Goal: Task Accomplishment & Management: Manage account settings

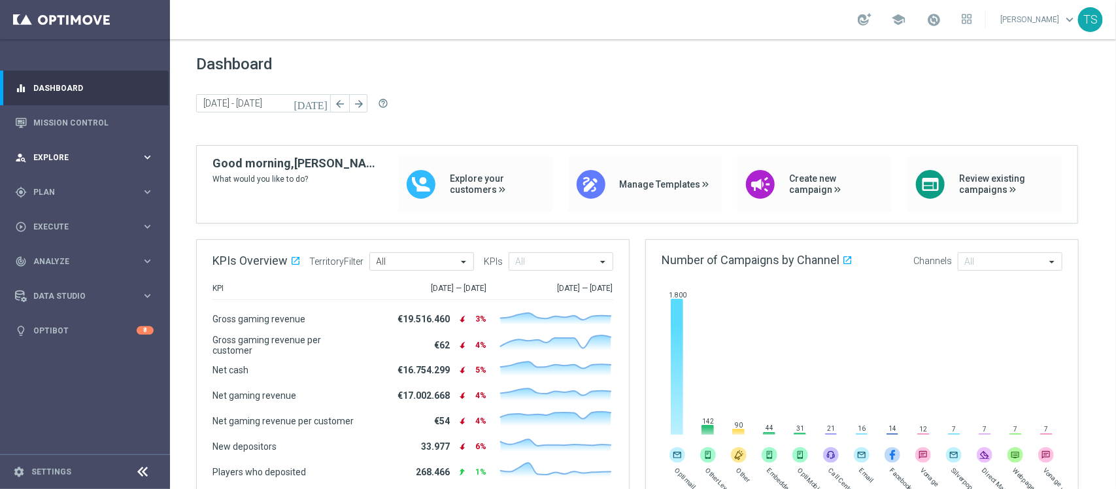
click at [92, 150] on div "person_search Explore keyboard_arrow_right" at bounding box center [84, 157] width 169 height 35
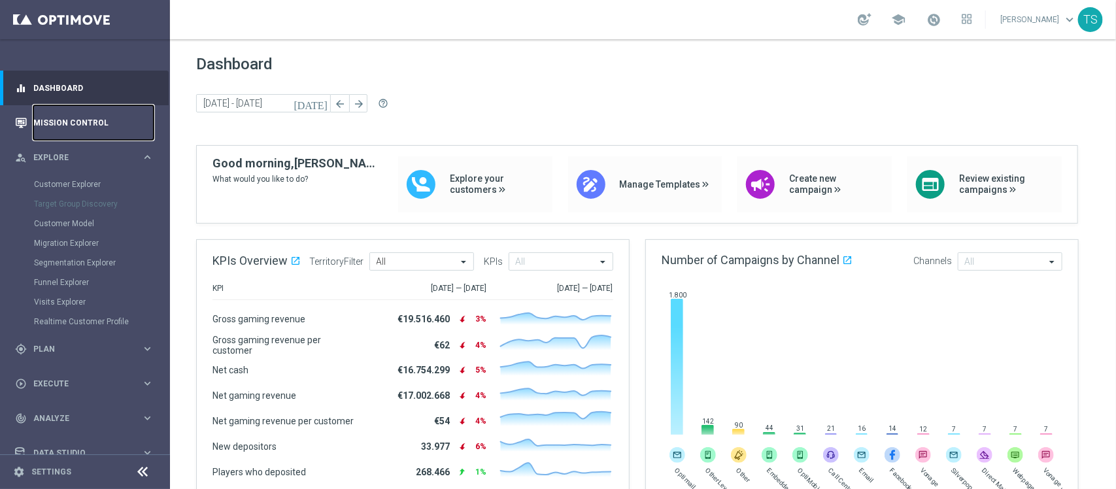
click at [86, 121] on link "Mission Control" at bounding box center [93, 122] width 120 height 35
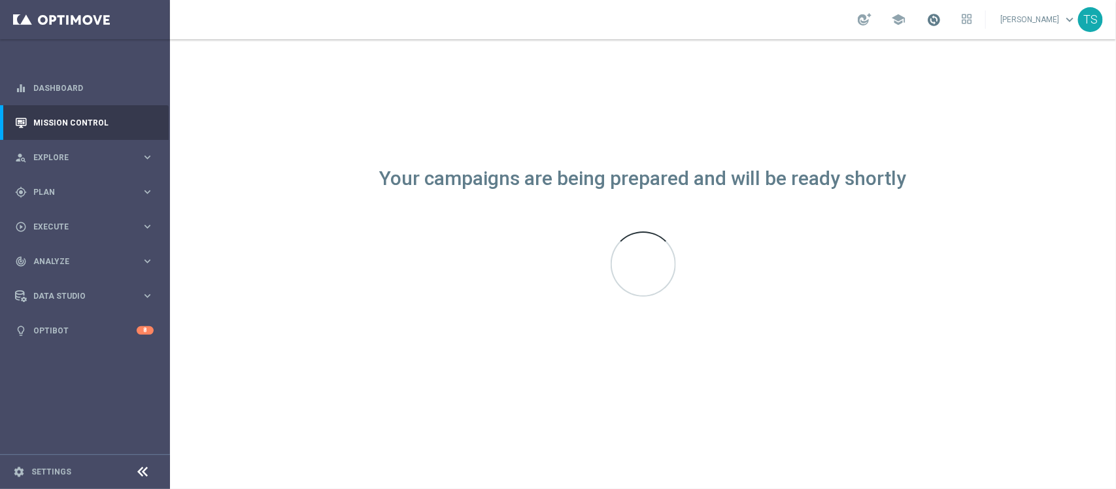
click at [892, 22] on span at bounding box center [933, 19] width 14 height 14
click at [762, 22] on div "school Last available data: [DATE] Batch process completed with errors check_ci…" at bounding box center [643, 19] width 946 height 39
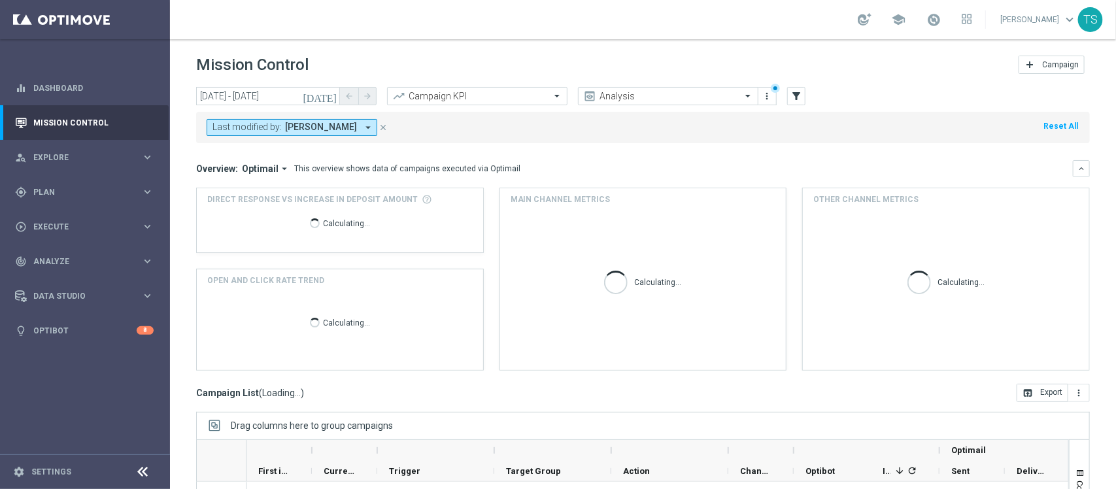
click at [334, 97] on icon "[DATE]" at bounding box center [320, 96] width 35 height 12
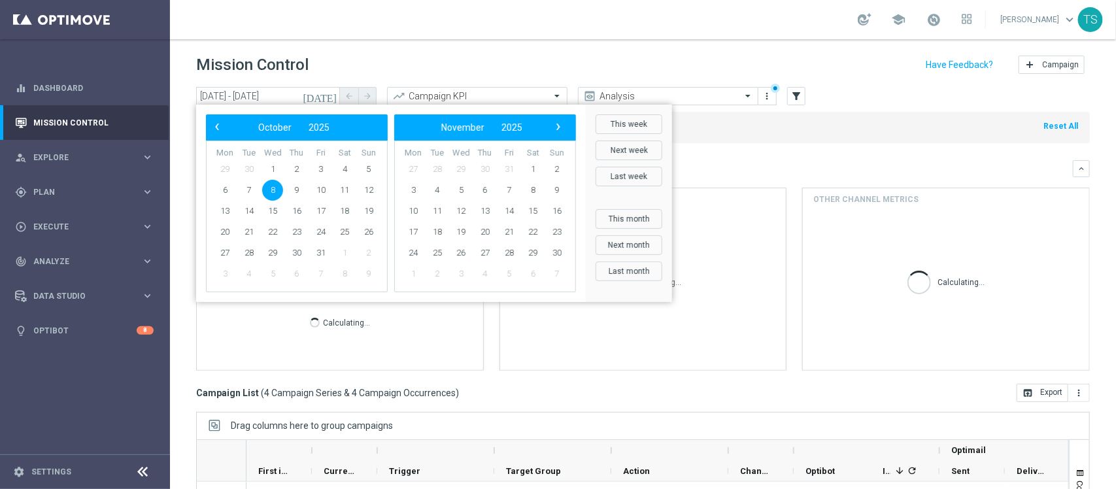
click at [267, 192] on span "8" at bounding box center [272, 190] width 21 height 21
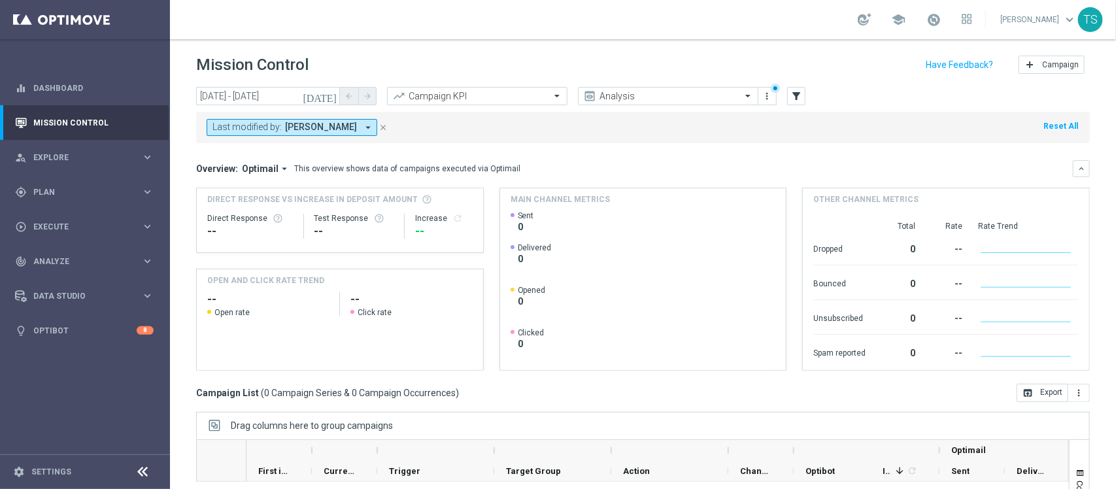
click at [333, 93] on icon "[DATE]" at bounding box center [320, 96] width 35 height 12
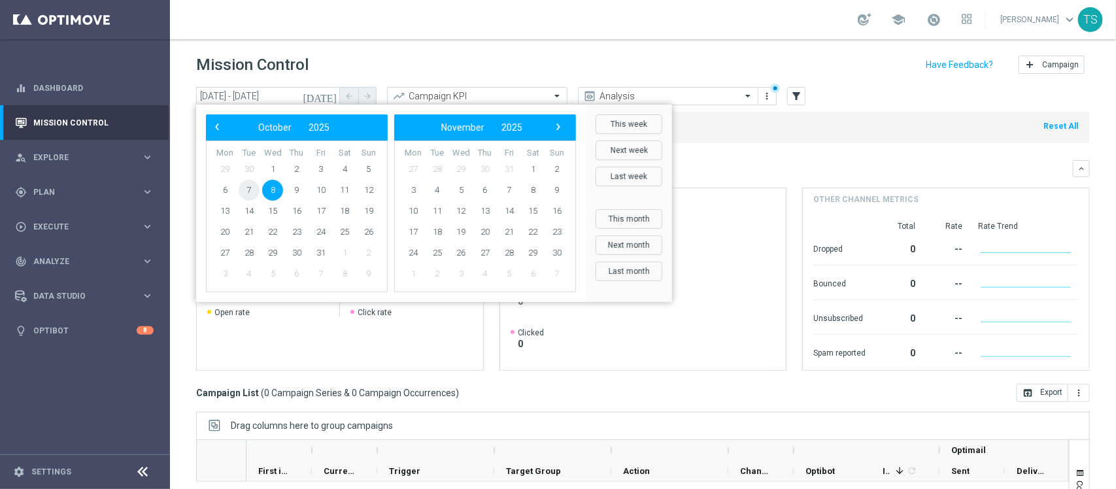
click at [248, 190] on span "7" at bounding box center [249, 190] width 21 height 21
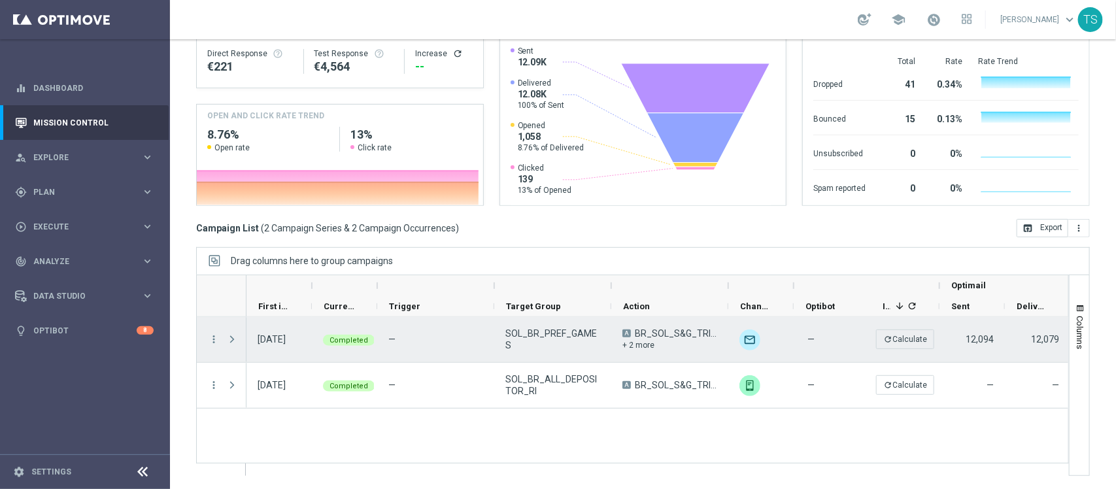
click at [208, 332] on div "more_vert" at bounding box center [209, 339] width 24 height 45
click at [214, 345] on overflow-menu "more_vert" at bounding box center [214, 340] width 12 height 10
click at [205, 335] on div "more_vert" at bounding box center [209, 339] width 24 height 45
click at [211, 338] on icon "more_vert" at bounding box center [214, 339] width 12 height 12
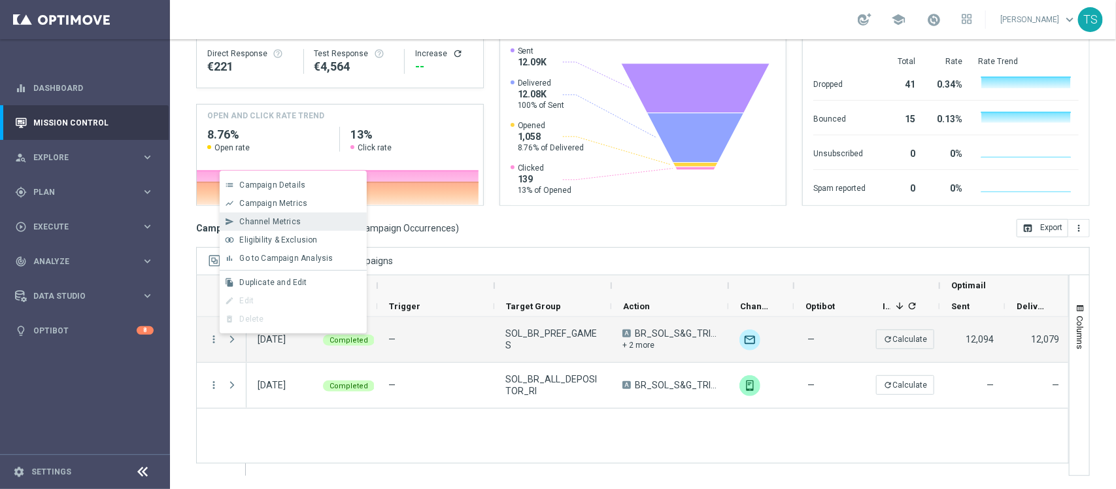
click at [286, 226] on span "Channel Metrics" at bounding box center [269, 221] width 61 height 9
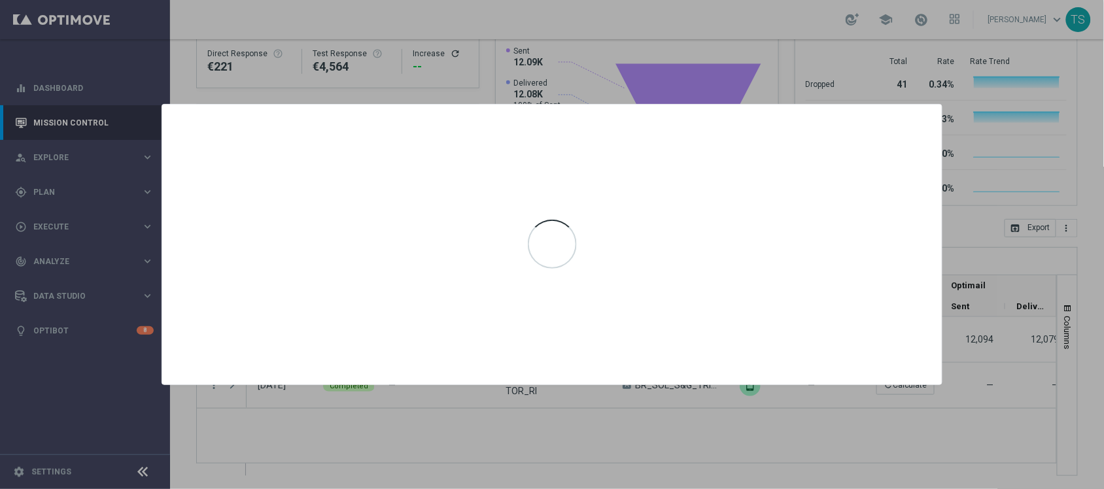
drag, startPoint x: 592, startPoint y: 114, endPoint x: 573, endPoint y: 178, distance: 66.8
click at [573, 178] on div at bounding box center [551, 244] width 779 height 279
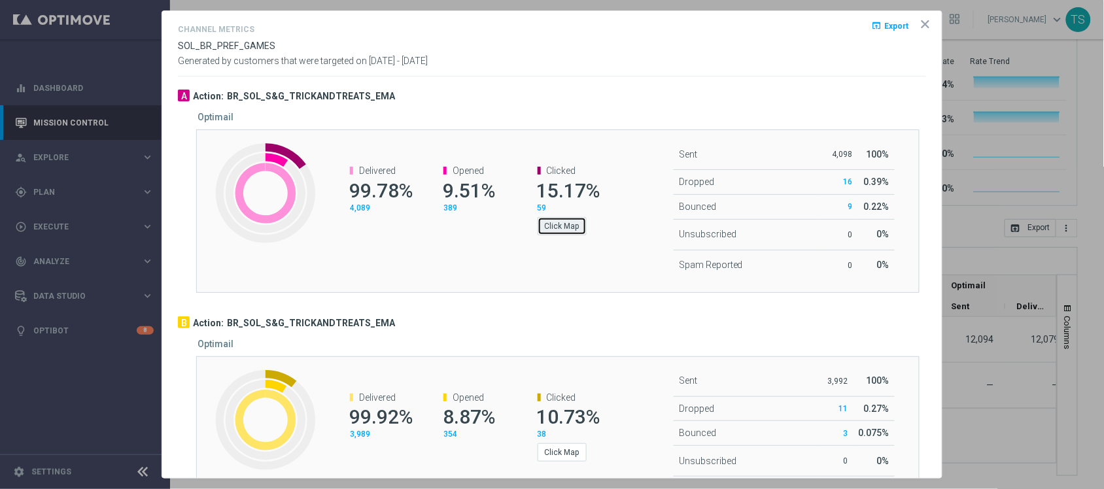
click at [567, 226] on button "Click Map" at bounding box center [561, 226] width 49 height 18
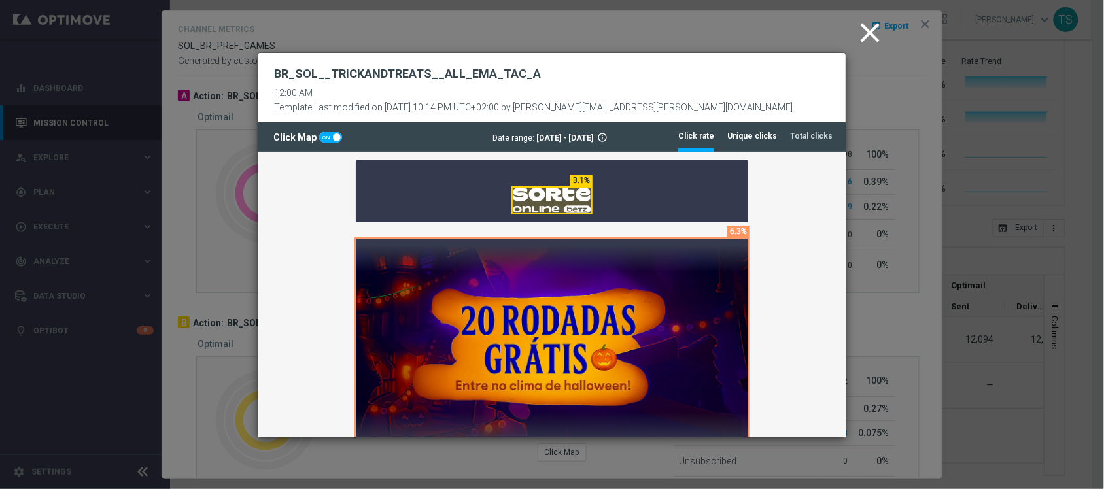
click at [766, 134] on tab-header "Unique clicks" at bounding box center [752, 136] width 50 height 11
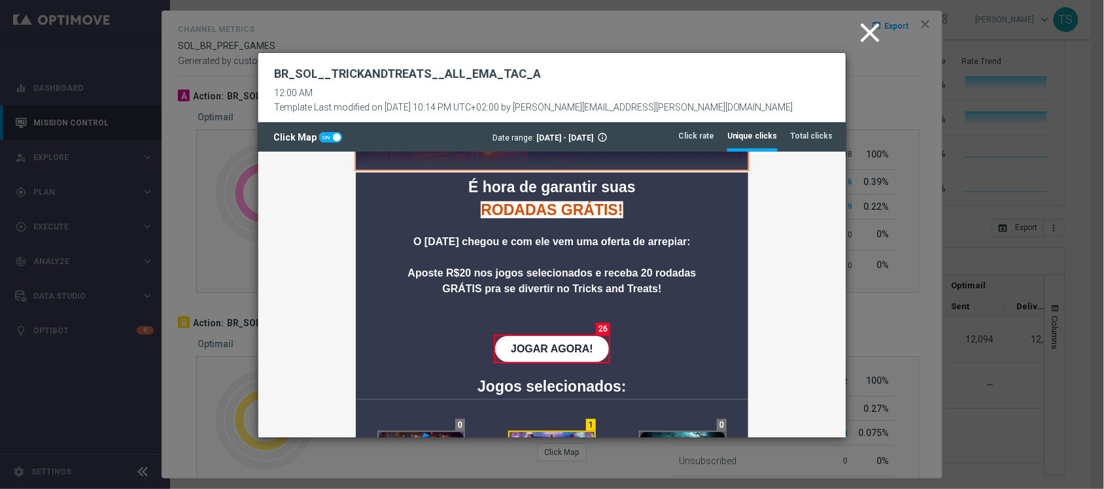
scroll to position [294, 0]
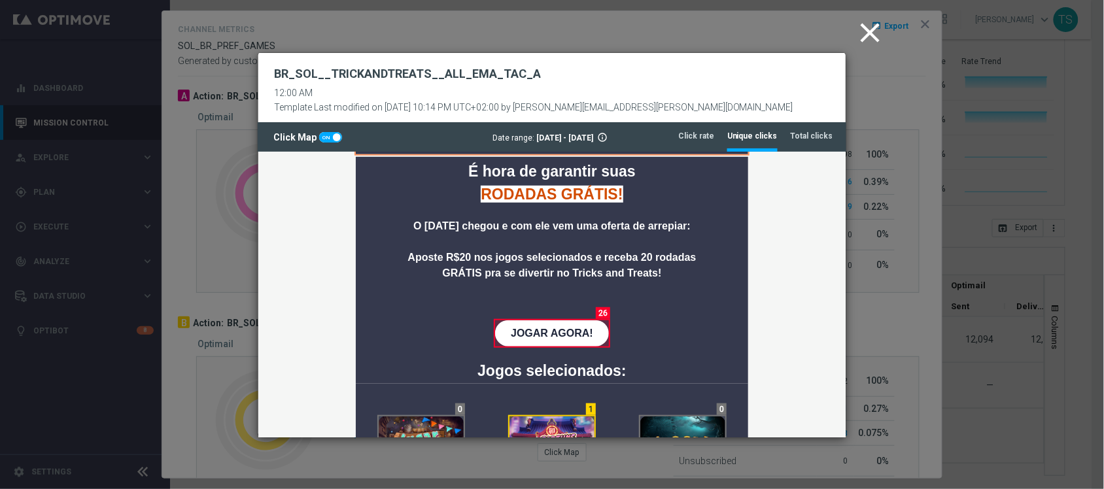
click at [870, 27] on icon "close" at bounding box center [870, 32] width 33 height 33
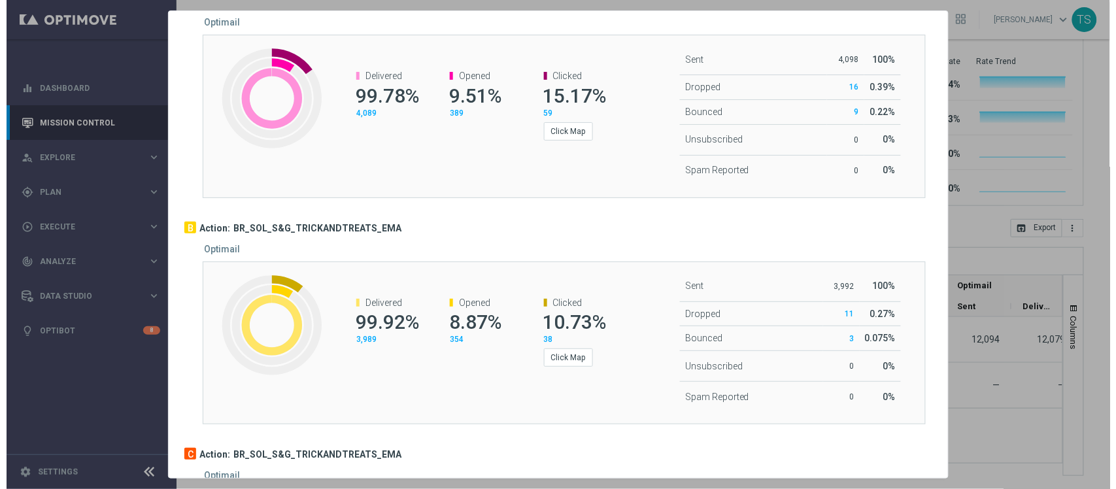
scroll to position [0, 0]
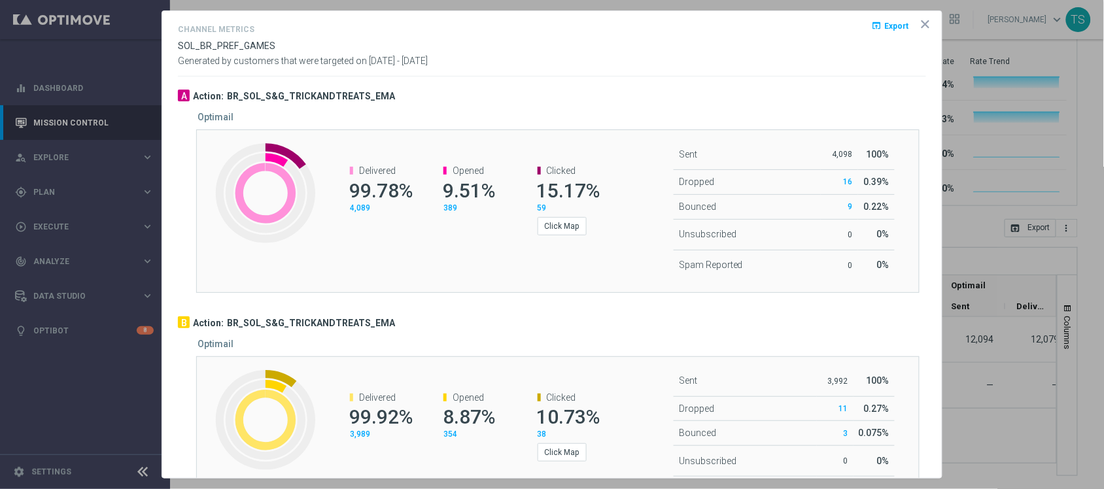
click at [892, 28] on icon "icon" at bounding box center [925, 24] width 13 height 13
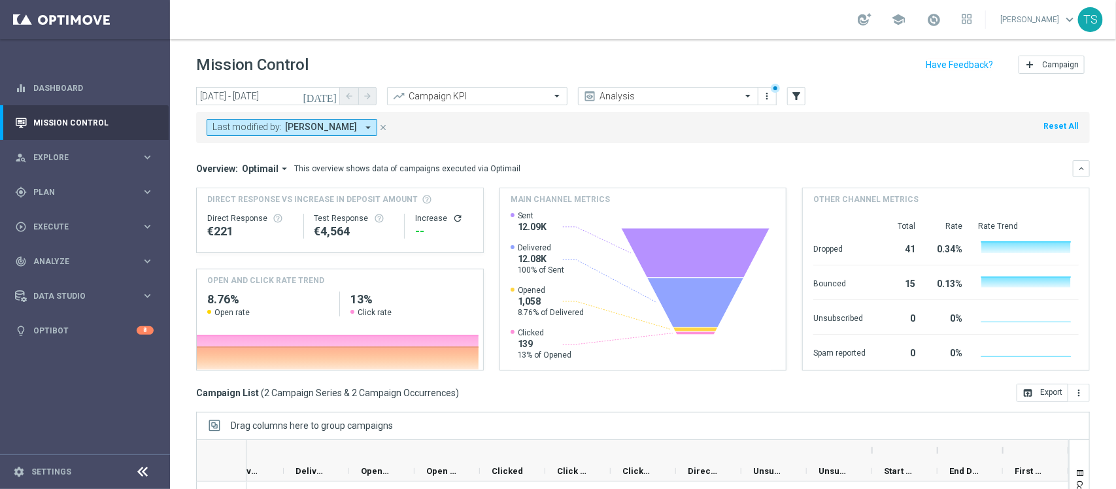
click at [333, 96] on icon "[DATE]" at bounding box center [320, 96] width 35 height 12
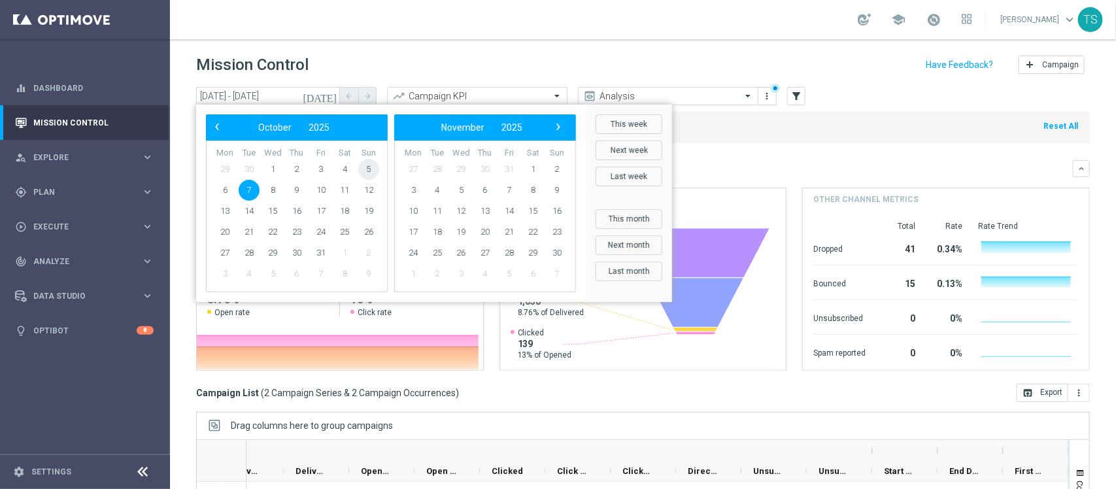
click at [370, 167] on span "5" at bounding box center [368, 169] width 21 height 21
click at [256, 194] on span "7" at bounding box center [249, 190] width 21 height 21
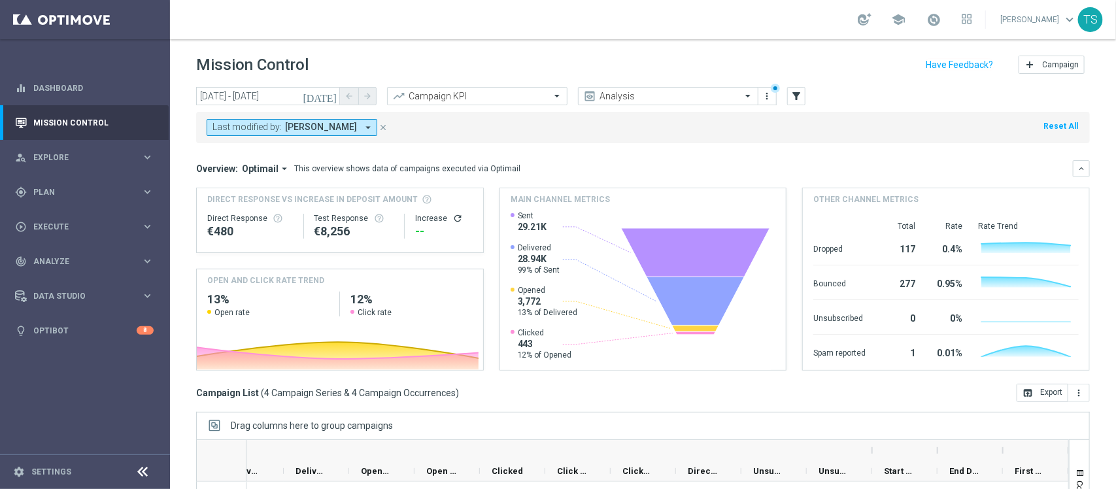
click at [690, 131] on div "Last modified by: [PERSON_NAME] arrow_drop_down close Reset All" at bounding box center [643, 127] width 894 height 31
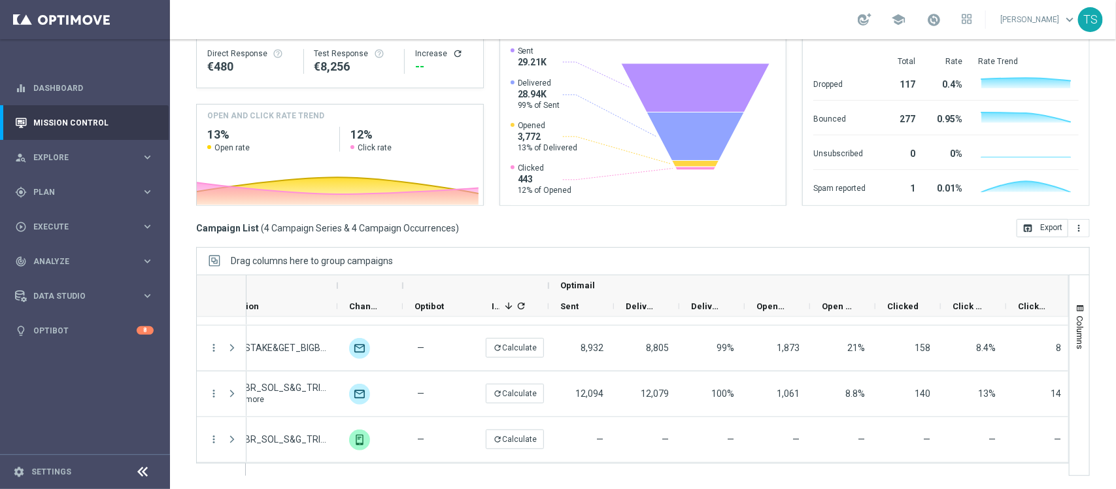
scroll to position [0, 404]
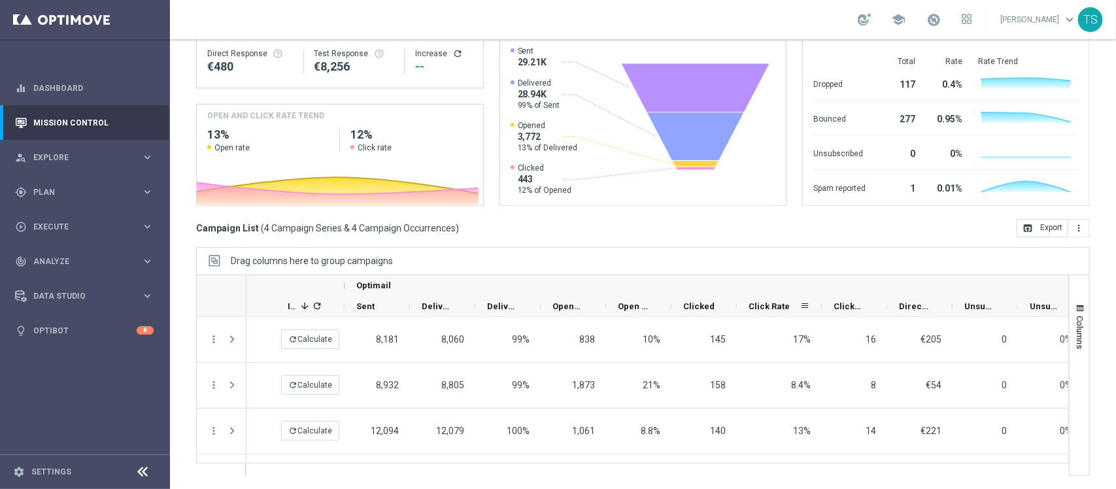
drag, startPoint x: 802, startPoint y: 306, endPoint x: 821, endPoint y: 305, distance: 19.7
click at [821, 305] on div at bounding box center [821, 306] width 5 height 20
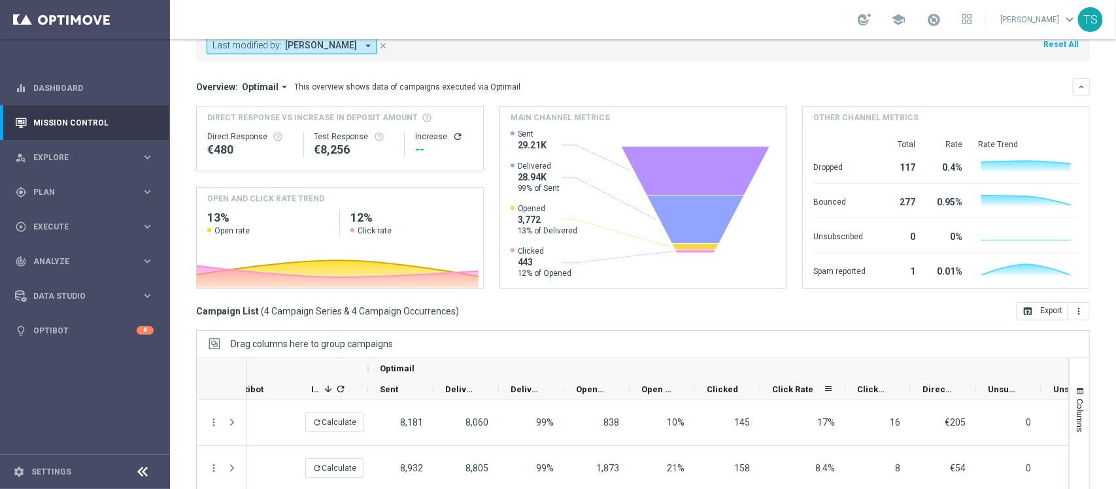
scroll to position [0, 0]
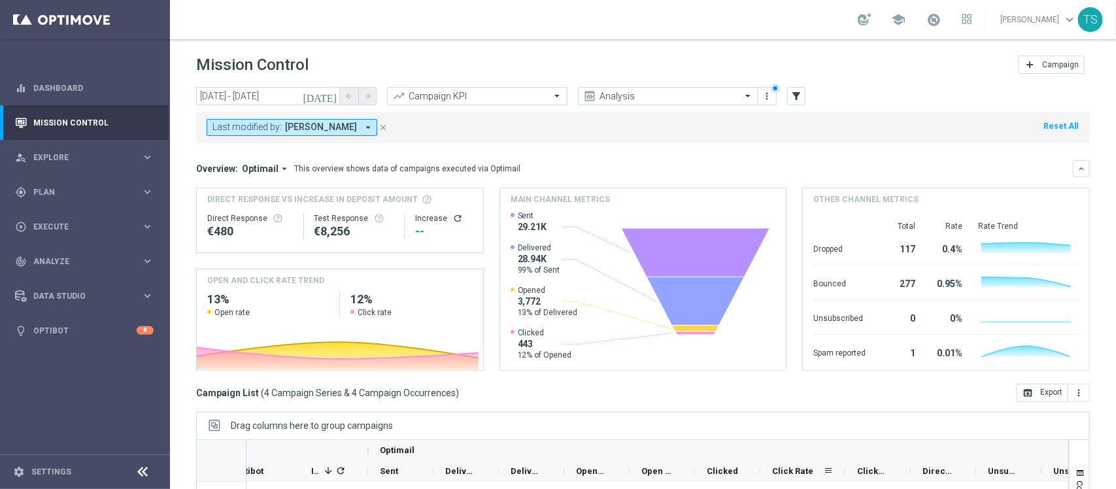
click at [331, 96] on icon "[DATE]" at bounding box center [320, 96] width 35 height 12
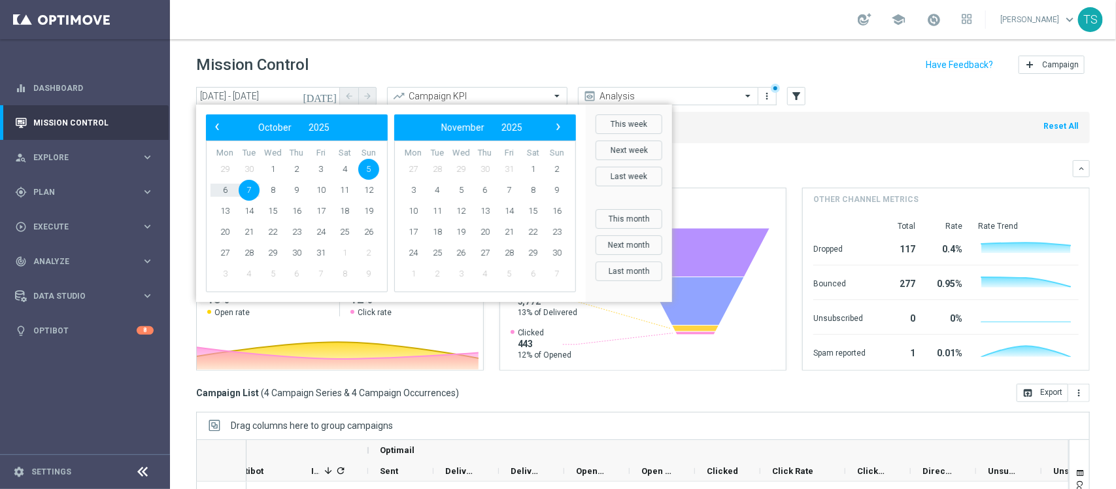
click at [247, 190] on span "7" at bounding box center [249, 190] width 21 height 21
type input "[DATE] - [DATE]"
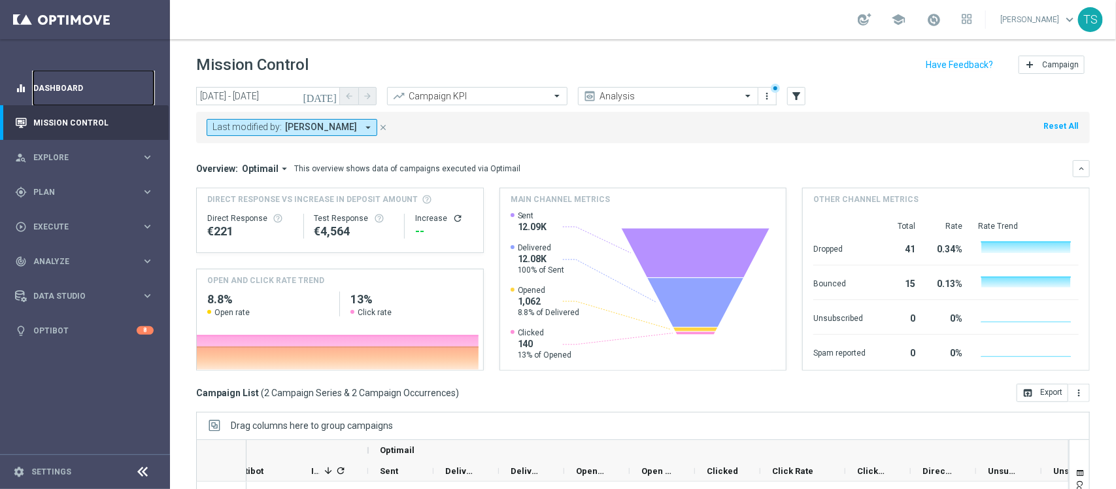
click at [118, 80] on link "Dashboard" at bounding box center [93, 88] width 120 height 35
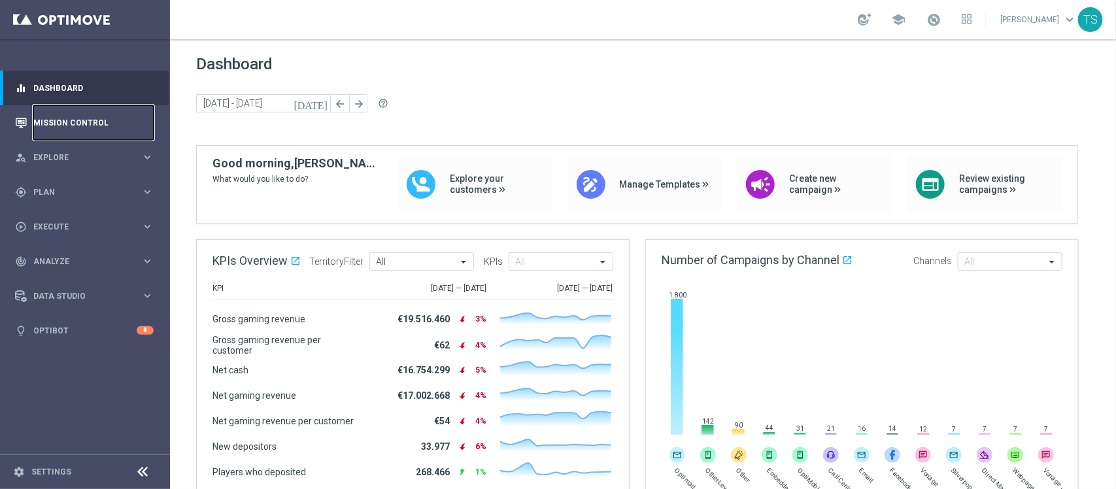
click at [72, 118] on link "Mission Control" at bounding box center [93, 122] width 120 height 35
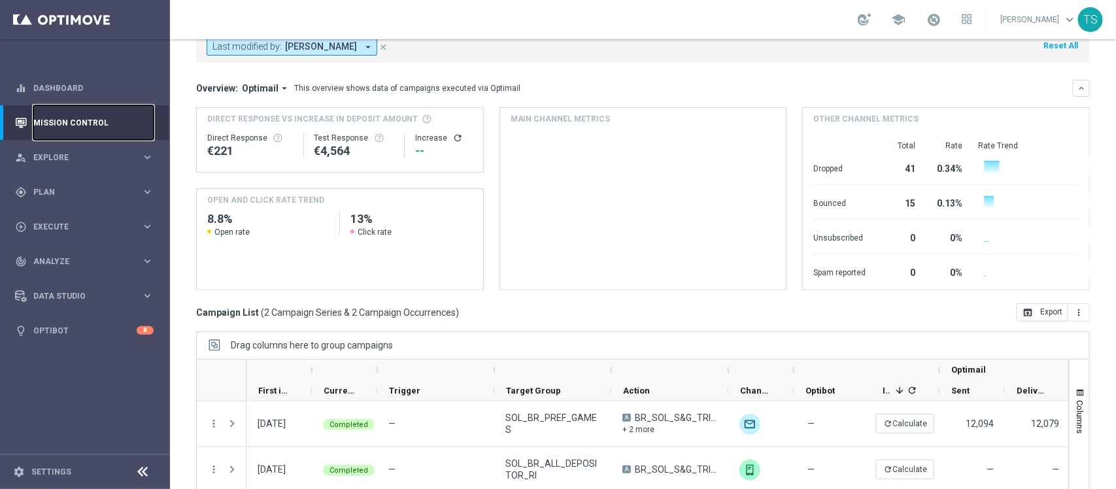
scroll to position [1, 0]
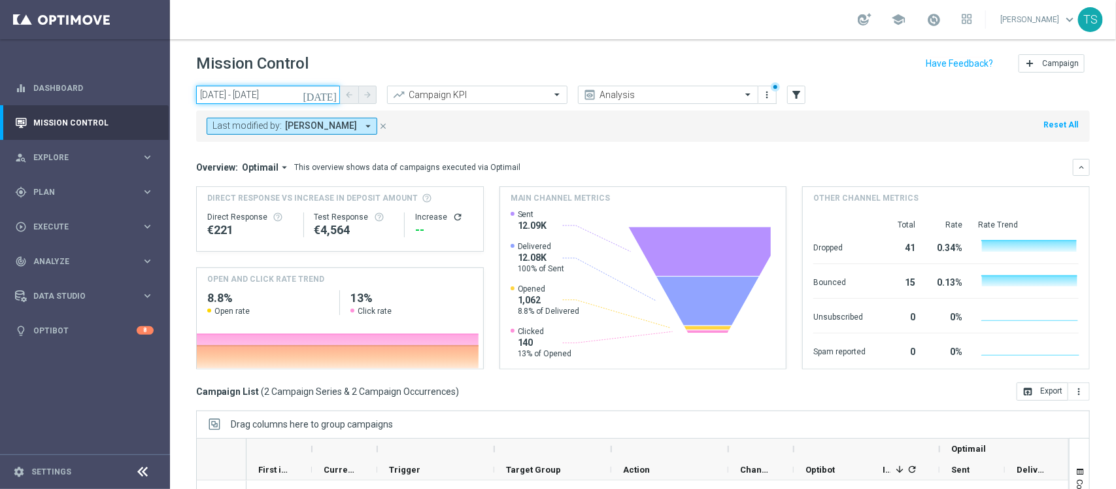
click at [324, 99] on input "[DATE] - [DATE]" at bounding box center [268, 95] width 144 height 18
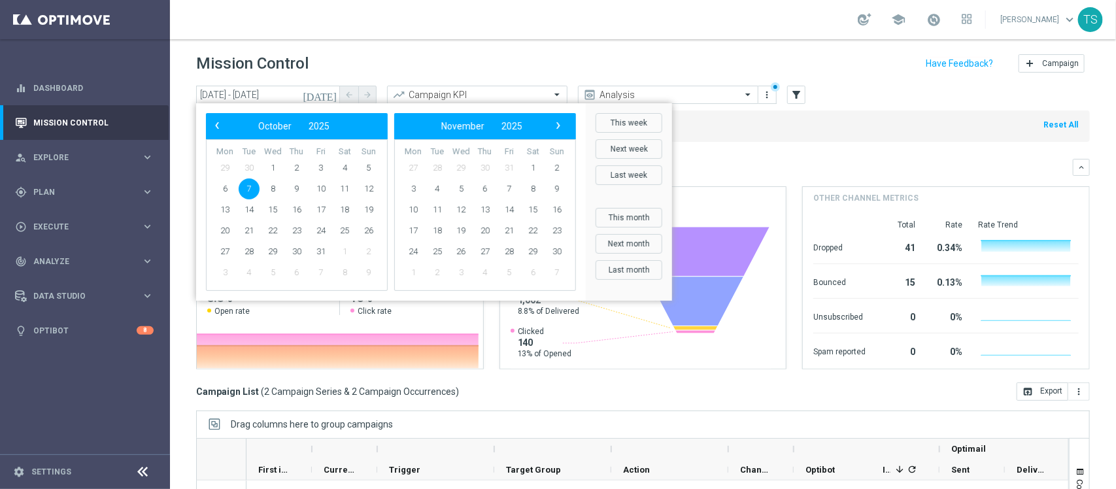
click at [326, 95] on button "[DATE]" at bounding box center [320, 96] width 39 height 20
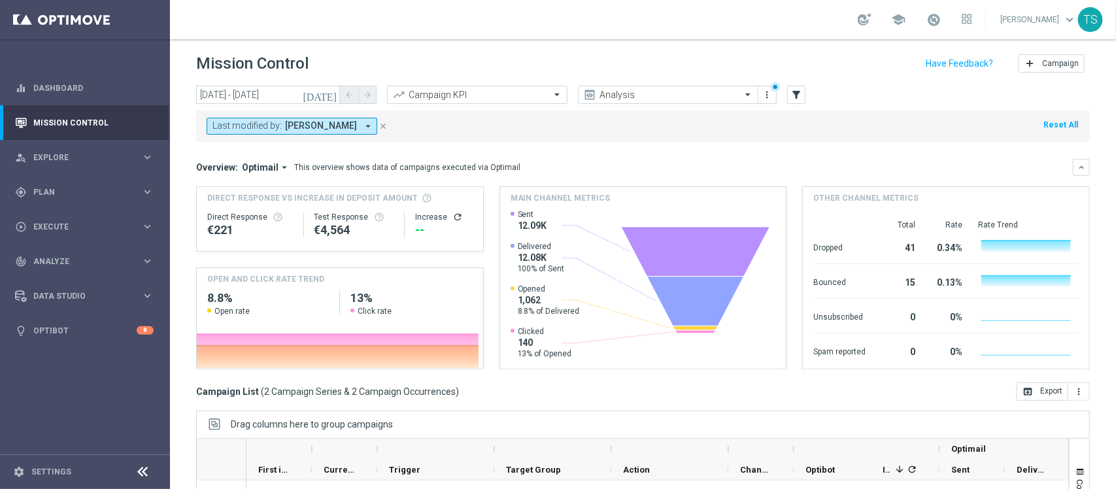
click at [332, 90] on icon "[DATE]" at bounding box center [320, 95] width 35 height 12
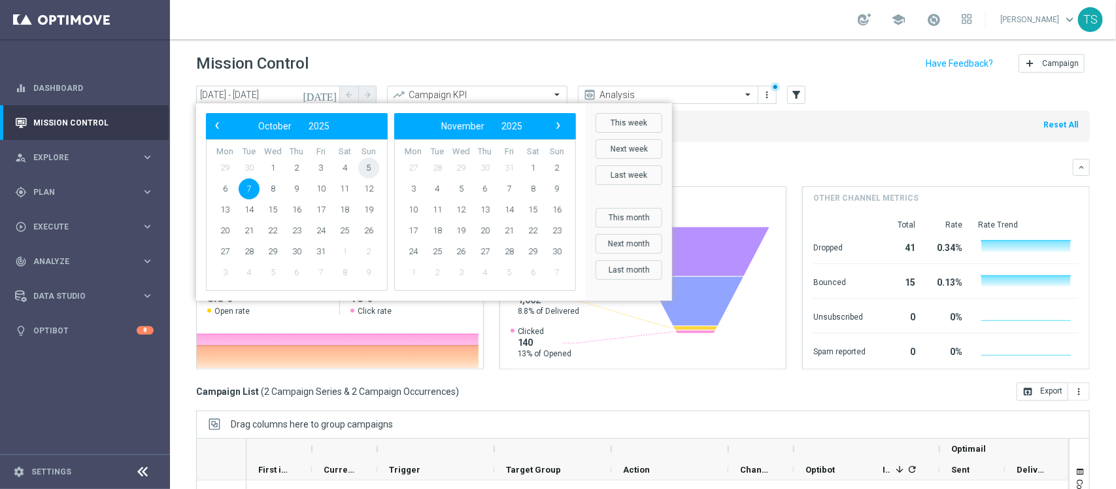
click at [368, 170] on span "5" at bounding box center [368, 168] width 21 height 21
click at [250, 190] on span "7" at bounding box center [249, 188] width 21 height 21
type input "[DATE] - [DATE]"
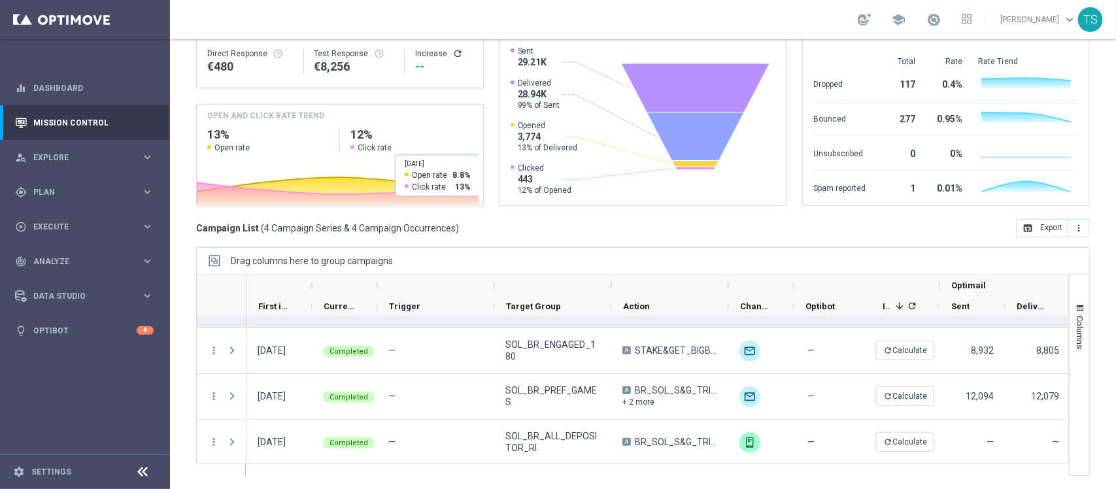
scroll to position [37, 0]
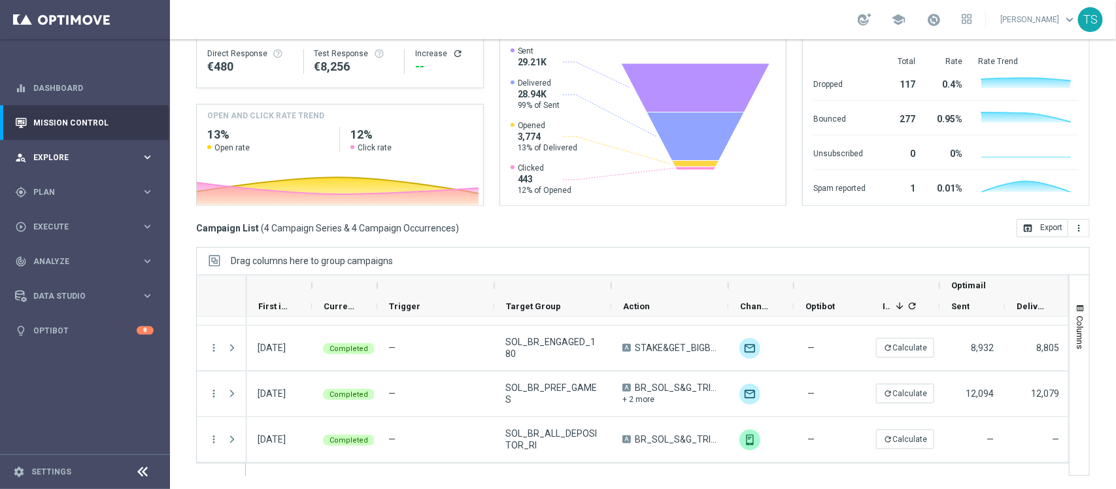
click at [66, 154] on span "Explore" at bounding box center [87, 158] width 108 height 8
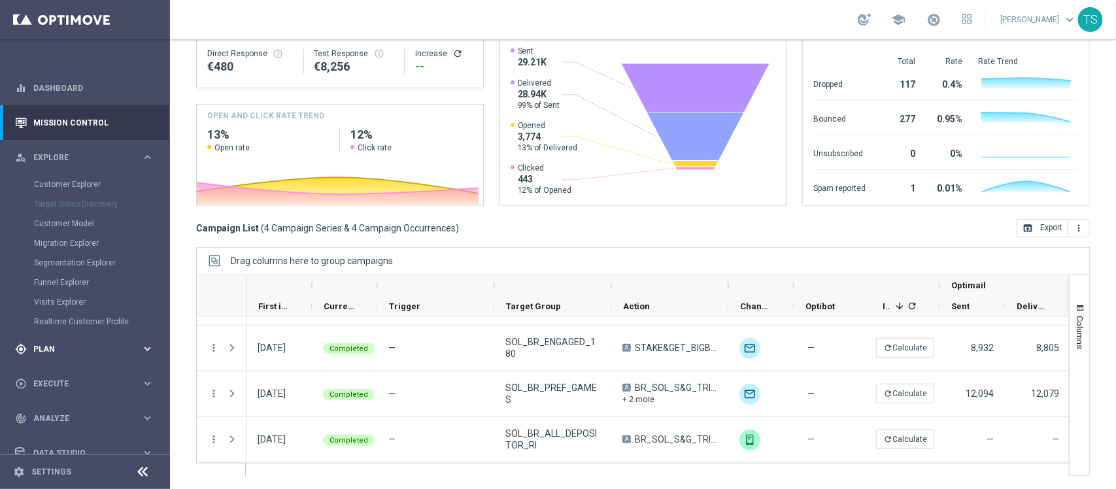
click at [61, 351] on span "Plan" at bounding box center [87, 349] width 108 height 8
click at [72, 218] on link "Target Groups" at bounding box center [85, 219] width 102 height 10
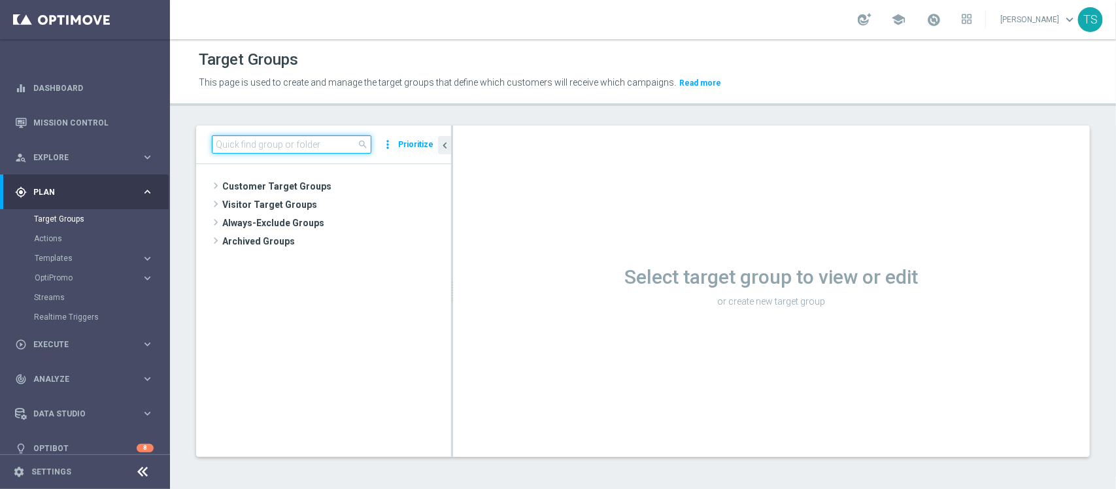
click at [307, 154] on input at bounding box center [292, 144] width 160 height 18
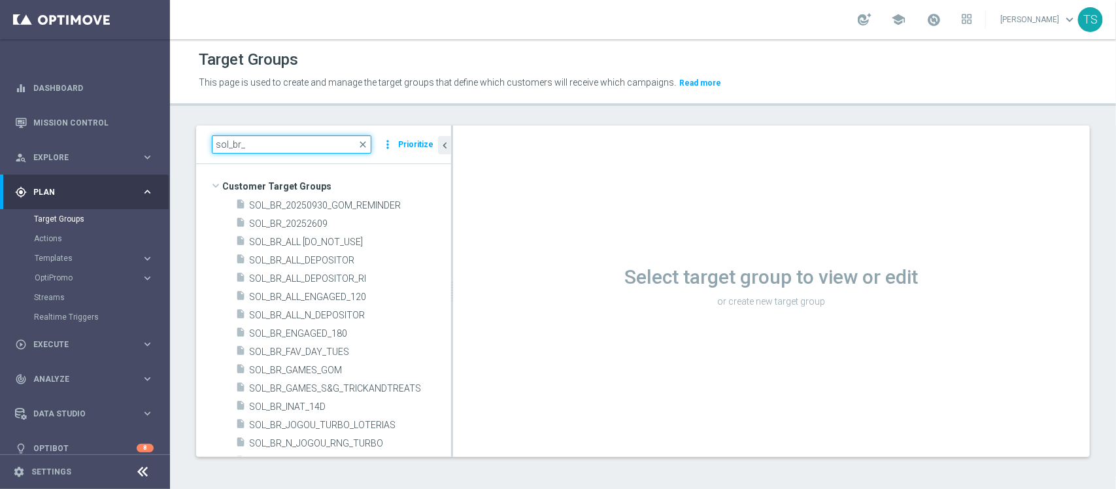
type input "sol_br_"
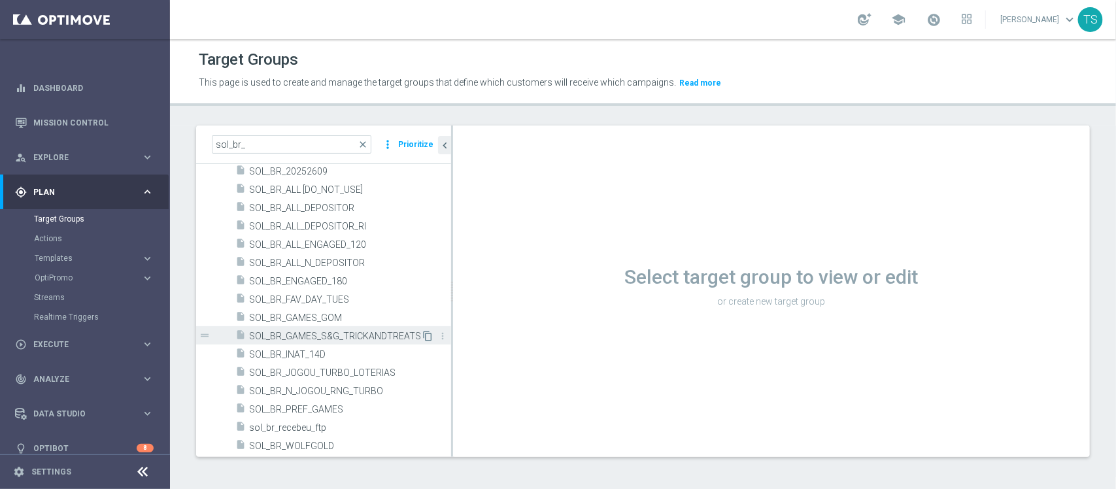
click at [422, 338] on icon "content_copy" at bounding box center [427, 336] width 10 height 10
click at [0, 0] on icon "content_copy" at bounding box center [0, 0] width 0 height 0
click at [76, 217] on link "Target Groups" at bounding box center [85, 219] width 102 height 10
click at [59, 241] on link "Actions" at bounding box center [85, 238] width 102 height 10
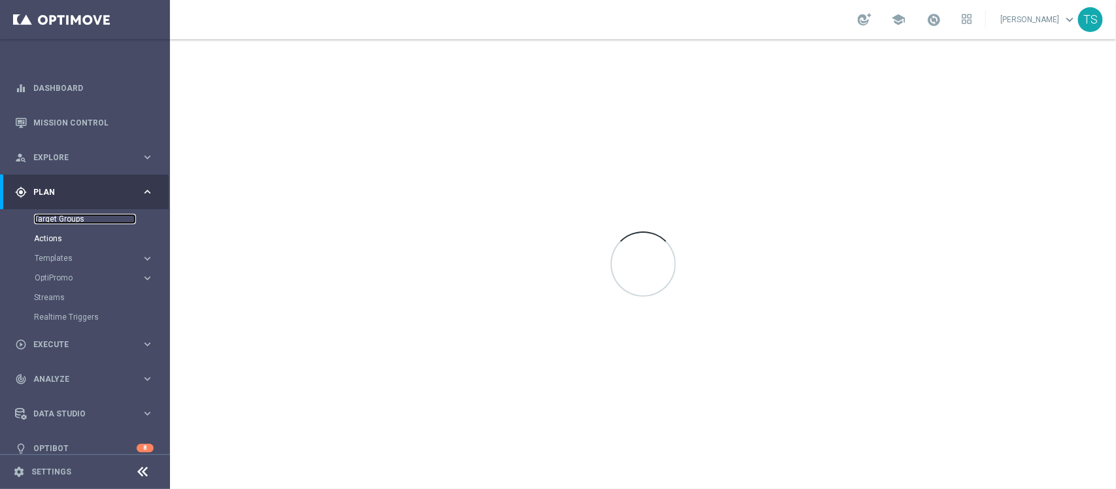
click at [60, 219] on link "Target Groups" at bounding box center [85, 219] width 102 height 10
click at [67, 234] on link "Actions" at bounding box center [85, 238] width 102 height 10
click at [54, 95] on link "Dashboard" at bounding box center [93, 88] width 120 height 35
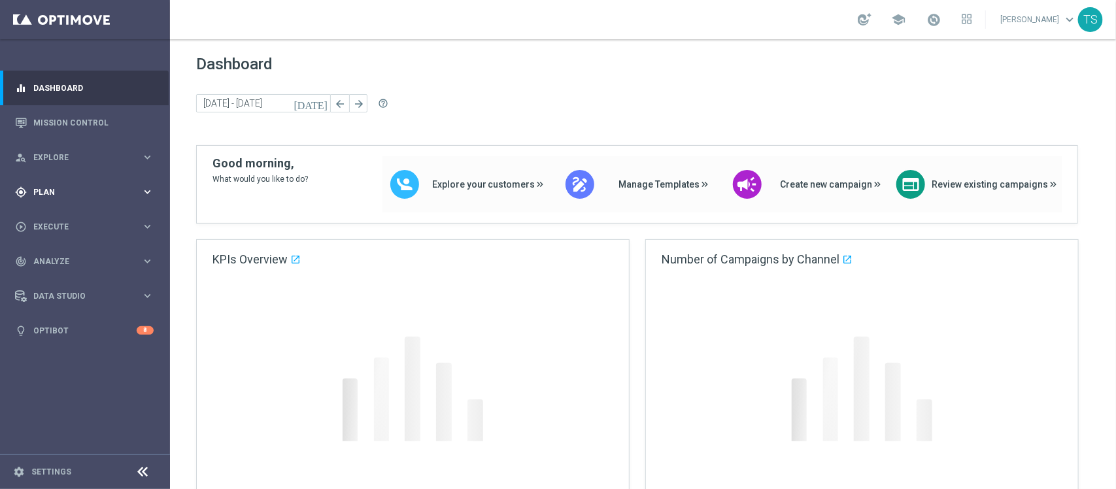
click at [56, 186] on div "gps_fixed Plan" at bounding box center [78, 192] width 126 height 12
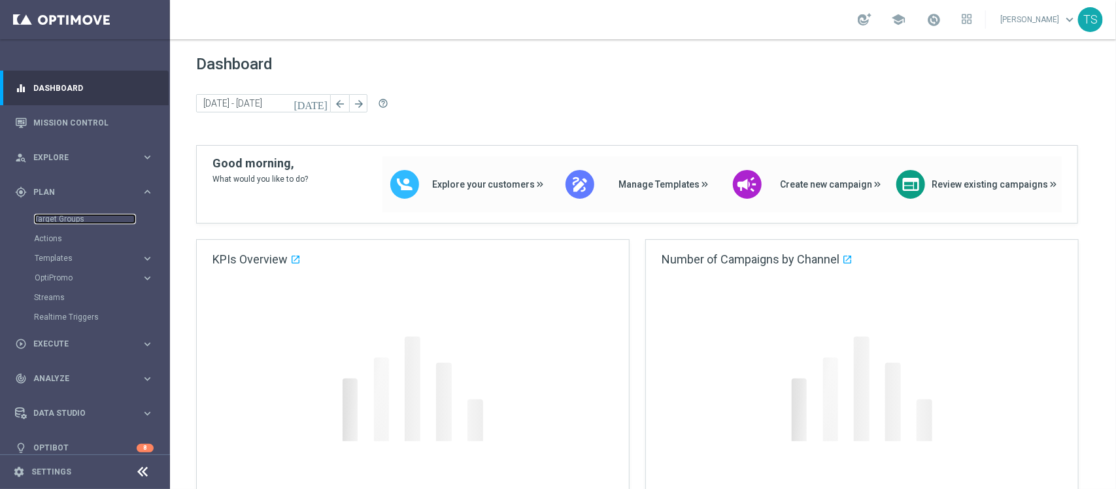
click at [67, 219] on link "Target Groups" at bounding box center [85, 219] width 102 height 10
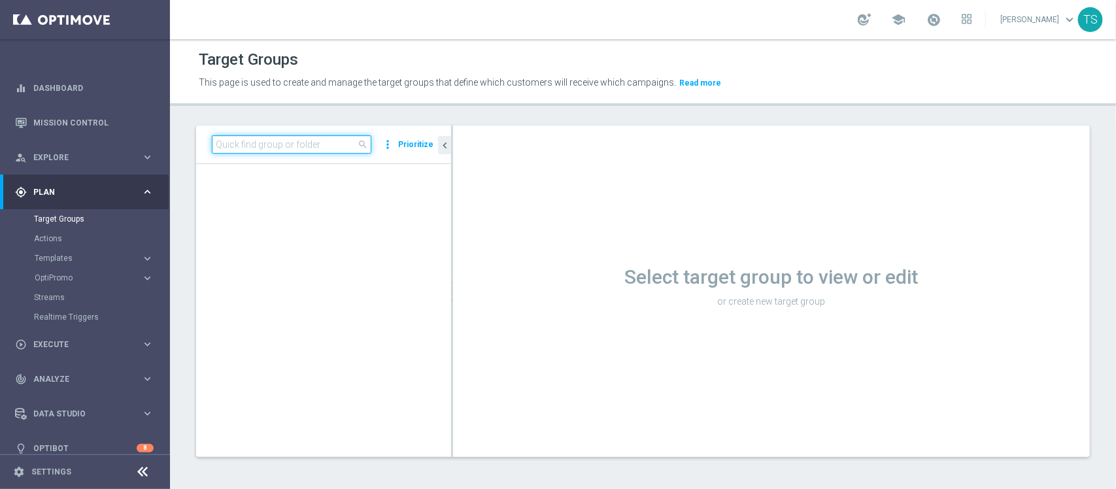
click at [293, 146] on input at bounding box center [292, 144] width 160 height 18
click at [283, 139] on input at bounding box center [292, 144] width 160 height 18
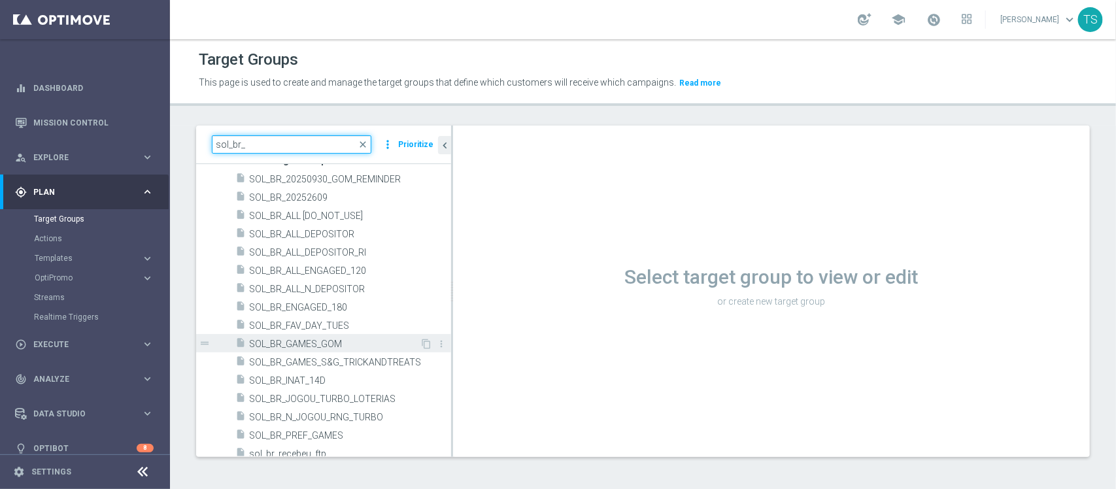
scroll to position [52, 0]
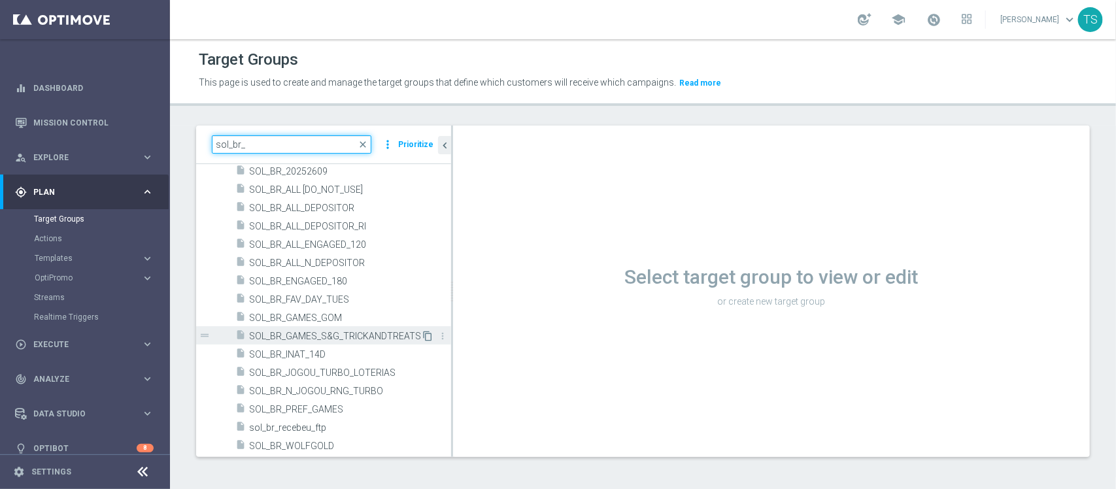
type input "sol_br_"
click at [422, 337] on icon "content_copy" at bounding box center [427, 336] width 10 height 10
click at [350, 332] on span "SOL_BR_GAMES_S&G_TRICKANDTREATS" at bounding box center [335, 336] width 172 height 11
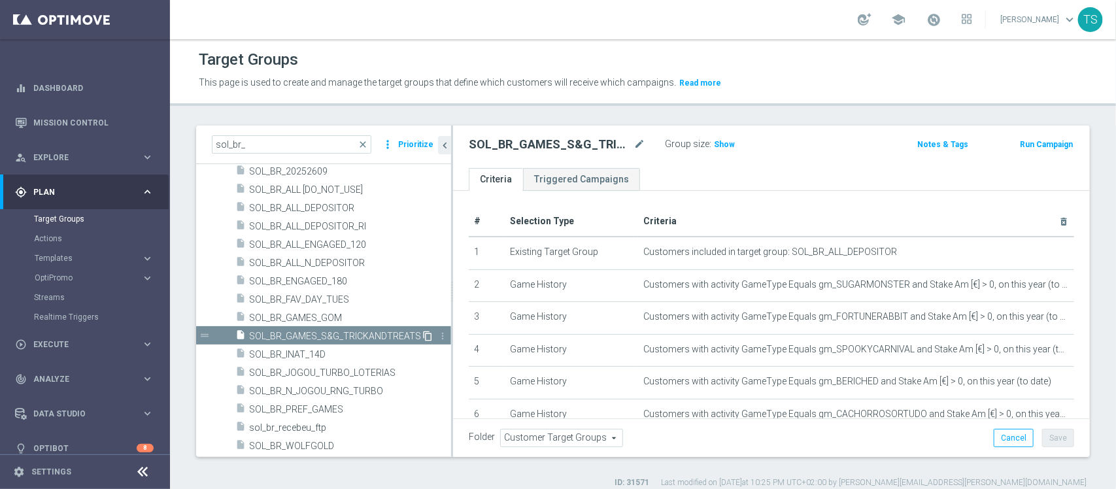
click at [422, 333] on icon "content_copy" at bounding box center [427, 336] width 10 height 10
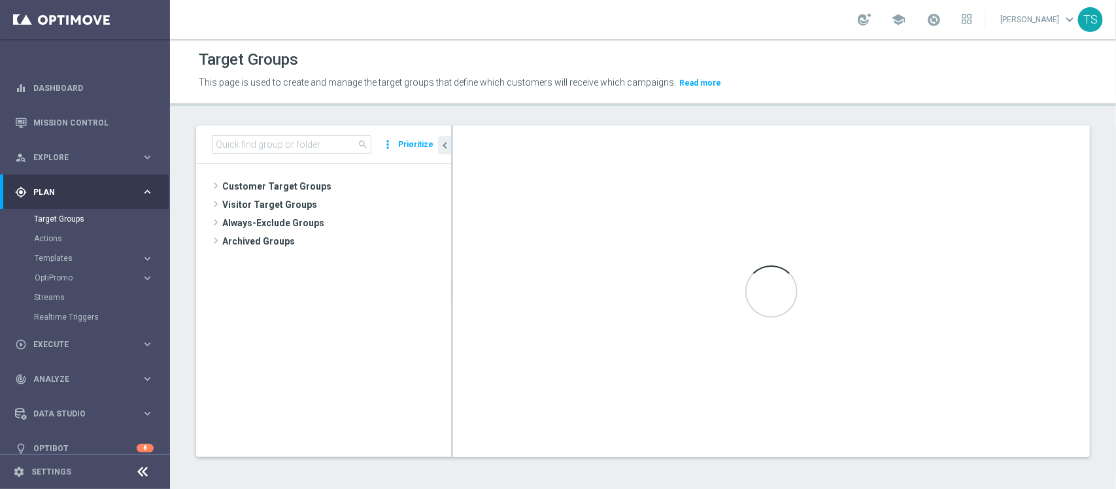
click at [308, 134] on div "search more_vert Prioritize" at bounding box center [323, 145] width 255 height 39
click at [312, 148] on input at bounding box center [292, 144] width 160 height 18
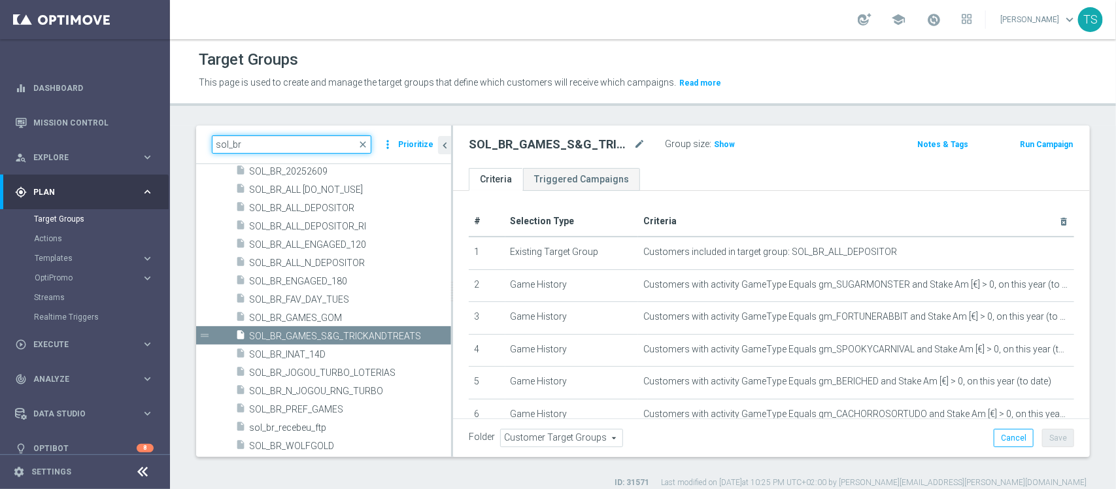
type input "sol_br"
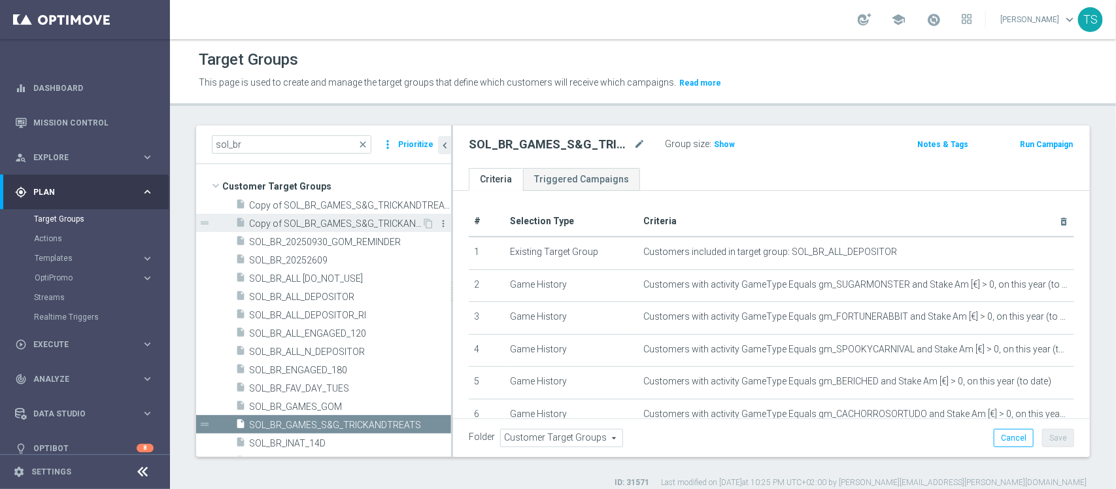
click at [438, 224] on icon "more_vert" at bounding box center [443, 223] width 10 height 10
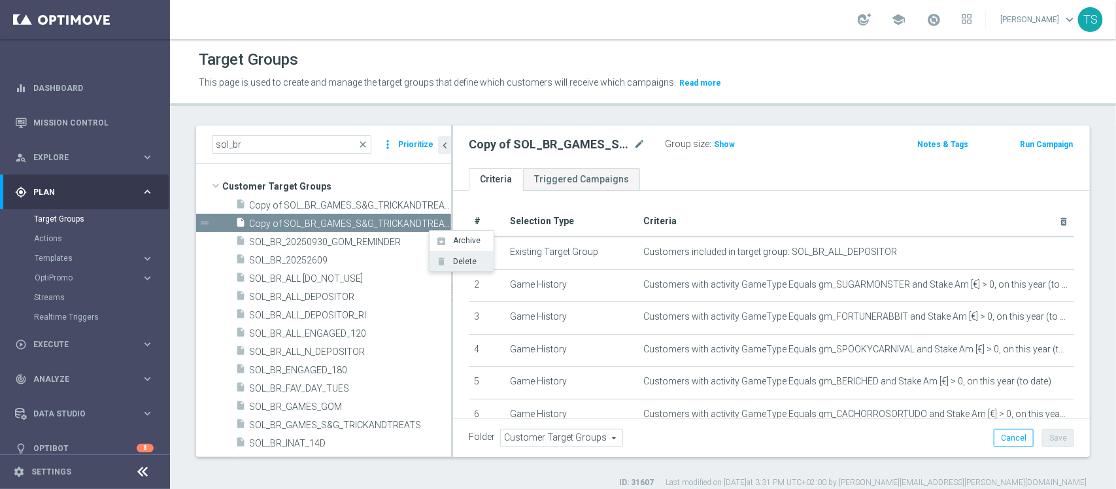
click at [460, 263] on span "Delete" at bounding box center [462, 261] width 28 height 9
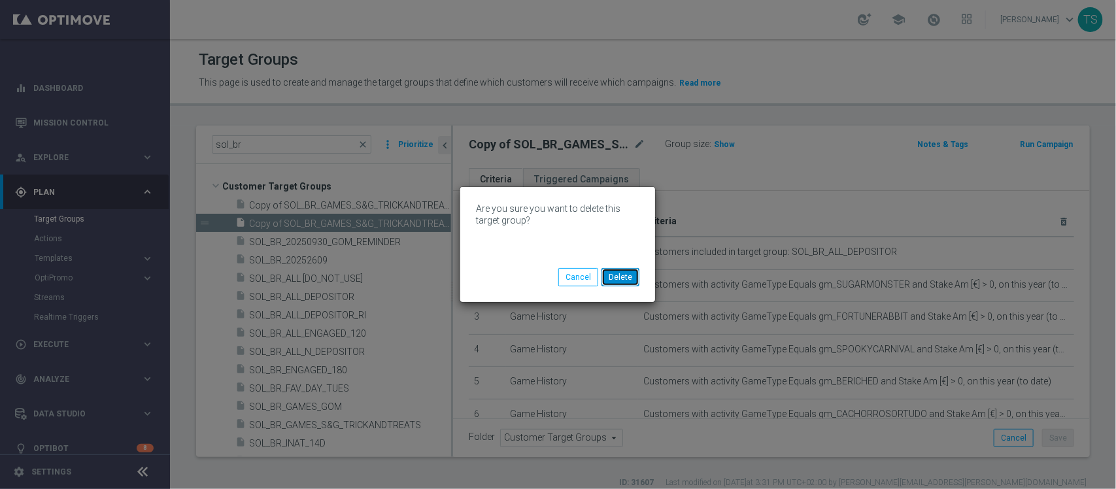
click at [624, 277] on button "Delete" at bounding box center [620, 277] width 38 height 18
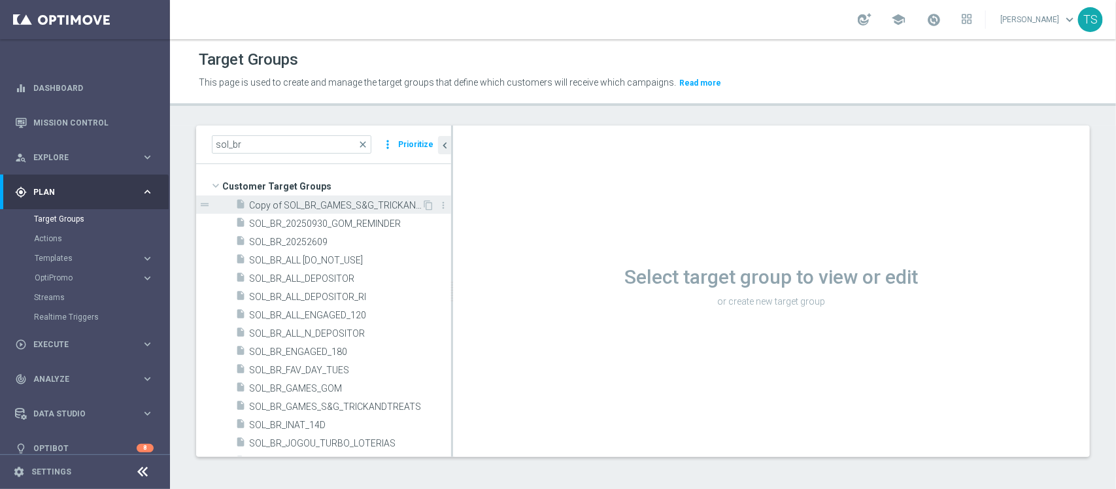
click at [317, 205] on span "Copy of SOL_BR_GAMES_S&G_TRICKANDTREATS" at bounding box center [335, 205] width 173 height 11
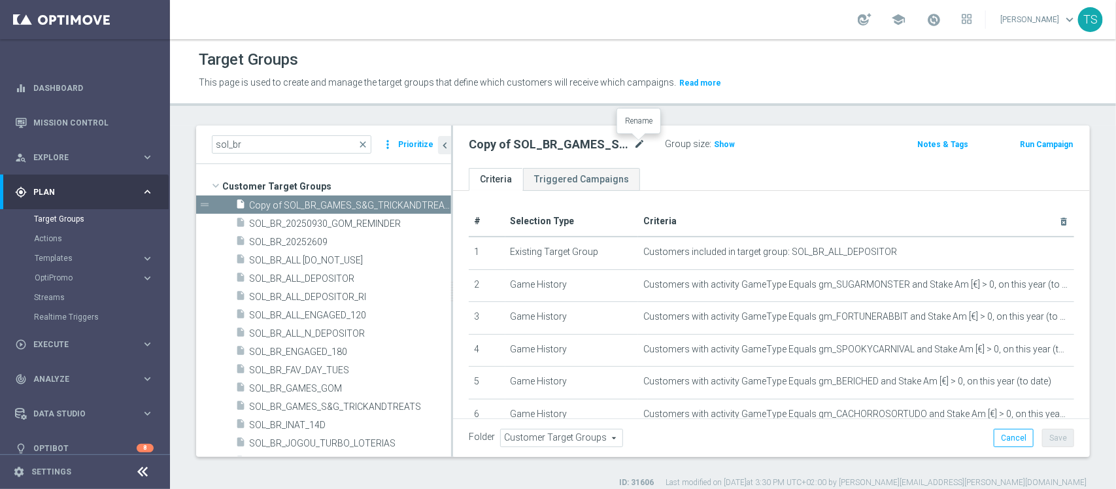
click at [638, 143] on icon "mode_edit" at bounding box center [640, 145] width 12 height 16
click at [496, 146] on input "Copy of SOL_BR_GAMES_S&G_TRICKANDTREATS" at bounding box center [557, 146] width 177 height 18
drag, startPoint x: 540, startPoint y: 144, endPoint x: 292, endPoint y: 144, distance: 248.4
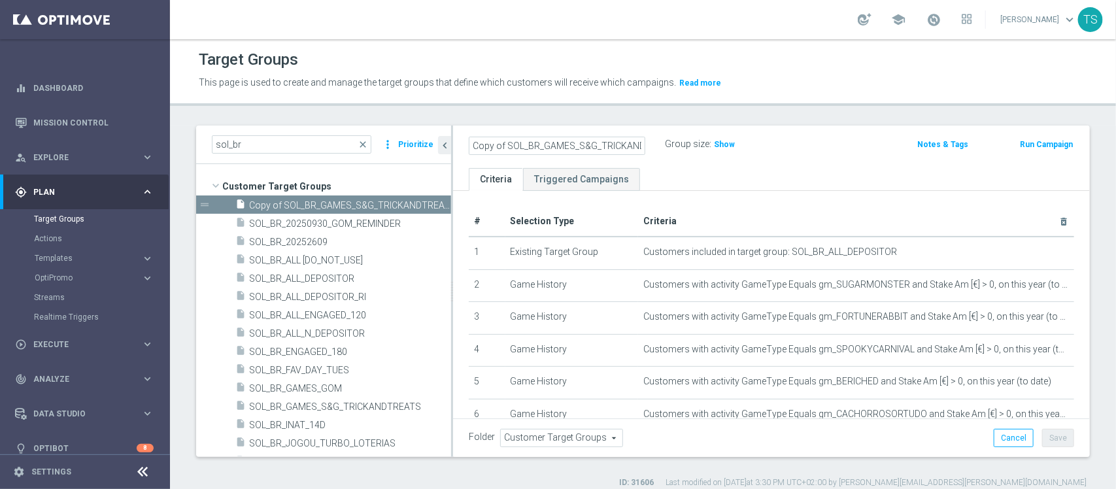
click at [292, 144] on as-split "sol_br close more_vert Prioritize Customer Target Groups library_add create_new…" at bounding box center [643, 291] width 894 height 331
click at [564, 144] on input "SOL_BR_GAMES_S&G_DRACULA" at bounding box center [557, 146] width 177 height 18
type input "SOL_BR_GAMES_S&G_DRACULA"
click at [818, 163] on div "SOL_BR_GAMES_S&G_DRACULA mode_edit Group size : Show Notes & Tags Run Campaign" at bounding box center [771, 147] width 637 height 42
click at [1047, 437] on button "Save" at bounding box center [1058, 438] width 32 height 18
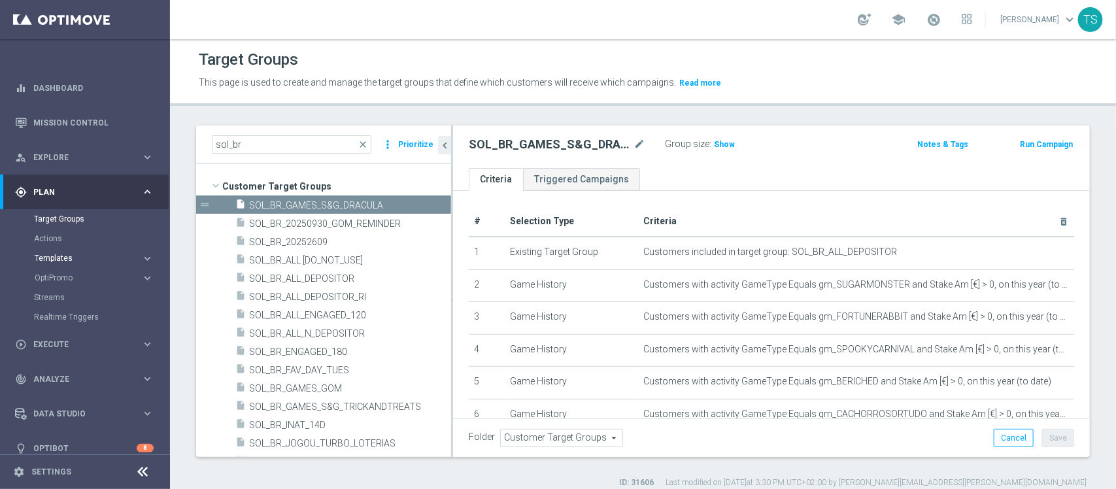
click at [66, 255] on span "Templates" at bounding box center [81, 258] width 93 height 8
click at [69, 278] on link "Optimail" at bounding box center [88, 278] width 95 height 10
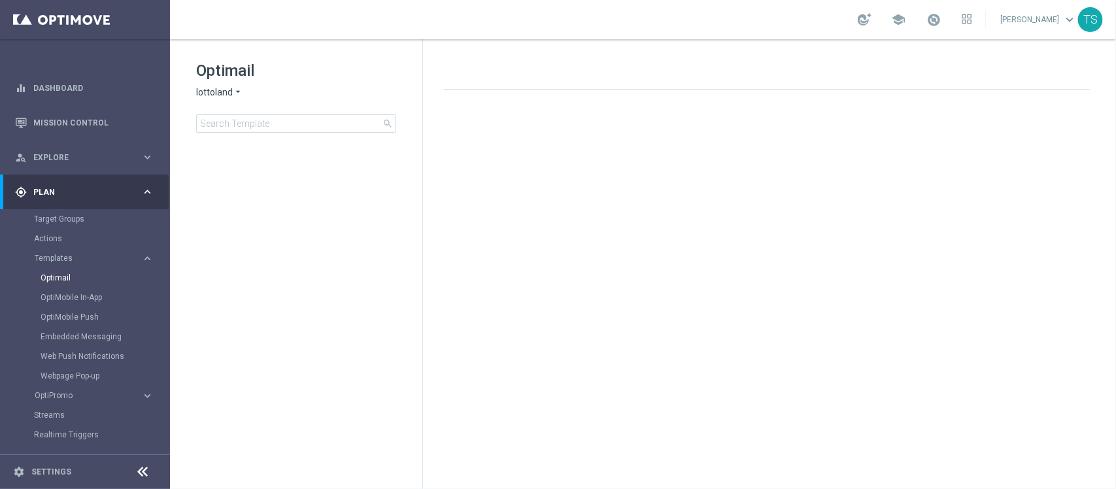
click at [230, 93] on span "lottoland" at bounding box center [214, 92] width 37 height 12
drag, startPoint x: 254, startPoint y: 155, endPoint x: 257, endPoint y: 136, distance: 19.2
click at [0, 0] on span "Sorteonline.bet.br" at bounding box center [0, 0] width 0 height 0
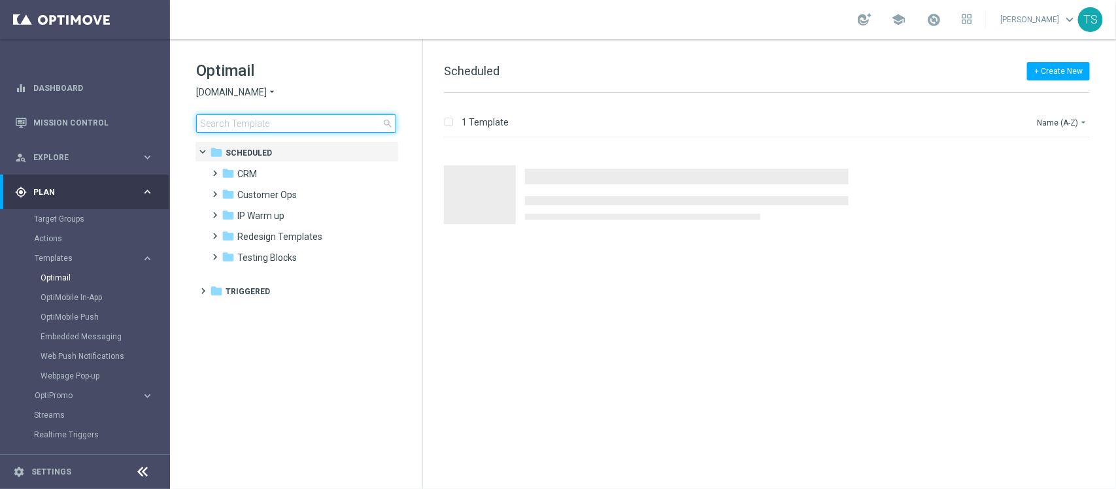
click at [265, 126] on input at bounding box center [296, 123] width 200 height 18
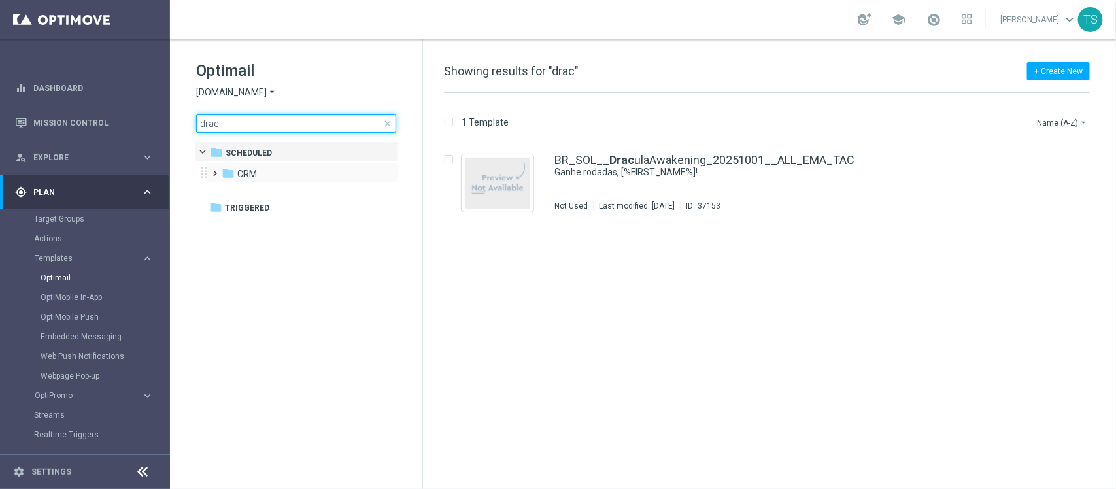
type input "drac"
click at [250, 182] on div "folder CRM more_vert" at bounding box center [303, 172] width 192 height 21
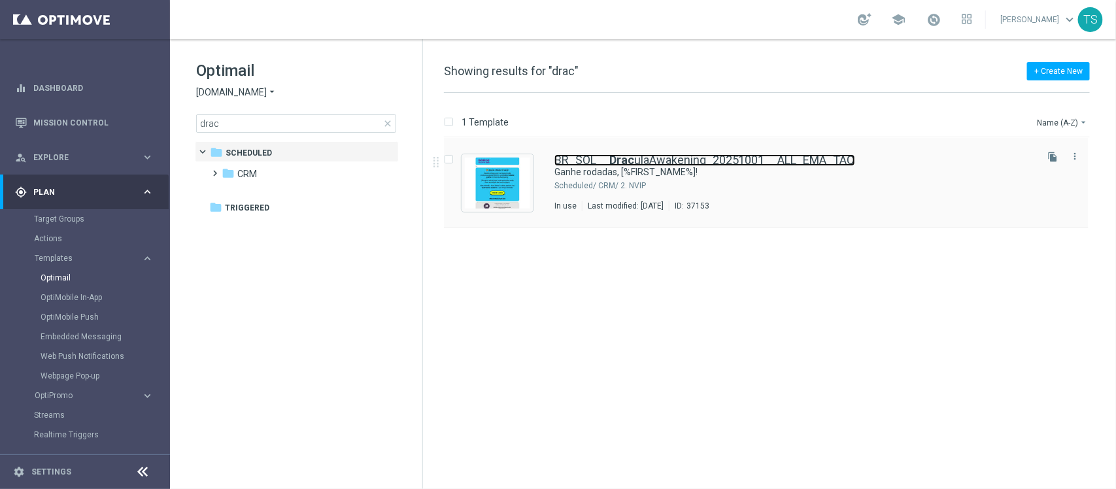
click at [609, 161] on b "Drac" at bounding box center [621, 160] width 25 height 14
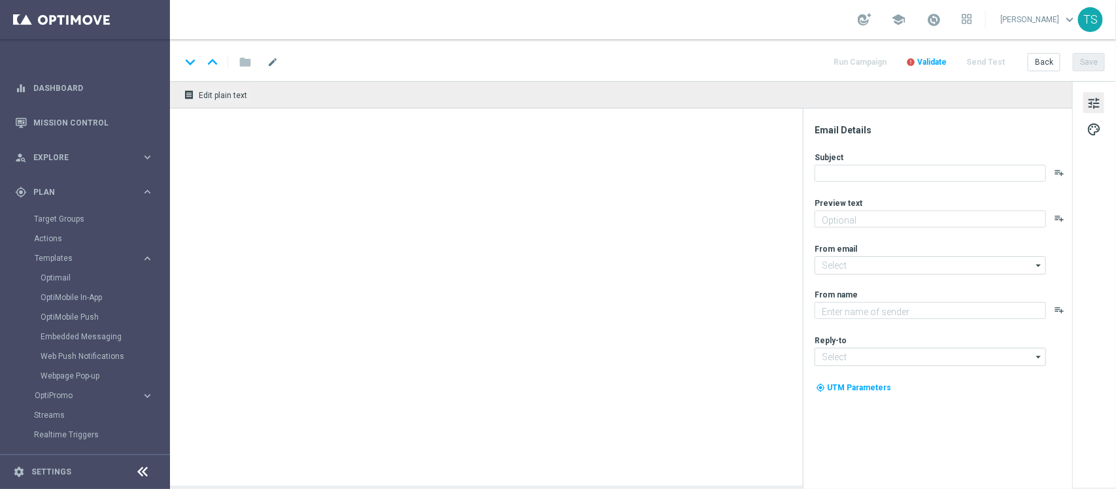
type textarea "Ative a promoção e garanta até 10 rodadas grátis toda quarta em outubro."
type input "contato@email.sorteonline.bet.br"
type textarea "Sorte Online Betz"
type input "suporte@sorteonline.bet.br"
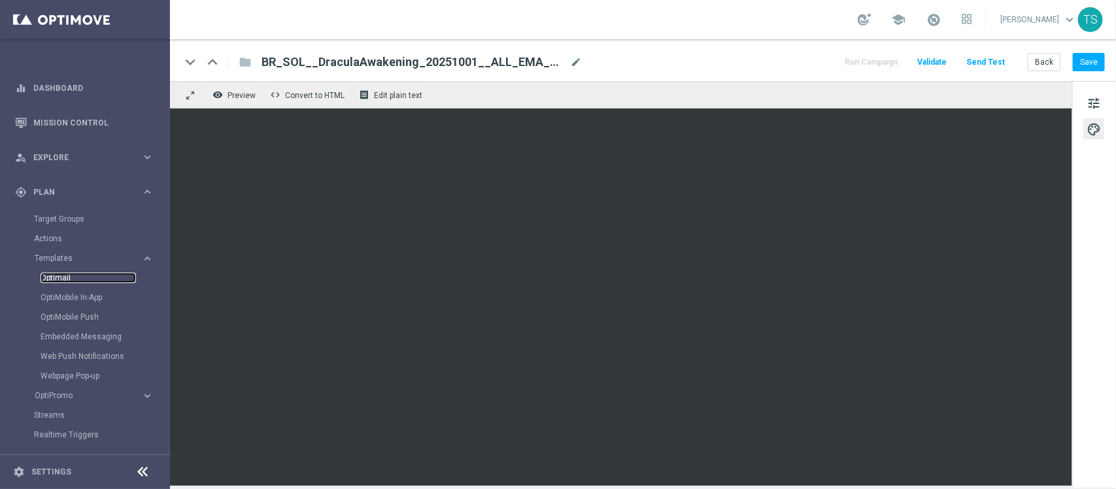
click at [64, 279] on link "Optimail" at bounding box center [88, 278] width 95 height 10
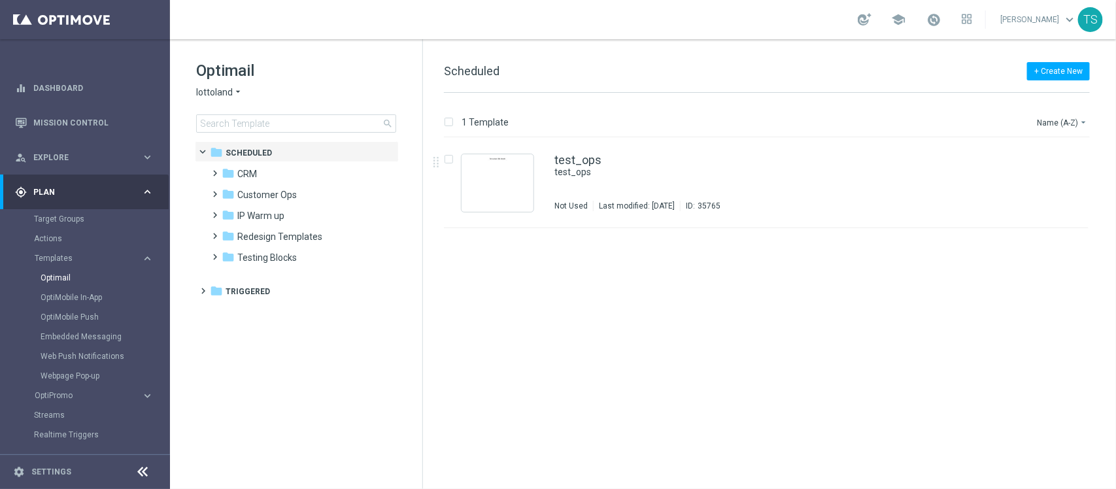
click at [228, 95] on span "lottoland" at bounding box center [214, 92] width 37 height 12
click at [77, 222] on link "Target Groups" at bounding box center [85, 219] width 102 height 10
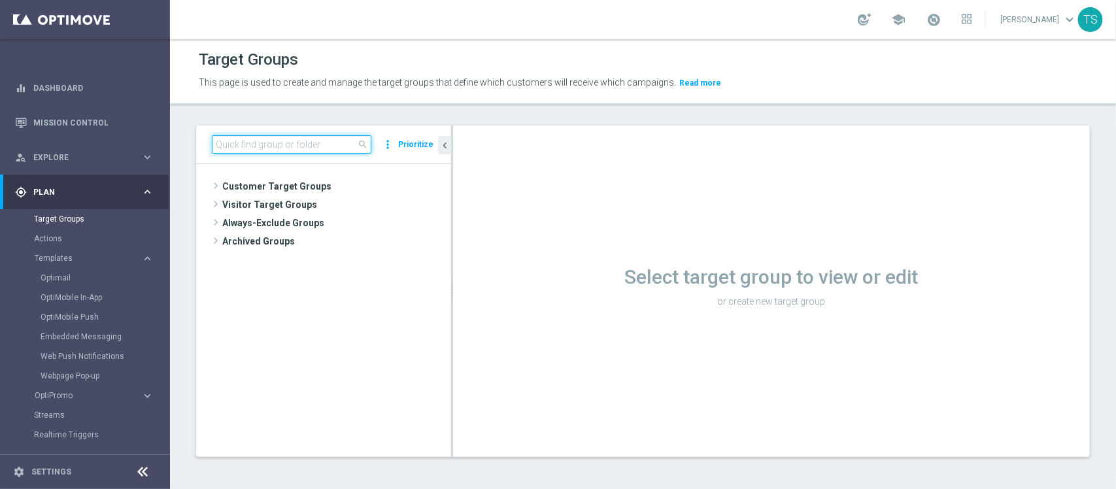
click at [296, 143] on input at bounding box center [292, 144] width 160 height 18
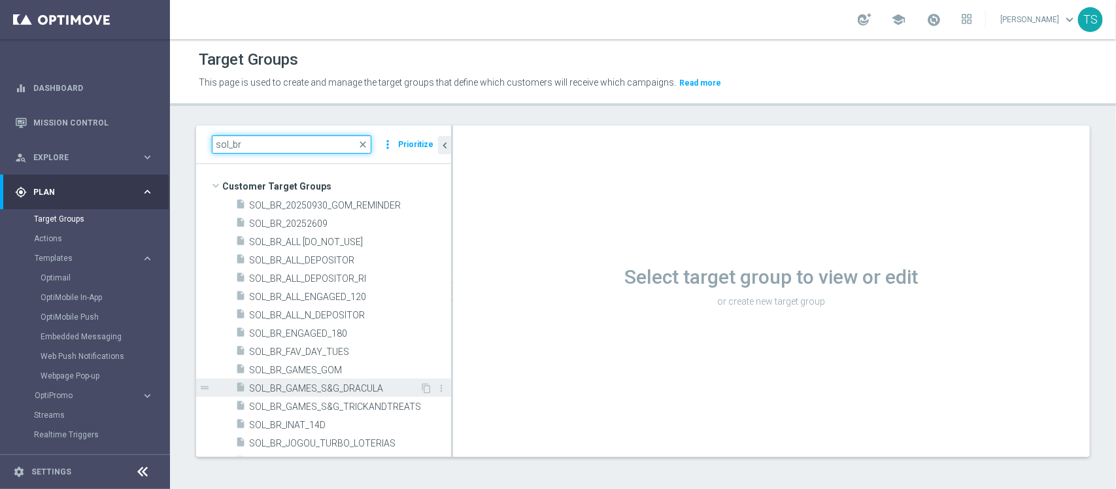
type input "sol_br"
click at [375, 387] on span "SOL_BR_GAMES_S&G_DRACULA" at bounding box center [334, 388] width 171 height 11
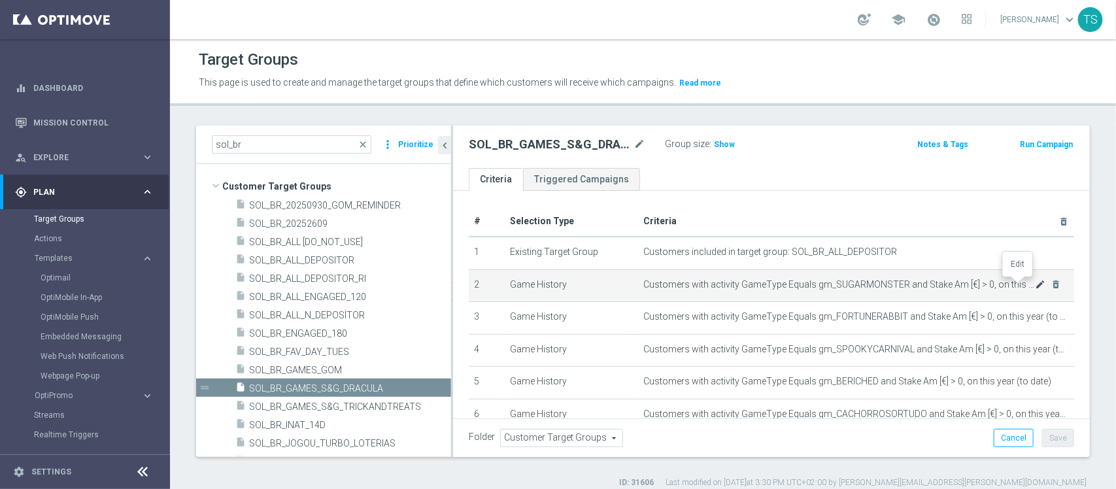
click at [1035, 284] on icon "mode_edit" at bounding box center [1040, 284] width 10 height 10
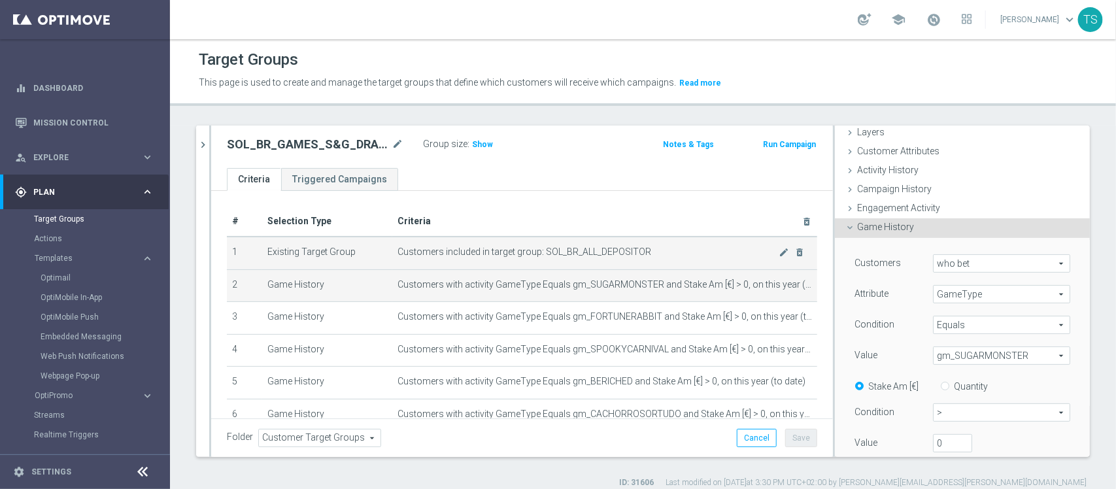
scroll to position [82, 0]
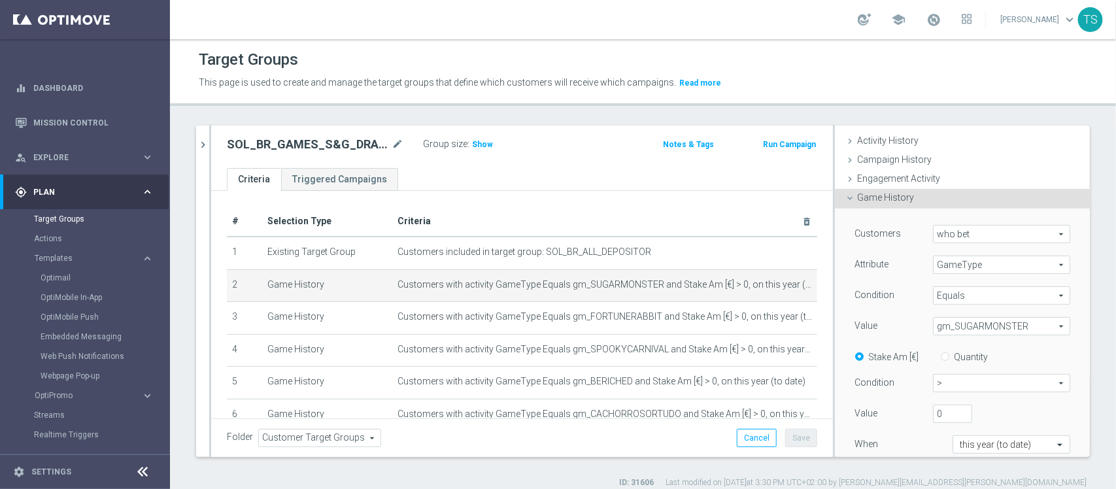
click at [996, 328] on span "gm_SUGARMONSTER" at bounding box center [1002, 326] width 136 height 17
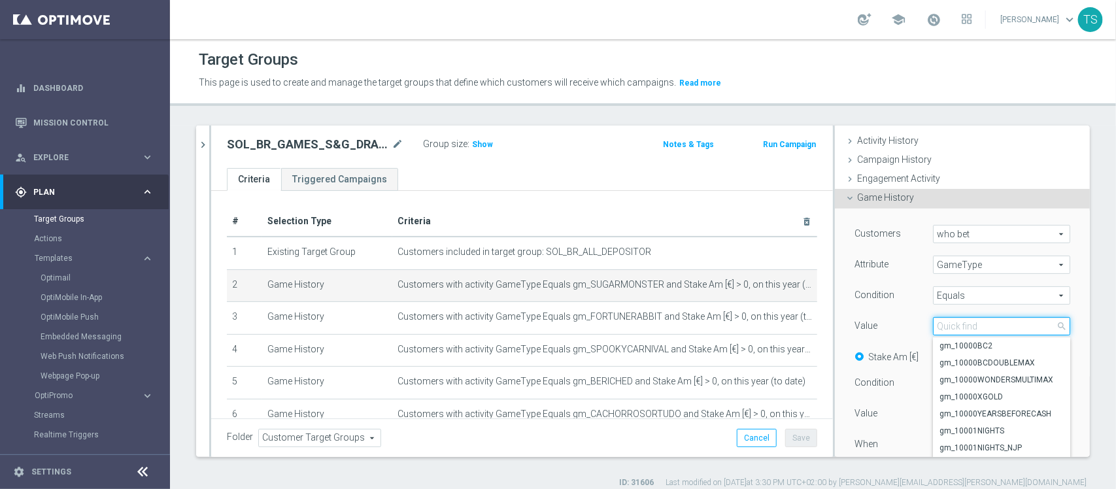
click at [1014, 322] on input "search" at bounding box center [1001, 326] width 137 height 18
type input "wildban"
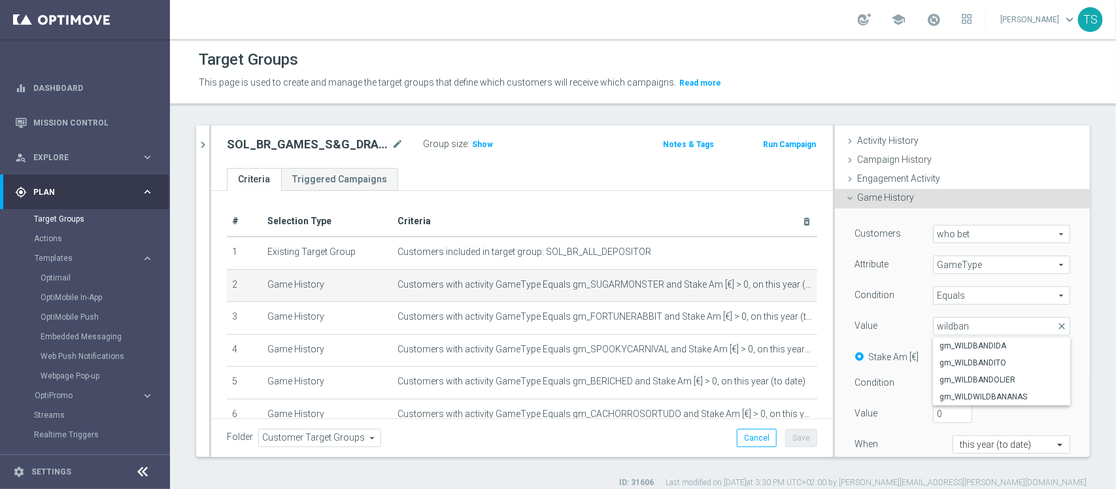
click at [998, 365] on span "gm_WILDBANDITO" at bounding box center [1001, 363] width 124 height 10
type input "gm_WILDBANDITO"
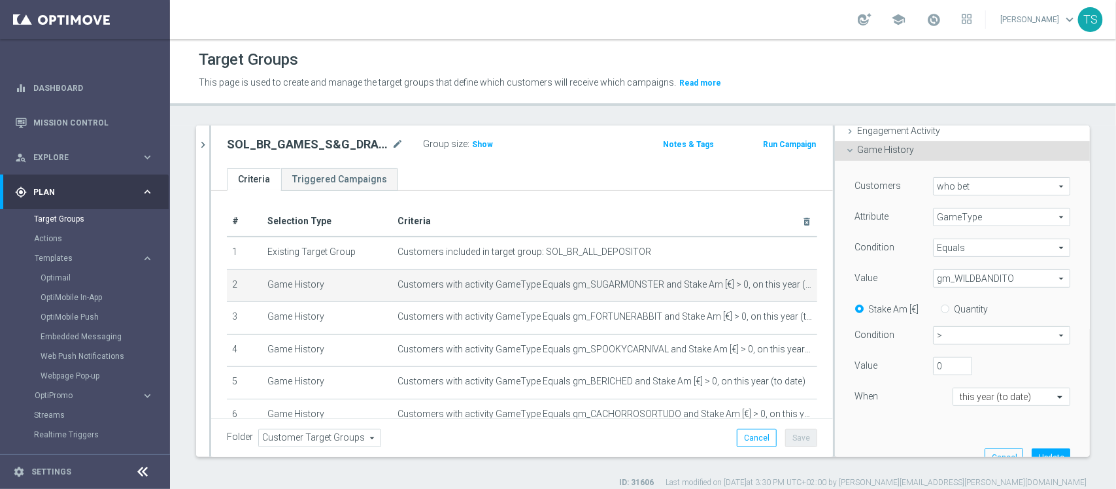
scroll to position [327, 0]
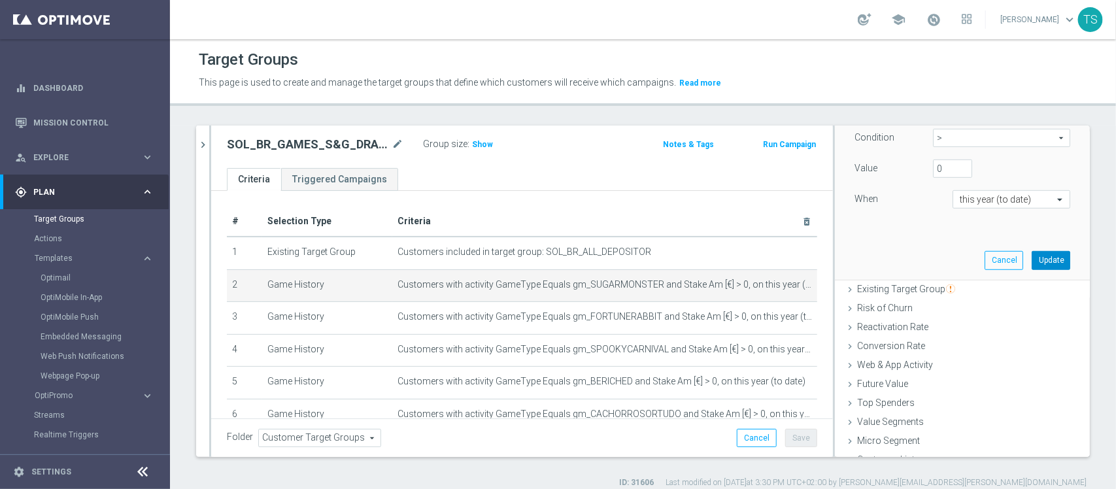
click at [1032, 268] on button "Update" at bounding box center [1051, 260] width 39 height 18
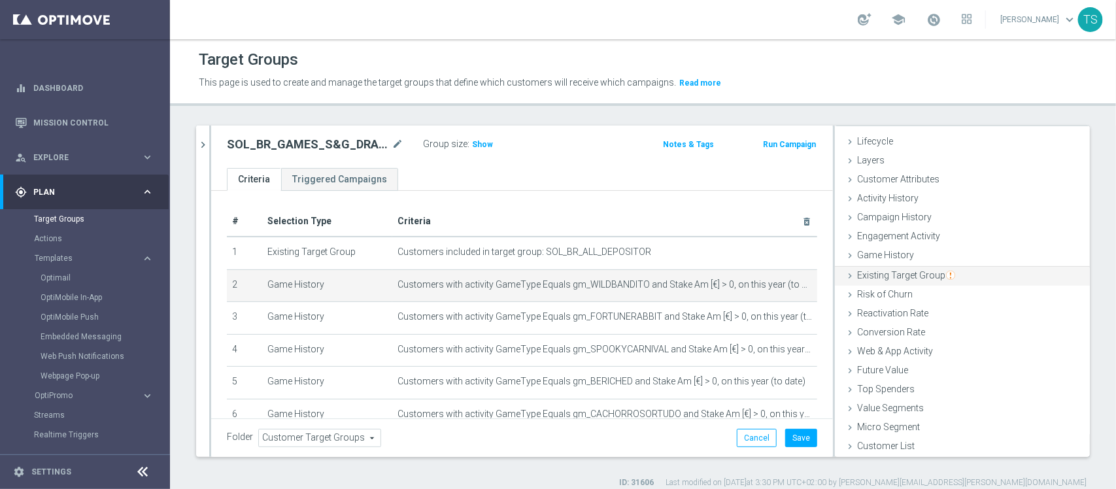
scroll to position [23, 0]
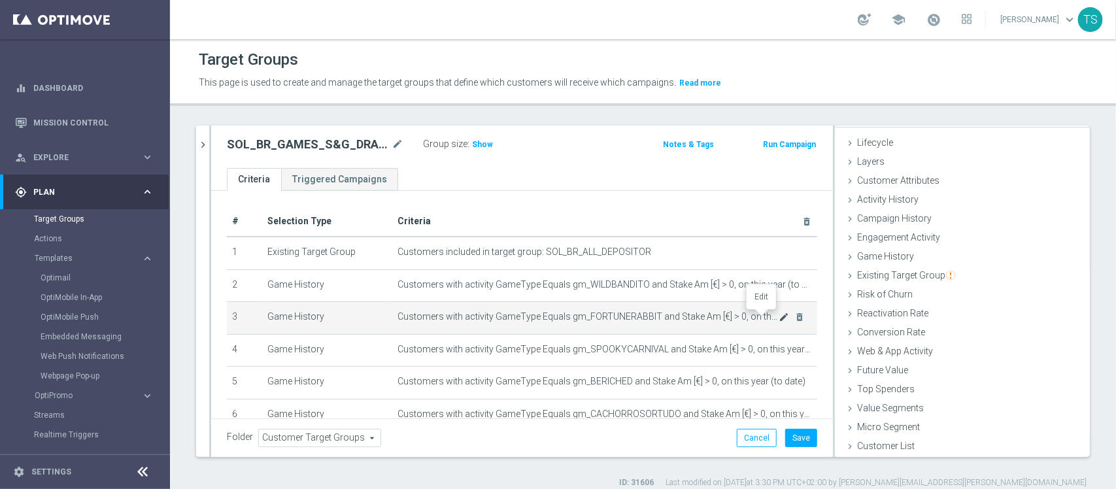
click at [779, 318] on icon "mode_edit" at bounding box center [784, 317] width 10 height 10
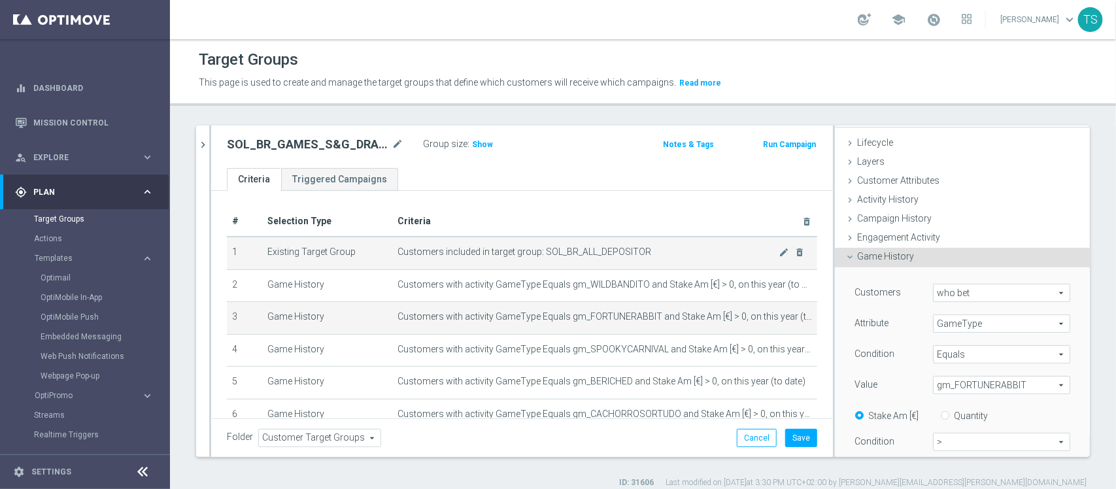
scroll to position [158, 0]
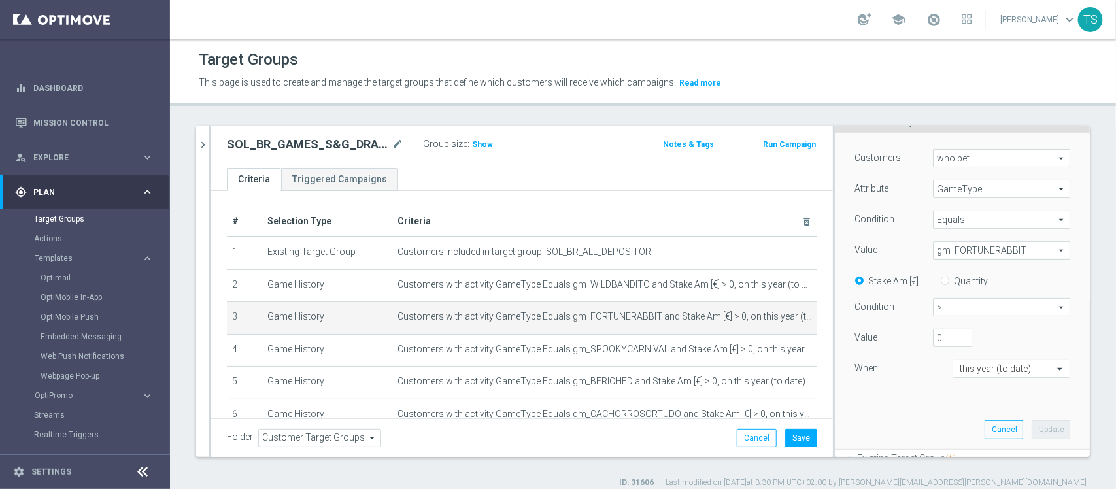
click at [992, 246] on span "gm_FORTUNERABBIT" at bounding box center [1002, 250] width 136 height 17
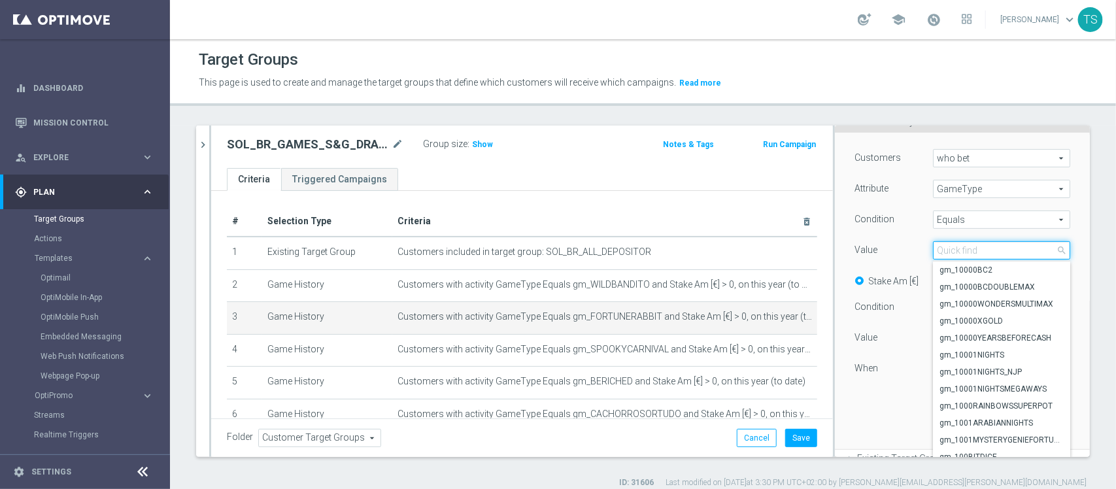
click at [976, 255] on input "search" at bounding box center [1001, 250] width 137 height 18
type input "fortuneox"
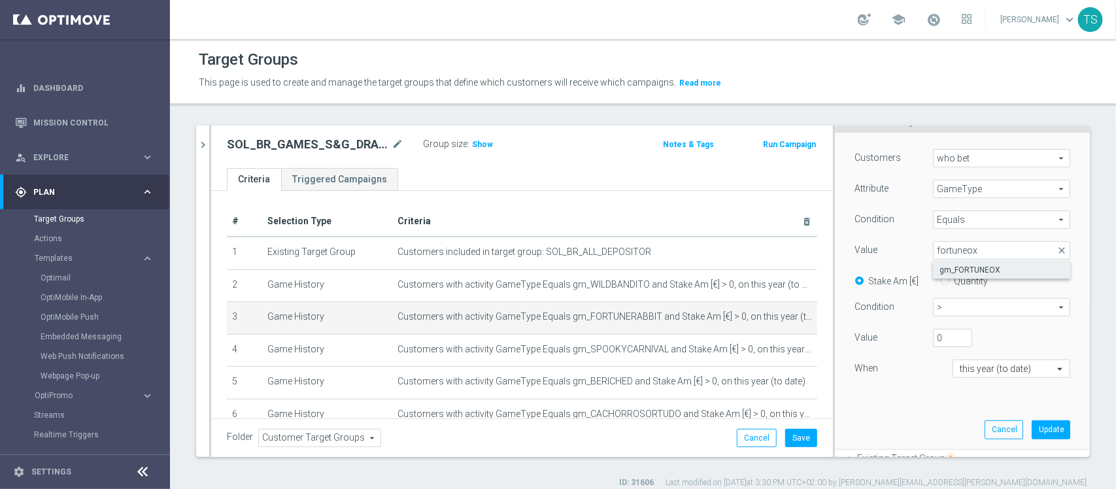
click at [984, 267] on span "gm_FORTUNEOX" at bounding box center [1001, 270] width 124 height 10
type input "gm_FORTUNEOX"
click at [1032, 433] on button "Update" at bounding box center [1051, 429] width 39 height 18
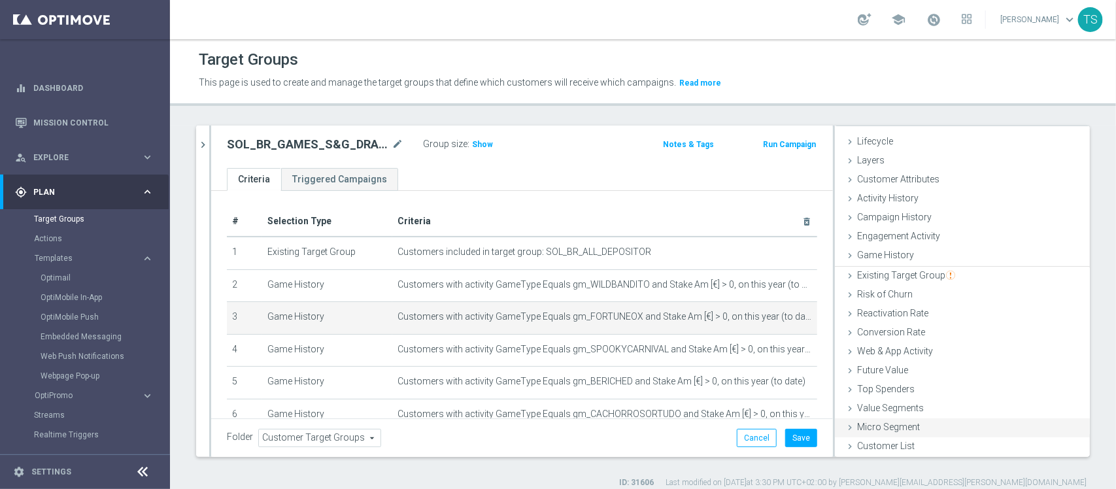
scroll to position [23, 0]
click at [779, 315] on icon "mode_edit" at bounding box center [784, 317] width 10 height 10
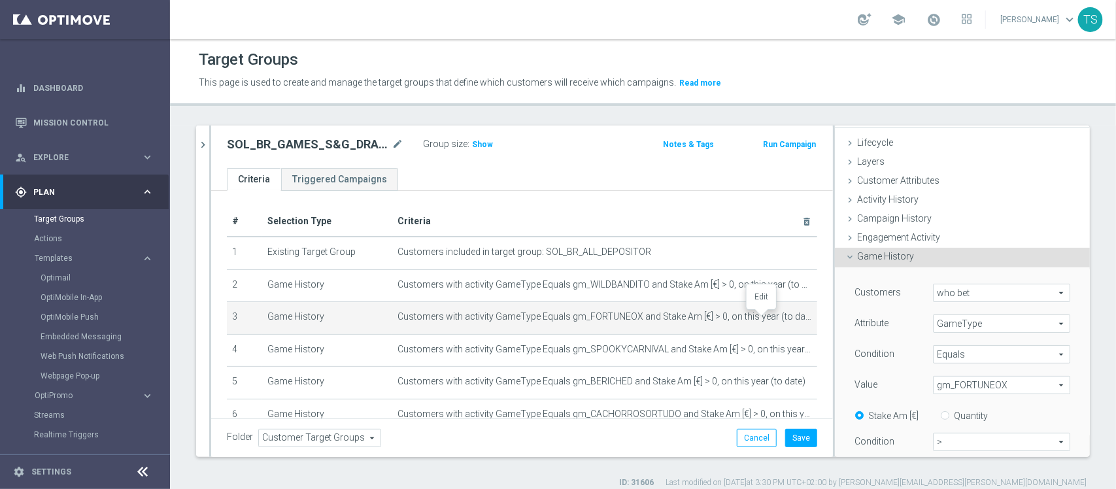
scroll to position [158, 0]
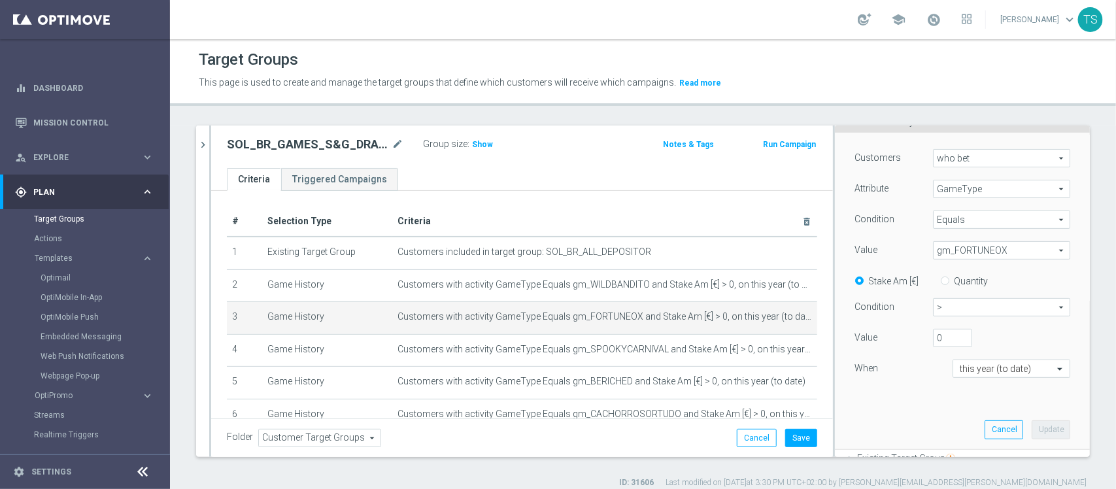
click at [1002, 250] on span "gm_FORTUNEOX" at bounding box center [1002, 250] width 136 height 17
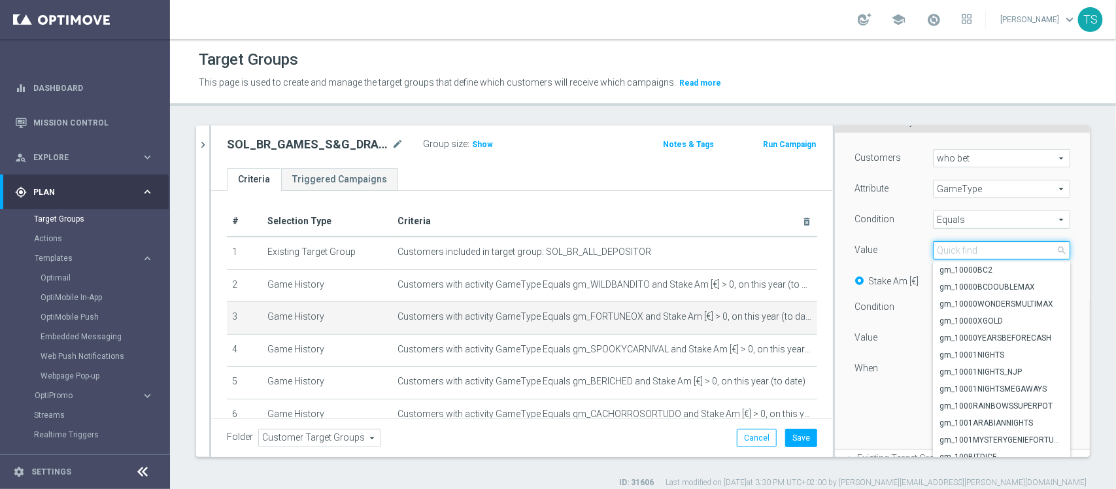
click at [992, 252] on input "search" at bounding box center [1001, 250] width 137 height 18
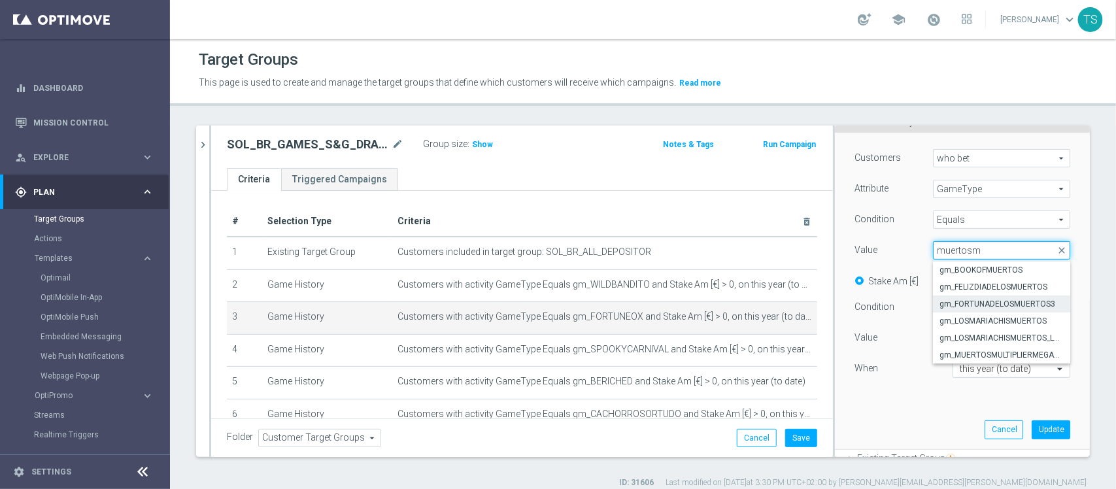
type input "muertosmu"
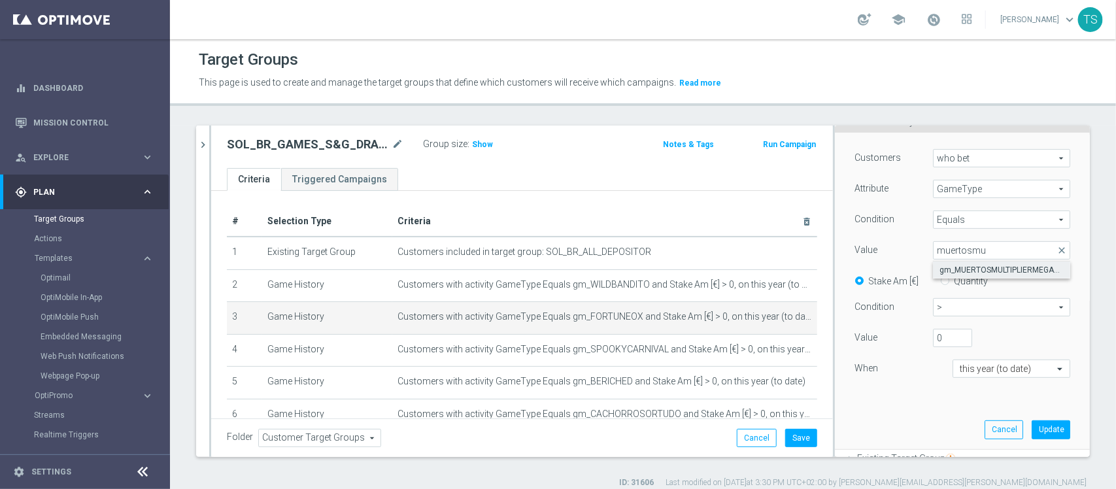
click at [998, 269] on span "gm_MUERTOSMULTIPLIERMEGAWAYS" at bounding box center [1001, 270] width 124 height 10
type input "gm_MUERTOSMULTIPLIERMEGAWAYS"
click at [1032, 433] on button "Update" at bounding box center [1051, 429] width 39 height 18
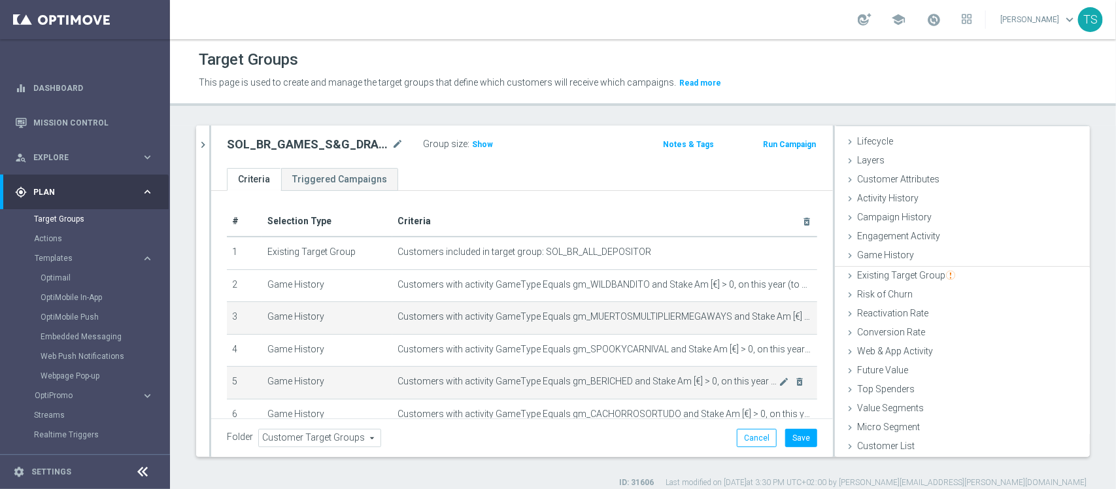
scroll to position [23, 0]
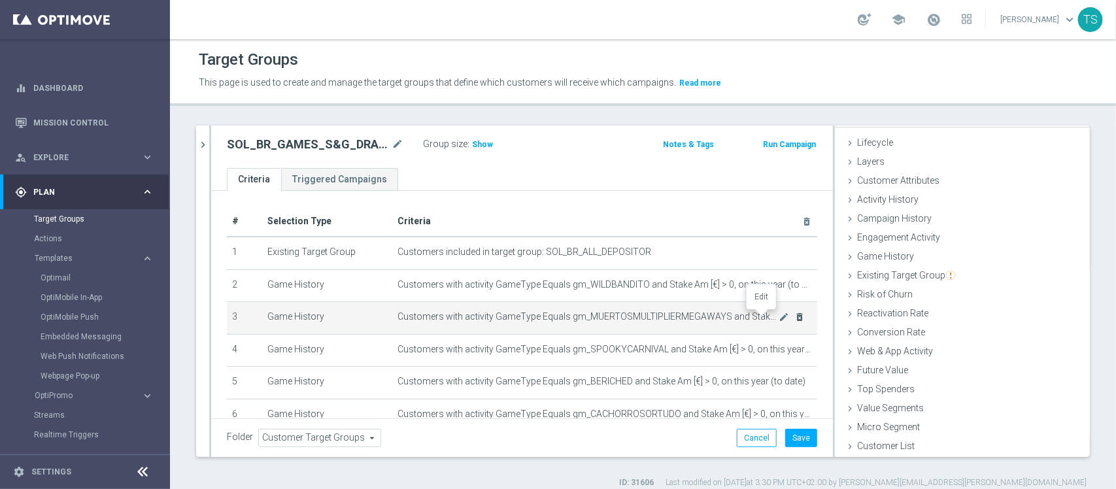
drag, startPoint x: 764, startPoint y: 314, endPoint x: 772, endPoint y: 316, distance: 8.7
click at [779, 313] on icon "mode_edit" at bounding box center [784, 317] width 10 height 10
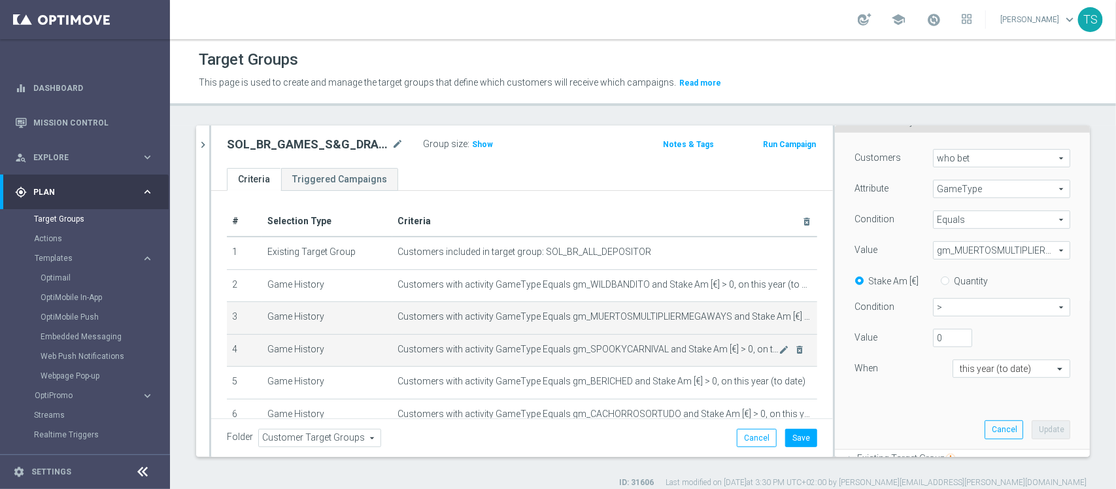
scroll to position [158, 0]
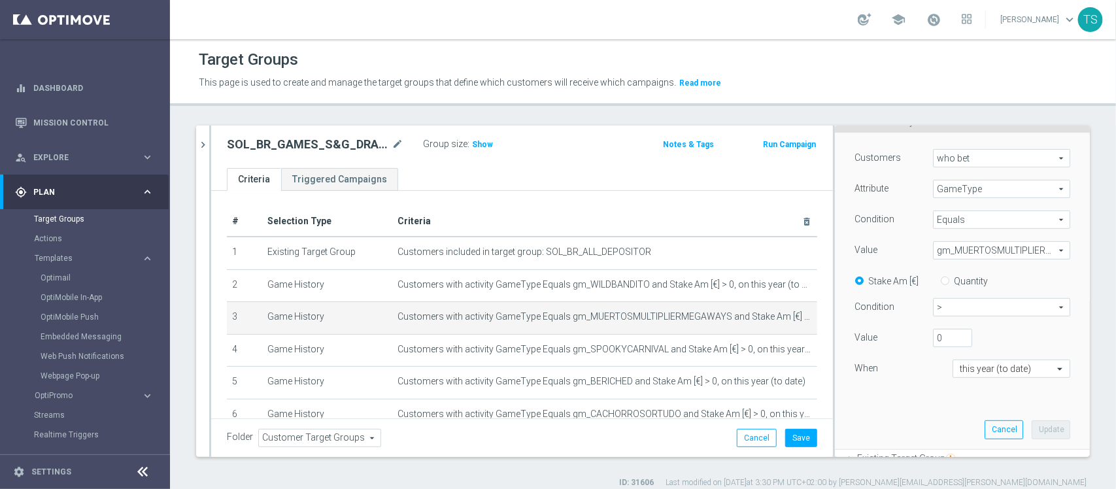
click at [952, 250] on span "gm_MUERTOSMULTIPLIERMEGAWAYS" at bounding box center [1002, 250] width 136 height 17
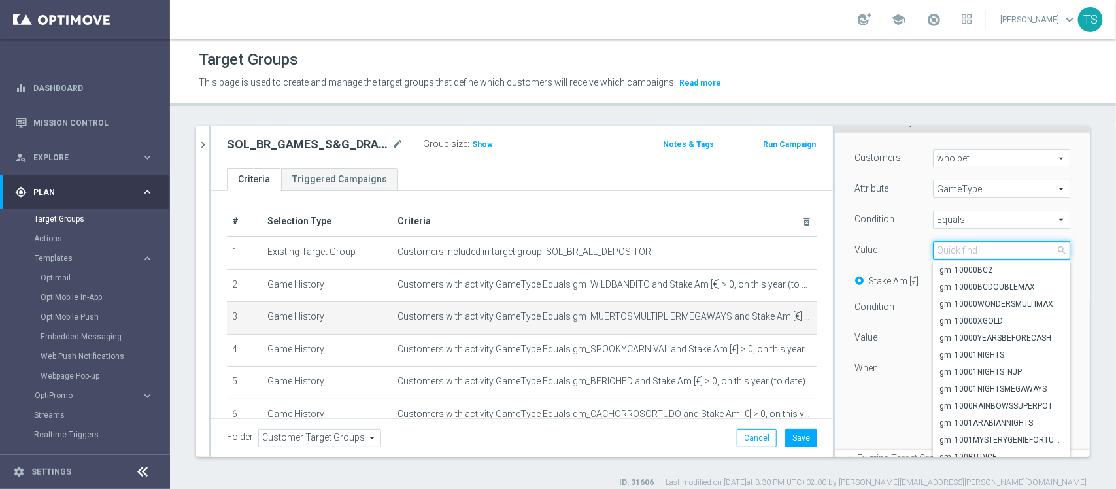
click at [953, 250] on input "search" at bounding box center [1001, 250] width 137 height 18
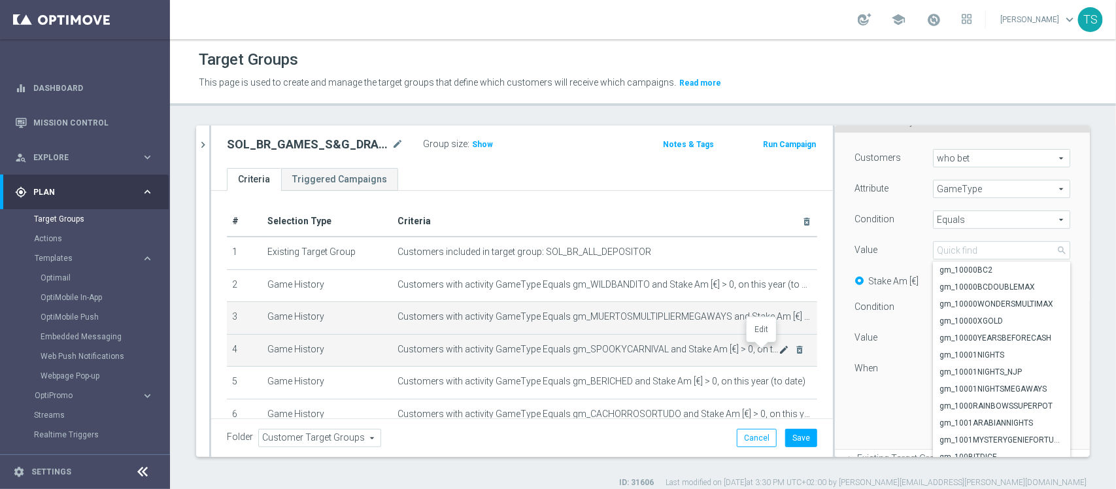
click at [779, 351] on icon "mode_edit" at bounding box center [784, 350] width 10 height 10
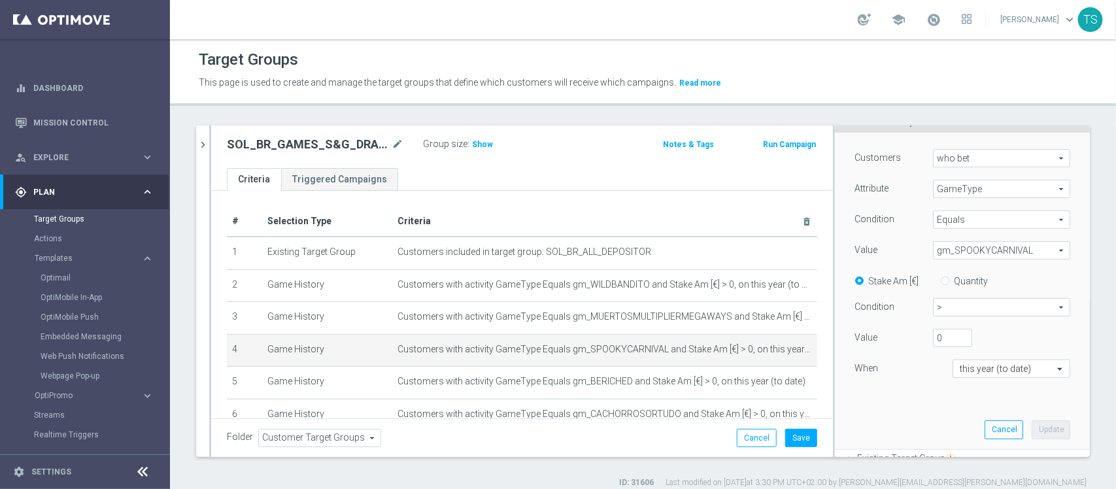
click at [975, 250] on span "gm_SPOOKYCARNIVAL" at bounding box center [1002, 250] width 136 height 17
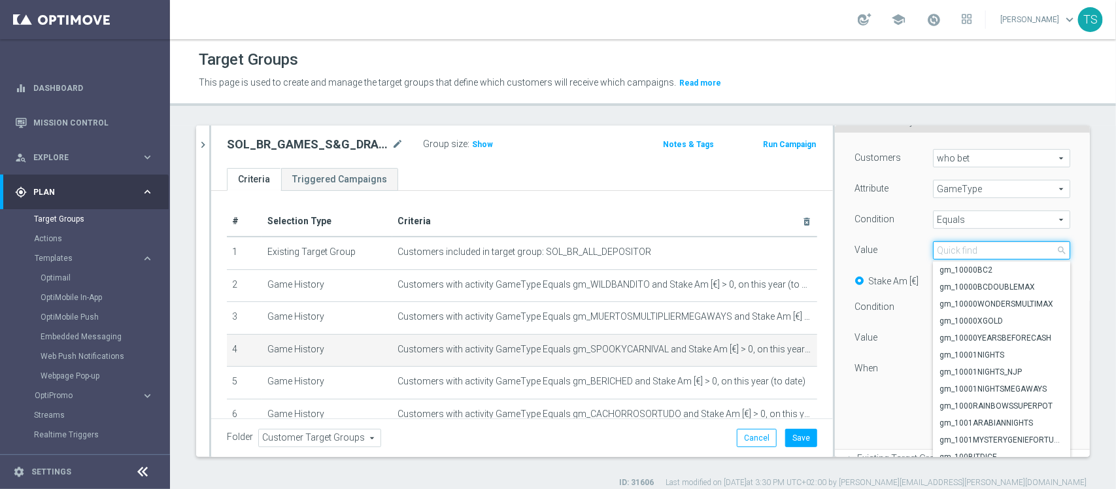
click at [972, 256] on input "search" at bounding box center [1001, 250] width 137 height 18
click at [964, 250] on input "search" at bounding box center [1001, 250] width 137 height 18
click at [953, 253] on input "search" at bounding box center [1001, 250] width 137 height 18
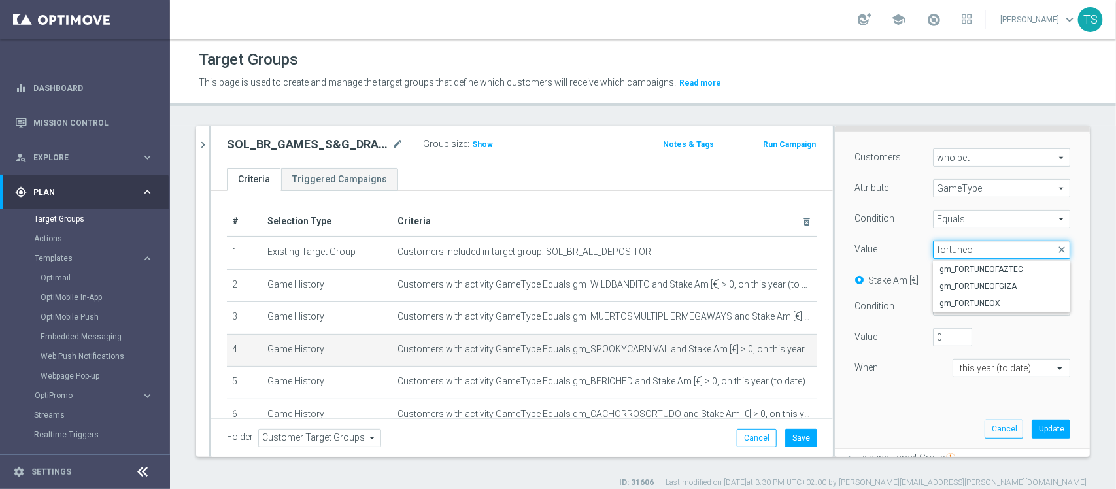
type input "fortuneox"
click at [989, 273] on span "gm_FORTUNEOX" at bounding box center [1001, 269] width 124 height 10
type input "gm_FORTUNEOX"
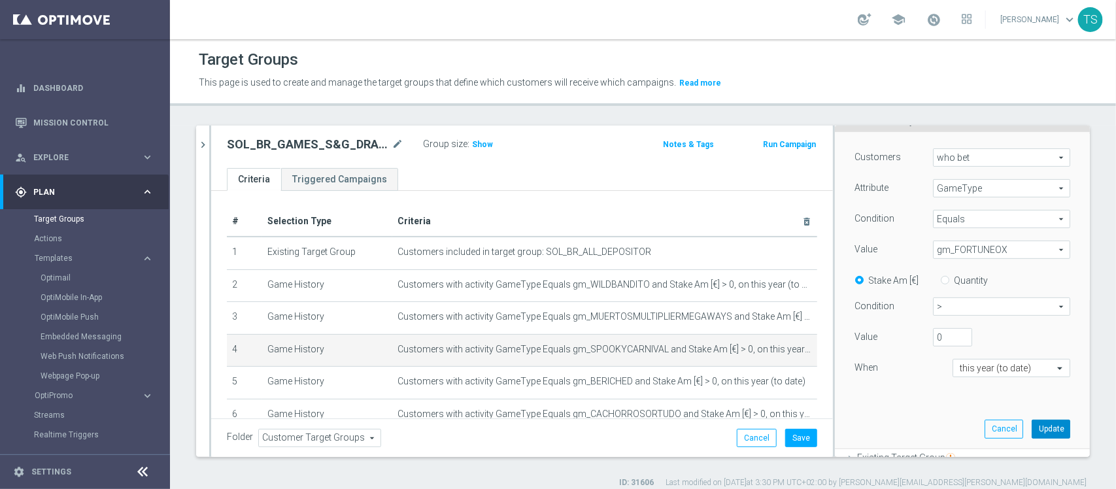
click at [1038, 437] on button "Update" at bounding box center [1051, 429] width 39 height 18
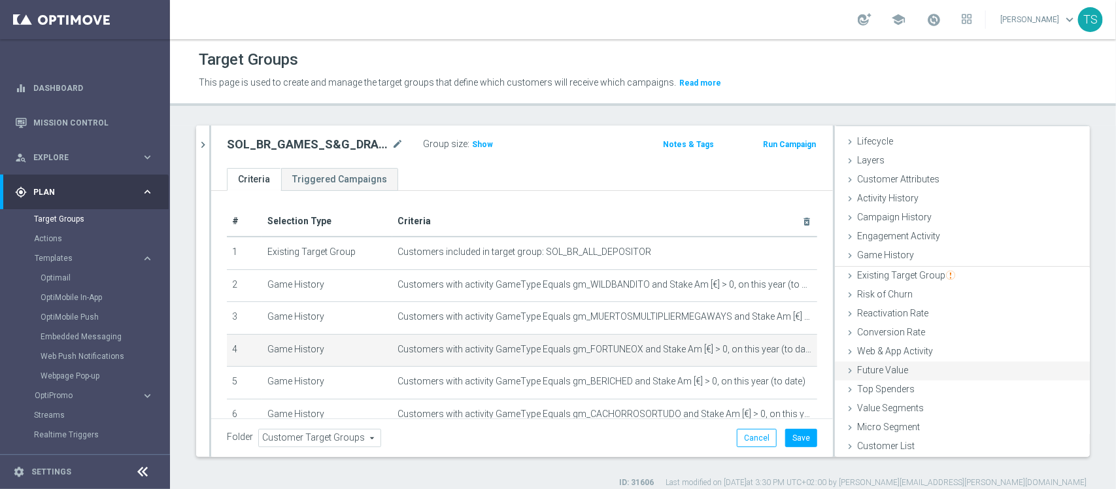
scroll to position [23, 0]
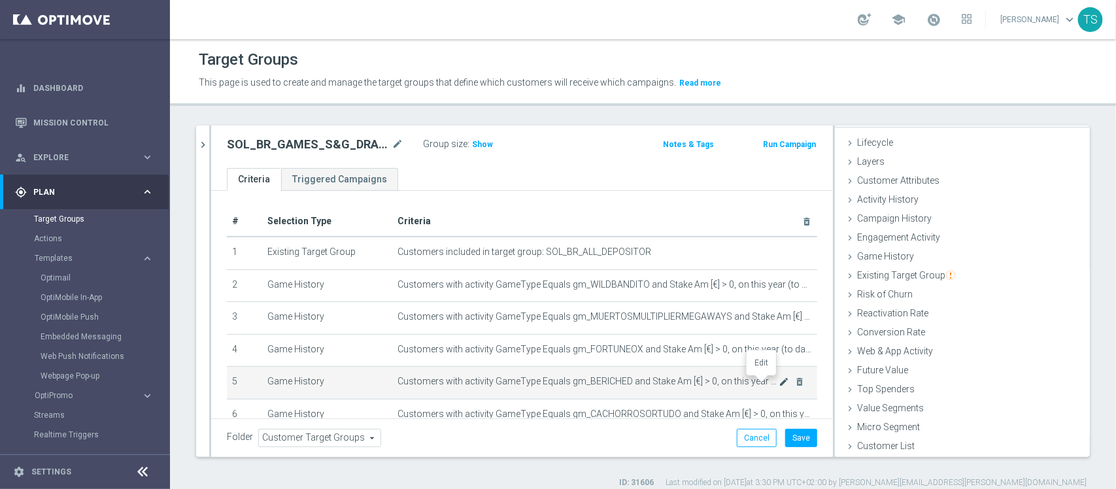
click at [779, 380] on icon "mode_edit" at bounding box center [784, 382] width 10 height 10
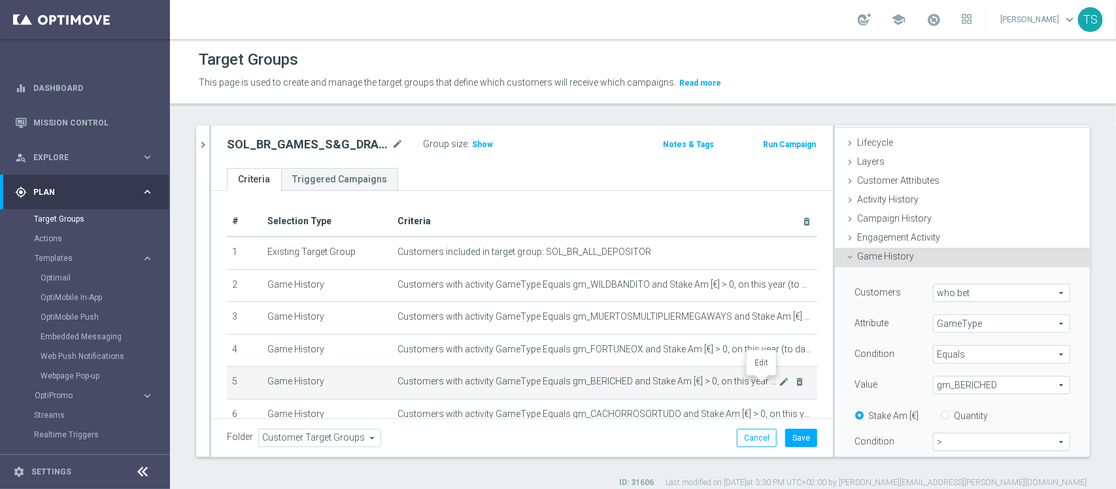
scroll to position [158, 0]
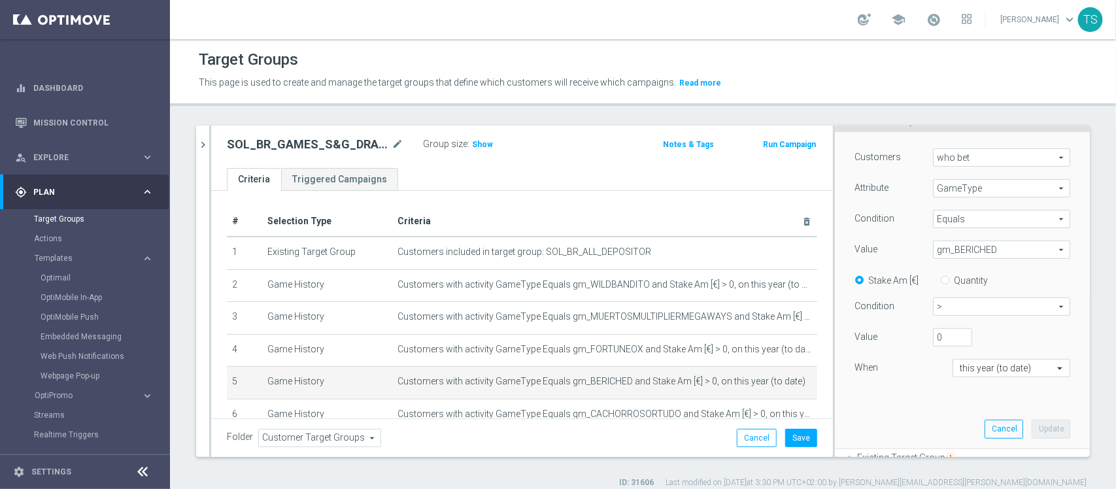
drag, startPoint x: 974, startPoint y: 246, endPoint x: 974, endPoint y: 256, distance: 9.8
click at [974, 246] on span "gm_BERICHED" at bounding box center [1002, 249] width 136 height 17
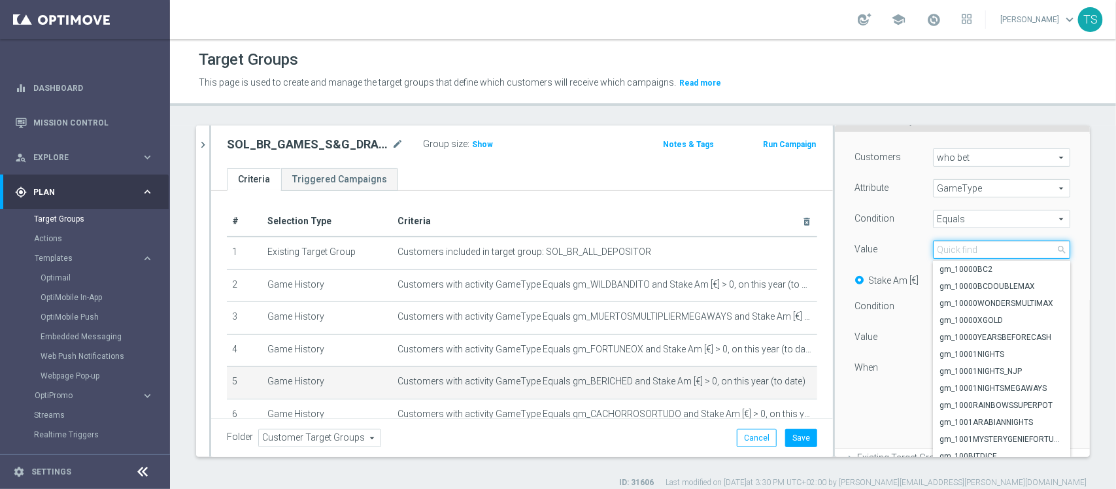
click at [966, 252] on input "search" at bounding box center [1001, 250] width 137 height 18
type input "halloweenja"
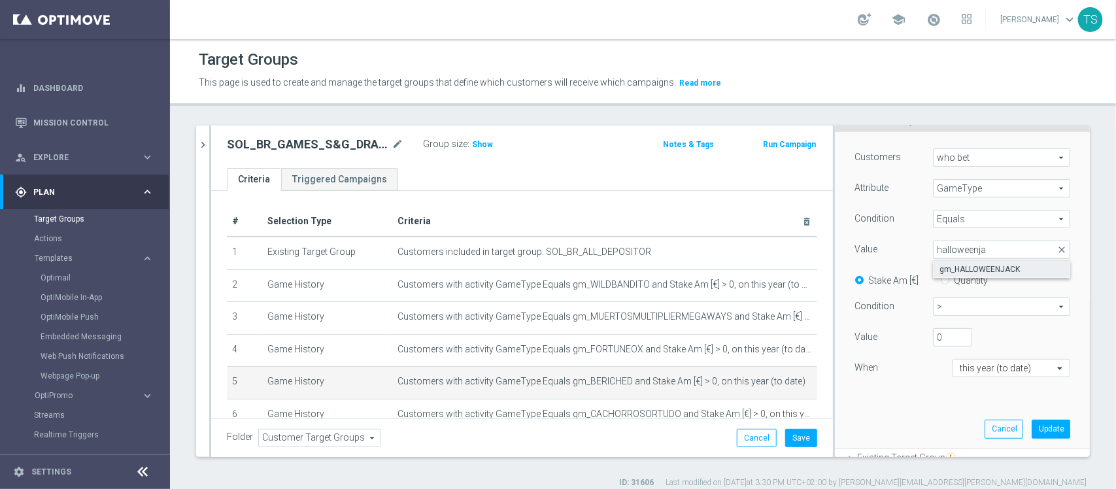
click at [961, 267] on span "gm_HALLOWEENJACK" at bounding box center [1001, 269] width 124 height 10
type input "gm_HALLOWEENJACK"
click at [1032, 428] on button "Update" at bounding box center [1051, 429] width 39 height 18
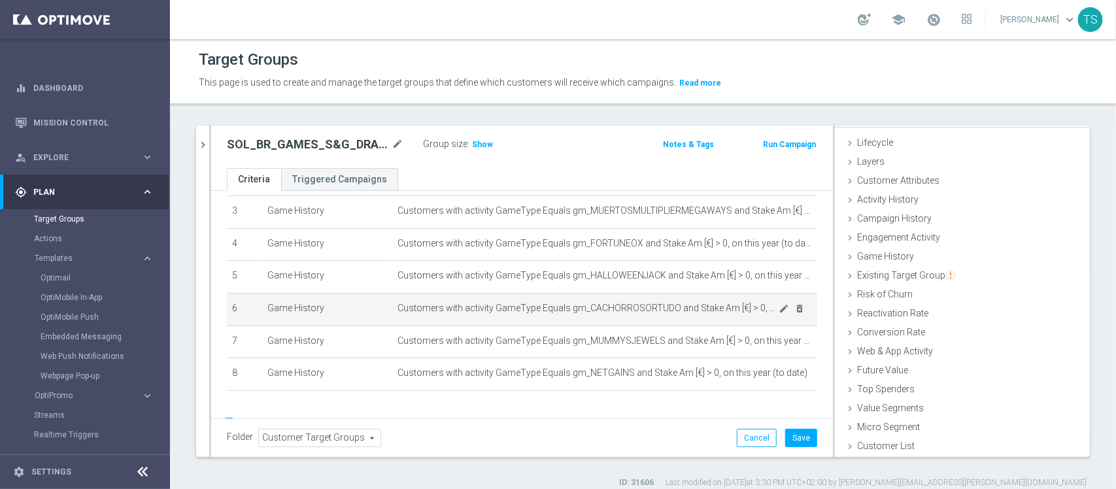
scroll to position [108, 0]
click at [779, 307] on icon "mode_edit" at bounding box center [784, 306] width 10 height 10
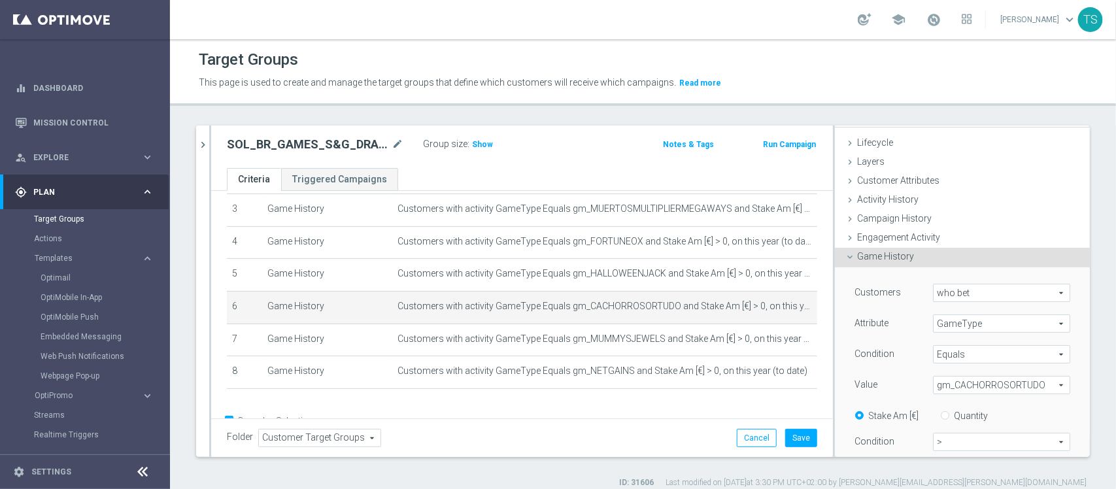
scroll to position [158, 0]
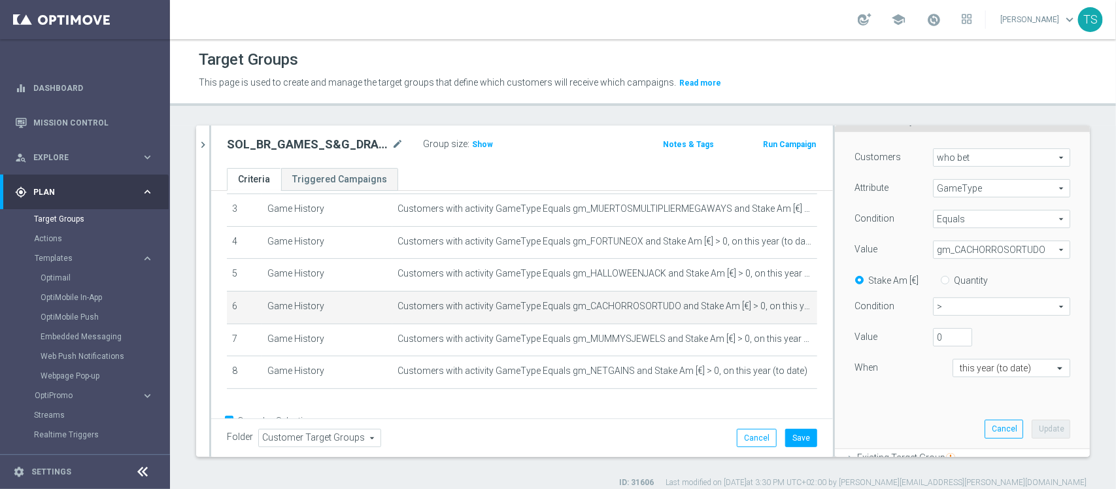
click at [984, 248] on span "gm_CACHORROSORTUDO" at bounding box center [1002, 249] width 136 height 17
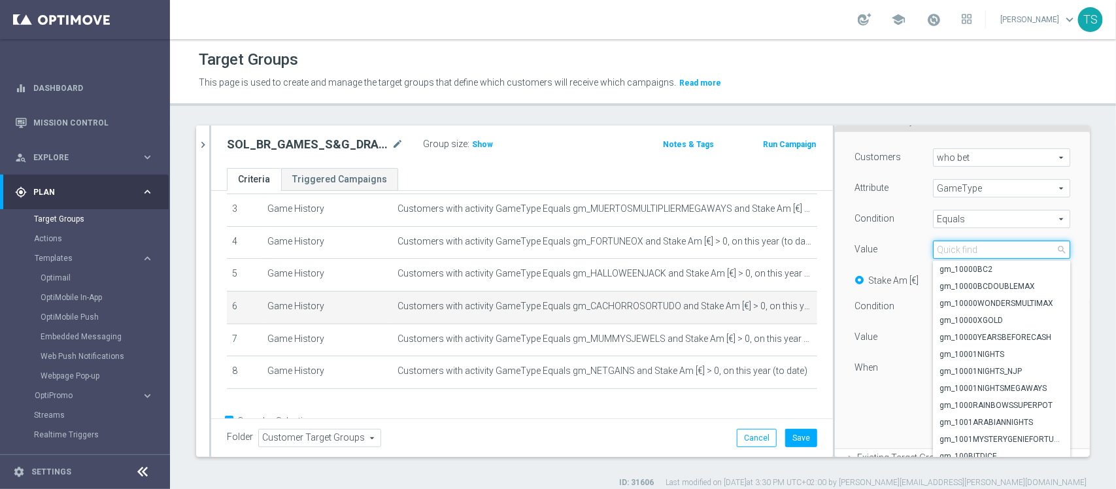
click at [962, 246] on input "search" at bounding box center [1001, 250] width 137 height 18
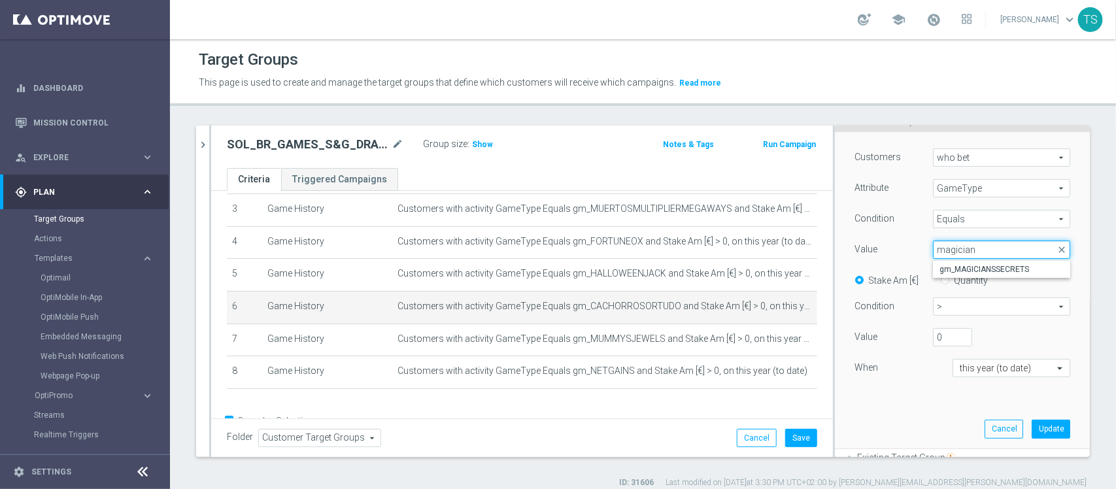
type input "magicians"
click at [991, 269] on span "gm_MAGICIANSSECRETS" at bounding box center [1001, 269] width 124 height 10
type input "gm_MAGICIANSSECRETS"
click at [1032, 429] on button "Update" at bounding box center [1051, 429] width 39 height 18
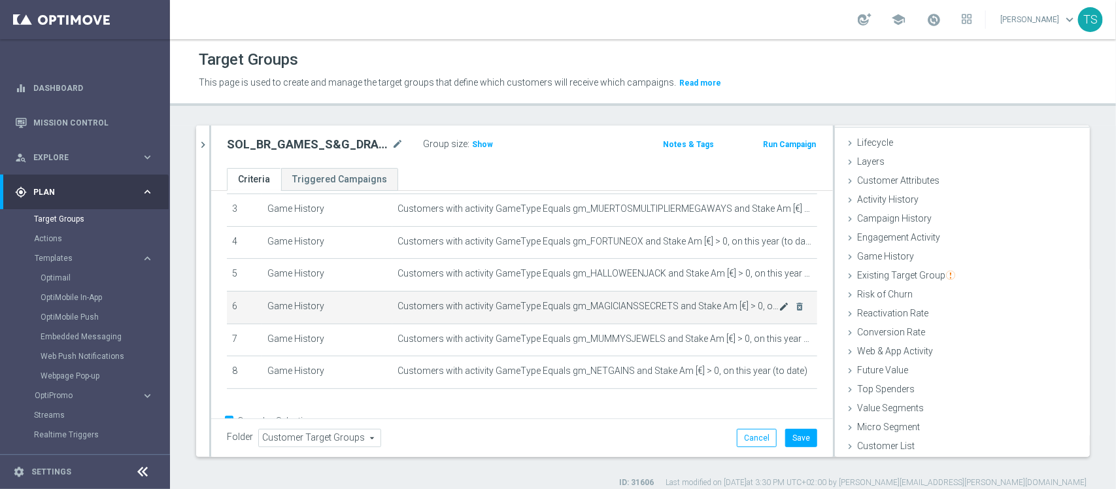
scroll to position [23, 0]
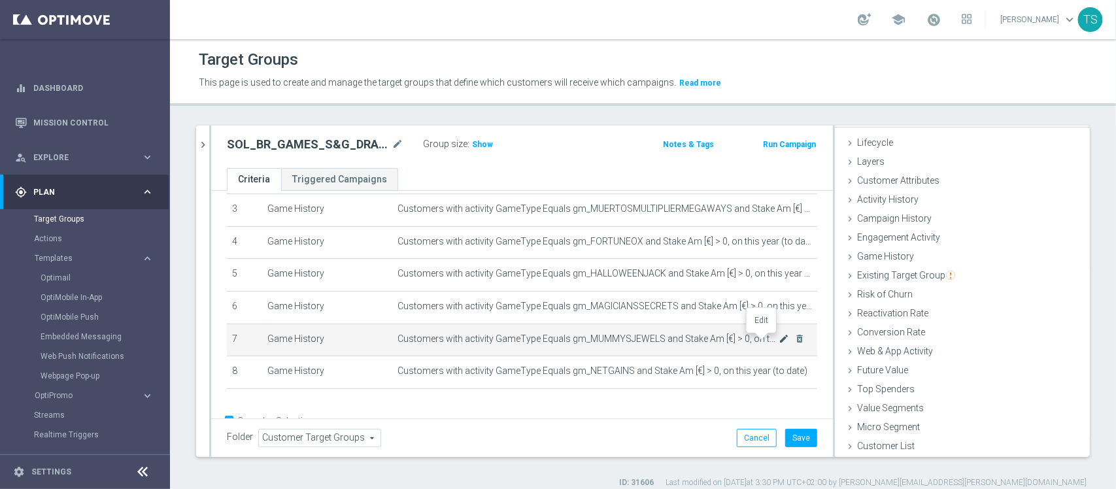
click at [779, 338] on icon "mode_edit" at bounding box center [784, 338] width 10 height 10
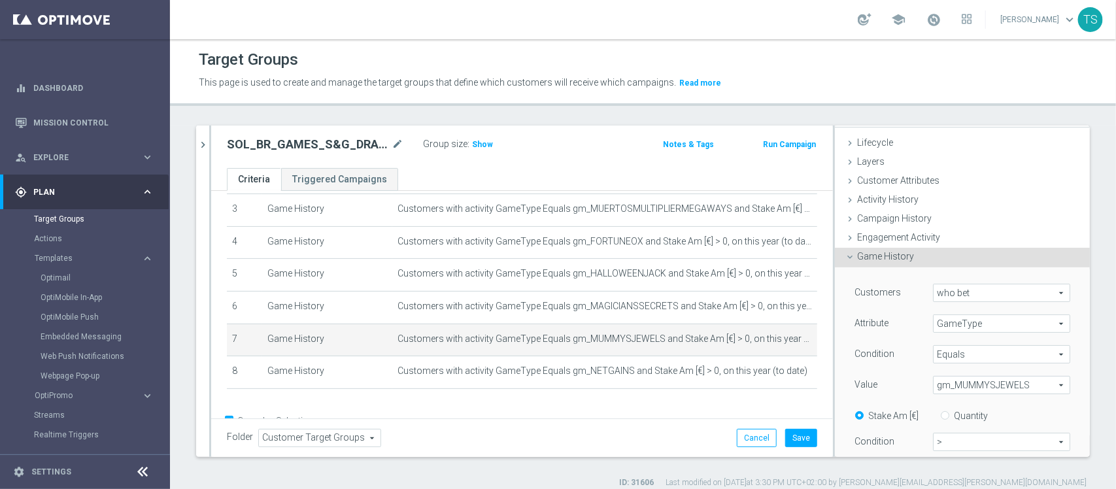
scroll to position [158, 0]
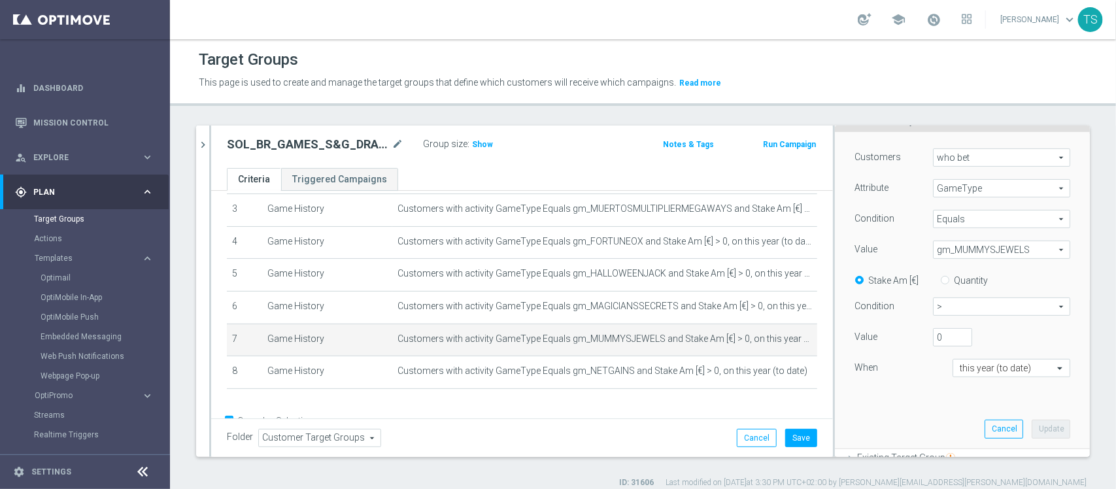
click at [992, 250] on span "gm_MUMMYSJEWELS" at bounding box center [1002, 249] width 136 height 17
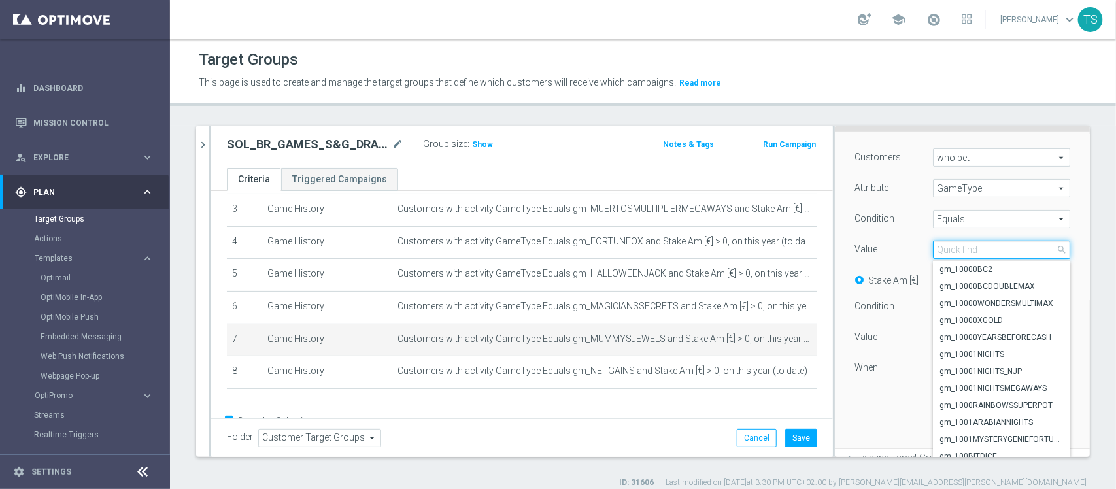
click at [972, 255] on input "search" at bounding box center [1001, 250] width 137 height 18
type input "magiccaul"
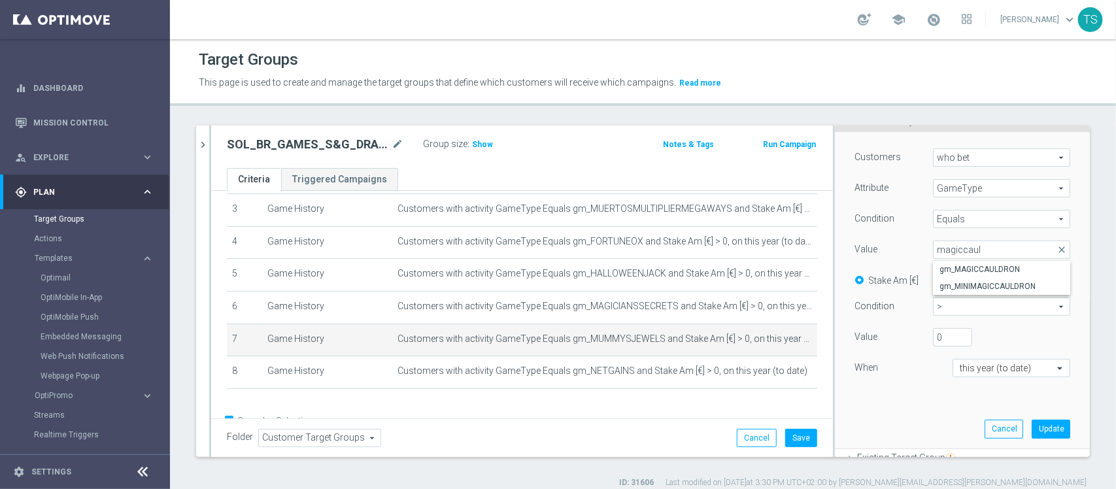
click at [1004, 270] on span "gm_MAGICCAULDRON" at bounding box center [1001, 269] width 124 height 10
type input "gm_MAGICCAULDRON"
click at [1036, 430] on button "Update" at bounding box center [1051, 429] width 39 height 18
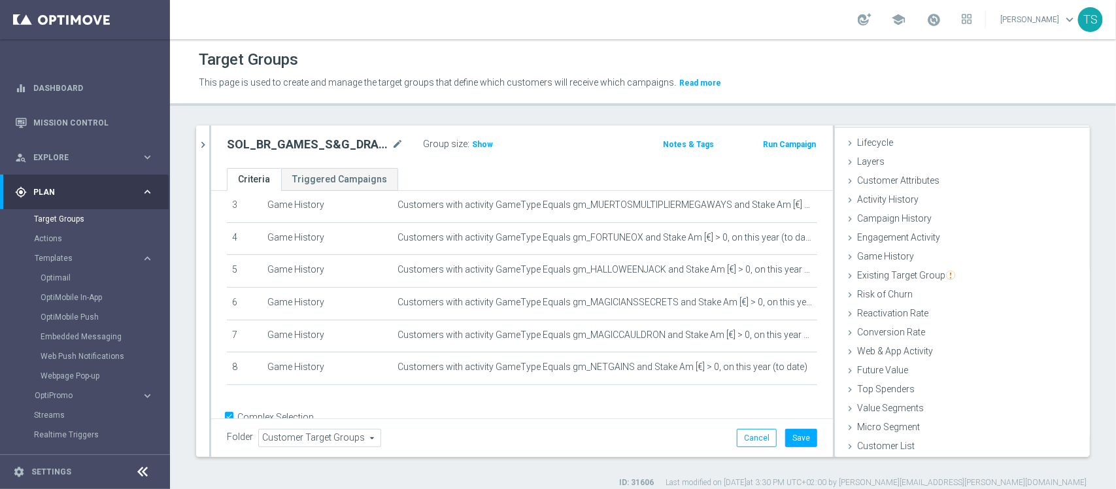
scroll to position [143, 0]
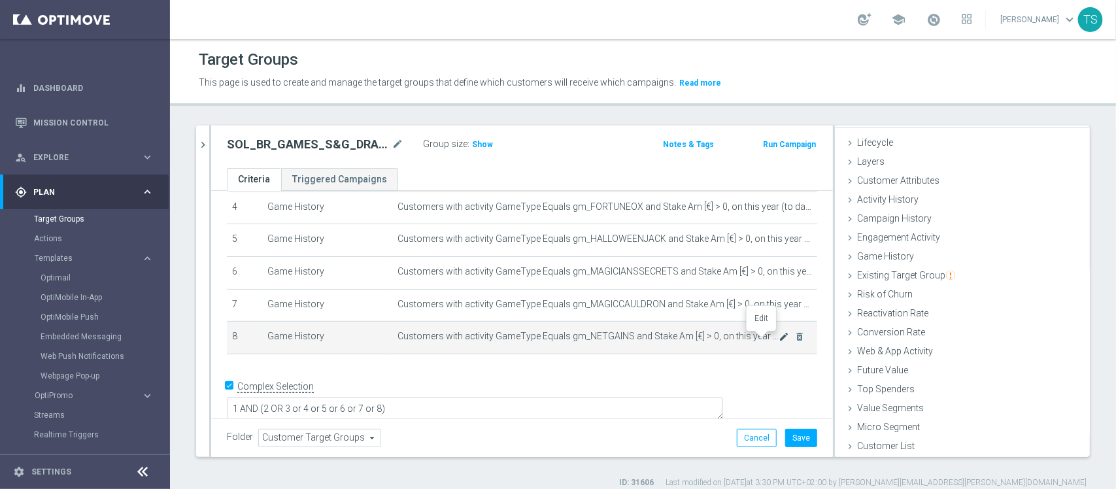
click at [779, 334] on icon "mode_edit" at bounding box center [784, 336] width 10 height 10
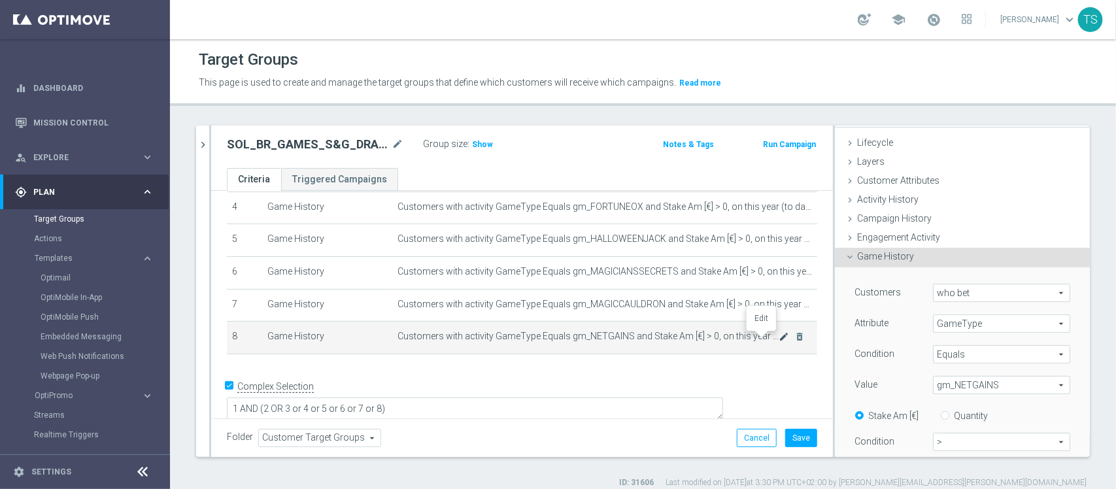
scroll to position [158, 0]
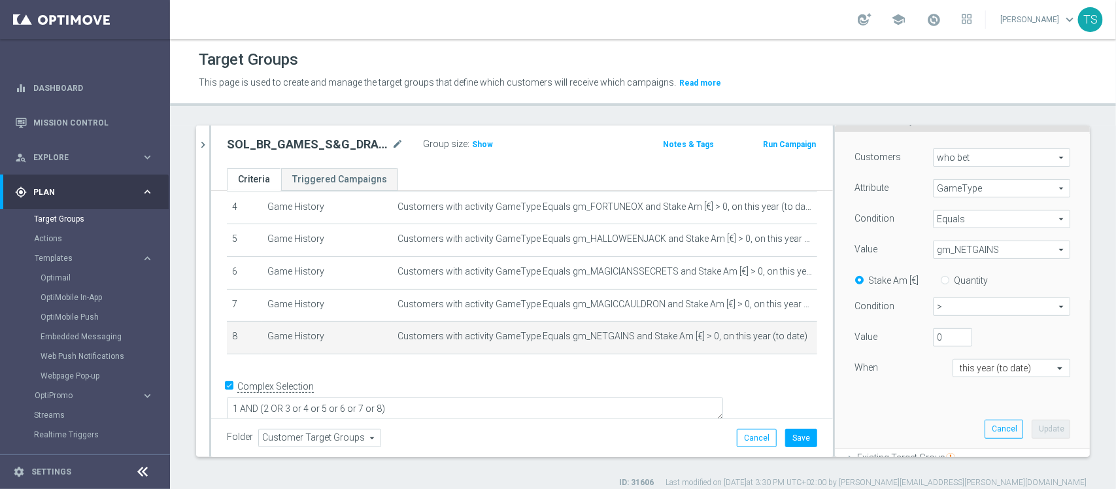
click at [981, 248] on span "gm_NETGAINS" at bounding box center [1002, 249] width 136 height 17
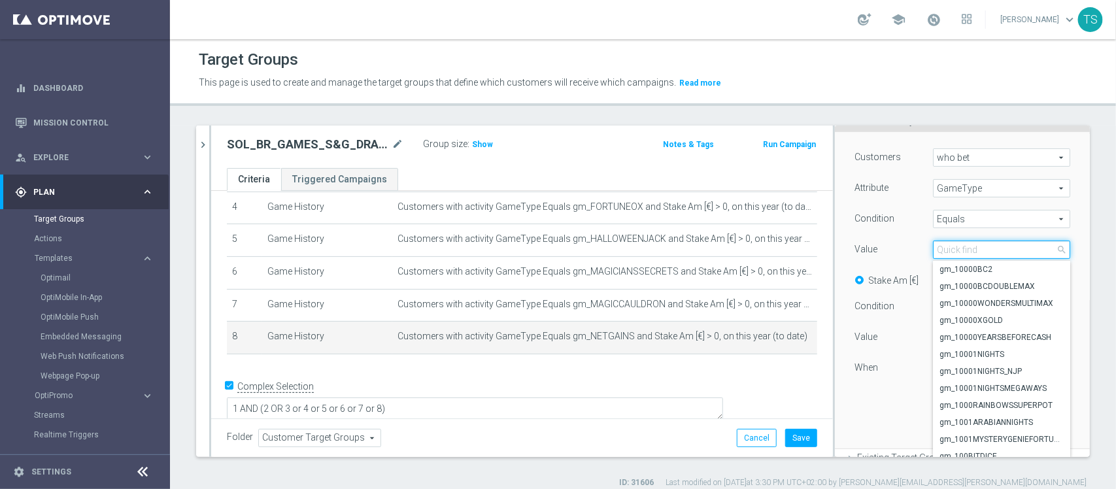
click at [963, 252] on input "search" at bounding box center [1001, 250] width 137 height 18
type input "tigre"
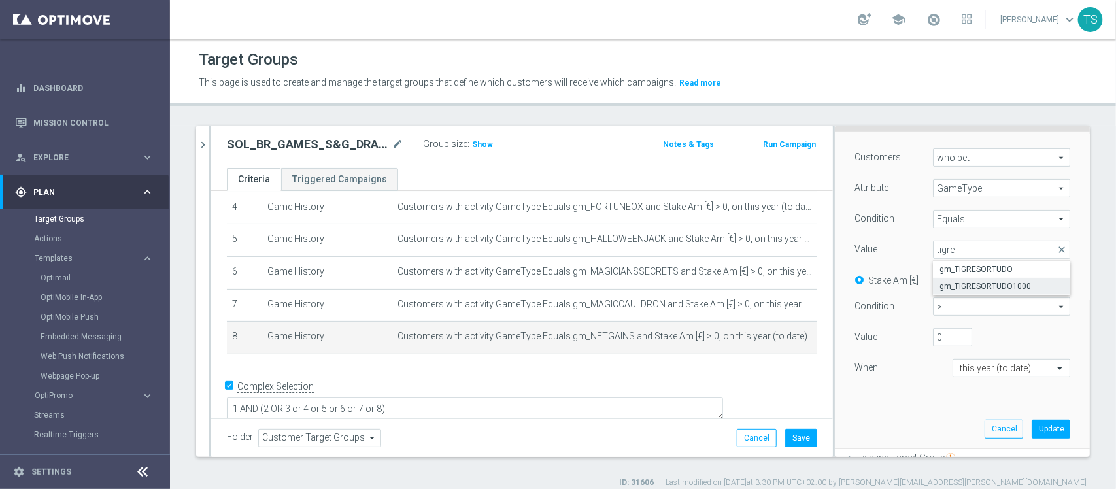
click at [988, 286] on span "gm_TIGRESORTUDO1000" at bounding box center [1001, 286] width 124 height 10
type input "gm_TIGRESORTUDO1000"
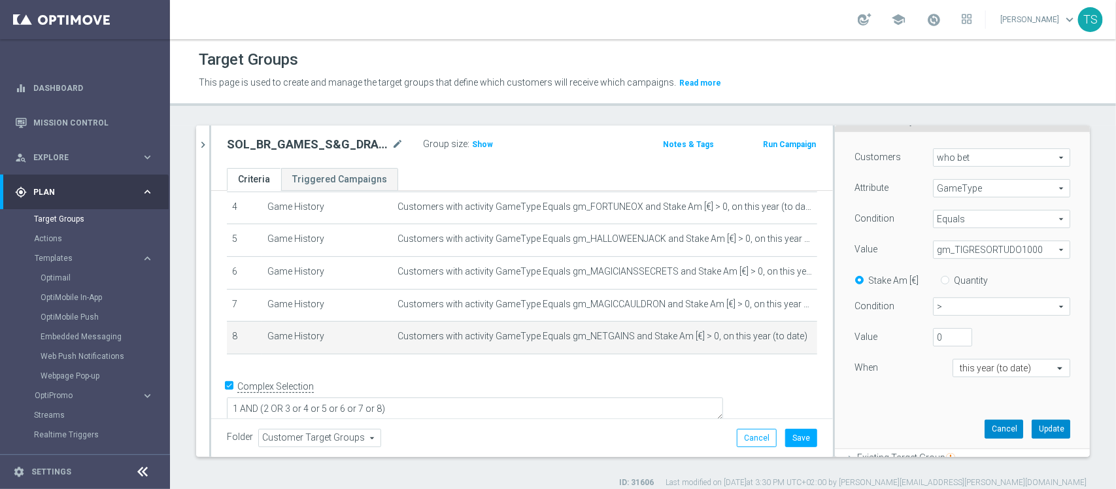
click at [1032, 430] on button "Update" at bounding box center [1051, 429] width 39 height 18
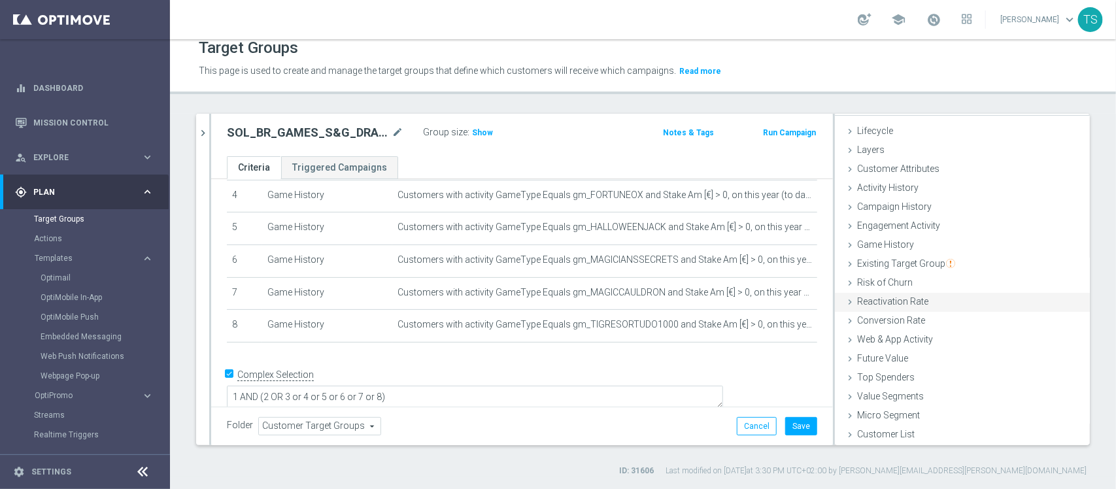
scroll to position [0, 0]
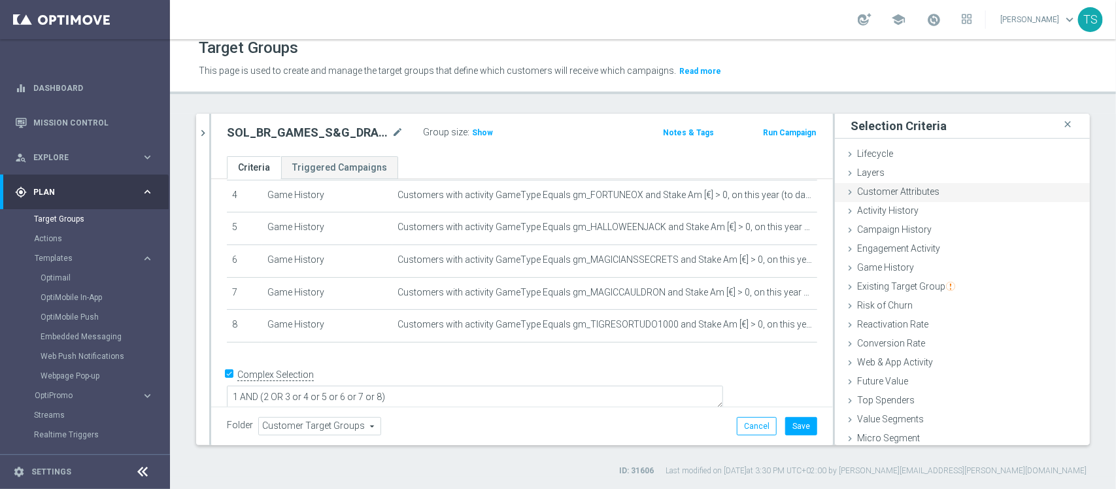
click at [913, 188] on span "Customer Attributes" at bounding box center [898, 191] width 82 height 10
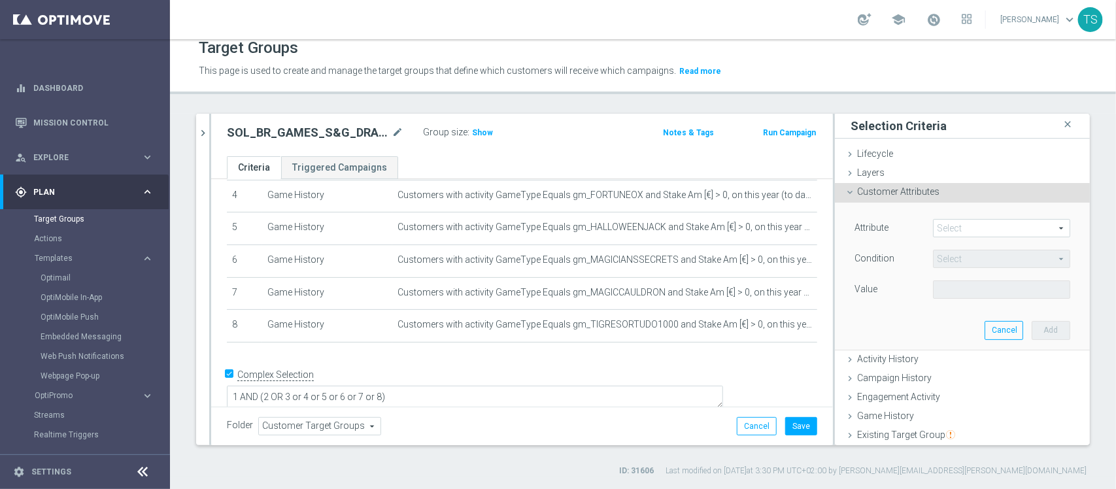
click at [960, 226] on span at bounding box center [1002, 228] width 136 height 17
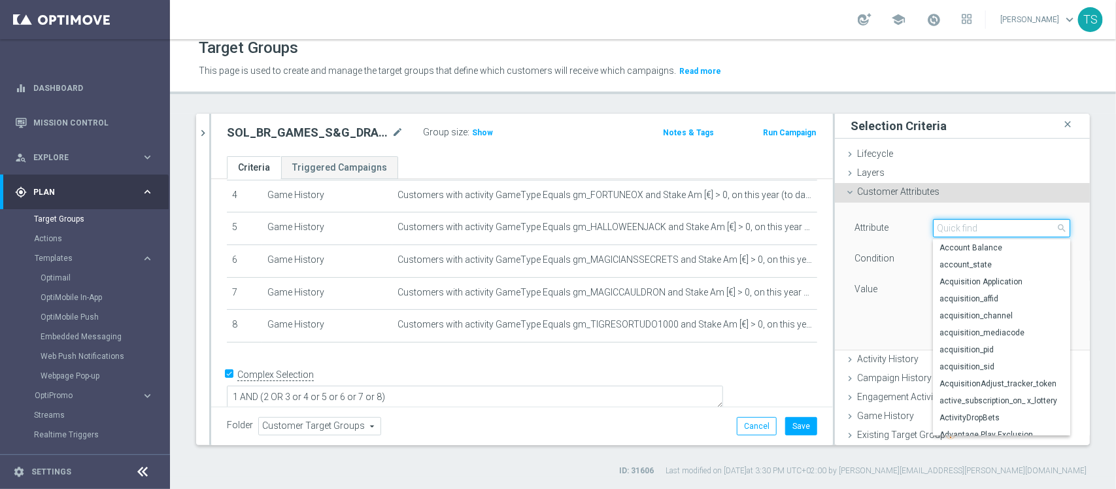
click at [986, 221] on input "search" at bounding box center [1001, 228] width 137 height 18
click at [965, 195] on div "Customer Attributes done" at bounding box center [962, 193] width 255 height 20
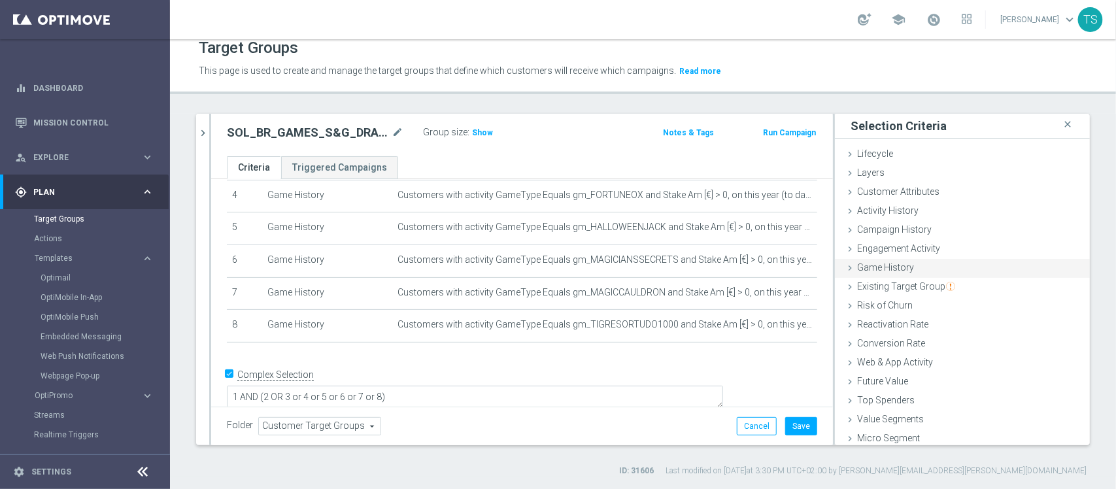
click at [883, 266] on span "Game History" at bounding box center [885, 267] width 57 height 10
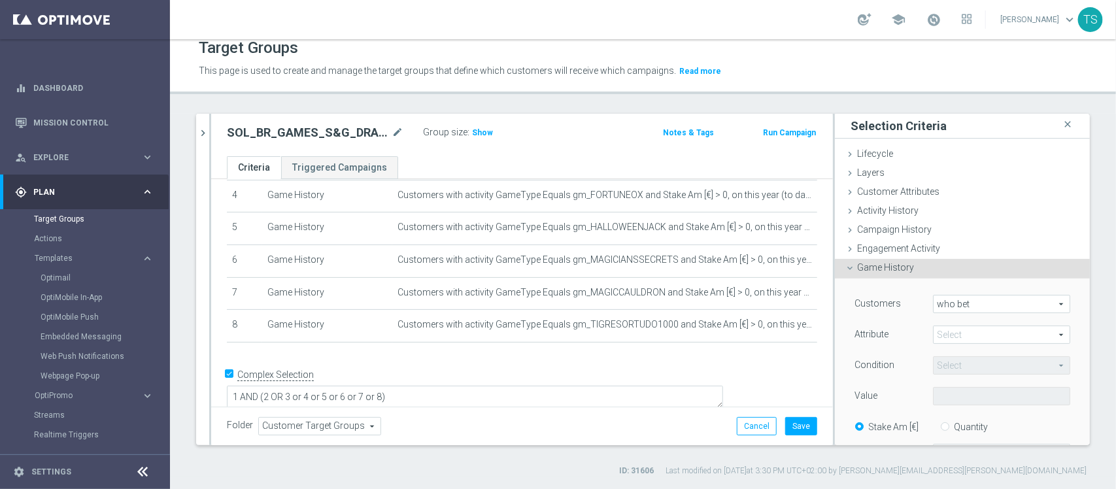
click at [968, 334] on span at bounding box center [1002, 334] width 136 height 17
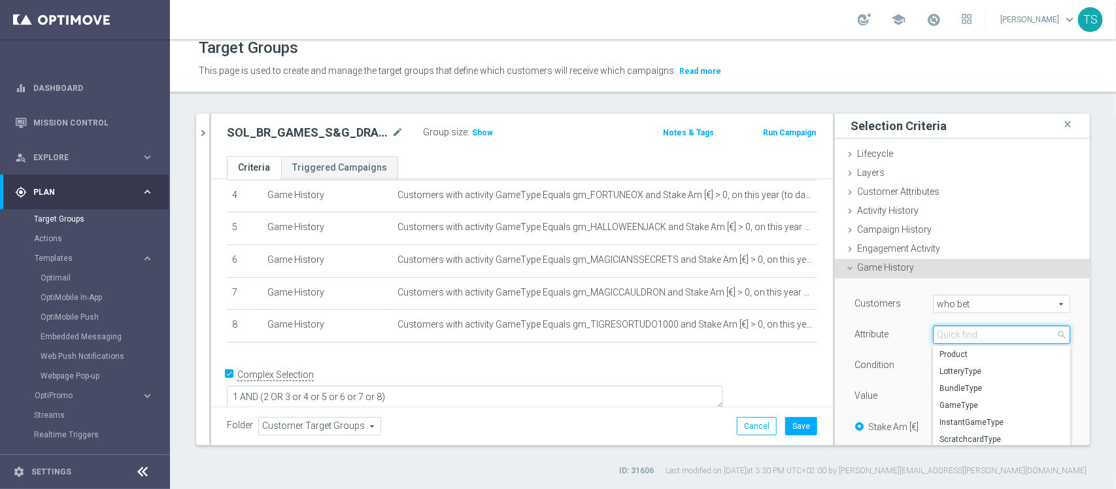
click at [974, 337] on input "search" at bounding box center [1001, 335] width 137 height 18
click at [983, 331] on input "search" at bounding box center [1001, 335] width 137 height 18
type input "wavesof"
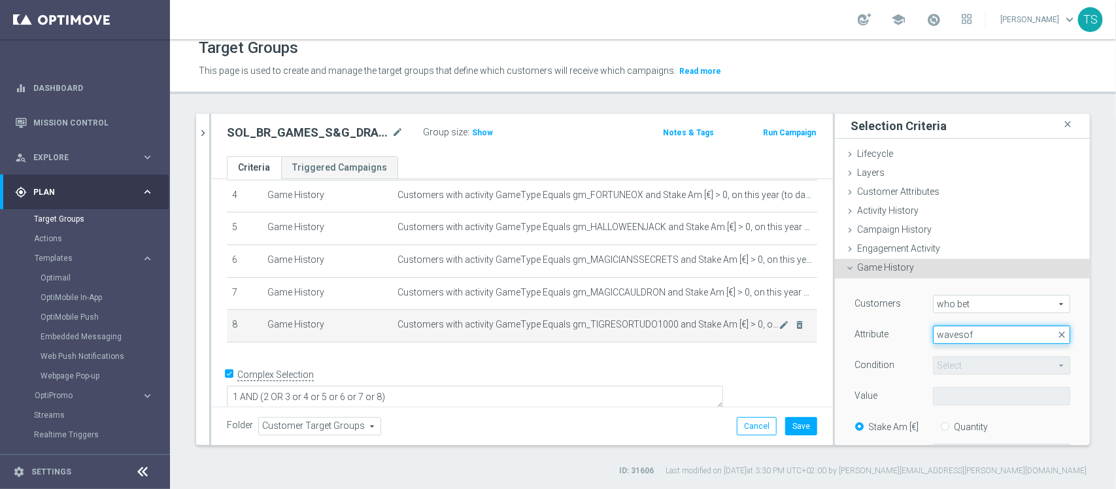
drag, startPoint x: 983, startPoint y: 331, endPoint x: 651, endPoint y: 329, distance: 331.5
click at [732, 334] on as-split "sol_br close more_vert Prioritize Customer Target Groups library_add create_new…" at bounding box center [643, 279] width 894 height 331
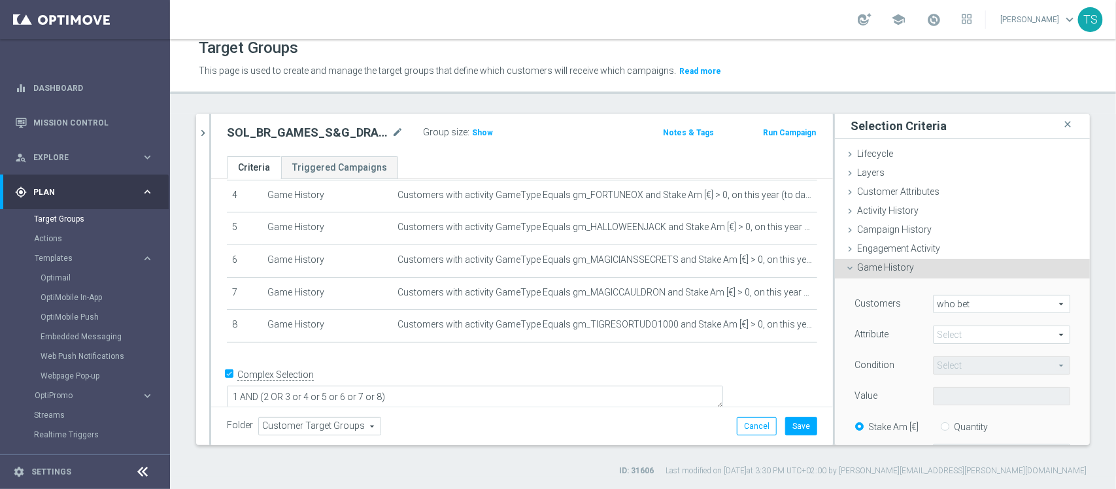
click at [964, 329] on span at bounding box center [1002, 334] width 136 height 17
drag, startPoint x: 962, startPoint y: 405, endPoint x: 955, endPoint y: 368, distance: 38.1
click at [963, 405] on span "GameType" at bounding box center [1001, 405] width 124 height 10
type input "GameType"
type input "Equals"
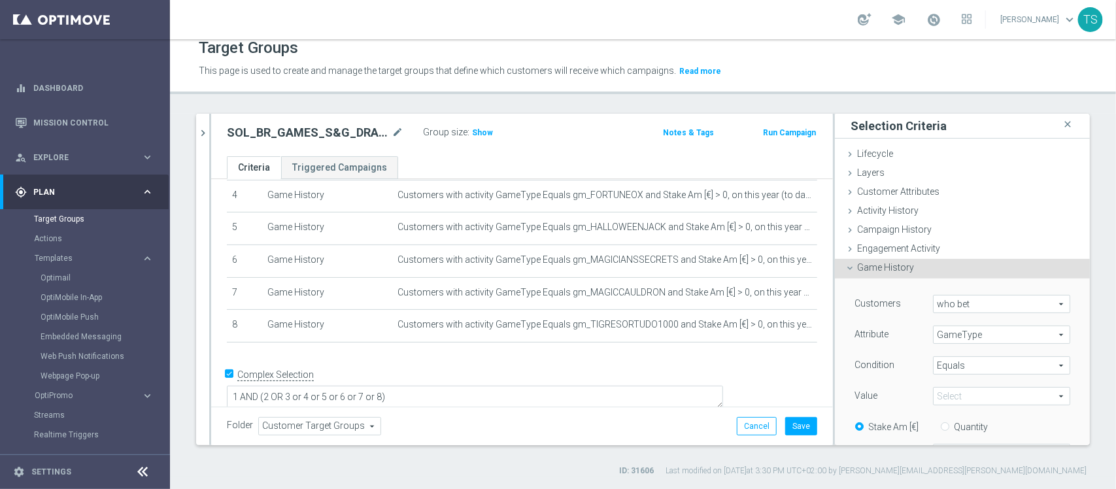
click at [955, 394] on span at bounding box center [1002, 396] width 136 height 17
click at [958, 390] on input "search" at bounding box center [1001, 396] width 137 height 18
type input "waves"
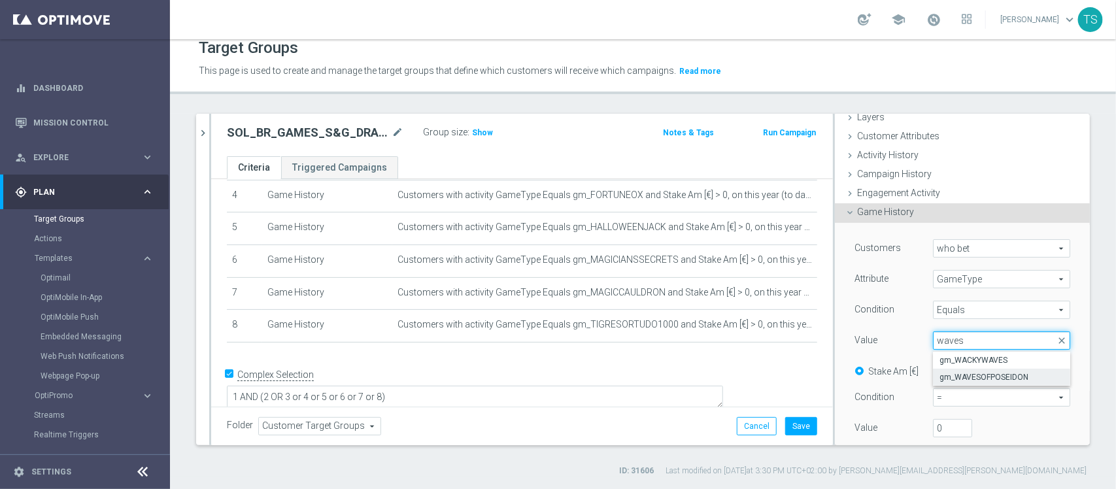
scroll to position [82, 0]
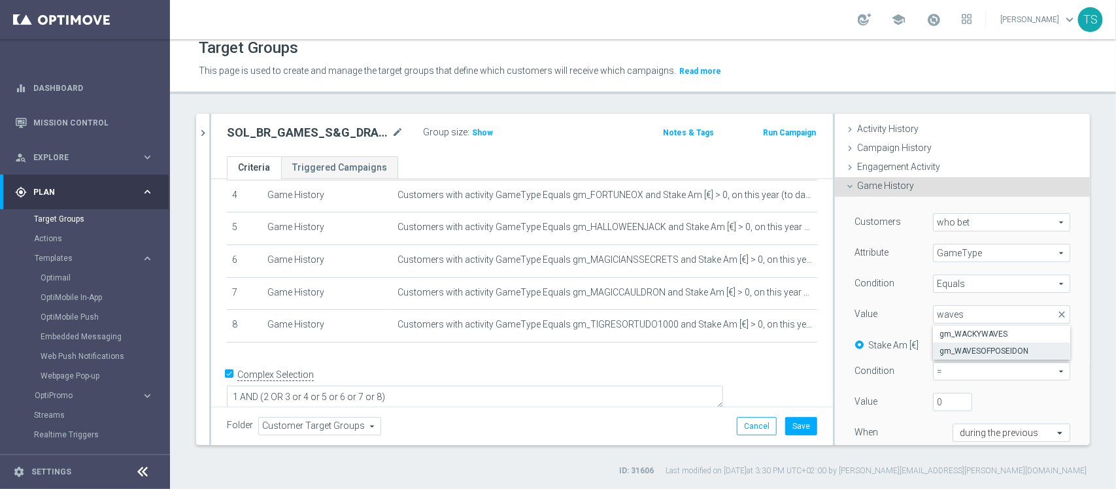
click at [1001, 354] on span "gm_WAVESOFPOSEIDON" at bounding box center [1001, 351] width 124 height 10
type input "gm_WAVESOFPOSEIDON"
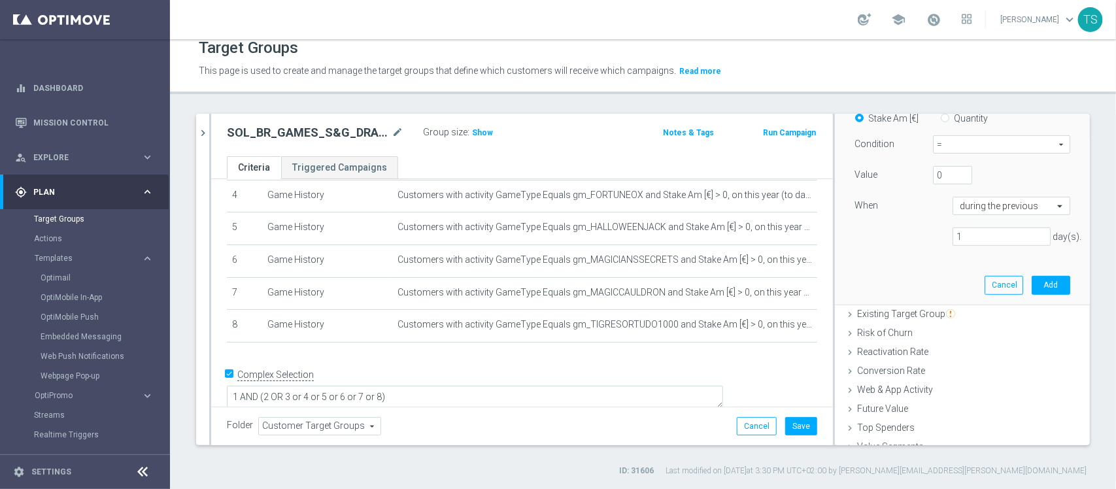
scroll to position [175, 0]
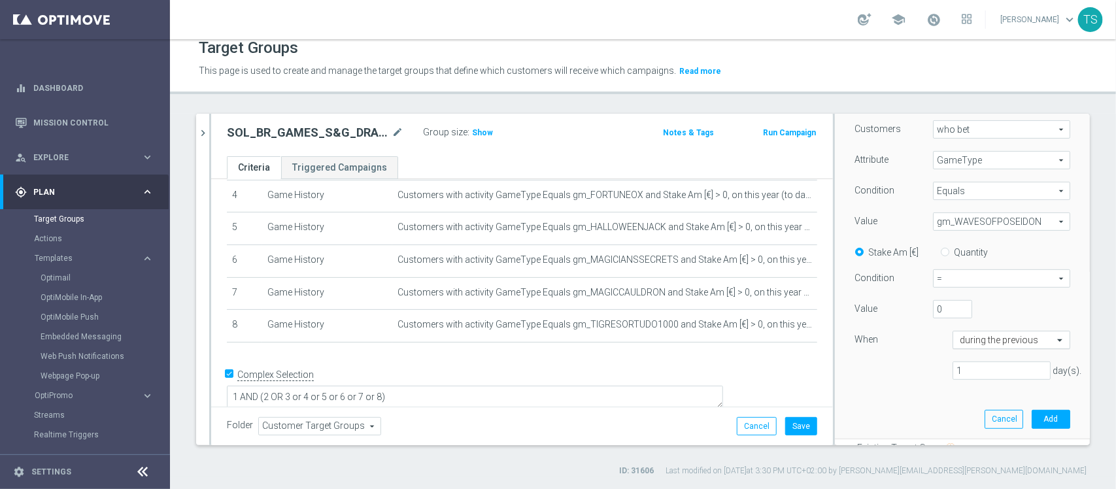
click at [1004, 343] on input "text" at bounding box center [998, 341] width 77 height 12
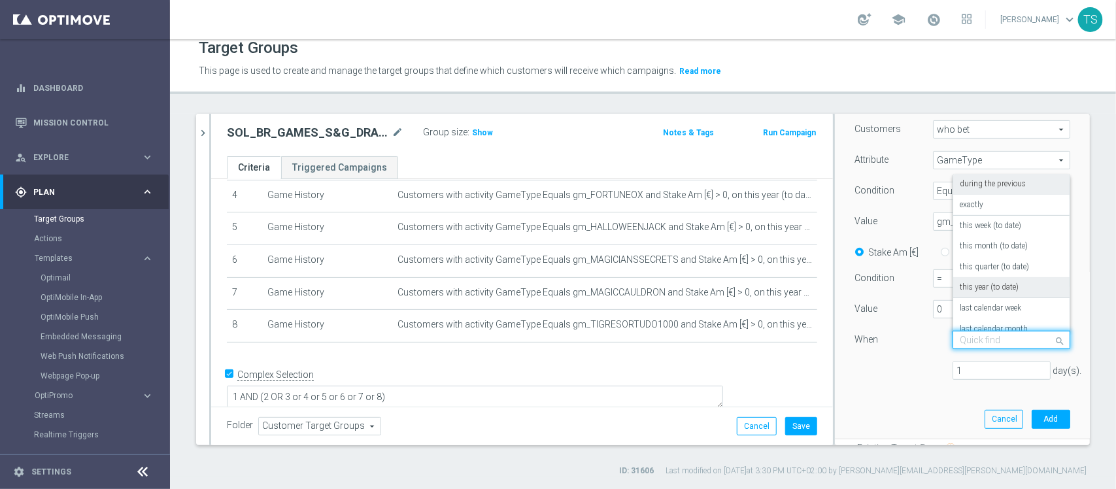
click at [987, 288] on label "this year (to date)" at bounding box center [989, 287] width 59 height 10
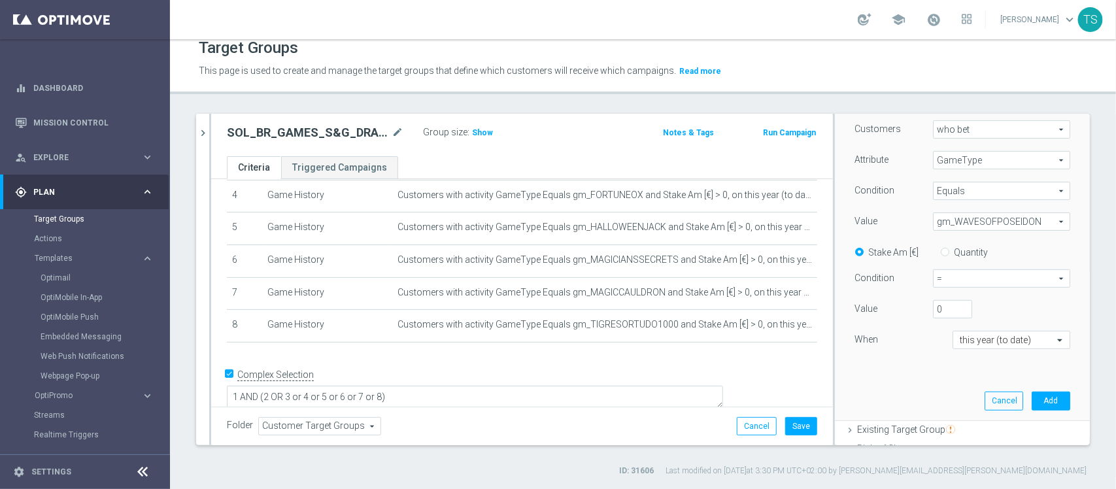
click at [955, 279] on span "=" at bounding box center [1002, 278] width 136 height 17
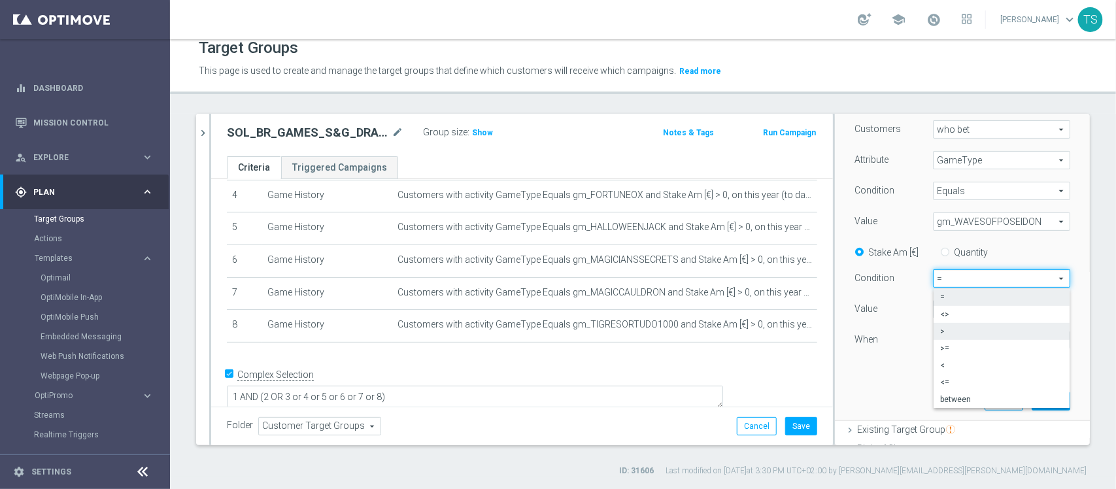
click at [952, 331] on span ">" at bounding box center [1001, 331] width 123 height 10
type input ">"
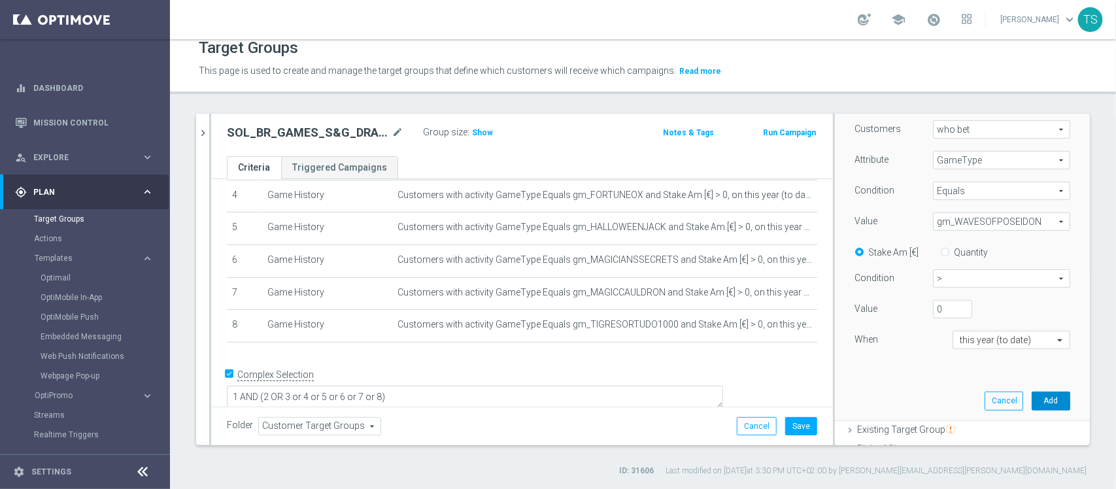
click at [1036, 403] on button "Add" at bounding box center [1051, 401] width 39 height 18
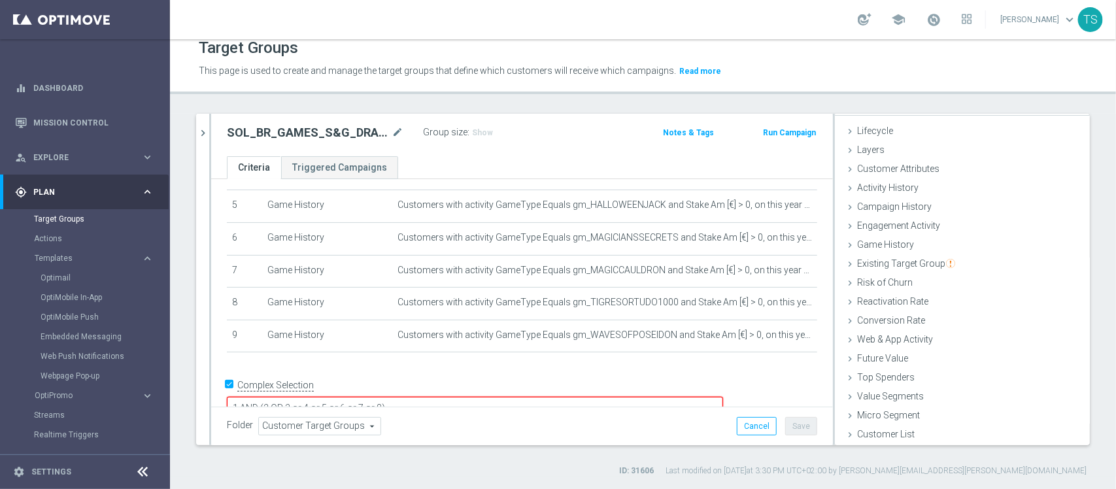
scroll to position [177, 0]
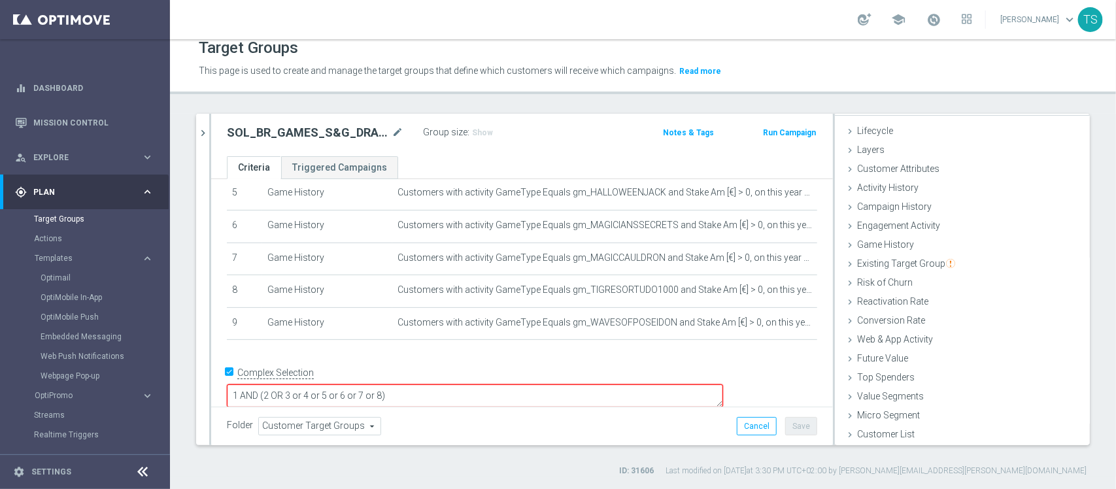
drag, startPoint x: 473, startPoint y: 377, endPoint x: 482, endPoint y: 377, distance: 9.2
click at [475, 384] on textarea "1 AND (2 OR 3 or 4 or 5 or 6 or 7 or 8)" at bounding box center [475, 395] width 496 height 23
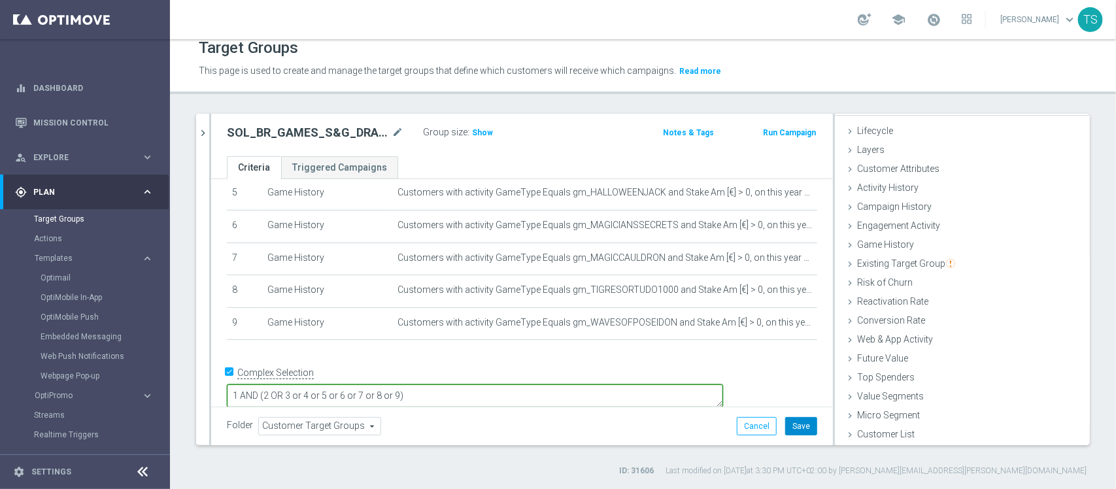
type textarea "1 AND (2 OR 3 or 4 or 5 or 6 or 7 or 8 or 9)"
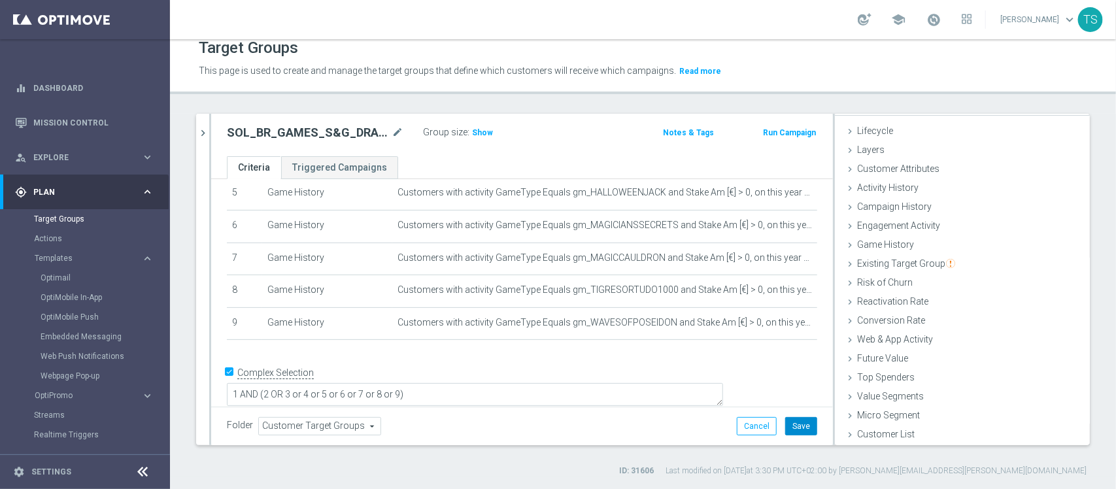
click at [794, 427] on button "Save" at bounding box center [801, 426] width 32 height 18
click at [479, 135] on span "Show" at bounding box center [482, 132] width 21 height 9
click at [201, 135] on icon "chevron_right" at bounding box center [203, 133] width 12 height 12
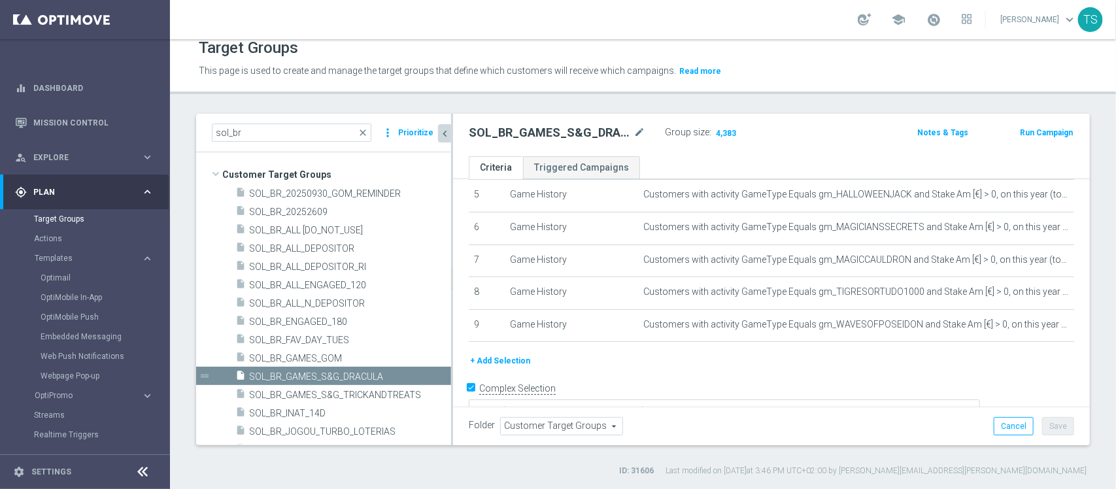
scroll to position [46, 0]
click at [421, 175] on icon "library_add" at bounding box center [426, 175] width 10 height 10
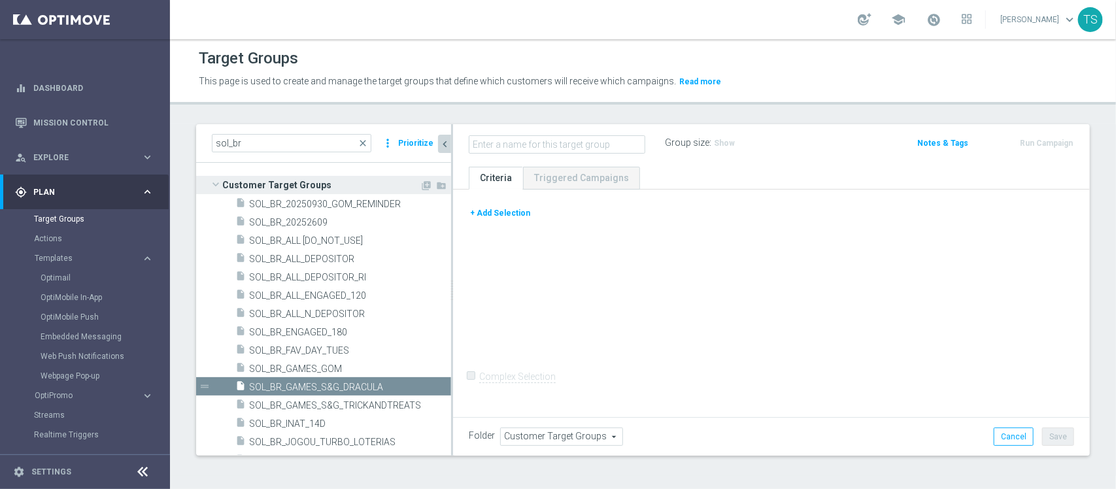
checkbox input "false"
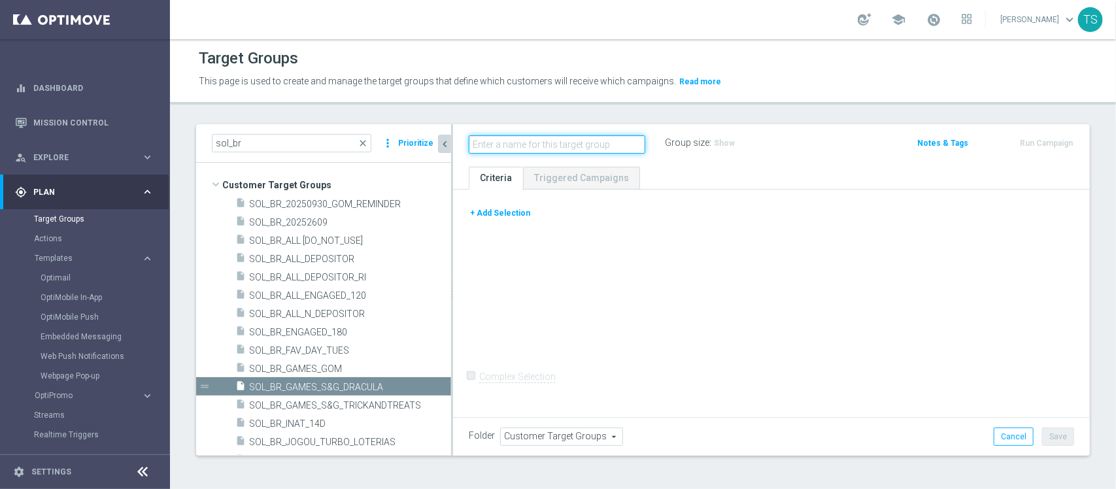
scroll to position [1, 0]
click at [499, 218] on button "+ Add Selection" at bounding box center [500, 213] width 63 height 14
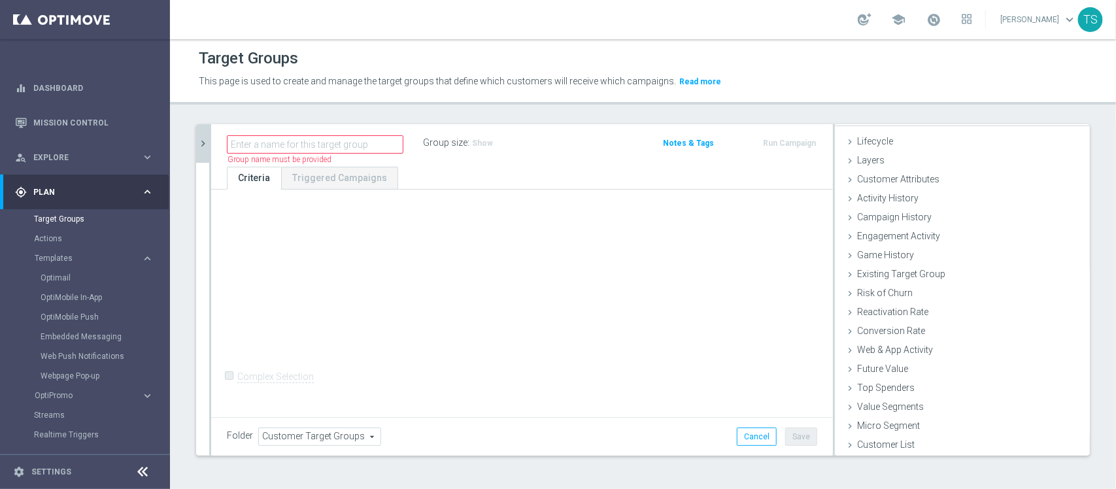
scroll to position [23, 0]
click at [911, 171] on div "Customer Attributes done" at bounding box center [962, 181] width 255 height 20
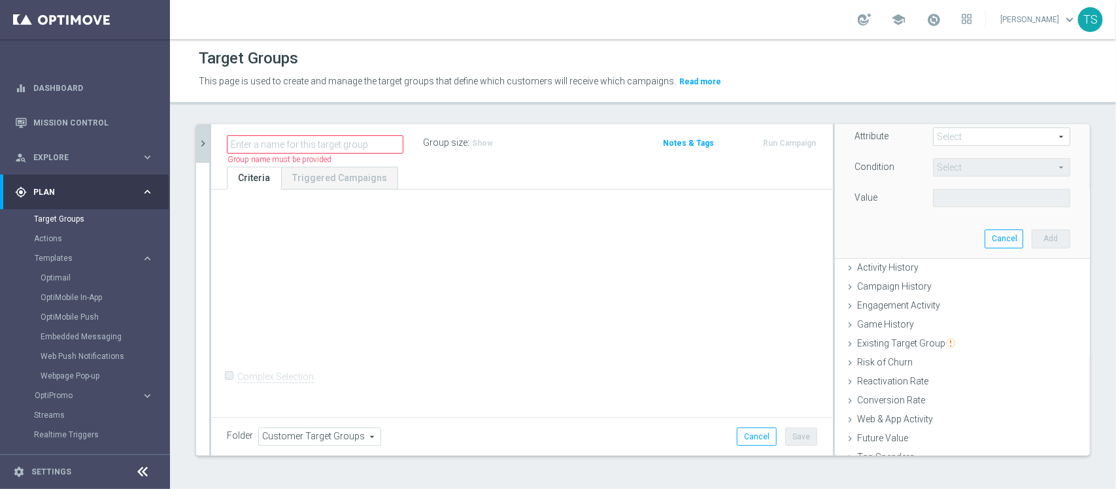
scroll to position [7, 0]
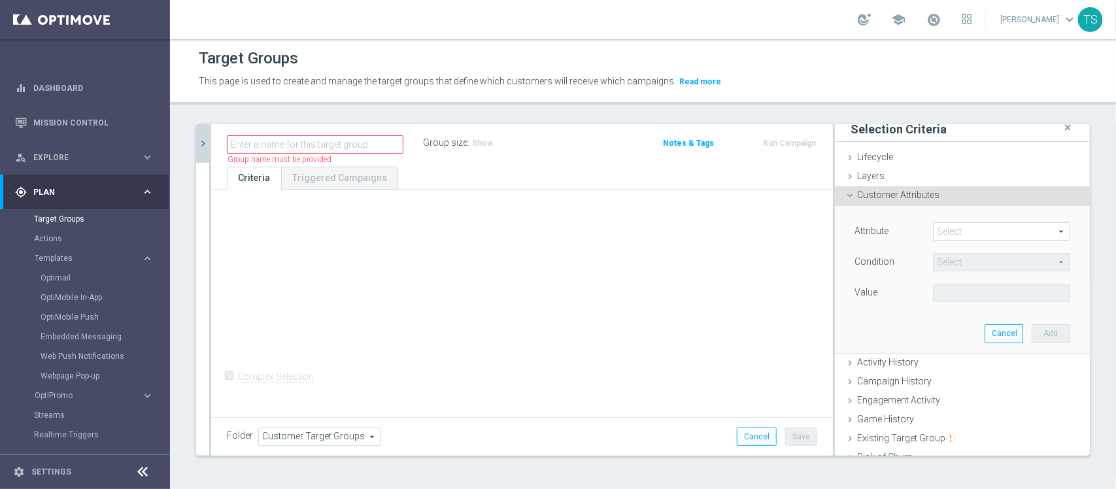
click at [948, 227] on span at bounding box center [1002, 231] width 136 height 17
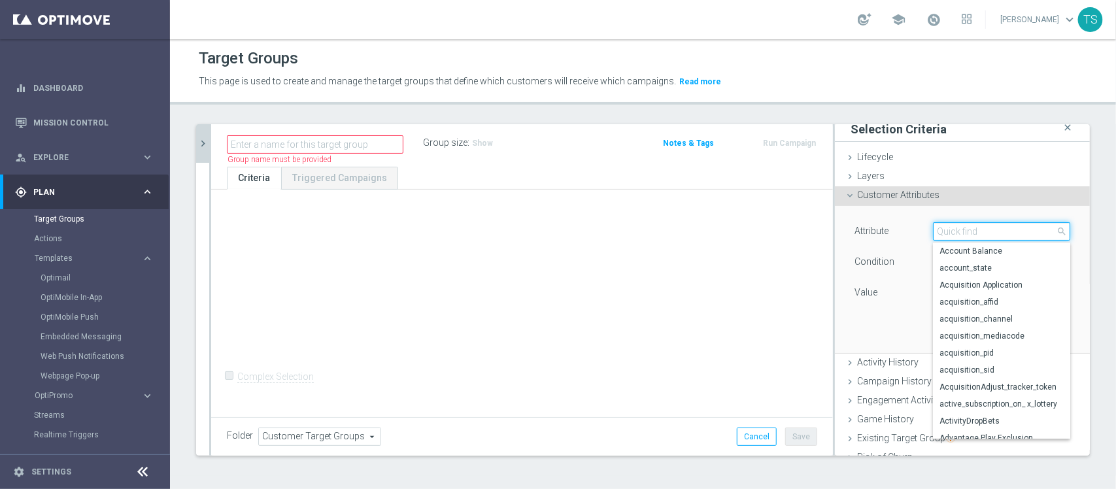
click at [948, 228] on input "search" at bounding box center [1001, 231] width 137 height 18
drag, startPoint x: 983, startPoint y: 233, endPoint x: 715, endPoint y: 237, distance: 268.1
click at [724, 235] on as-split "sol_br close more_vert Prioritize Customer Target Groups library_add create_new…" at bounding box center [643, 289] width 894 height 331
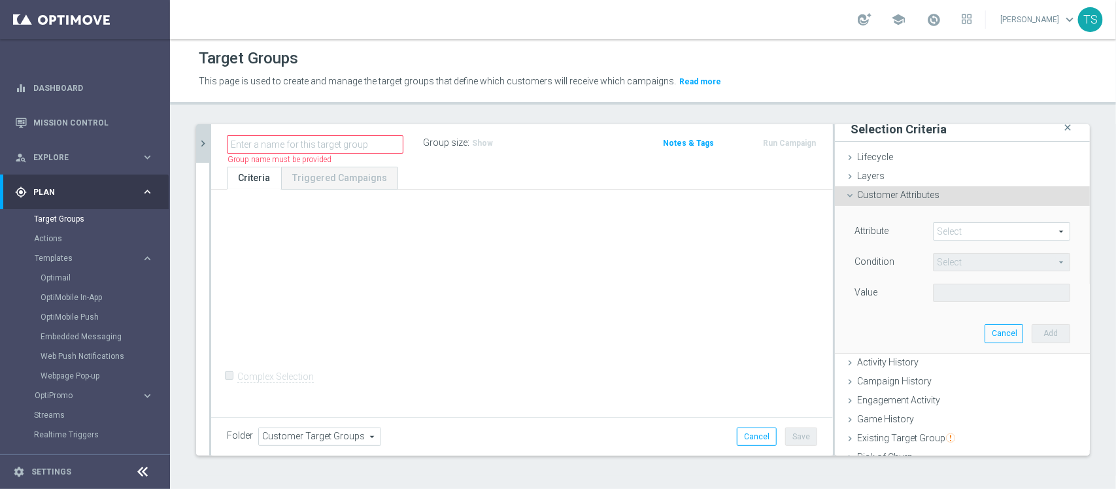
click at [975, 224] on span at bounding box center [1002, 231] width 136 height 17
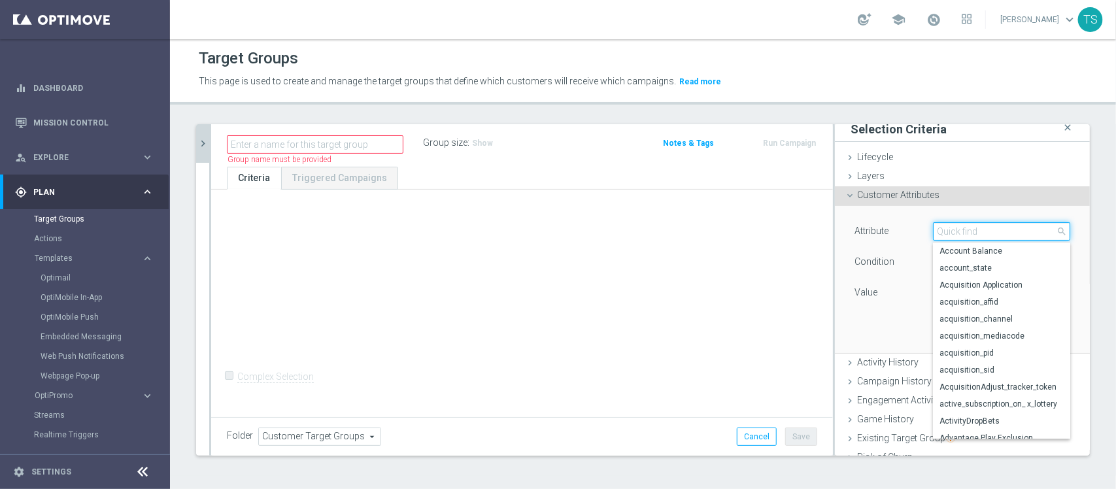
drag, startPoint x: 932, startPoint y: 226, endPoint x: 956, endPoint y: 211, distance: 28.5
click at [955, 211] on div "Attribute Select arrow_drop_down search Account Balance account_state Acquisiti…" at bounding box center [962, 279] width 235 height 146
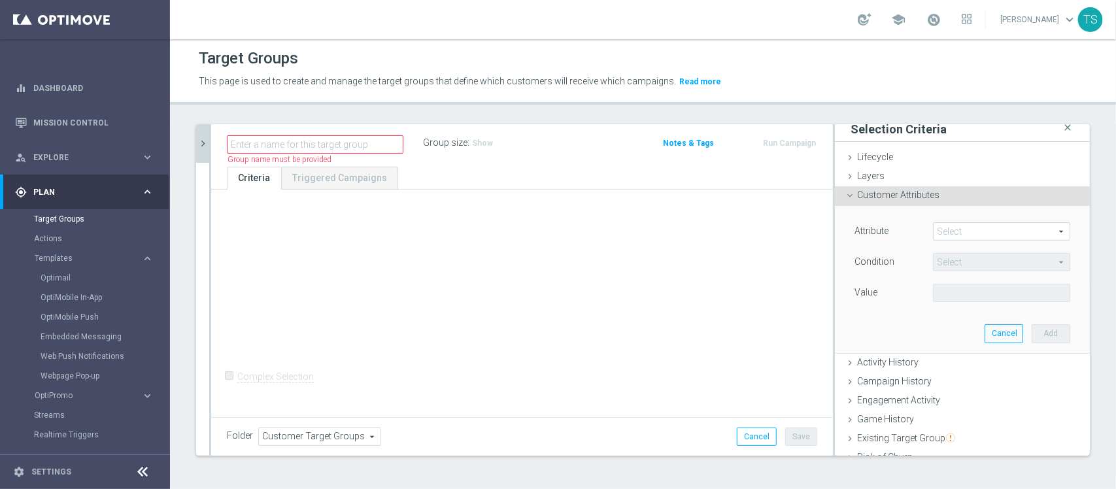
click at [971, 230] on span at bounding box center [1002, 231] width 136 height 17
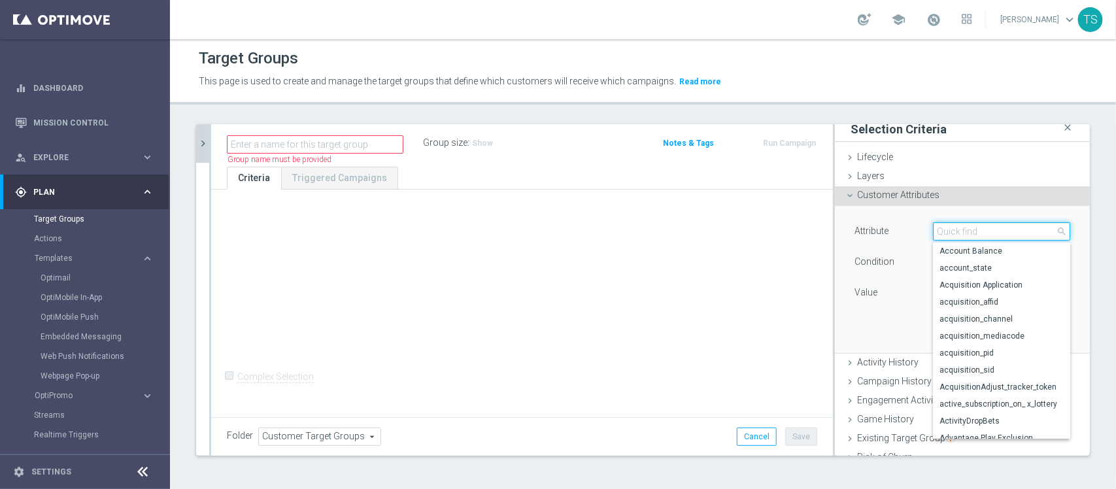
click at [965, 233] on input "search" at bounding box center [1001, 231] width 137 height 18
type input "games"
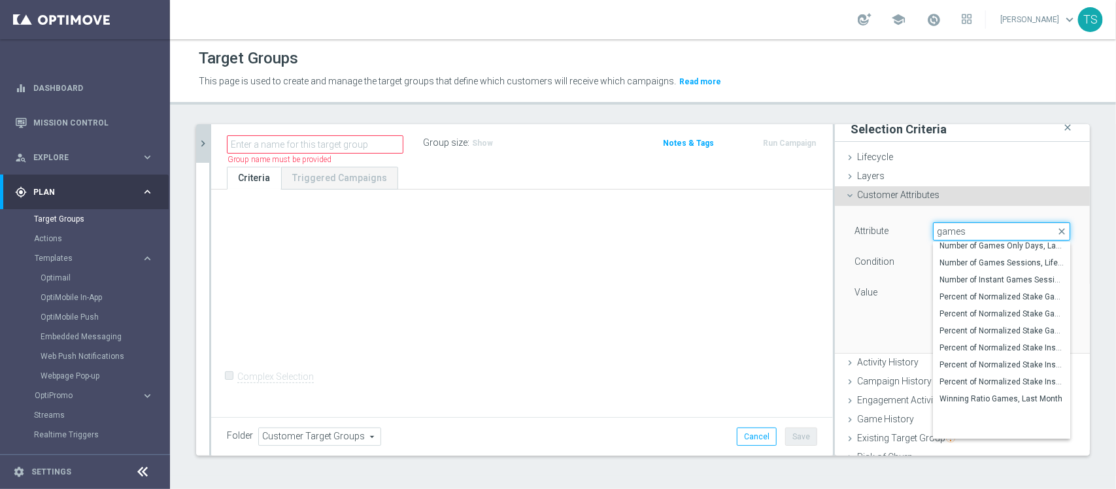
scroll to position [286, 0]
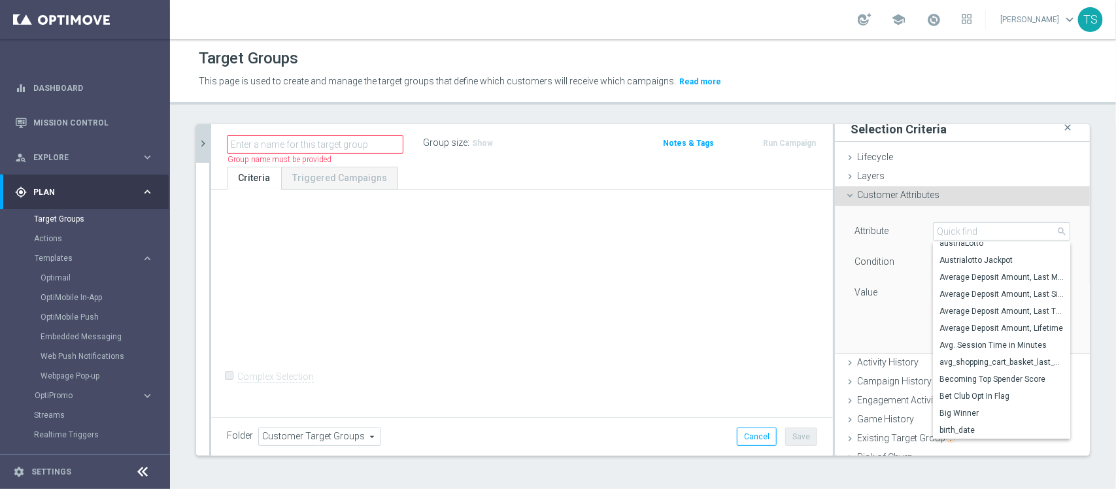
click at [996, 192] on div "Customer Attributes done" at bounding box center [962, 196] width 255 height 20
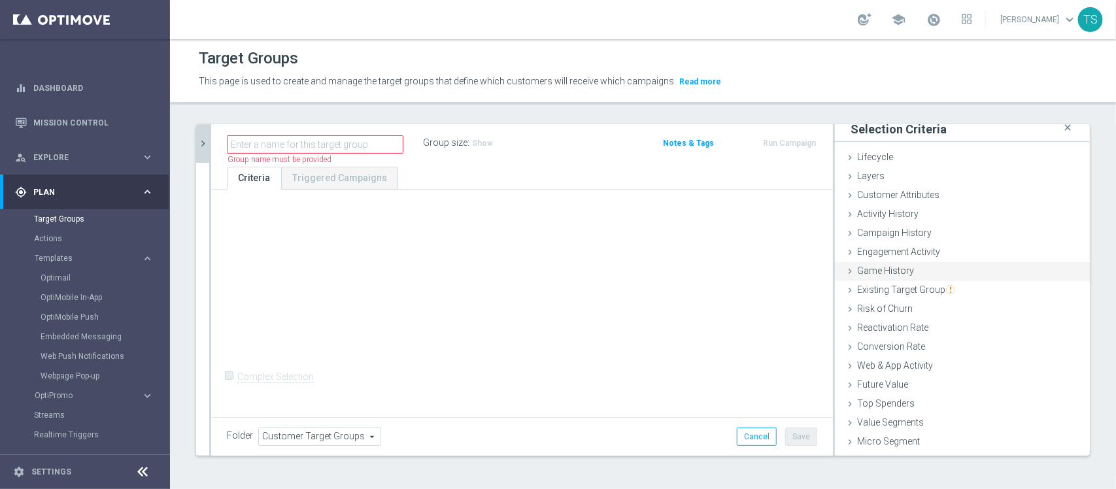
click at [896, 268] on span "Game History" at bounding box center [885, 270] width 57 height 10
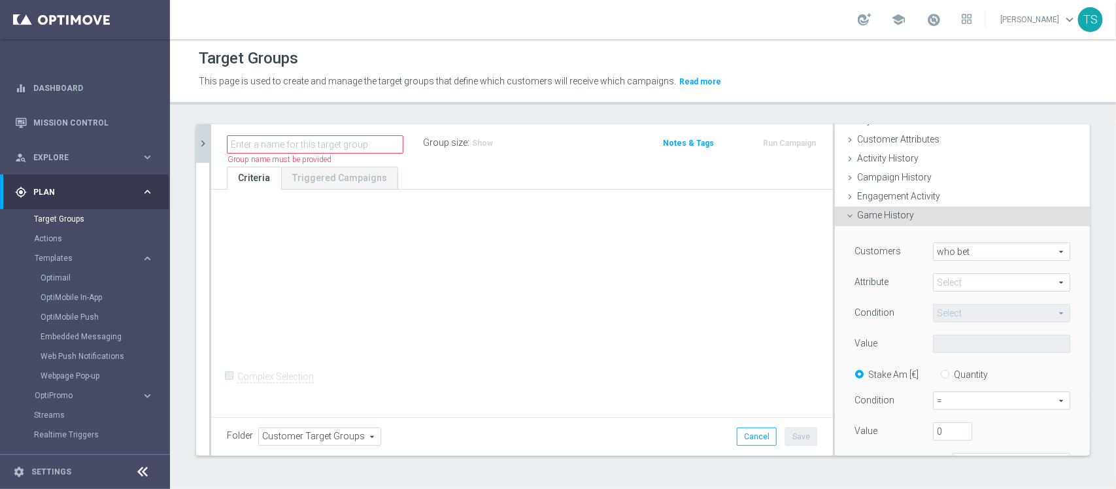
scroll to position [89, 0]
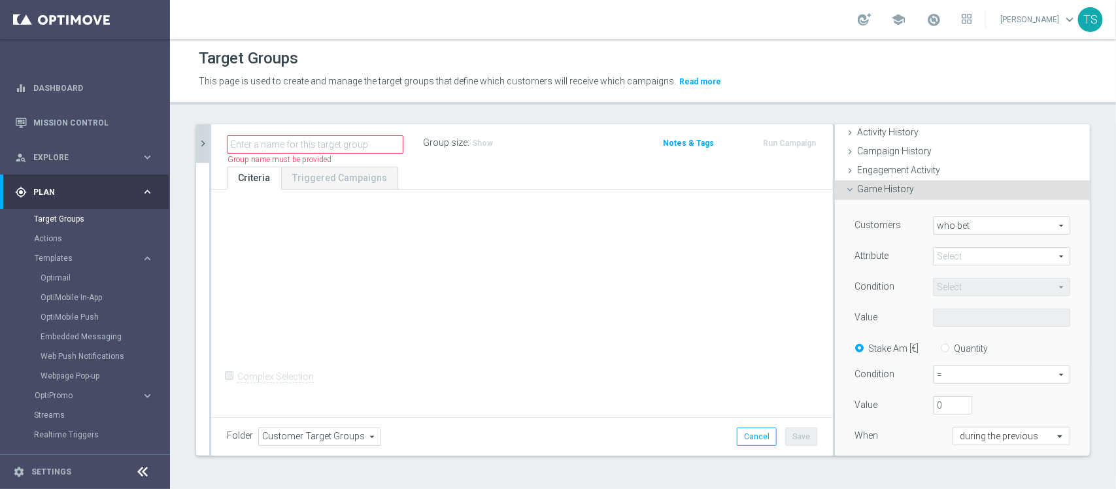
click at [963, 259] on span at bounding box center [1002, 256] width 136 height 17
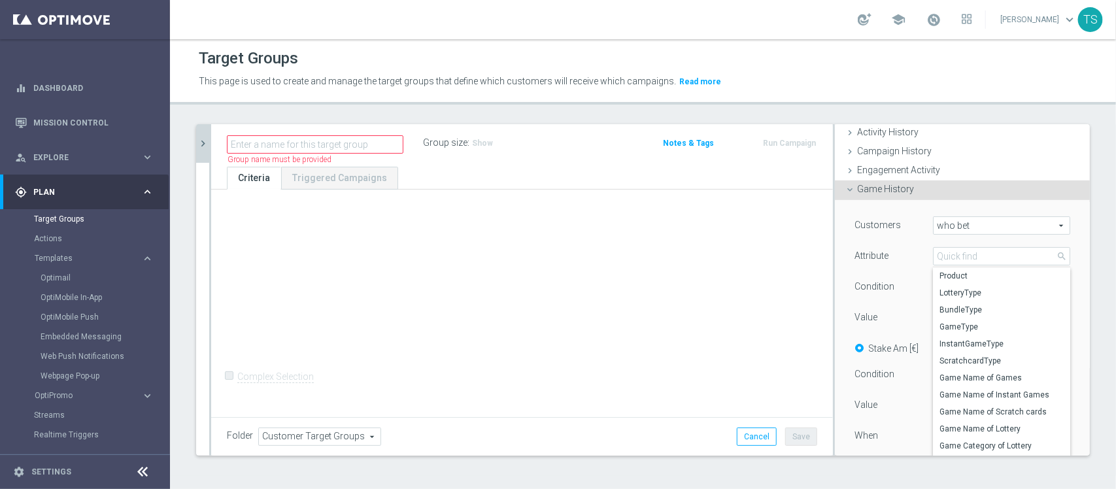
click at [958, 221] on span "who bet" at bounding box center [1002, 225] width 136 height 17
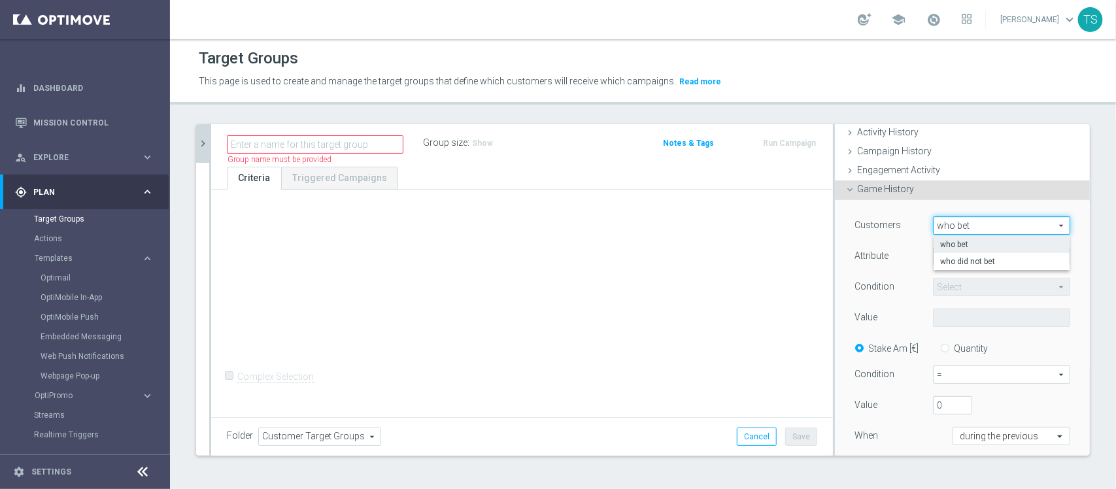
click at [896, 249] on div "Attribute" at bounding box center [884, 257] width 78 height 21
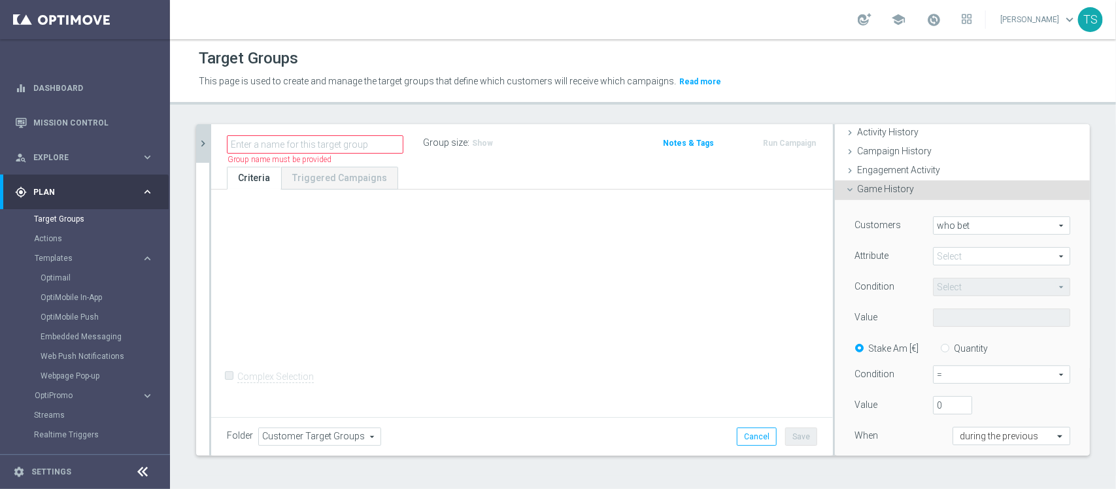
click at [958, 253] on span at bounding box center [1002, 256] width 136 height 17
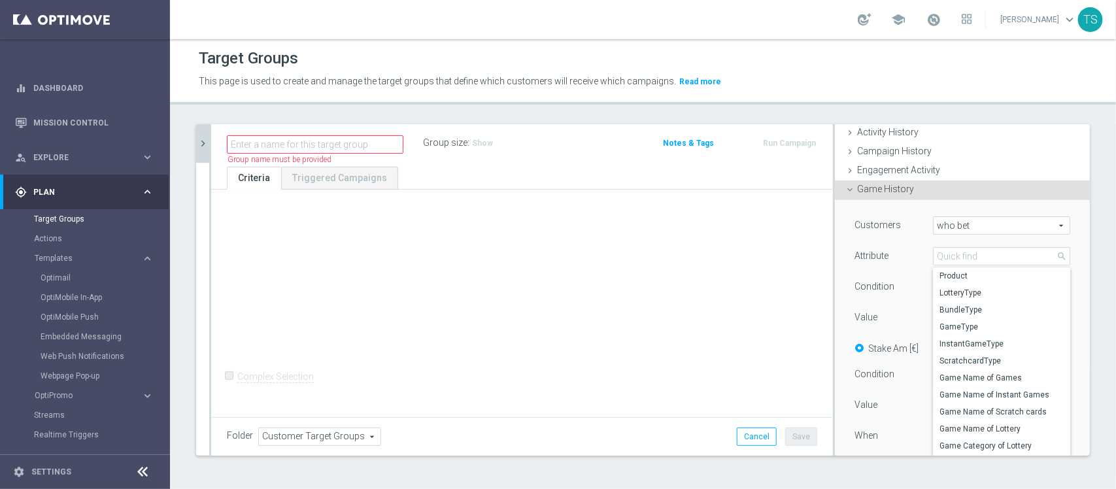
click at [939, 194] on div "Game History done selection saved" at bounding box center [962, 190] width 255 height 20
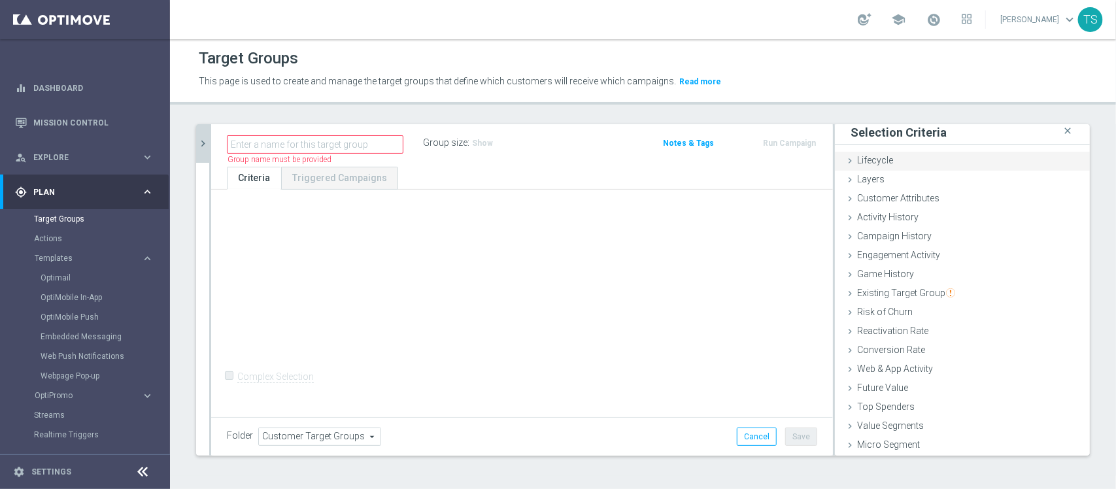
scroll to position [0, 0]
click at [887, 164] on div "Lifecycle done" at bounding box center [962, 166] width 255 height 20
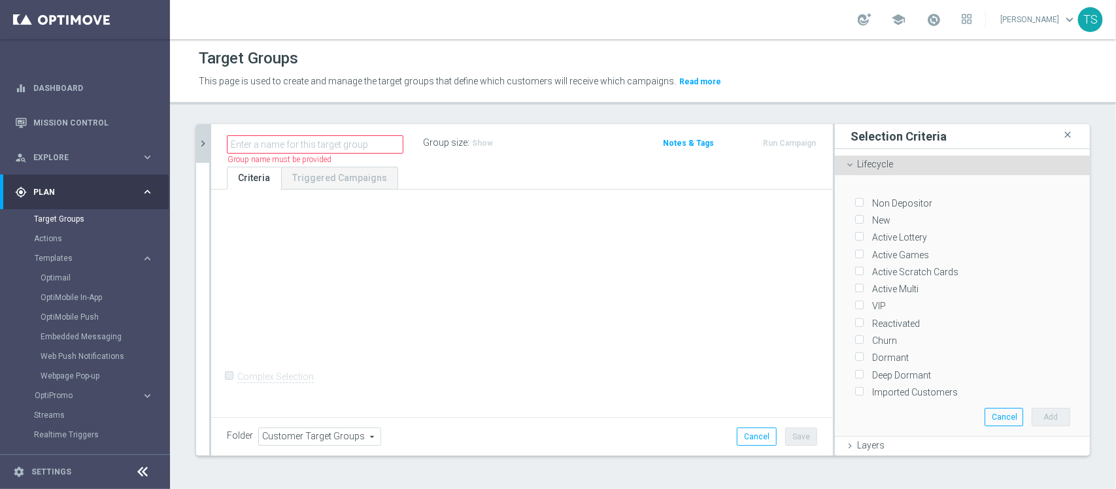
click at [890, 167] on div "Lifecycle done" at bounding box center [962, 166] width 255 height 20
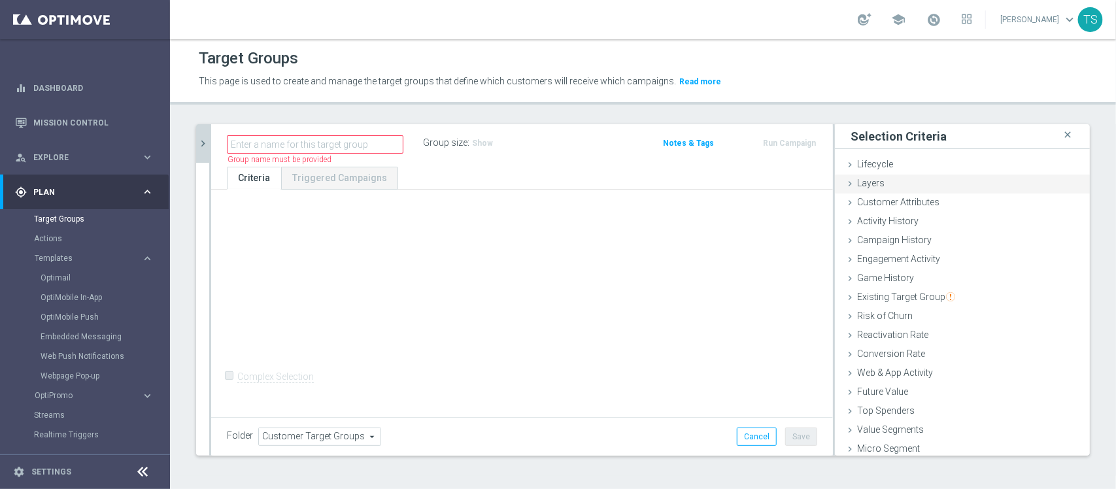
click at [909, 186] on div "Layers done" at bounding box center [962, 185] width 255 height 20
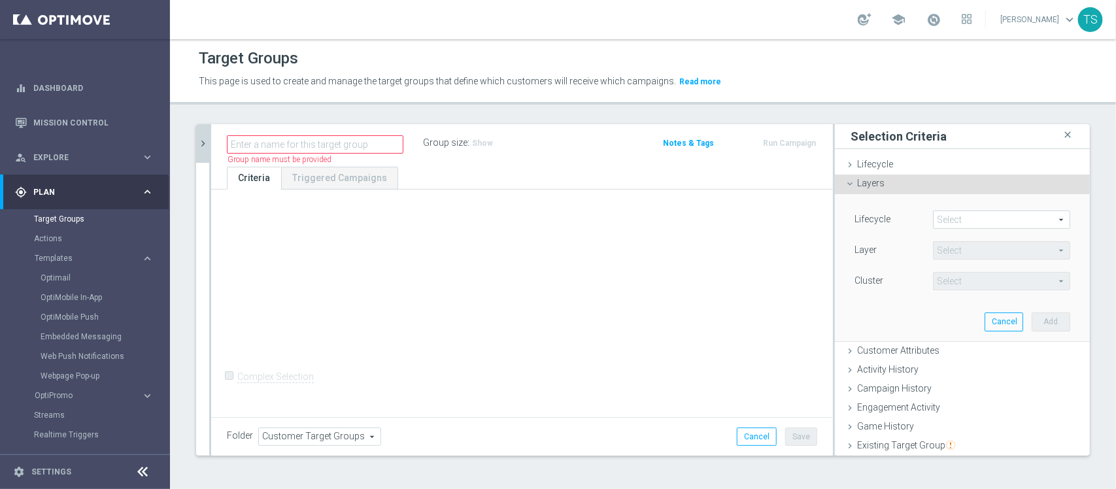
click at [915, 188] on div "Layers done" at bounding box center [962, 185] width 255 height 20
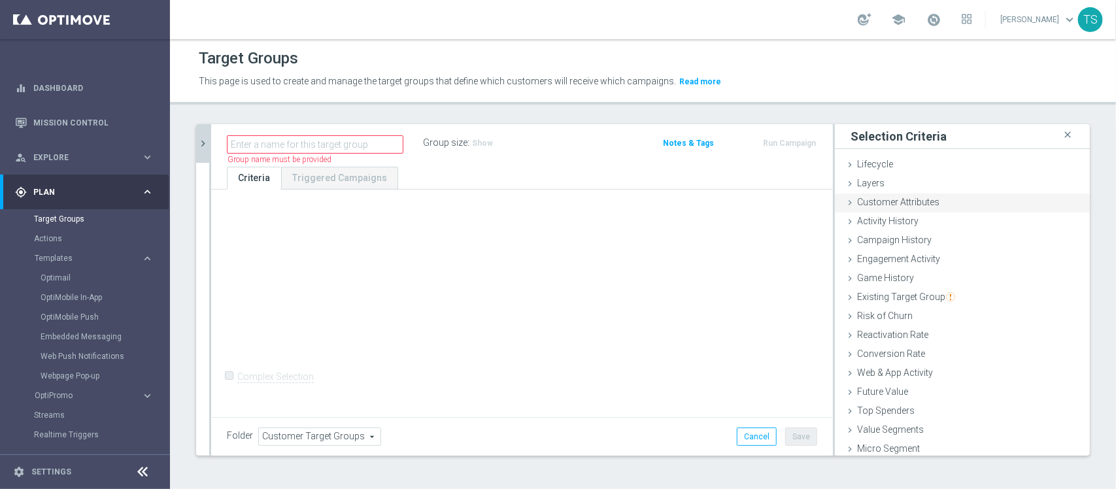
click at [922, 198] on span "Customer Attributes" at bounding box center [898, 202] width 82 height 10
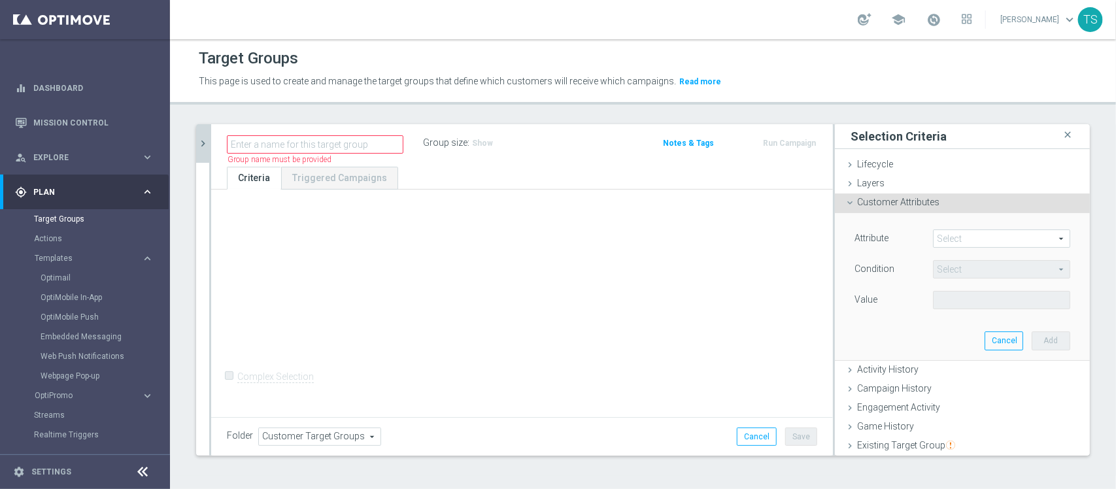
click at [949, 236] on span at bounding box center [1002, 238] width 136 height 17
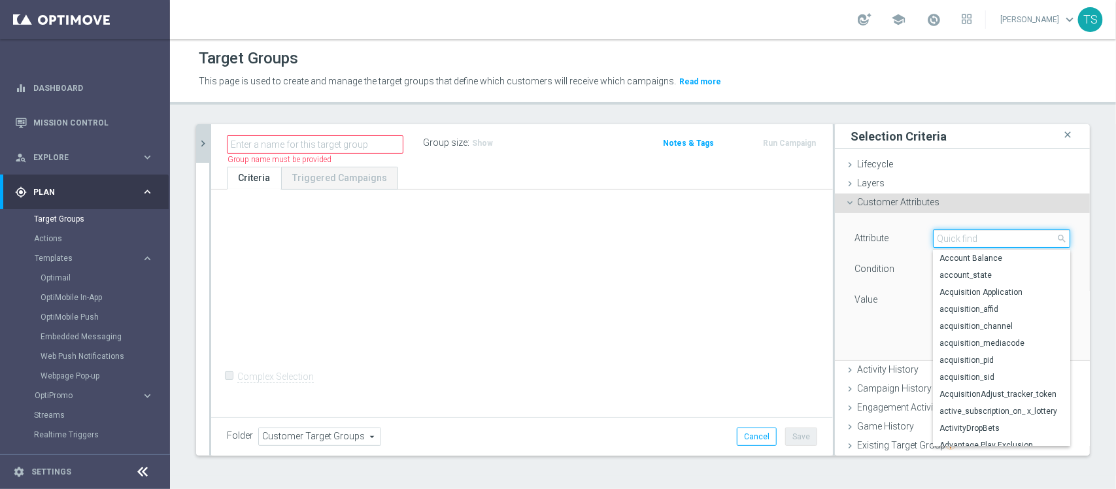
click at [979, 237] on input "search" at bounding box center [1001, 238] width 137 height 18
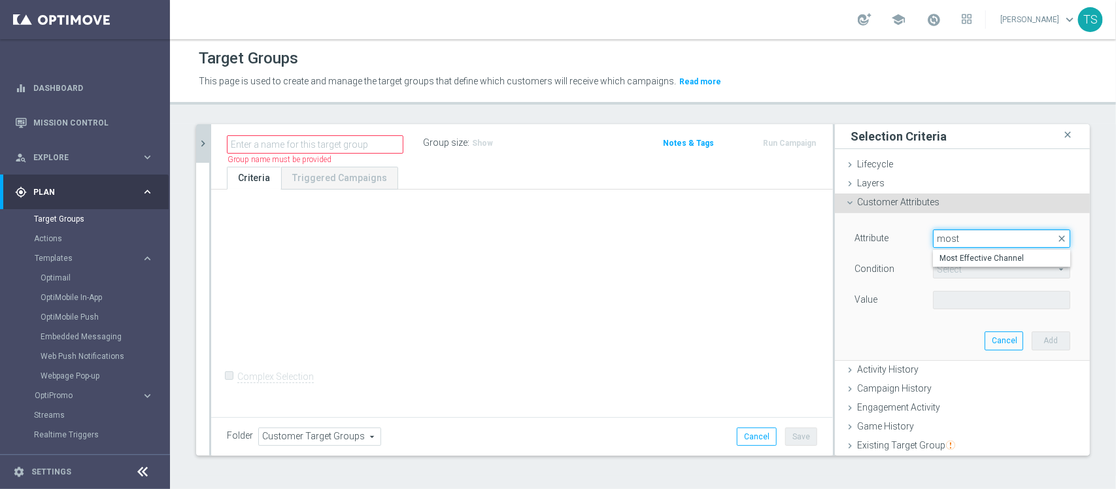
drag, startPoint x: 970, startPoint y: 235, endPoint x: 494, endPoint y: 229, distance: 475.3
click at [631, 229] on as-split "sol_br close more_vert Prioritize Customer Target Groups library_add create_new…" at bounding box center [643, 289] width 894 height 331
click at [951, 243] on span at bounding box center [1002, 238] width 136 height 17
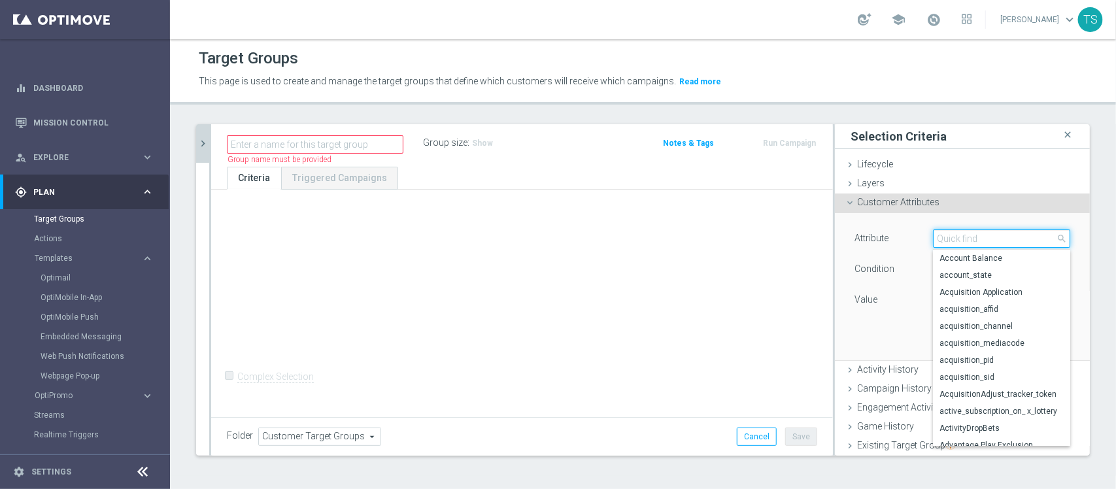
click at [952, 241] on input "search" at bounding box center [1001, 238] width 137 height 18
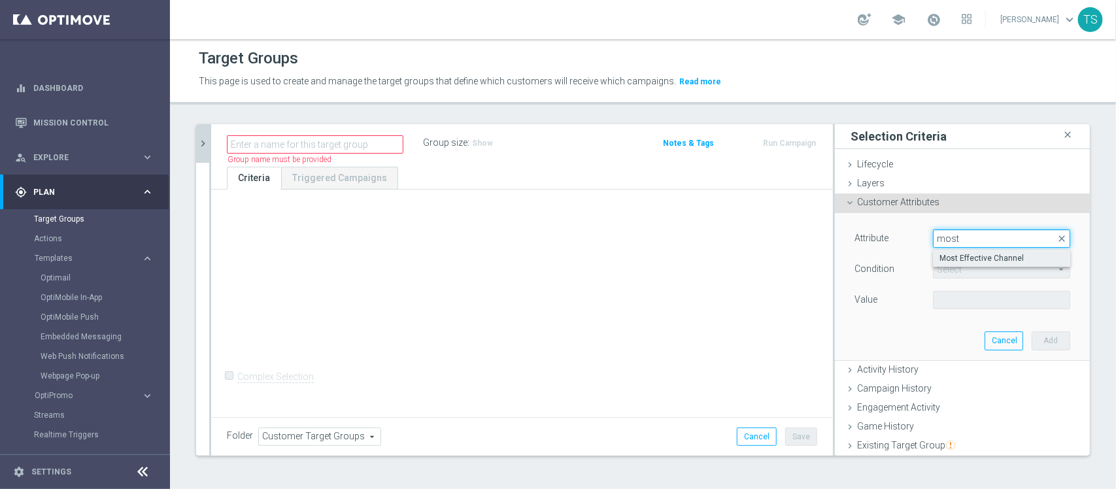
type input "most"
click at [989, 263] on label "Most Effective Channel" at bounding box center [1001, 258] width 137 height 17
type input "Most Effective Channel"
type input "Equals"
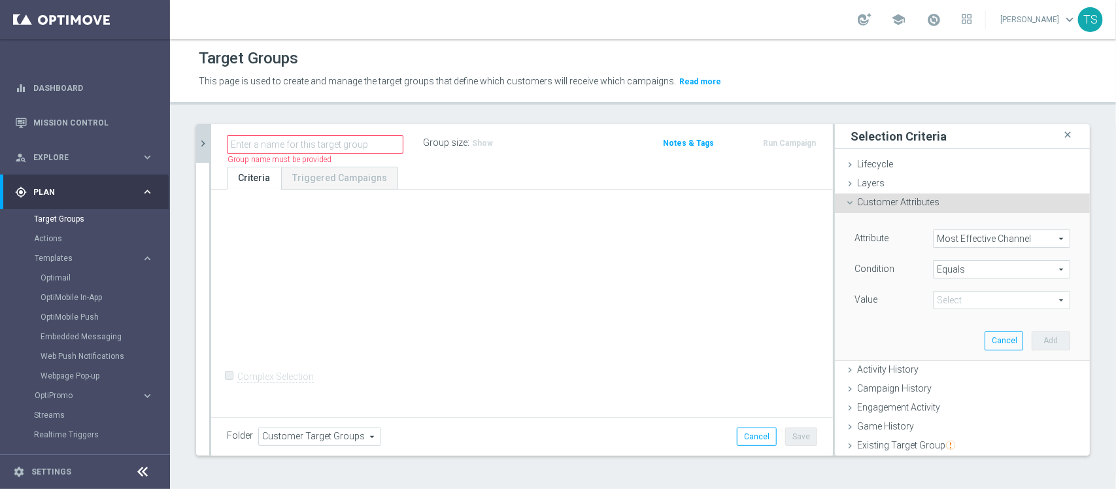
click at [981, 294] on span at bounding box center [1002, 300] width 136 height 17
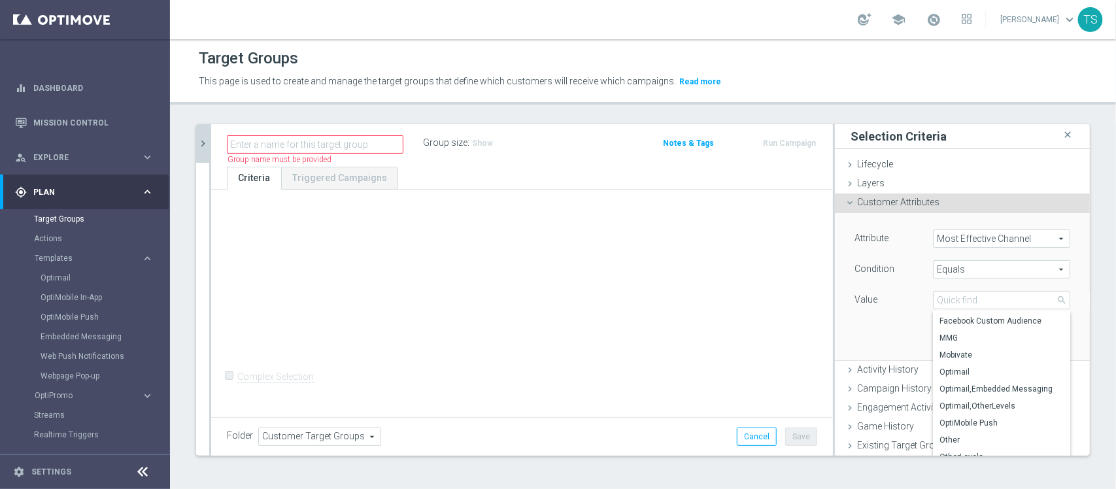
scroll to position [73, 0]
click at [947, 417] on span "OptiMobile Push" at bounding box center [1001, 414] width 124 height 10
type input "OptiMobile Push"
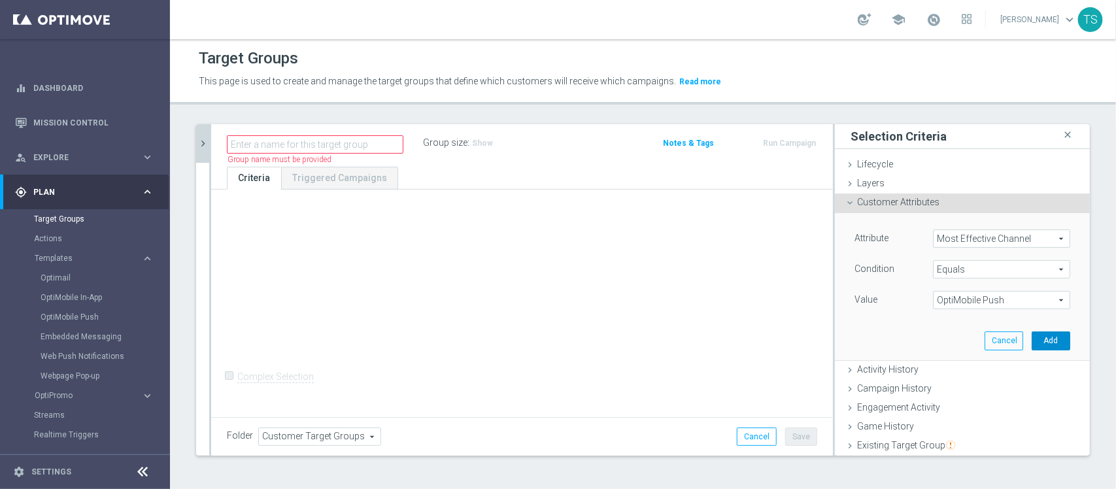
click at [1032, 340] on button "Add" at bounding box center [1051, 340] width 39 height 18
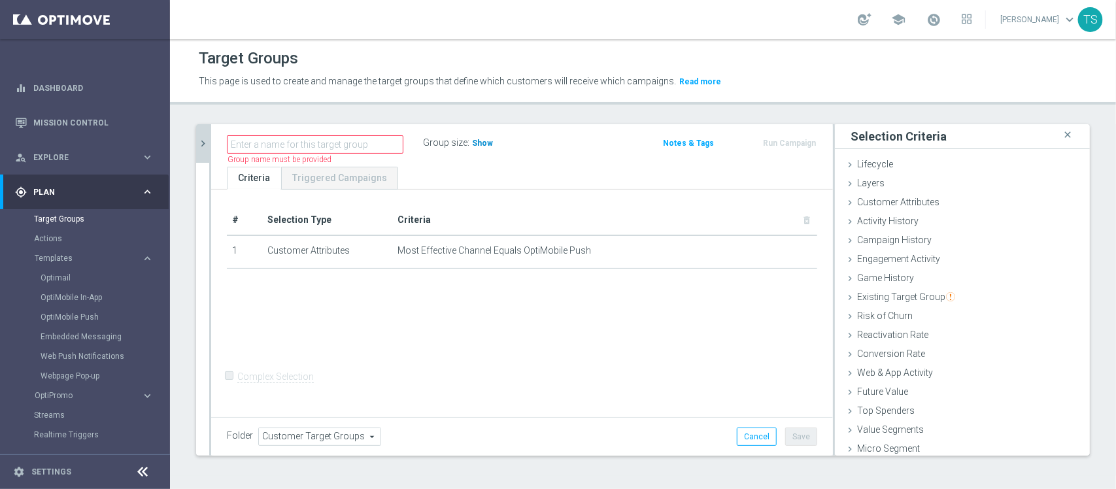
click at [484, 141] on span "Show" at bounding box center [482, 143] width 21 height 9
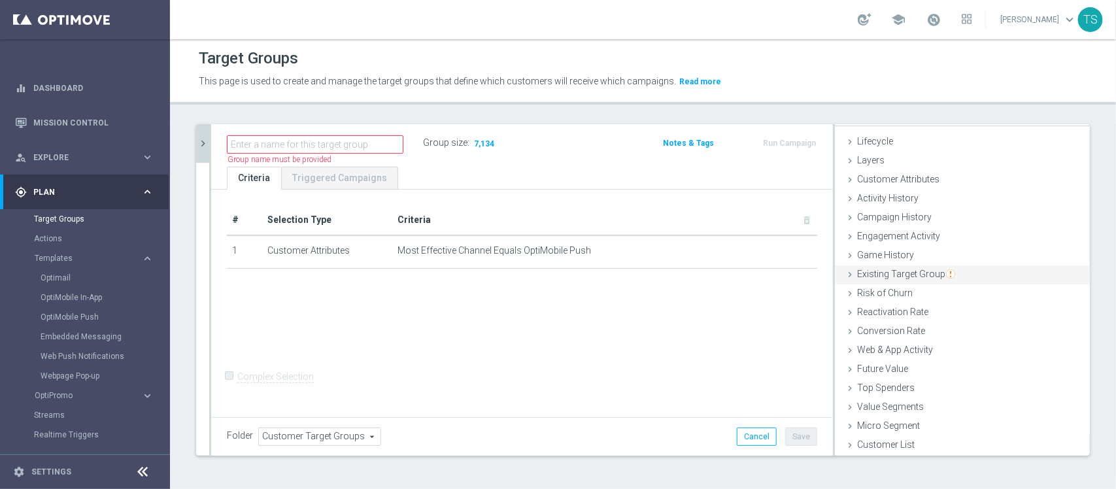
click at [915, 278] on span "Existing Target Group" at bounding box center [906, 274] width 98 height 10
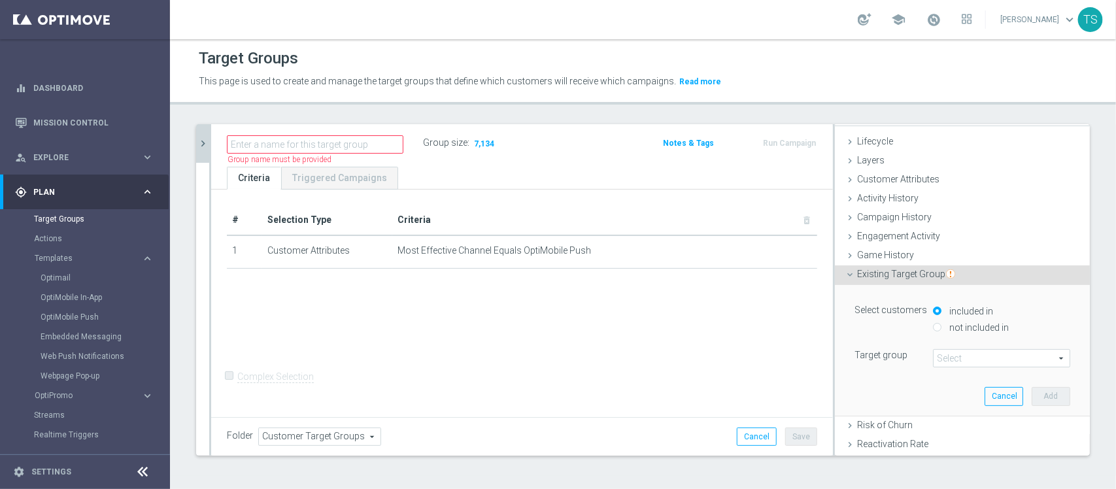
click at [966, 355] on span at bounding box center [1002, 358] width 136 height 17
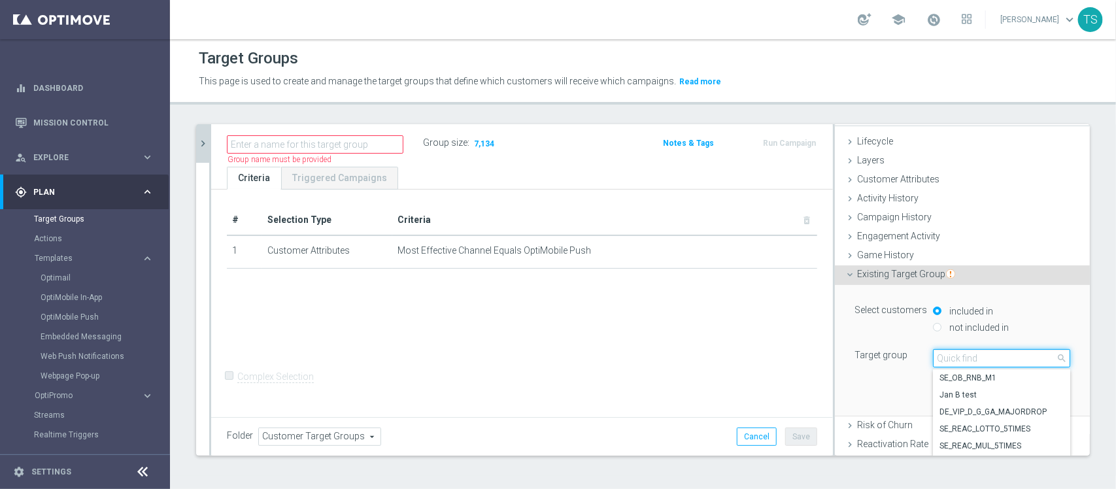
click at [956, 360] on input "search" at bounding box center [1001, 358] width 137 height 18
type input "sol_br_gam"
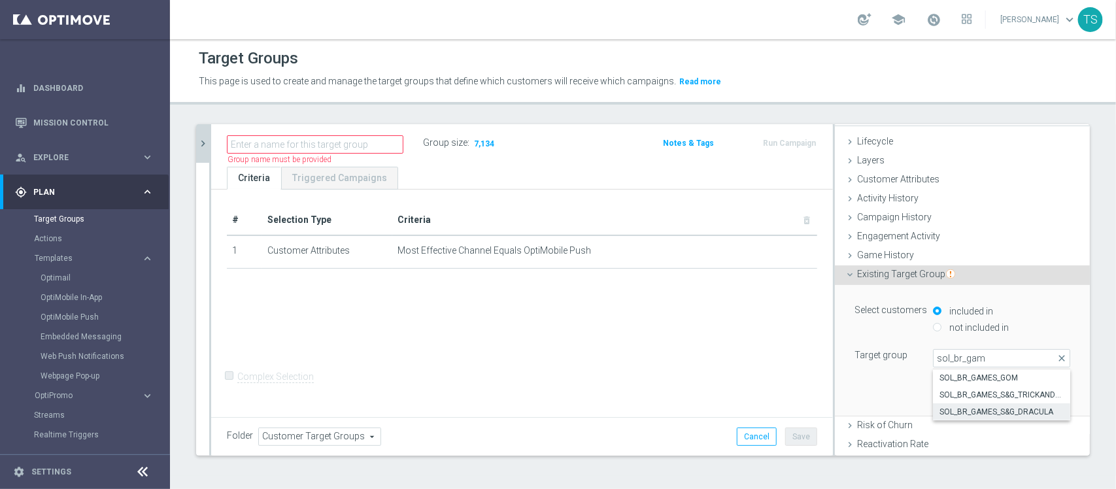
click at [1011, 414] on span "SOL_BR_GAMES_S&G_DRACULA" at bounding box center [1001, 412] width 124 height 10
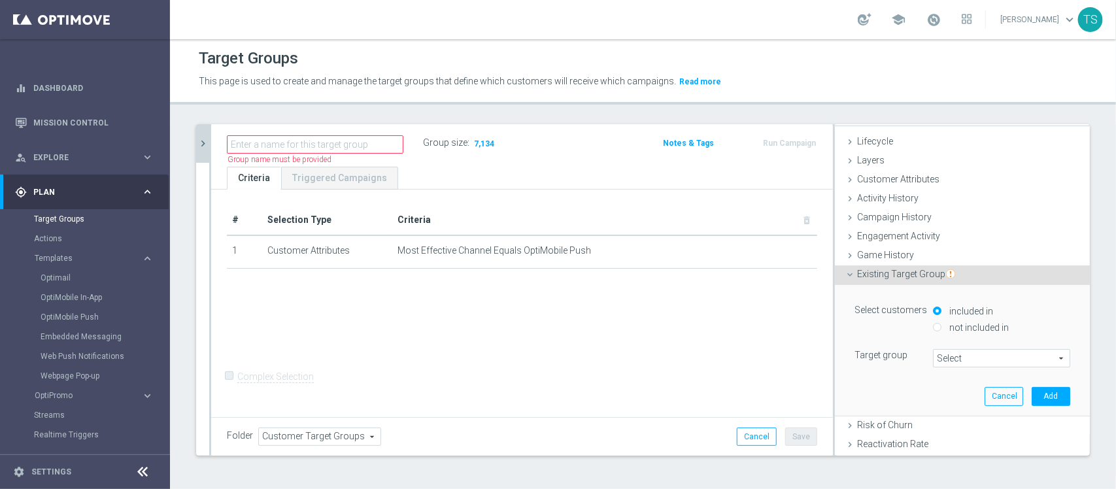
type input "SOL_BR_GAMES_S&G_DRACULA"
click at [1032, 396] on button "Add" at bounding box center [1051, 396] width 39 height 18
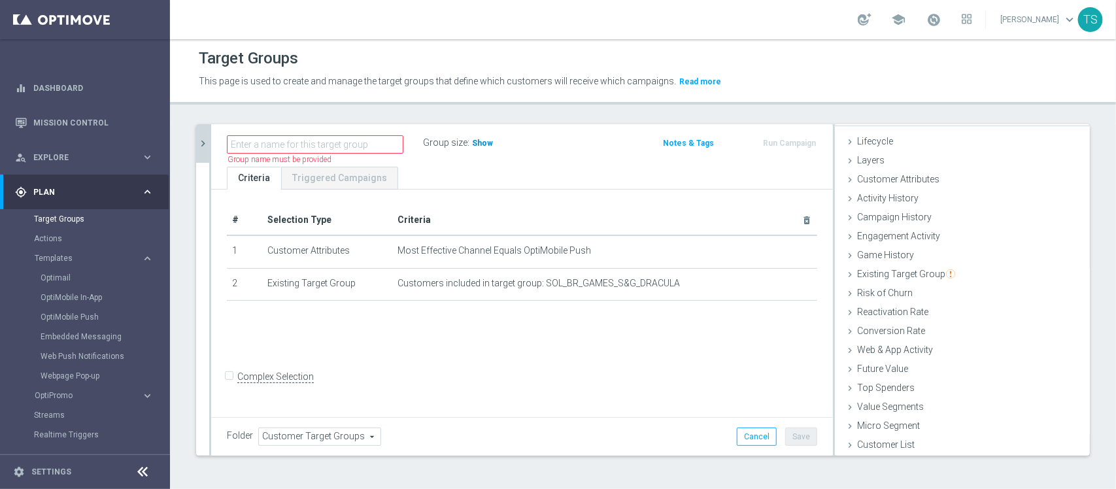
click at [485, 144] on span "Show" at bounding box center [482, 143] width 21 height 9
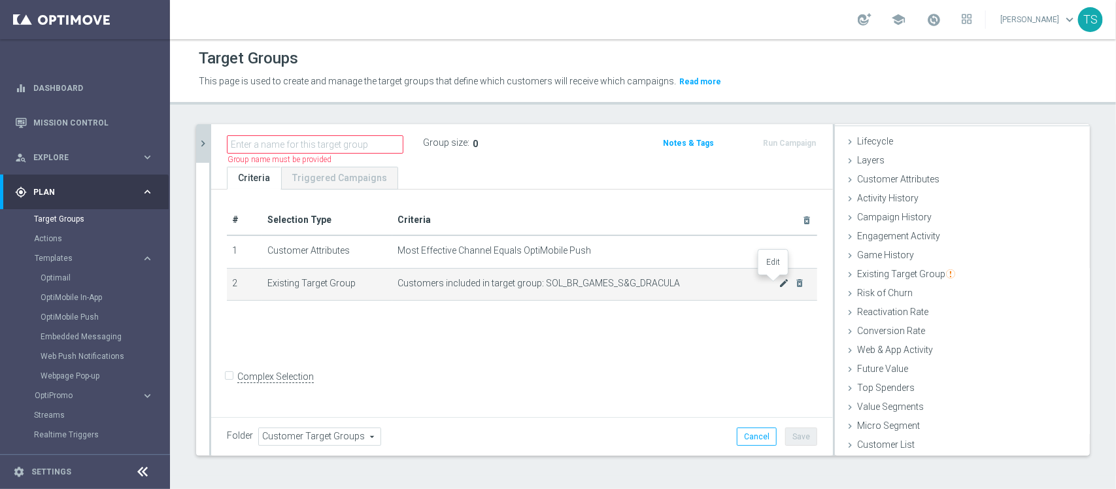
click at [779, 281] on icon "mode_edit" at bounding box center [784, 283] width 10 height 10
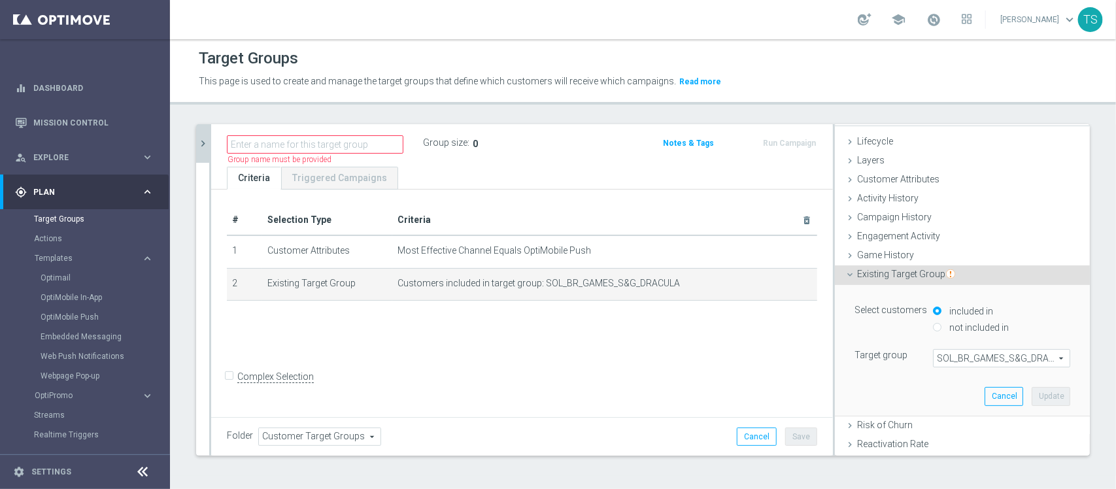
click at [946, 325] on label "not included in" at bounding box center [977, 328] width 63 height 12
click at [938, 325] on input "not included in" at bounding box center [937, 327] width 8 height 8
radio input "true"
click at [1040, 396] on button "Update" at bounding box center [1051, 396] width 39 height 18
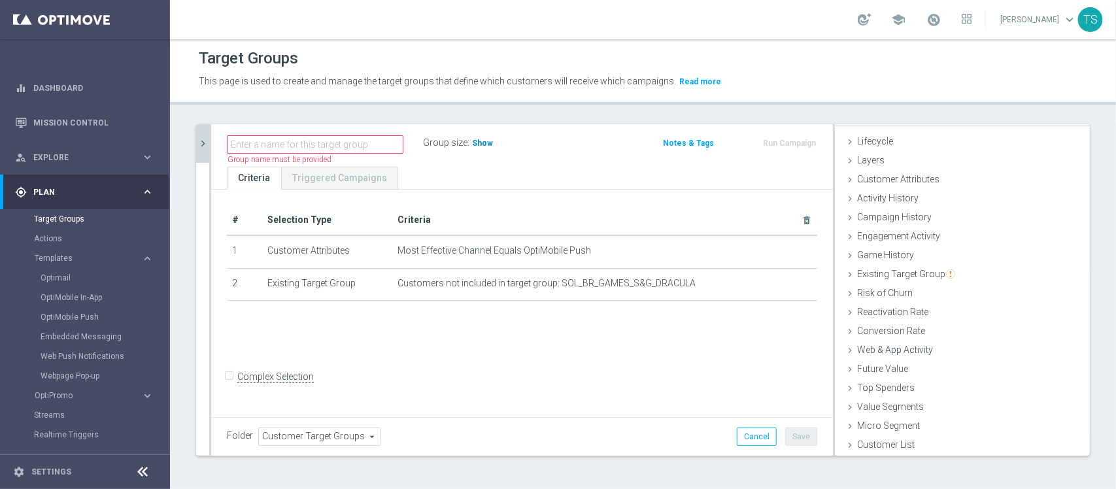
click at [488, 148] on h3 "Show" at bounding box center [483, 143] width 24 height 14
click at [896, 281] on div "Existing Target Group done selection updated" at bounding box center [962, 275] width 255 height 20
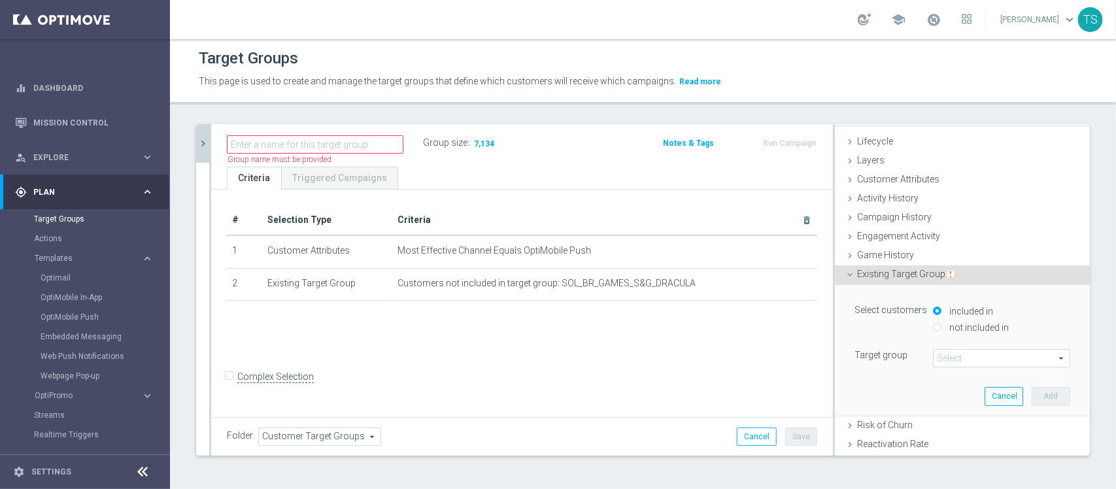
click at [940, 364] on span at bounding box center [1002, 358] width 136 height 17
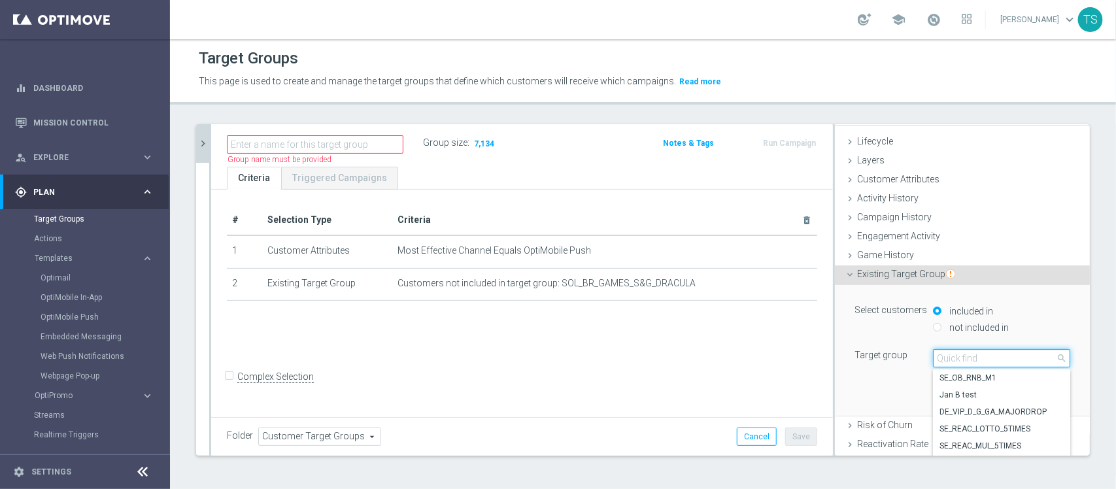
click at [958, 364] on input "search" at bounding box center [1001, 358] width 137 height 18
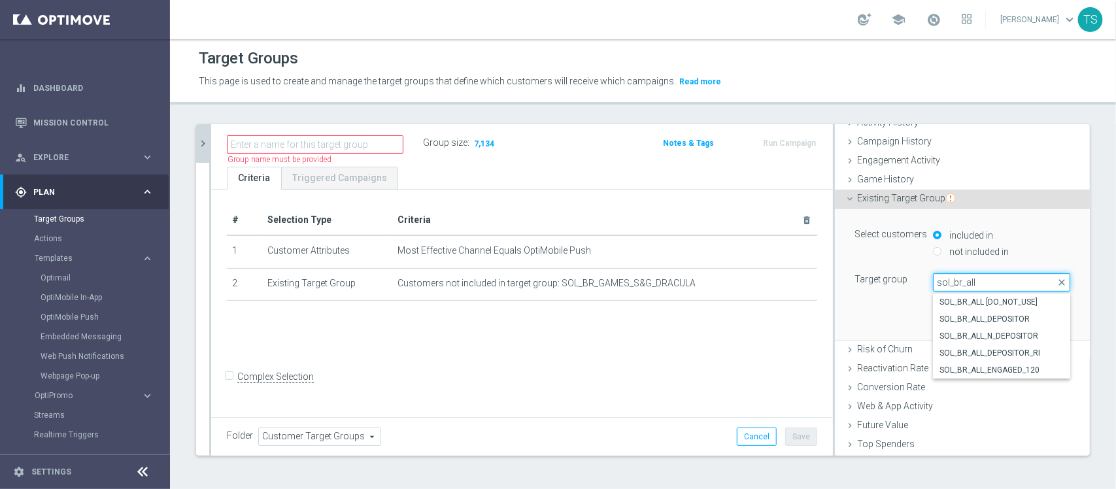
scroll to position [73, 0]
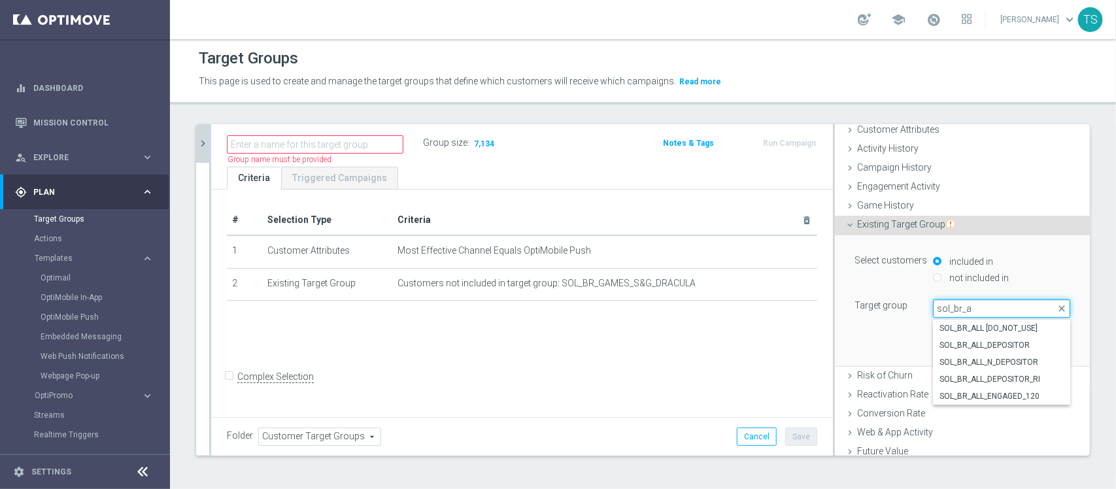
type input "sol_br_"
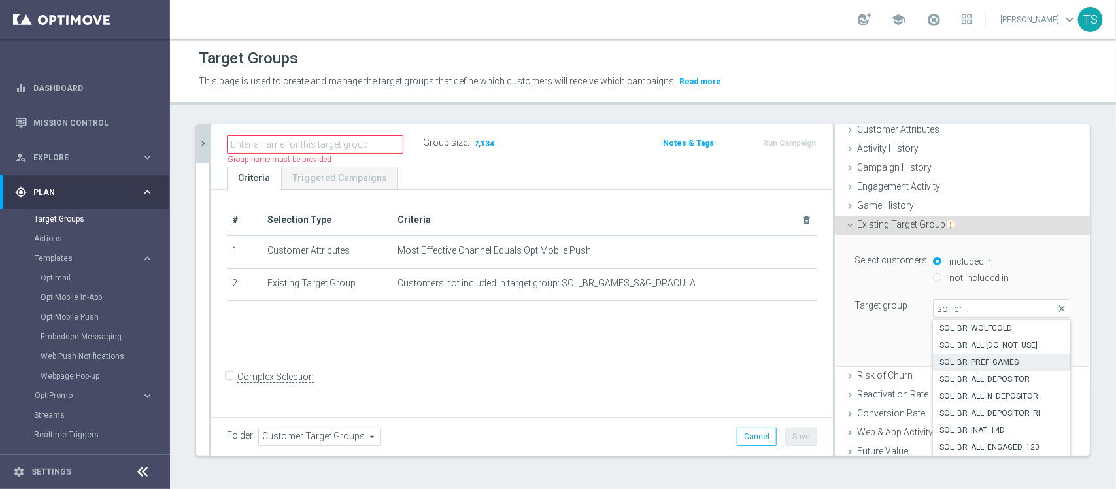
click at [1006, 360] on span "SOL_BR_PREF_GAMES" at bounding box center [1001, 362] width 124 height 10
type input "SOL_BR_PREF_GAMES"
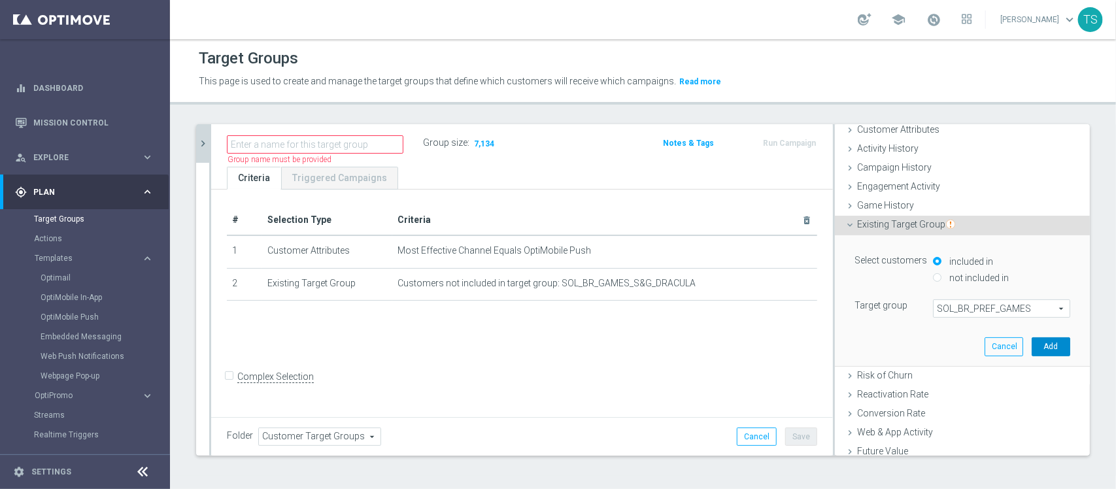
click at [1032, 344] on button "Add" at bounding box center [1051, 346] width 39 height 18
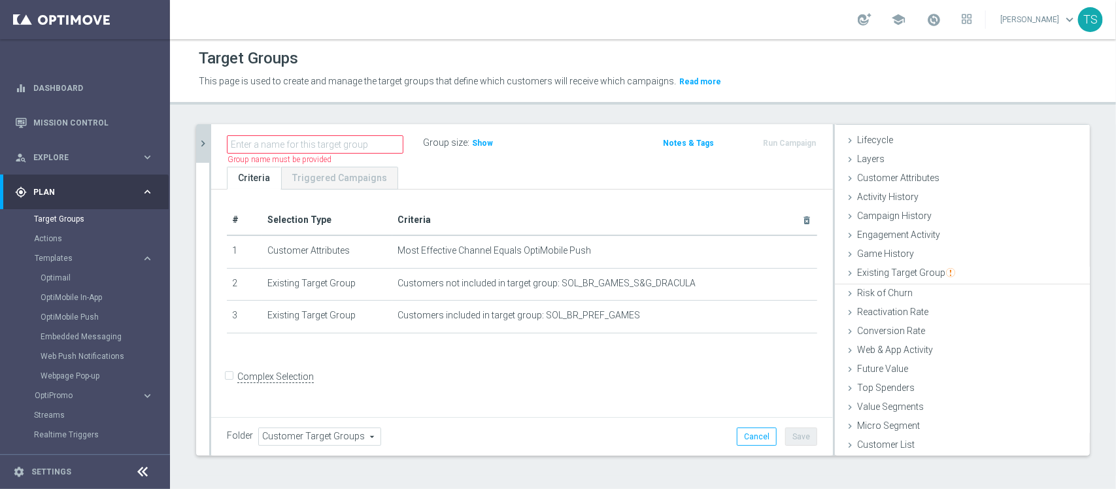
scroll to position [23, 0]
click at [488, 139] on span "Show" at bounding box center [482, 143] width 21 height 9
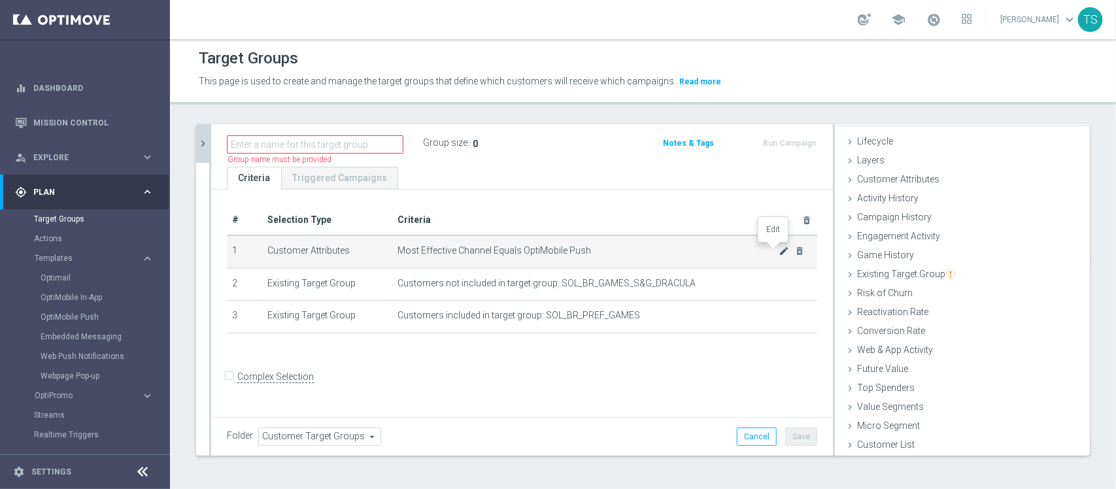
click at [779, 249] on icon "mode_edit" at bounding box center [784, 251] width 10 height 10
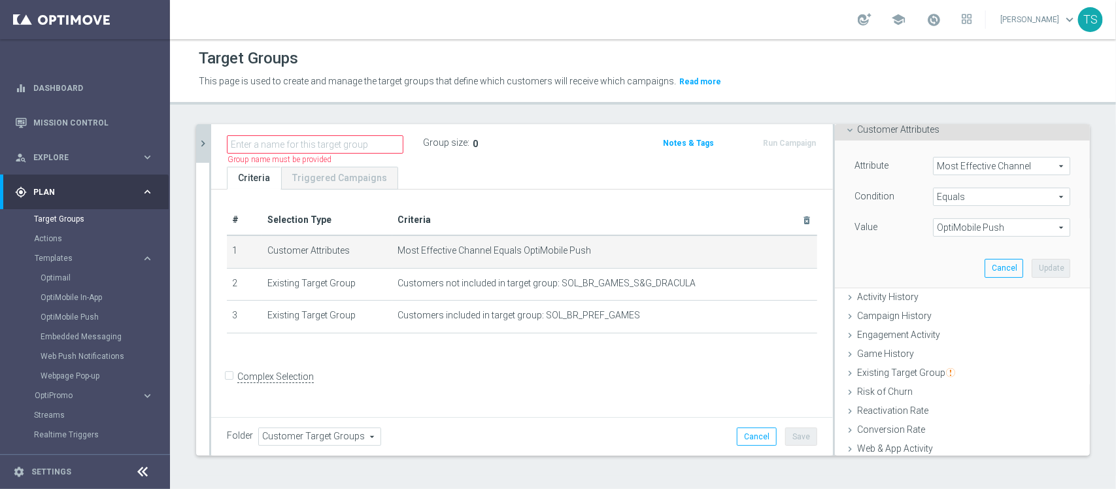
scroll to position [0, 0]
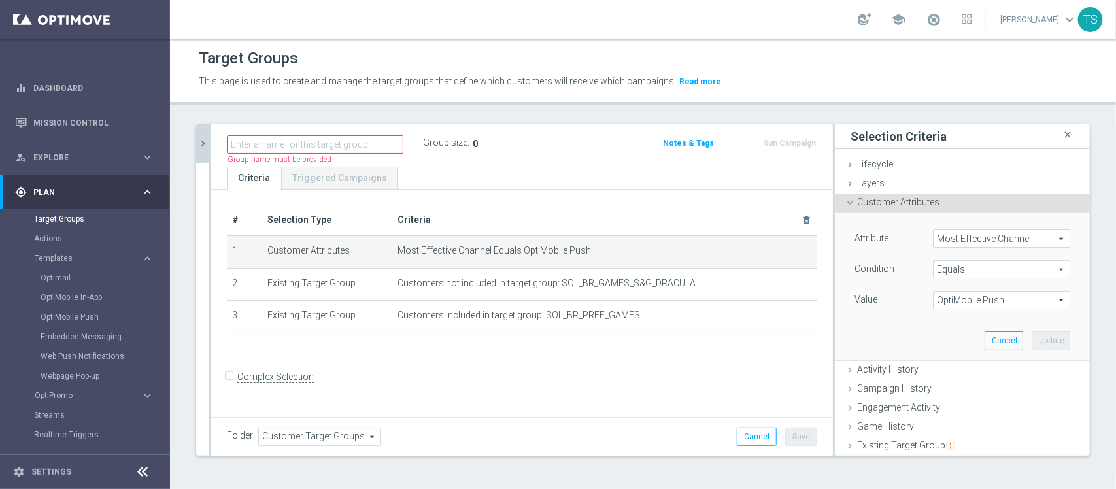
click at [985, 235] on span "Most Effective Channel" at bounding box center [1002, 238] width 136 height 17
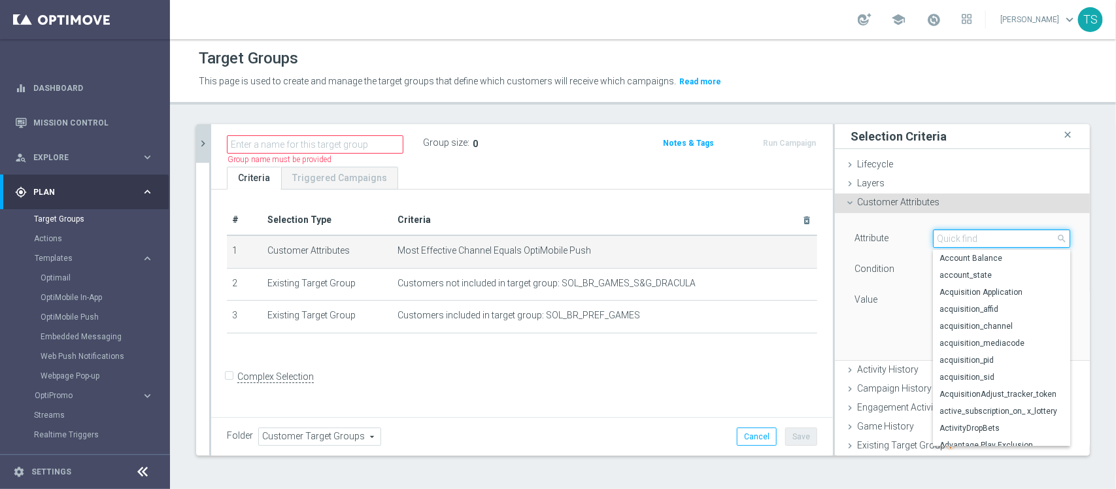
click at [966, 236] on input "search" at bounding box center [1001, 238] width 137 height 18
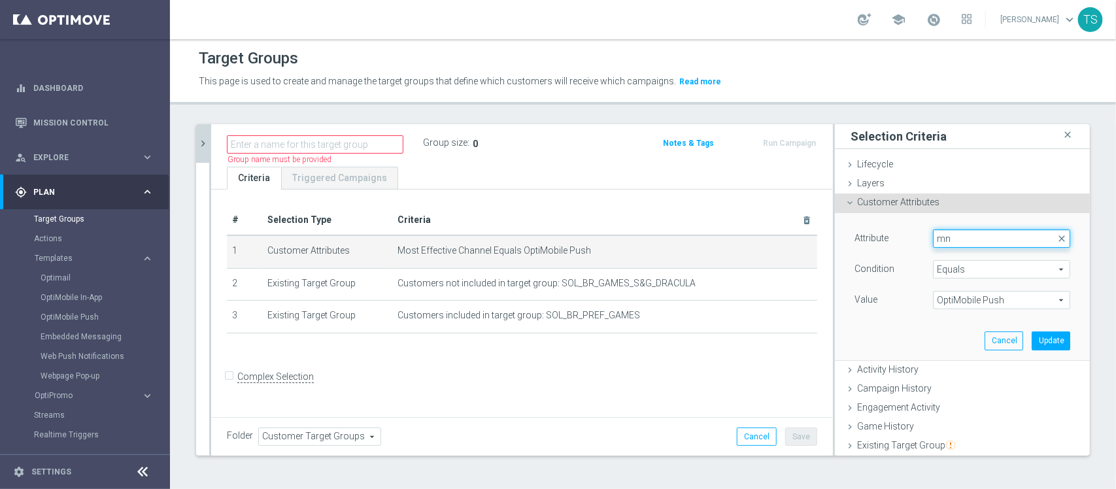
type input "m"
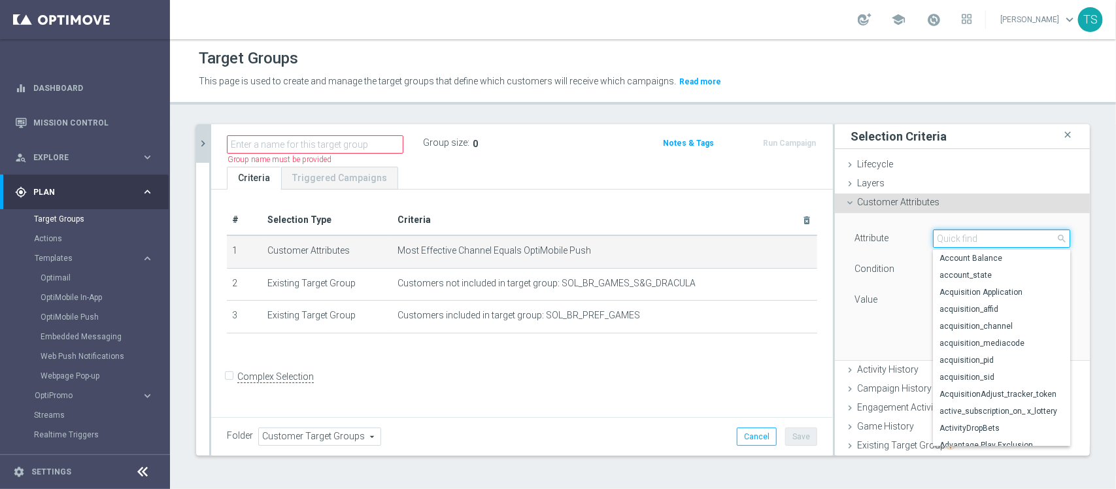
type input "i"
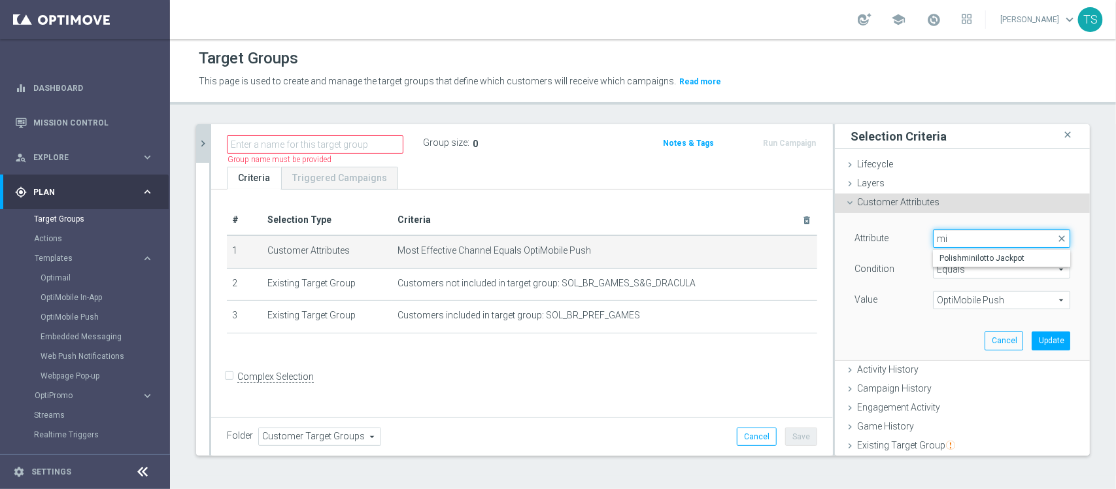
type input "m"
type input "o"
type input "notif"
click at [958, 259] on span "notification_level" at bounding box center [1001, 258] width 124 height 10
type input "notification_level"
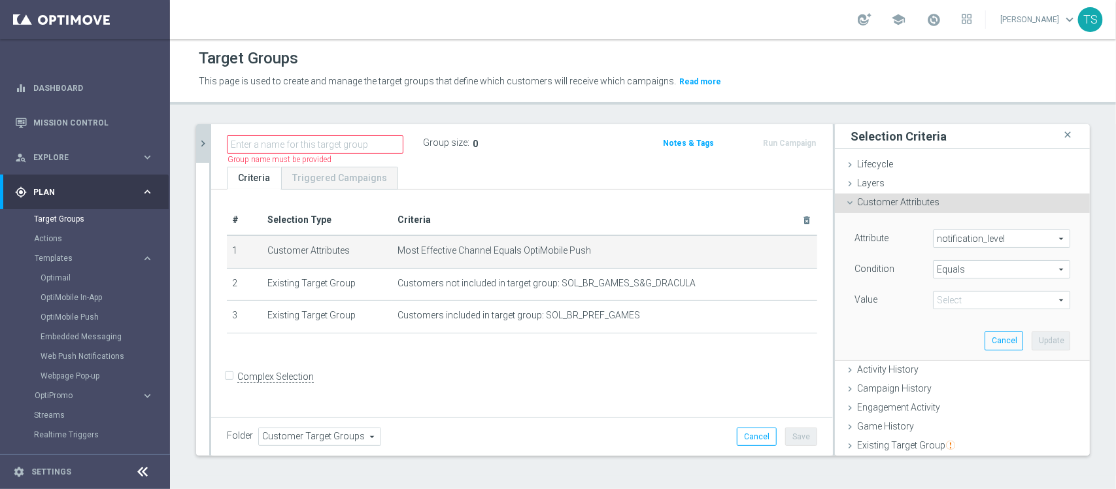
click at [975, 291] on div "OptiMobile Push Select arrow_drop_down search" at bounding box center [1001, 300] width 137 height 18
click at [943, 353] on span "WELLINFORMED" at bounding box center [1001, 353] width 124 height 10
type input "WELLINFORMED"
click at [989, 304] on span "WELLINFORMED" at bounding box center [1002, 300] width 136 height 17
click at [972, 275] on span "Equals" at bounding box center [1002, 269] width 136 height 17
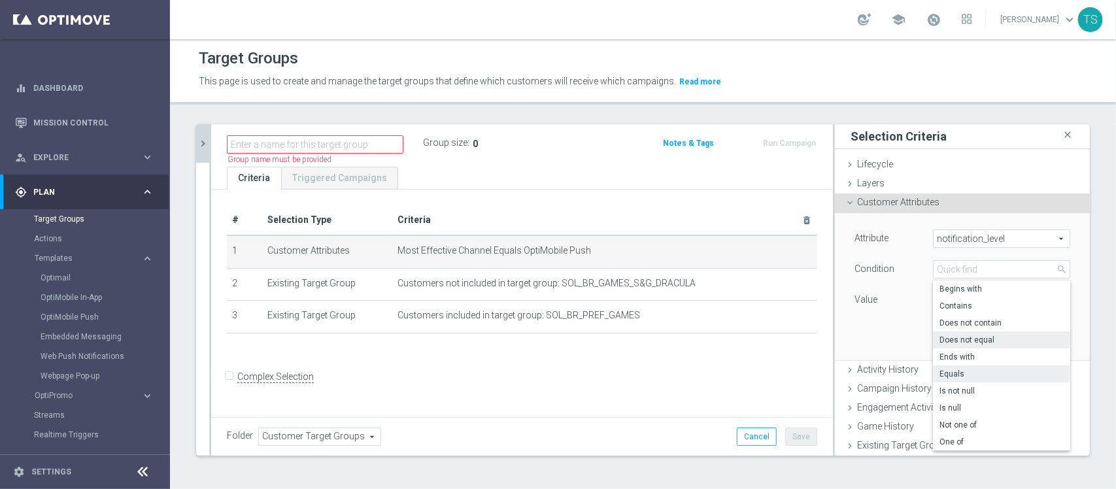
click at [961, 347] on label "Does not equal" at bounding box center [1001, 339] width 137 height 17
click at [985, 347] on button "Cancel" at bounding box center [1004, 340] width 39 height 18
type input "Does not equal"
type input "Select"
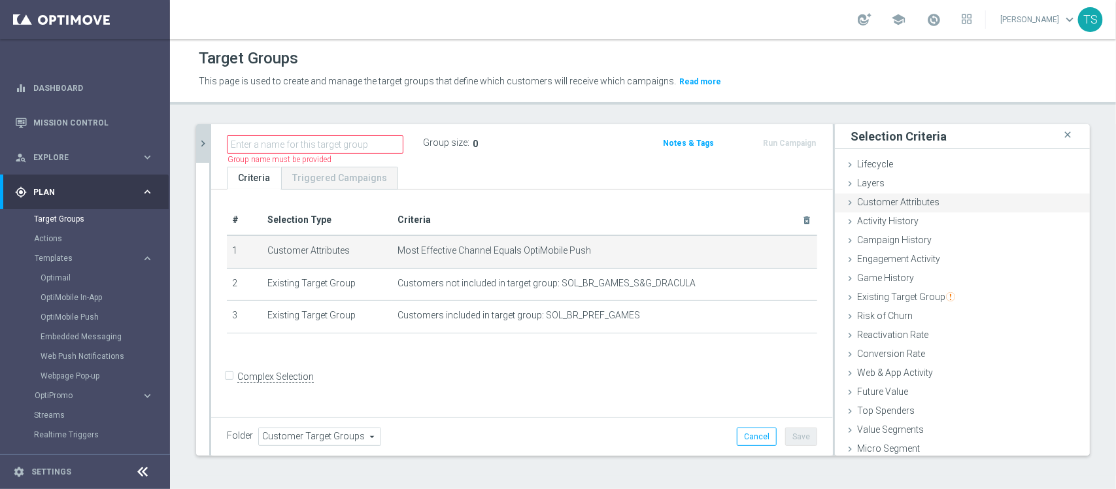
click at [907, 199] on span "Customer Attributes" at bounding box center [898, 202] width 82 height 10
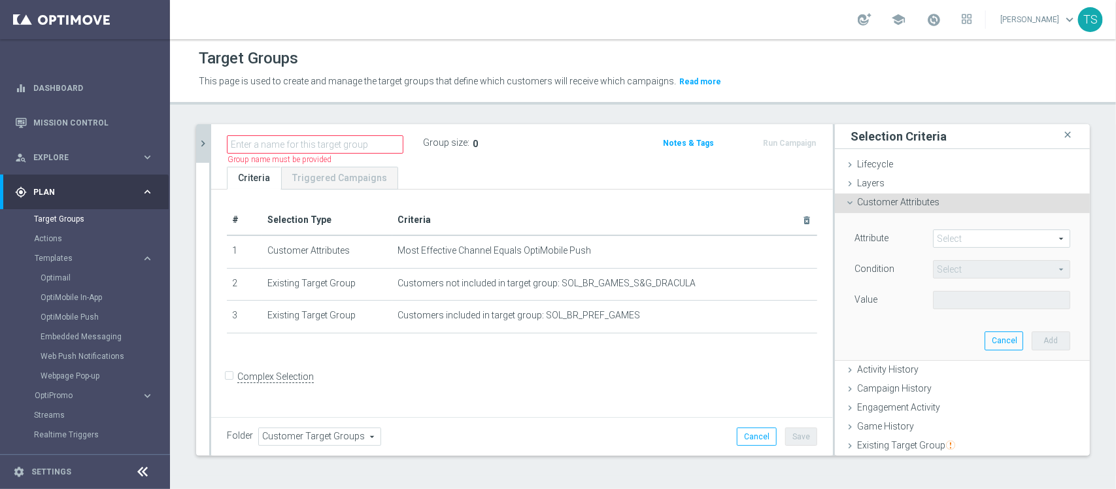
click at [907, 199] on span "Customer Attributes" at bounding box center [898, 202] width 82 height 10
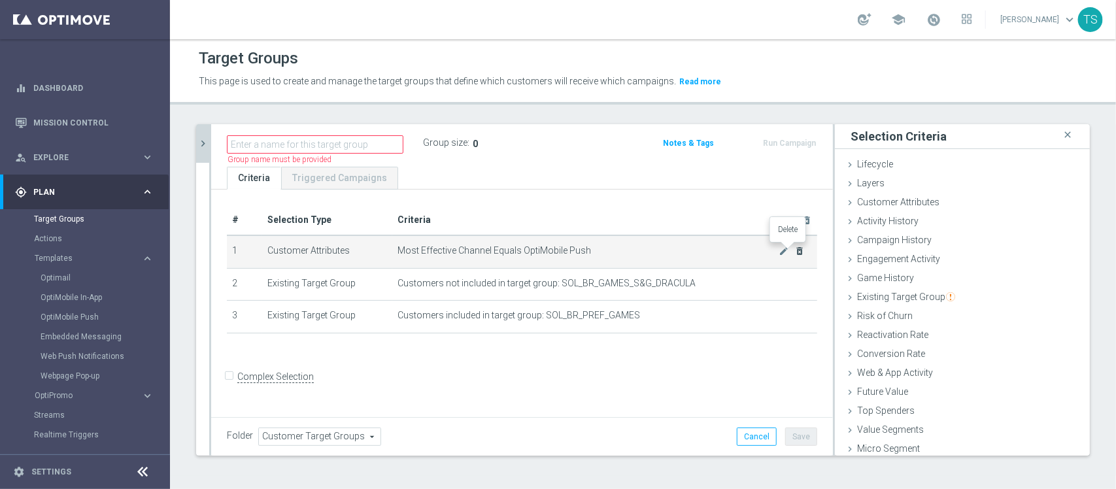
click at [794, 252] on icon "delete_forever" at bounding box center [799, 251] width 10 height 10
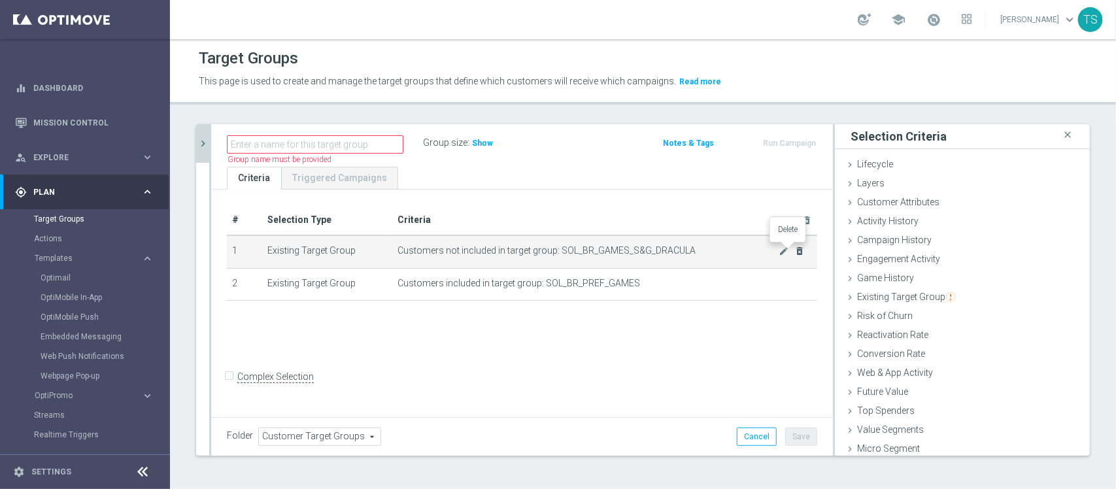
click at [794, 252] on icon "delete_forever" at bounding box center [799, 251] width 10 height 10
click at [794, 250] on icon "delete_forever" at bounding box center [799, 251] width 10 height 10
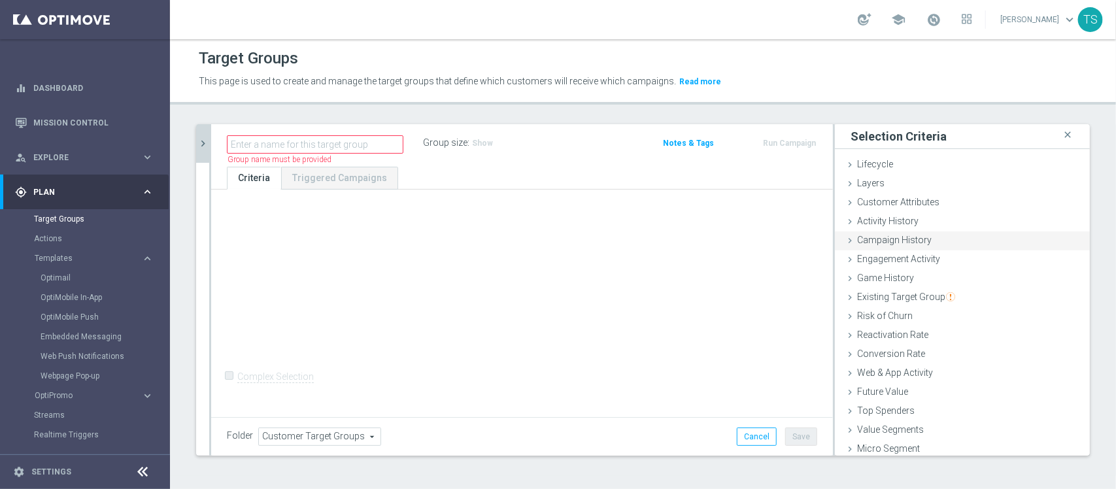
scroll to position [23, 0]
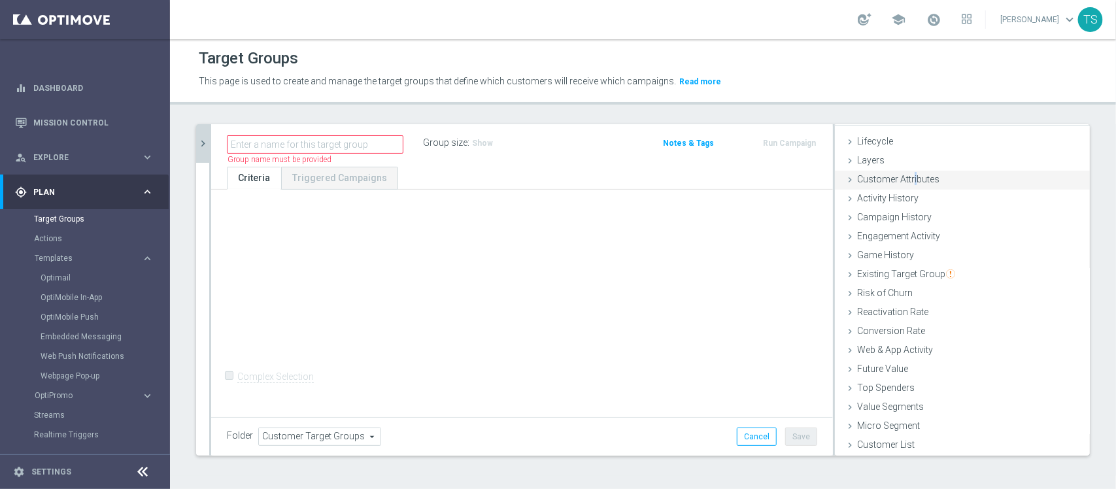
click at [903, 180] on span "Customer Attributes" at bounding box center [898, 179] width 82 height 10
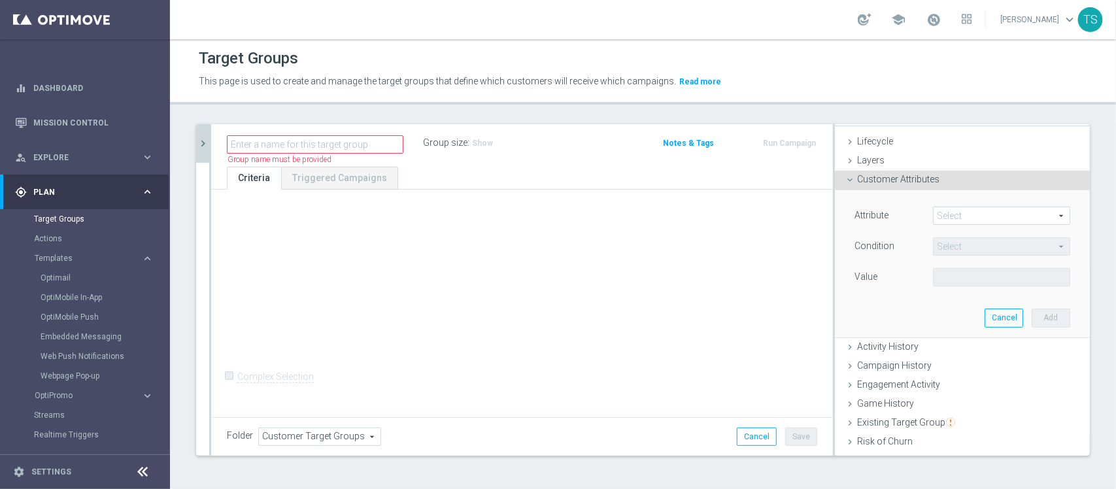
click at [975, 209] on span at bounding box center [1002, 215] width 136 height 17
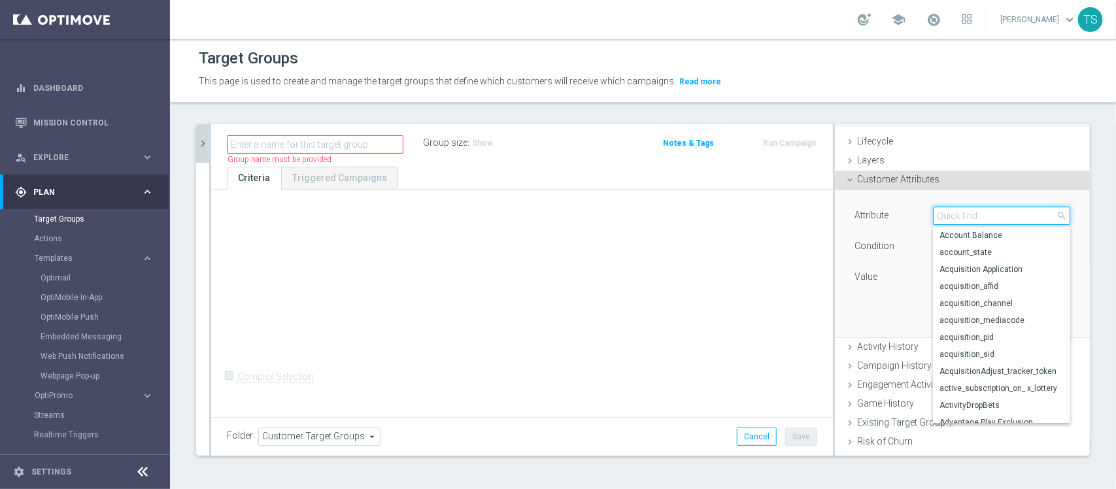
click at [979, 223] on input "search" at bounding box center [1001, 216] width 137 height 18
drag, startPoint x: 950, startPoint y: 211, endPoint x: 698, endPoint y: 210, distance: 251.7
click at [845, 216] on div "Attribute Select arrow_drop_down game close Days Since Last Game Days Since Las…" at bounding box center [962, 217] width 235 height 21
type input "game"
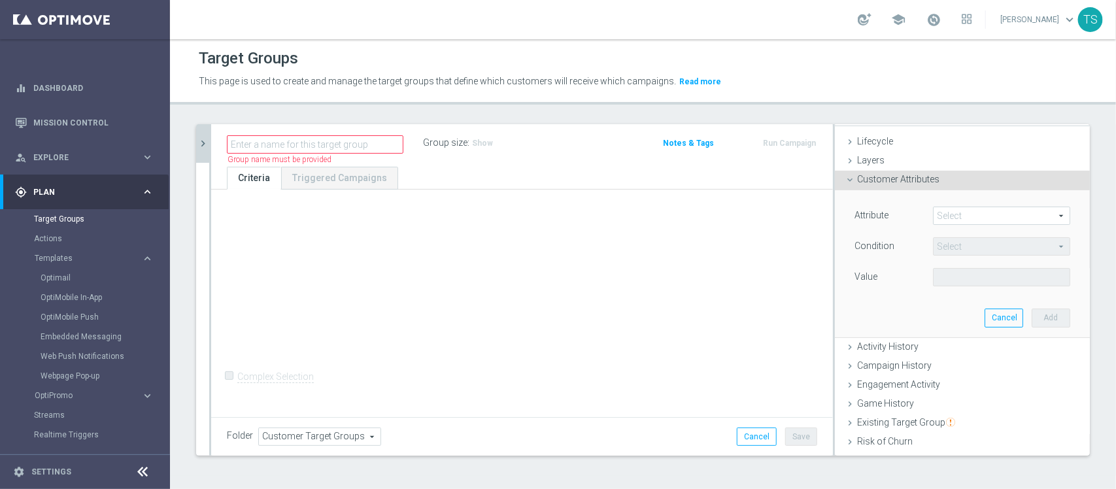
click at [947, 212] on span at bounding box center [1002, 215] width 136 height 17
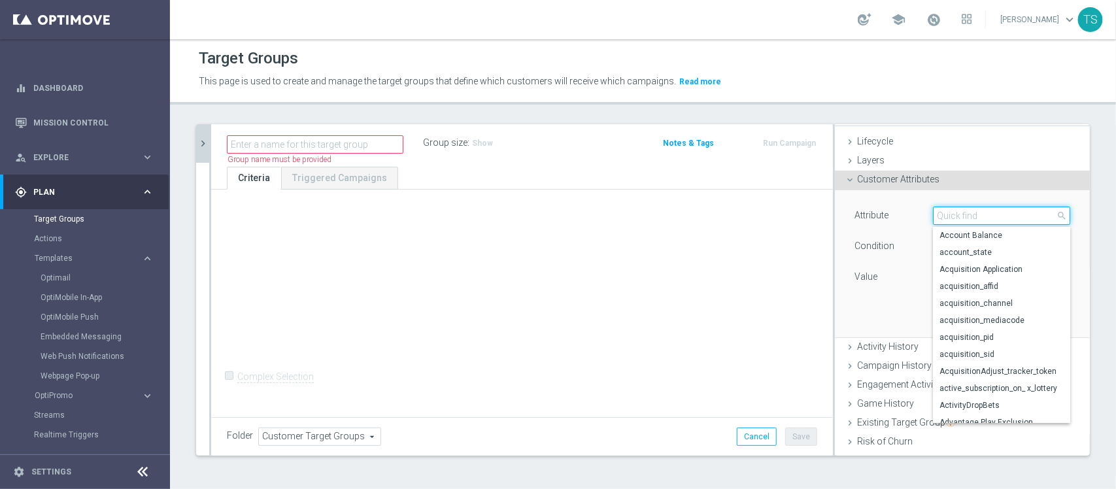
click at [953, 222] on input "search" at bounding box center [1001, 216] width 137 height 18
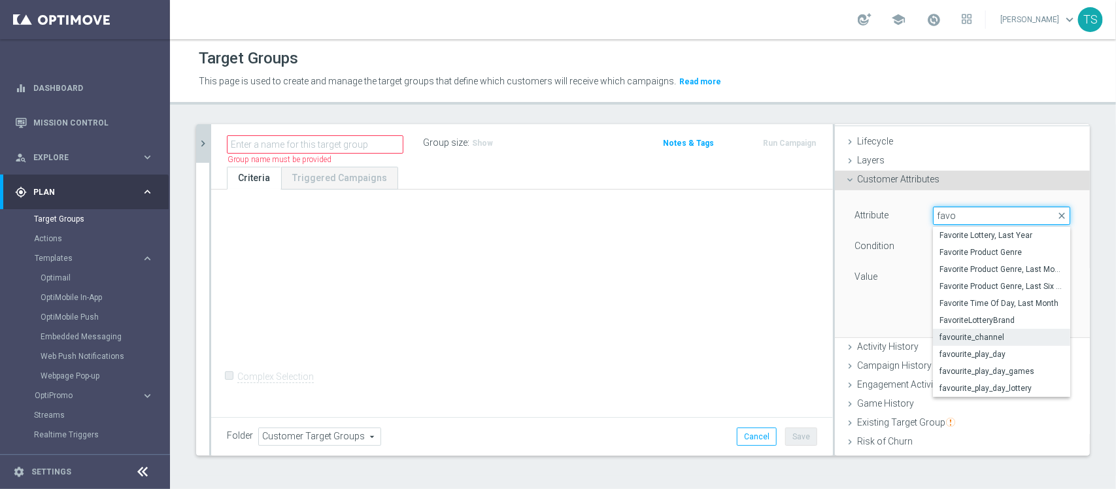
type input "favo"
click at [983, 342] on span "favourite_channel" at bounding box center [1001, 337] width 124 height 10
type input "favourite_channel"
type input "Equals"
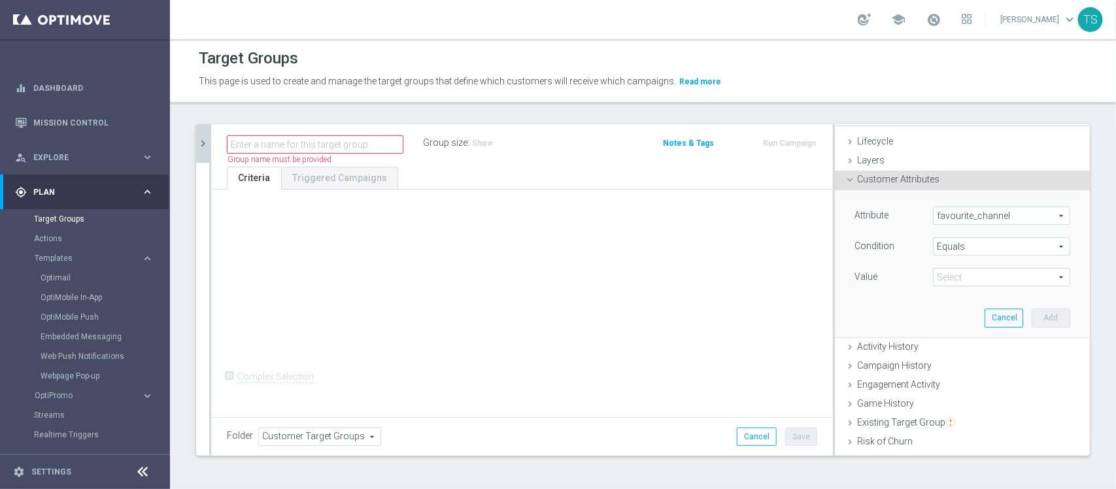
click at [973, 282] on span at bounding box center [1002, 277] width 136 height 17
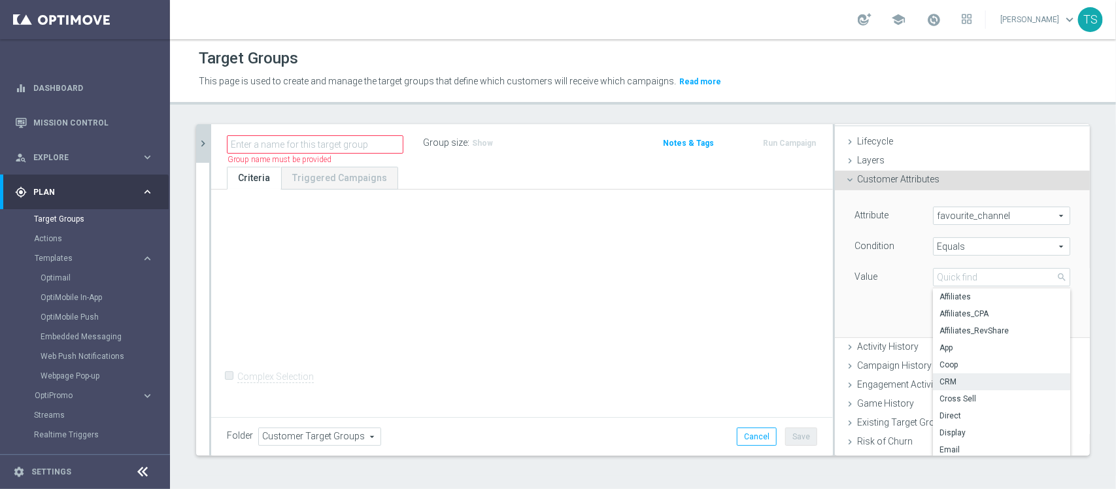
click at [973, 380] on span "CRM" at bounding box center [1001, 382] width 124 height 10
type input "CRM"
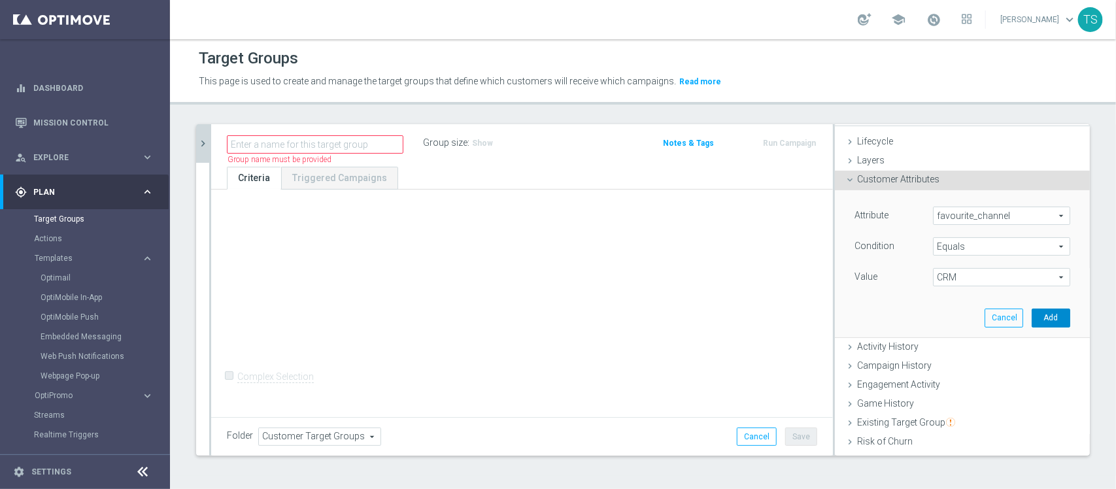
click at [1032, 316] on button "Add" at bounding box center [1051, 318] width 39 height 18
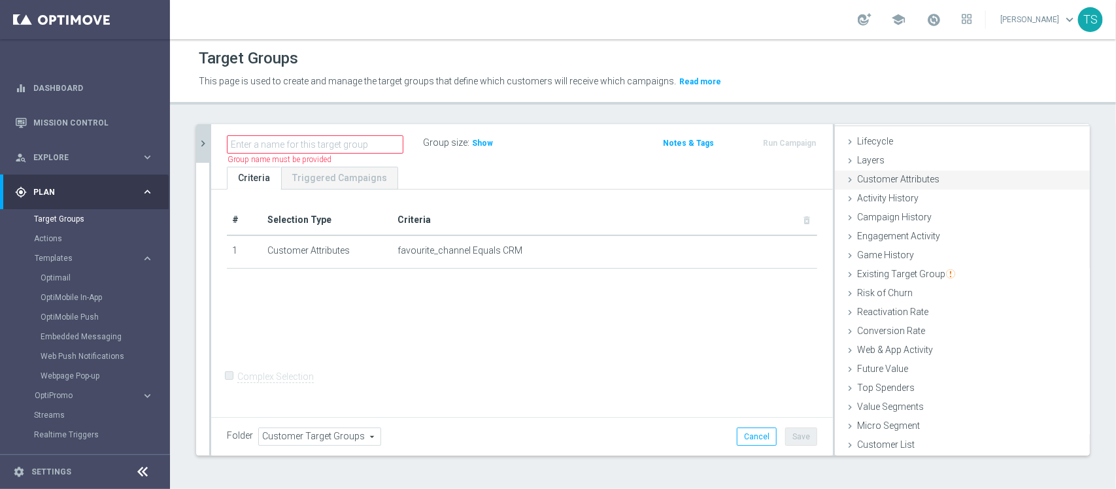
click at [883, 178] on span "Customer Attributes" at bounding box center [898, 179] width 82 height 10
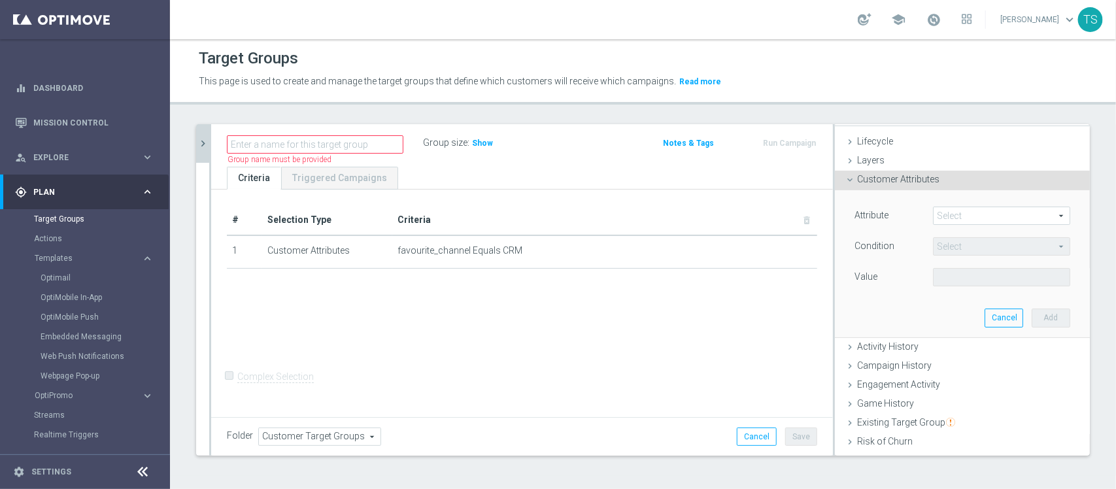
click at [947, 217] on span at bounding box center [1002, 215] width 136 height 17
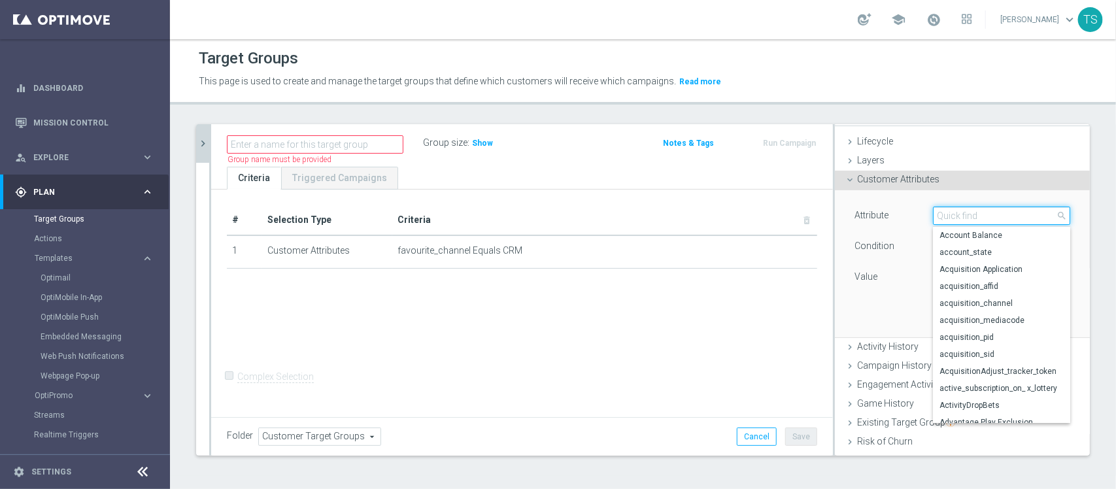
click at [939, 216] on input "search" at bounding box center [1001, 216] width 137 height 18
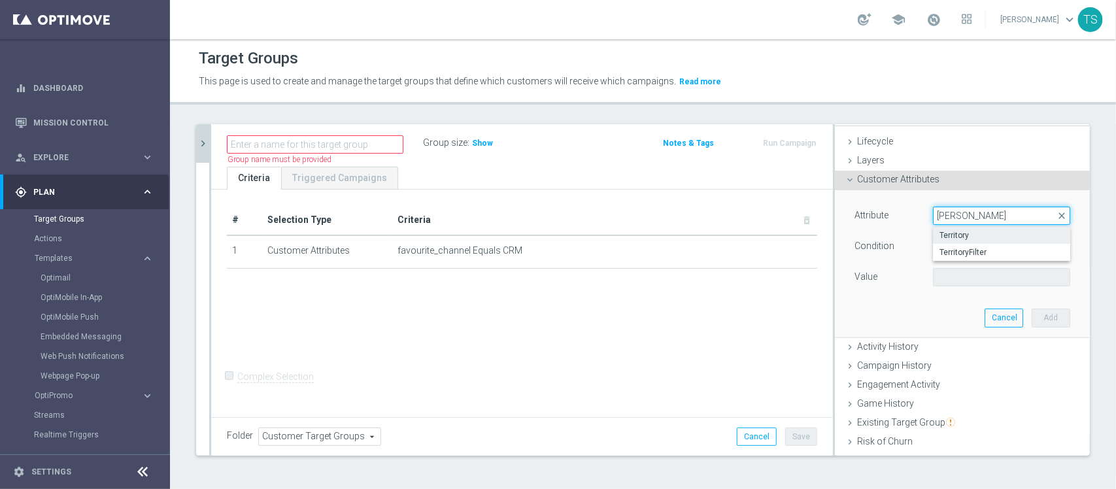
type input "terri"
click at [953, 234] on span "Territory" at bounding box center [1001, 235] width 124 height 10
type input "Territory"
type input "Equals"
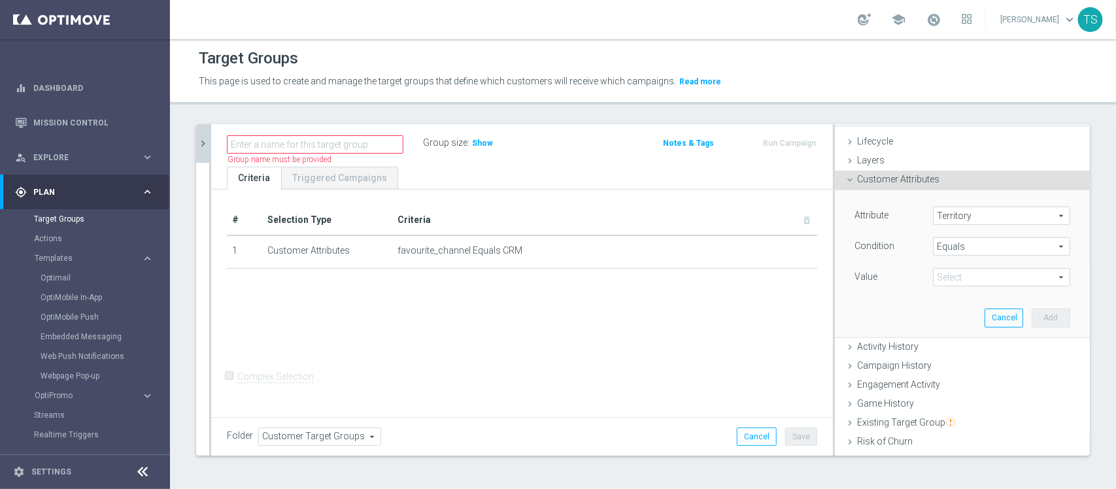
click at [964, 280] on span at bounding box center [1002, 277] width 136 height 17
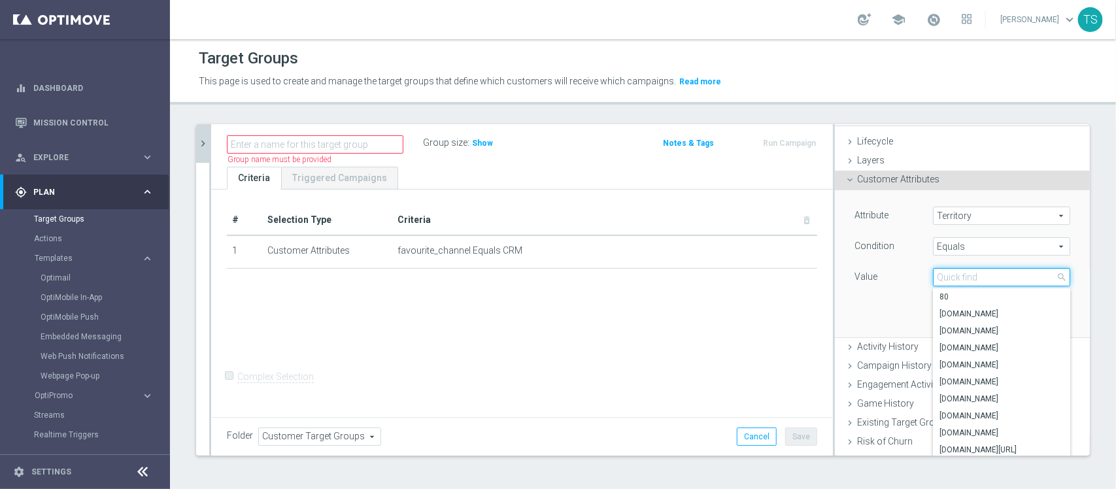
click at [962, 275] on input "search" at bounding box center [1001, 277] width 137 height 18
type input "sorte"
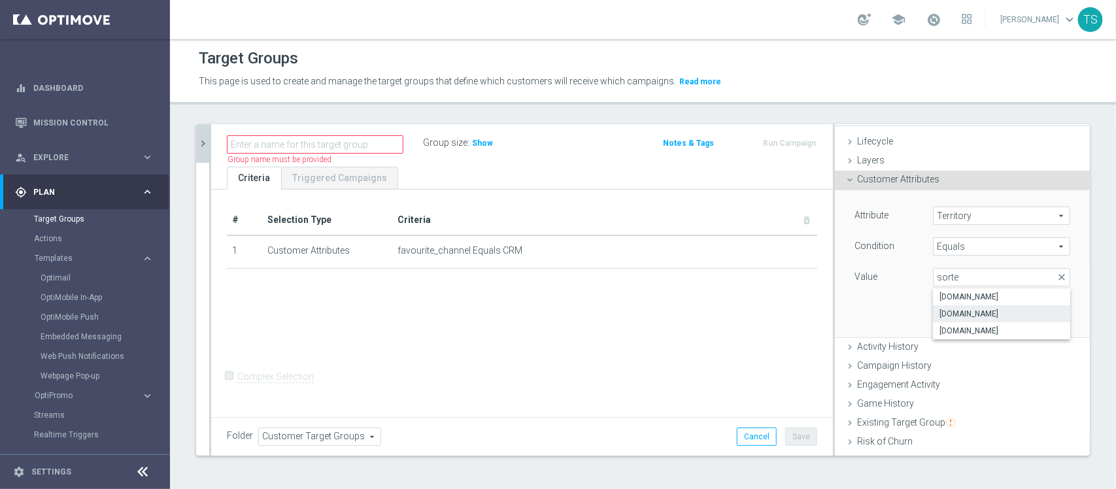
click at [977, 312] on span "www.sorteonline.bet.br" at bounding box center [1001, 314] width 124 height 10
type input "www.sorteonline.bet.br"
click at [1032, 315] on button "Add" at bounding box center [1051, 318] width 39 height 18
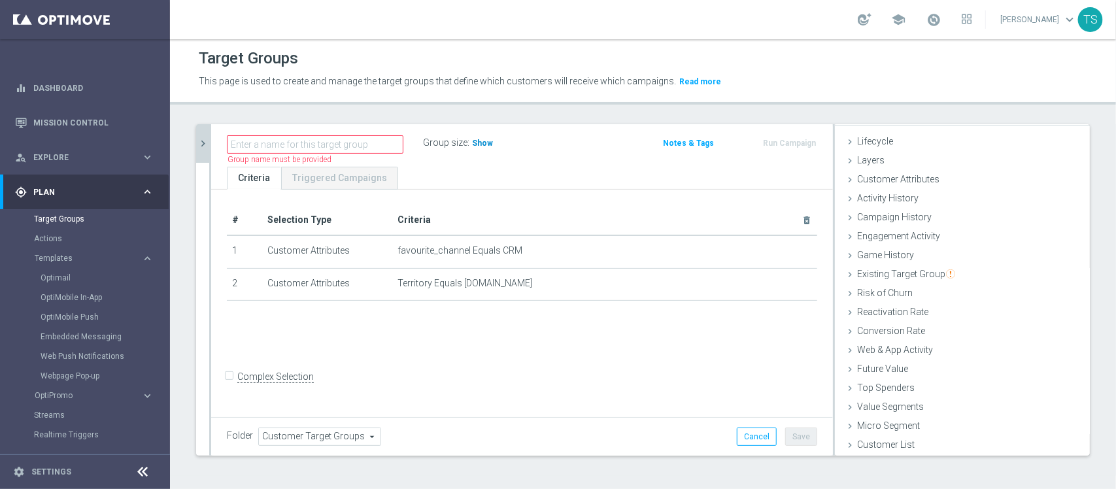
click at [479, 139] on span "Show" at bounding box center [482, 143] width 21 height 9
click at [521, 375] on div "# Selection Type Criteria delete_forever 1 Customer Attributes favourite_channe…" at bounding box center [522, 302] width 622 height 225
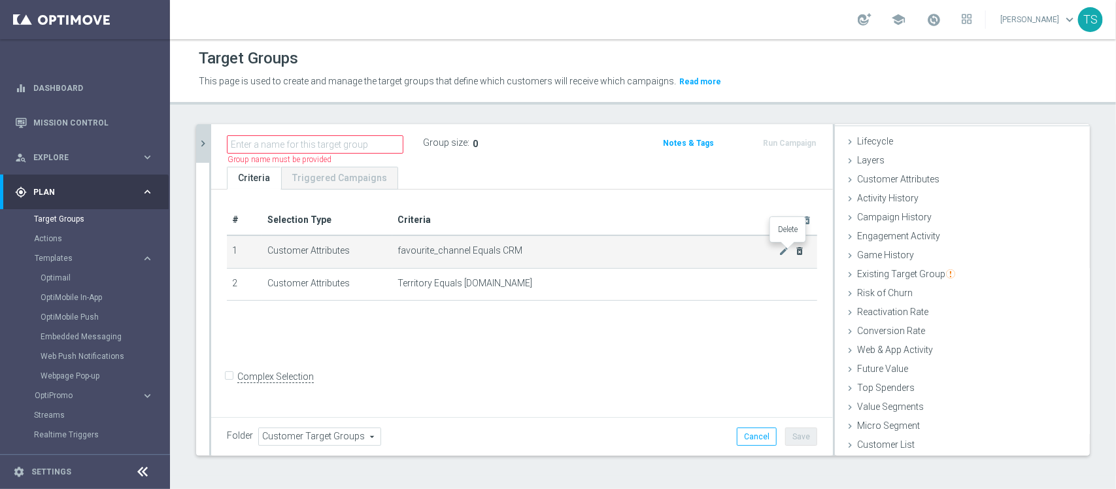
click at [794, 252] on icon "delete_forever" at bounding box center [799, 251] width 10 height 10
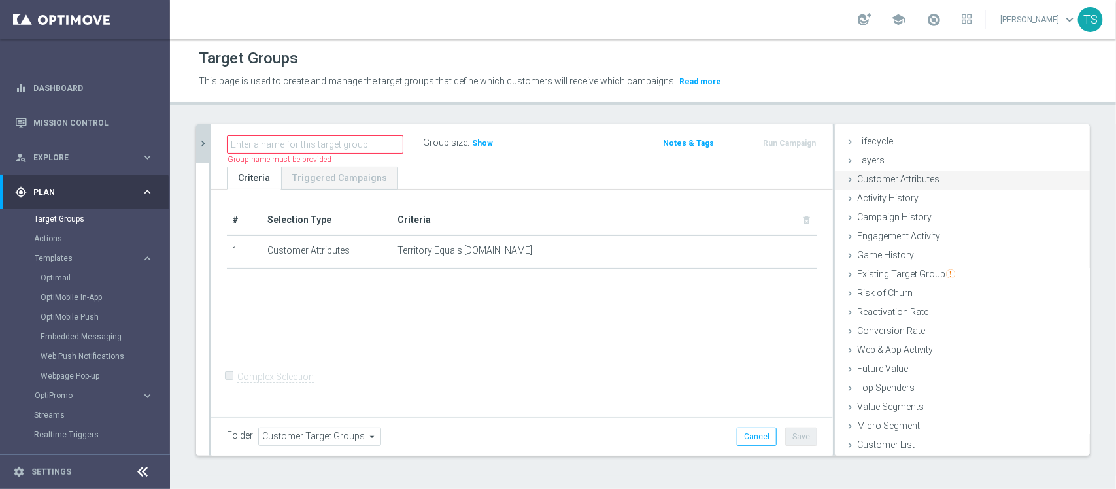
click at [919, 183] on span "Customer Attributes" at bounding box center [898, 179] width 82 height 10
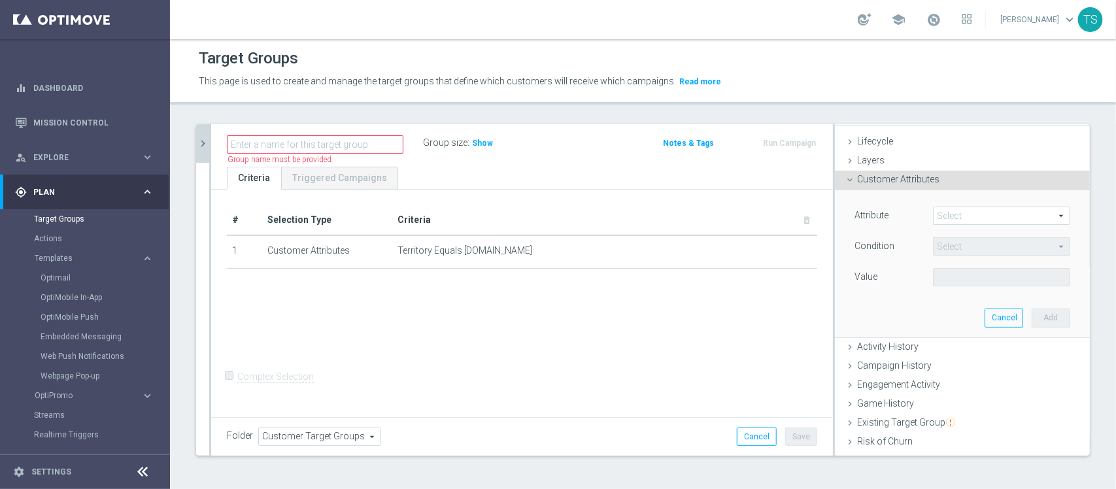
click at [920, 184] on span "Customer Attributes" at bounding box center [898, 179] width 82 height 10
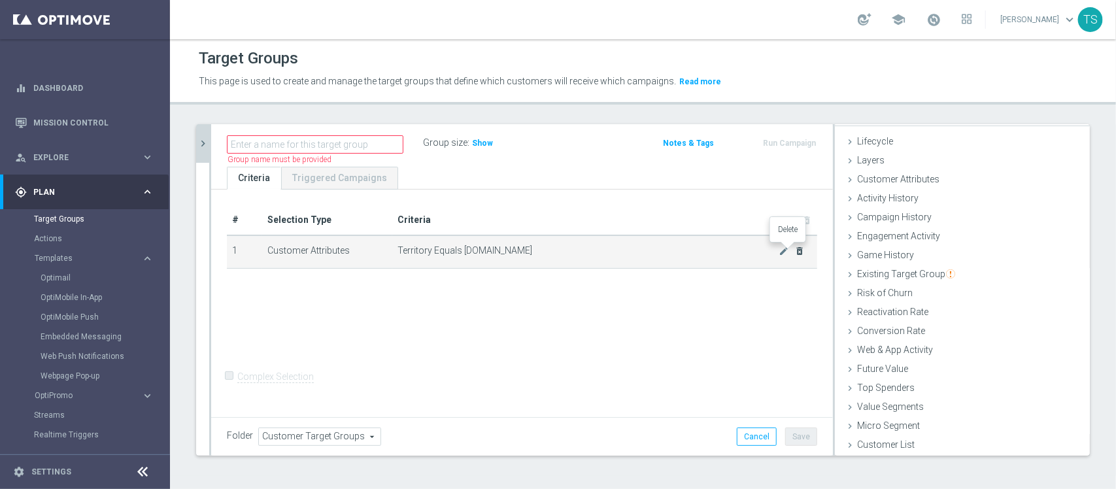
click at [794, 250] on icon "delete_forever" at bounding box center [799, 251] width 10 height 10
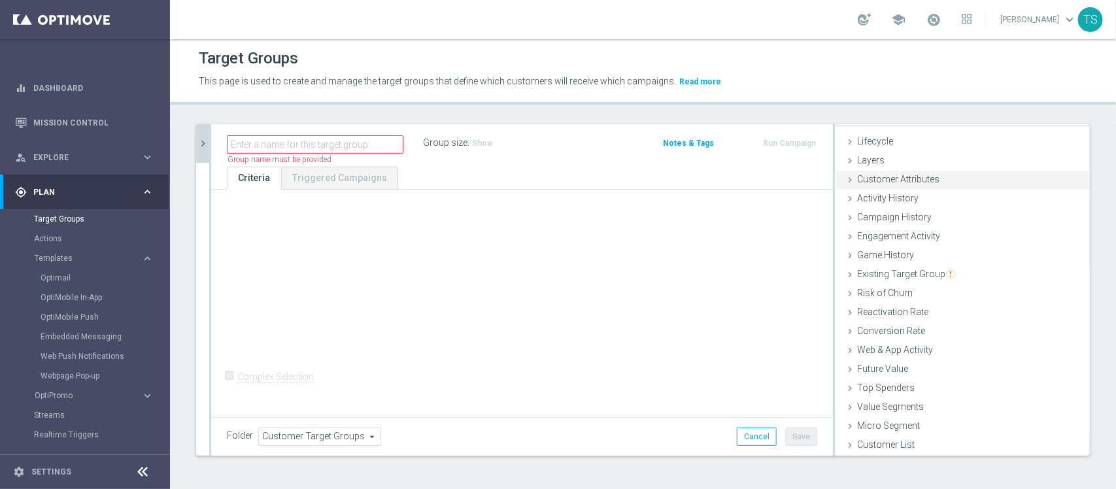
click at [949, 181] on div "Customer Attributes done selection saved" at bounding box center [962, 181] width 255 height 20
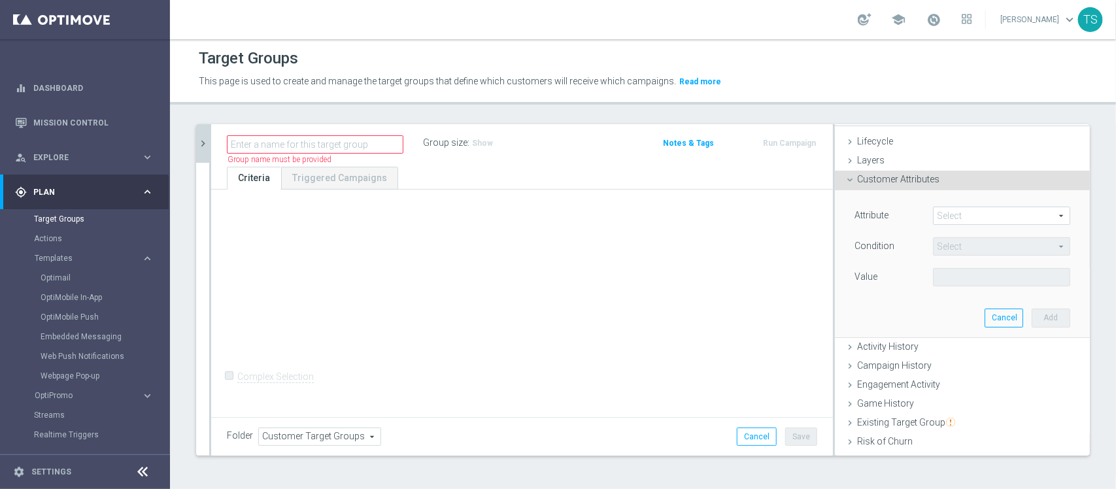
click at [958, 216] on span at bounding box center [1002, 215] width 136 height 17
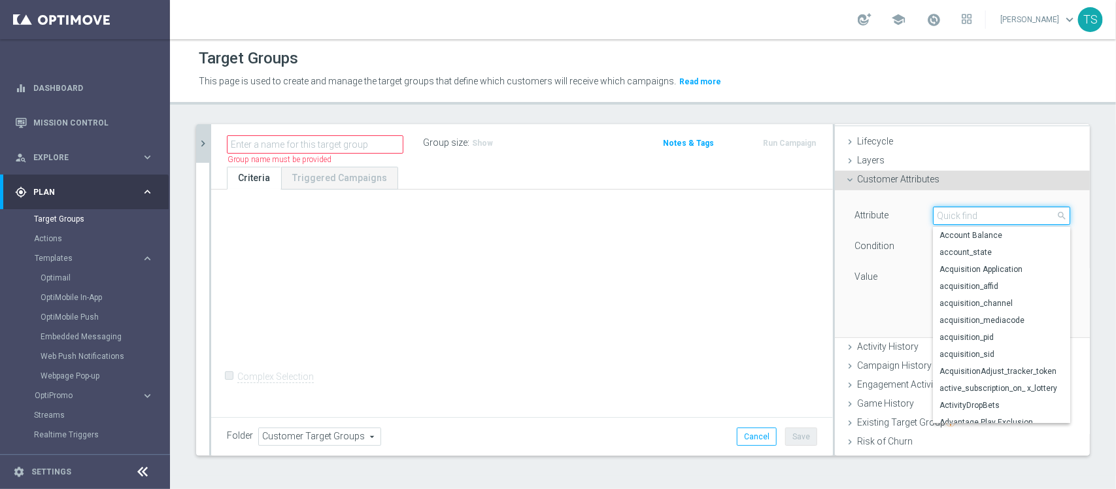
click at [963, 212] on input "search" at bounding box center [1001, 216] width 137 height 18
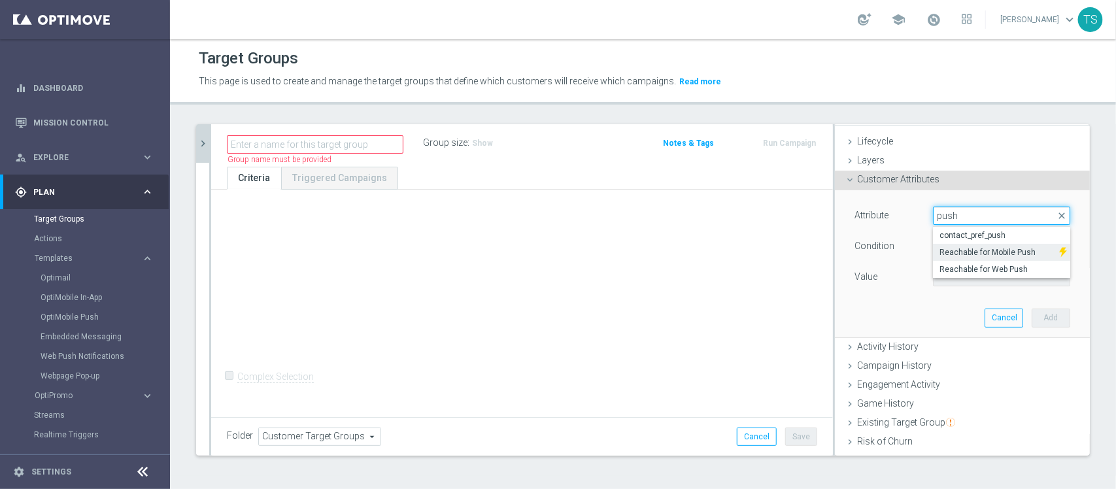
type input "push"
click at [1059, 253] on img at bounding box center [1063, 252] width 8 height 17
type input "Reachable for Mobile Push"
type input "Equals"
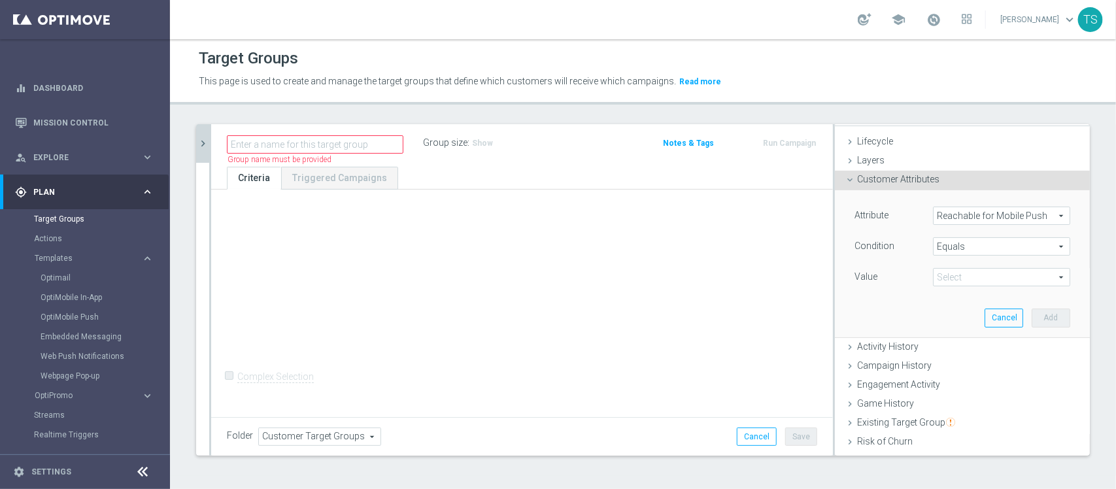
click at [955, 276] on span at bounding box center [1002, 277] width 136 height 17
click at [953, 315] on span "true" at bounding box center [1001, 314] width 124 height 10
type input "true"
click at [1037, 324] on button "Add" at bounding box center [1051, 318] width 39 height 18
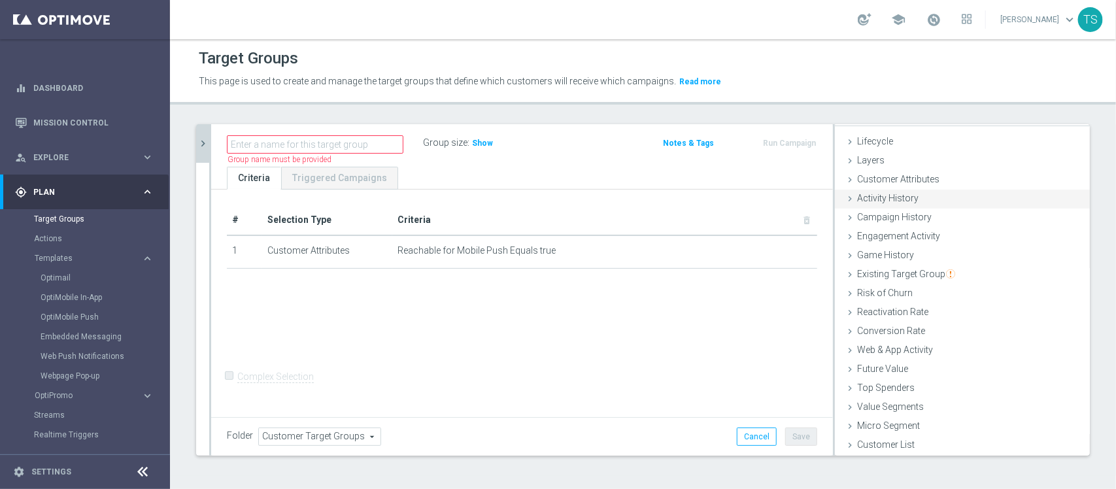
click at [939, 177] on div "Customer Attributes done selection saved" at bounding box center [962, 181] width 255 height 20
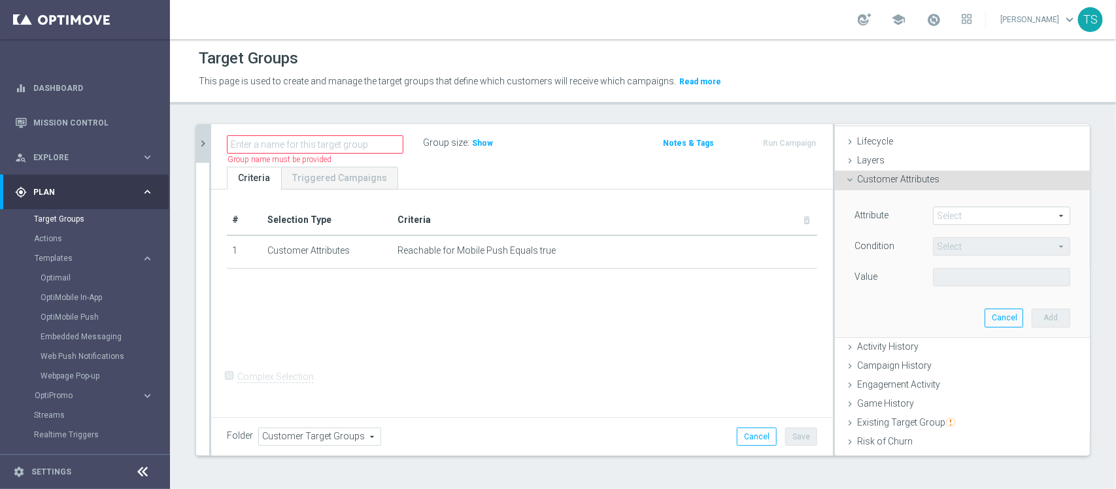
click at [966, 220] on span at bounding box center [1002, 215] width 136 height 17
drag, startPoint x: 955, startPoint y: 207, endPoint x: 951, endPoint y: 212, distance: 7.1
click at [955, 207] on div "Select arrow_drop_down search" at bounding box center [1001, 216] width 137 height 18
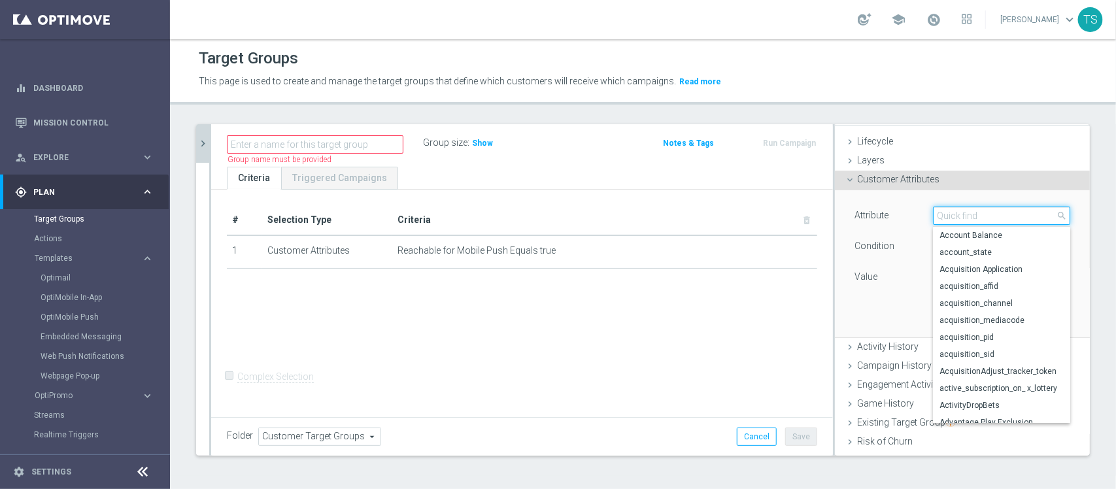
click at [951, 212] on input "search" at bounding box center [1001, 216] width 137 height 18
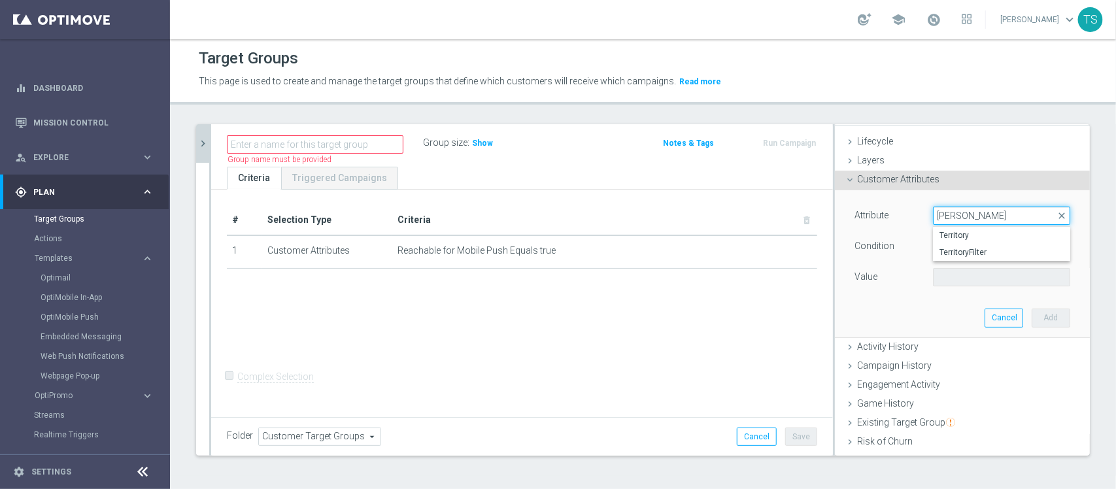
type input "territ"
click at [972, 242] on label "Territory" at bounding box center [1001, 235] width 137 height 17
type input "Territory"
type input "Equals"
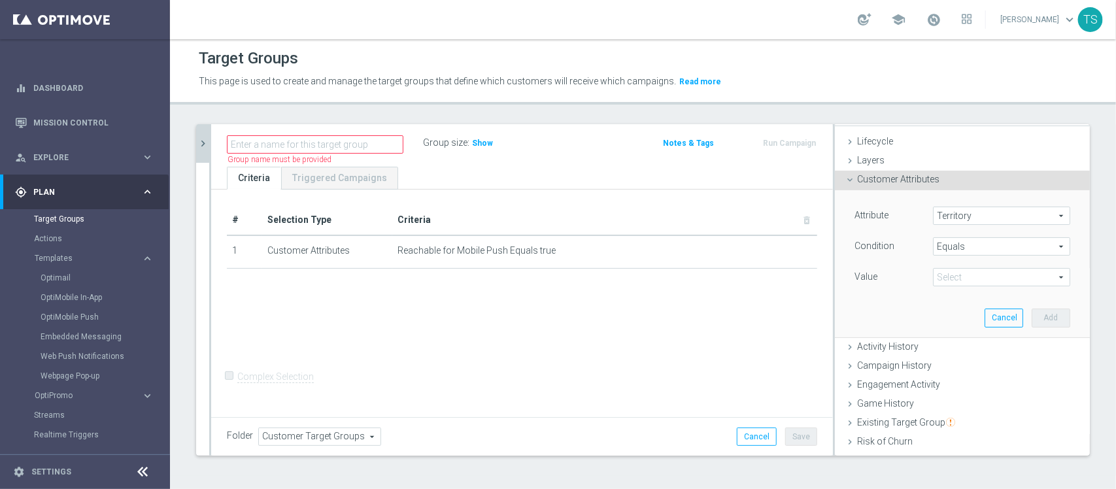
click at [972, 281] on span at bounding box center [1002, 277] width 136 height 17
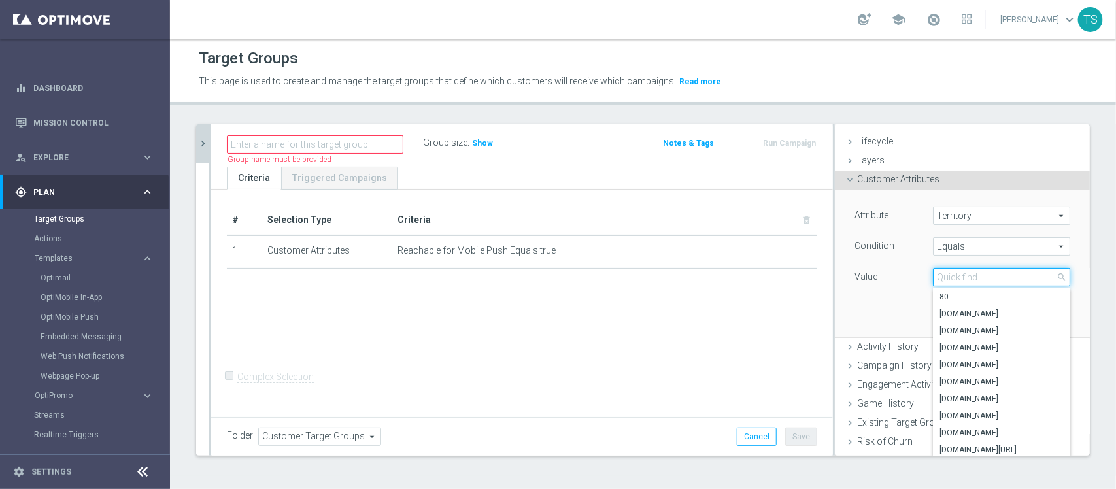
click at [972, 273] on input "search" at bounding box center [1001, 277] width 137 height 18
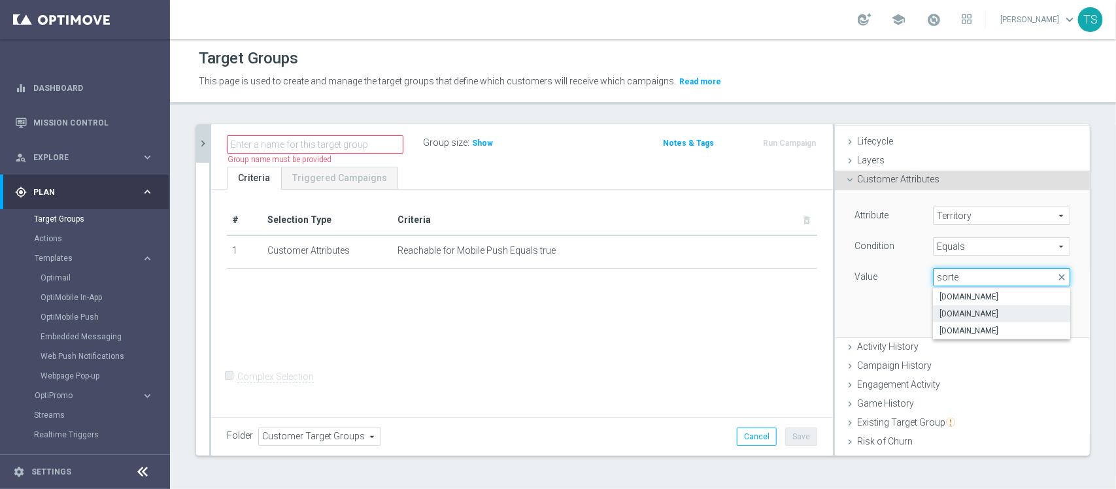
type input "sorte"
click at [1000, 314] on span "www.sorteonline.bet.br" at bounding box center [1001, 314] width 124 height 10
type input "www.sorteonline.bet.br"
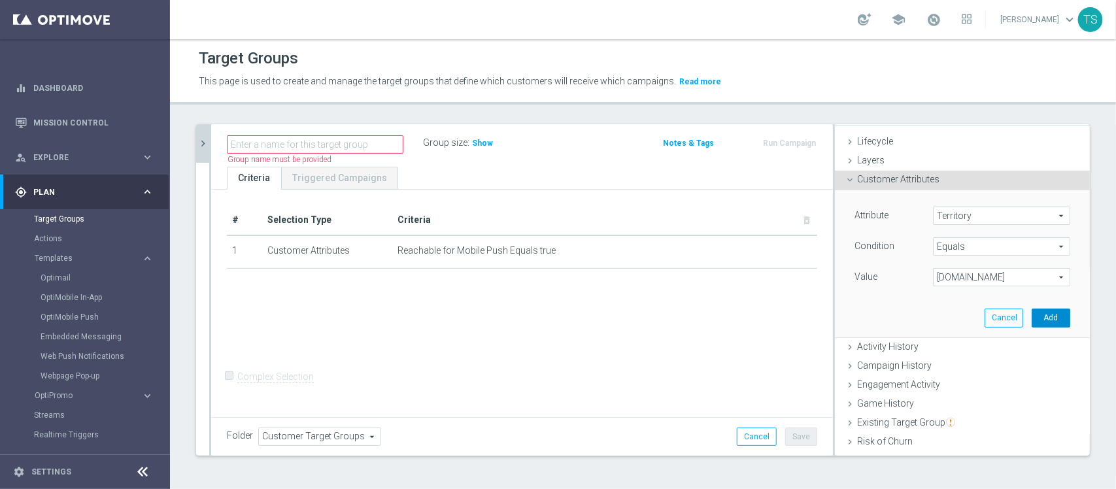
click at [1032, 325] on button "Add" at bounding box center [1051, 318] width 39 height 18
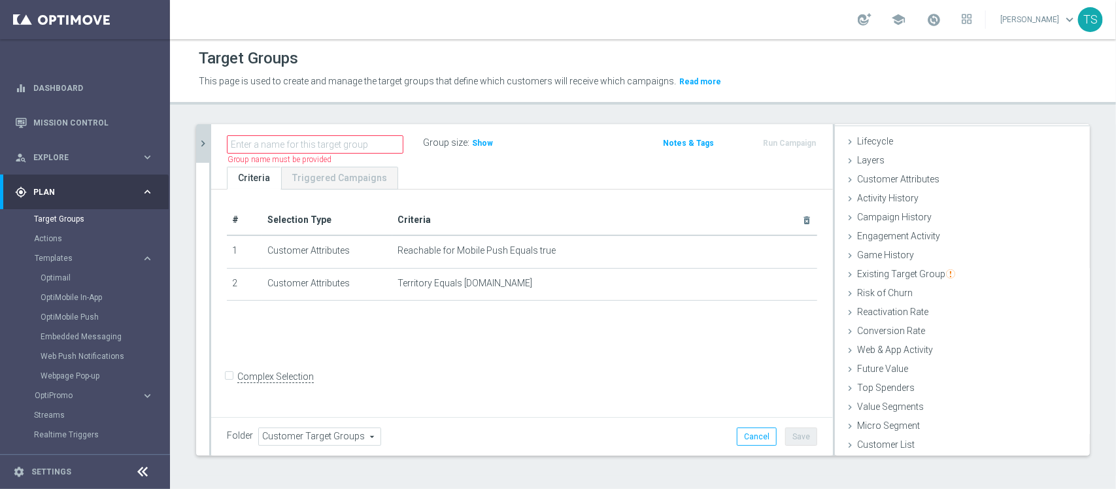
click at [492, 147] on div "Group size : Show" at bounding box center [488, 142] width 131 height 16
click at [482, 144] on span "Show" at bounding box center [482, 143] width 21 height 9
click at [377, 139] on input "text" at bounding box center [315, 144] width 177 height 18
type input "PUSH_"
drag, startPoint x: 328, startPoint y: 145, endPoint x: 0, endPoint y: 208, distance: 333.5
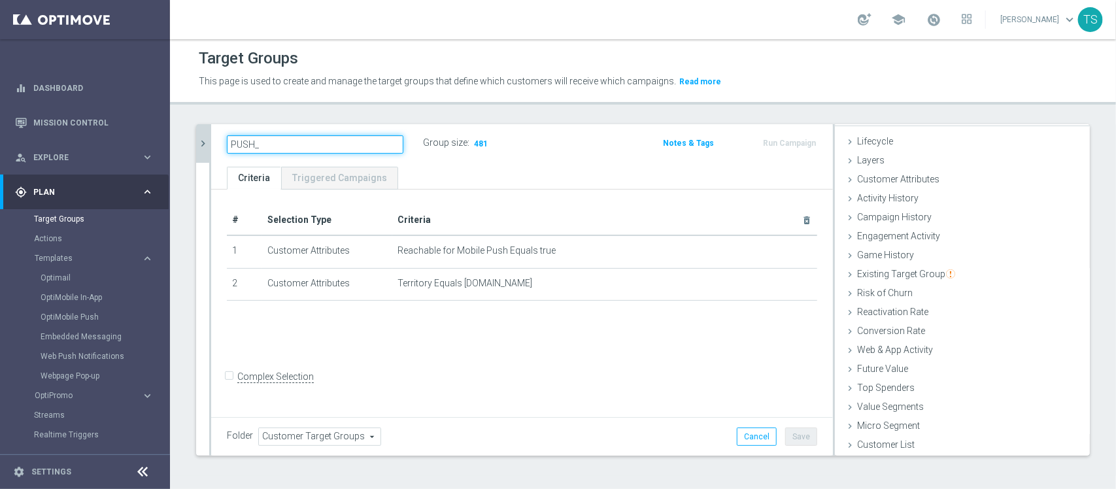
click at [59, 177] on main "equalizer Dashboard Mission Control" at bounding box center [558, 244] width 1116 height 489
click at [883, 280] on div "Existing Target Group done selection saved" at bounding box center [962, 275] width 255 height 20
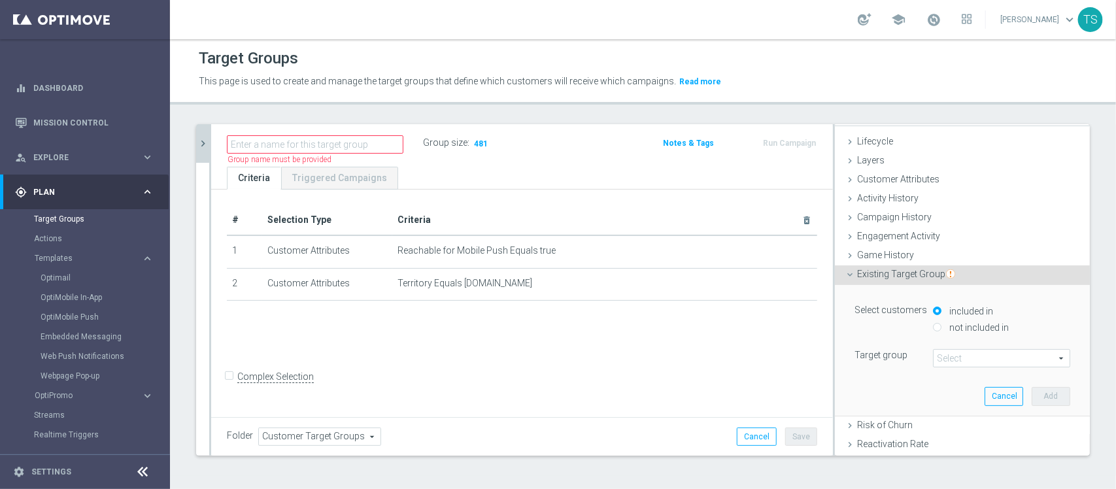
click at [953, 364] on span at bounding box center [1002, 358] width 136 height 17
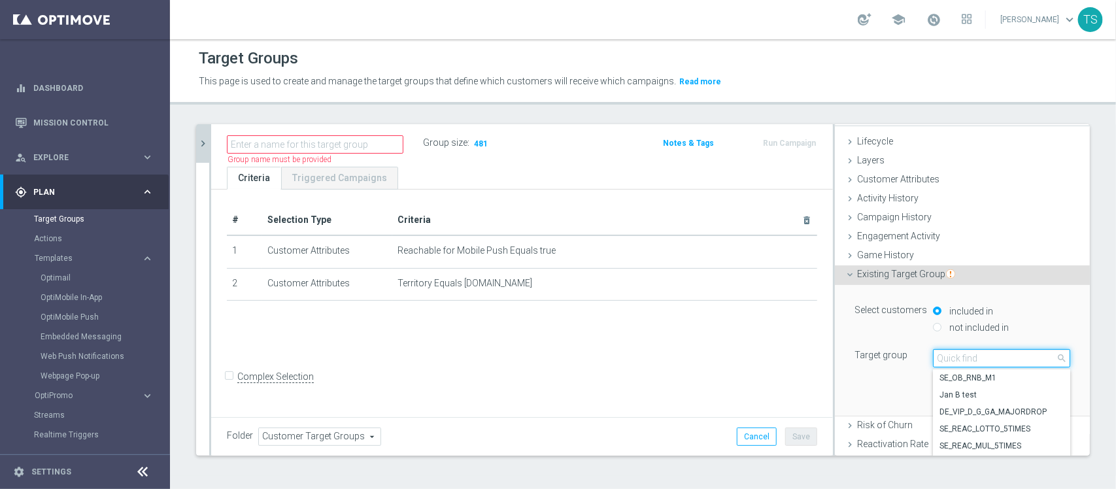
click at [962, 358] on input "search" at bounding box center [1001, 358] width 137 height 18
type input "SOL_BR_ALL"
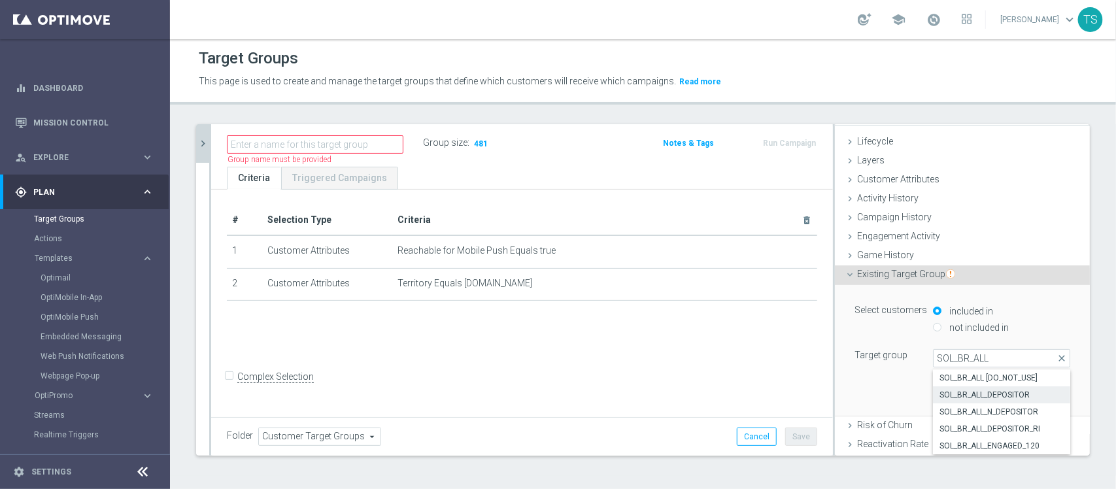
click at [1021, 394] on span "SOL_BR_ALL_DEPOSITOR" at bounding box center [1001, 395] width 124 height 10
type input "SOL_BR_ALL_DEPOSITOR"
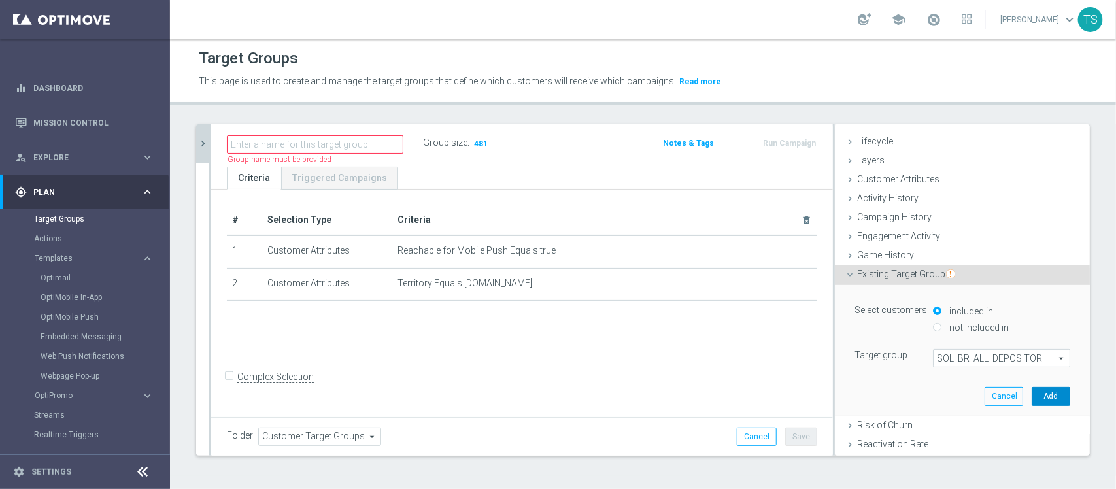
click at [1032, 393] on button "Add" at bounding box center [1051, 396] width 39 height 18
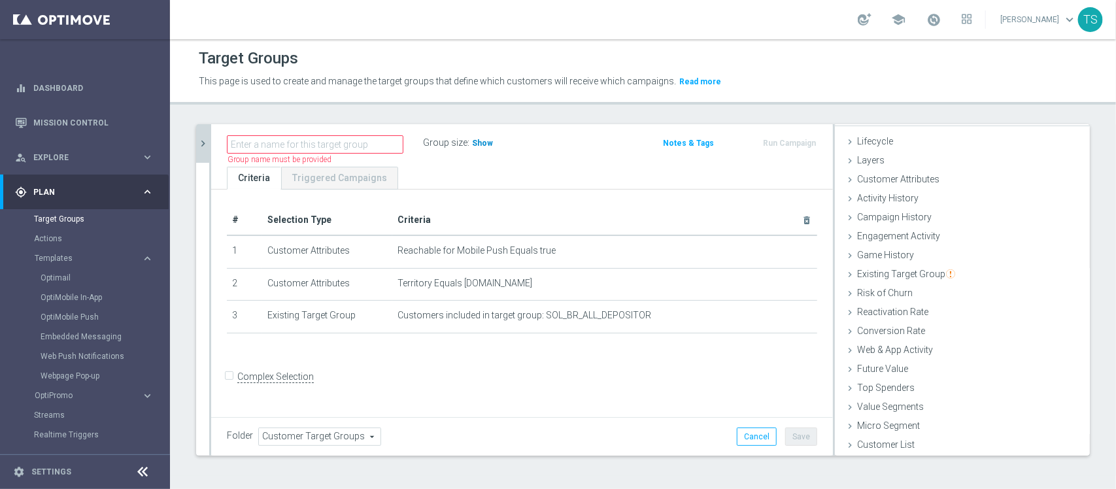
click at [484, 137] on h3 "Show" at bounding box center [483, 143] width 24 height 14
click at [334, 135] on input "text" at bounding box center [315, 144] width 177 height 18
type input "p"
type input "SOL_BR_PUSH_DEPOSITORS"
click at [484, 169] on ul "Criteria Triggered Campaigns" at bounding box center [522, 178] width 622 height 23
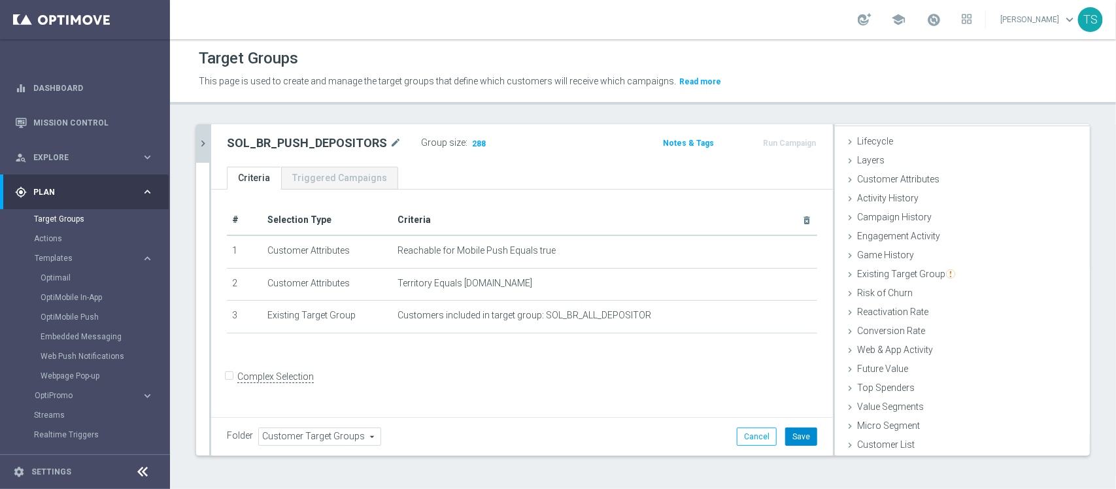
click at [791, 435] on button "Save" at bounding box center [801, 437] width 32 height 18
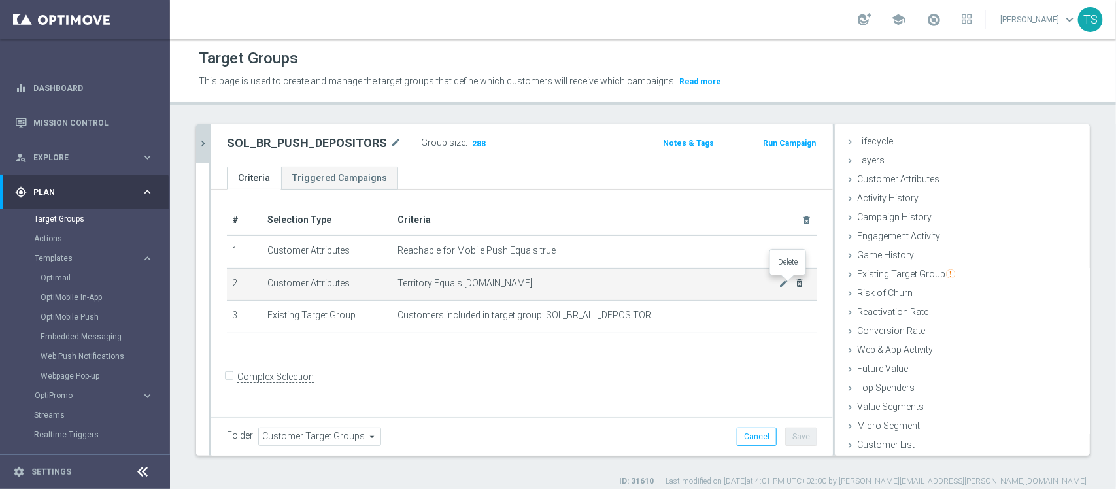
click at [794, 282] on icon "delete_forever" at bounding box center [799, 283] width 10 height 10
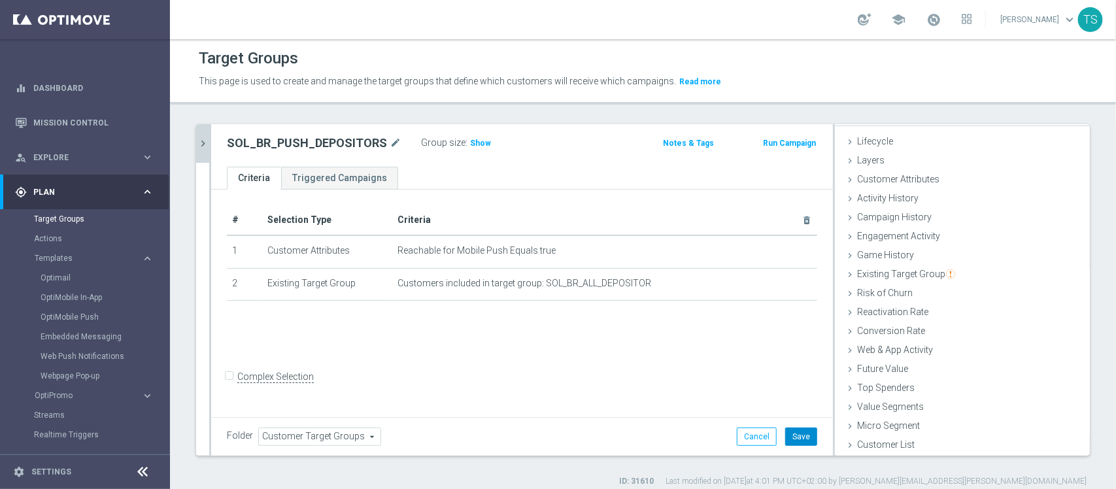
click at [796, 438] on button "Save" at bounding box center [801, 437] width 32 height 18
click at [478, 141] on span "Show" at bounding box center [480, 143] width 21 height 9
click at [77, 320] on link "OptiMobile Push" at bounding box center [88, 317] width 95 height 10
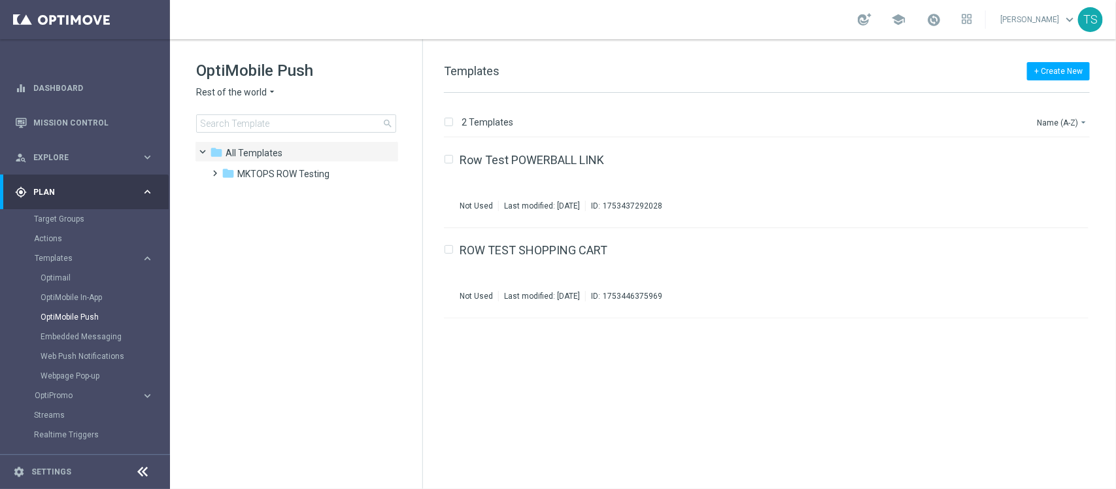
click at [249, 86] on span "Rest of the world" at bounding box center [231, 92] width 71 height 12
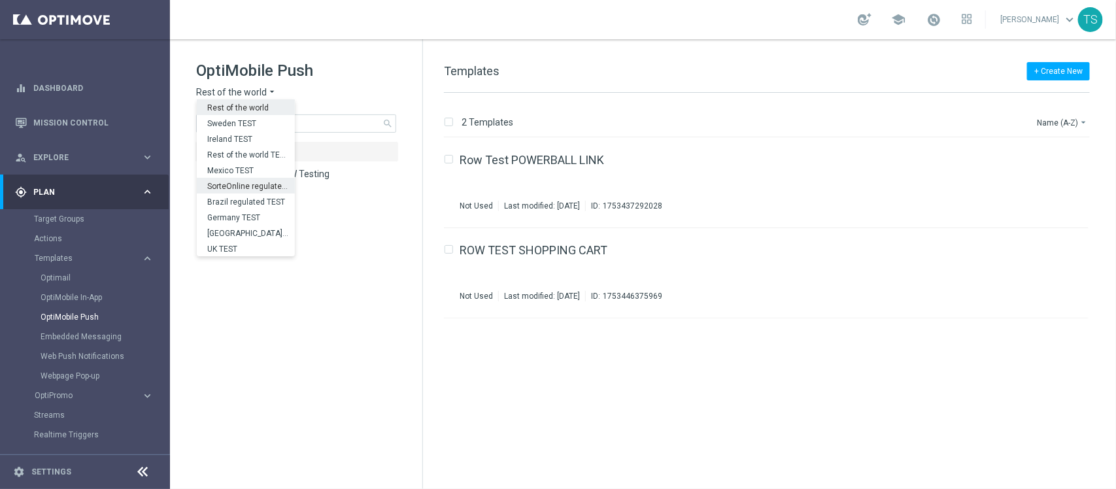
click at [0, 0] on span "SorteOnline regulated TEST" at bounding box center [0, 0] width 0 height 0
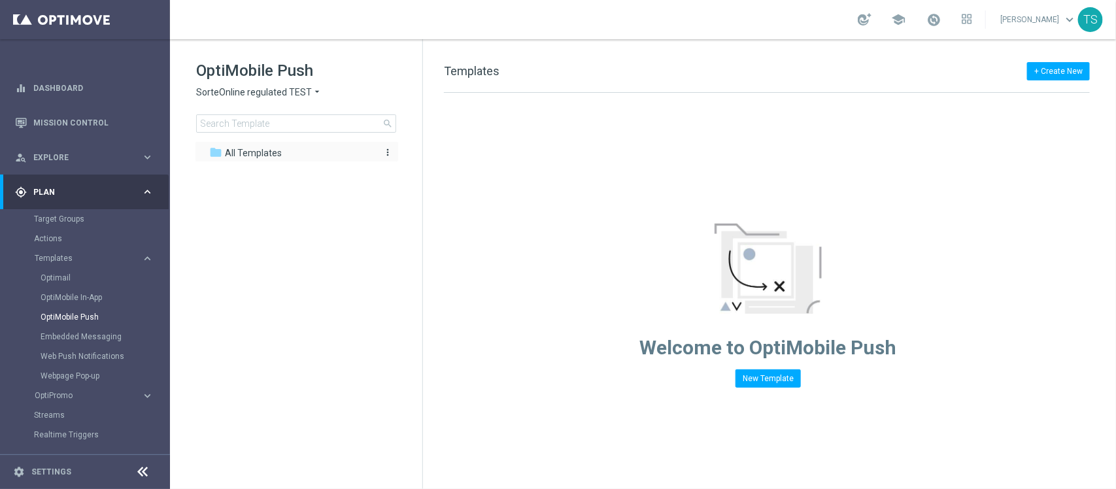
click at [263, 152] on span "All Templates" at bounding box center [253, 153] width 57 height 12
click at [253, 154] on span "All Templates" at bounding box center [253, 153] width 57 height 12
click at [262, 97] on span "SorteOnline regulated TEST" at bounding box center [254, 92] width 116 height 12
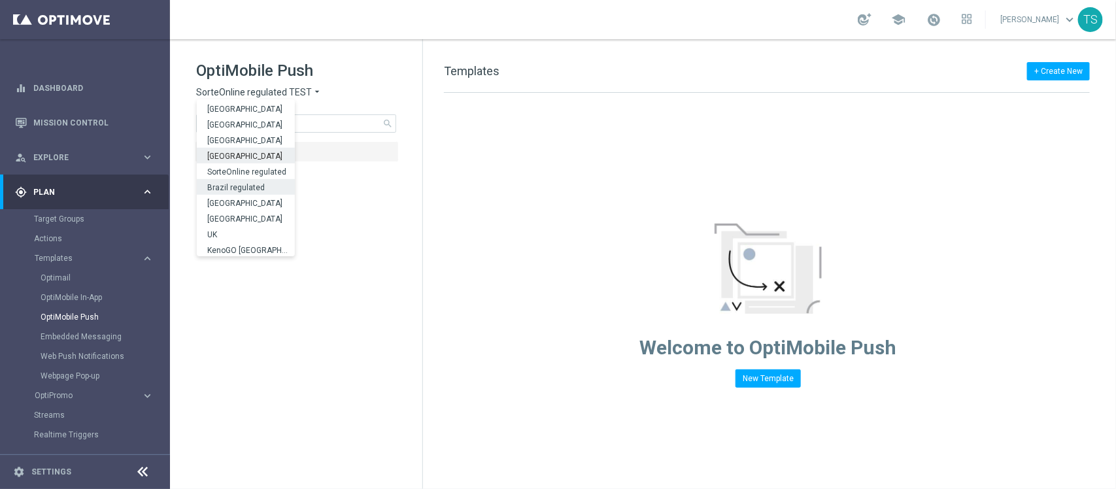
scroll to position [407, 0]
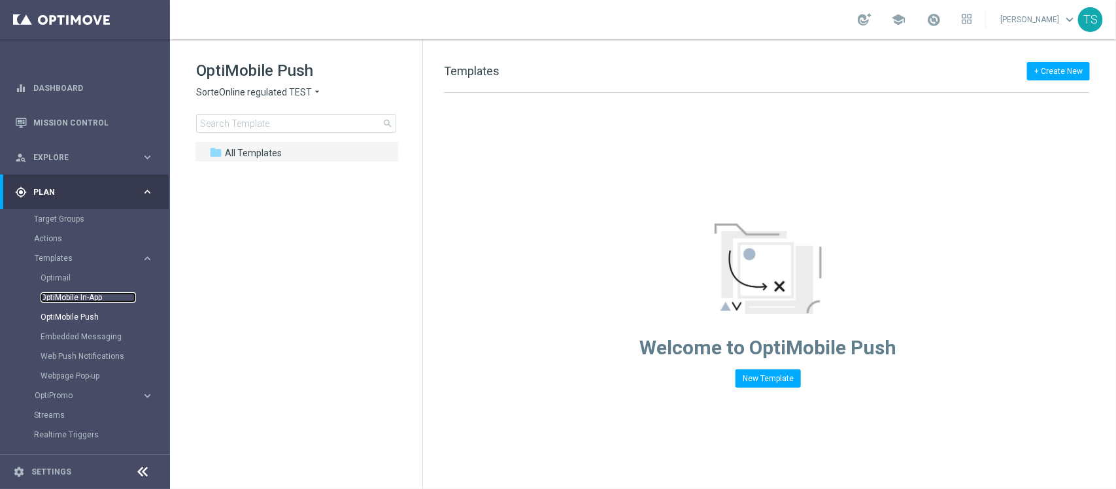
click at [65, 296] on link "OptiMobile In-App" at bounding box center [88, 297] width 95 height 10
click at [232, 87] on span "Rest of the world" at bounding box center [231, 92] width 71 height 12
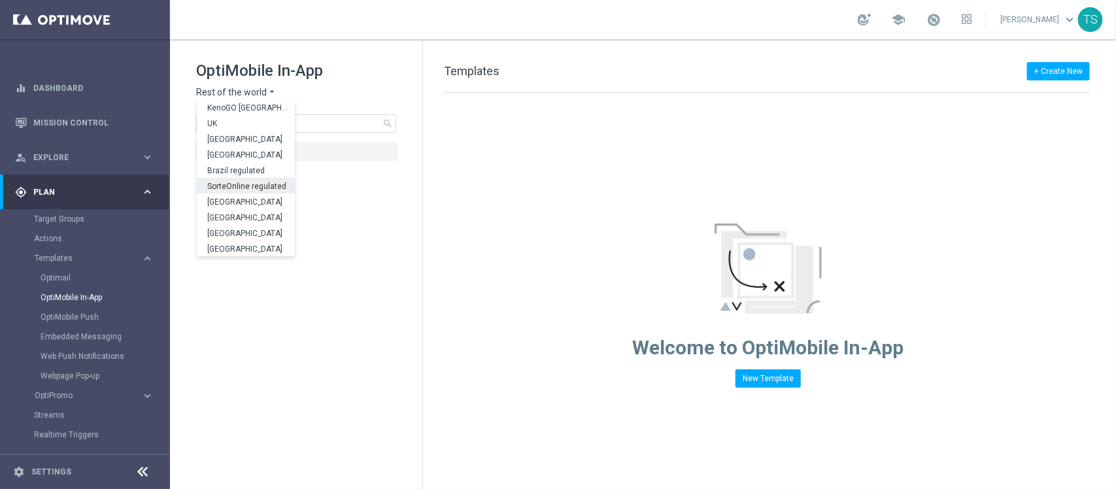
click at [0, 0] on span "SorteOnline regulated" at bounding box center [0, 0] width 0 height 0
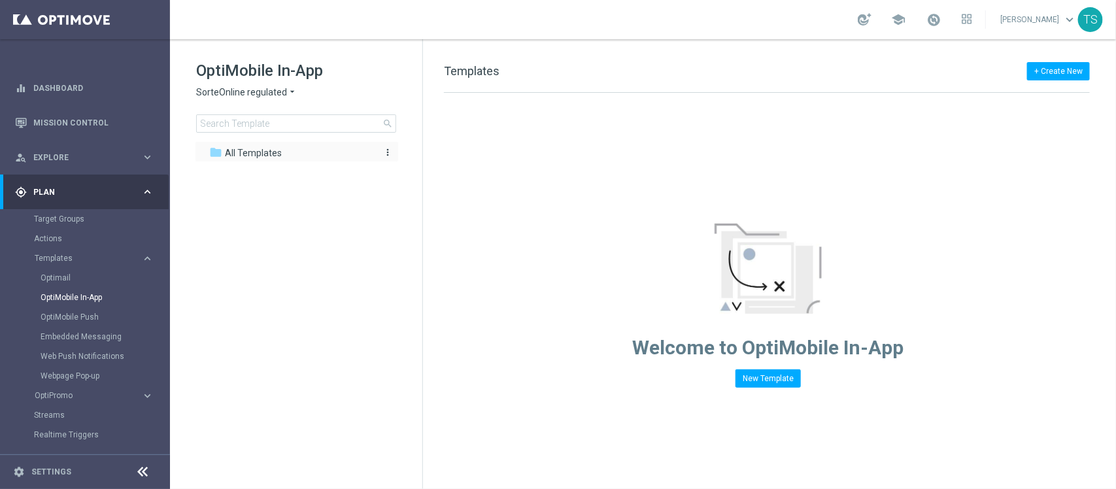
click at [312, 159] on div "folder All Templates" at bounding box center [289, 153] width 161 height 15
click at [276, 148] on span "All Templates" at bounding box center [253, 153] width 57 height 12
click at [256, 157] on span "All Templates" at bounding box center [253, 153] width 57 height 12
click at [1057, 67] on button "+ Create New" at bounding box center [1058, 71] width 63 height 18
click at [1048, 95] on div "New Template" at bounding box center [1040, 95] width 88 height 9
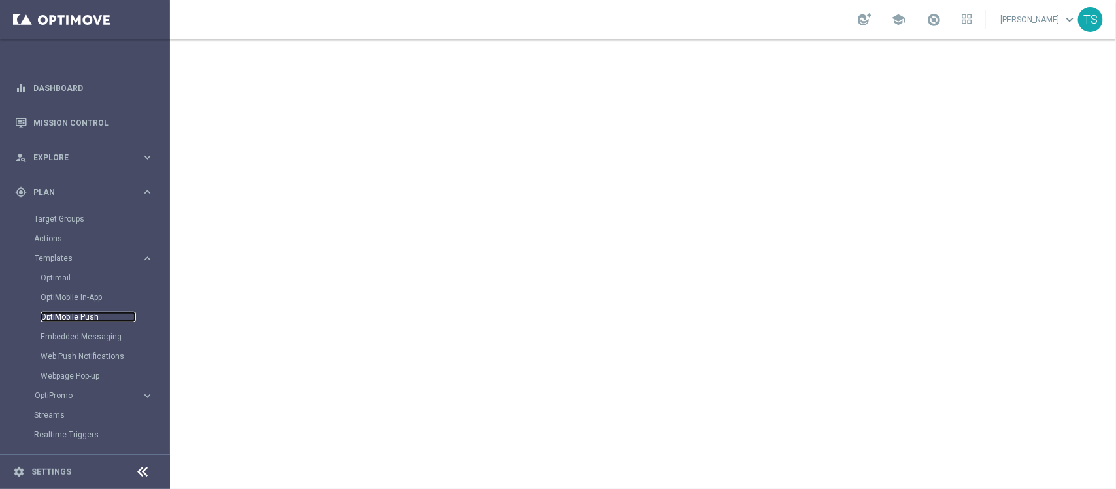
click at [86, 316] on link "OptiMobile Push" at bounding box center [88, 317] width 95 height 10
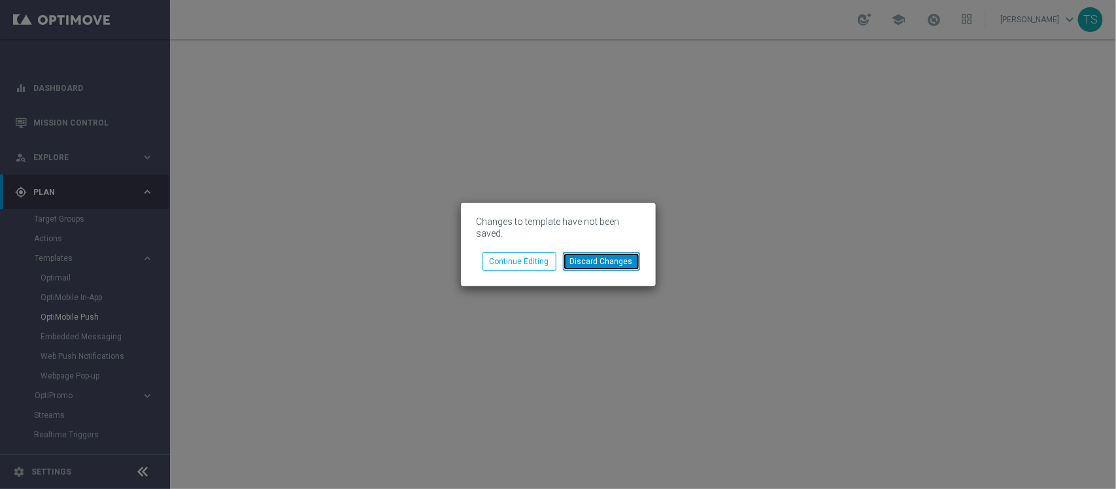
click at [589, 260] on button "Discard Changes" at bounding box center [601, 261] width 77 height 18
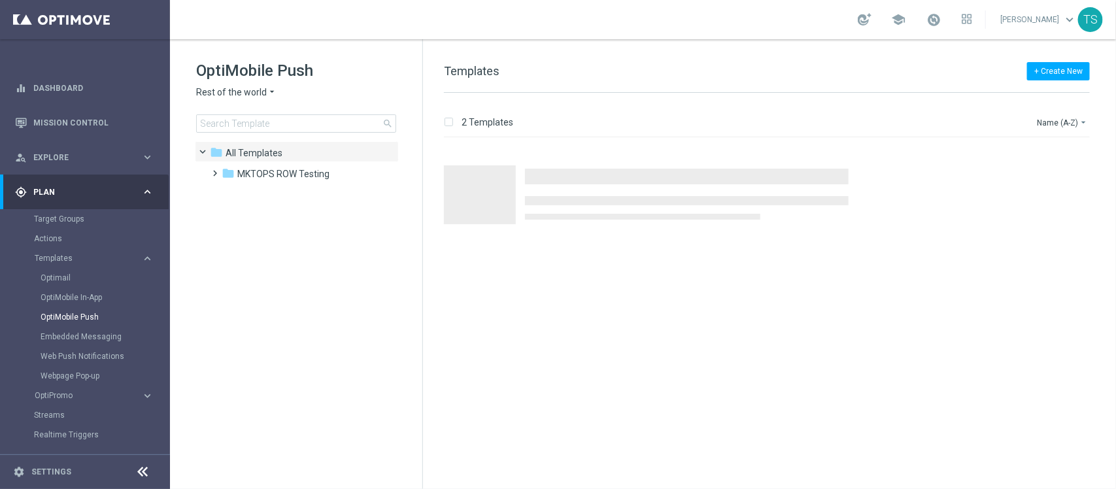
click at [235, 95] on span "Rest of the world" at bounding box center [231, 92] width 71 height 12
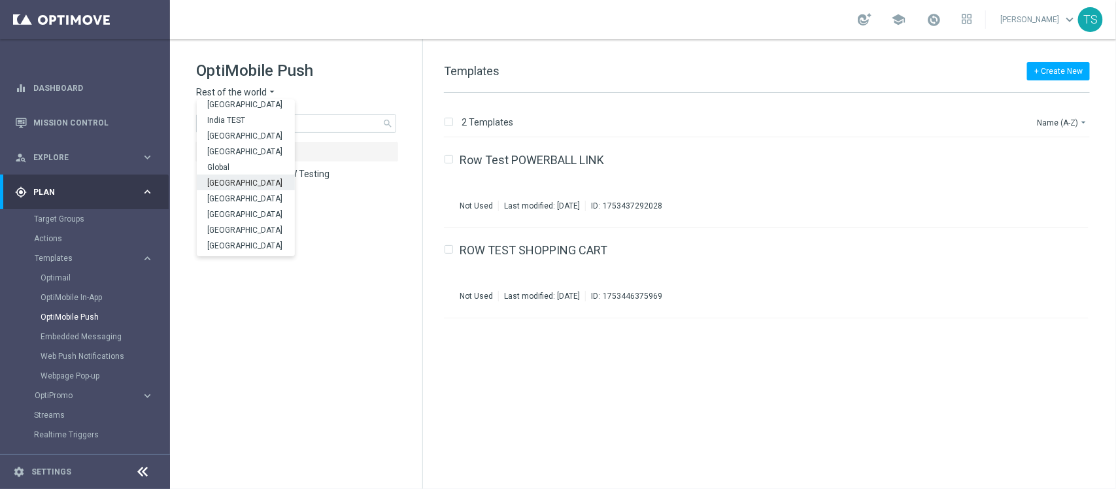
scroll to position [407, 0]
click at [0, 0] on span "SorteOnline regulated" at bounding box center [0, 0] width 0 height 0
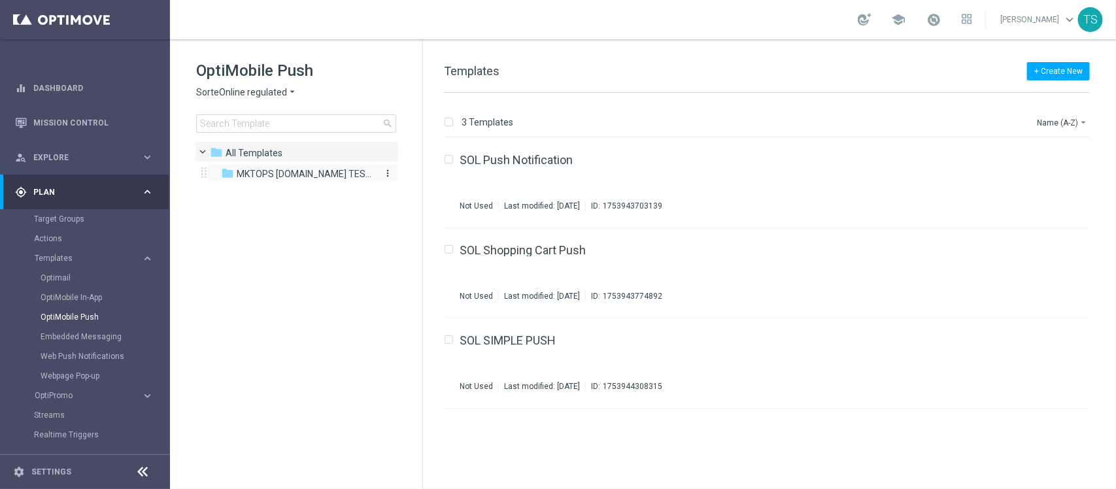
click at [279, 175] on span "MKTOPS SORTE.BET.BR TESTING" at bounding box center [304, 174] width 135 height 12
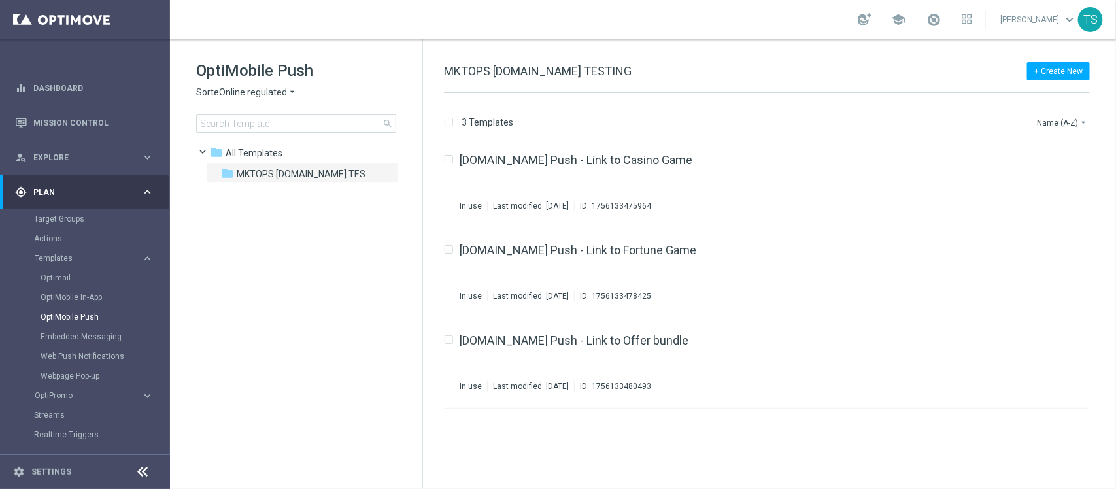
click at [1064, 60] on div "+ Create New MKTOPS SORTE.BET.BR TESTING 3 Templates Name (A-Z) arrow_drop_down…" at bounding box center [769, 264] width 693 height 450
click at [1066, 66] on button "+ Create New" at bounding box center [1058, 71] width 63 height 18
click at [1057, 95] on div "New Template" at bounding box center [1040, 95] width 88 height 9
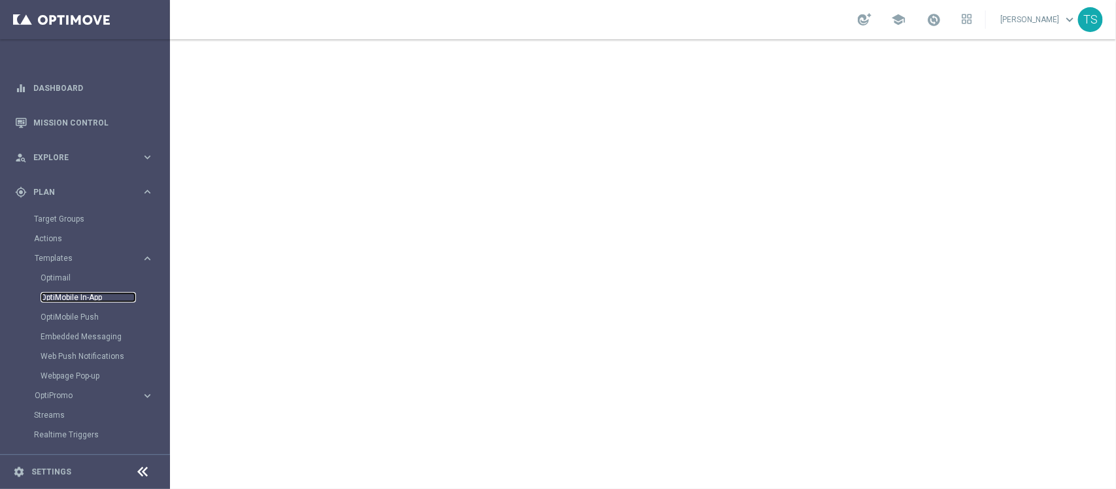
click at [84, 299] on link "OptiMobile In-App" at bounding box center [88, 297] width 95 height 10
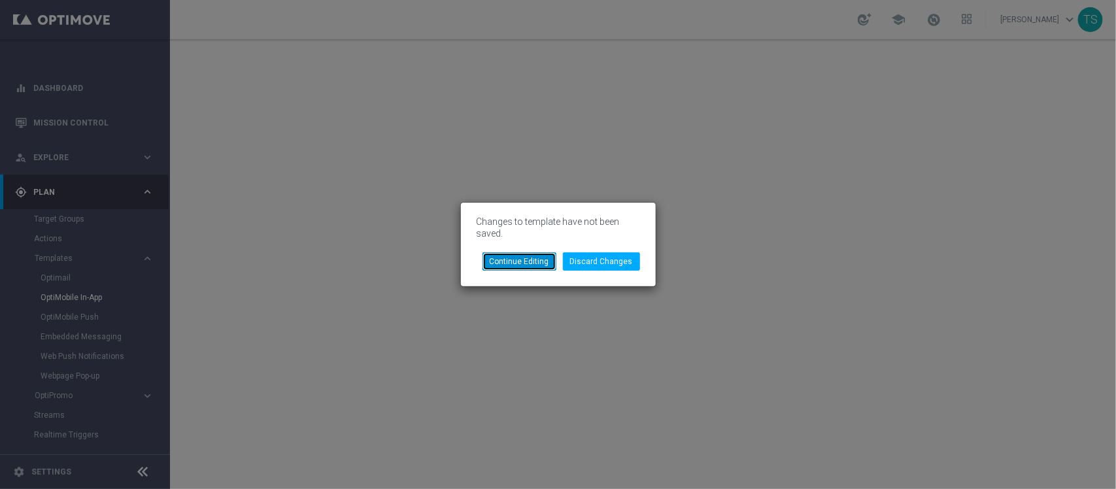
click at [517, 265] on button "Continue Editing" at bounding box center [519, 261] width 74 height 18
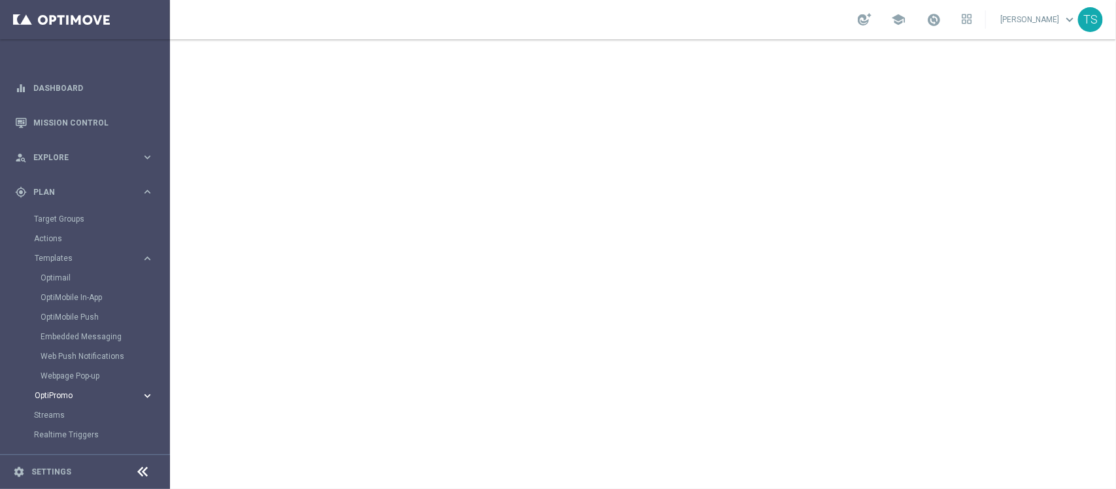
click at [67, 392] on span "OptiPromo" at bounding box center [81, 396] width 93 height 8
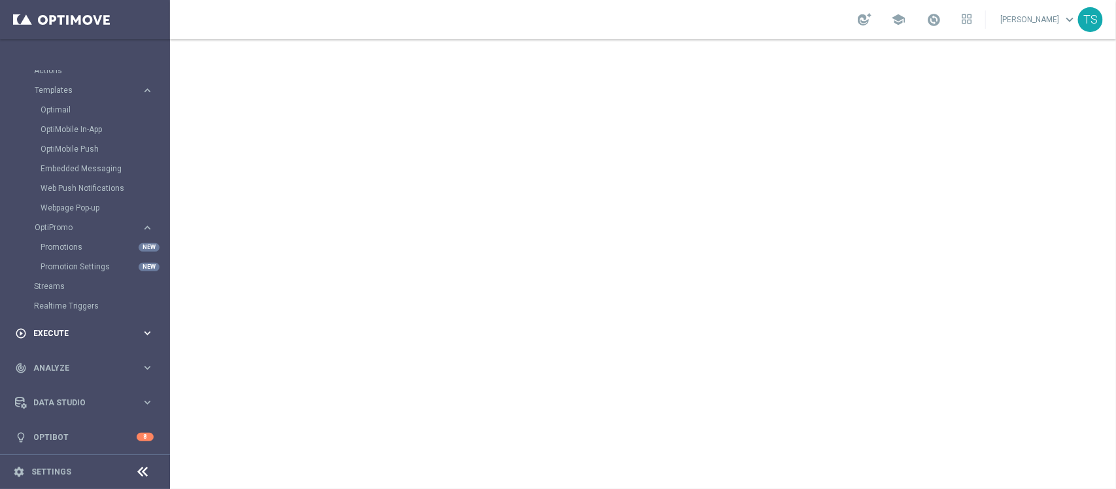
scroll to position [170, 0]
click at [82, 331] on span "Execute" at bounding box center [87, 332] width 108 height 8
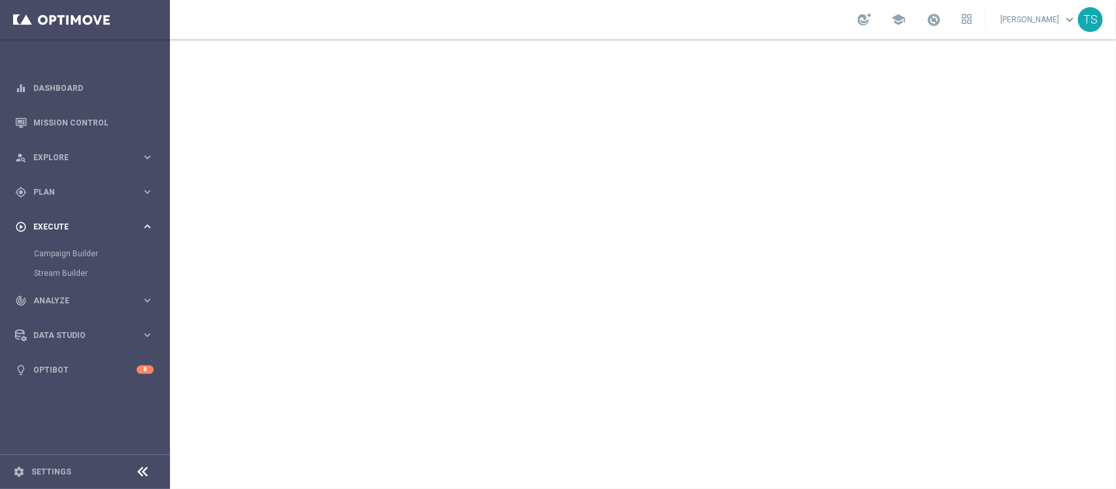
scroll to position [0, 0]
click at [89, 254] on link "Campaign Builder" at bounding box center [85, 253] width 102 height 10
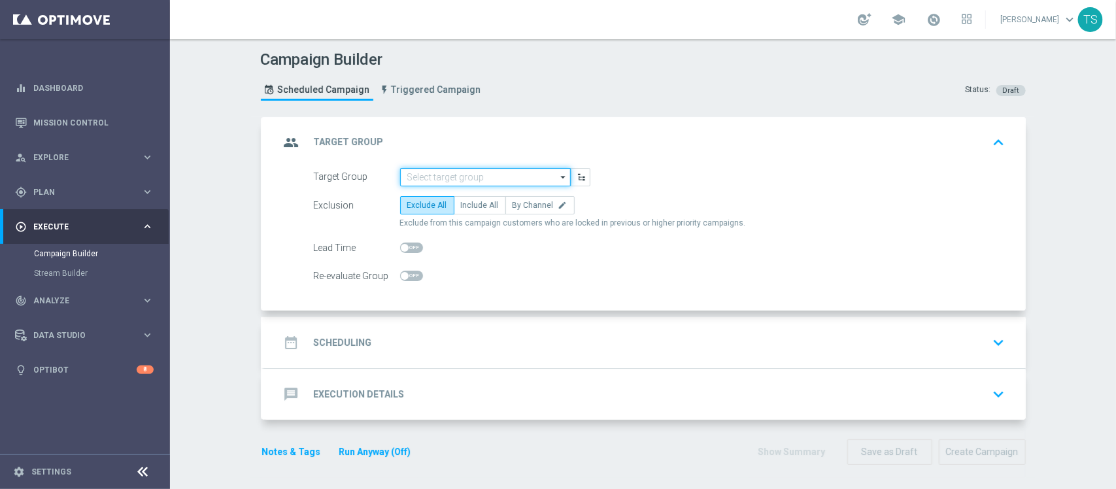
click at [461, 178] on input at bounding box center [485, 177] width 171 height 18
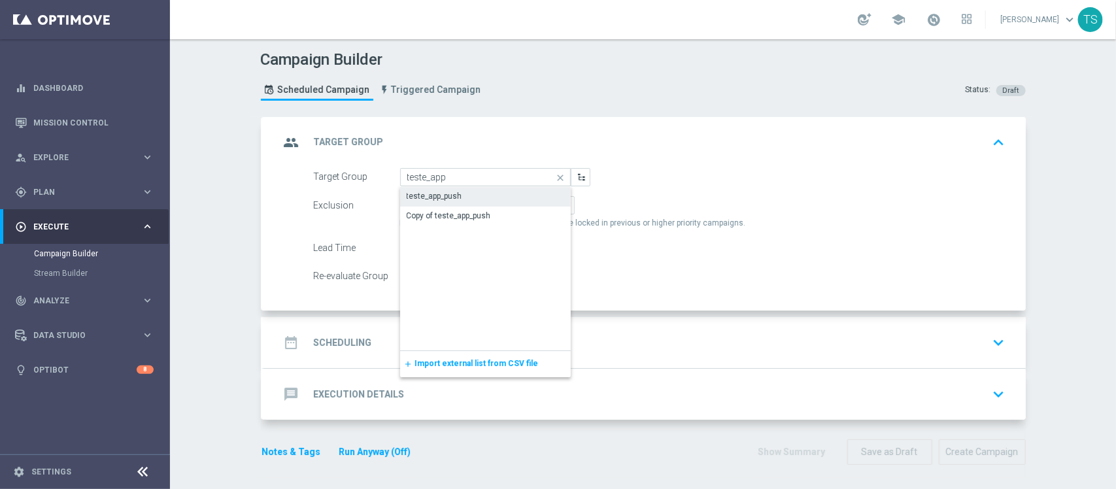
click at [479, 192] on div "teste_app_push" at bounding box center [485, 196] width 171 height 18
type input "teste_app_push"
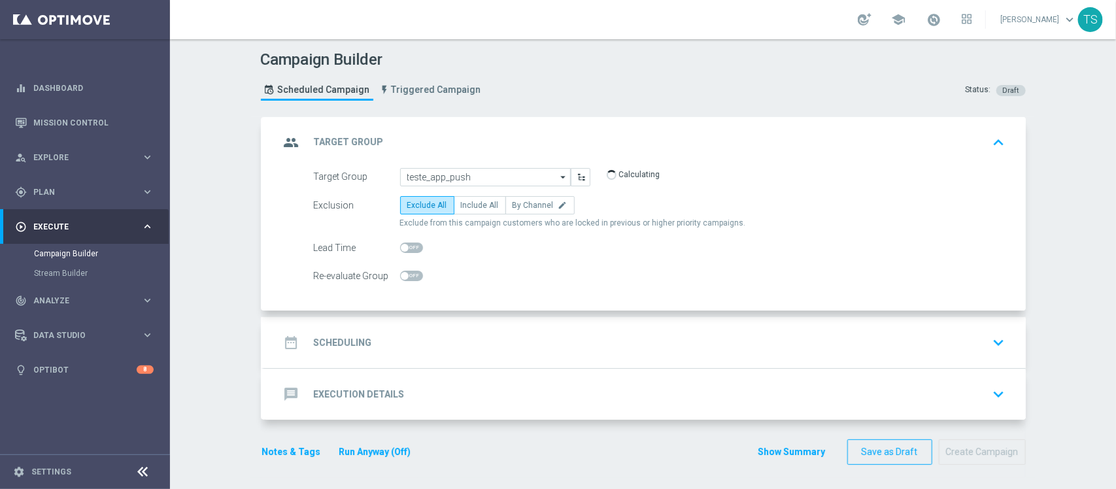
click at [547, 299] on div "Target Group teste_app_push teste_app_push arrow_drop_down Drag here to set row…" at bounding box center [645, 239] width 762 height 143
click at [458, 193] on form "Target Group teste_app_push teste_app_push arrow_drop_down Drag here to set row…" at bounding box center [660, 227] width 692 height 118
click at [463, 207] on span "Include All" at bounding box center [480, 205] width 38 height 9
click at [463, 207] on input "Include All" at bounding box center [465, 207] width 8 height 8
radio input "true"
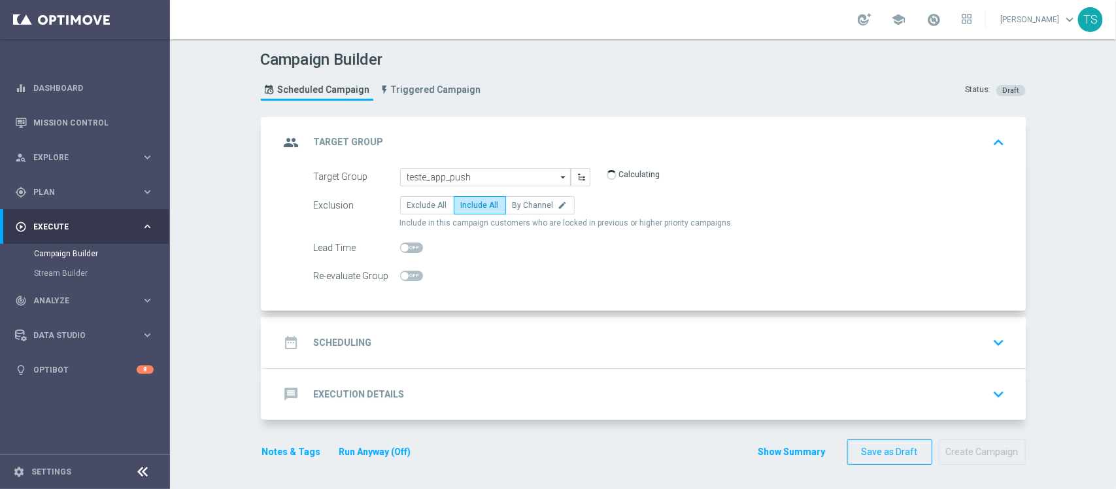
scroll to position [2, 0]
click at [989, 340] on icon "keyboard_arrow_down" at bounding box center [999, 341] width 20 height 20
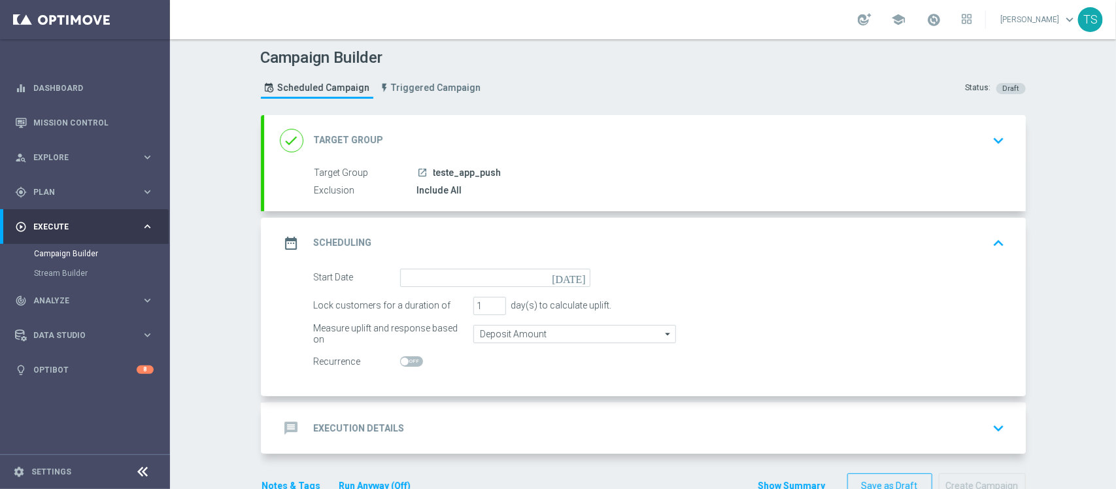
scroll to position [0, 0]
click at [989, 148] on icon "keyboard_arrow_down" at bounding box center [999, 143] width 20 height 20
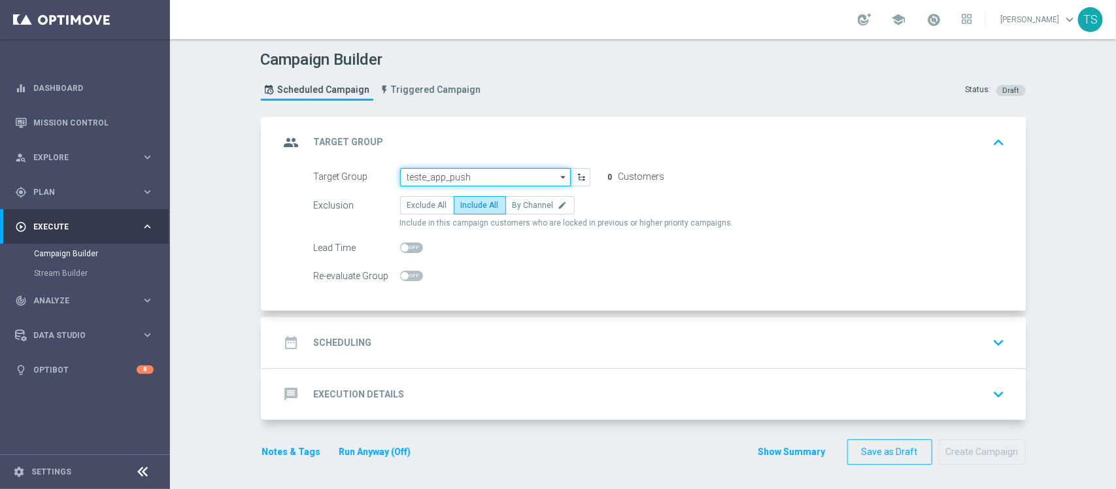
click at [548, 177] on input "teste_app_push" at bounding box center [485, 177] width 171 height 18
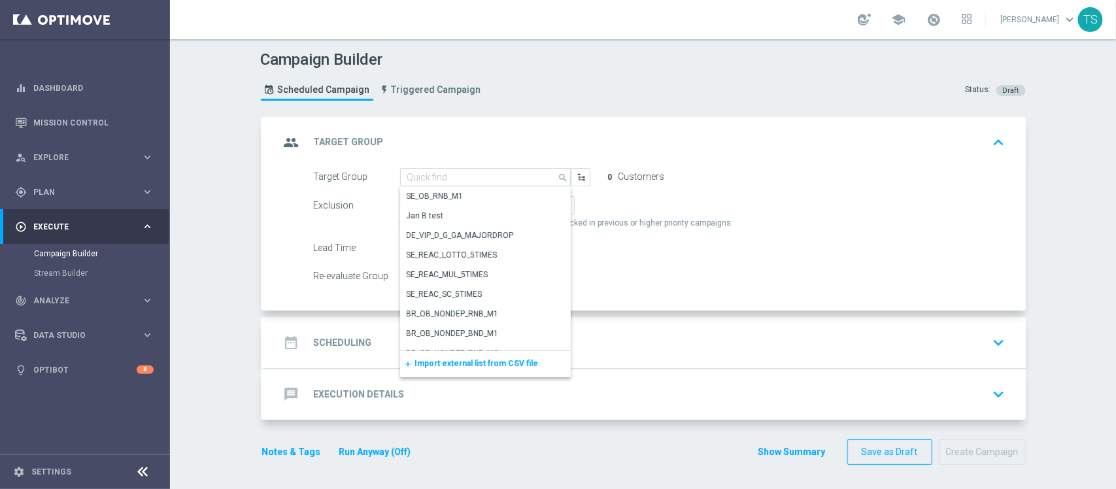
click at [717, 198] on div "Exclusion Exclude All Include All By Channel edit" at bounding box center [660, 205] width 692 height 18
type input "teste_app_push"
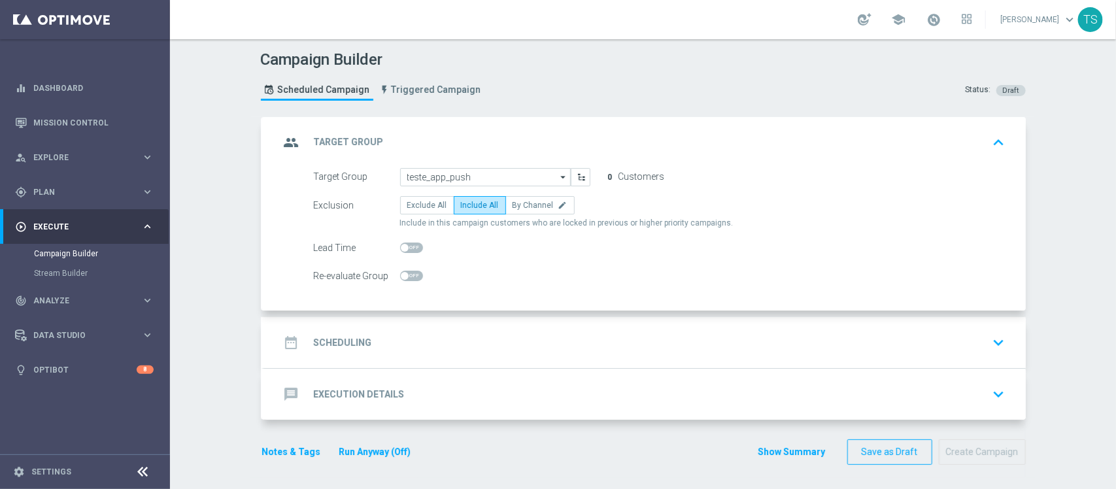
click at [559, 172] on icon "arrow_drop_down" at bounding box center [563, 177] width 13 height 17
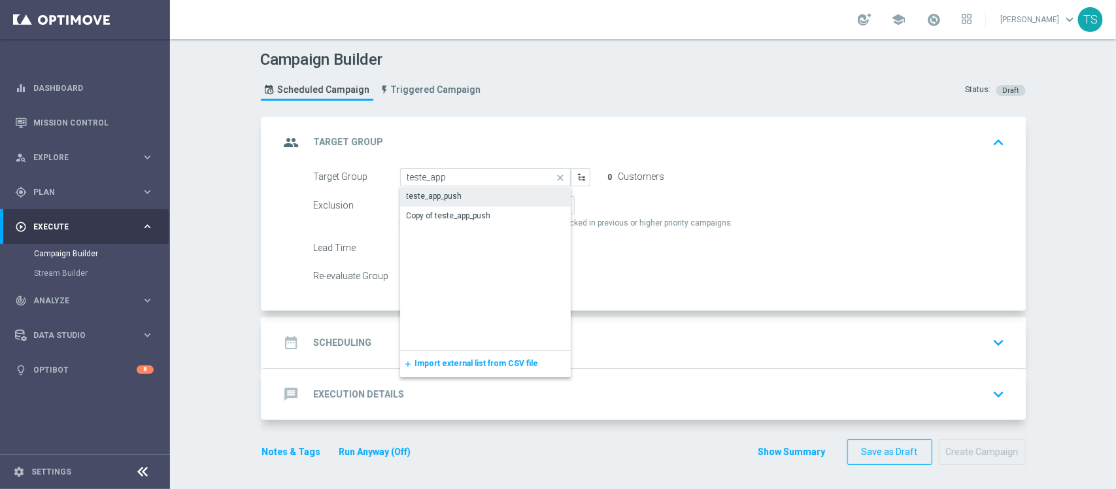
click at [481, 230] on div "teste_app_push Copy of teste_app_push" at bounding box center [485, 268] width 171 height 163
click at [471, 214] on div "Copy of teste_app_push" at bounding box center [449, 217] width 84 height 12
type input "Copy of teste_app_push"
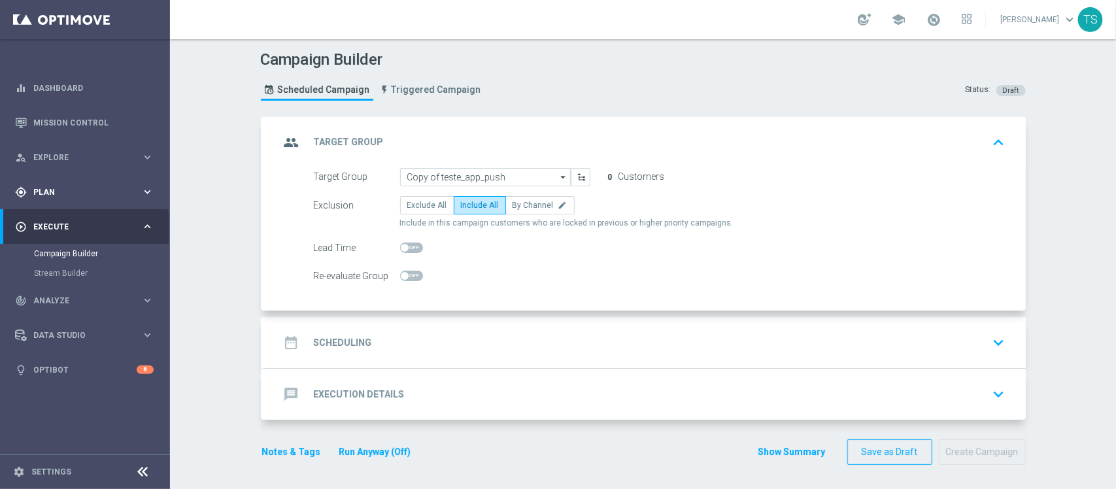
click at [69, 188] on span "Plan" at bounding box center [87, 192] width 108 height 8
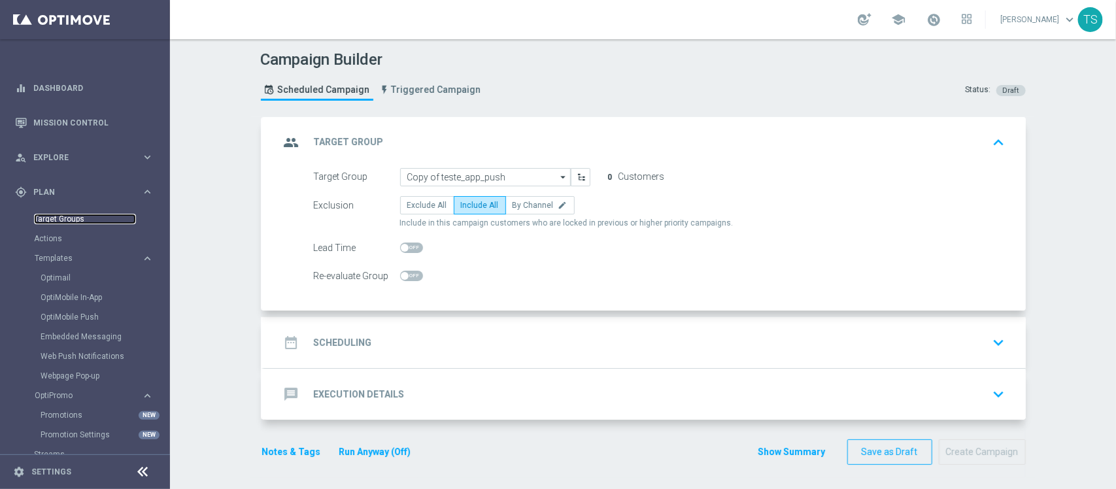
click at [75, 214] on link "Target Groups" at bounding box center [85, 219] width 102 height 10
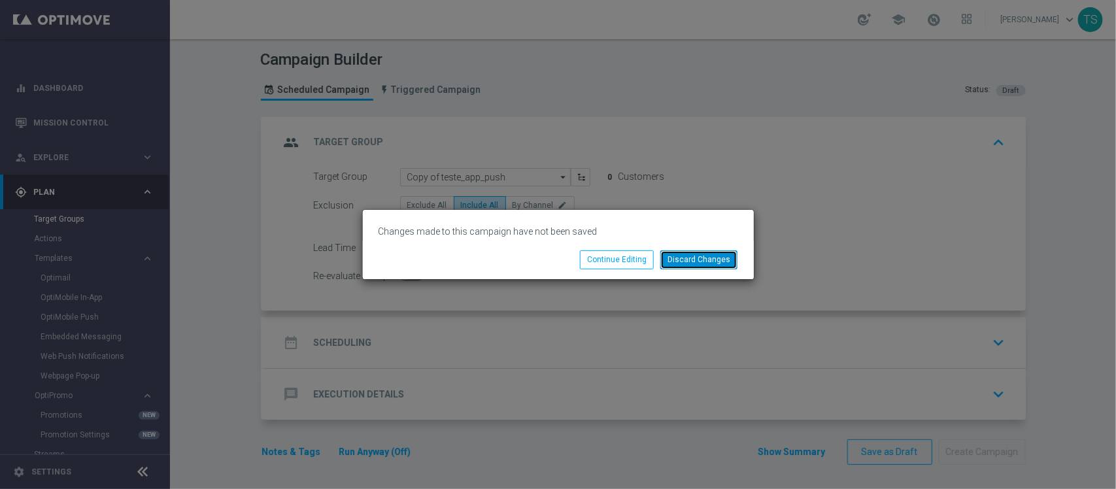
click at [696, 266] on button "Discard Changes" at bounding box center [698, 259] width 77 height 18
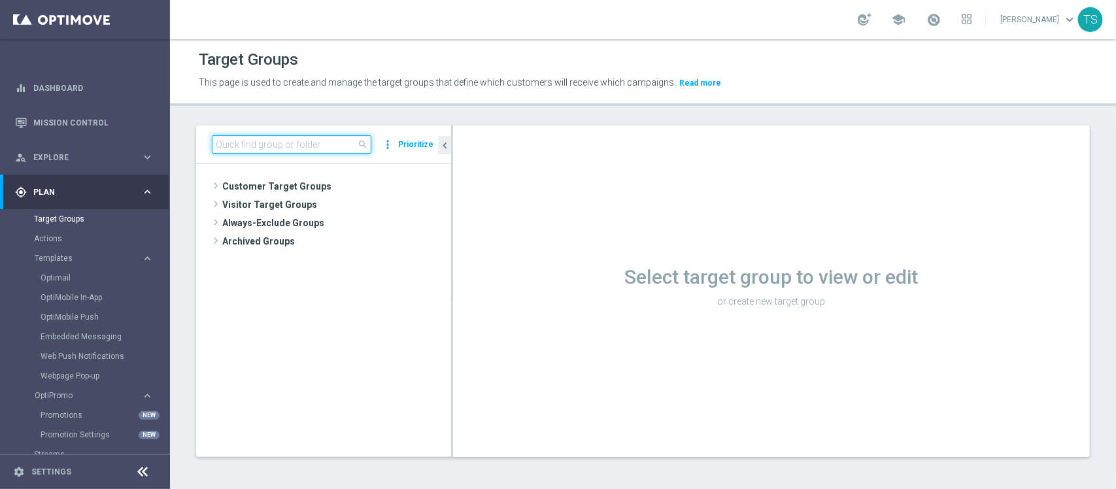
click at [347, 154] on input at bounding box center [292, 144] width 160 height 18
type input "r"
type input "t"
type input "teste_app"
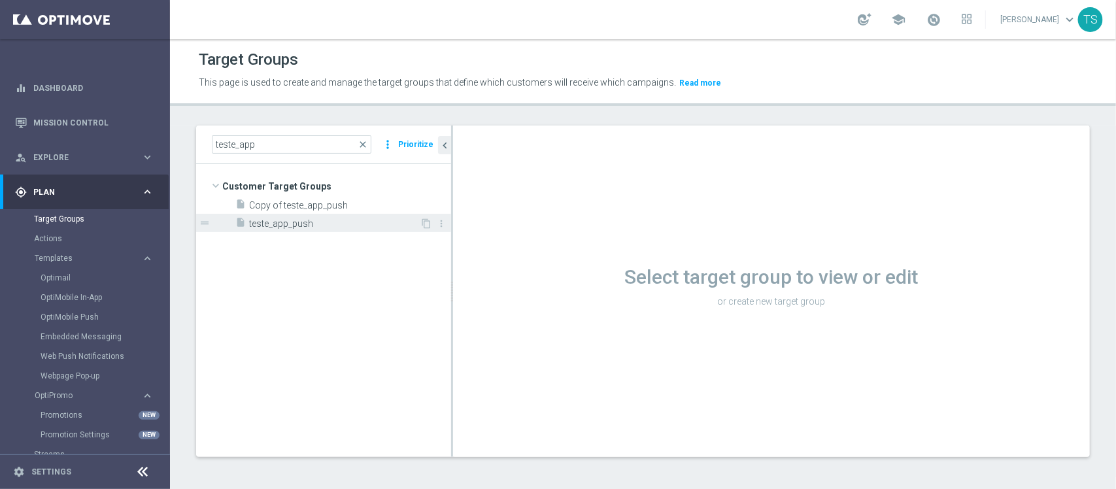
click at [325, 221] on span "teste_app_push" at bounding box center [334, 223] width 171 height 11
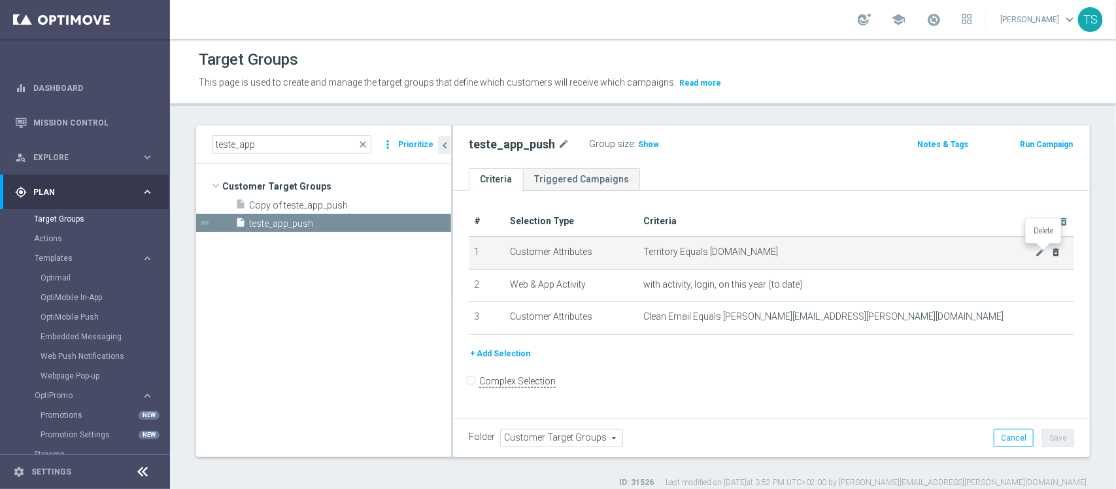
click at [1051, 250] on icon "delete_forever" at bounding box center [1056, 252] width 10 height 10
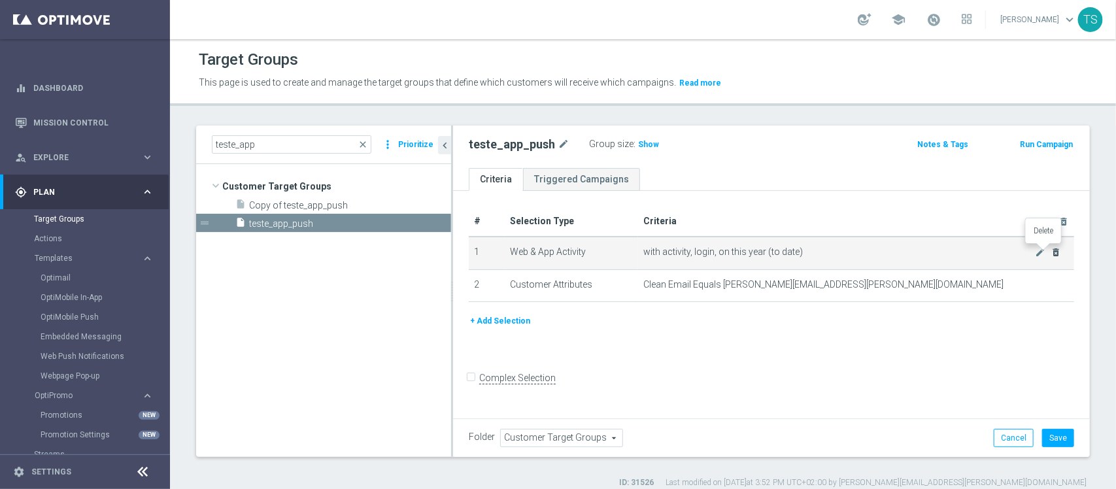
click at [1051, 249] on icon "delete_forever" at bounding box center [1056, 252] width 10 height 10
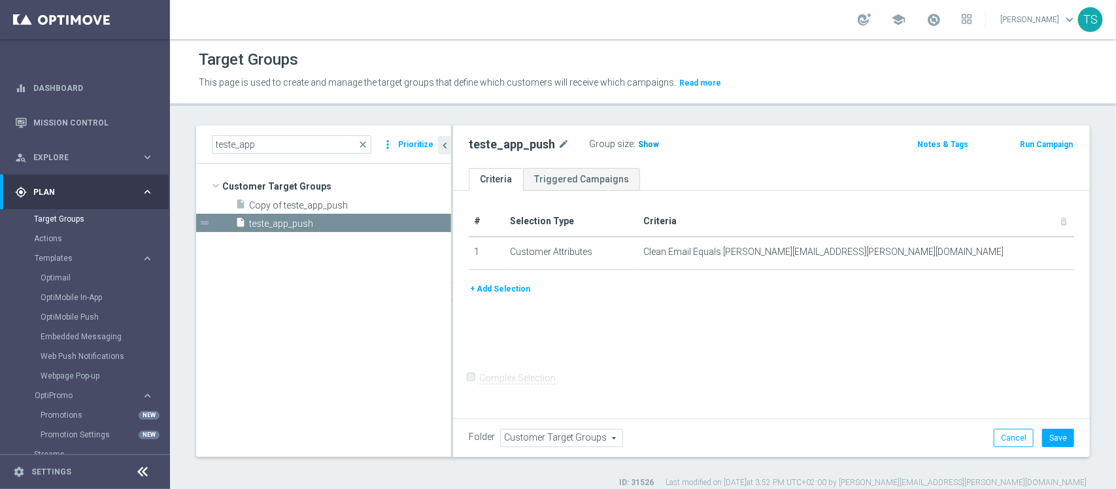
click at [645, 145] on span "Show" at bounding box center [648, 144] width 21 height 9
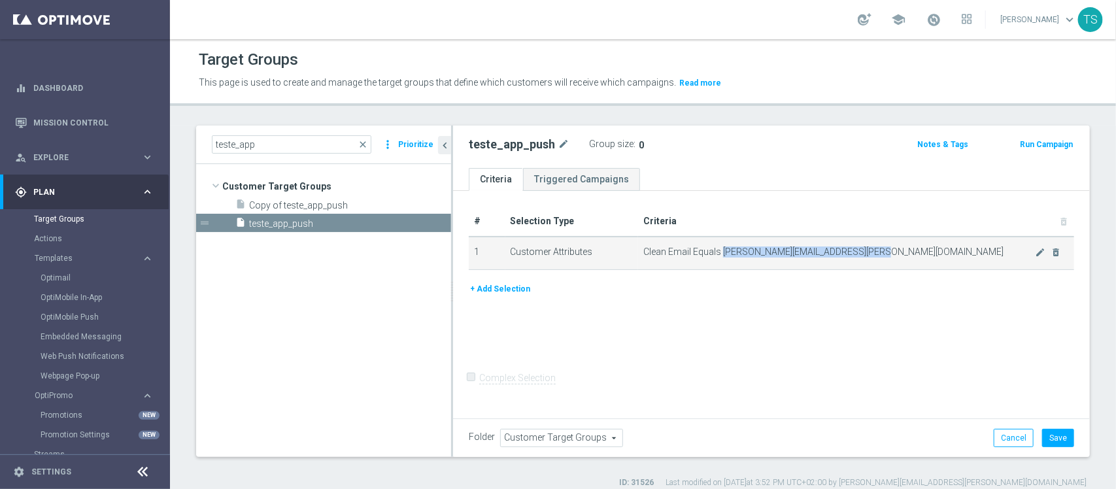
drag, startPoint x: 718, startPoint y: 252, endPoint x: 981, endPoint y: 253, distance: 262.8
click at [981, 253] on span "Clean Email Equals jose.guimaraes@sorteonline.com.br" at bounding box center [839, 251] width 392 height 11
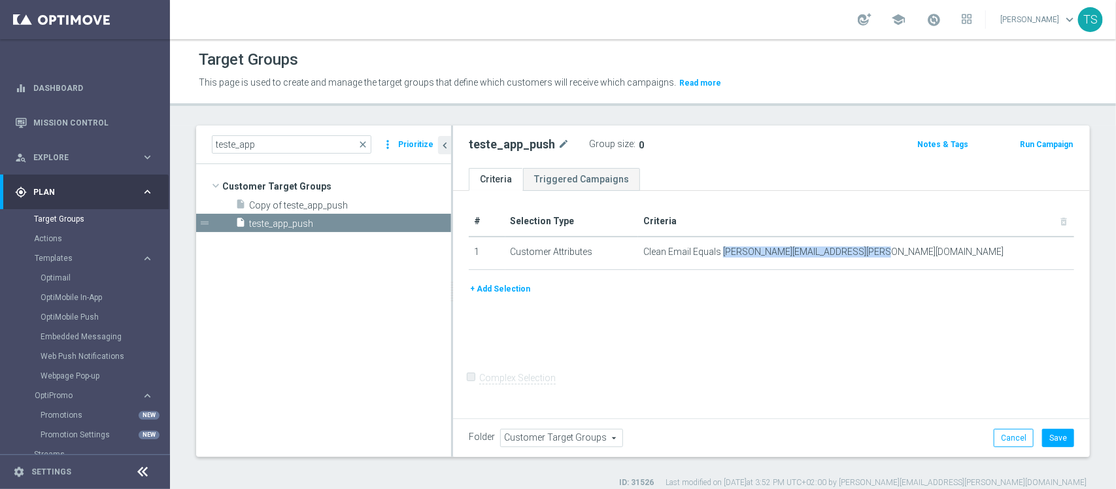
drag, startPoint x: 671, startPoint y: 350, endPoint x: 637, endPoint y: 373, distance: 40.1
click at [671, 350] on div "# Selection Type Criteria delete_forever 1 Customer Attributes Clean Email Equa…" at bounding box center [771, 303] width 637 height 225
click at [501, 294] on button "+ Add Selection" at bounding box center [500, 289] width 63 height 14
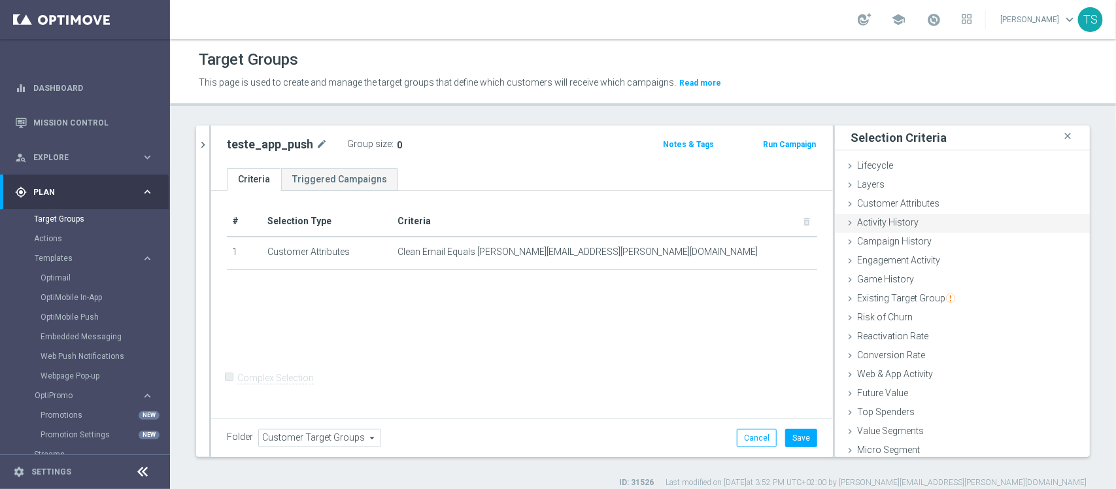
drag, startPoint x: 893, startPoint y: 203, endPoint x: 909, endPoint y: 222, distance: 25.5
click at [893, 203] on span "Customer Attributes" at bounding box center [898, 203] width 82 height 10
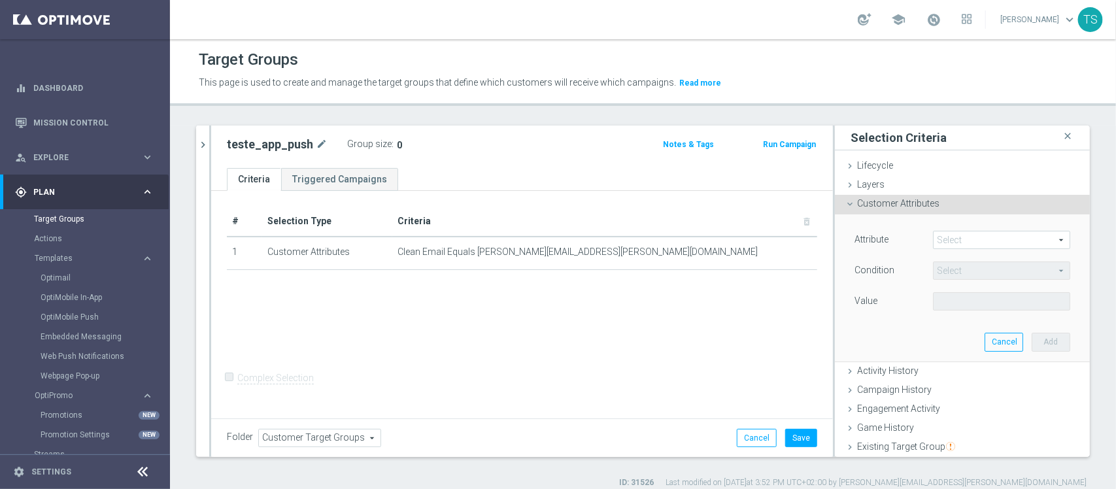
click at [935, 236] on span at bounding box center [1002, 239] width 136 height 17
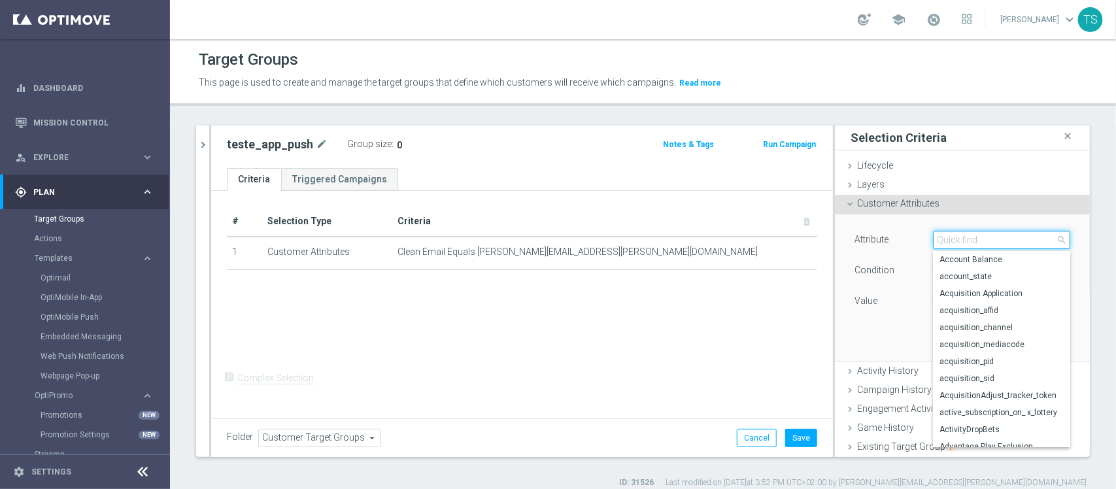
click at [945, 239] on input "search" at bounding box center [1001, 240] width 137 height 18
type input "player"
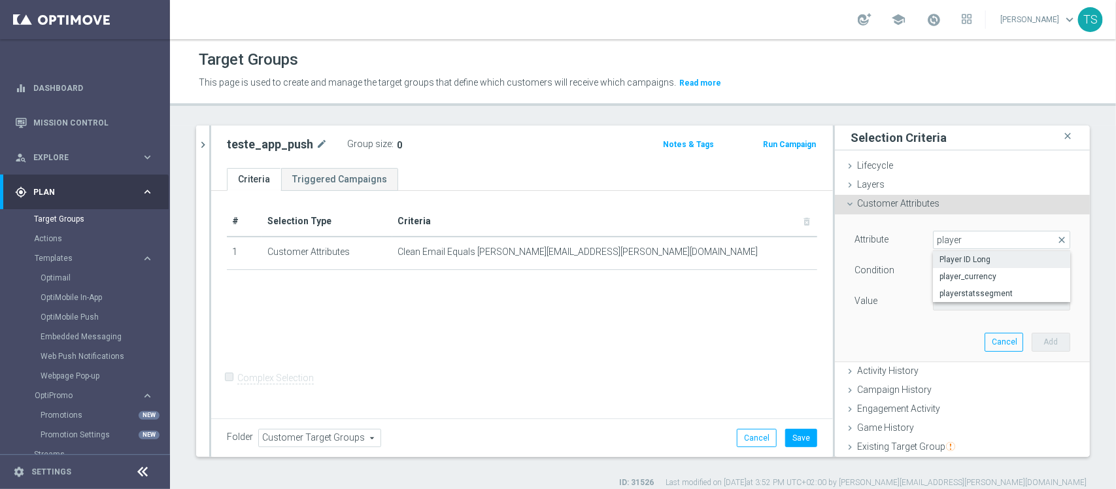
click at [987, 258] on span "Player ID Long" at bounding box center [1001, 259] width 124 height 10
type input "Player ID Long"
type input "Equals"
click at [969, 307] on input "text" at bounding box center [1001, 301] width 137 height 18
paste input "424669145"
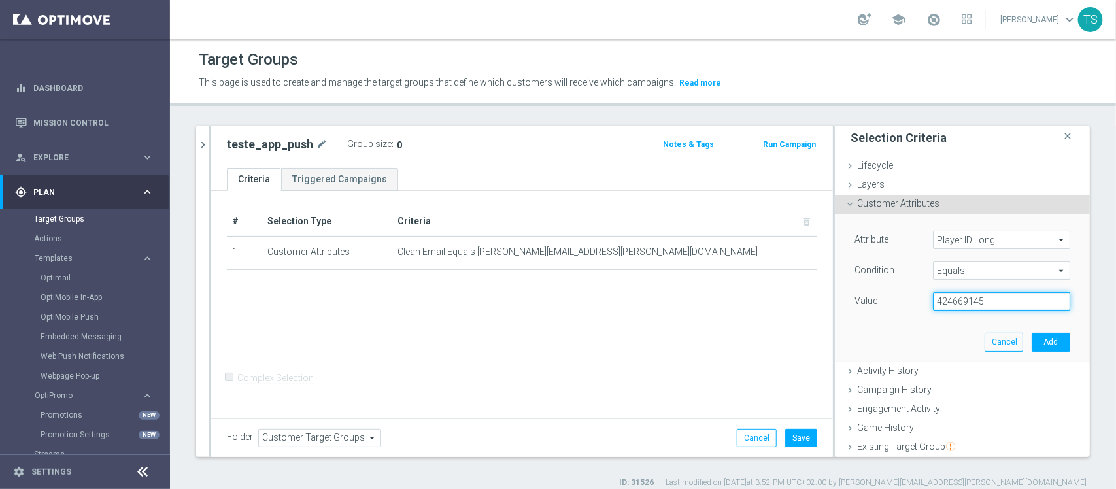
type input "424669145"
click at [1032, 343] on button "Add" at bounding box center [1051, 342] width 39 height 18
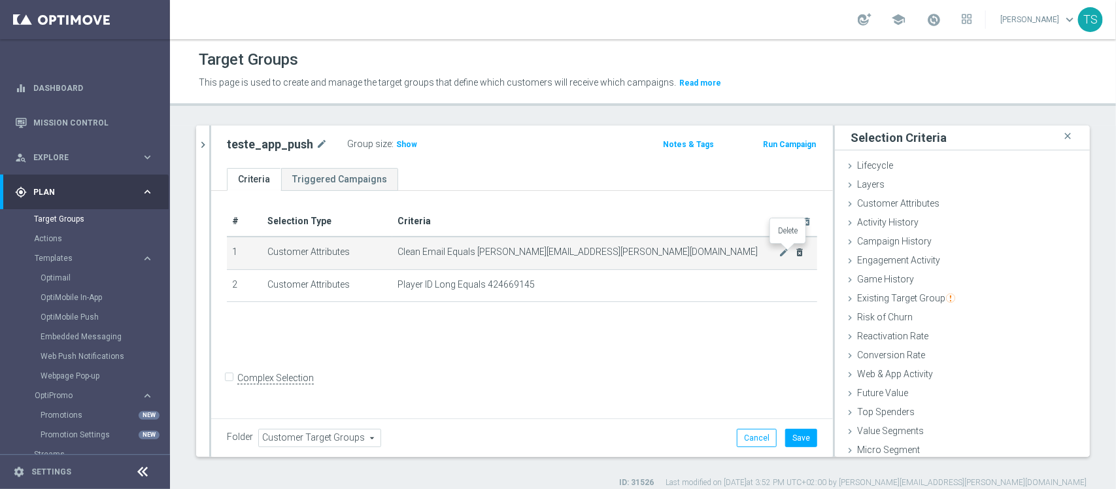
click at [794, 252] on icon "delete_forever" at bounding box center [799, 252] width 10 height 10
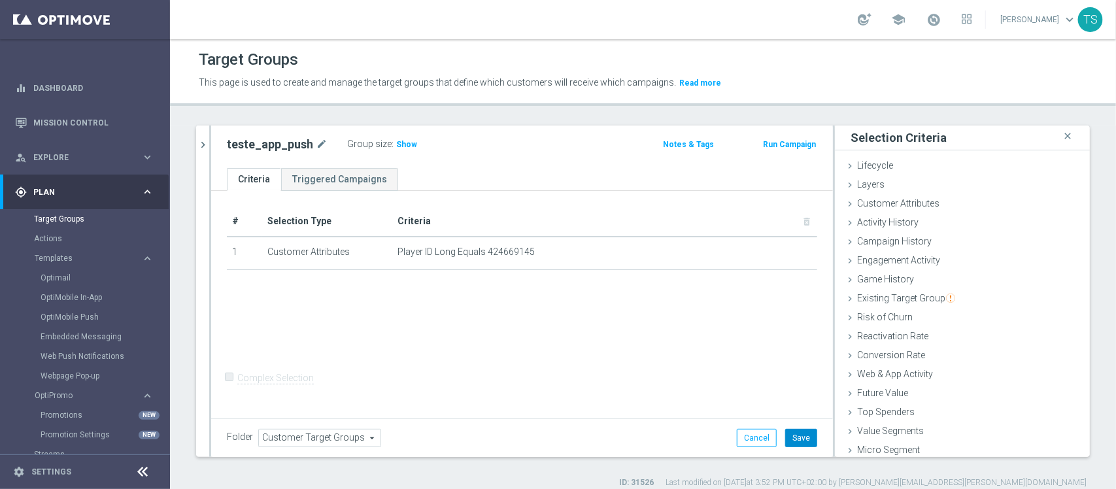
click at [795, 438] on button "Save" at bounding box center [801, 438] width 32 height 18
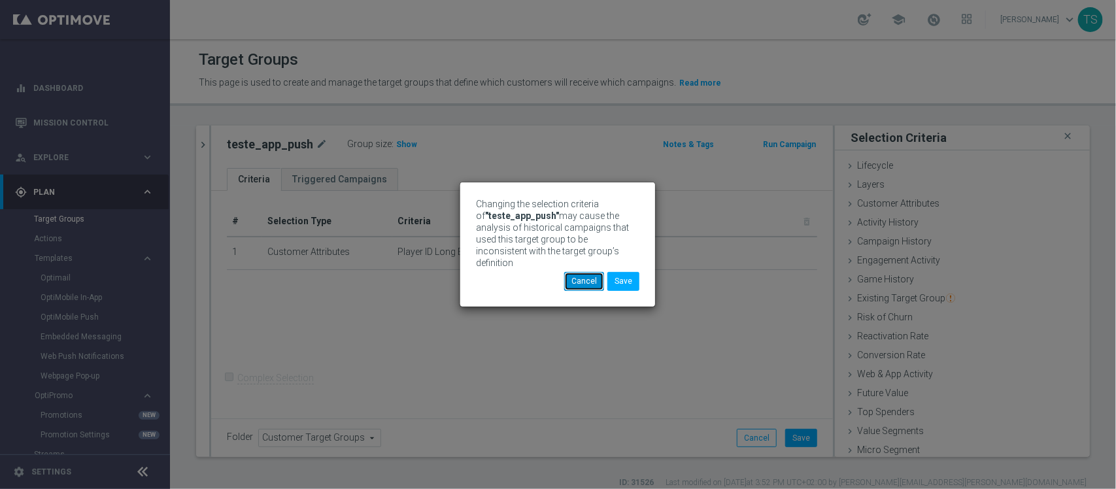
click at [577, 279] on button "Cancel" at bounding box center [584, 281] width 40 height 18
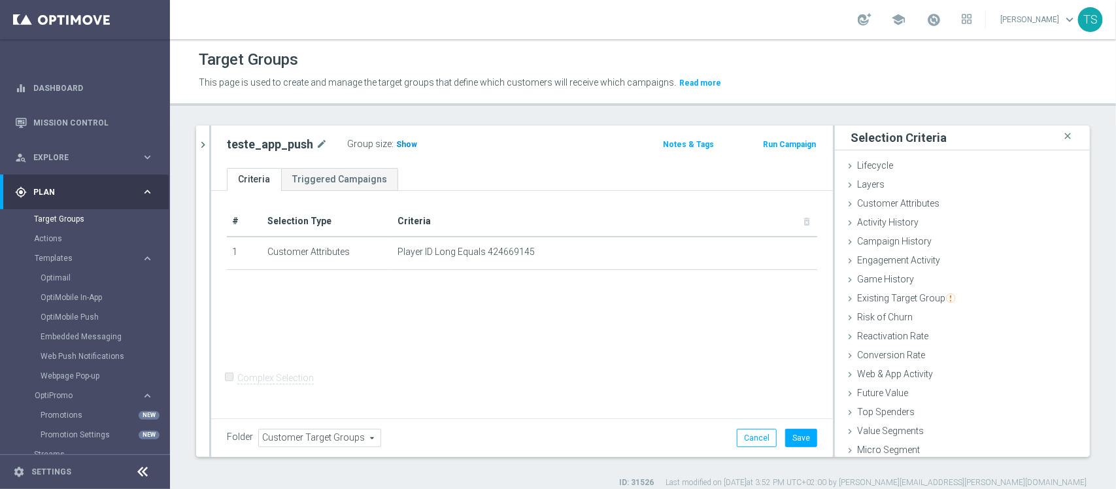
click at [399, 146] on span "Show" at bounding box center [406, 144] width 21 height 9
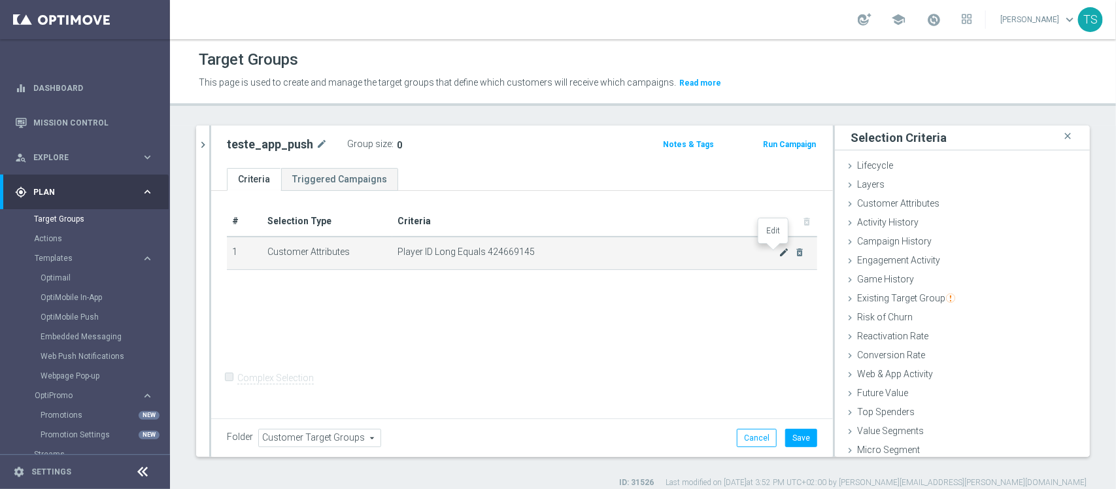
click at [779, 250] on icon "mode_edit" at bounding box center [784, 252] width 10 height 10
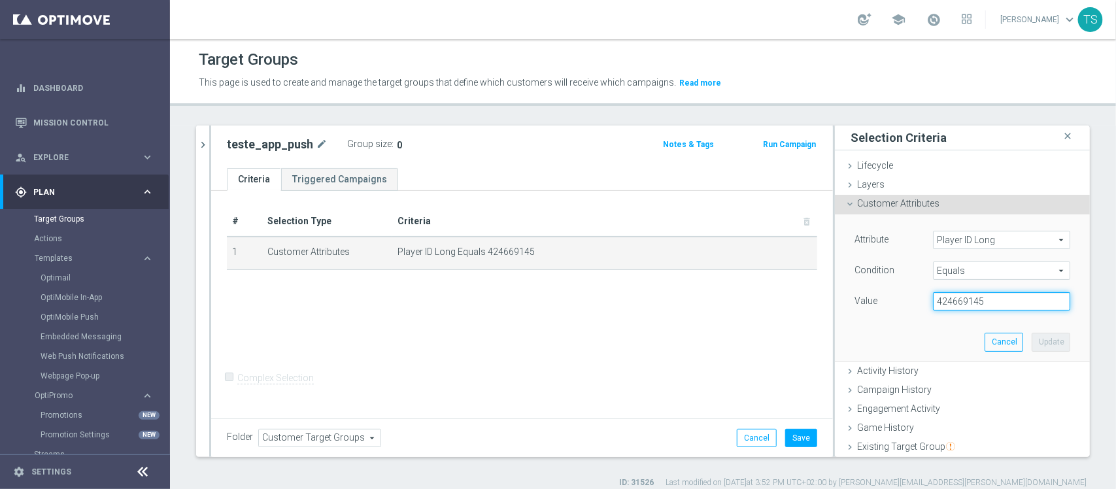
drag, startPoint x: 998, startPoint y: 302, endPoint x: 617, endPoint y: 291, distance: 381.3
click at [688, 302] on as-split "teste_app close more_vert Prioritize Customer Target Groups library_add create_…" at bounding box center [643, 291] width 894 height 331
paste input "67d86b44c88e617d441c78e"
type input "67d86b44c88e617d441c78e5"
click at [1032, 344] on button "Update" at bounding box center [1051, 342] width 39 height 18
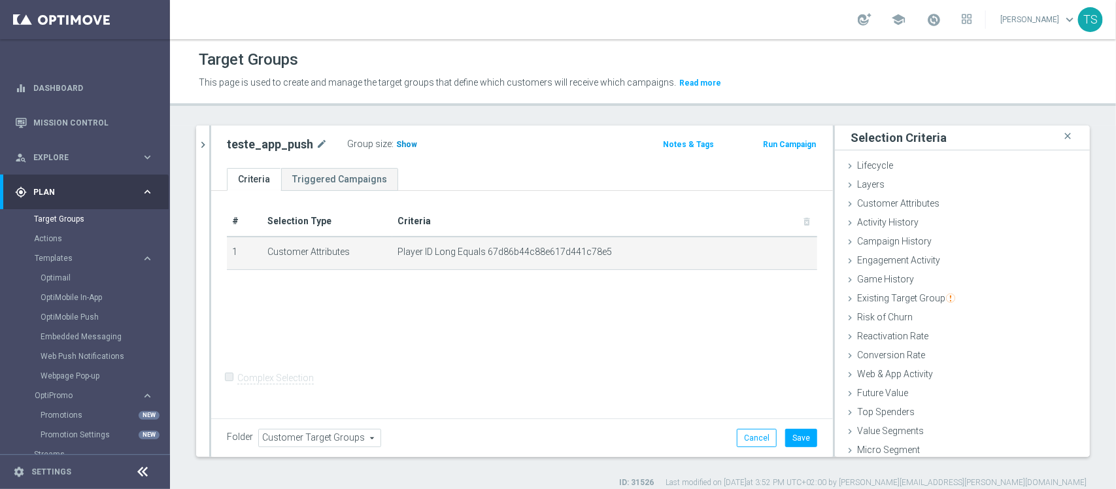
click at [407, 142] on span "Show" at bounding box center [406, 144] width 21 height 9
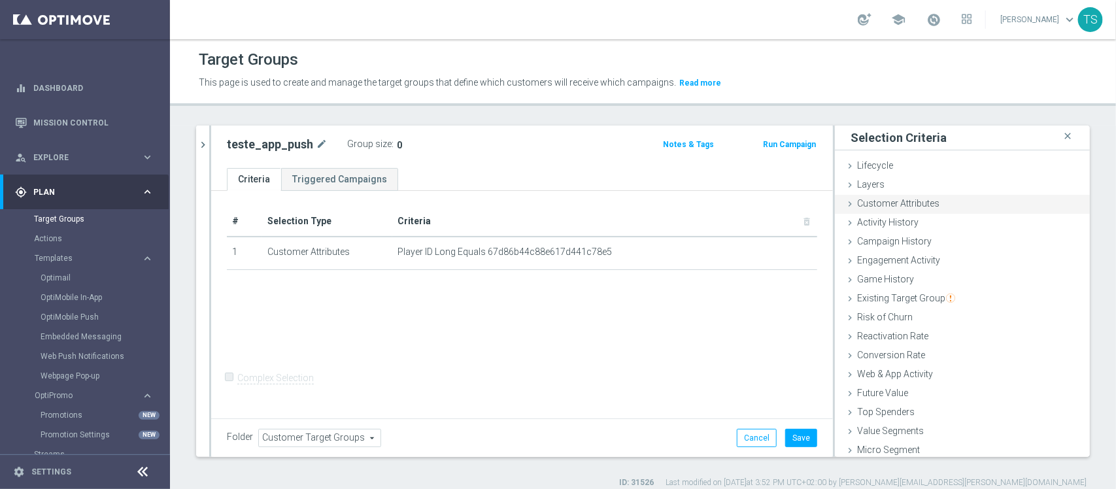
click at [861, 201] on span "Customer Attributes" at bounding box center [898, 203] width 82 height 10
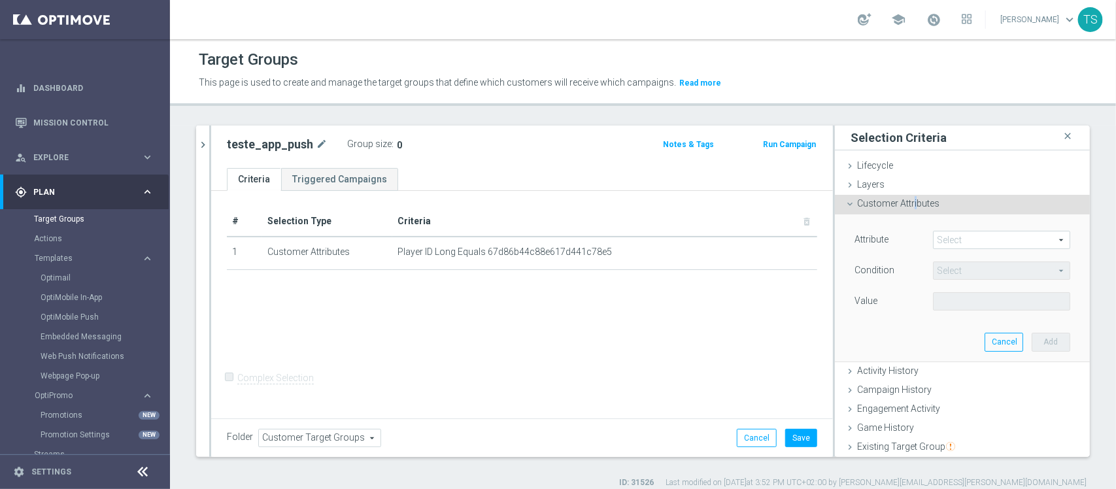
click at [906, 206] on span "Customer Attributes" at bounding box center [898, 203] width 82 height 10
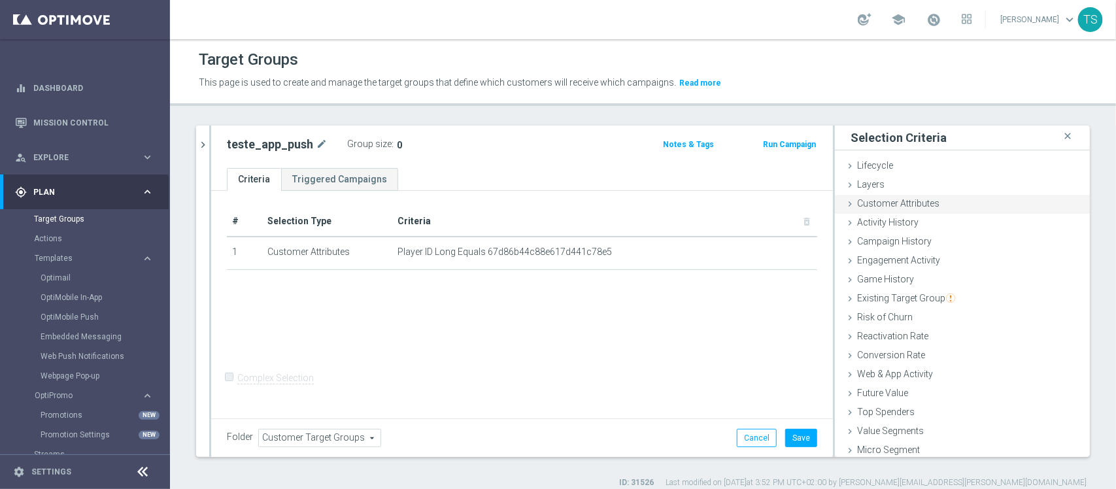
click at [887, 217] on span "Activity History" at bounding box center [887, 222] width 61 height 10
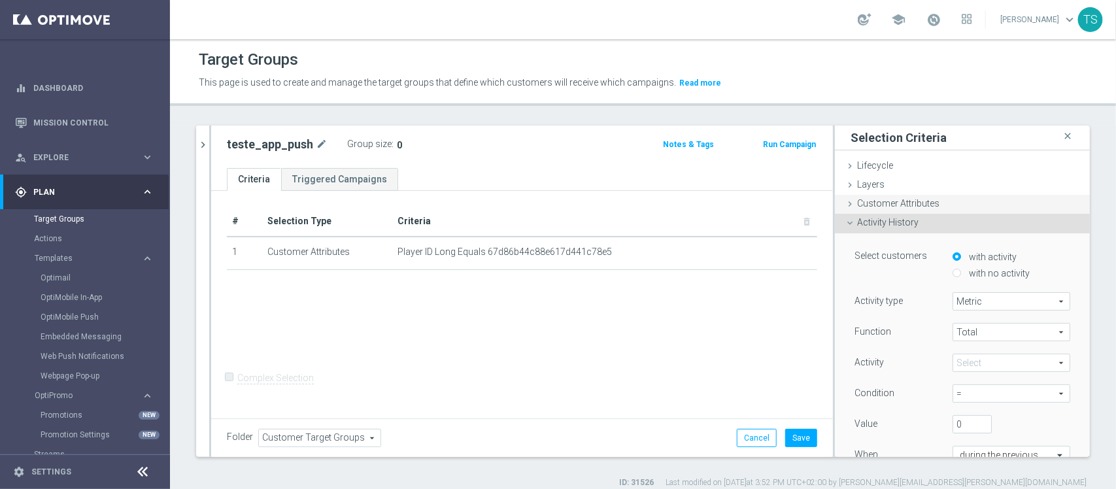
click at [905, 207] on span "Customer Attributes" at bounding box center [898, 203] width 82 height 10
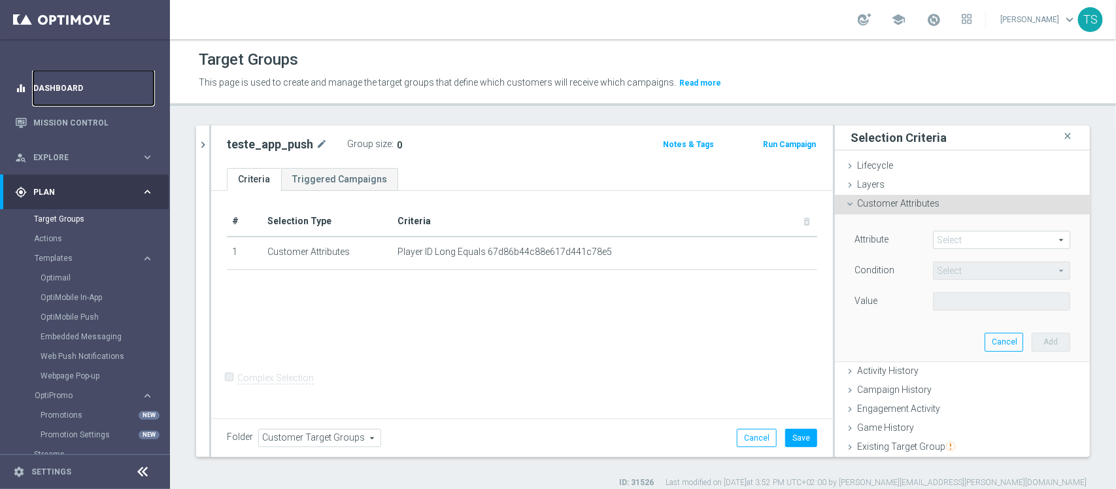
click at [70, 96] on link "Dashboard" at bounding box center [93, 88] width 120 height 35
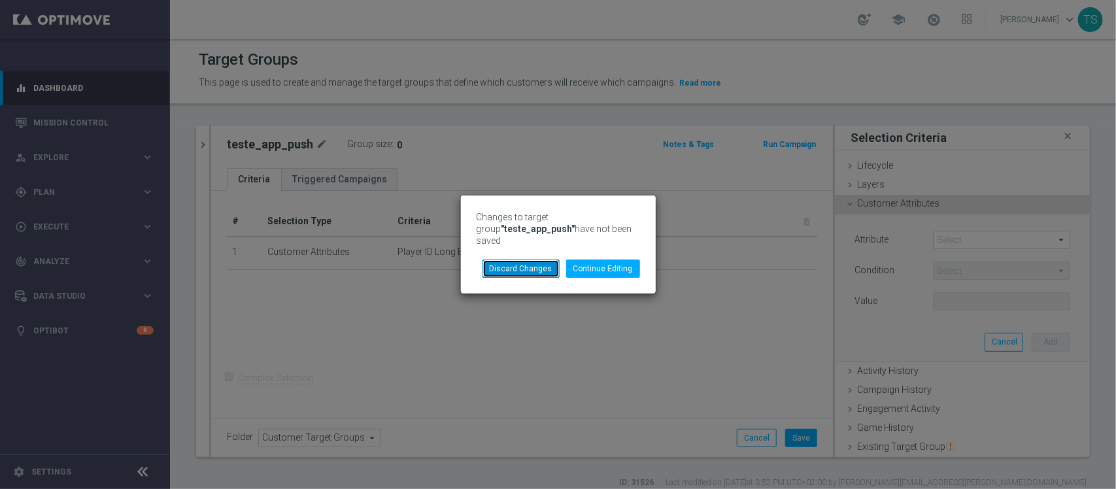
click at [544, 260] on button "Discard Changes" at bounding box center [520, 269] width 77 height 18
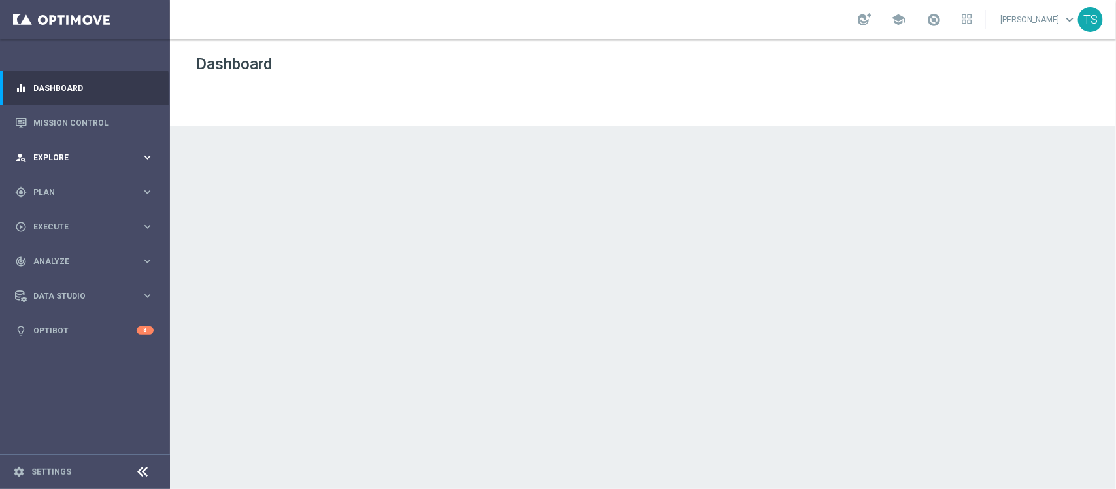
click at [90, 162] on div "person_search Explore" at bounding box center [78, 158] width 126 height 12
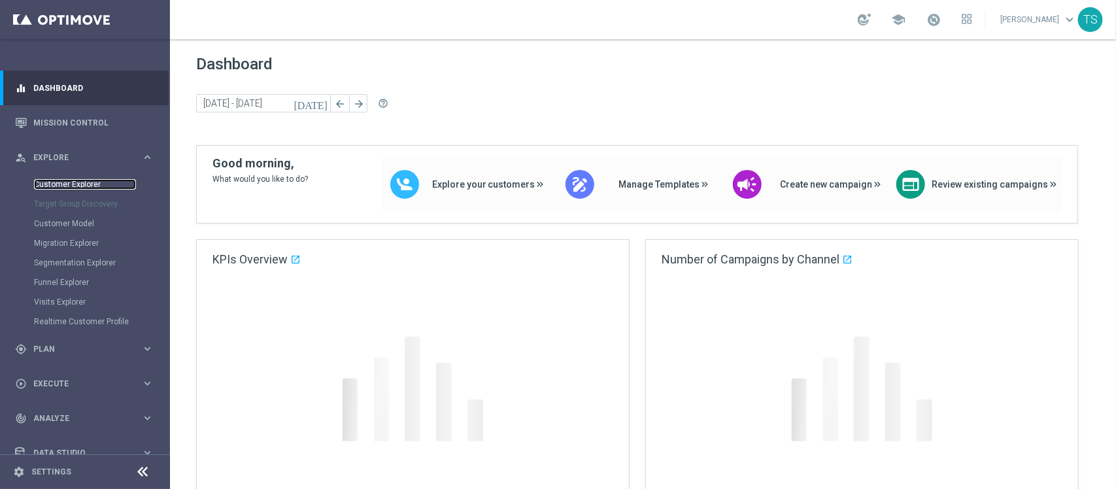
click at [90, 182] on link "Customer Explorer" at bounding box center [85, 184] width 102 height 10
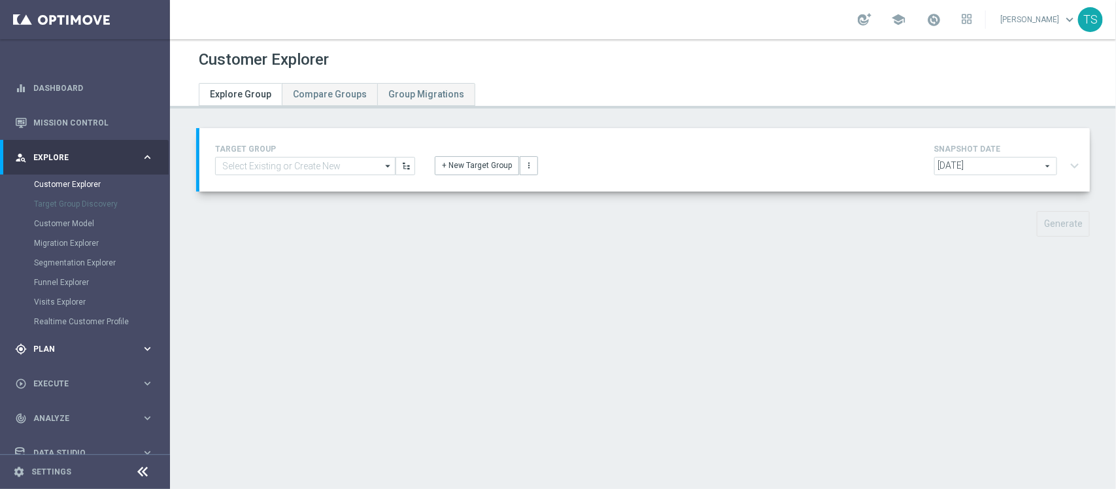
click at [54, 354] on div "gps_fixed Plan keyboard_arrow_right" at bounding box center [84, 348] width 169 height 35
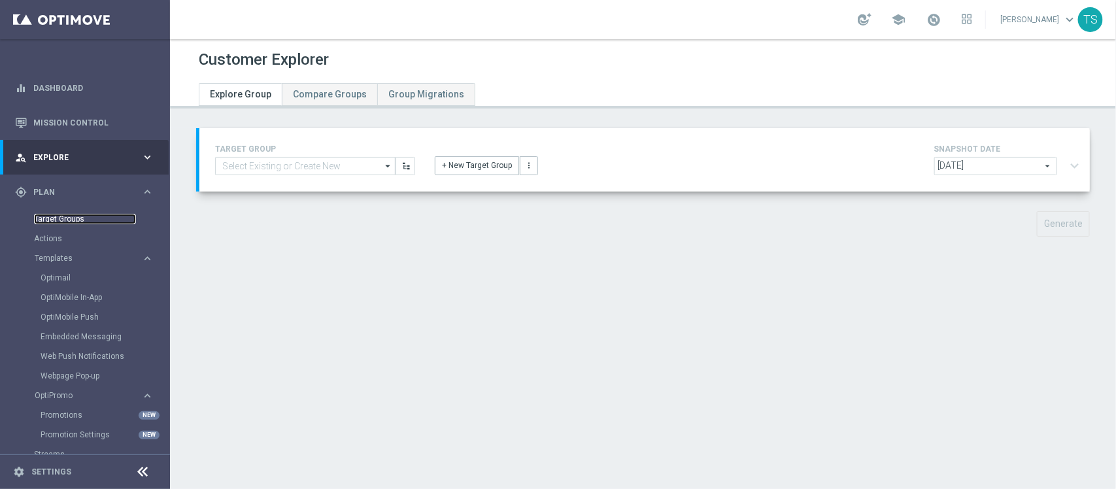
click at [76, 220] on link "Target Groups" at bounding box center [85, 219] width 102 height 10
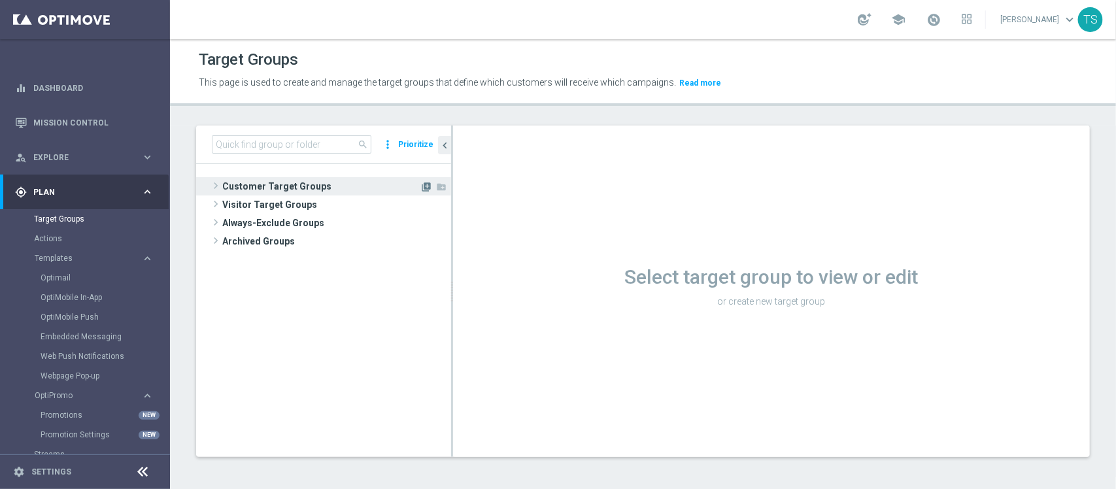
click at [426, 190] on icon "library_add" at bounding box center [426, 187] width 10 height 10
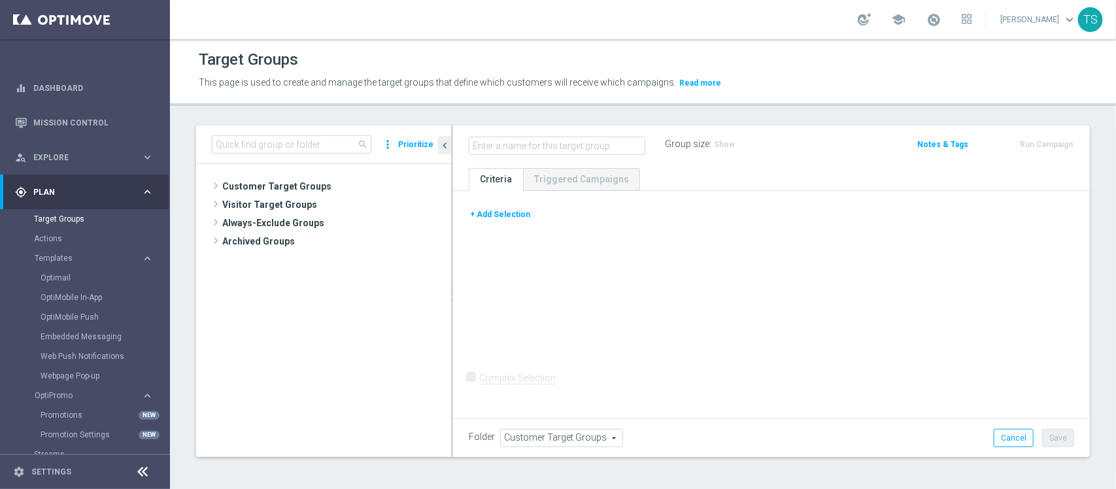
click at [507, 214] on button "+ Add Selection" at bounding box center [500, 214] width 63 height 14
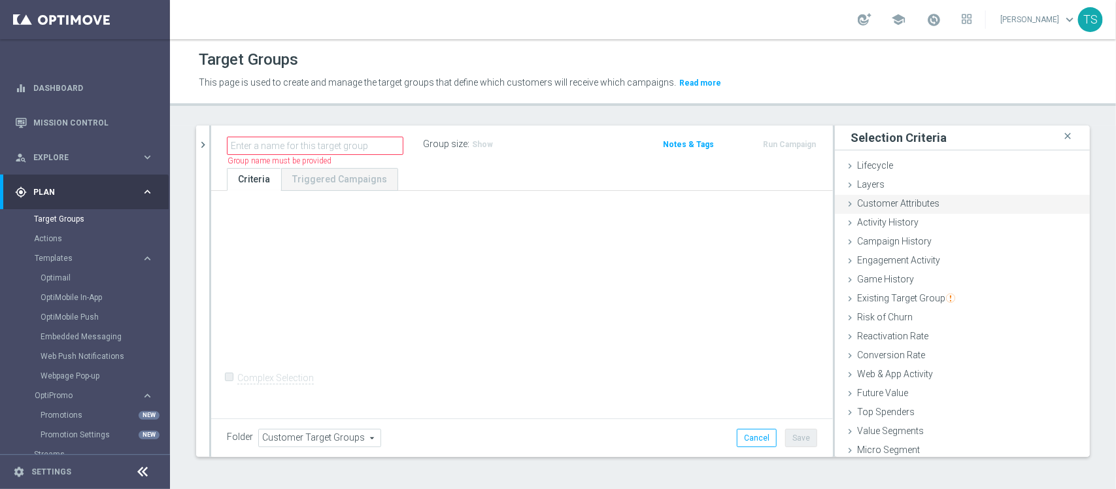
click at [885, 206] on span "Customer Attributes" at bounding box center [898, 203] width 82 height 10
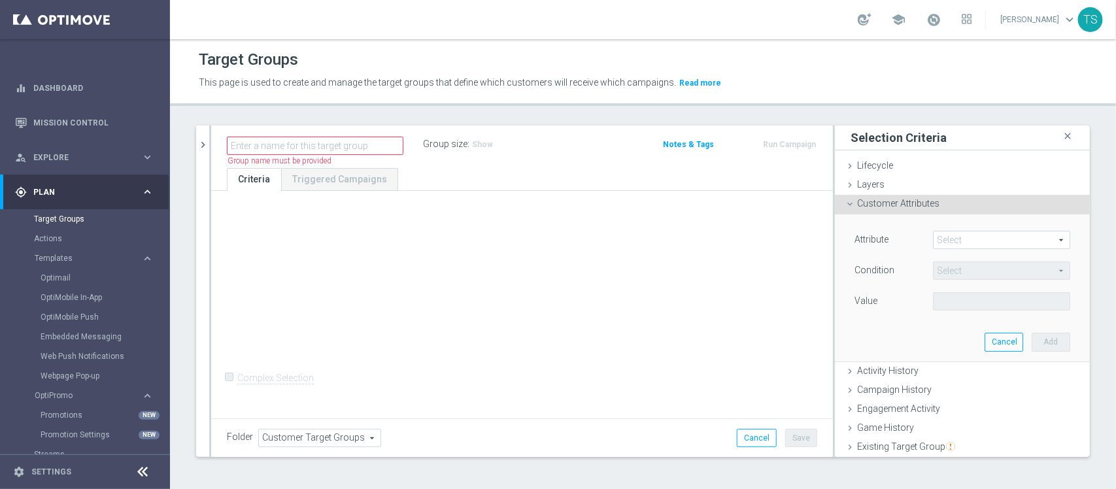
click at [937, 241] on span at bounding box center [1002, 239] width 136 height 17
click at [952, 235] on input "search" at bounding box center [1001, 240] width 137 height 18
drag, startPoint x: 868, startPoint y: 243, endPoint x: 805, endPoint y: 245, distance: 62.8
click at [821, 245] on as-split "search more_vert Prioritize Customer Target Groups library_add create_new_folder" at bounding box center [643, 291] width 894 height 331
type input "email"
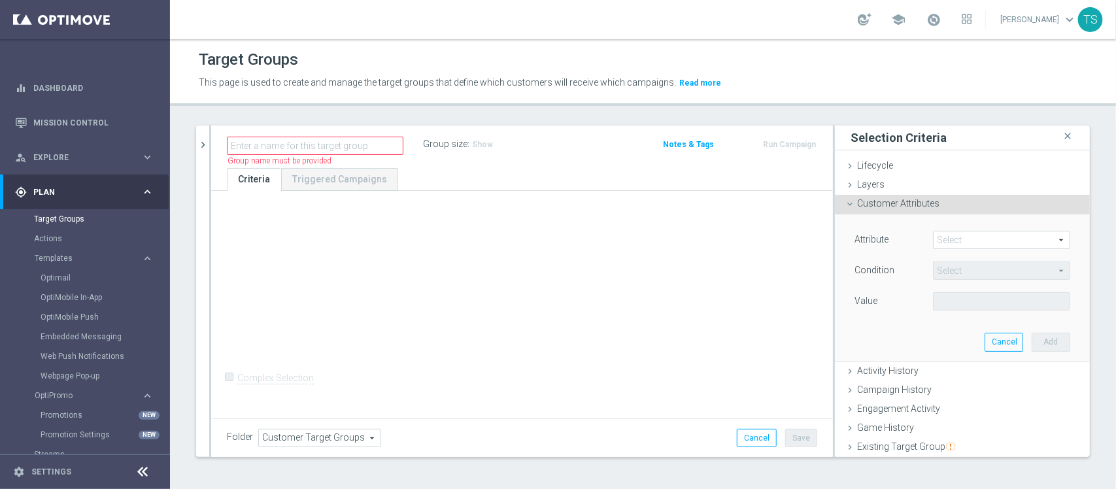
click at [1043, 240] on span at bounding box center [1002, 239] width 136 height 17
click at [978, 240] on input "search" at bounding box center [1001, 240] width 137 height 18
click at [603, 285] on div "+ Add Selection Complex Selection Invalid Expression" at bounding box center [522, 303] width 622 height 225
click at [948, 242] on span at bounding box center [1002, 239] width 136 height 17
click at [1061, 137] on icon "close" at bounding box center [1067, 136] width 13 height 18
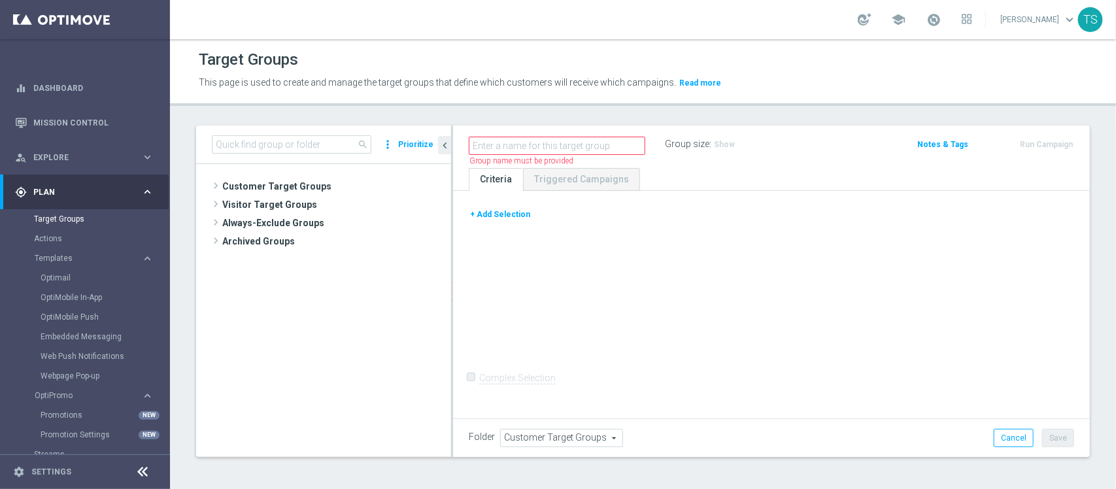
click at [510, 220] on button "+ Add Selection" at bounding box center [500, 214] width 63 height 14
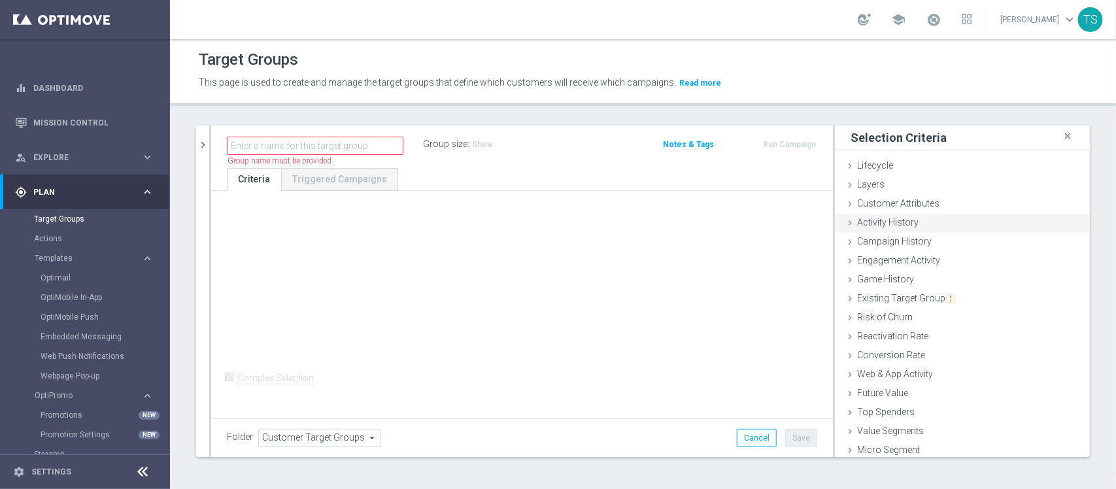
click at [922, 227] on div "Activity History done" at bounding box center [962, 224] width 255 height 20
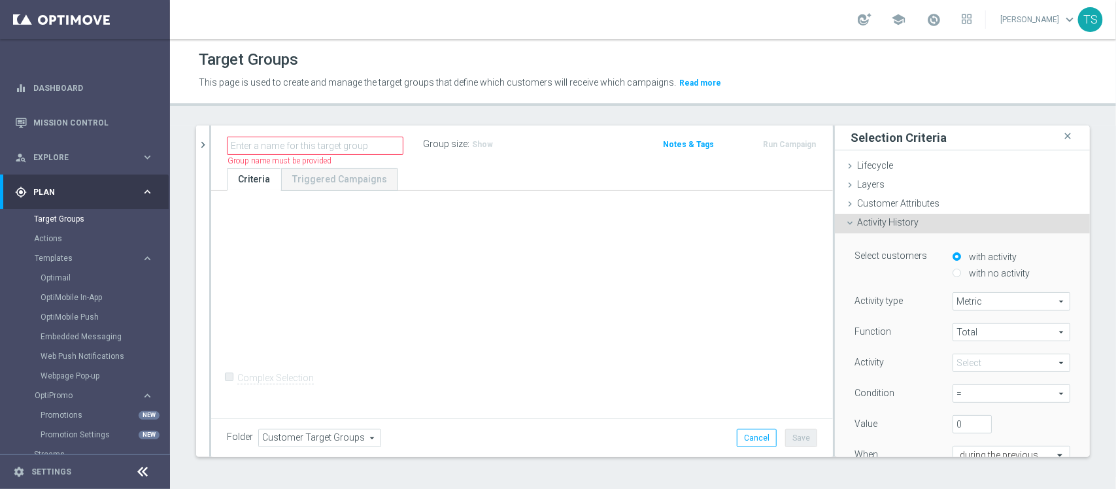
click at [920, 220] on div "Activity History done" at bounding box center [962, 224] width 255 height 20
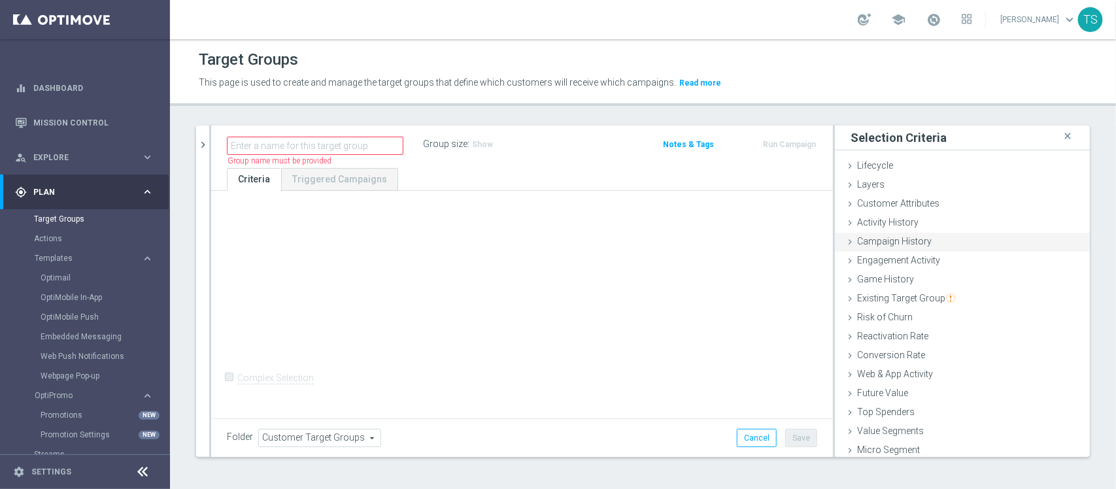
click at [919, 245] on div "Campaign History done" at bounding box center [962, 243] width 255 height 20
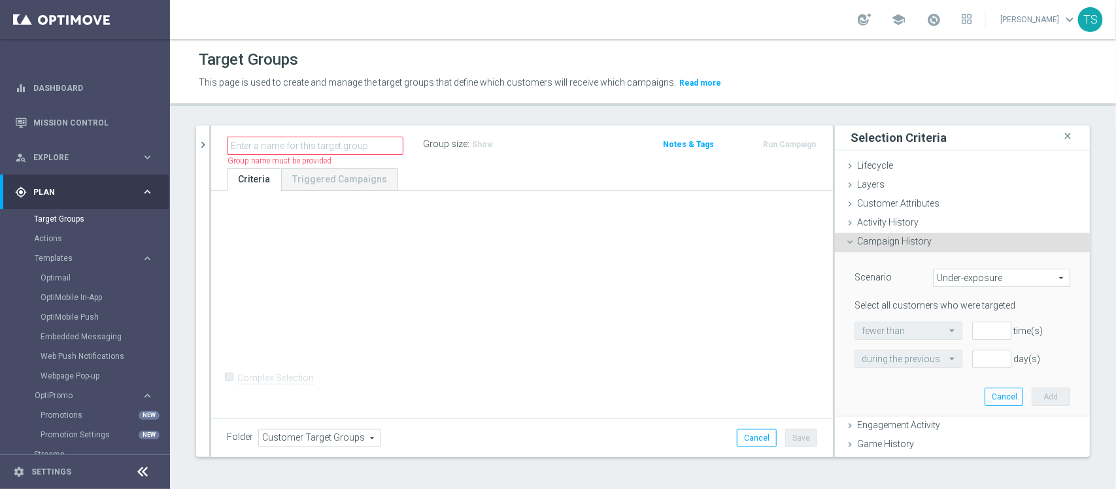
click at [919, 245] on div "Campaign History done" at bounding box center [962, 243] width 255 height 20
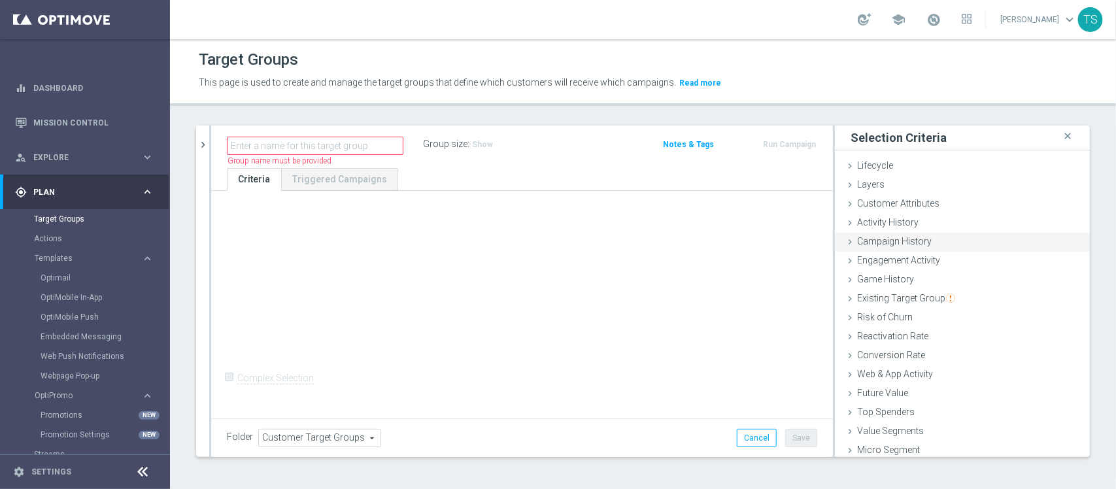
click at [924, 237] on div "Campaign History done" at bounding box center [962, 243] width 255 height 20
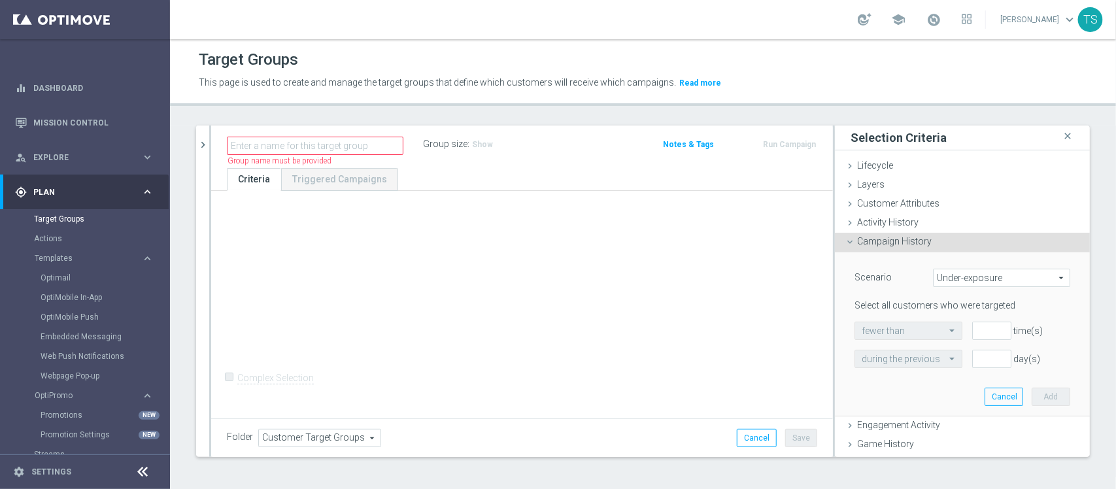
click at [978, 275] on span "Under-exposure" at bounding box center [1002, 277] width 136 height 17
click at [884, 217] on span "Activity History" at bounding box center [887, 222] width 61 height 10
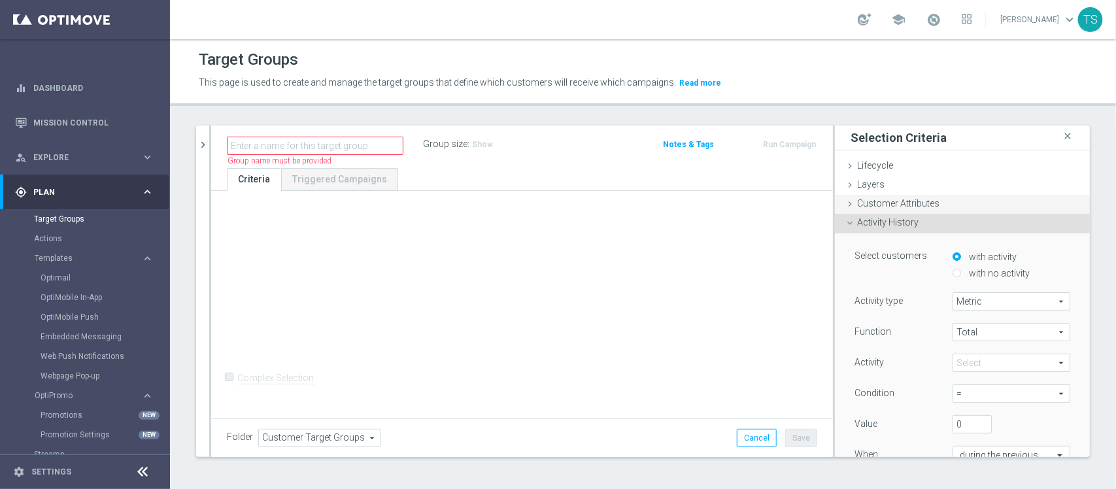
click at [889, 207] on span "Customer Attributes" at bounding box center [898, 203] width 82 height 10
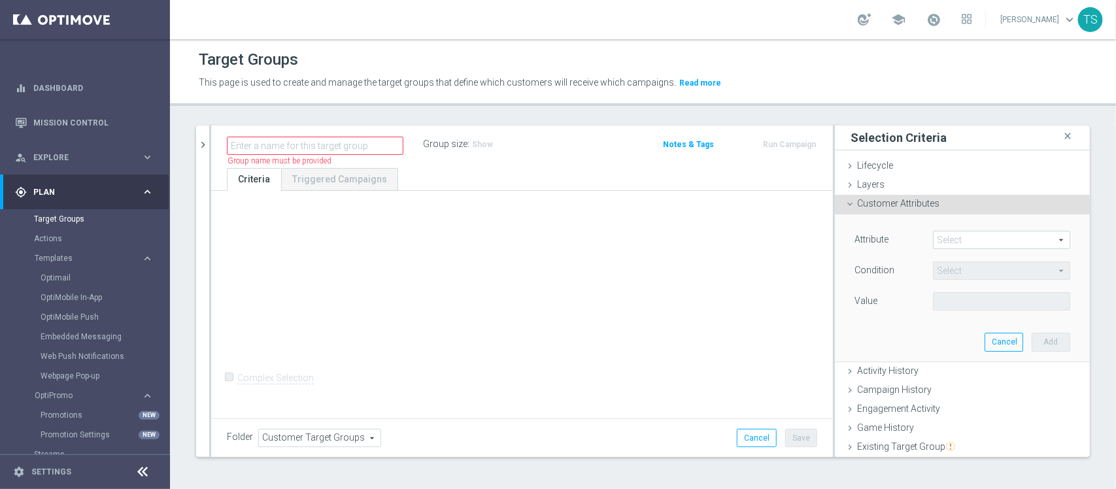
click at [952, 239] on span at bounding box center [1002, 239] width 136 height 17
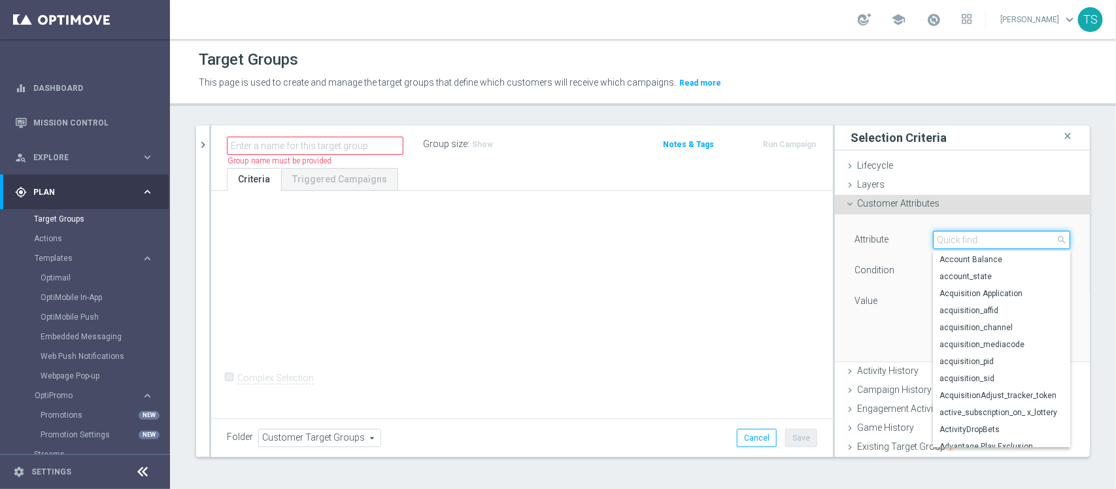
click at [956, 236] on input "search" at bounding box center [1001, 240] width 137 height 18
type input "email"
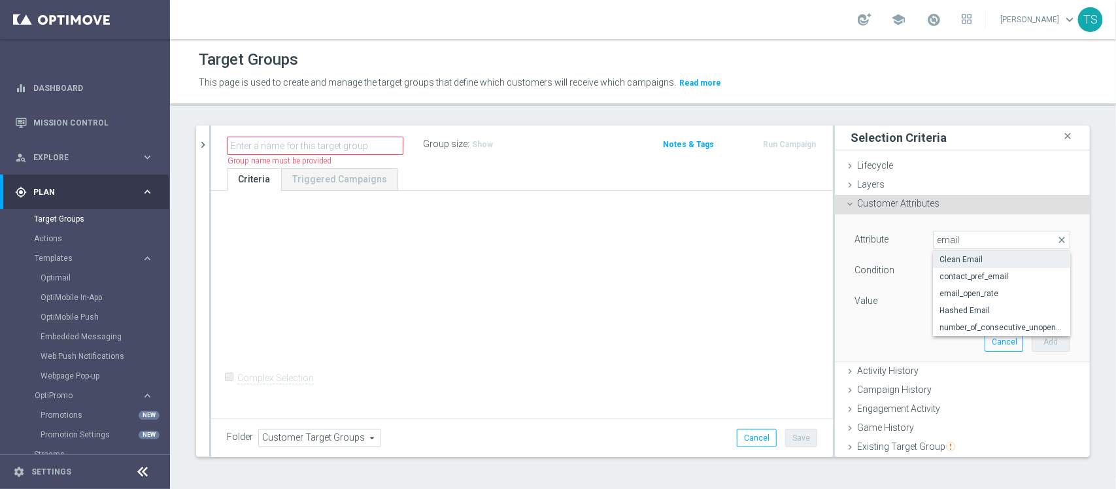
click at [975, 254] on label "Clean Email" at bounding box center [1001, 259] width 137 height 17
type input "Clean Email"
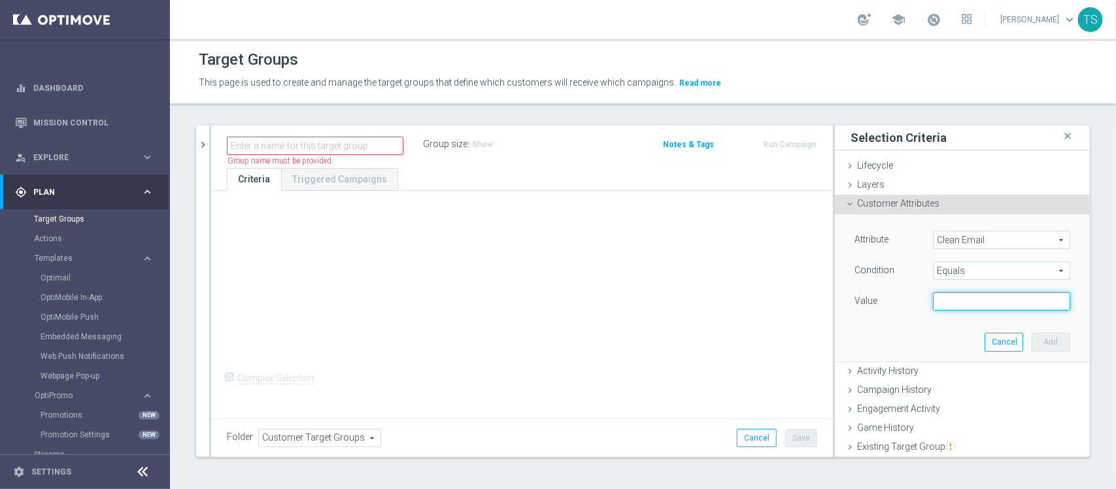
click at [1028, 307] on input "text" at bounding box center [1001, 301] width 137 height 18
click at [968, 259] on div "Attribute Clean Email Clean Email arrow_drop_down search Condition Equals Equal…" at bounding box center [962, 272] width 216 height 82
click at [971, 267] on span "Equals" at bounding box center [1002, 270] width 136 height 17
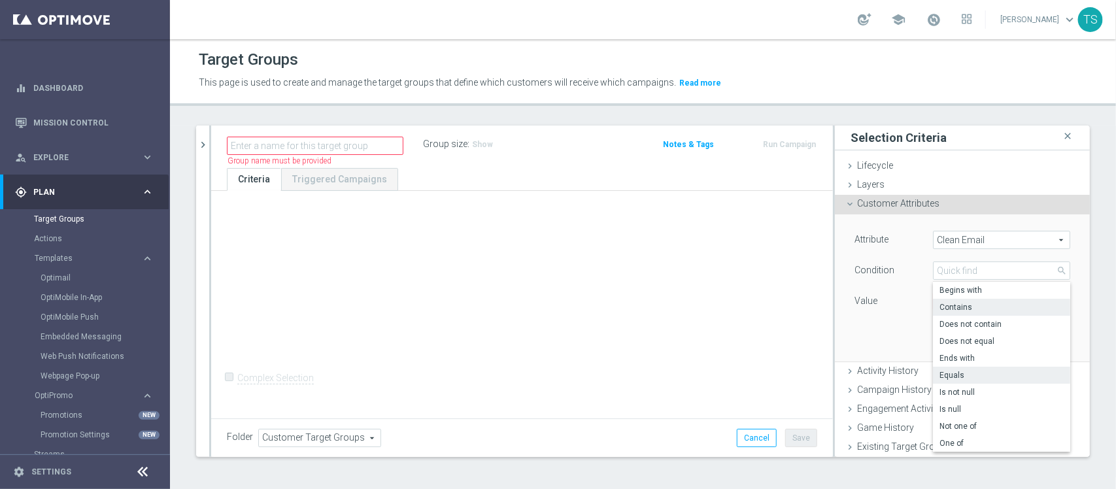
click at [959, 302] on span "Contains" at bounding box center [1001, 307] width 124 height 10
type input "Contains"
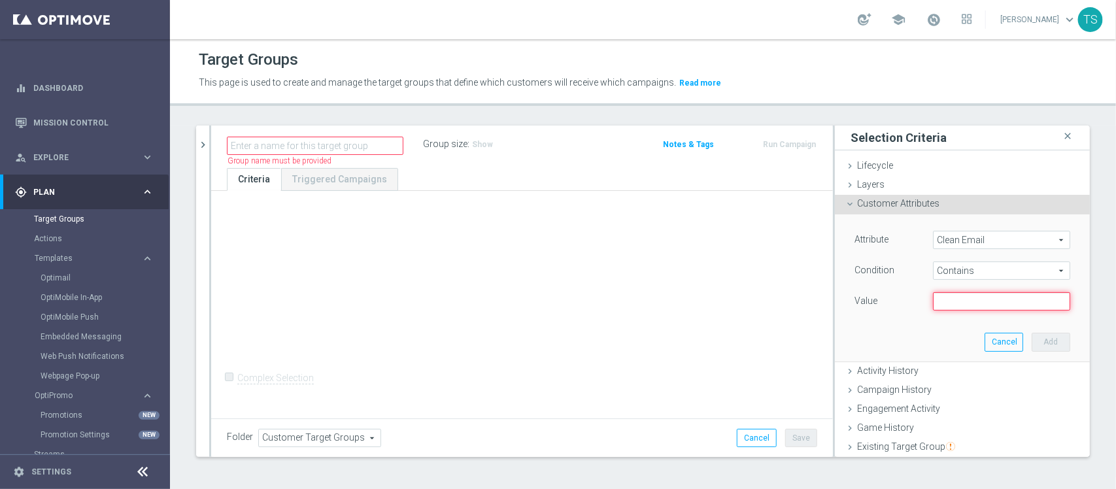
click at [966, 305] on input "text" at bounding box center [1001, 301] width 137 height 18
type input "jose.guimaraes@sorteonline.com.br"
click at [1032, 339] on button "Add" at bounding box center [1051, 342] width 39 height 18
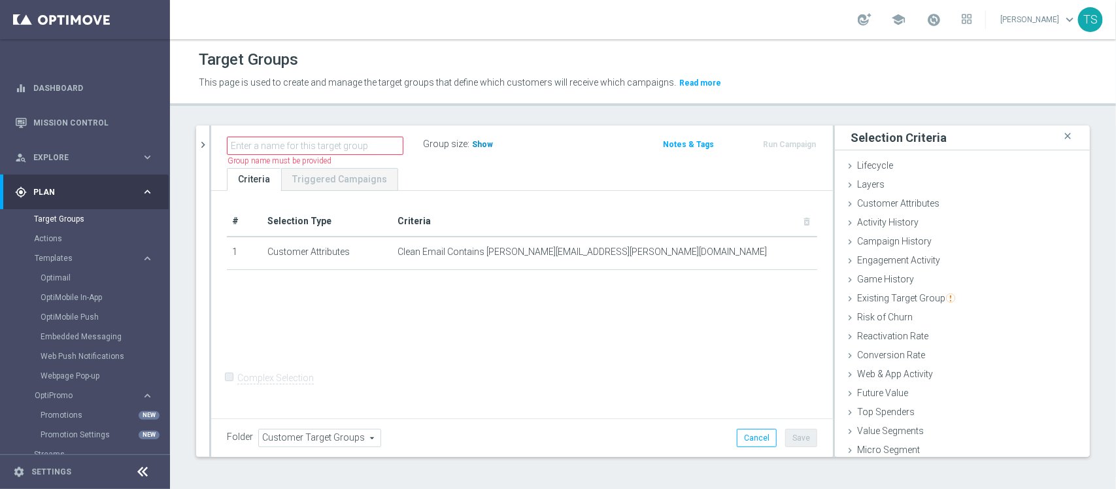
click at [479, 148] on span "Show" at bounding box center [482, 144] width 21 height 9
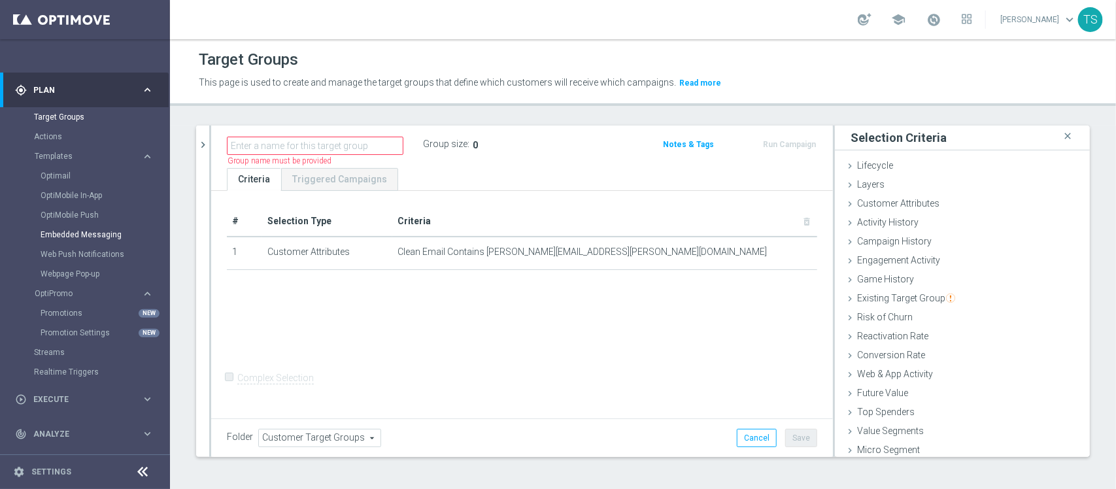
scroll to position [170, 0]
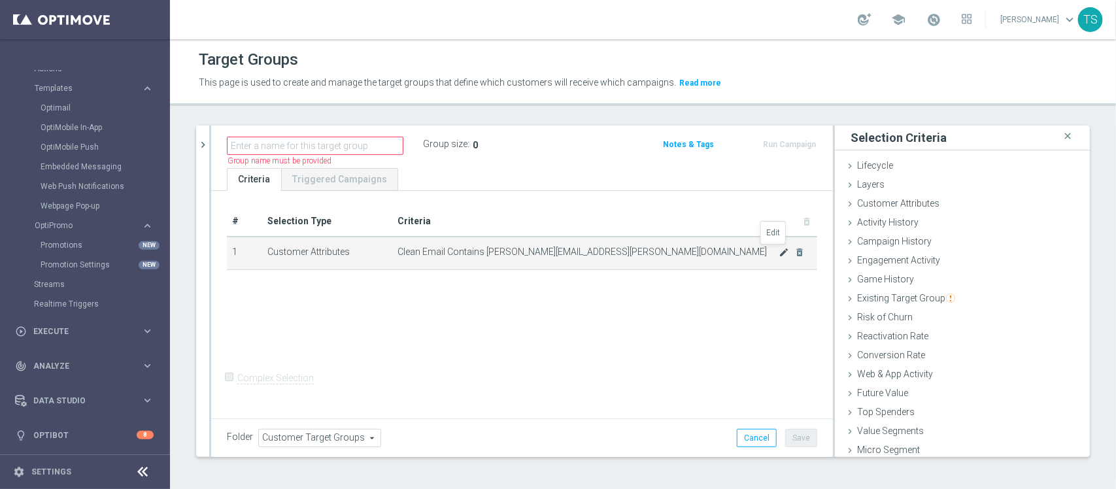
click at [779, 248] on icon "mode_edit" at bounding box center [784, 252] width 10 height 10
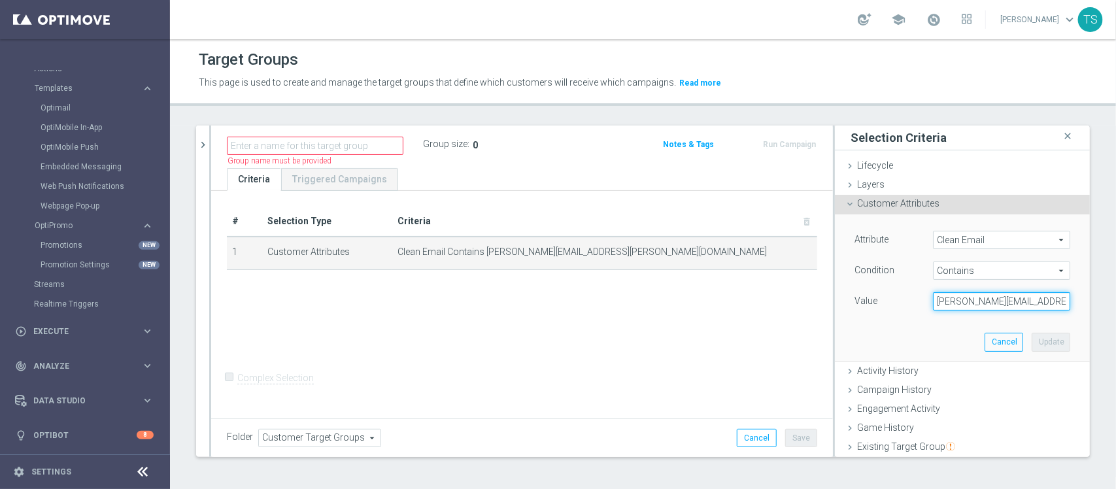
scroll to position [0, 24]
drag, startPoint x: 982, startPoint y: 302, endPoint x: 1115, endPoint y: 302, distance: 133.4
click at [1115, 302] on div "Target Groups This page is used to create and manage the target groups that def…" at bounding box center [643, 264] width 946 height 450
type input "jose.guimaraes"
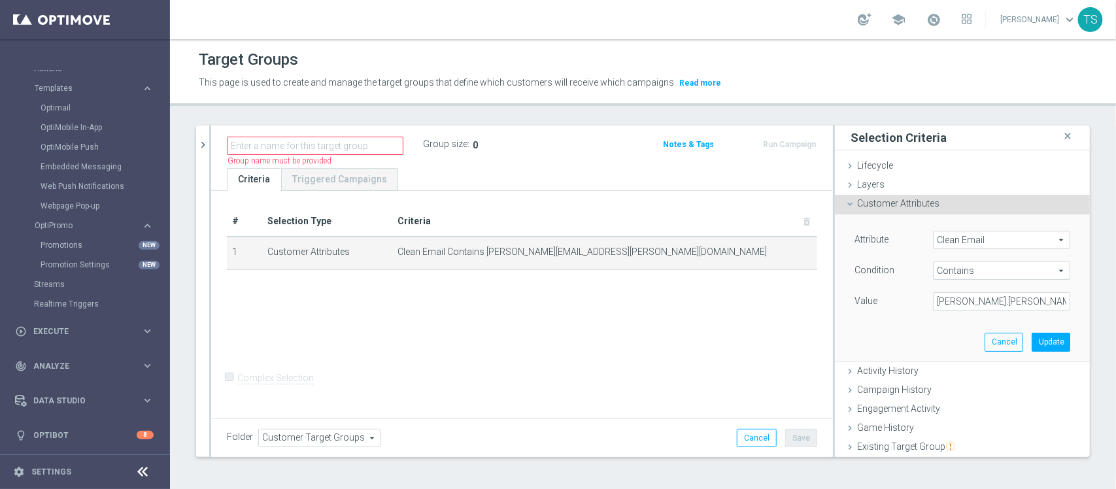
click at [858, 325] on div "Attribute Clean Email Clean Email arrow_drop_down search Condition Contains Con…" at bounding box center [962, 287] width 235 height 146
click at [1032, 335] on button "Update" at bounding box center [1051, 342] width 39 height 18
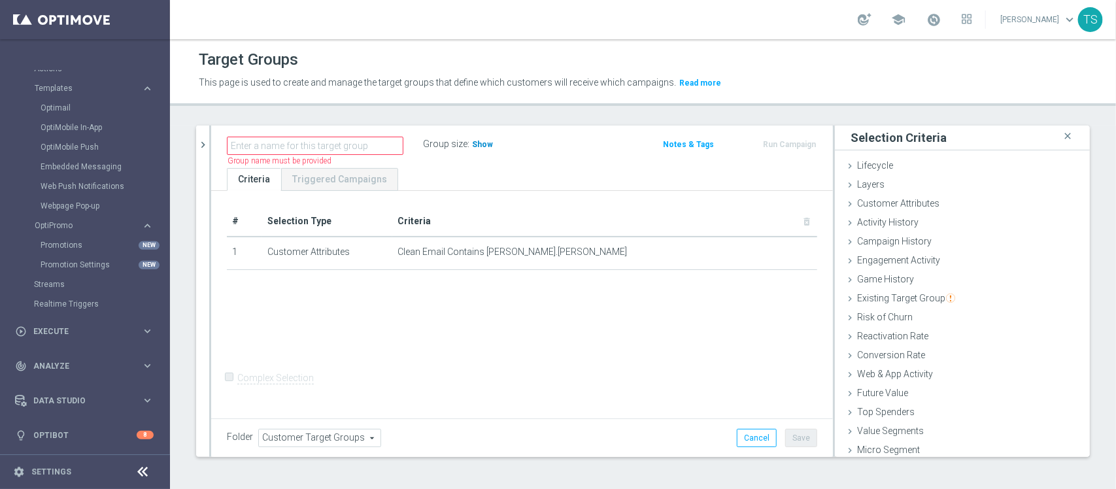
click at [487, 144] on span "Show" at bounding box center [482, 144] width 21 height 9
click at [330, 184] on link "Triggered Campaigns" at bounding box center [339, 179] width 117 height 23
click at [211, 154] on div "Name length must be more than 2 characters Name length must be under 850 charac…" at bounding box center [522, 147] width 622 height 42
click at [203, 147] on icon "chevron_right" at bounding box center [203, 145] width 12 height 12
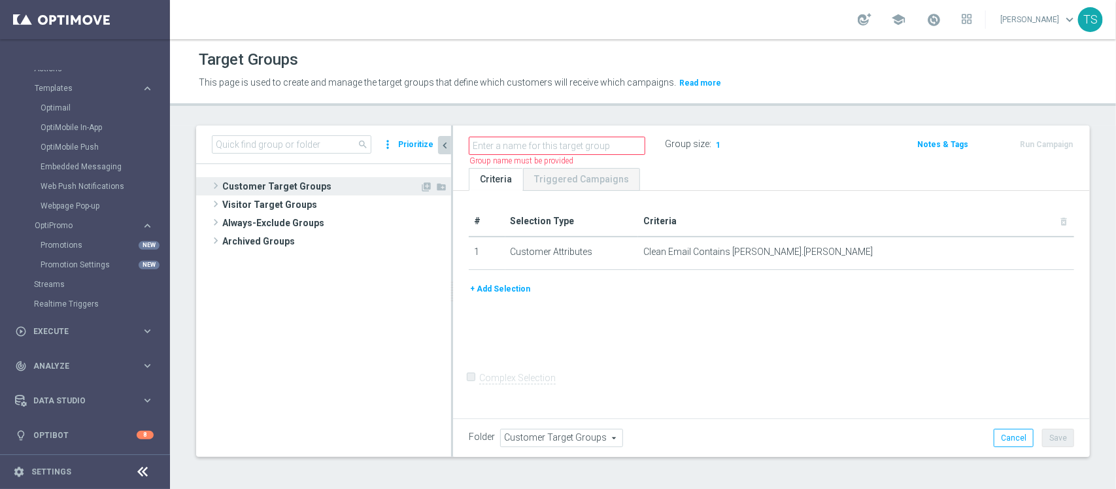
click at [289, 191] on span "Customer Target Groups" at bounding box center [320, 186] width 197 height 18
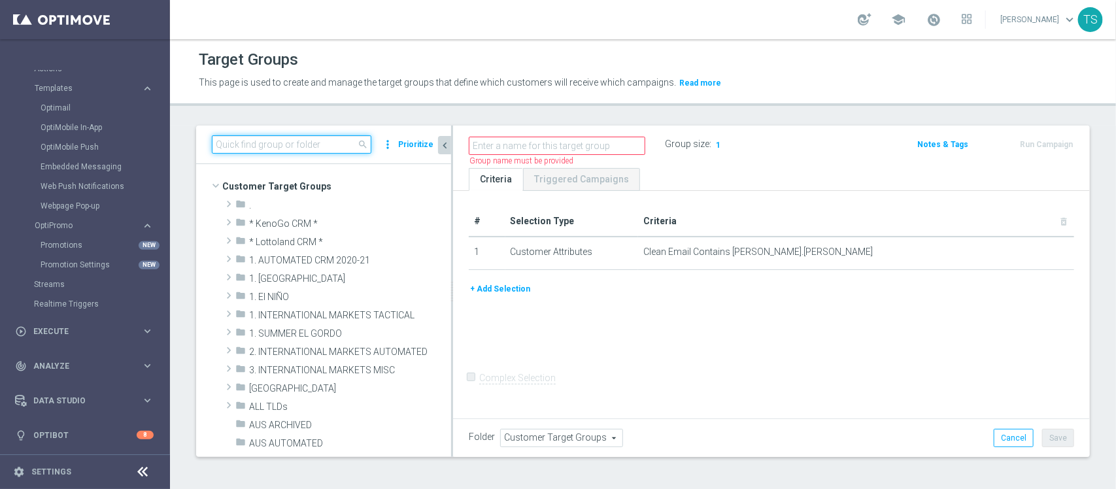
click at [314, 146] on input at bounding box center [292, 144] width 160 height 18
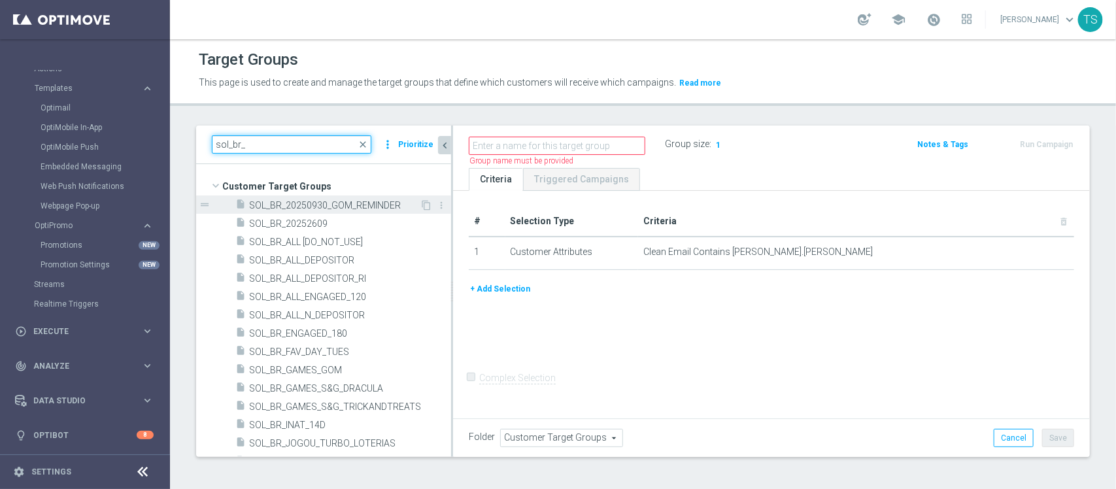
type input "sol_br_"
click at [345, 201] on span "SOL_BR_20250930_GOM_REMINDER" at bounding box center [334, 205] width 171 height 11
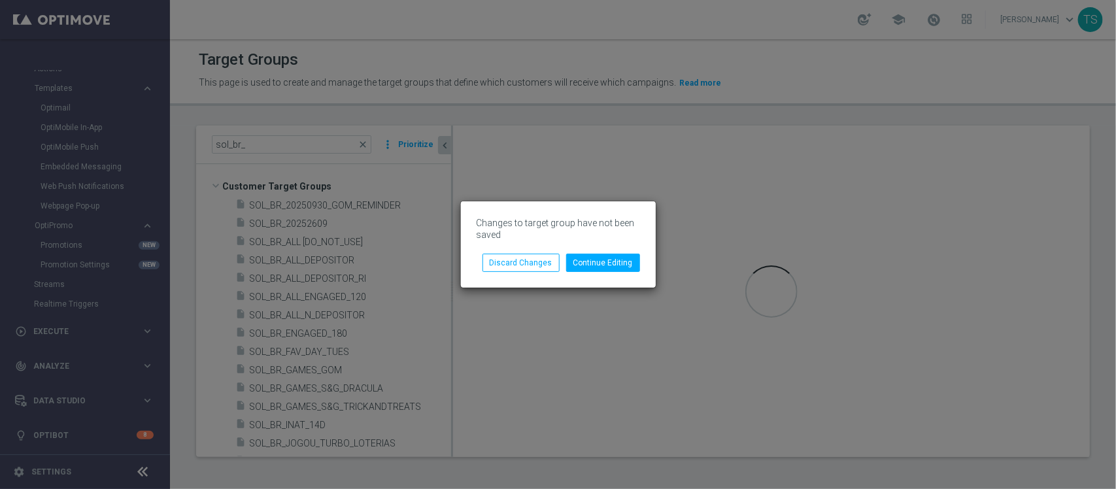
click at [515, 273] on div "Changes to target group have not been saved Continue Editing Discard Changes" at bounding box center [558, 244] width 195 height 86
drag, startPoint x: 522, startPoint y: 267, endPoint x: 490, endPoint y: 260, distance: 32.1
click at [523, 267] on button "Discard Changes" at bounding box center [520, 263] width 77 height 18
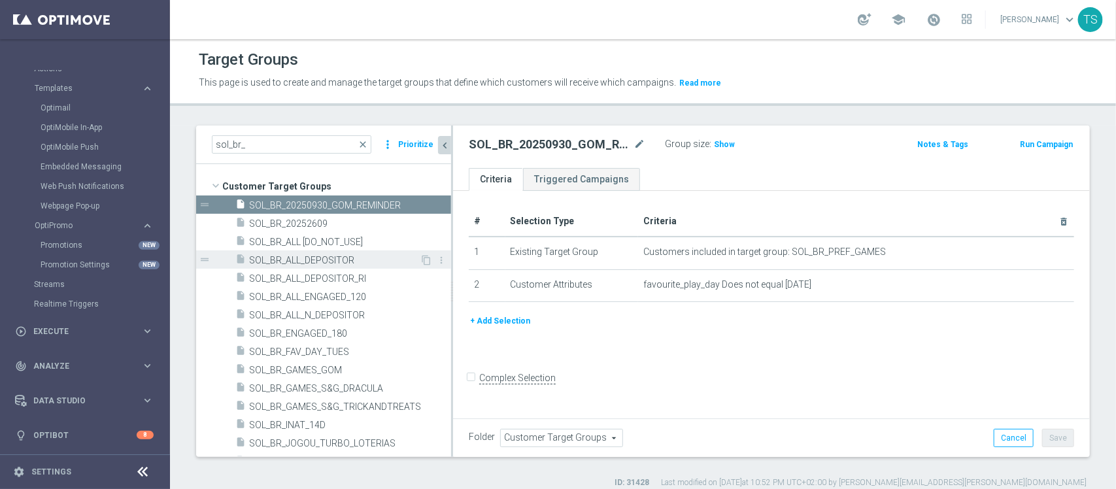
click at [337, 262] on span "SOL_BR_ALL_DEPOSITOR" at bounding box center [334, 260] width 171 height 11
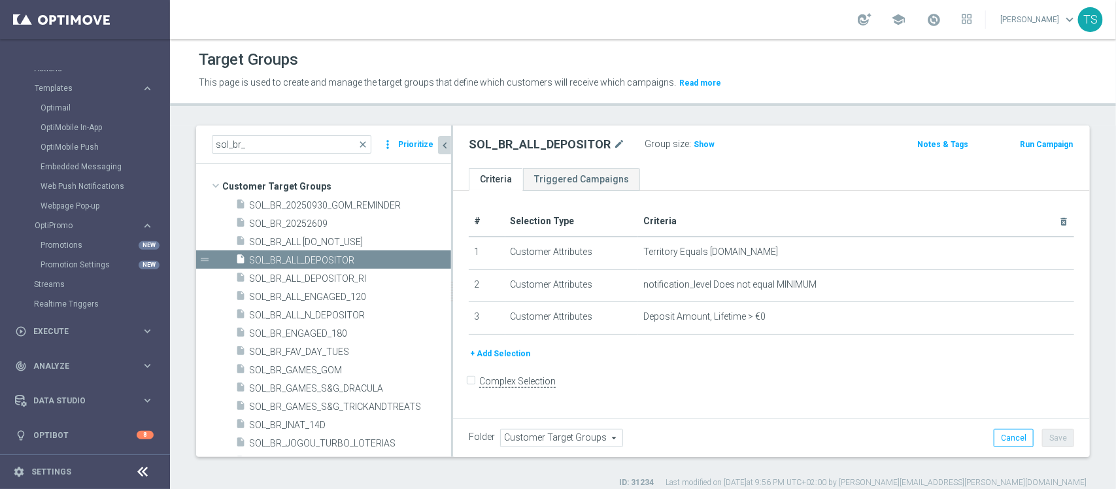
click at [692, 147] on h3 "Show" at bounding box center [704, 144] width 24 height 14
click at [347, 243] on span "SOL_BR_ALL [DO_NOT_USE]" at bounding box center [334, 242] width 171 height 11
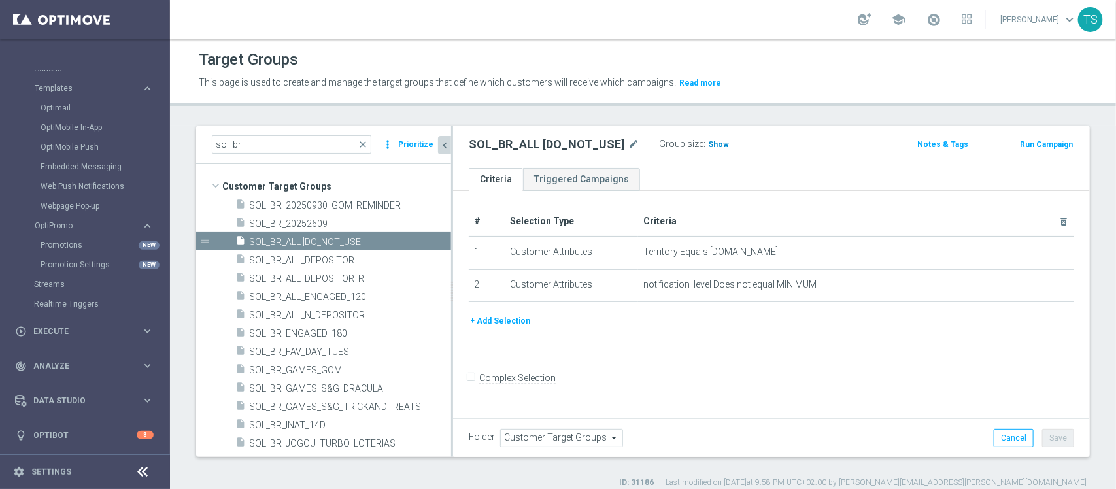
click at [707, 151] on h3 "Show" at bounding box center [719, 144] width 24 height 14
click at [358, 314] on span "SOL_BR_ALL_N_DEPOSITOR" at bounding box center [334, 315] width 171 height 11
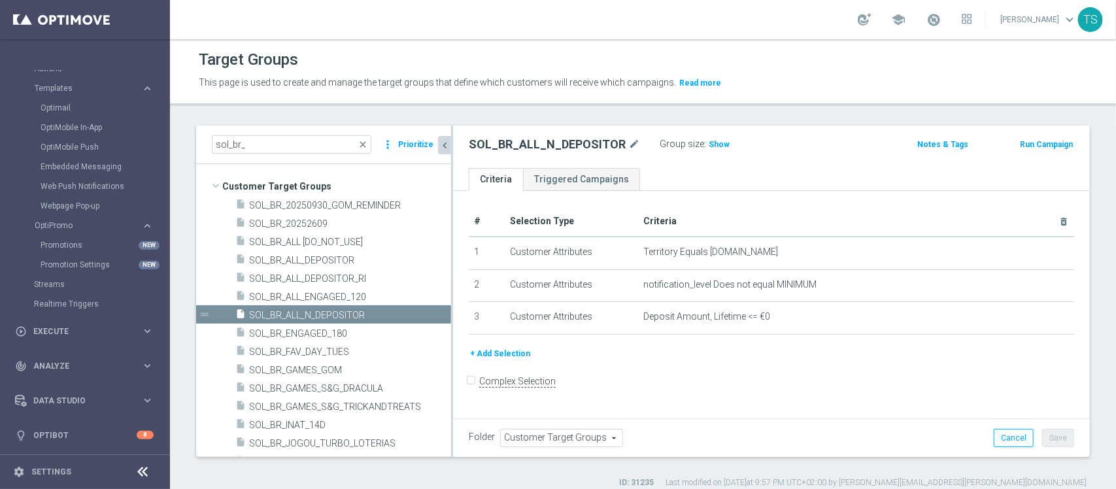
click at [711, 152] on div "Group size : Show" at bounding box center [725, 144] width 131 height 18
click at [713, 142] on span "Show" at bounding box center [719, 144] width 21 height 9
click at [348, 407] on span "SOL_BR_GAMES_S&G_TRICKANDTREATS" at bounding box center [335, 406] width 172 height 11
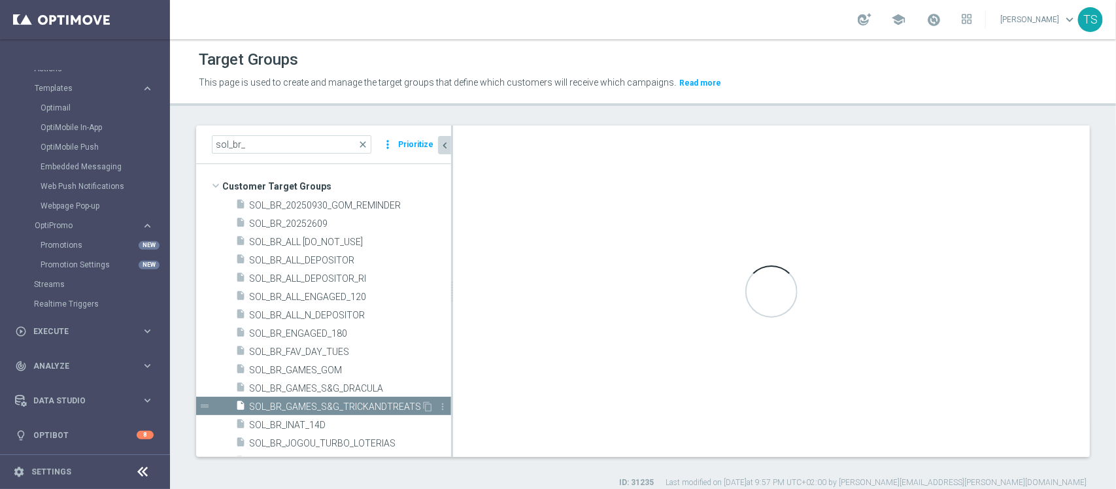
checkbox input "true"
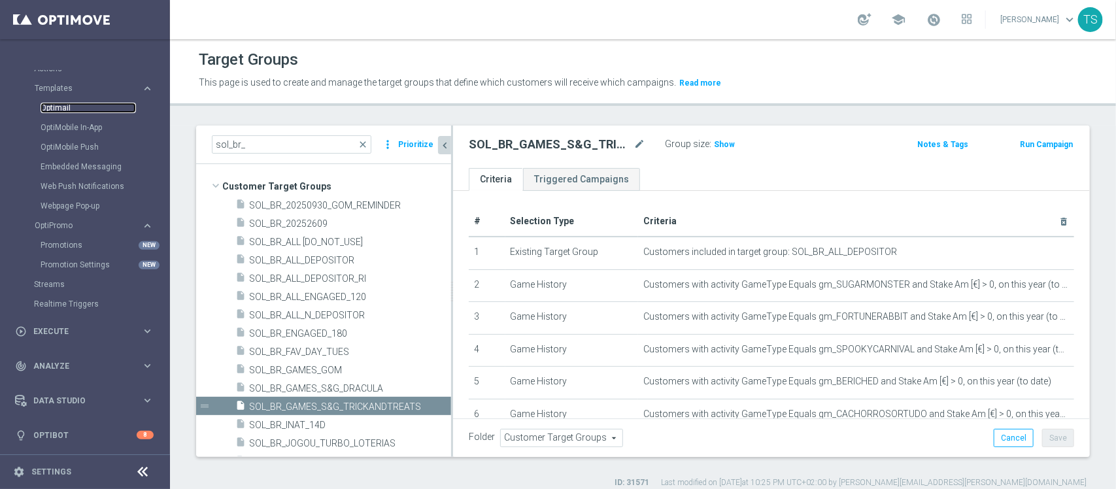
click at [69, 109] on link "Optimail" at bounding box center [88, 108] width 95 height 10
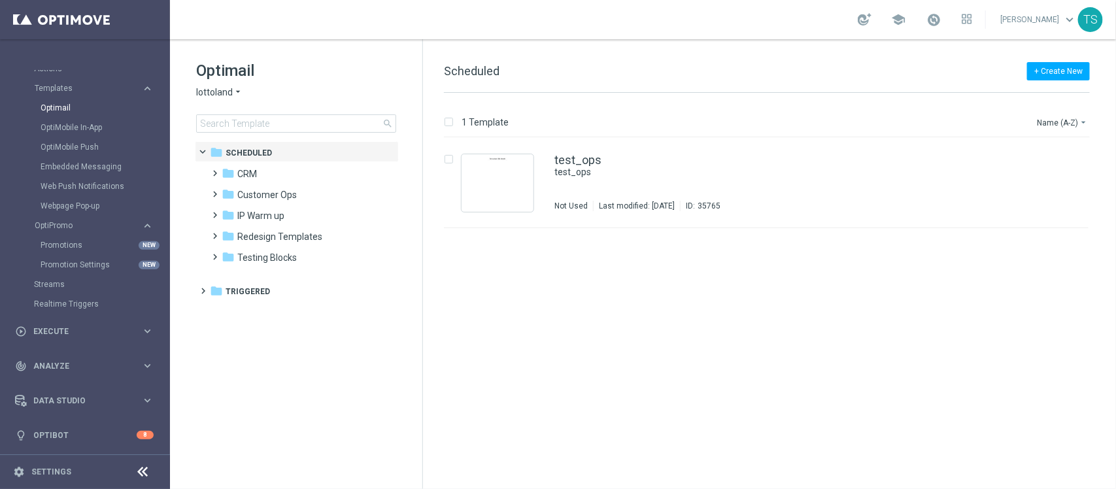
click at [211, 96] on span "lottoland" at bounding box center [214, 92] width 37 height 12
click at [252, 149] on div "Sorteonline.bet.br" at bounding box center [246, 154] width 98 height 16
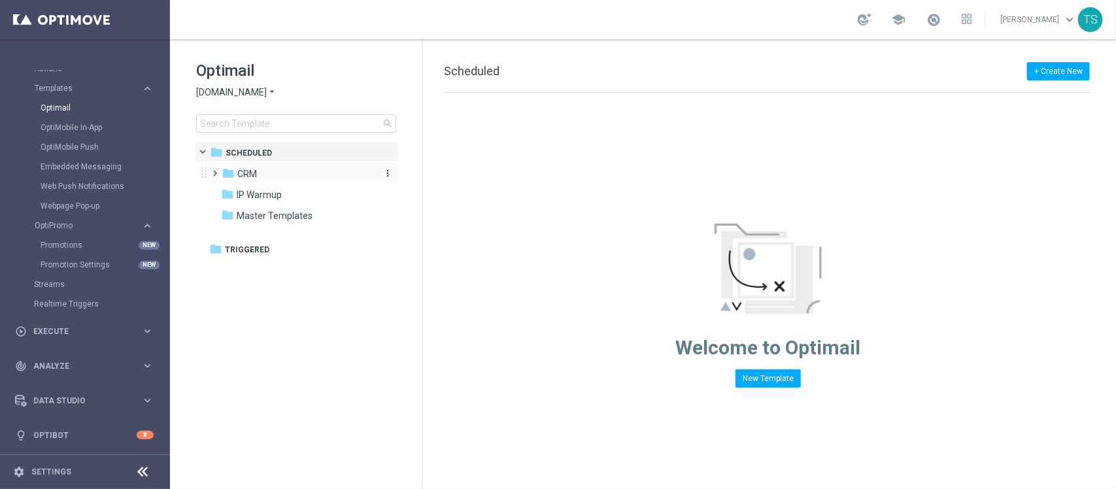
click at [258, 178] on div "folder CRM" at bounding box center [297, 174] width 150 height 15
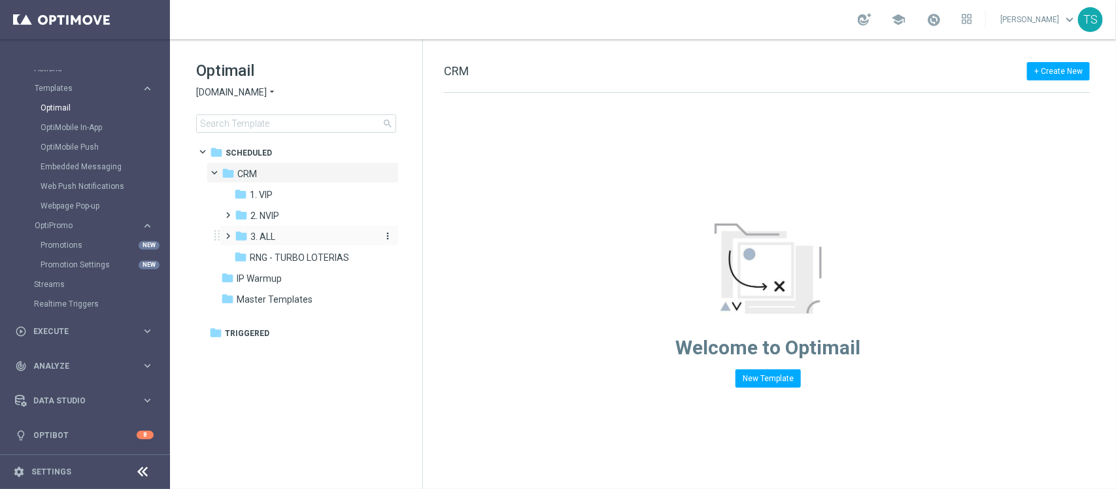
click at [290, 240] on div "folder 3. ALL" at bounding box center [304, 236] width 139 height 15
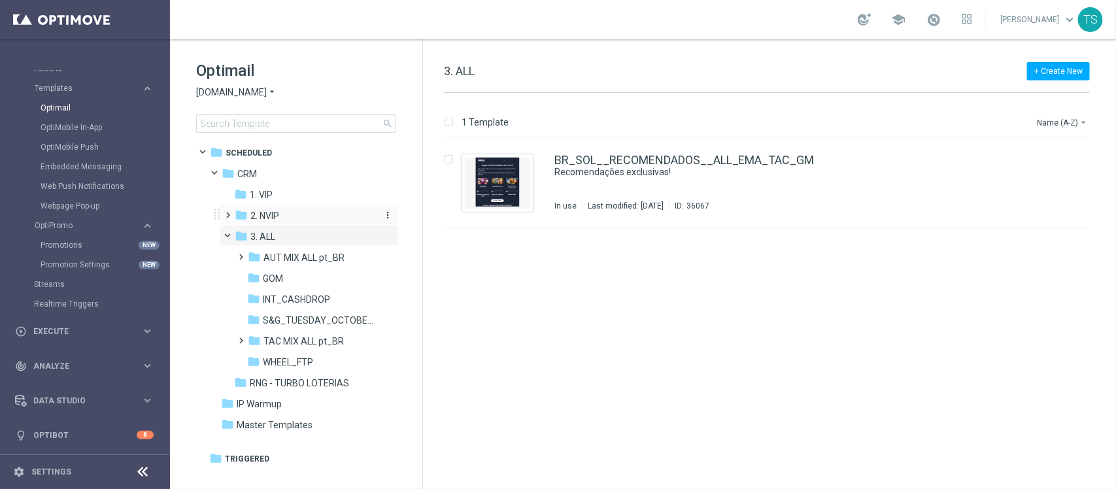
click at [286, 220] on div "folder 2. NVIP" at bounding box center [304, 216] width 139 height 15
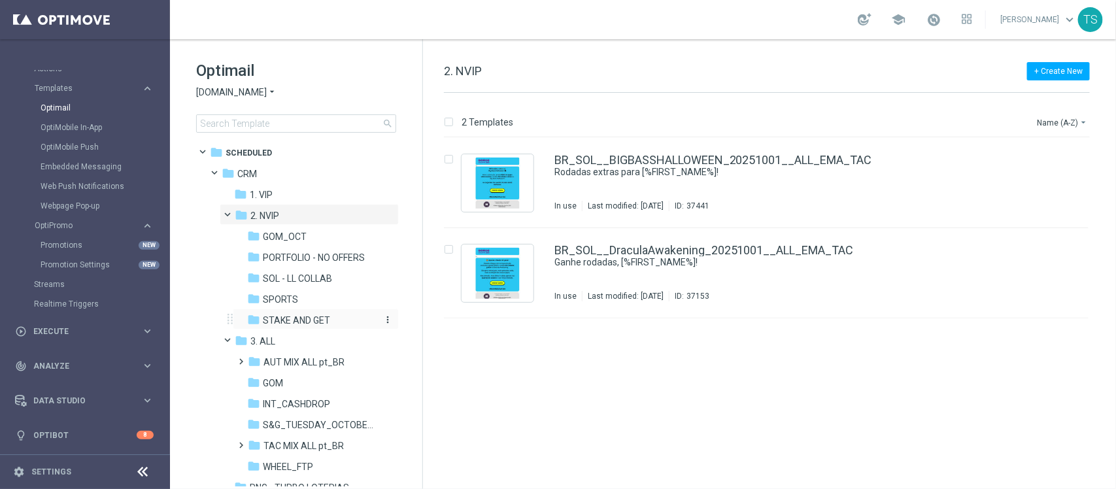
scroll to position [82, 0]
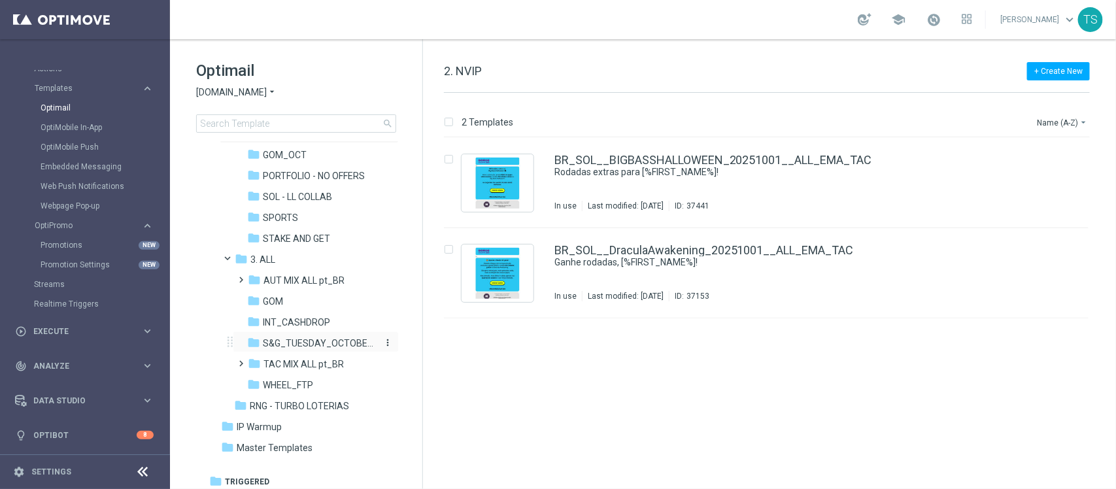
click at [382, 341] on icon "more_vert" at bounding box center [387, 342] width 10 height 10
click at [517, 400] on div "insert_drive_file BR_SOL__BIGBASSHALLOWEEN_20251001__ALL_EMA_TAC Rodadas extras…" at bounding box center [772, 313] width 683 height 351
click at [337, 342] on span "S&G_TUESDAY_OCTOBER_TRICKANDTREATS" at bounding box center [319, 343] width 113 height 12
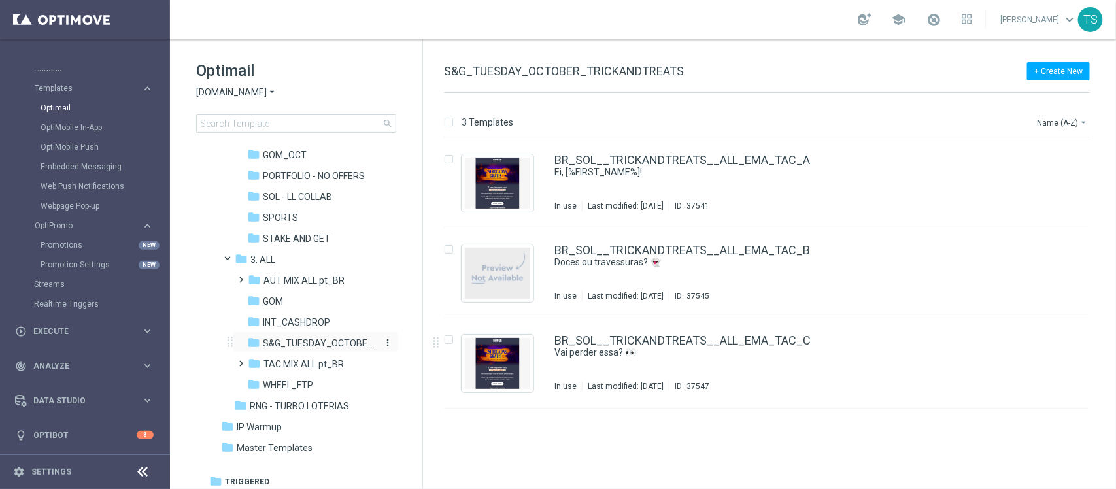
click at [388, 344] on icon "more_vert" at bounding box center [387, 342] width 10 height 10
click at [535, 420] on div "insert_drive_file BR_SOL__TRICKANDTREATS__ALL_EMA_TAC_A Ei, [%FIRST_NAME%]! In …" at bounding box center [772, 313] width 683 height 351
click at [329, 119] on input at bounding box center [296, 123] width 200 height 18
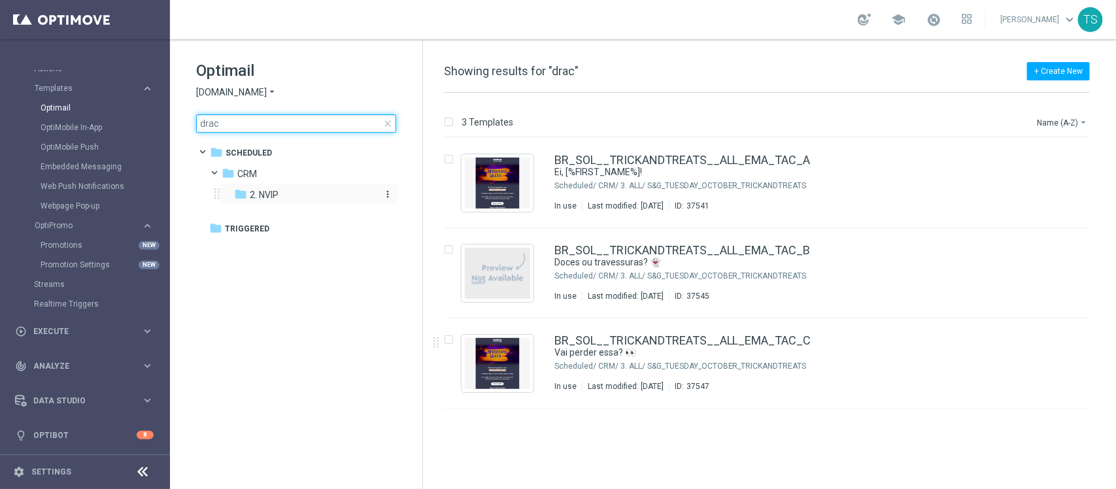
type input "drac"
click at [291, 198] on div "folder 2. NVIP" at bounding box center [303, 195] width 139 height 15
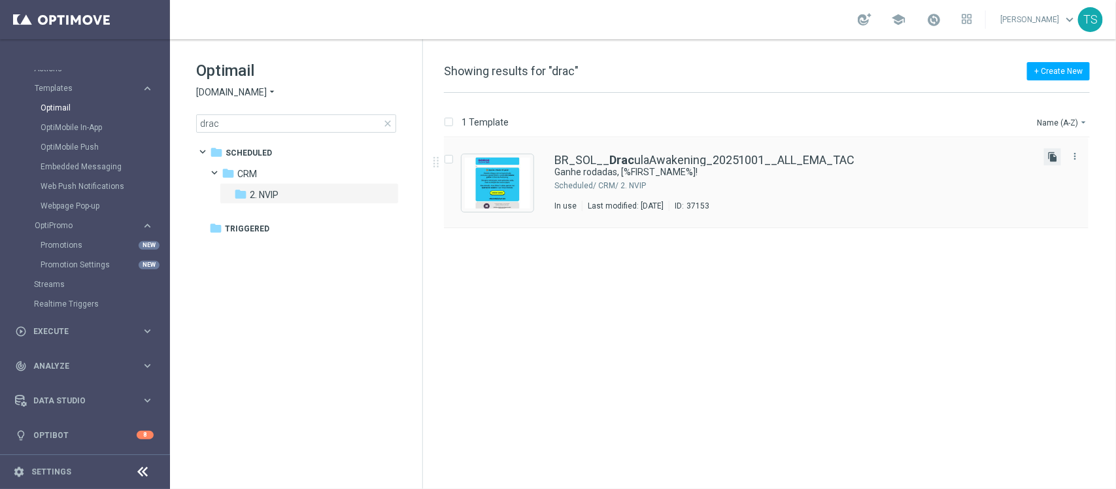
click at [1048, 158] on icon "file_copy" at bounding box center [1052, 157] width 10 height 10
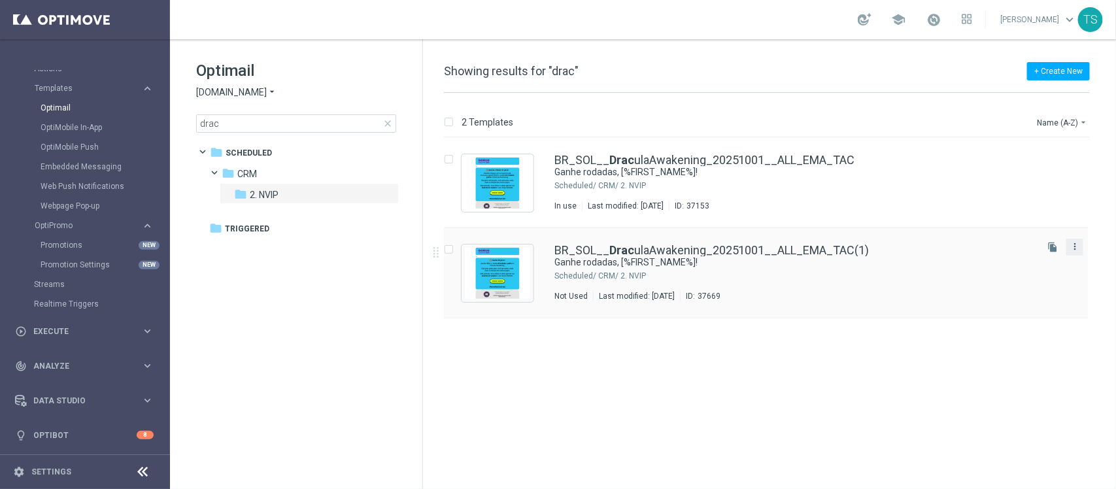
click at [1079, 248] on icon "more_vert" at bounding box center [1075, 246] width 10 height 10
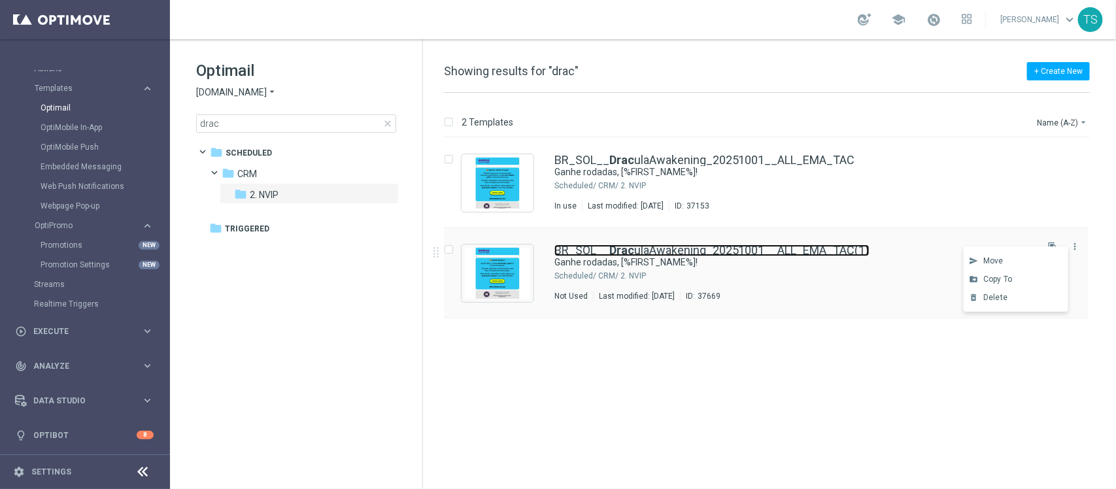
click at [695, 252] on link "BR_SOL__ Drac ulaAwakening_20251001__ALL_EMA_TAC(1)" at bounding box center [711, 251] width 315 height 12
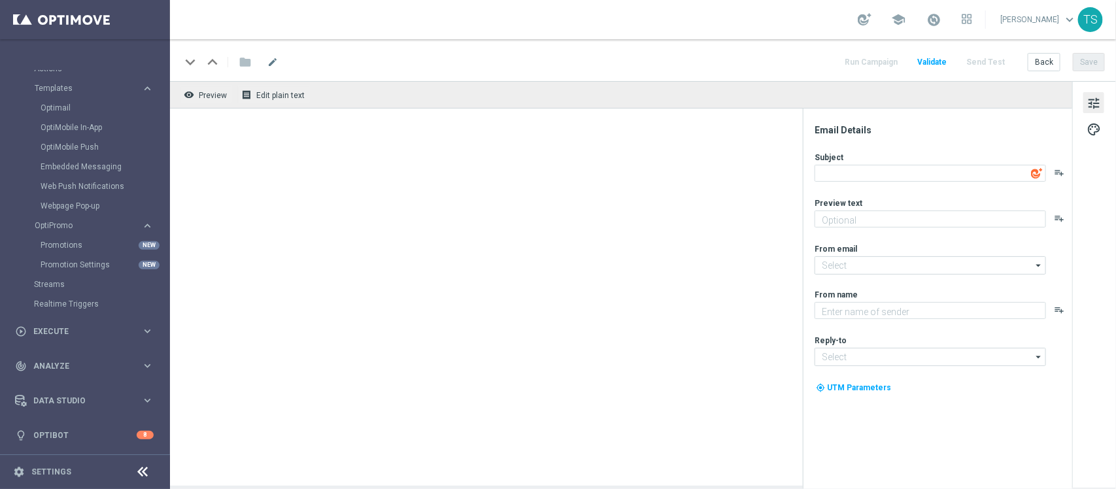
type textarea "Ganhe rodadas, [%FIRST_NAME%]!"
type textarea "Ative a promoção e garanta até 10 rodadas grátis toda quarta em outubro."
type input "contato@email.sorteonline.bet.br"
type textarea "Sorte Online Betz"
type input "suporte@sorteonline.bet.br"
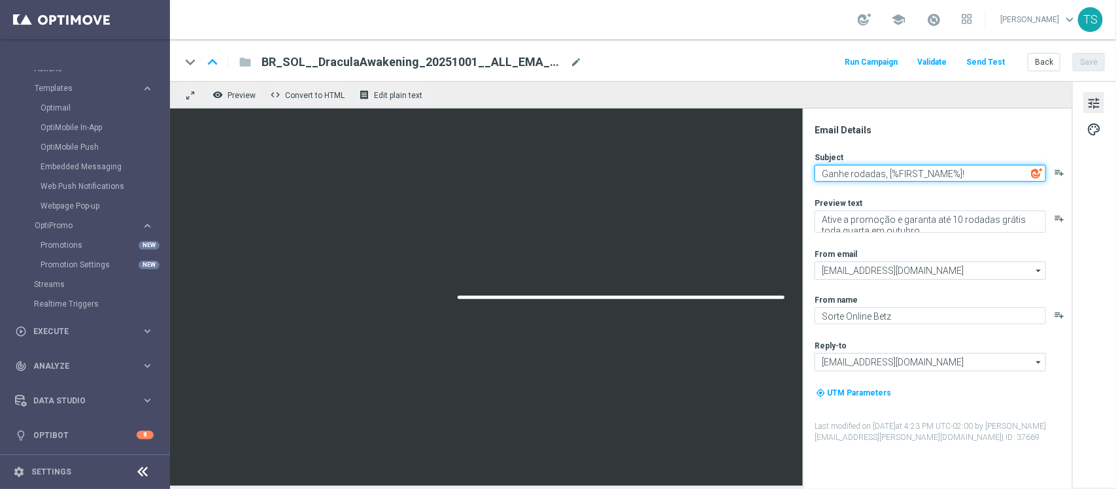
drag, startPoint x: 887, startPoint y: 173, endPoint x: 628, endPoint y: 177, distance: 258.3
click at [628, 177] on div "remove_red_eye Preview code Convert to HTML receipt Edit plain text Email Detai…" at bounding box center [643, 283] width 946 height 405
click at [953, 178] on textarea "Tá bom...[%FIRST_NAME%]!" at bounding box center [930, 173] width 231 height 17
click at [854, 168] on textarea "Tá bom...[%FIRST_NAME%]!" at bounding box center [930, 173] width 231 height 17
click at [955, 177] on textarea "Tá bom, [%FIRST_NAME%]!" at bounding box center [930, 173] width 231 height 17
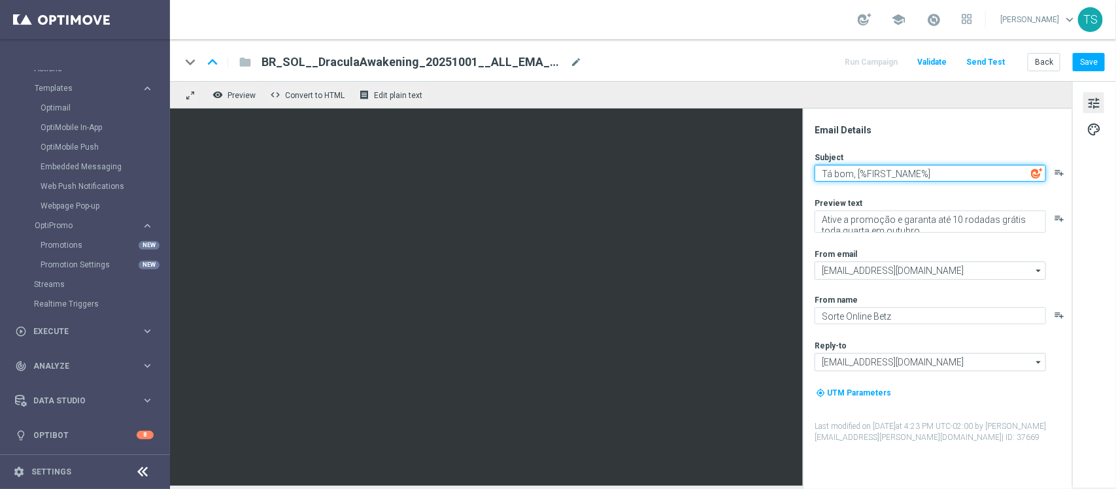
type textarea "Tá bom, [%FIRST_NAME%]"
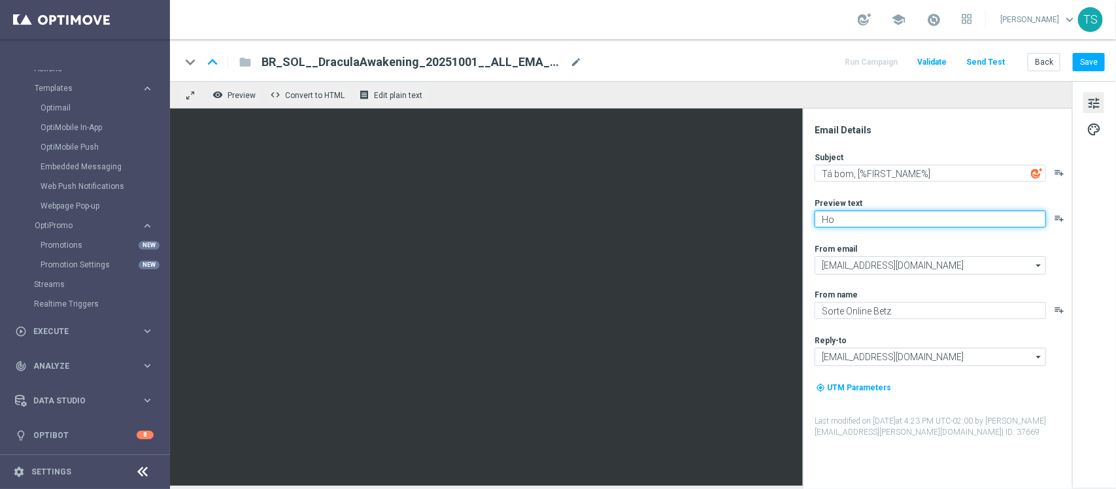
type textarea "H"
type textarea "T"
type textarea "S"
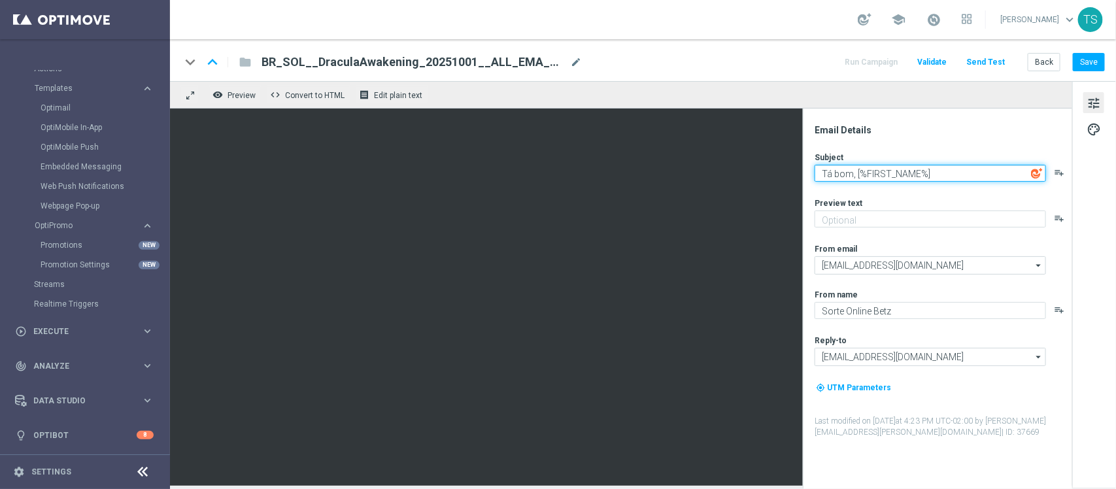
click at [995, 171] on textarea "Tá bom, [%FIRST_NAME%]" at bounding box center [930, 173] width 231 height 17
type textarea "Tá bom, [%FIRST_NAME%]..."
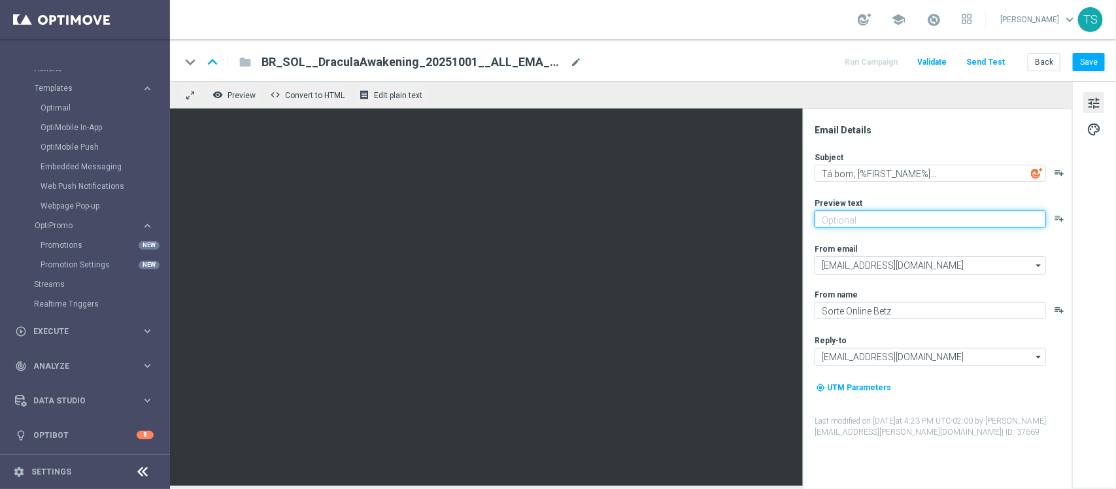
click at [881, 223] on textarea at bounding box center [930, 219] width 231 height 17
paste textarea "🚨"
type textarea "Tem rodadas grátis AQUI 🚨"
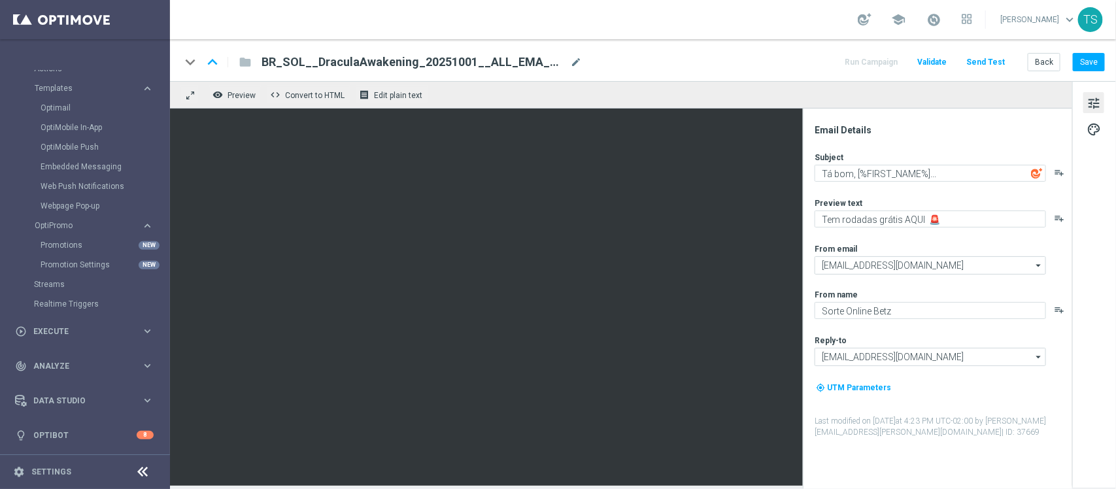
click at [1066, 243] on div "From email" at bounding box center [943, 248] width 256 height 10
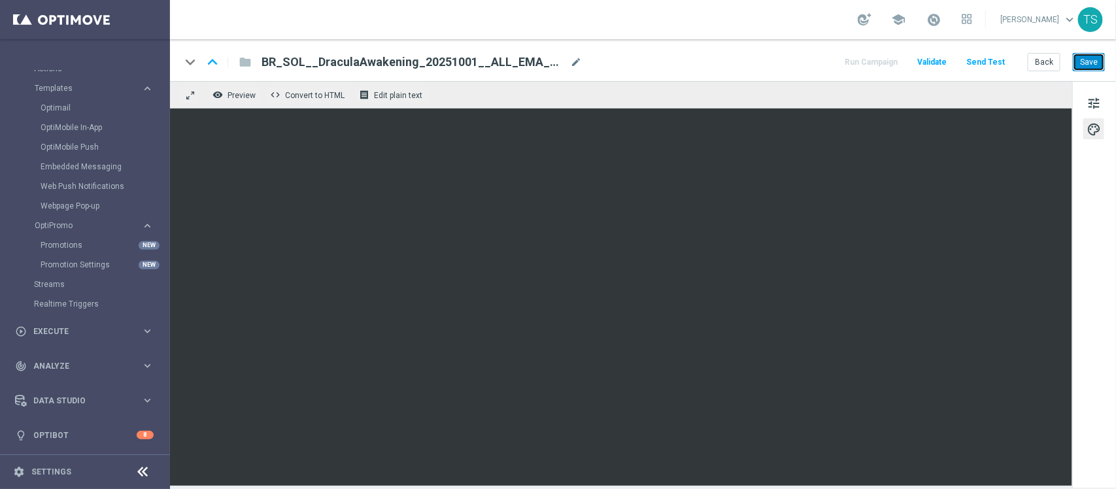
drag, startPoint x: 1092, startPoint y: 67, endPoint x: 1083, endPoint y: 67, distance: 9.2
click at [1091, 67] on button "Save" at bounding box center [1089, 62] width 32 height 18
click at [1099, 66] on button "Save" at bounding box center [1089, 62] width 32 height 18
click at [540, 61] on span "BR_SOL__DraculaAwakening_20251001__ALL_EMA_TAC(1)" at bounding box center [413, 62] width 303 height 16
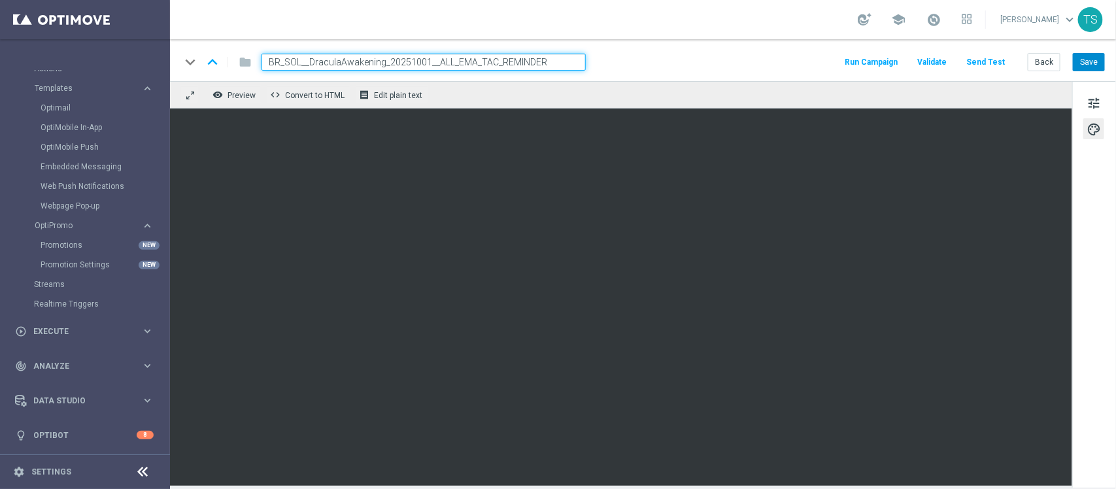
type input "BR_SOL__DraculaAwakening_20251001__ALL_EMA_TAC_REMINDER"
click at [1083, 58] on button "Save" at bounding box center [1089, 62] width 32 height 18
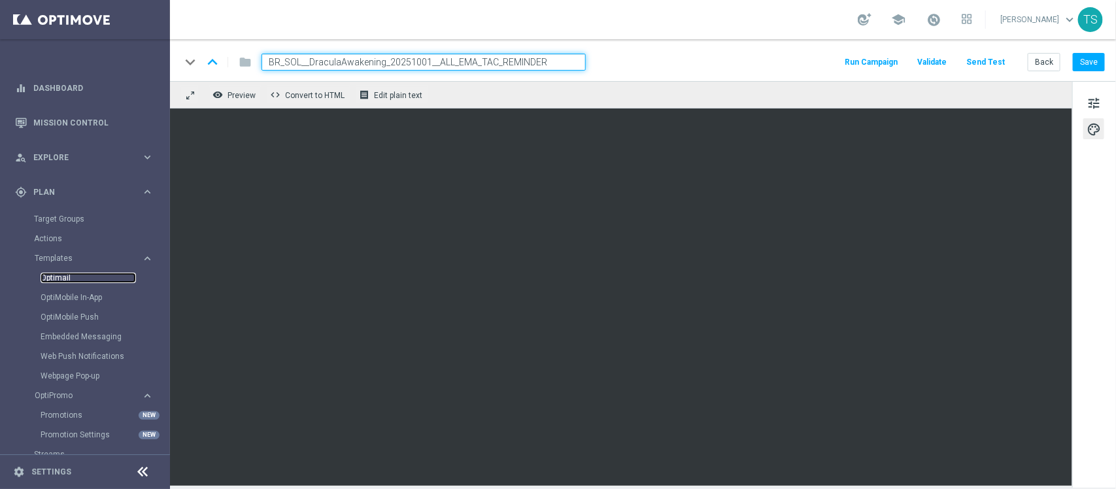
click at [79, 279] on link "Optimail" at bounding box center [88, 278] width 95 height 10
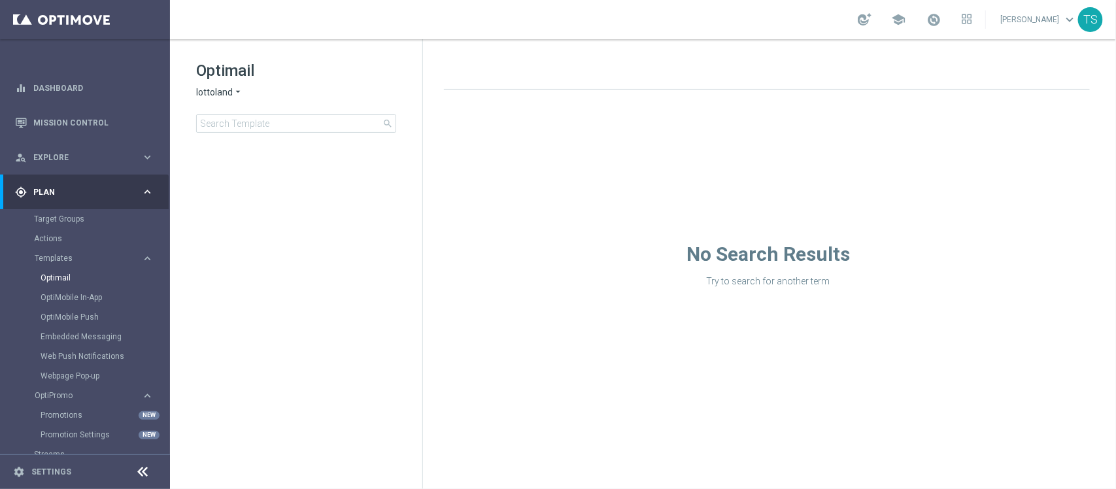
click at [222, 95] on span "lottoland" at bounding box center [214, 92] width 37 height 12
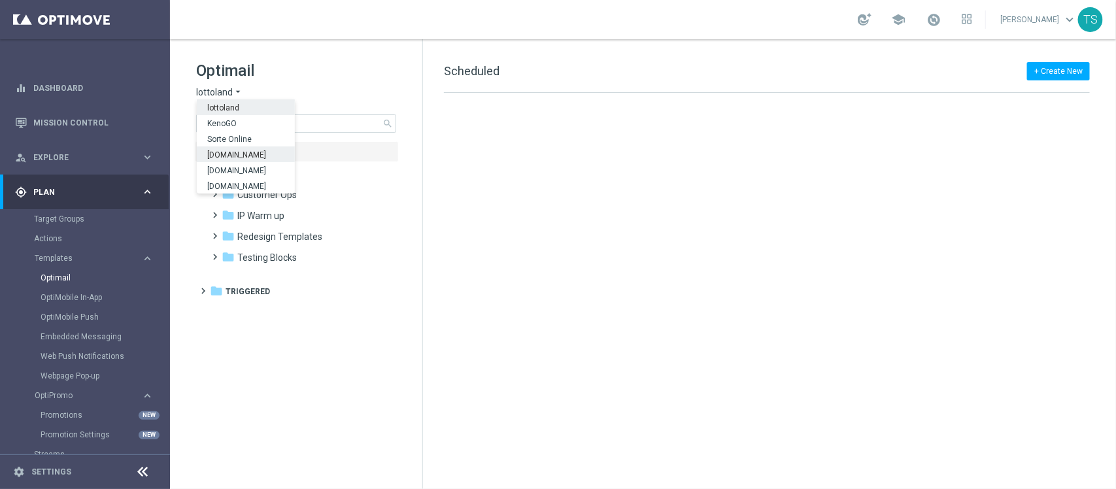
click at [250, 149] on div "Sorteonline.bet.br" at bounding box center [246, 154] width 98 height 16
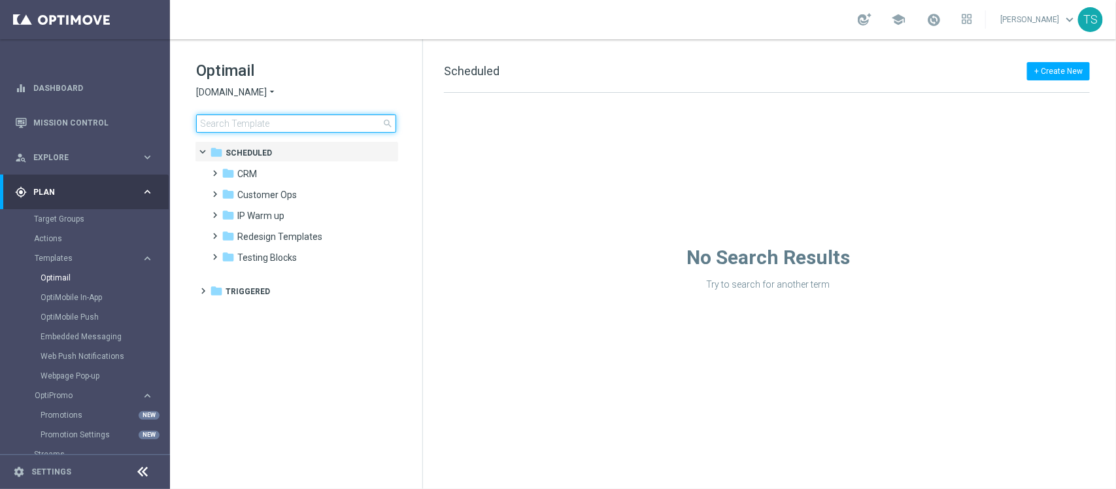
click at [279, 124] on input at bounding box center [296, 123] width 200 height 18
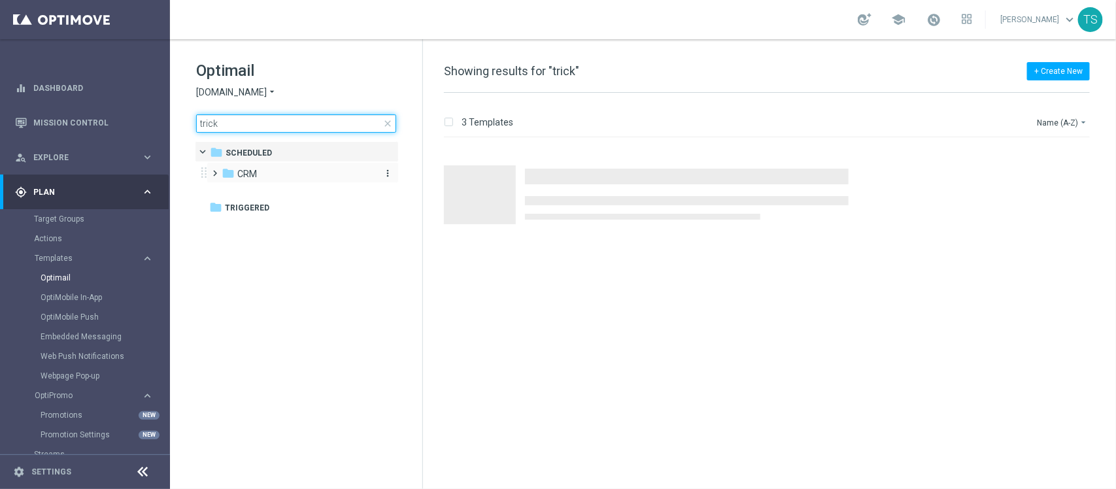
type input "trick"
click at [266, 177] on div "folder CRM" at bounding box center [297, 174] width 150 height 15
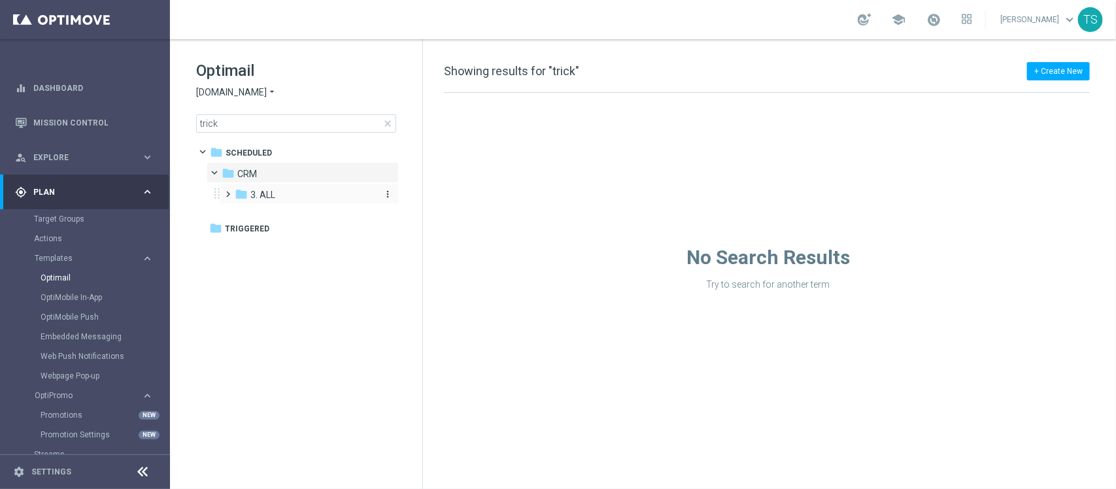
click at [290, 200] on div "folder 3. ALL" at bounding box center [304, 195] width 139 height 15
click at [327, 214] on span "S&G_TUESDAY_OCTOBER_ TRICK ANDTREATS" at bounding box center [319, 216] width 113 height 12
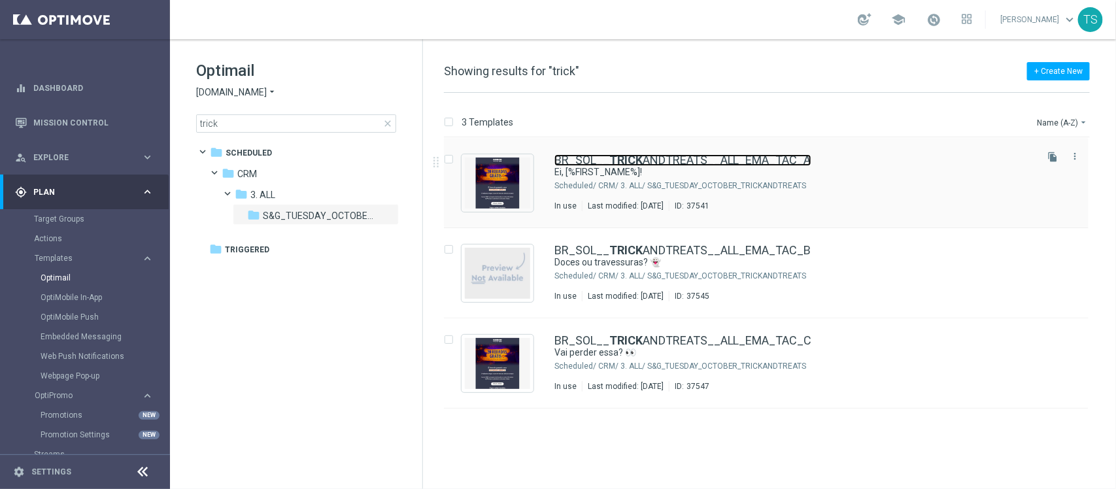
click at [696, 160] on link "BR_SOL__ TRICK ANDTREATS__ALL_EMA_TAC_A" at bounding box center [682, 160] width 257 height 12
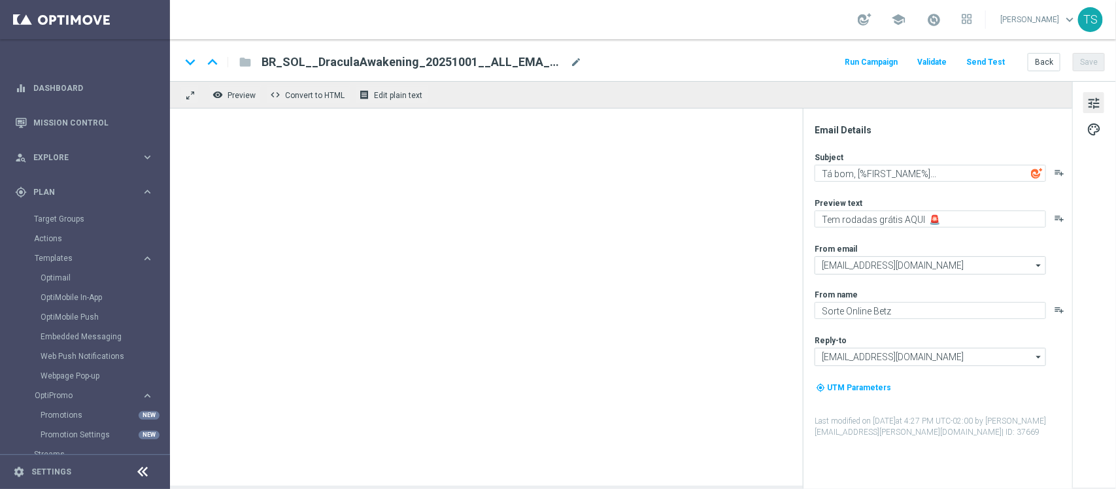
type textarea "Ei, [%FIRST_NAME%]!"
type textarea "Aqui tem 20 rodadas grátis 🔥"
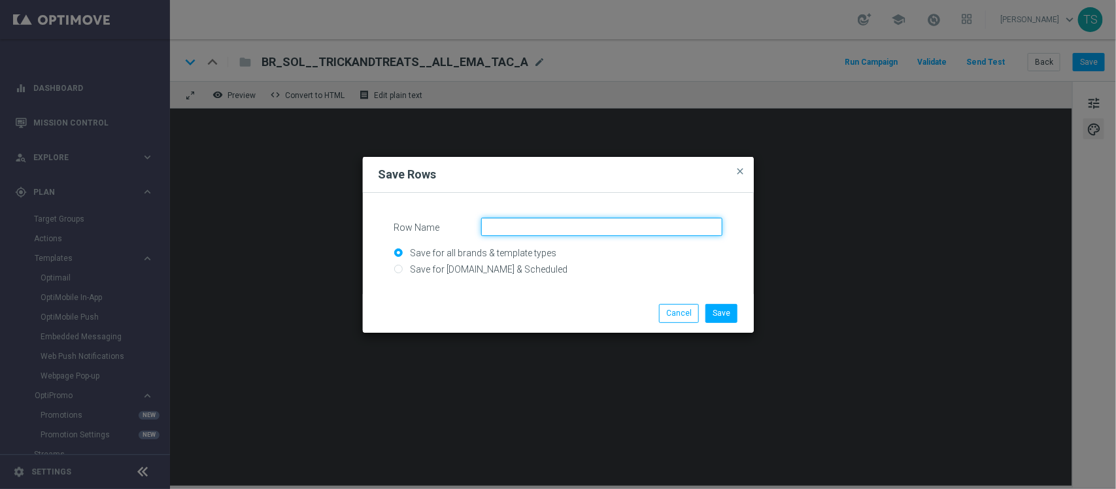
click at [556, 232] on input "Row Name" at bounding box center [601, 227] width 241 height 18
type input "GAMES_SELECTED_BR"
click at [451, 272] on input "Save for Sorteonline.bet.br & Scheduled" at bounding box center [558, 275] width 328 height 18
radio input "true"
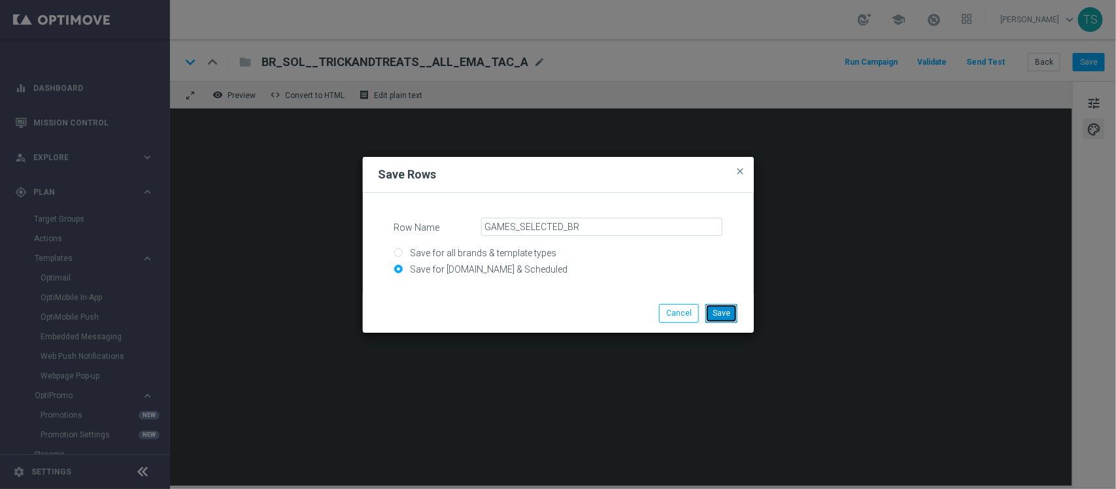
click at [717, 311] on button "Save" at bounding box center [721, 313] width 32 height 18
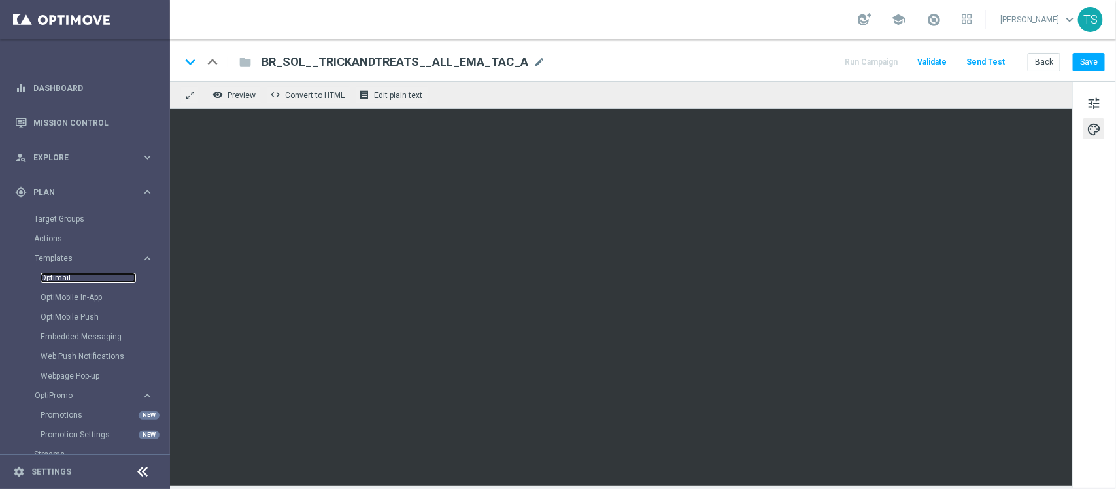
click at [63, 280] on link "Optimail" at bounding box center [88, 278] width 95 height 10
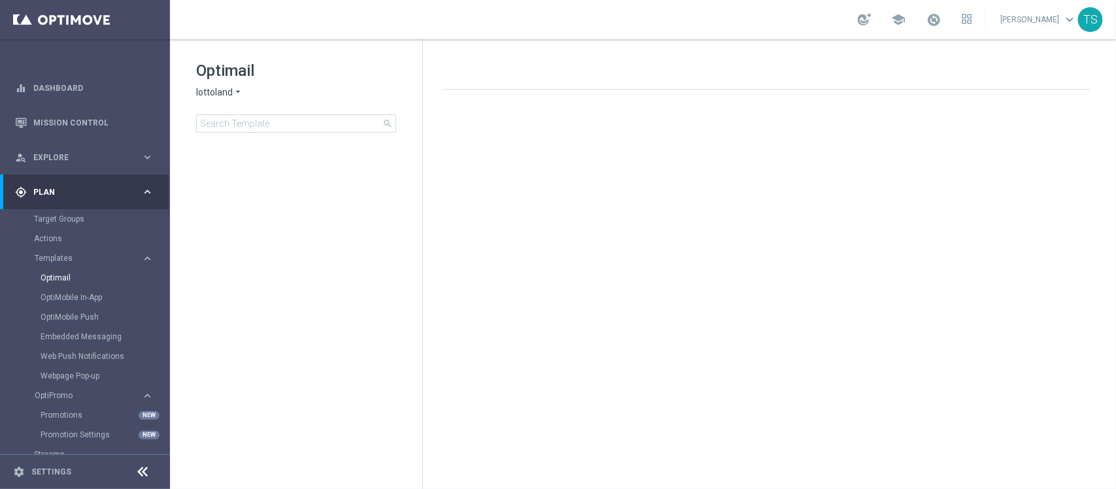
click at [224, 95] on span "lottoland" at bounding box center [214, 92] width 37 height 12
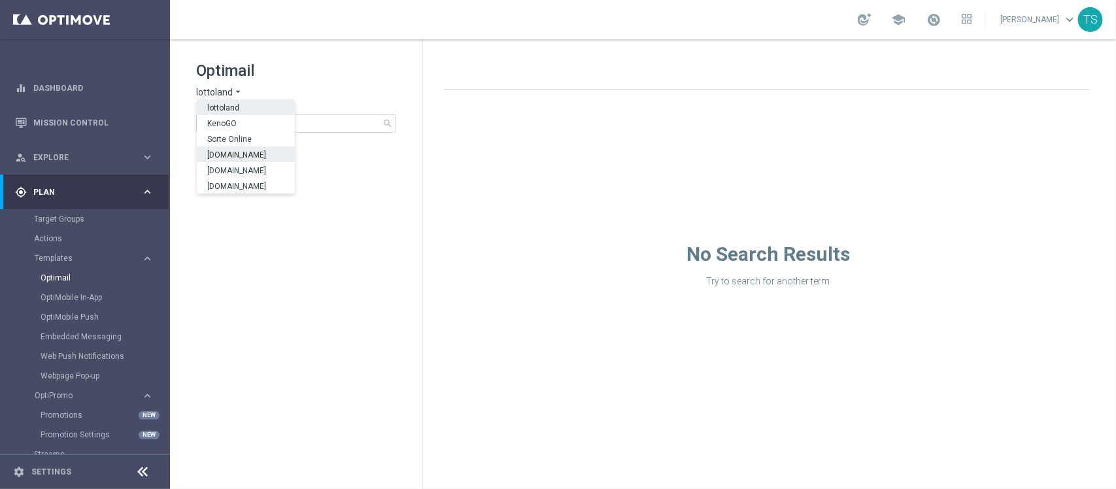
click at [0, 0] on span "Sorteonline.bet.br" at bounding box center [0, 0] width 0 height 0
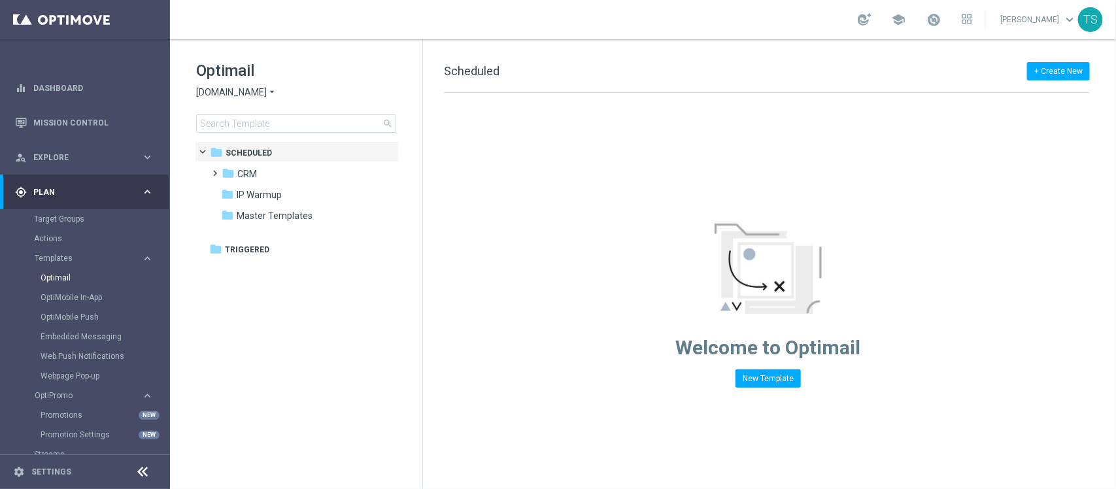
click at [266, 133] on div "Optimail Sorteonline.bet.br arrow_drop_down × Sorteonline.bet.br search folder …" at bounding box center [296, 129] width 252 height 180
click at [266, 128] on input at bounding box center [296, 123] width 200 height 18
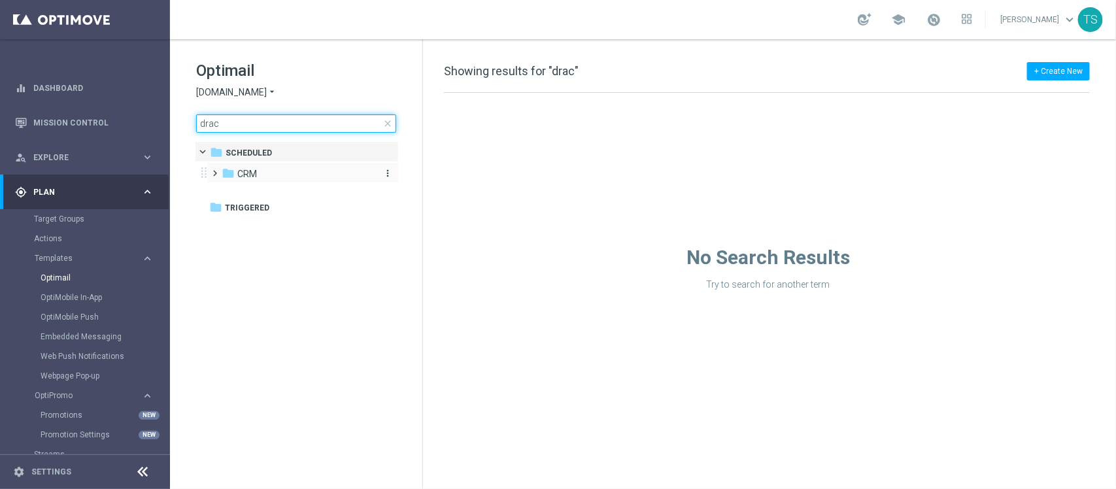
type input "drac"
click at [273, 169] on div "folder CRM" at bounding box center [297, 174] width 150 height 15
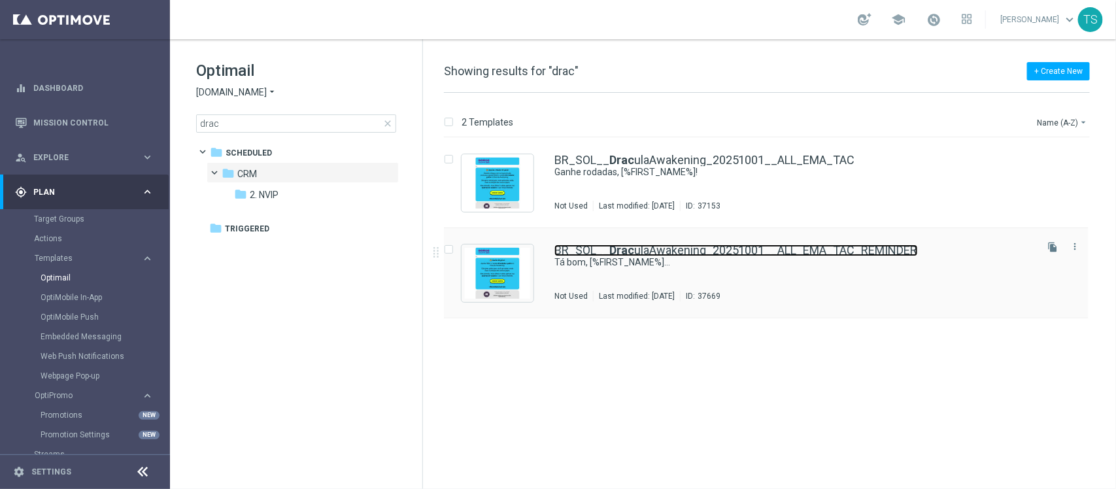
click at [711, 248] on link "BR_SOL__ Drac ulaAwakening_20251001__ALL_EMA_TAC_REMINDER" at bounding box center [736, 251] width 364 height 12
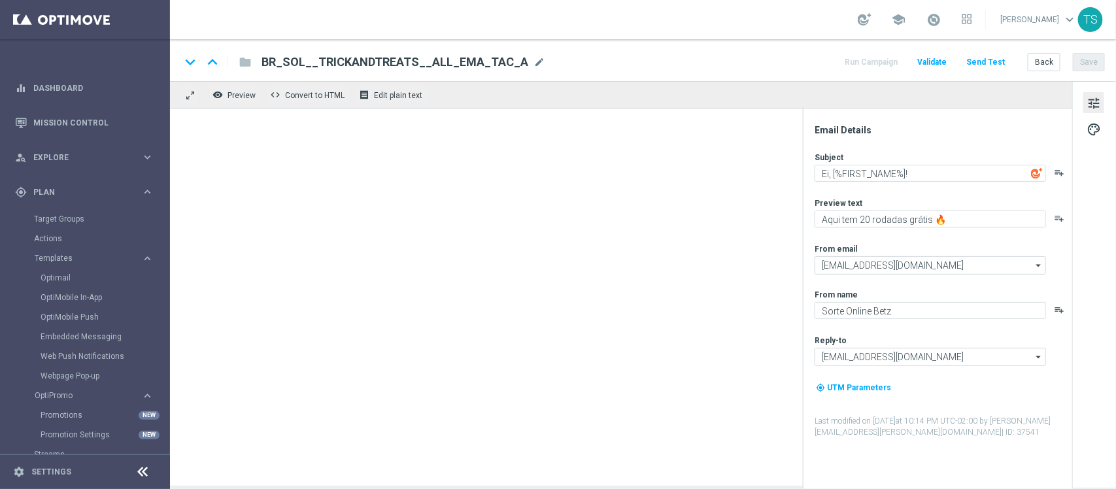
type textarea "Tá bom, [%FIRST_NAME%]..."
type textarea "Tem rodadas grátis AQUI 🚨"
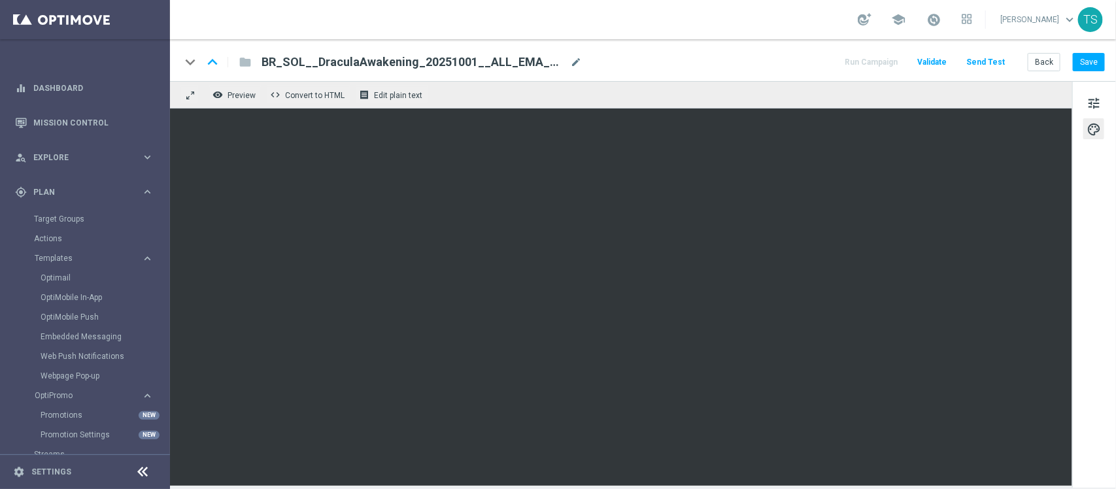
click at [867, 89] on div "remove_red_eye Preview code Convert to HTML receipt Edit plain text" at bounding box center [621, 94] width 902 height 27
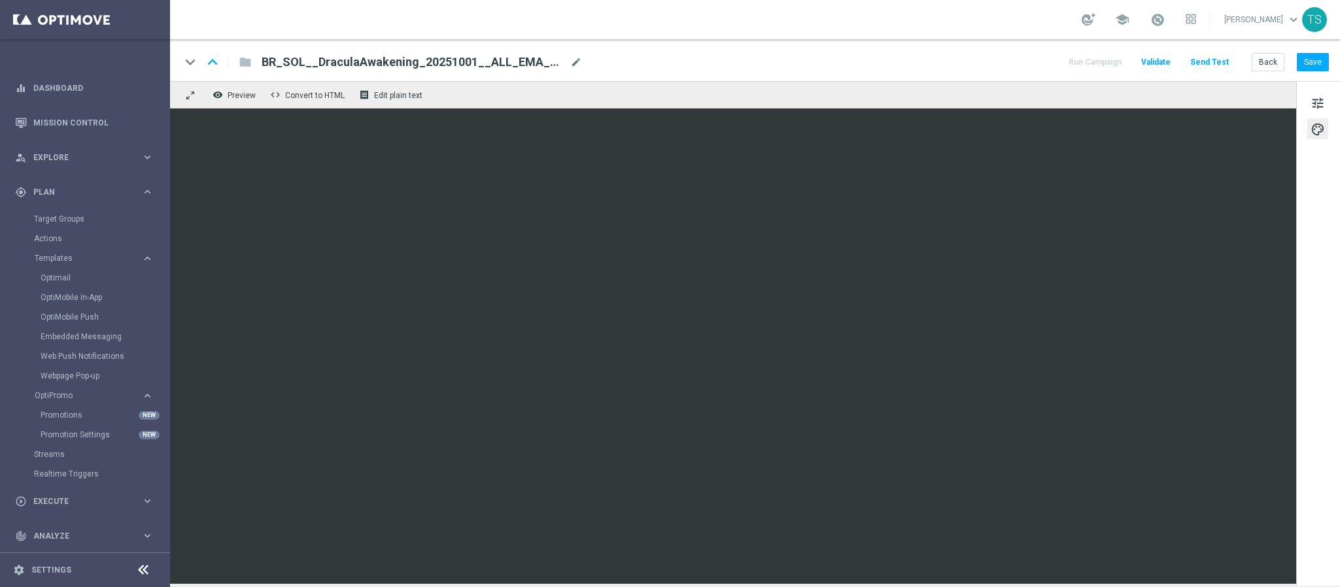
click at [883, 40] on div "keyboard_arrow_down keyboard_arrow_up folder BR_SOL__DraculaAwakening_20251001_…" at bounding box center [755, 60] width 1170 height 42
click at [1115, 92] on button "tune" at bounding box center [1317, 102] width 21 height 21
click at [1115, 105] on div "tune palette" at bounding box center [1318, 333] width 44 height 505
click at [1115, 108] on button "tune" at bounding box center [1317, 102] width 21 height 21
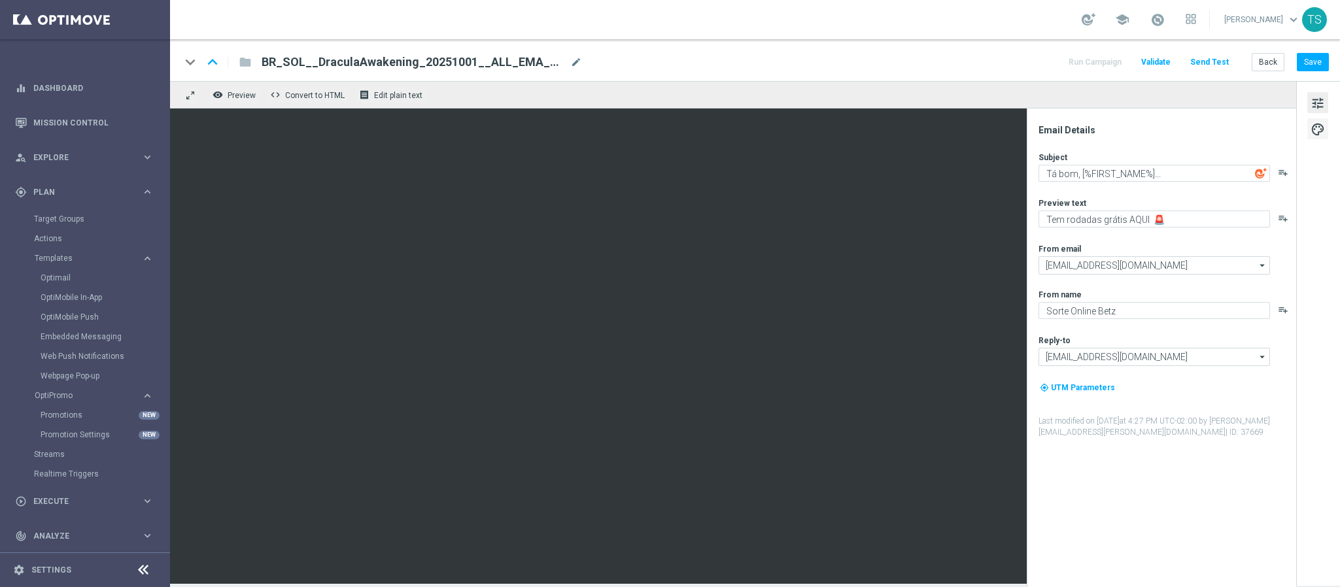
click at [1115, 134] on span "palette" at bounding box center [1317, 129] width 14 height 17
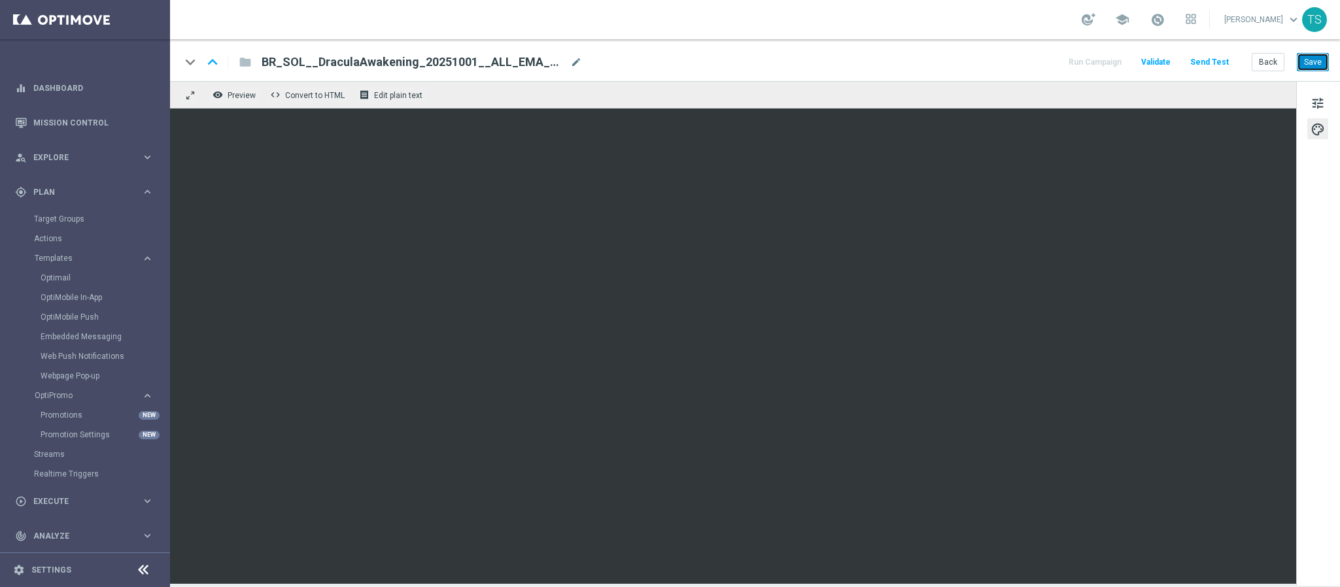
click at [1115, 69] on button "Save" at bounding box center [1312, 62] width 32 height 18
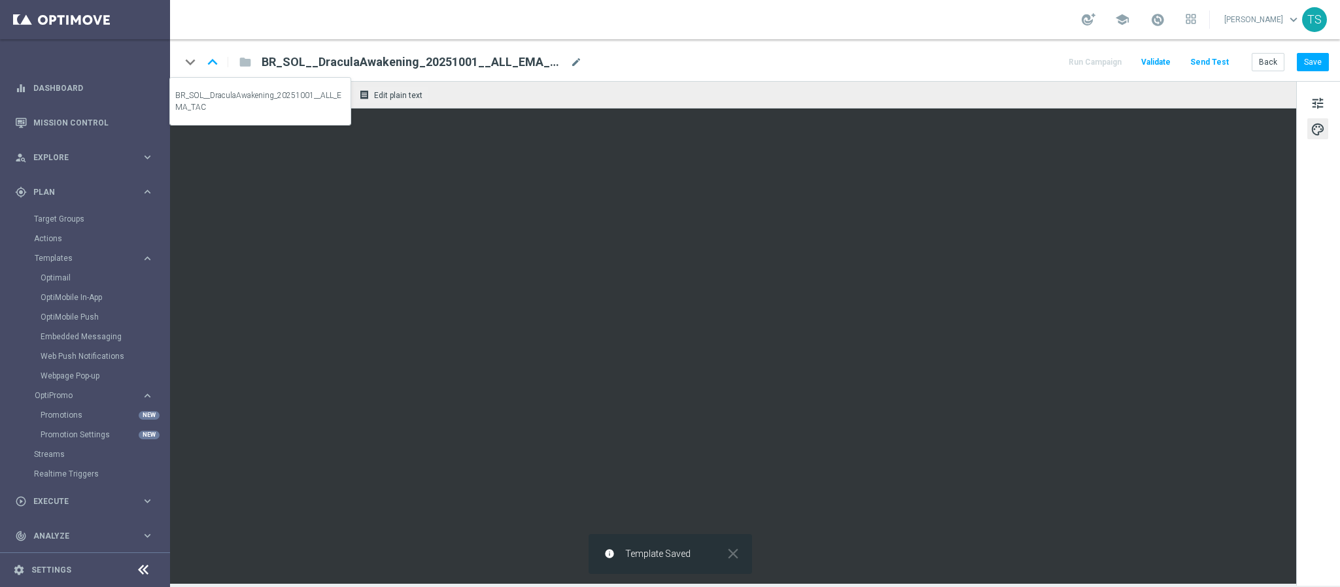
click at [214, 56] on icon "keyboard_arrow_up" at bounding box center [213, 62] width 20 height 20
click at [198, 61] on icon "keyboard_arrow_down" at bounding box center [190, 62] width 20 height 20
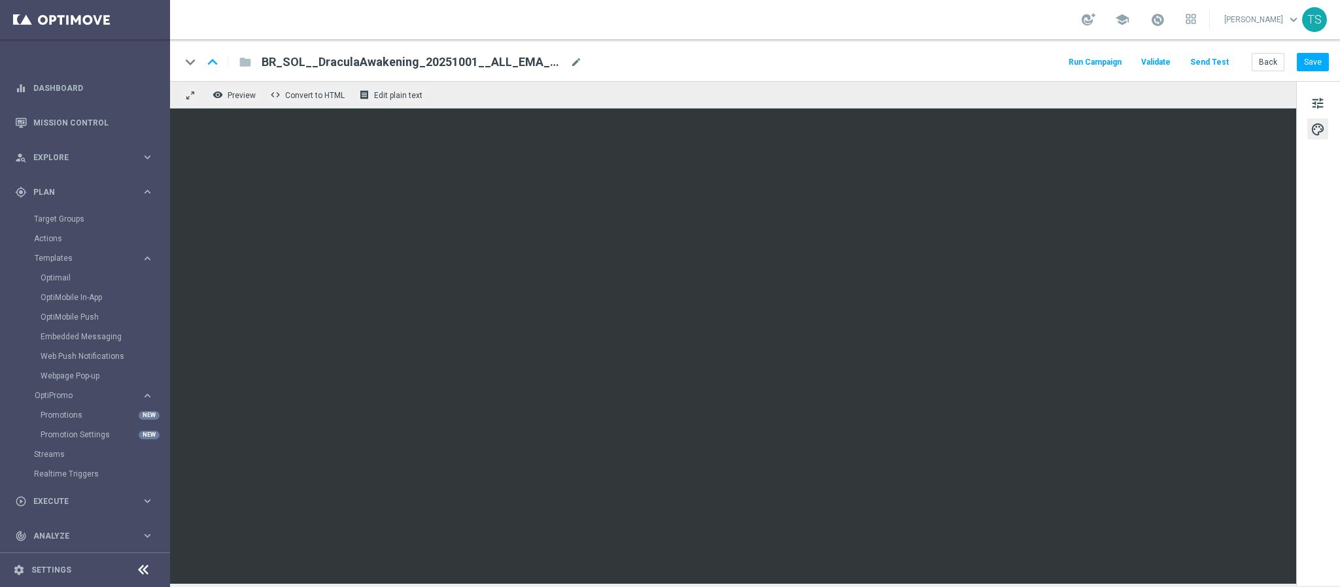
click at [711, 56] on div "keyboard_arrow_down keyboard_arrow_up folder BR_SOL__DraculaAwakening_20251001_…" at bounding box center [754, 62] width 1148 height 17
click at [1115, 101] on span "tune" at bounding box center [1317, 103] width 14 height 17
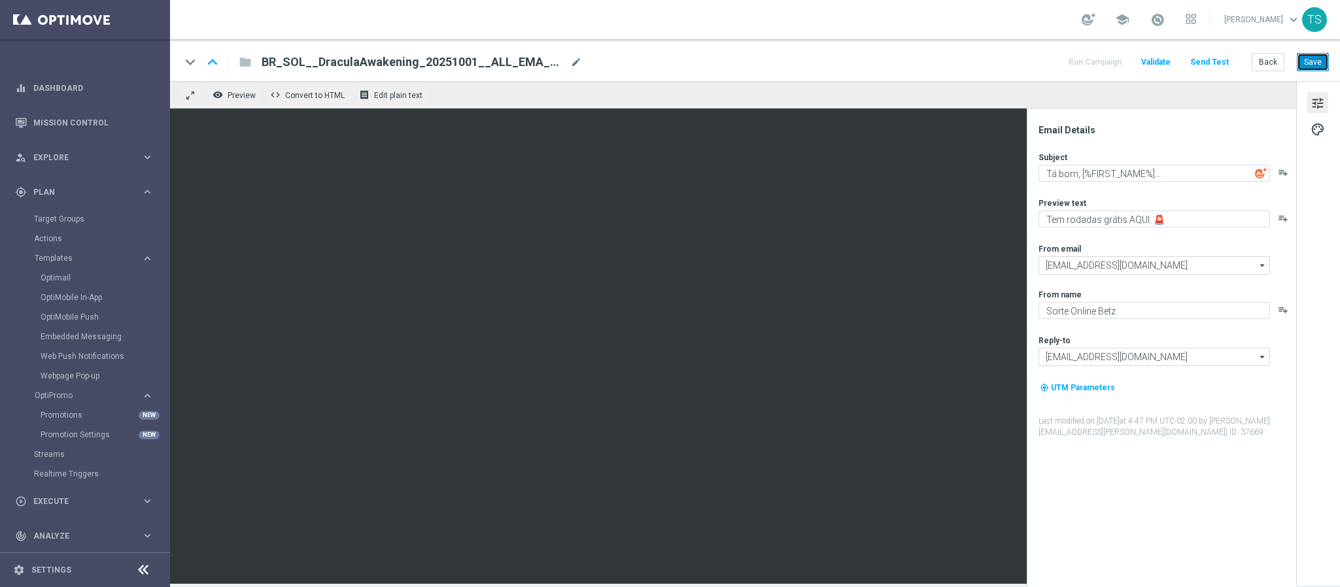
click at [1115, 67] on button "Save" at bounding box center [1312, 62] width 32 height 18
click at [1092, 61] on button "Run Campaign" at bounding box center [1094, 63] width 57 height 18
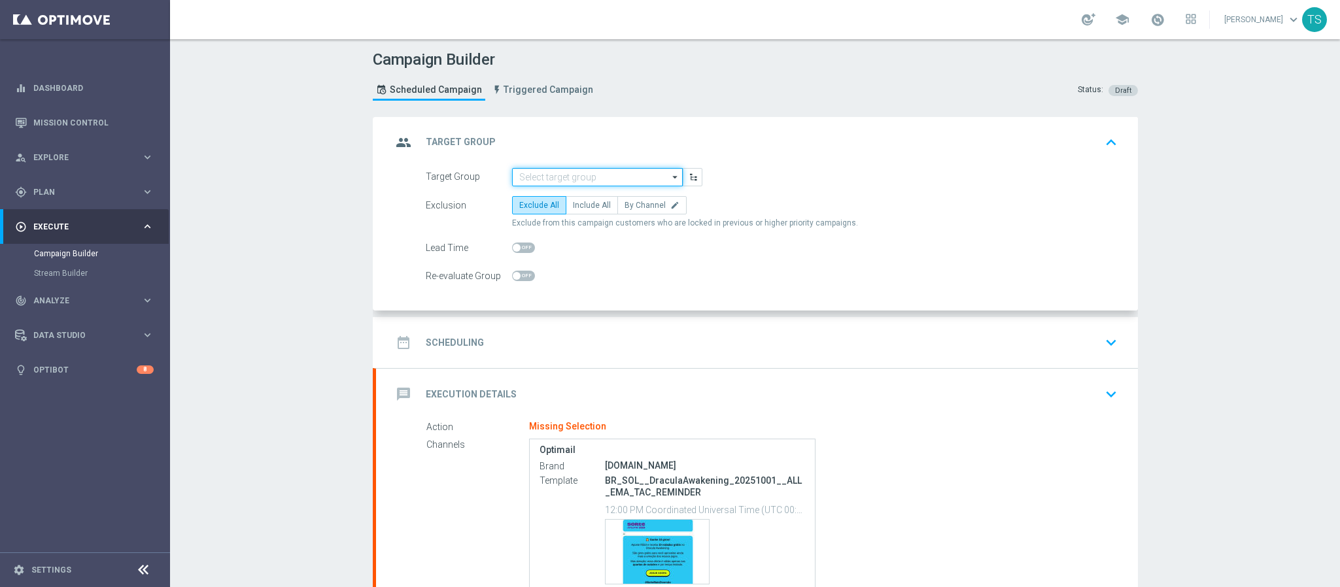
click at [605, 173] on input at bounding box center [597, 177] width 171 height 18
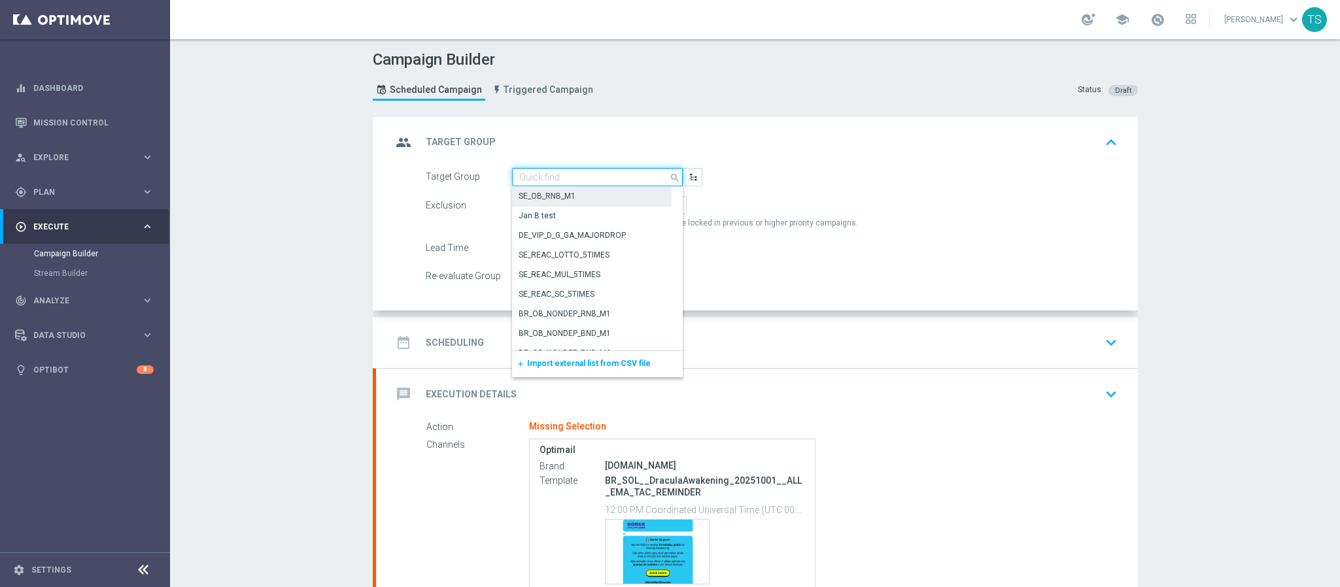
type input "f"
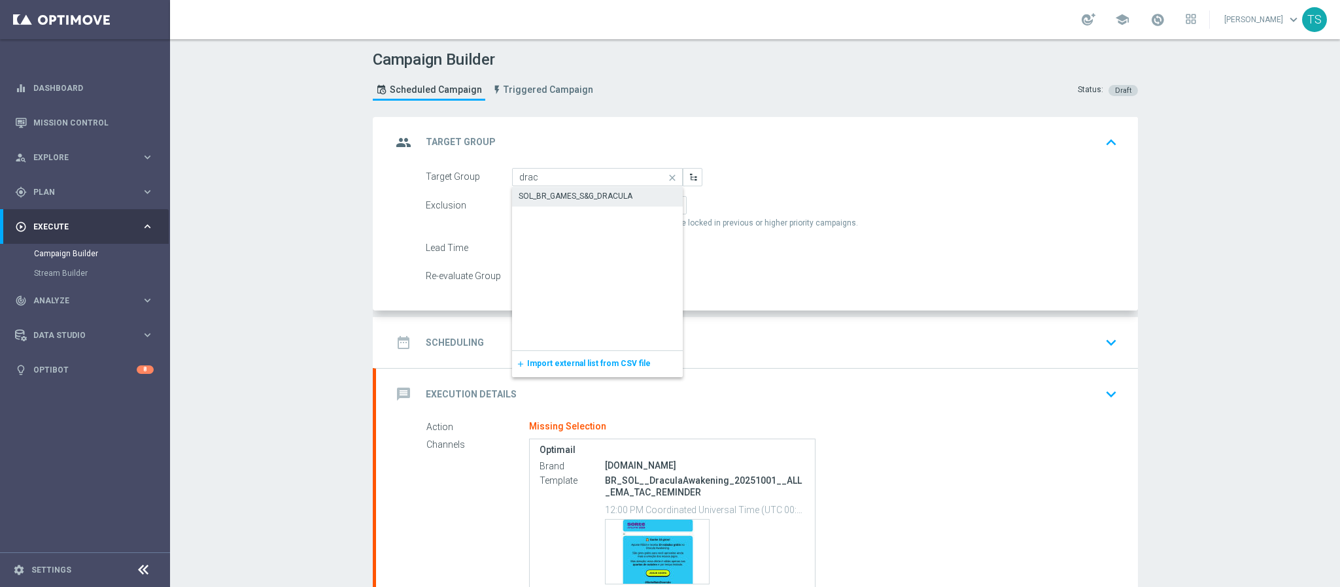
click at [618, 197] on div "SOL_BR_GAMES_S&G_DRACULA" at bounding box center [575, 196] width 114 height 12
type input "SOL_BR_GAMES_S&G_DRACULA"
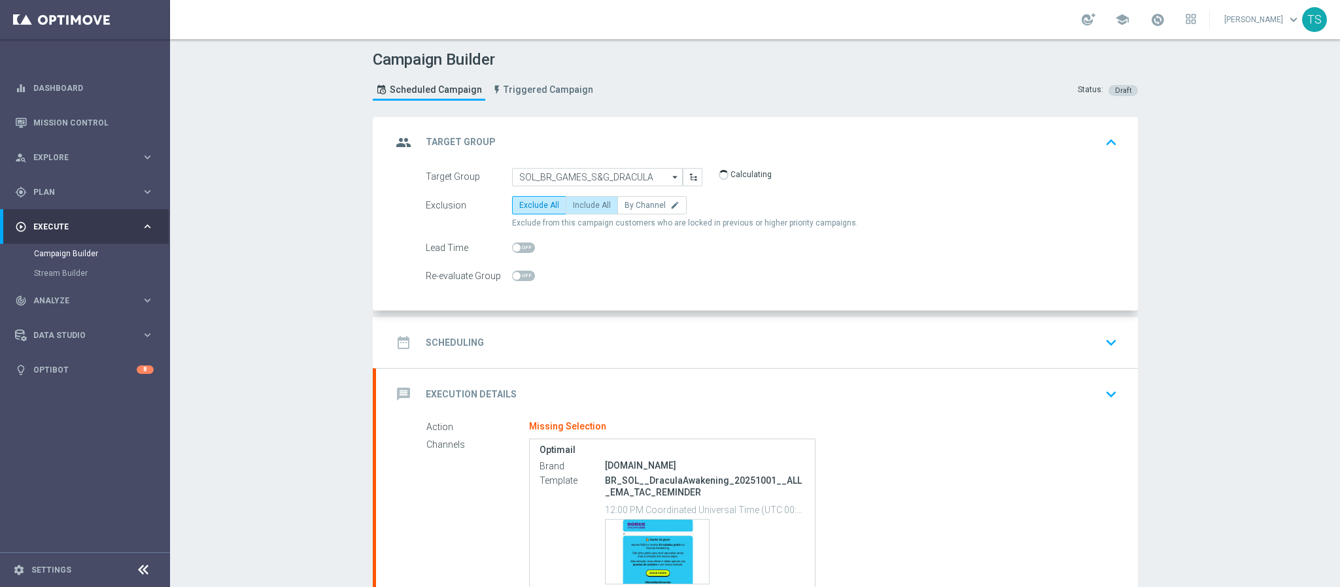
click at [573, 201] on span "Include All" at bounding box center [592, 205] width 38 height 9
click at [573, 203] on input "Include All" at bounding box center [577, 207] width 8 height 8
radio input "true"
click at [1105, 344] on icon "keyboard_arrow_down" at bounding box center [1111, 343] width 20 height 20
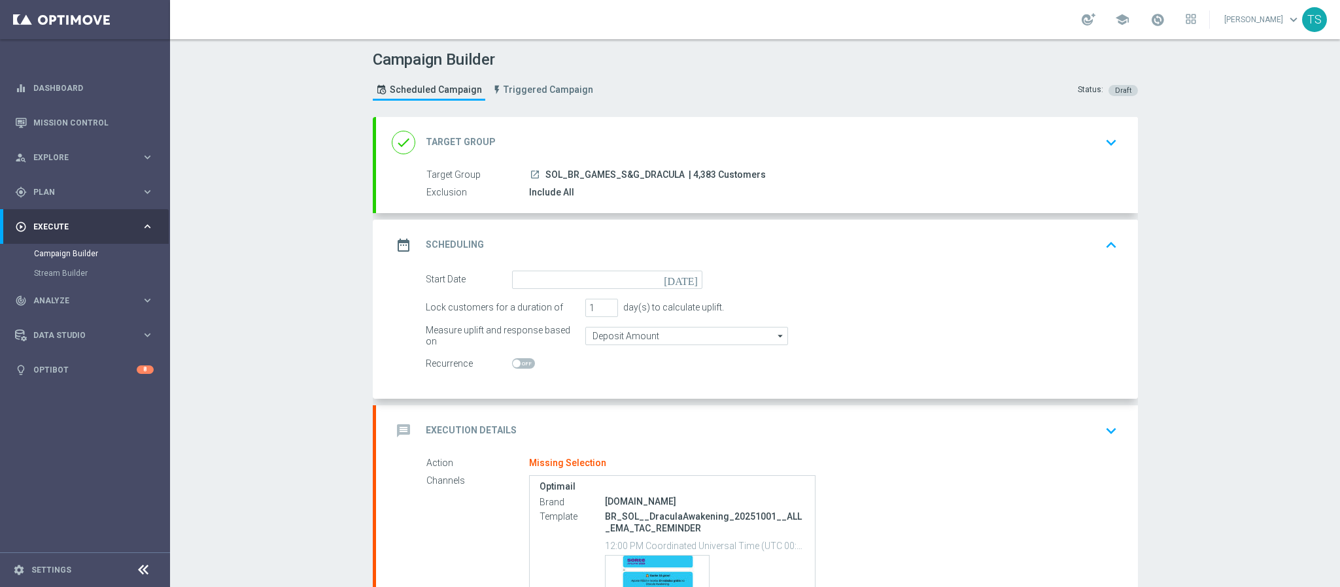
click at [683, 281] on icon "[DATE]" at bounding box center [683, 278] width 39 height 14
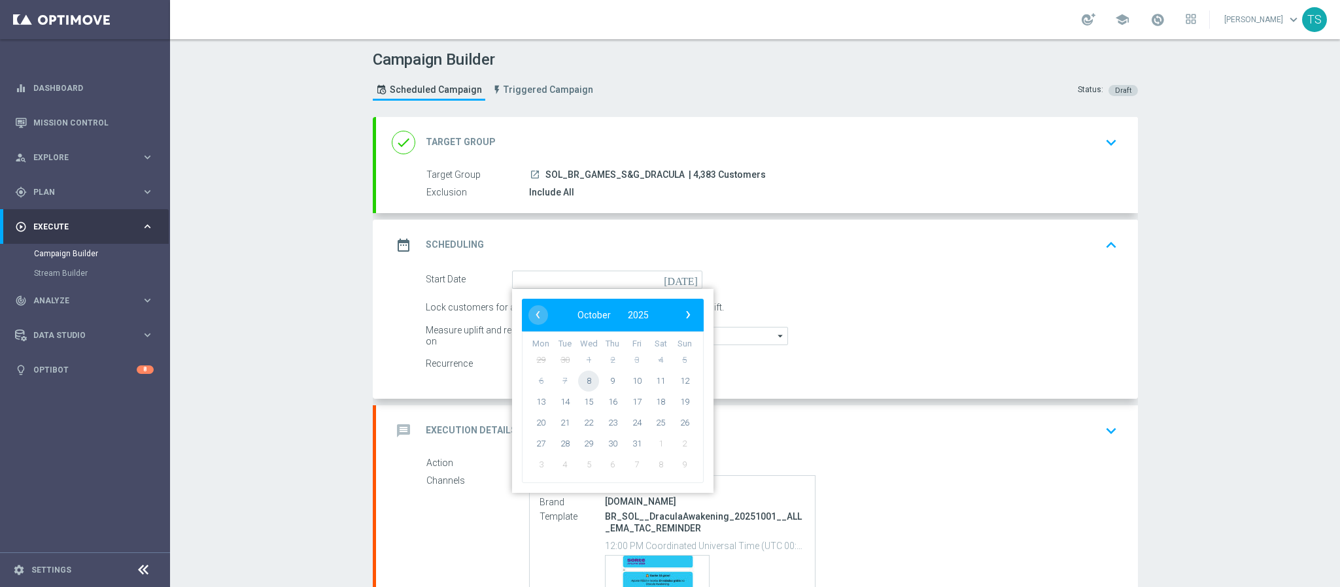
click at [586, 379] on span "8" at bounding box center [588, 380] width 21 height 21
type input "08 Oct 2025"
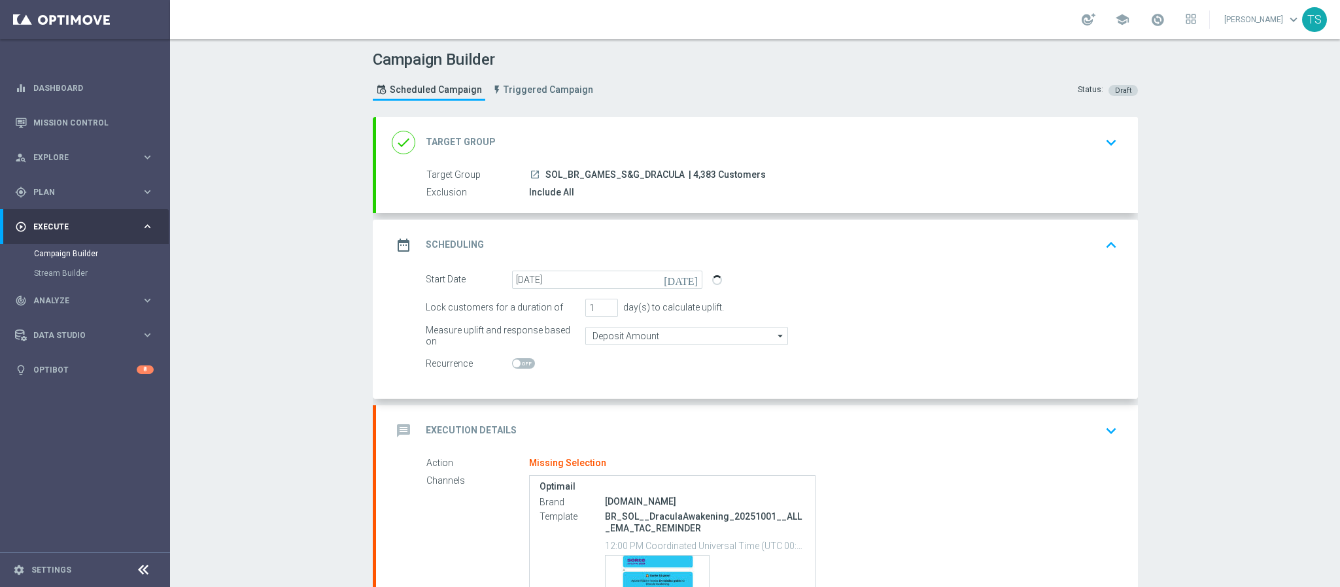
click at [1101, 428] on icon "keyboard_arrow_down" at bounding box center [1111, 431] width 20 height 20
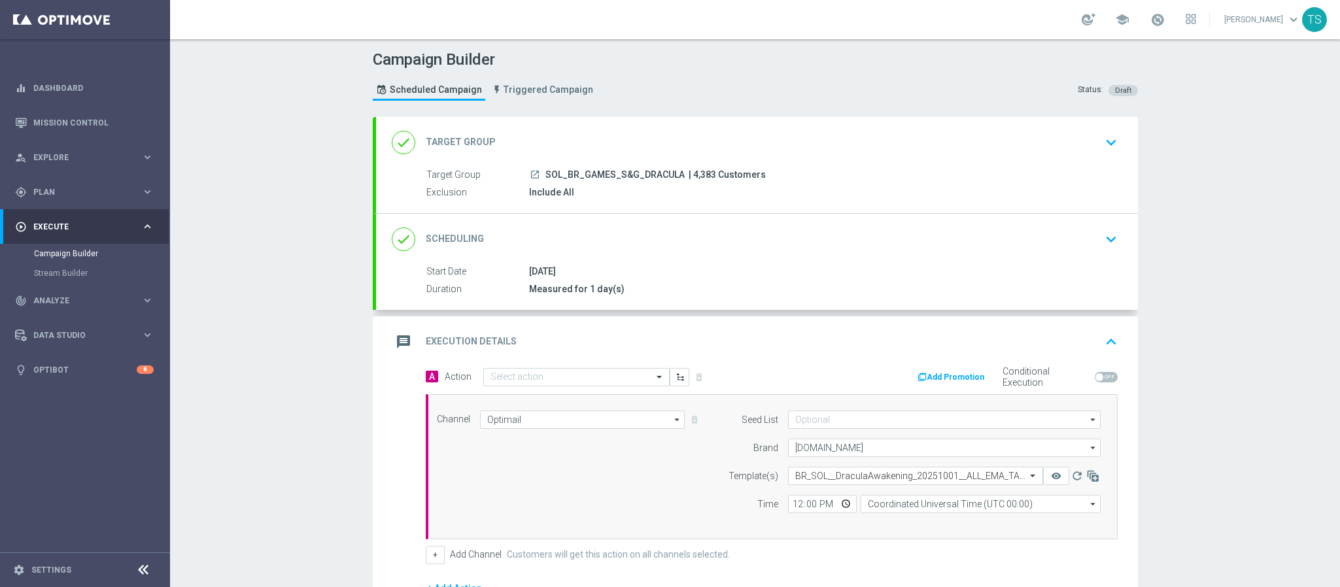
scroll to position [189, 0]
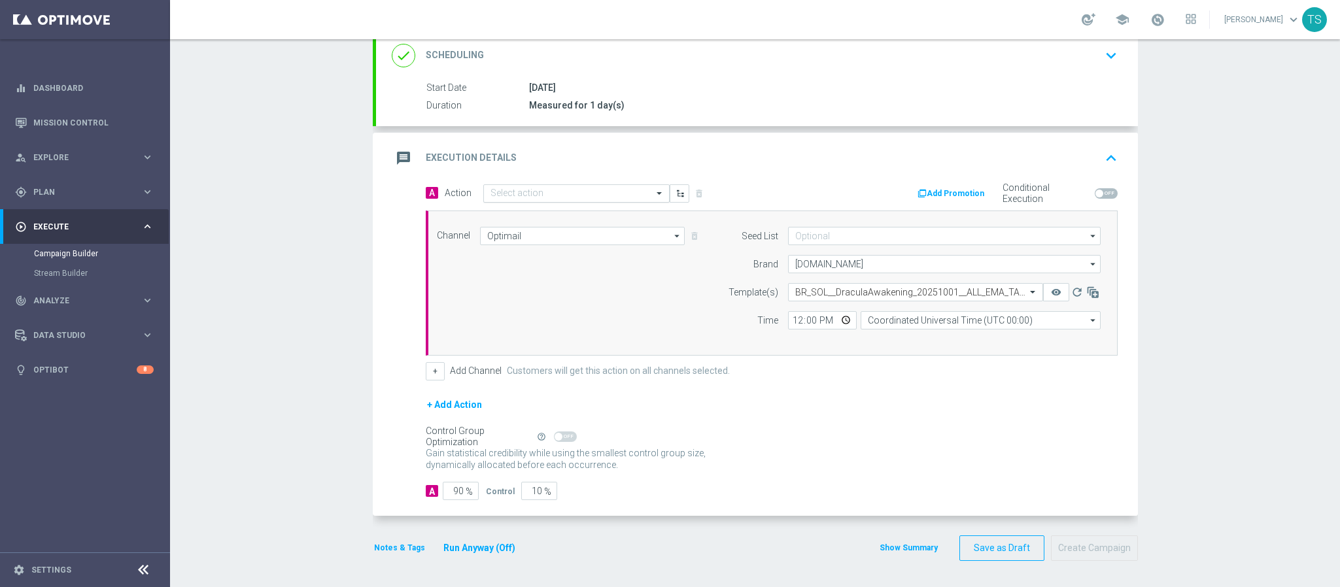
click at [640, 193] on div at bounding box center [576, 193] width 185 height 11
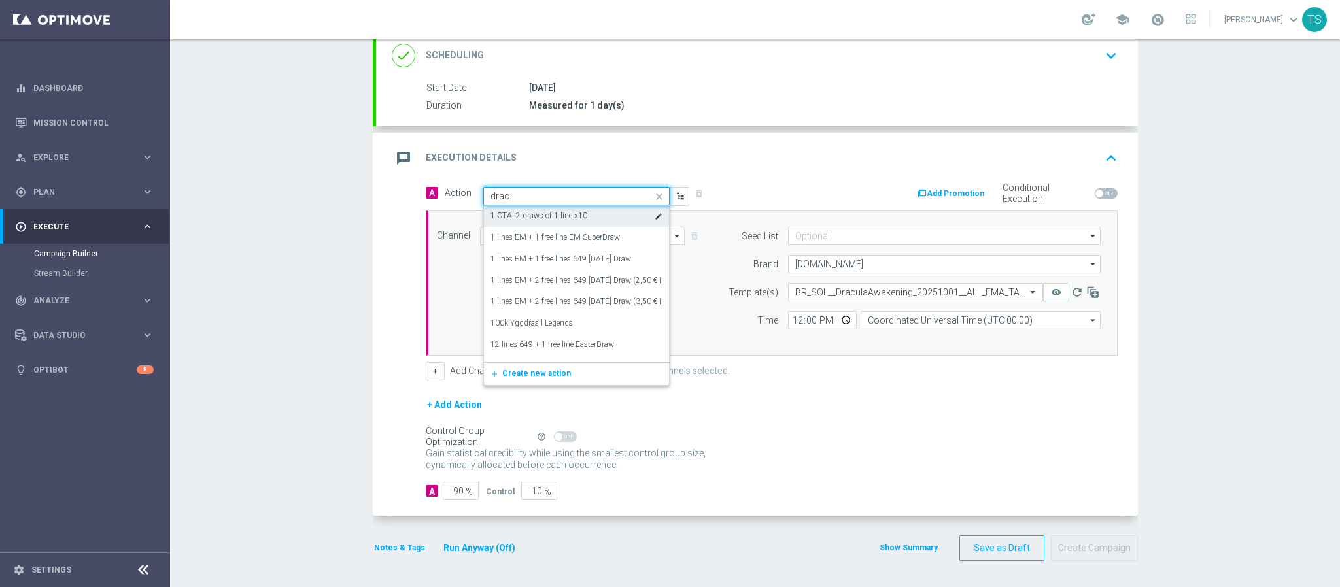
type input "dracu"
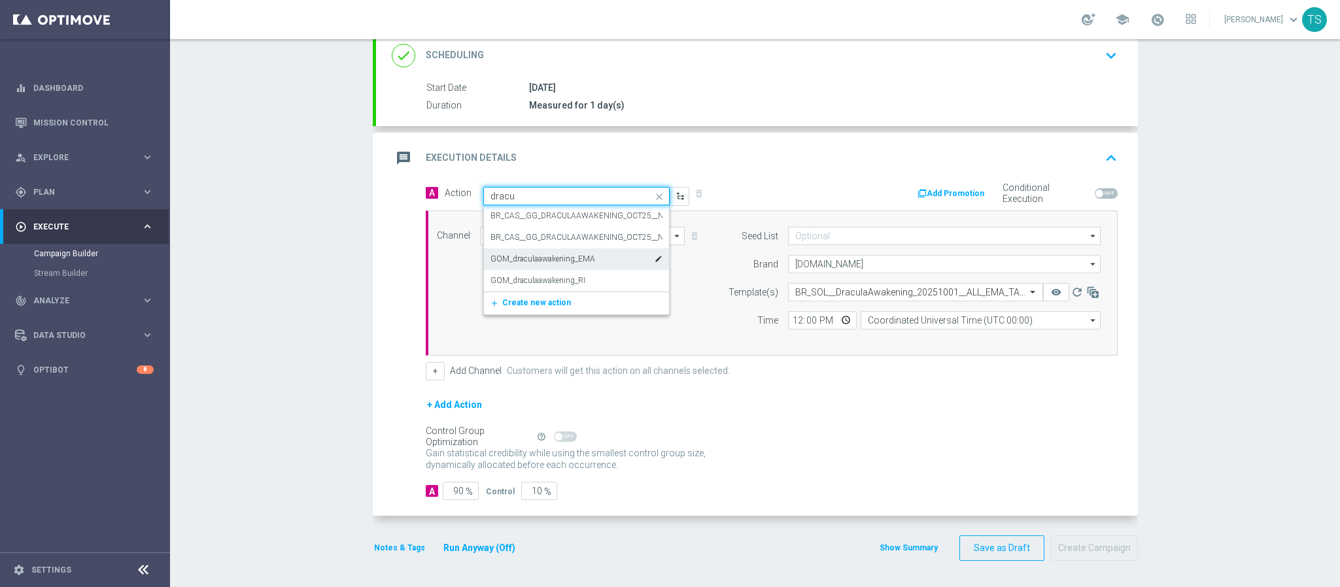
click at [618, 248] on div "GOM_draculaawakening_EMA edit" at bounding box center [576, 259] width 172 height 22
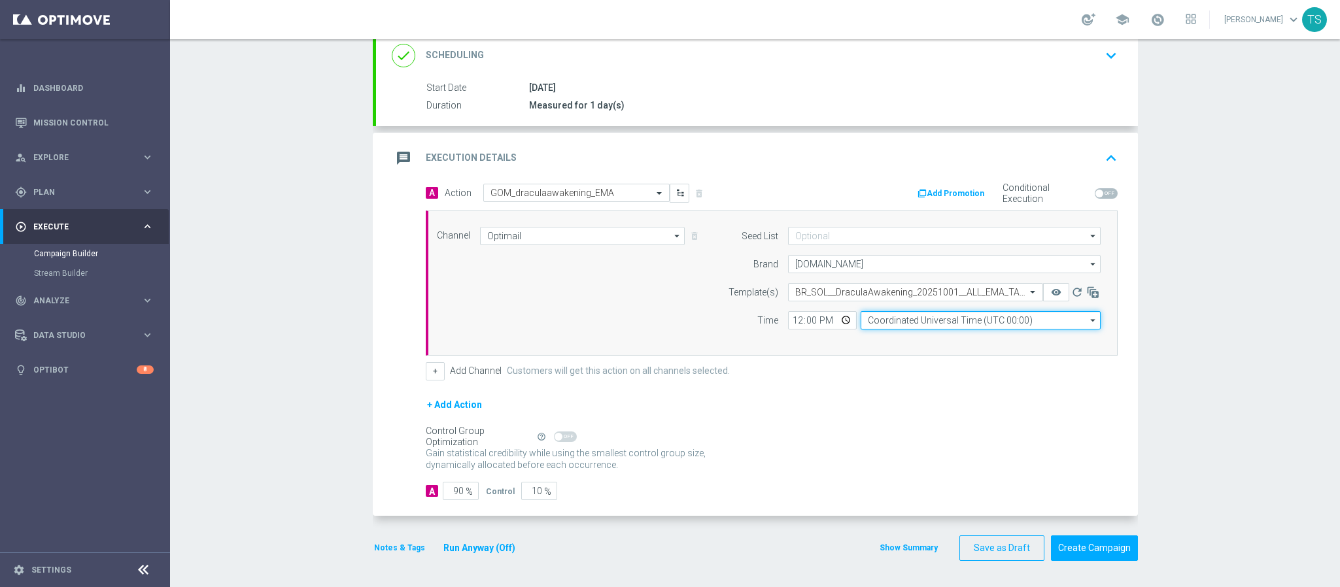
click at [887, 320] on input "Coordinated Universal Time (UTC 00:00)" at bounding box center [980, 320] width 240 height 18
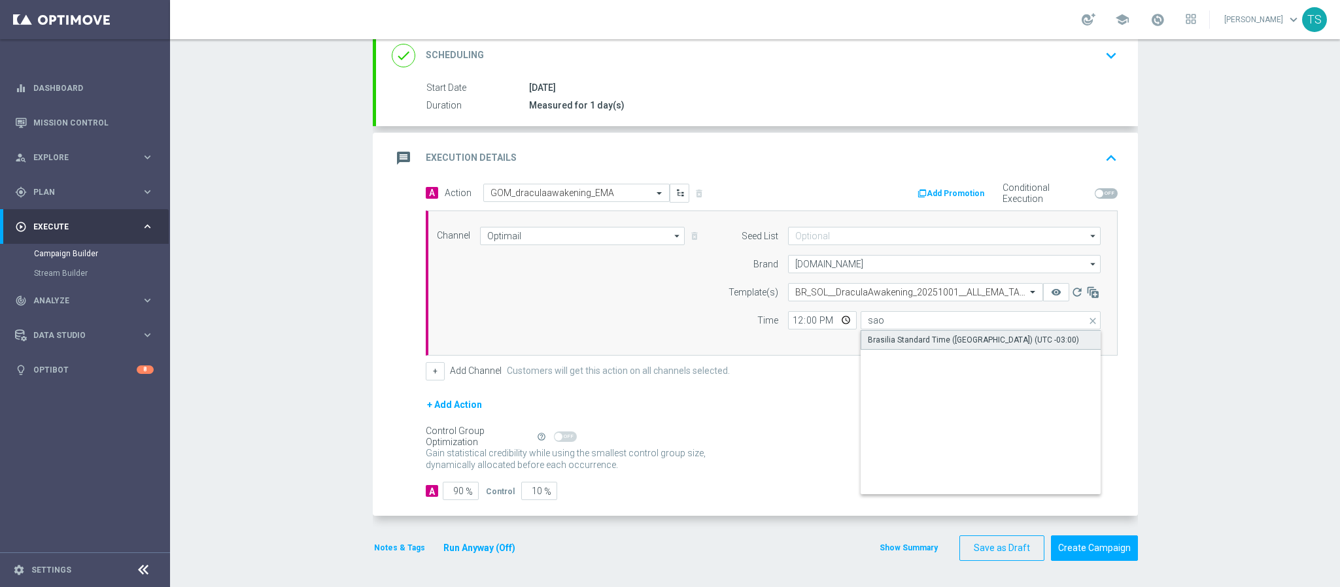
click at [943, 334] on div "Brasilia Standard Time (Sao Paulo) (UTC -03:00)" at bounding box center [973, 340] width 211 height 12
type input "Brasilia Standard Time (Sao Paulo) (UTC -03:00)"
click at [1115, 284] on div "Campaign Builder Scheduled Campaign Triggered Campaign Status: Draft done Targe…" at bounding box center [755, 313] width 1170 height 548
click at [491, 488] on div "A 90 % Control 10 %" at bounding box center [772, 491] width 692 height 18
type input "10"
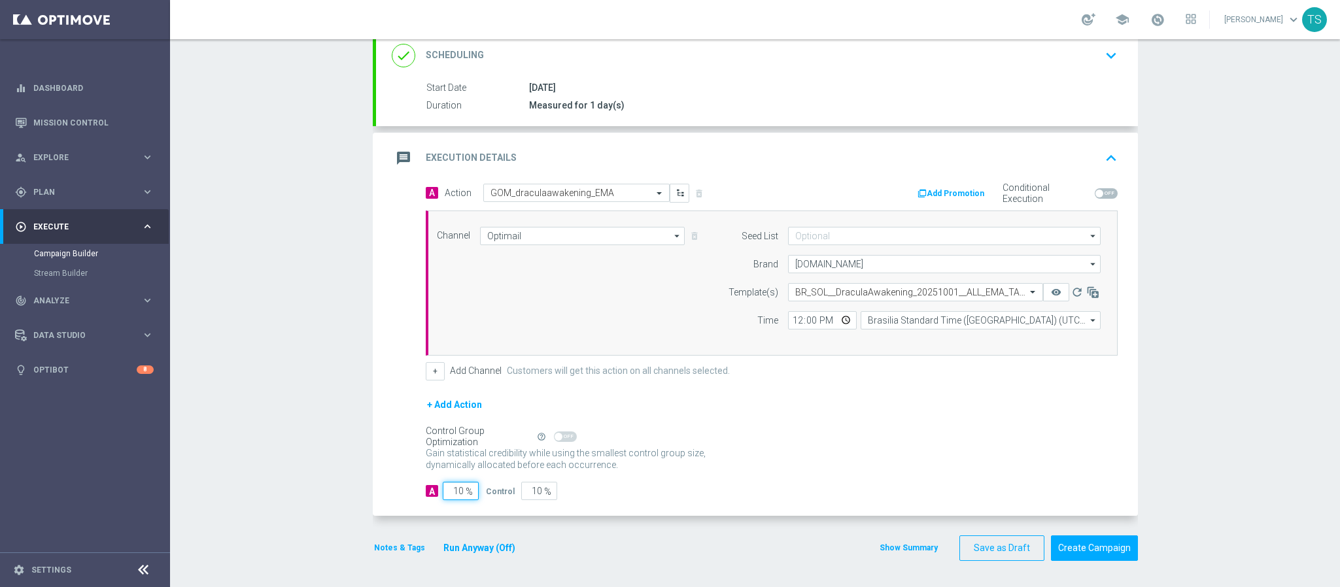
type input "90"
type input "100"
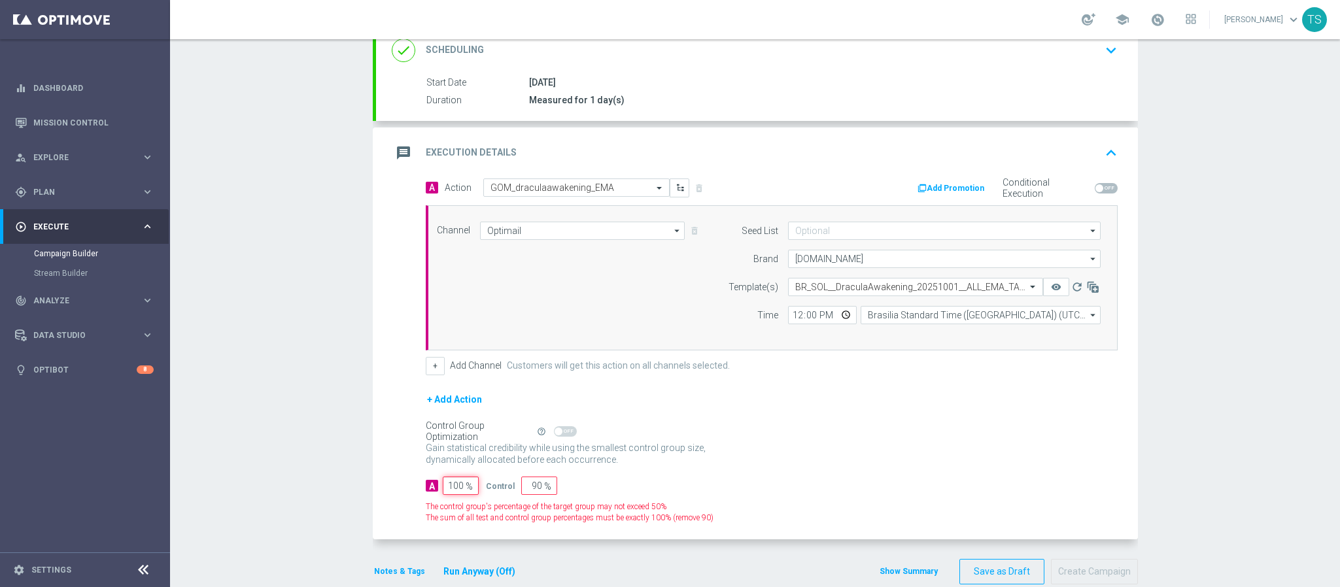
type input "0"
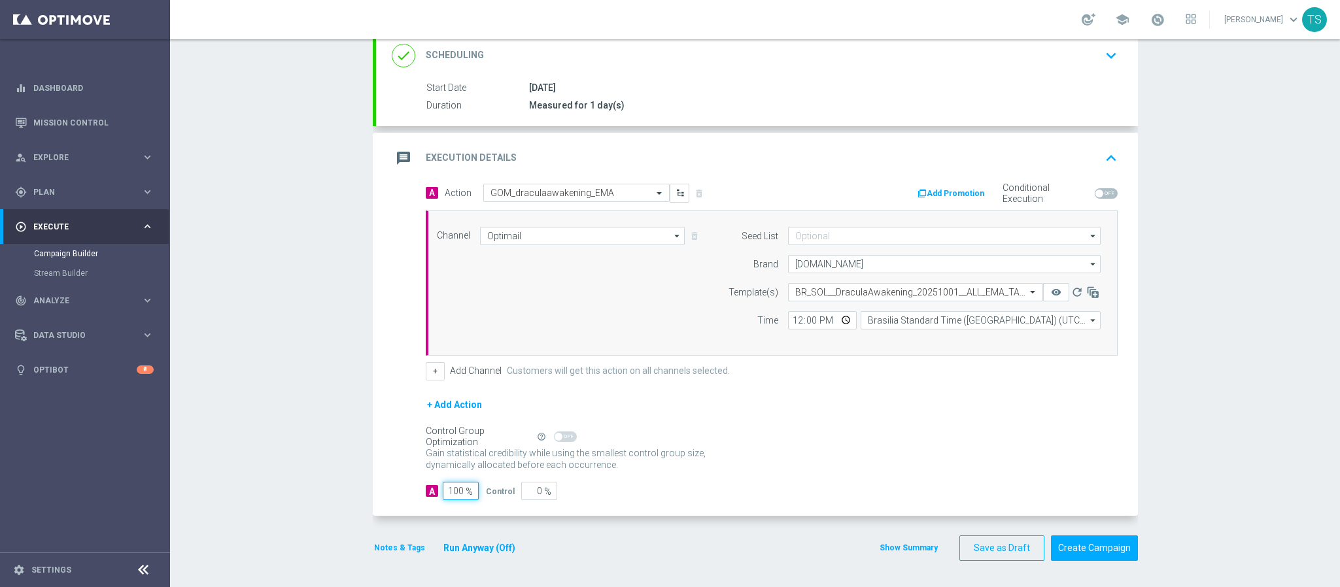
type input "100"
click at [1115, 364] on div "Campaign Builder Scheduled Campaign Triggered Campaign Status: Draft done Targe…" at bounding box center [755, 313] width 1170 height 548
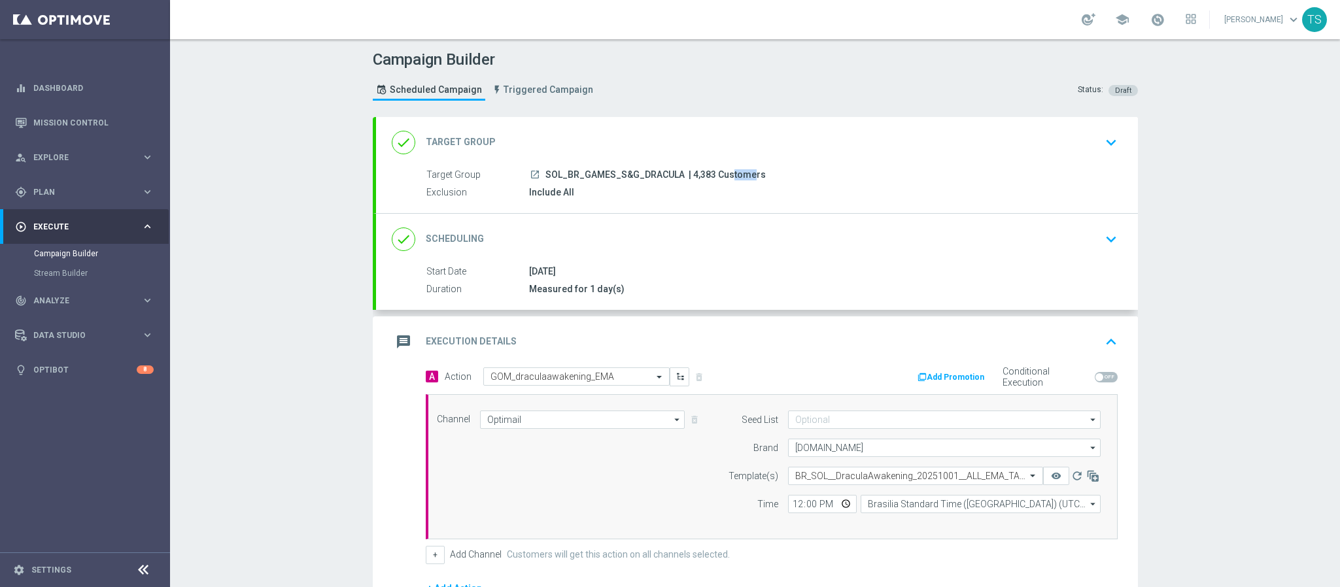
drag, startPoint x: 696, startPoint y: 177, endPoint x: 679, endPoint y: 175, distance: 17.1
click at [688, 175] on span "| 4,383 Customers" at bounding box center [726, 175] width 77 height 12
drag, startPoint x: 691, startPoint y: 177, endPoint x: 677, endPoint y: 175, distance: 13.8
click at [688, 175] on span "| 4,383 Customers" at bounding box center [726, 175] width 77 height 12
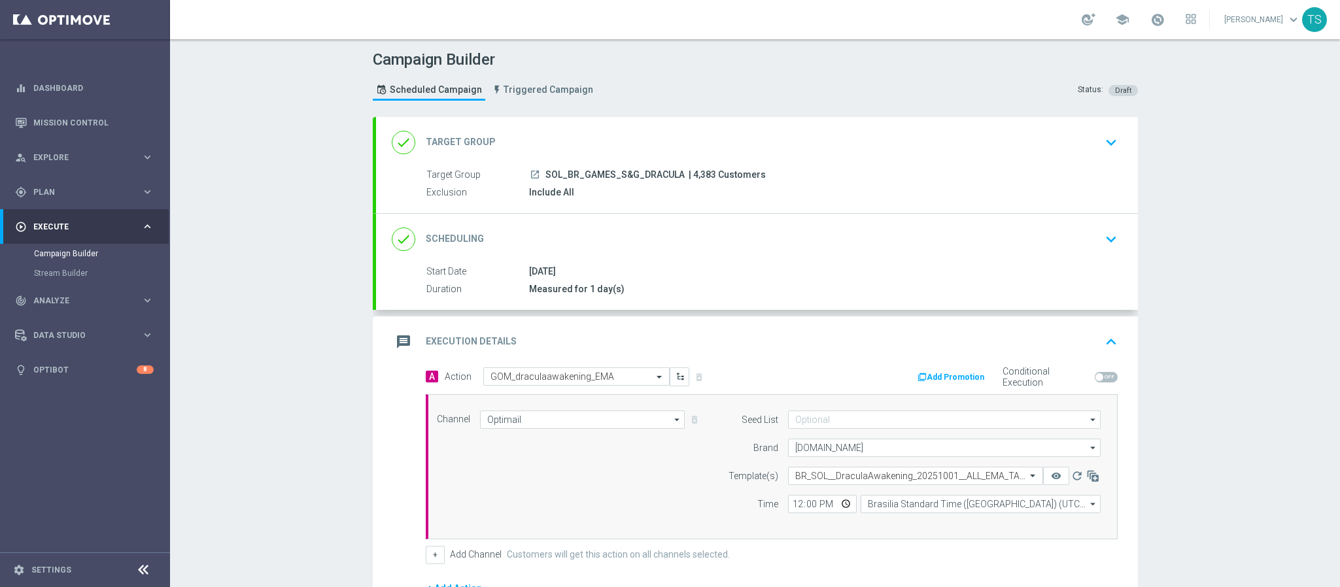
click at [1115, 228] on div "Campaign Builder Scheduled Campaign Triggered Campaign Status: Draft done Targe…" at bounding box center [755, 313] width 1170 height 548
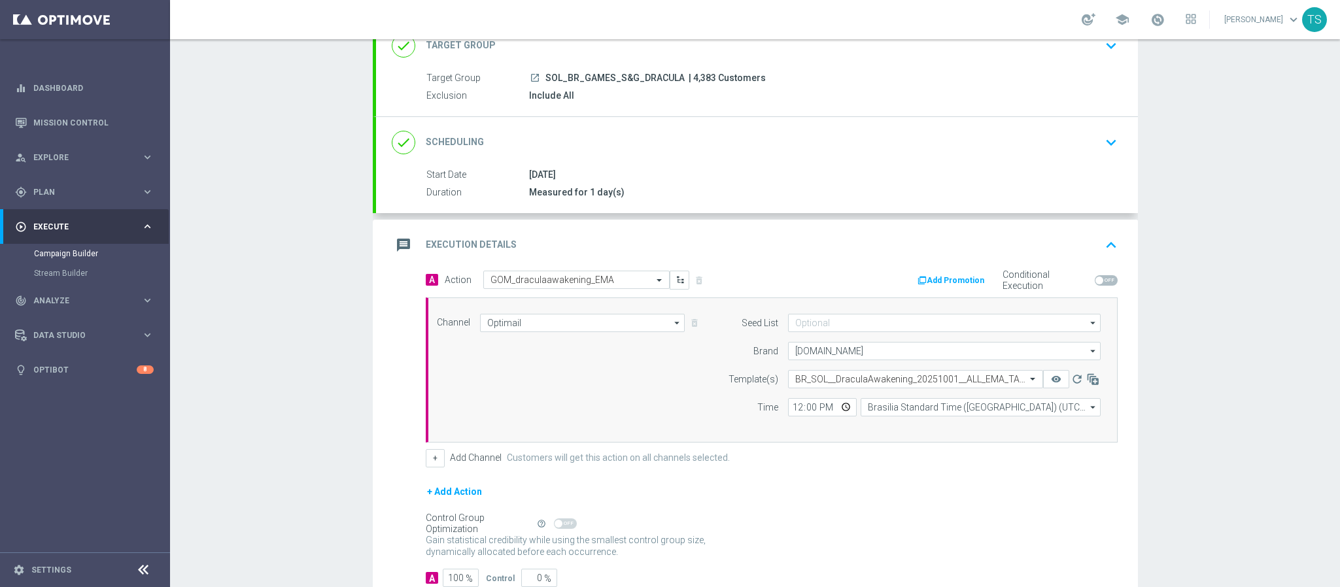
scroll to position [189, 0]
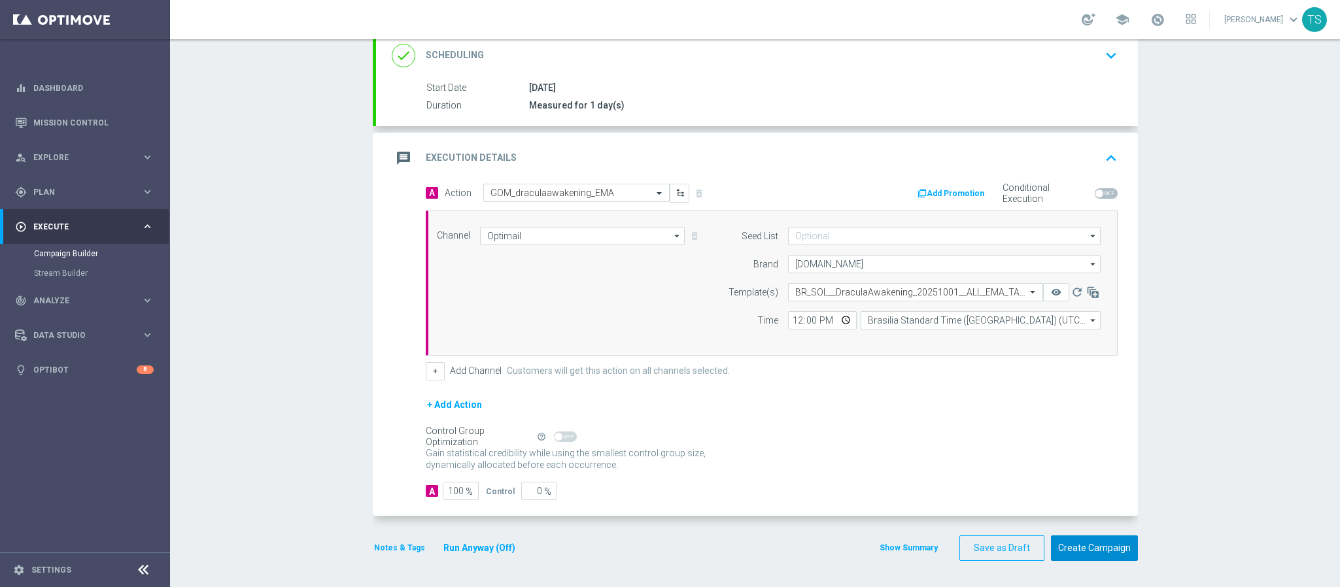
click at [1075, 488] on button "Create Campaign" at bounding box center [1094, 547] width 87 height 25
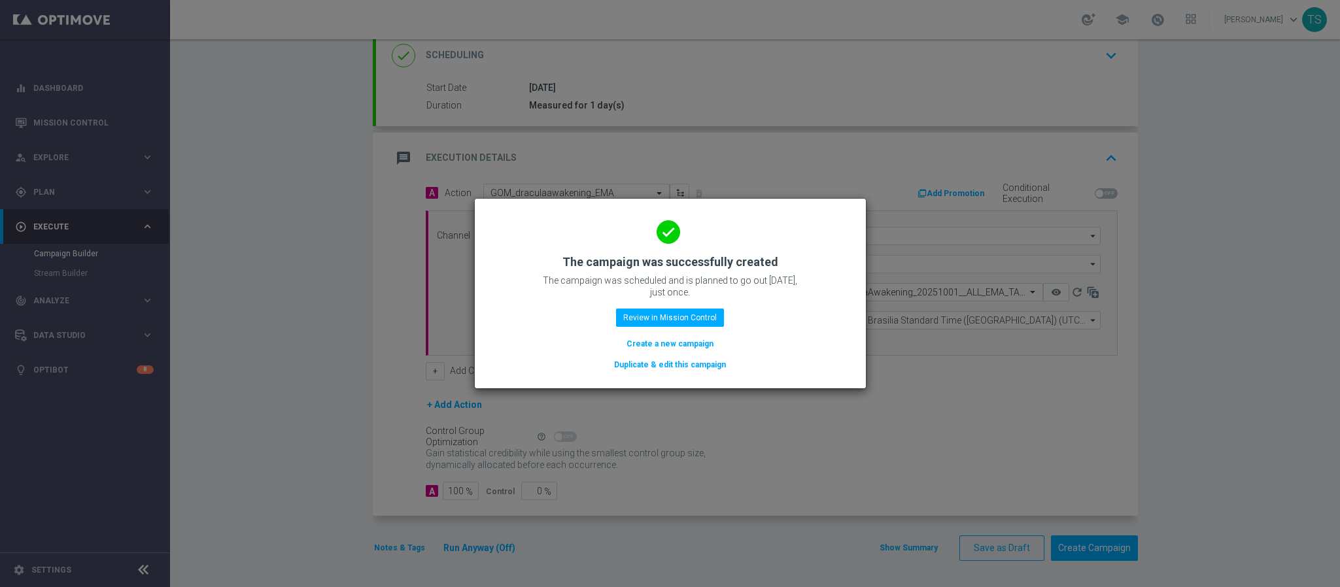
click at [1040, 379] on modal-container "done The campaign was successfully created The campaign was scheduled and is pl…" at bounding box center [670, 293] width 1340 height 587
click at [706, 318] on button "Review in Mission Control" at bounding box center [670, 318] width 108 height 18
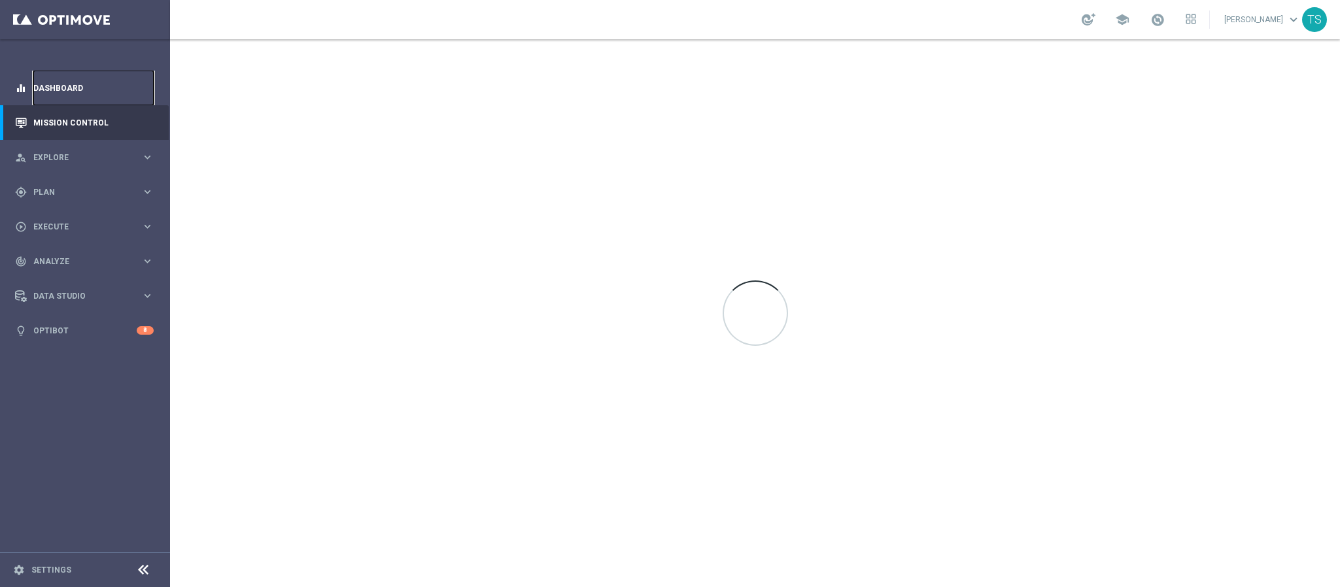
click at [46, 96] on link "Dashboard" at bounding box center [93, 88] width 120 height 35
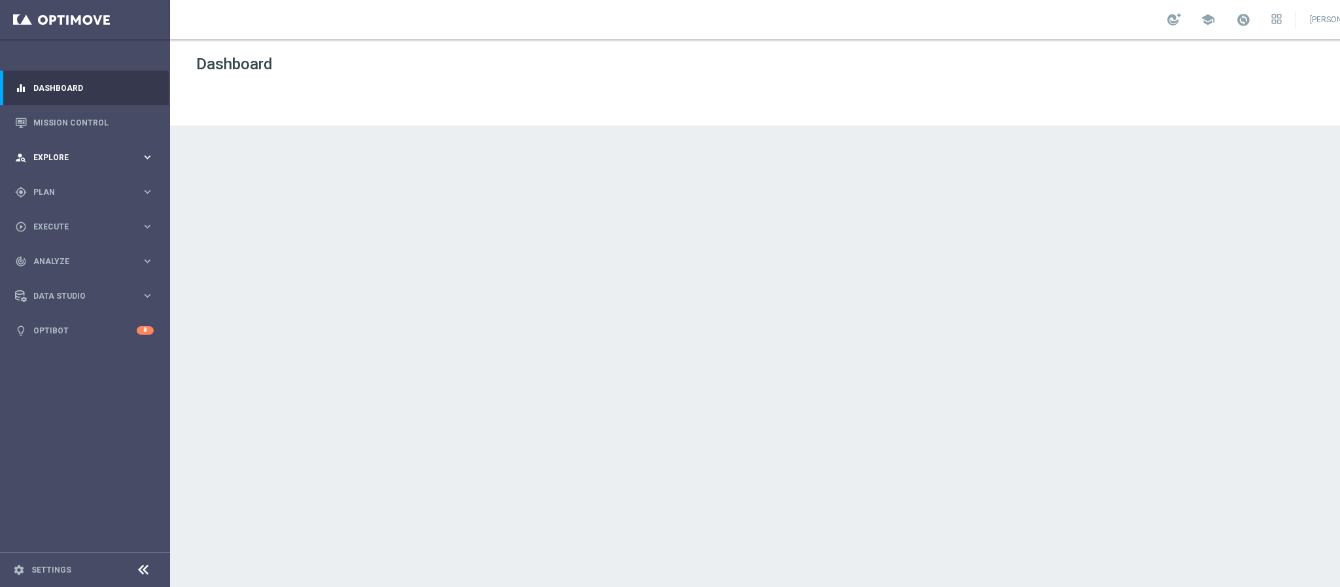
click at [55, 165] on div "person_search Explore keyboard_arrow_right" at bounding box center [84, 157] width 169 height 35
click at [0, 0] on div "Target Group Discovery" at bounding box center [0, 0] width 0 height 0
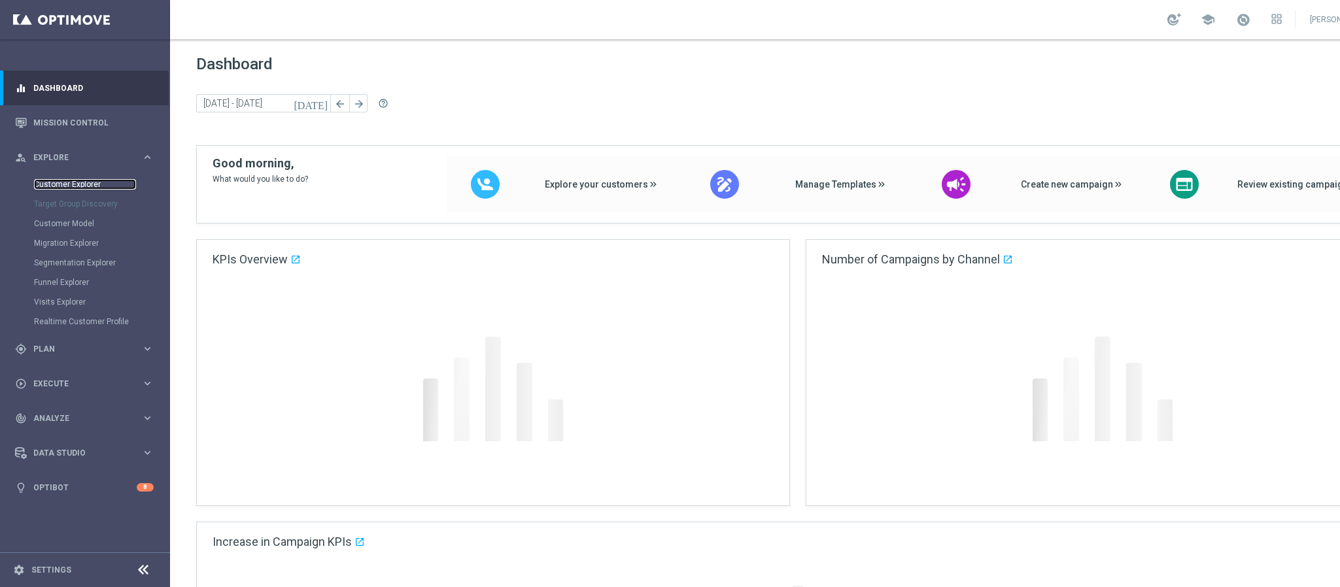
click at [86, 186] on link "Customer Explorer" at bounding box center [85, 184] width 102 height 10
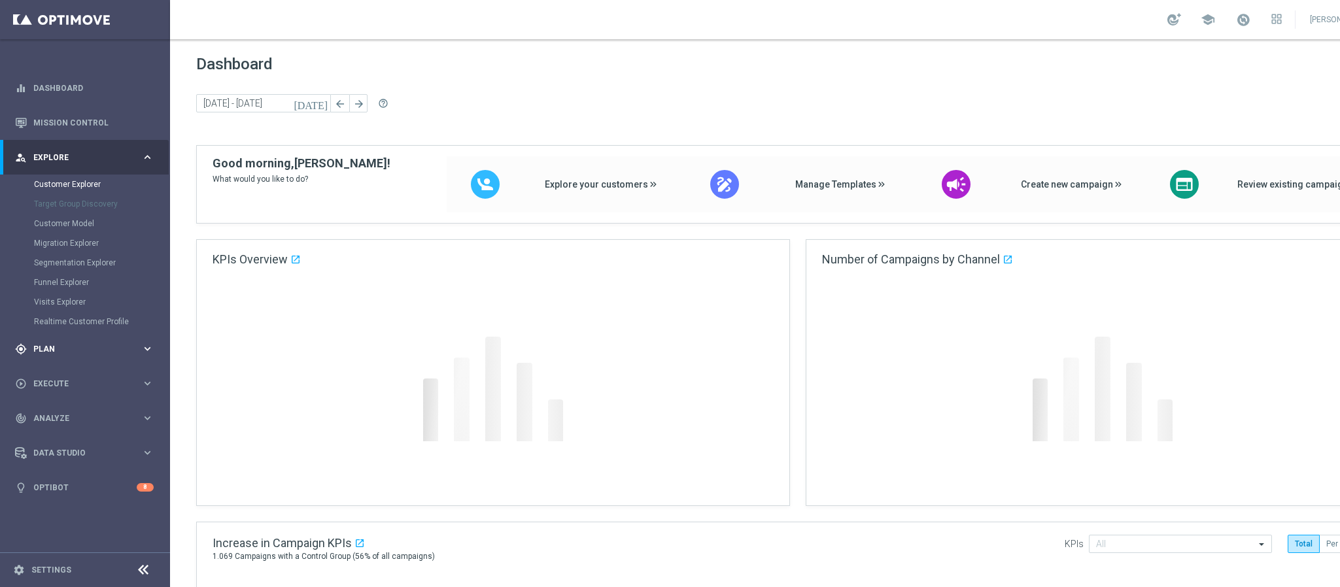
click at [58, 350] on span "Plan" at bounding box center [87, 349] width 108 height 8
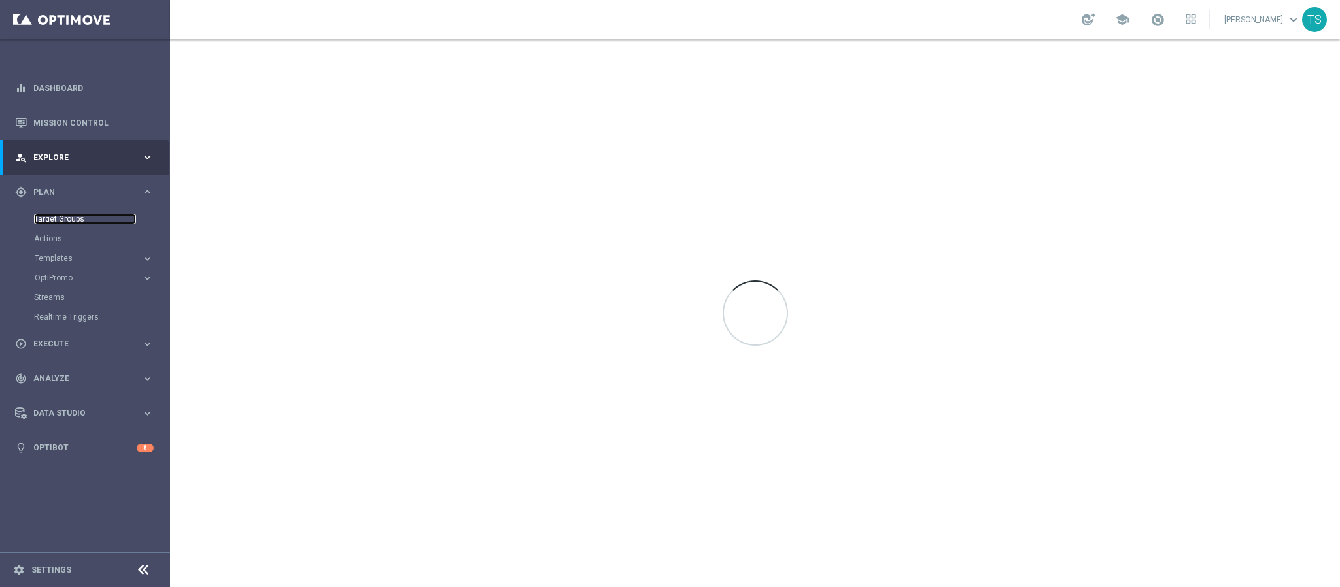
click at [71, 220] on link "Target Groups" at bounding box center [85, 219] width 102 height 10
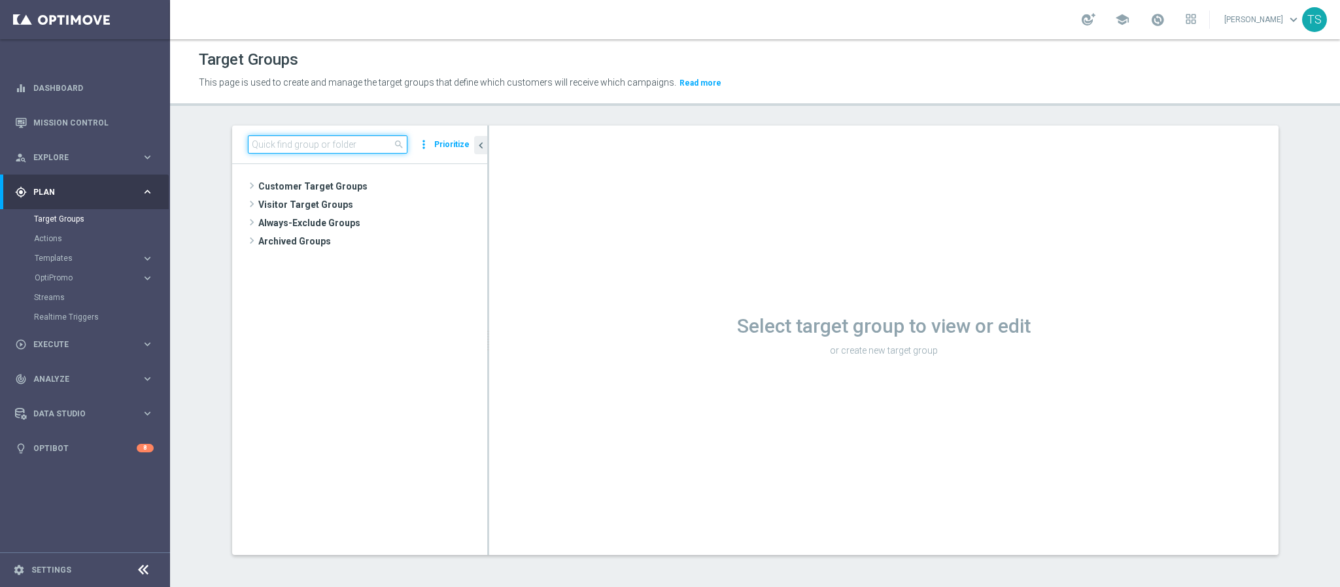
click at [373, 148] on input at bounding box center [328, 144] width 160 height 18
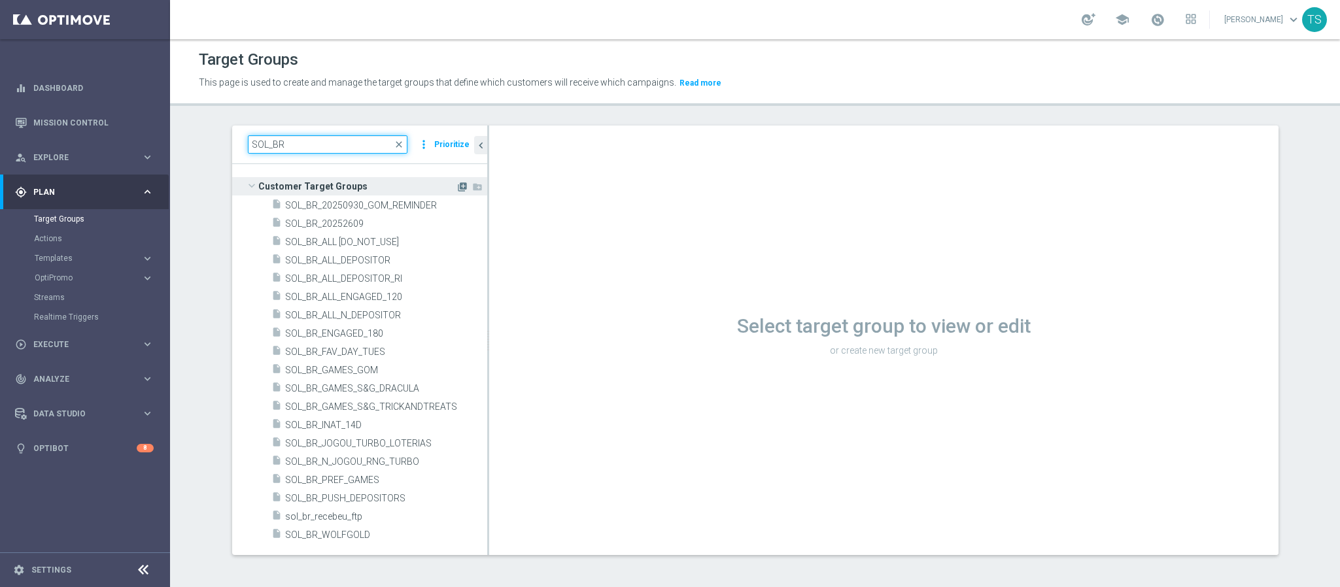
type input "SOL_BR"
click at [457, 187] on icon "library_add" at bounding box center [462, 187] width 10 height 10
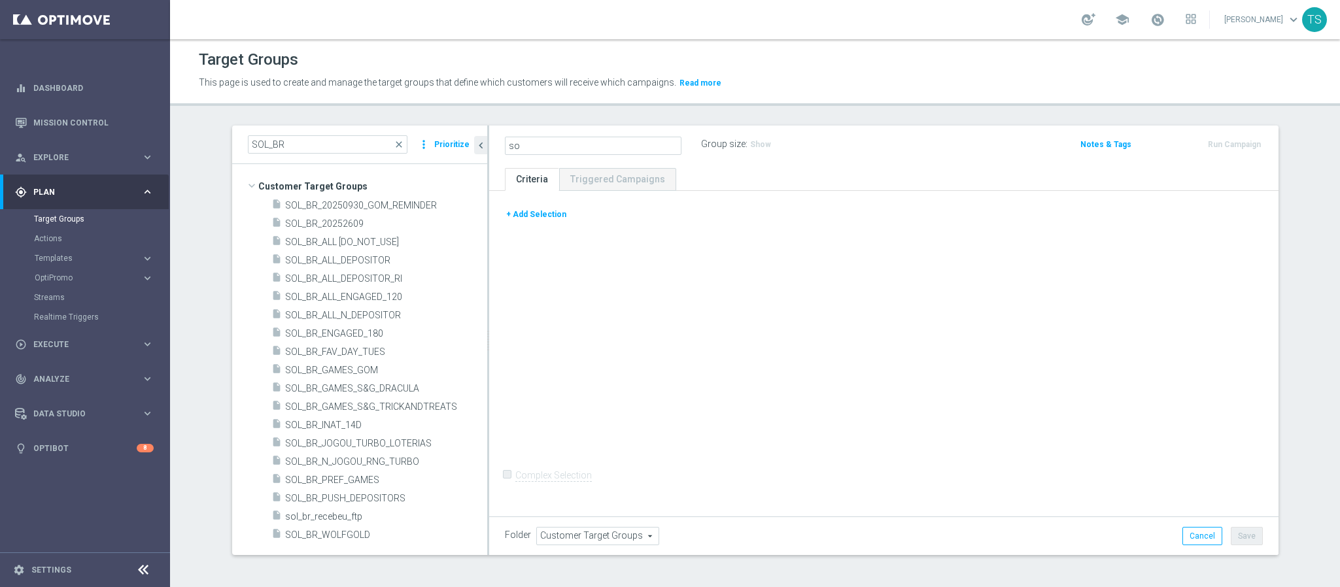
type input "s"
type input "SOL_BR_20251008_S&G_DRACULA_PUSH"
click at [539, 220] on button "+ Add Selection" at bounding box center [536, 214] width 63 height 14
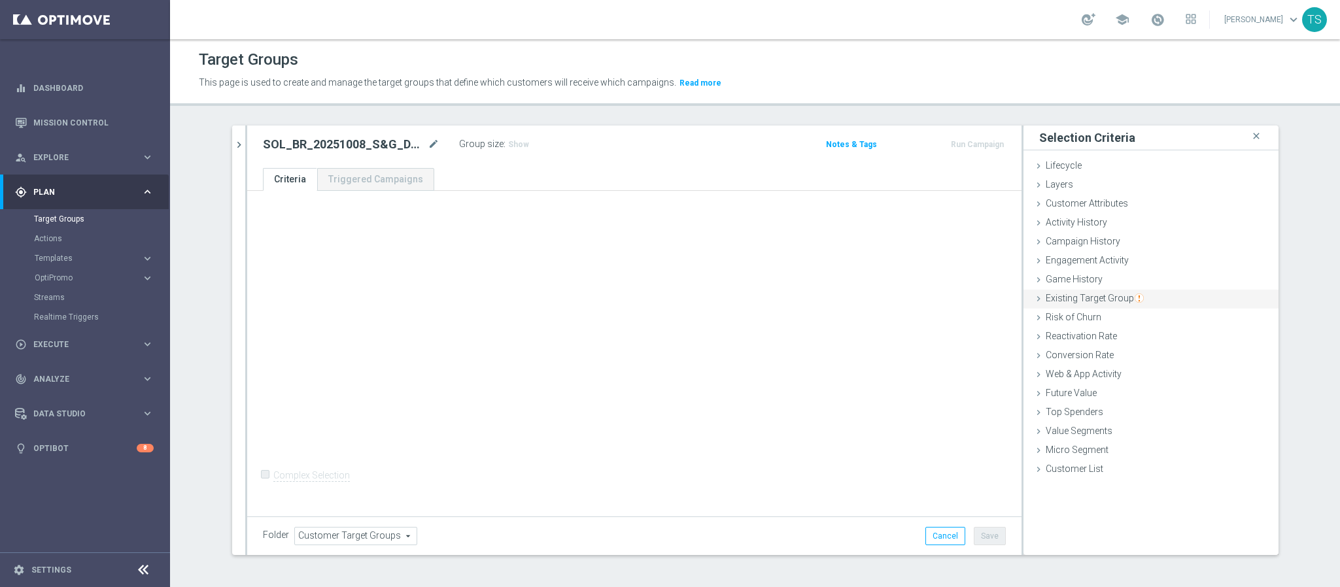
click at [1134, 297] on img "button" at bounding box center [1138, 298] width 9 height 9
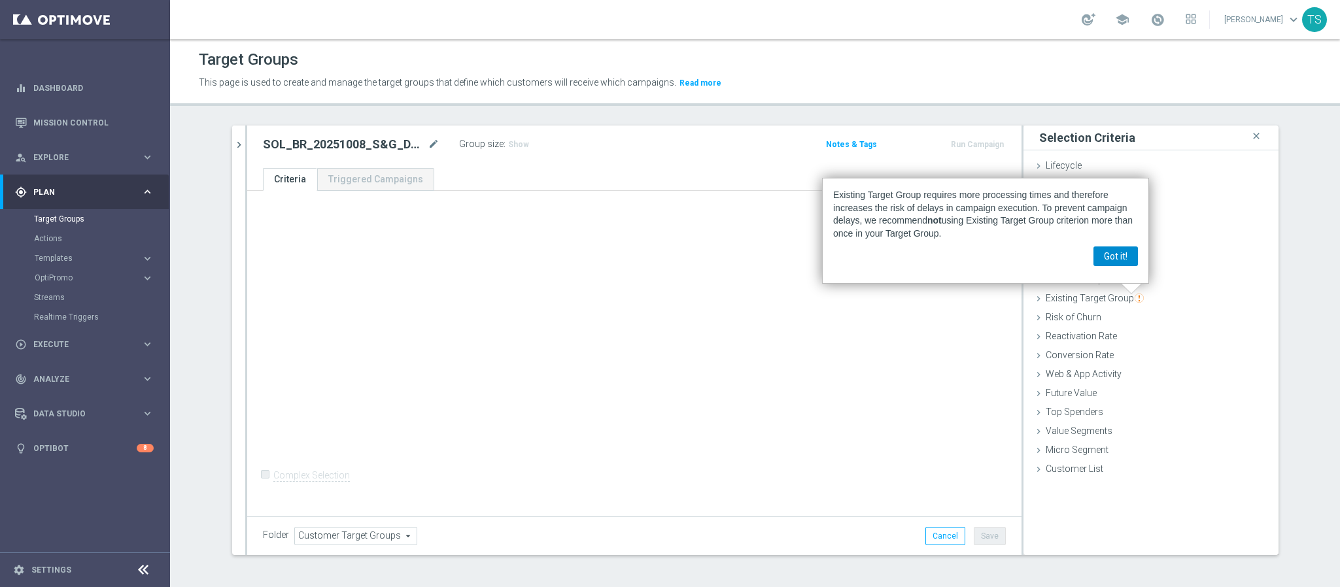
click at [1126, 255] on button "Got it!" at bounding box center [1115, 256] width 44 height 20
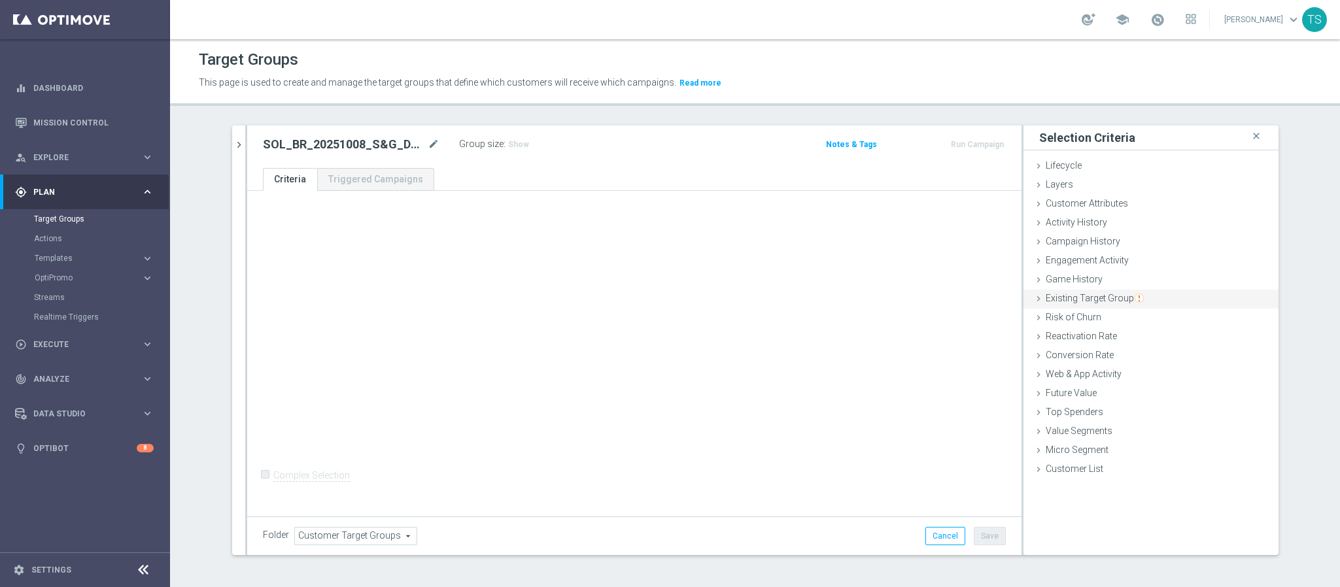
click at [1110, 297] on span "Existing Target Group" at bounding box center [1094, 298] width 98 height 10
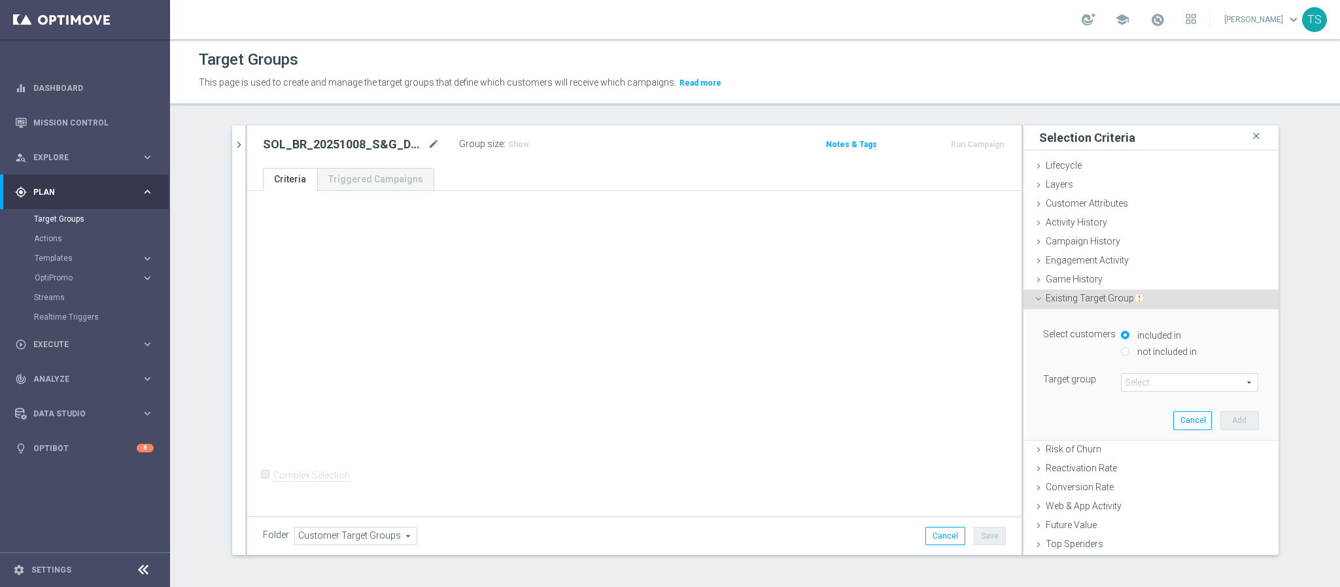
click at [1148, 385] on span at bounding box center [1189, 382] width 136 height 17
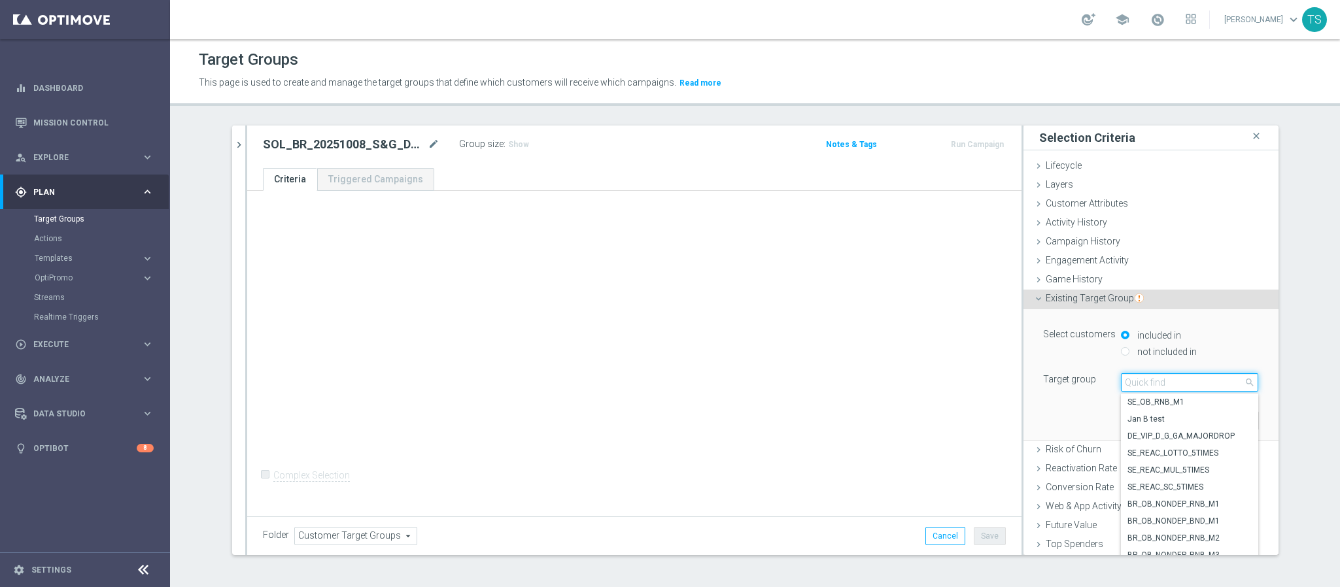
click at [1162, 382] on input "search" at bounding box center [1189, 382] width 137 height 18
type input "engag"
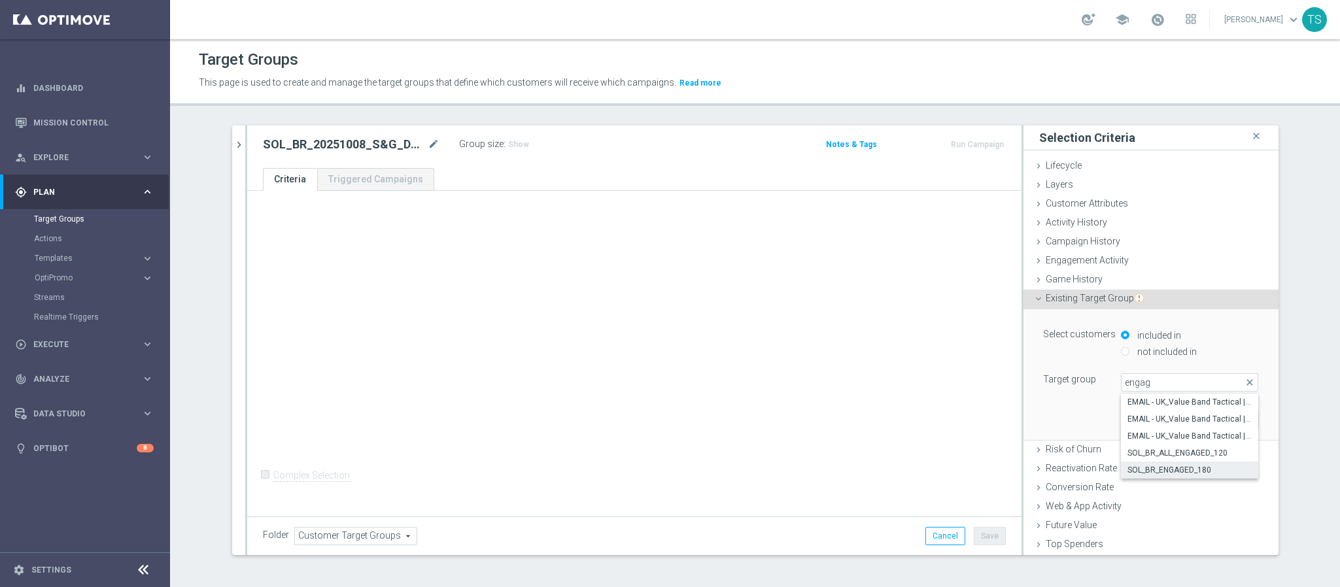
click at [1167, 467] on span "SOL_BR_ENGAGED_180" at bounding box center [1189, 470] width 124 height 10
type input "SOL_BR_ENGAGED_180"
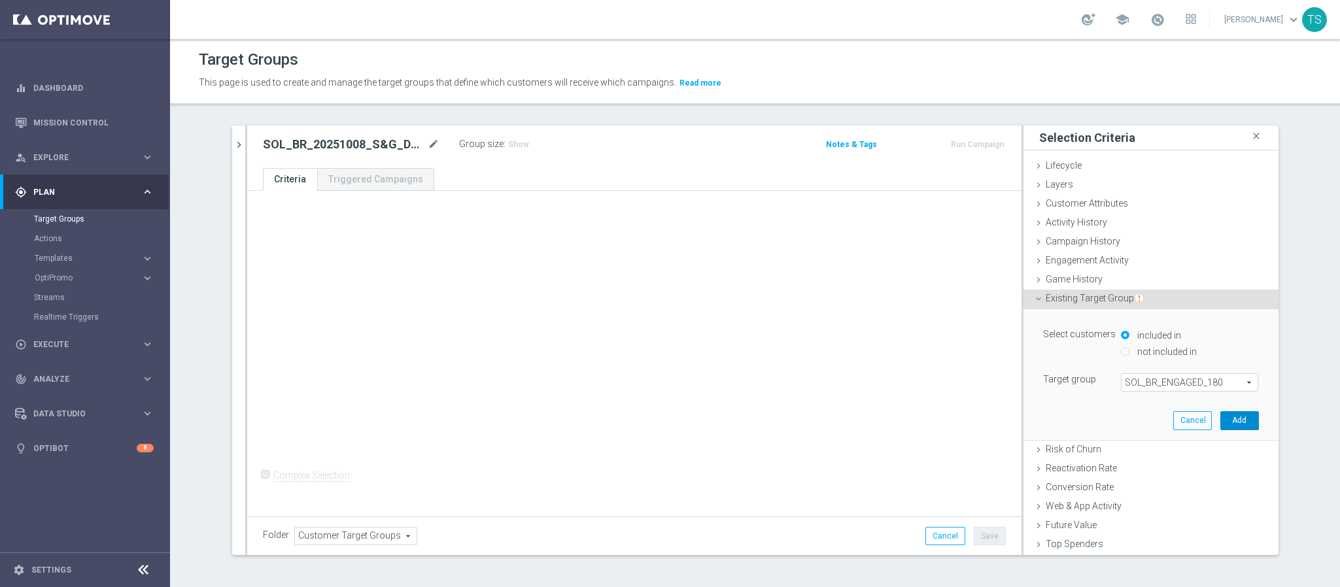
click at [1223, 428] on button "Add" at bounding box center [1239, 420] width 39 height 18
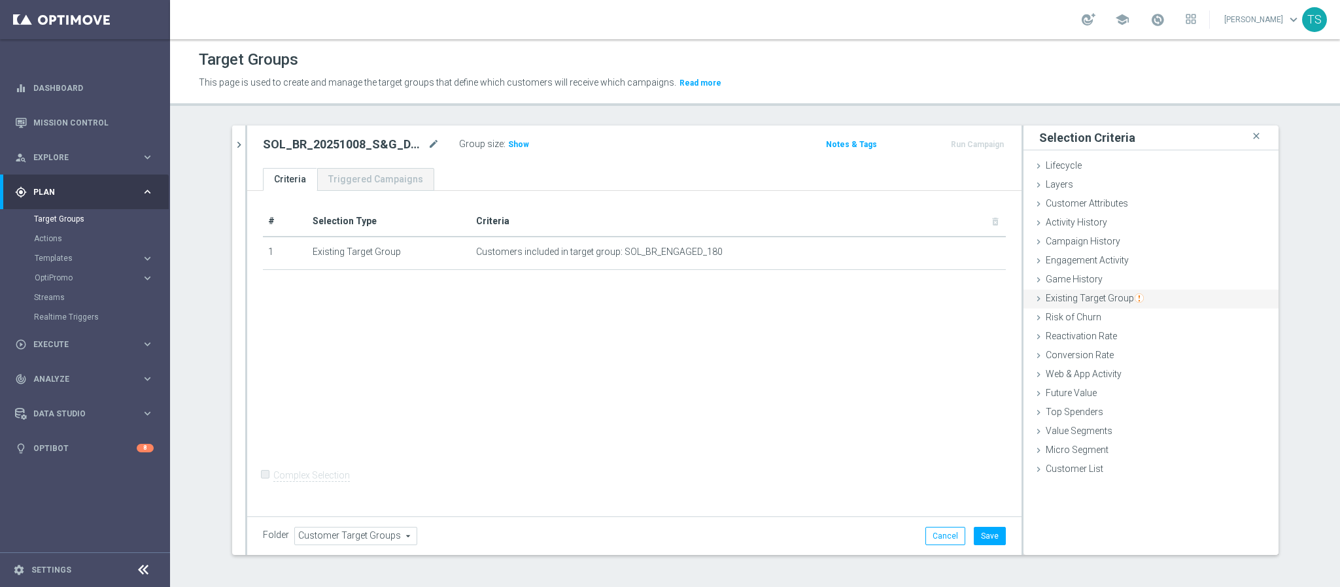
click at [1092, 305] on div "Existing Target Group done selection saved" at bounding box center [1150, 300] width 255 height 20
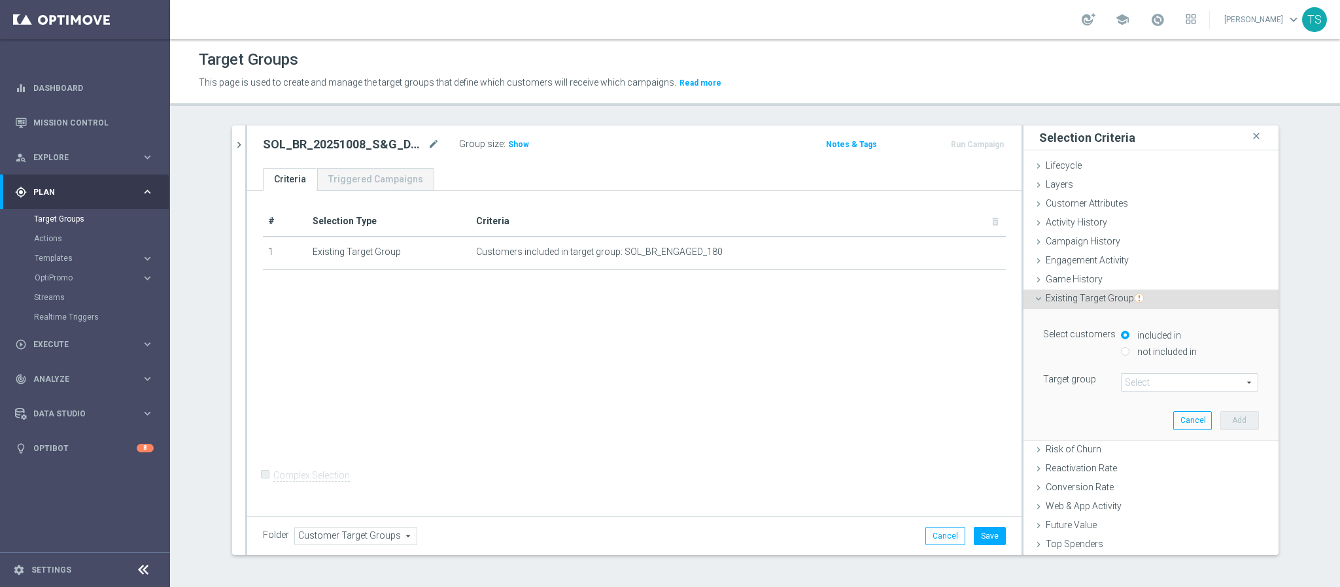
click at [1154, 354] on label "not included in" at bounding box center [1165, 352] width 63 height 12
click at [1129, 354] on input "not included in" at bounding box center [1125, 351] width 8 height 8
radio input "true"
click at [1154, 387] on span at bounding box center [1189, 382] width 136 height 17
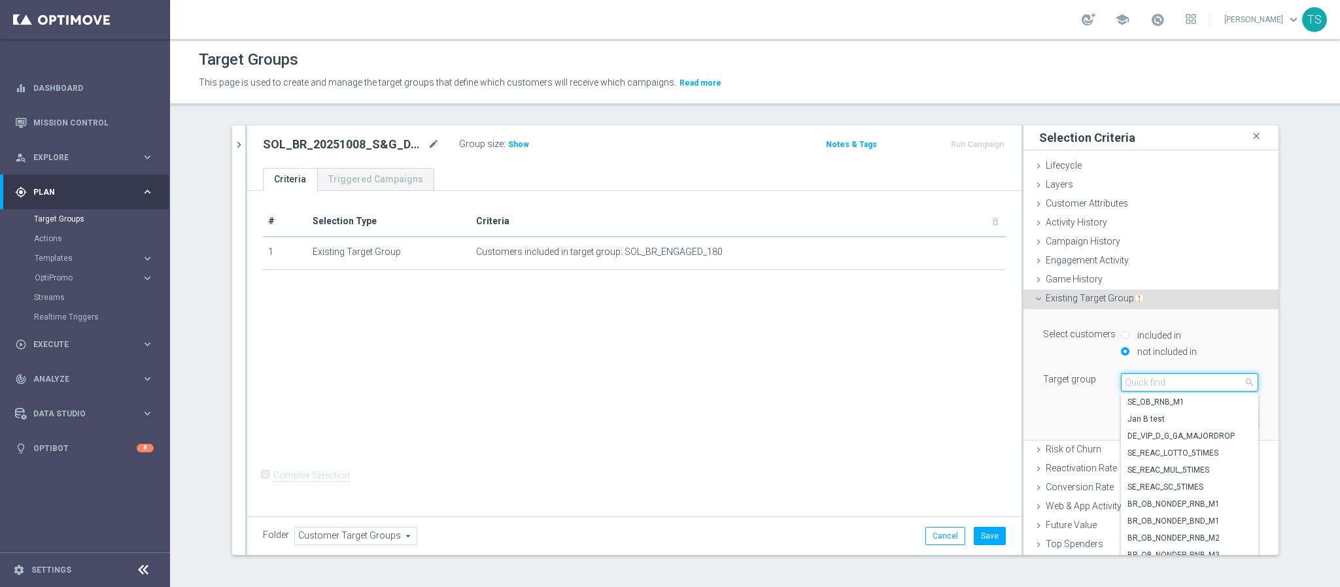
click at [1159, 387] on input "search" at bounding box center [1189, 382] width 137 height 18
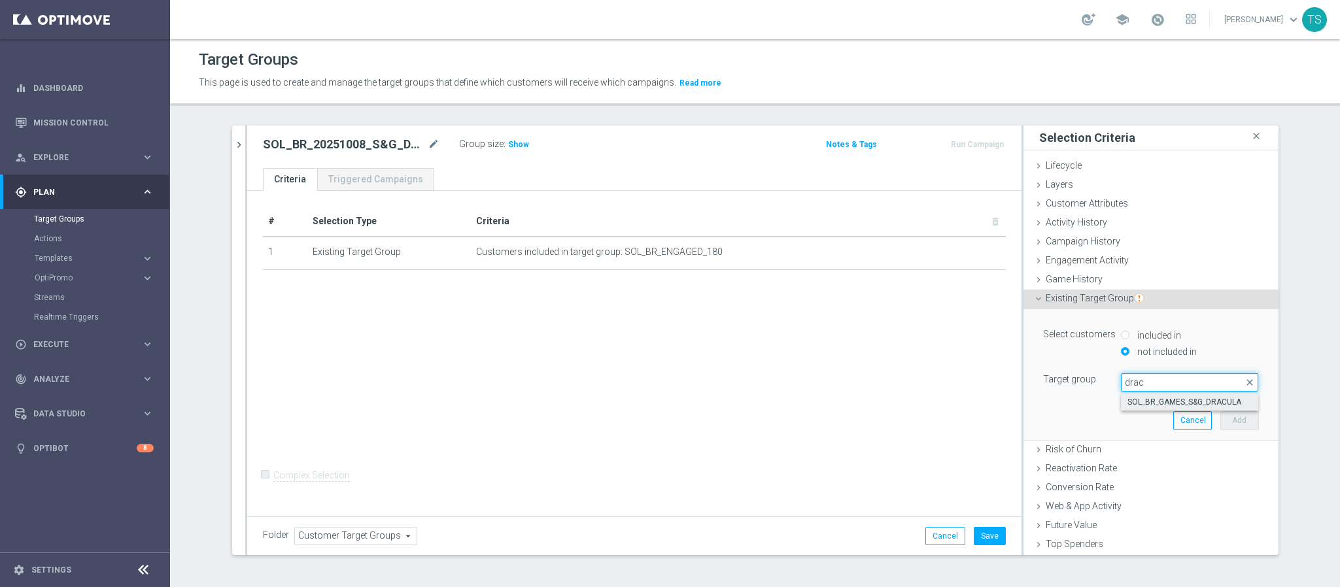
type input "drac"
click at [1179, 403] on span "SOL_BR_GAMES_S&G_DRACULA" at bounding box center [1189, 402] width 124 height 10
type input "SOL_BR_GAMES_S&G_DRACULA"
click at [1228, 418] on button "Add" at bounding box center [1239, 420] width 39 height 18
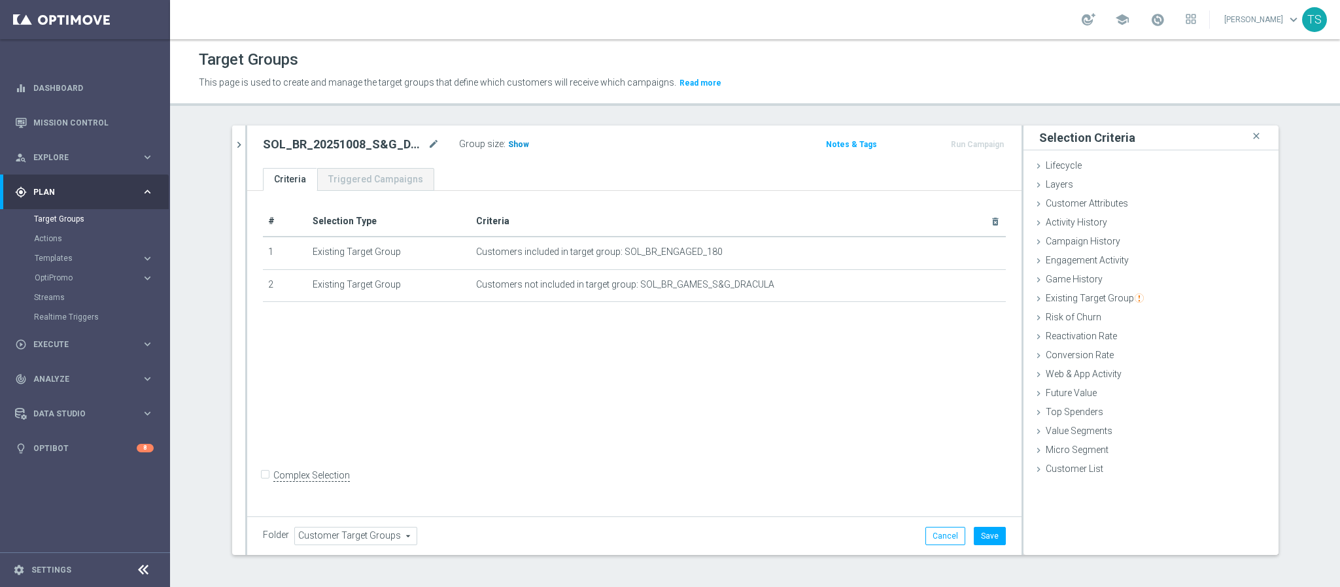
click at [508, 144] on span "Show" at bounding box center [518, 144] width 21 height 9
click at [973, 532] on button "Save" at bounding box center [989, 536] width 32 height 18
click at [1071, 205] on span "Customer Attributes" at bounding box center [1086, 203] width 82 height 10
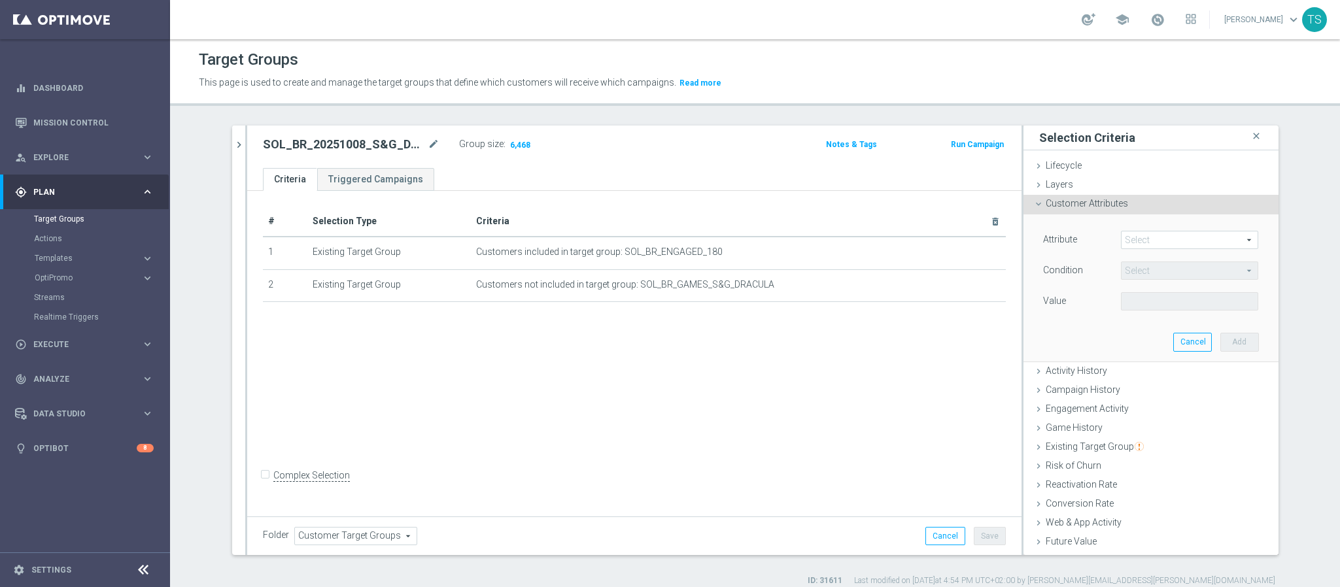
click at [1071, 205] on span "Customer Attributes" at bounding box center [1086, 203] width 82 height 10
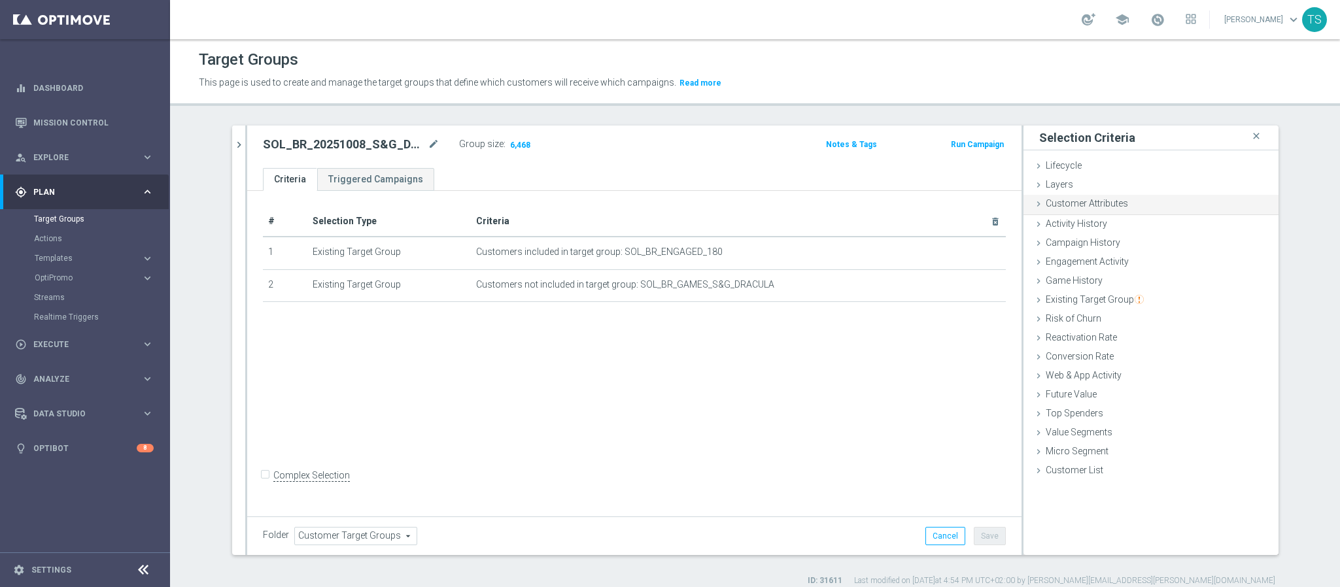
click at [1074, 205] on span "Customer Attributes" at bounding box center [1086, 203] width 82 height 10
click at [1141, 197] on div "Customer Attributes done" at bounding box center [1150, 205] width 255 height 20
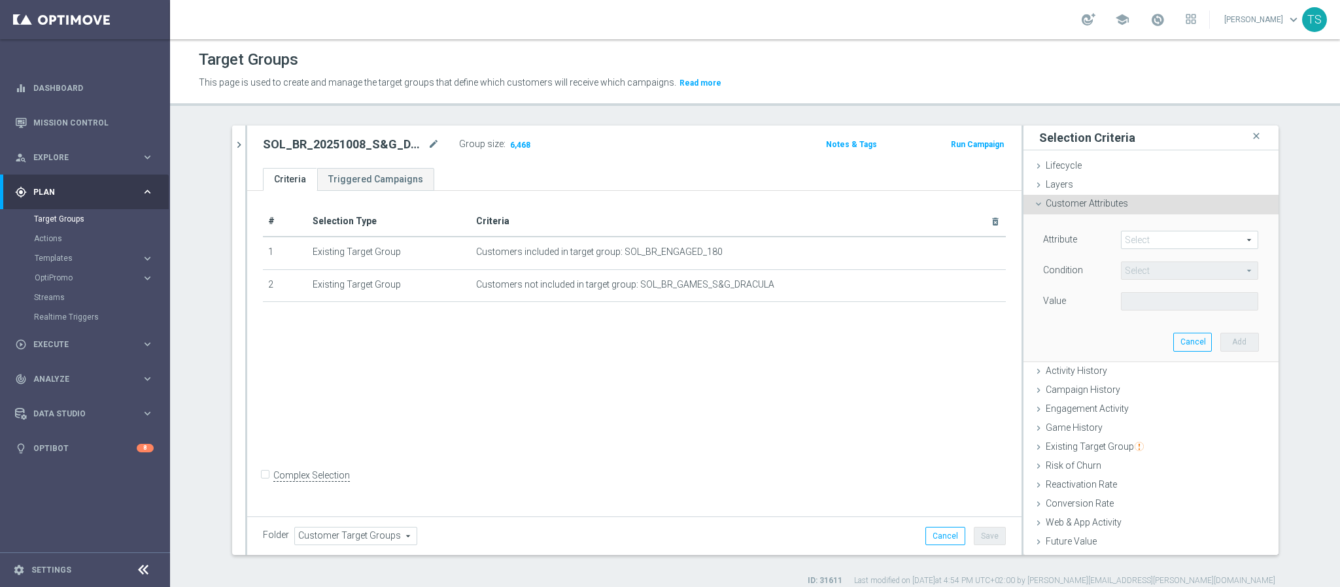
click at [1179, 245] on span at bounding box center [1189, 239] width 136 height 17
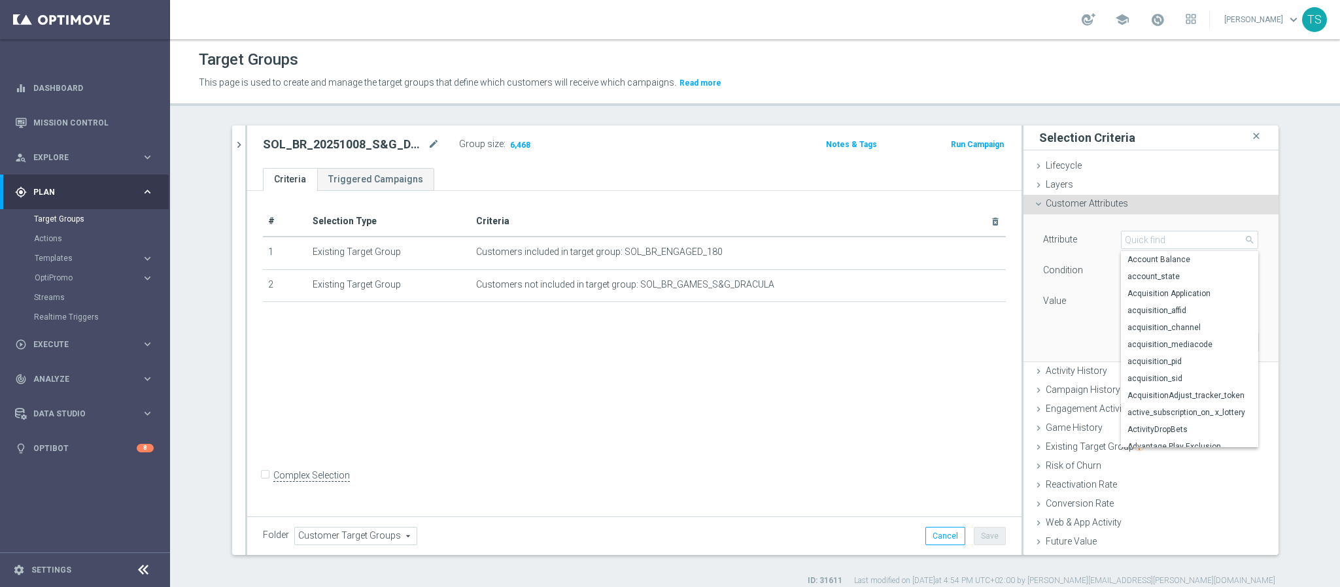
click at [1083, 212] on div "Customer Attributes done" at bounding box center [1150, 205] width 255 height 20
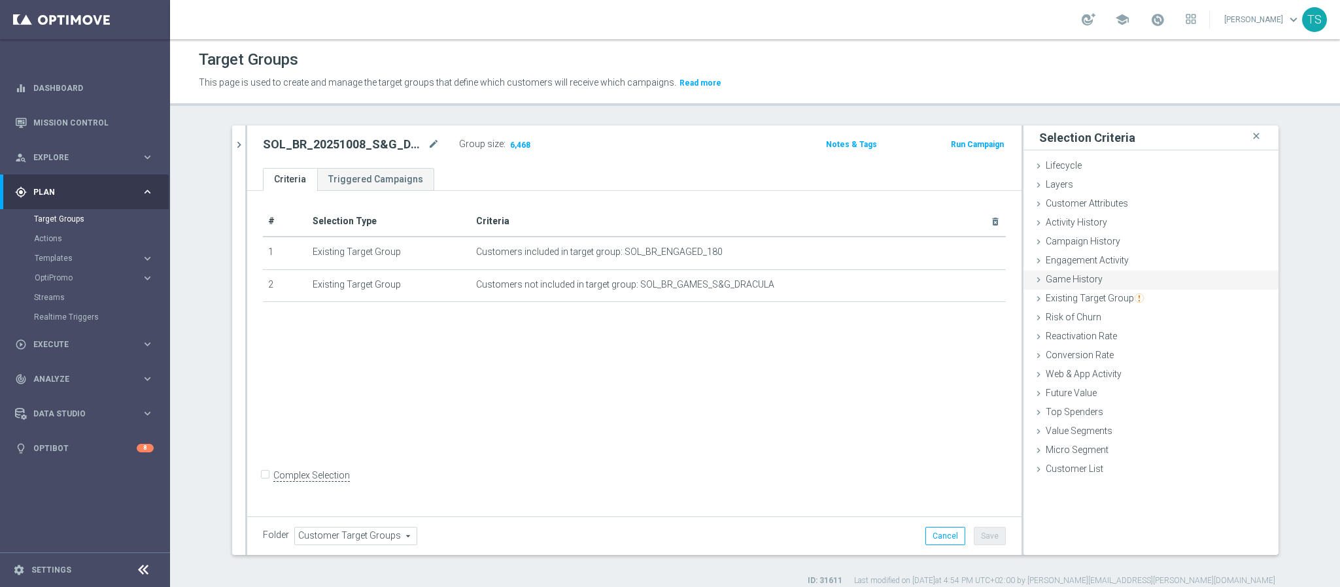
click at [1108, 283] on div "Game History done" at bounding box center [1150, 281] width 255 height 20
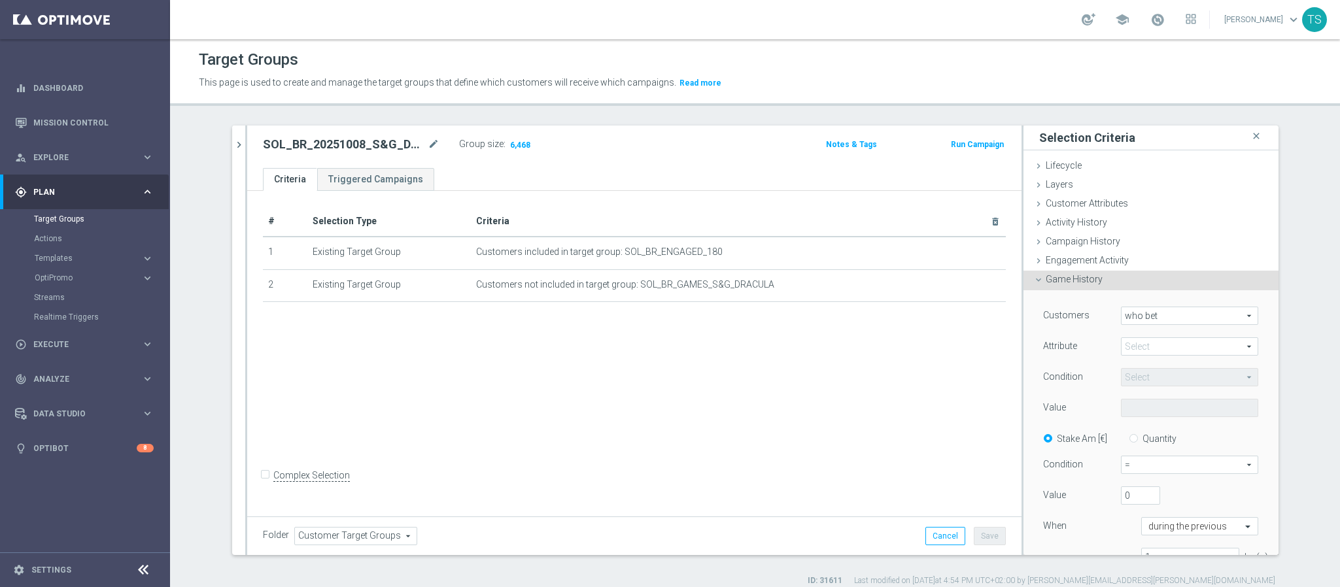
click at [1154, 313] on span "who bet" at bounding box center [1189, 315] width 136 height 17
click at [1152, 318] on span "who bet" at bounding box center [1189, 315] width 136 height 17
click at [1150, 343] on span at bounding box center [1189, 346] width 136 height 17
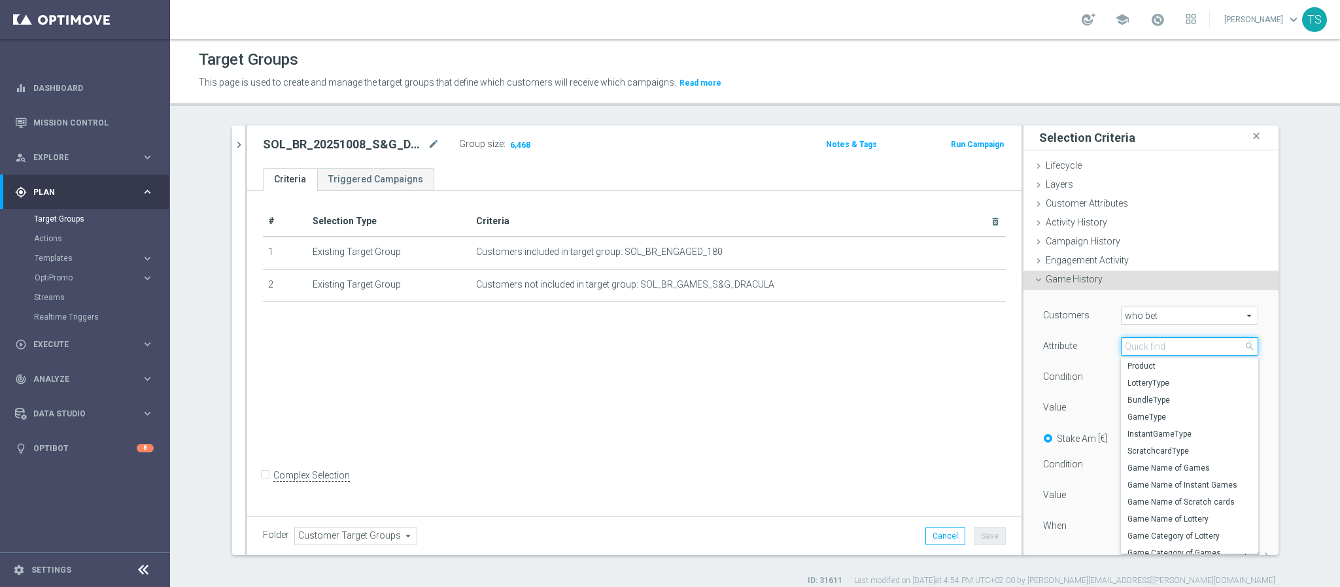
click at [1156, 341] on input "search" at bounding box center [1189, 346] width 137 height 18
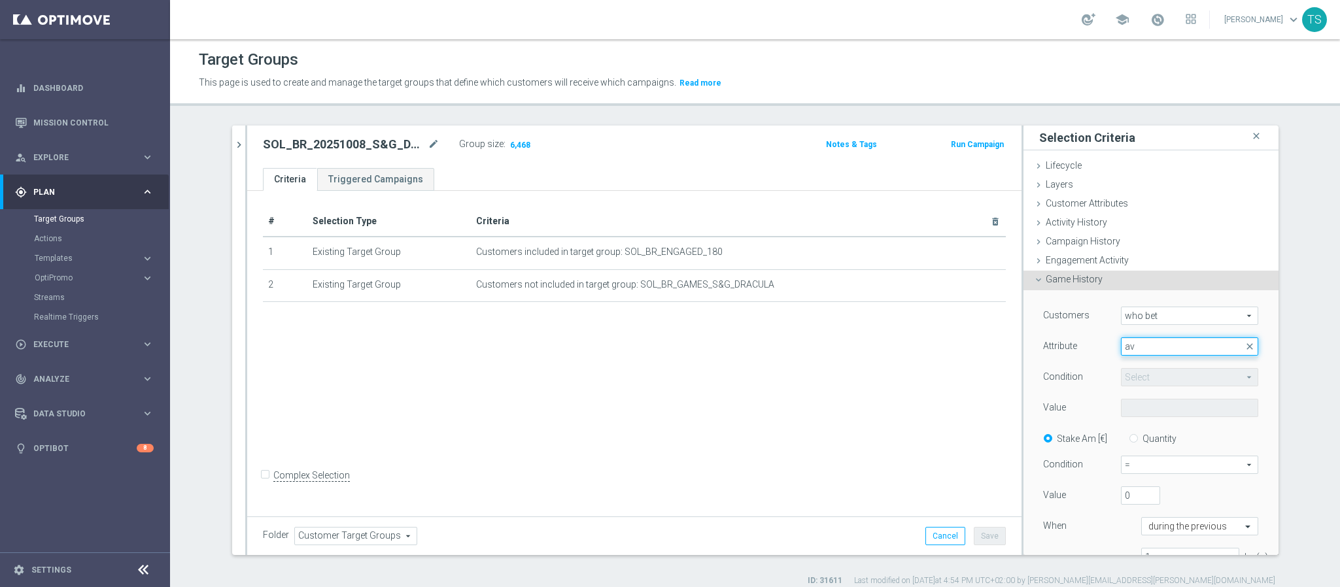
type input "a"
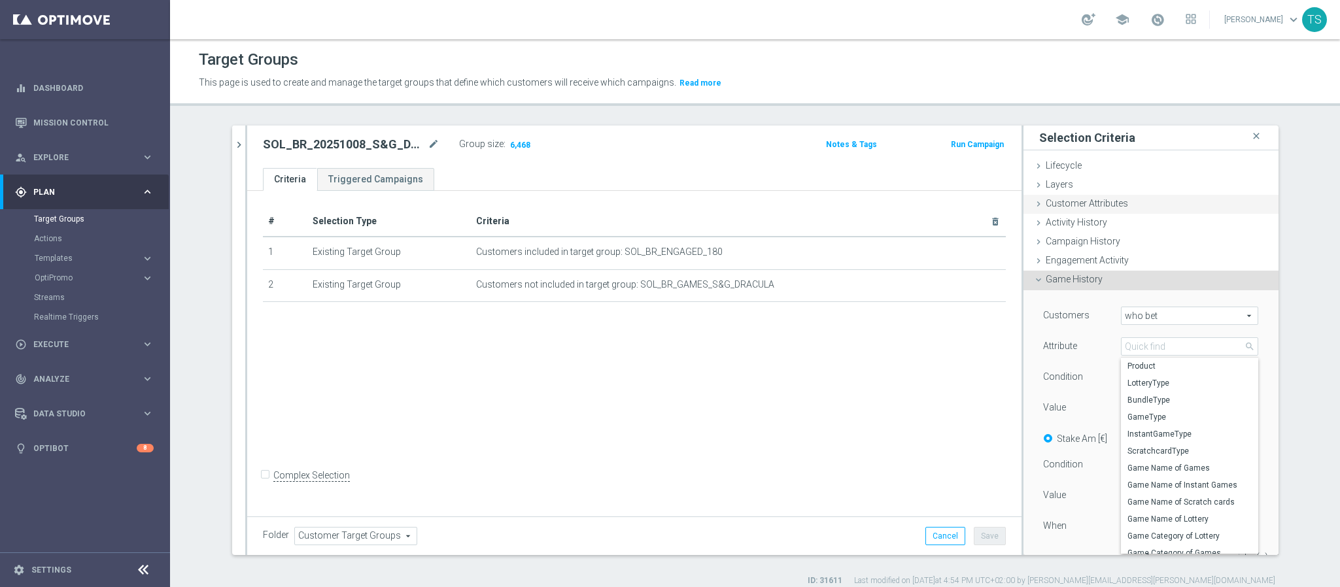
click at [1089, 207] on span "Customer Attributes" at bounding box center [1086, 203] width 82 height 10
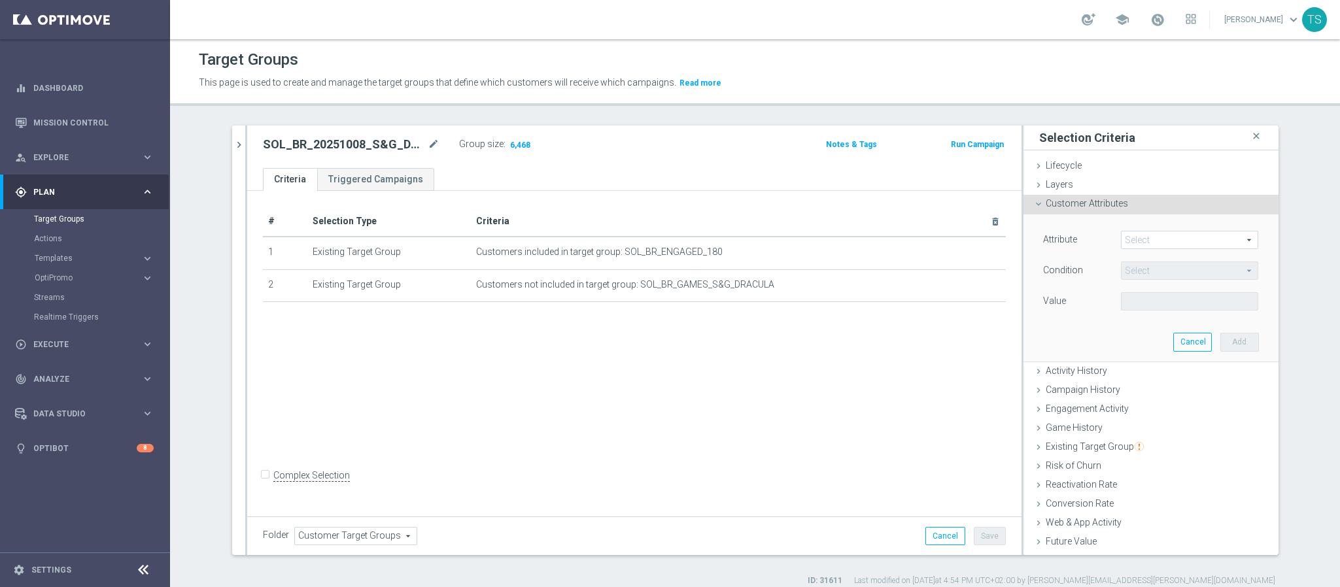
click at [1156, 235] on span at bounding box center [1189, 239] width 136 height 17
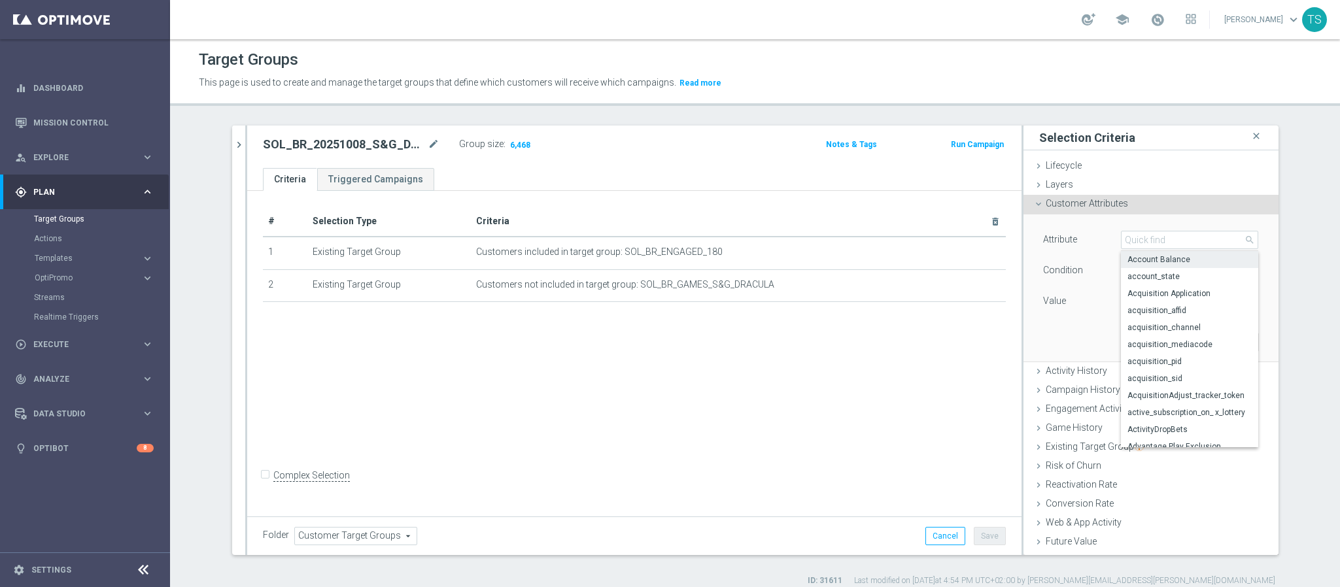
click at [1163, 253] on label "Account Balance" at bounding box center [1189, 259] width 137 height 17
type input "Account Balance"
type input "="
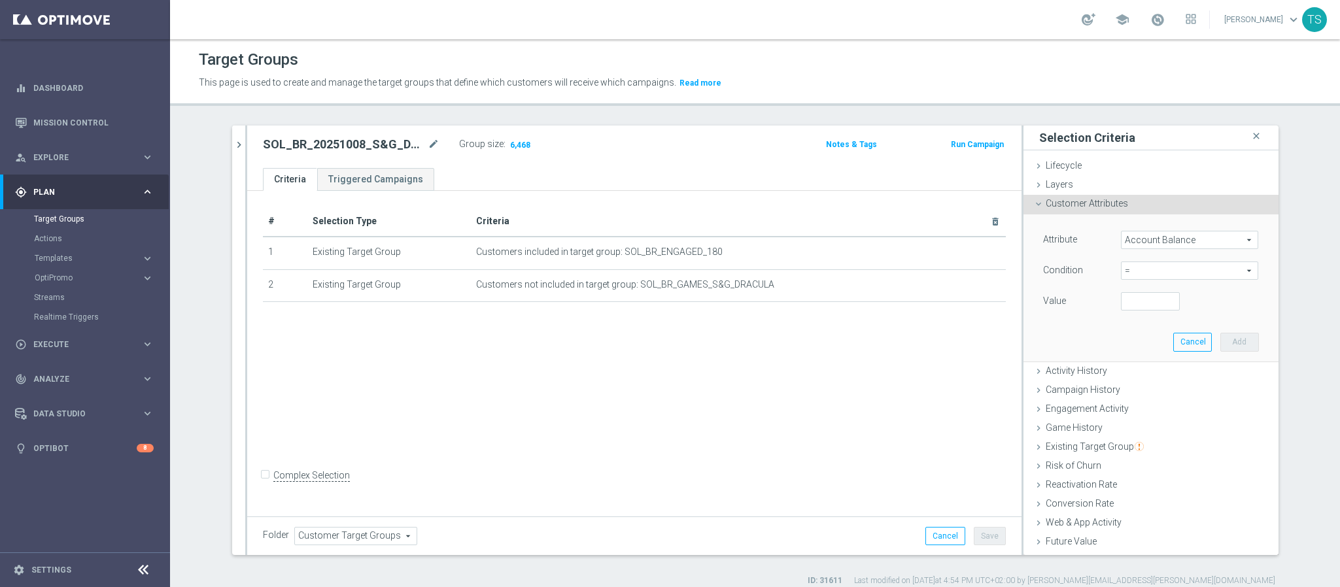
click at [1165, 236] on span "Account Balance" at bounding box center [1189, 239] width 136 height 17
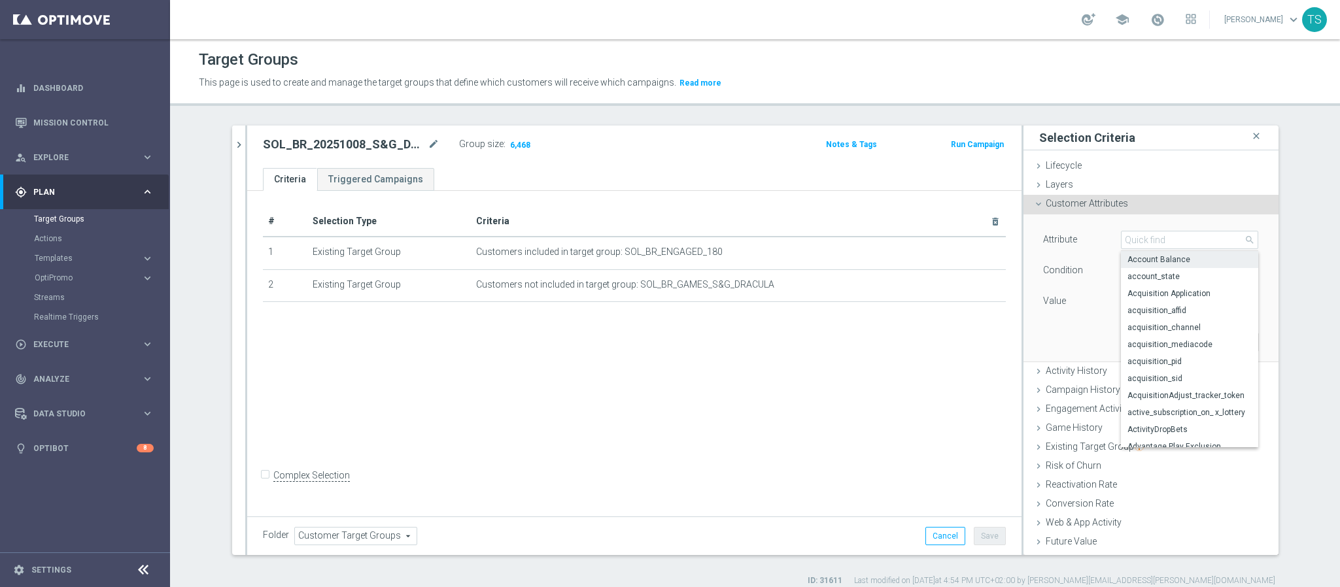
click at [1167, 250] on div "Account Balance account_state Acquisition Application acquisition_affid acquisi…" at bounding box center [1189, 348] width 137 height 197
click at [1173, 241] on input "search" at bounding box center [1189, 240] width 137 height 18
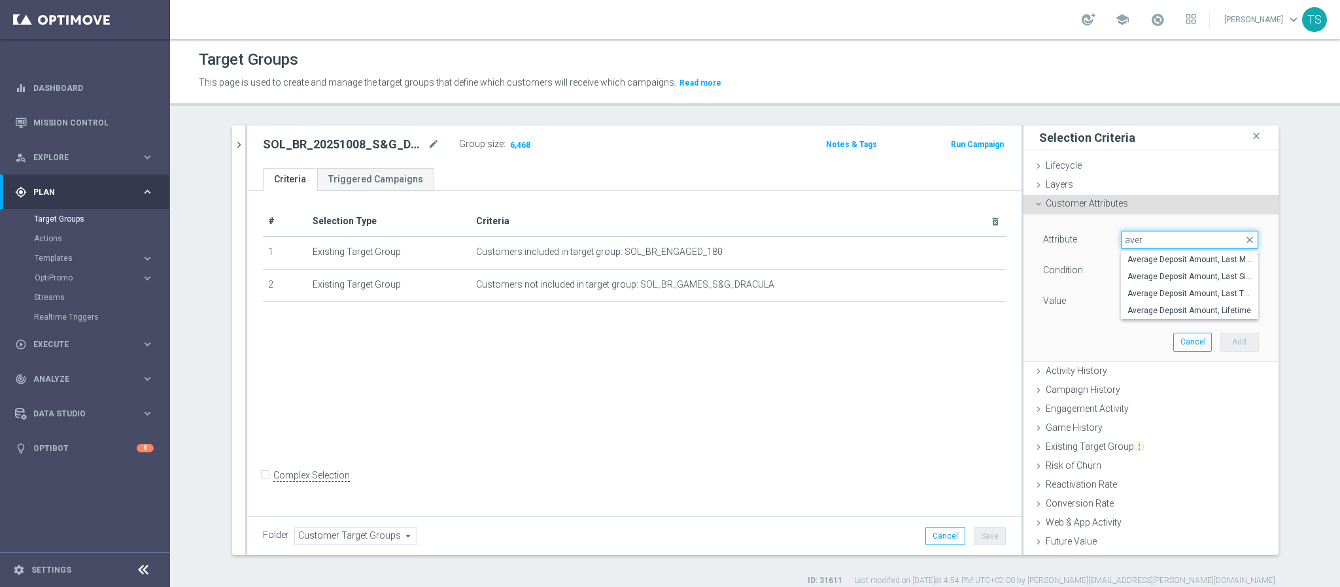
type input "avera"
click at [1207, 310] on span "Average Deposit Amount, Lifetime" at bounding box center [1189, 310] width 124 height 10
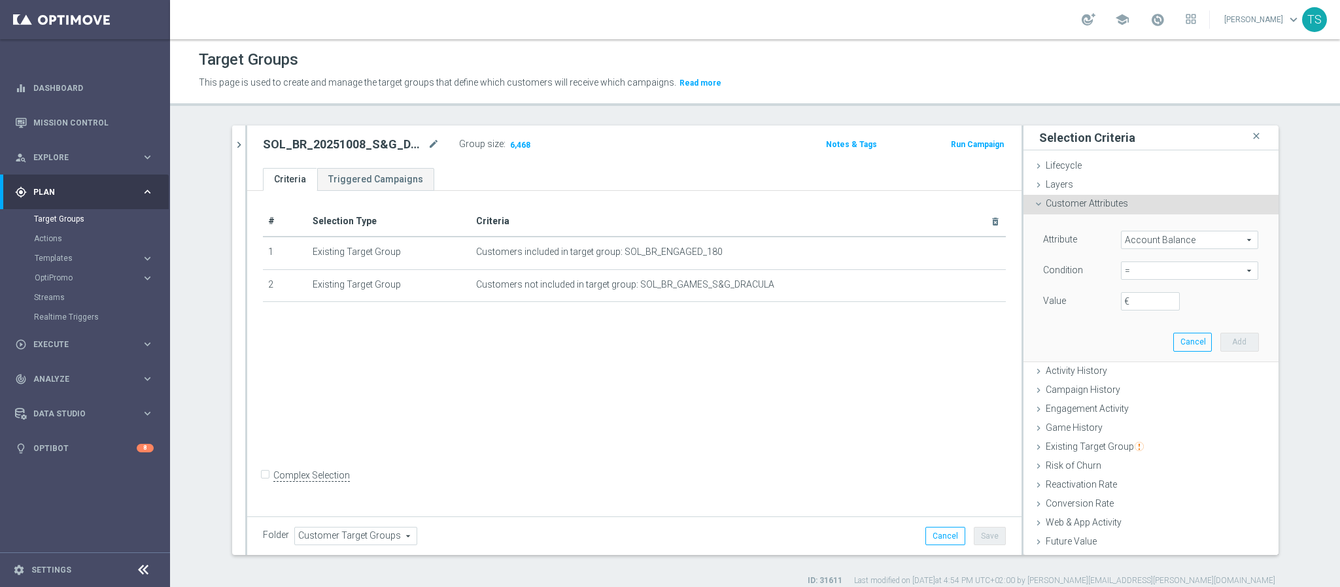
type input "Average Deposit Amount, Lifetime"
click at [1165, 269] on span "=" at bounding box center [1189, 270] width 136 height 17
click at [1147, 357] on span ">" at bounding box center [1189, 358] width 124 height 10
click at [1138, 269] on span ">" at bounding box center [1189, 270] width 136 height 17
click at [1128, 283] on label "<" at bounding box center [1189, 290] width 137 height 17
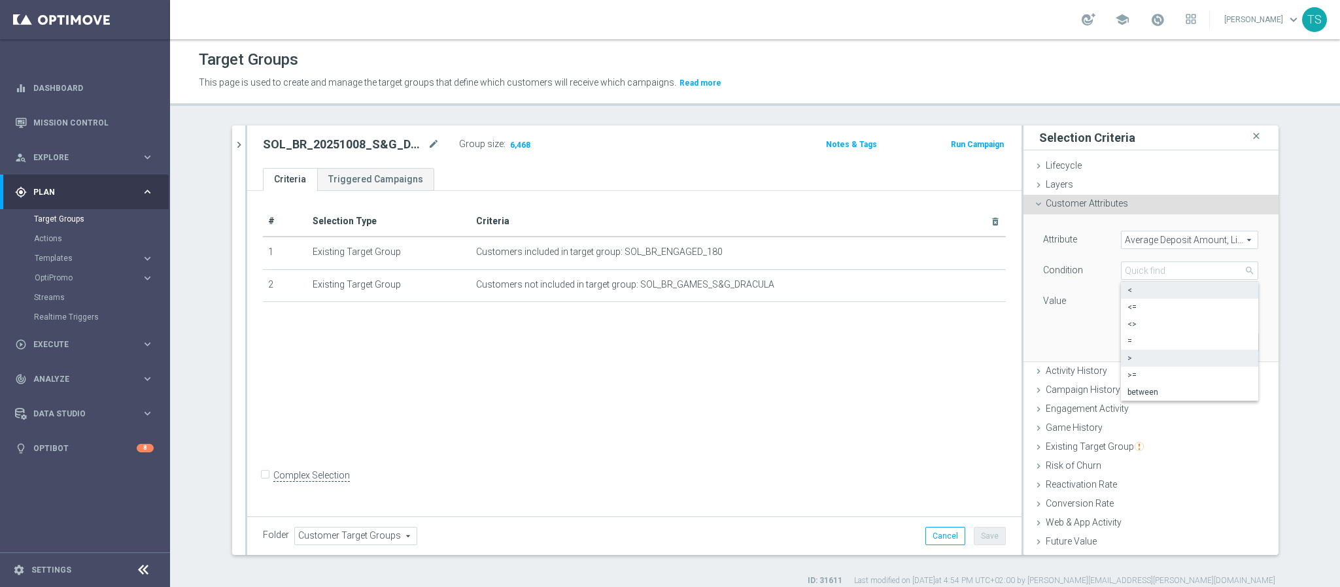
type input "<"
click at [1134, 305] on input "€" at bounding box center [1150, 301] width 59 height 18
click at [1165, 277] on span "<" at bounding box center [1189, 270] width 136 height 17
click at [1203, 273] on input "search" at bounding box center [1189, 271] width 137 height 18
drag, startPoint x: 1300, startPoint y: 273, endPoint x: 1289, endPoint y: 273, distance: 11.1
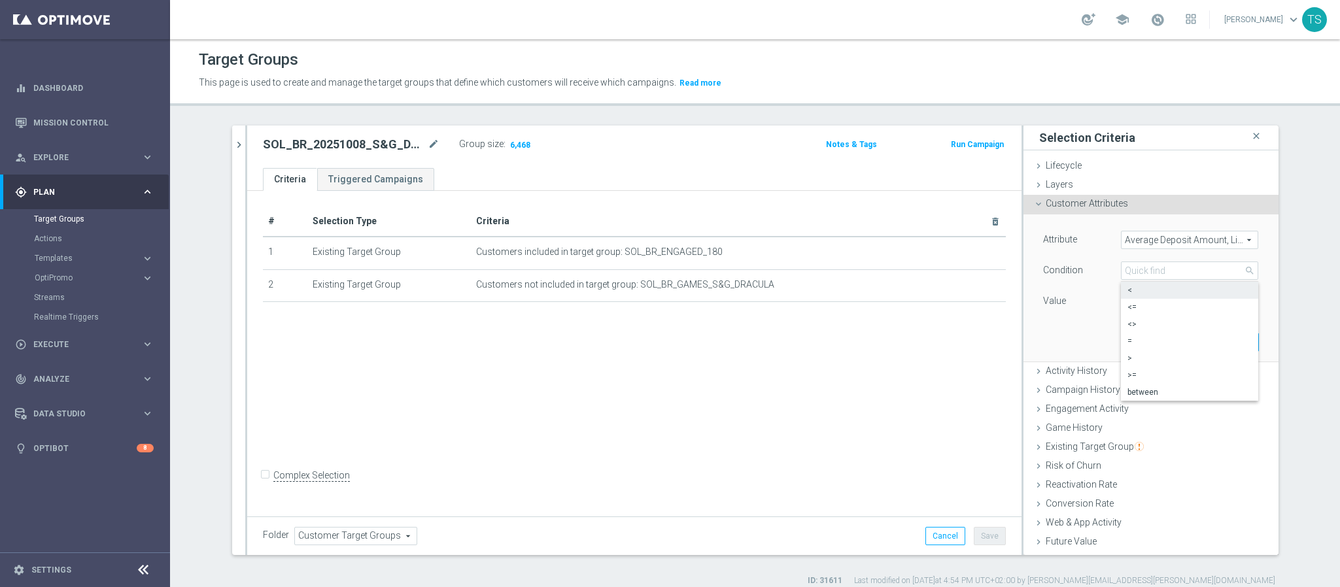
click at [1302, 273] on section "SOL_BR close more_vert Prioritize Customer Target Groups library_add create_new…" at bounding box center [755, 356] width 1170 height 461
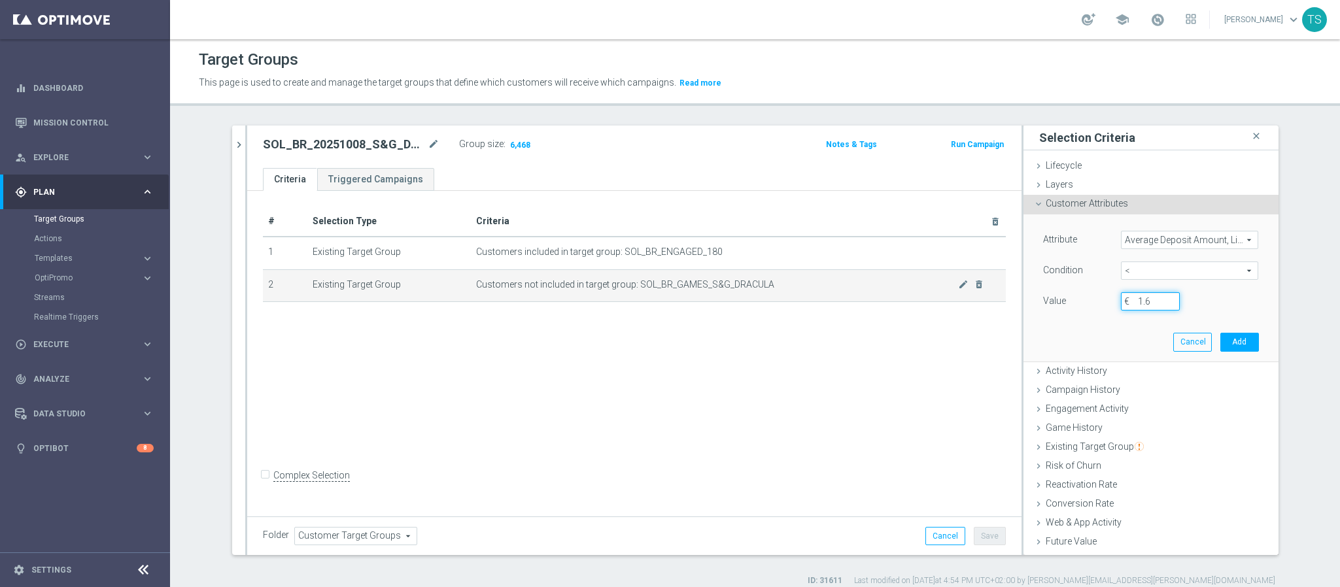
drag, startPoint x: 1113, startPoint y: 300, endPoint x: 987, endPoint y: 277, distance: 127.6
click at [997, 296] on as-split "SOL_BR close more_vert Prioritize Customer Target Groups library_add create_new…" at bounding box center [755, 341] width 1046 height 430
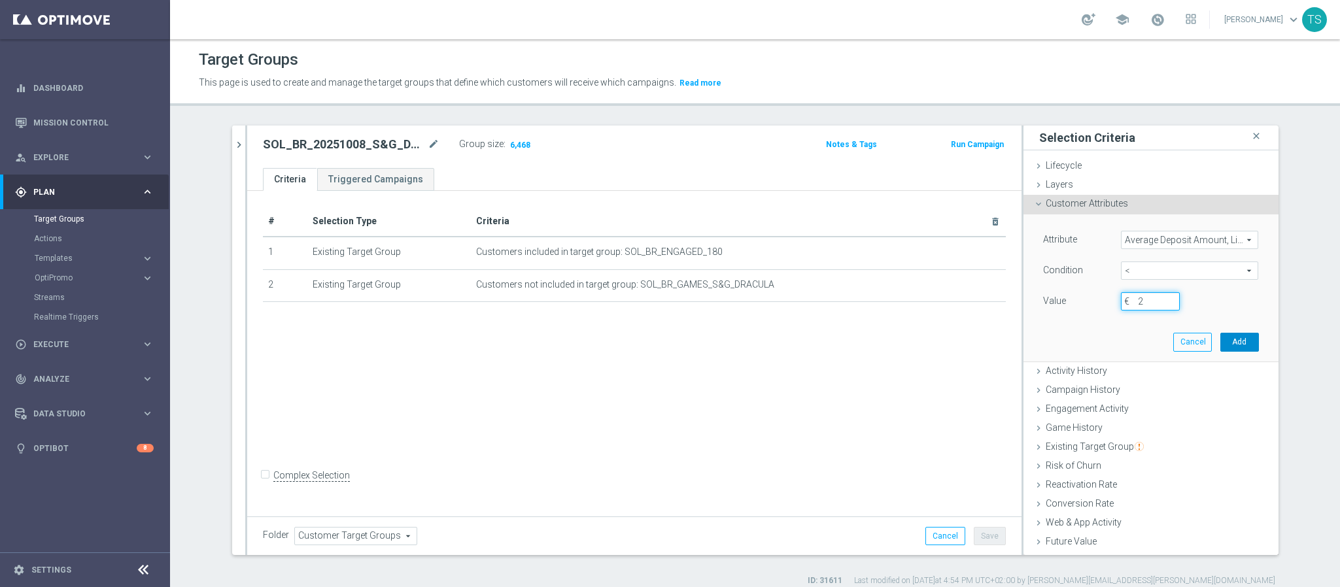
type input "2"
click at [1220, 346] on button "Add" at bounding box center [1239, 342] width 39 height 18
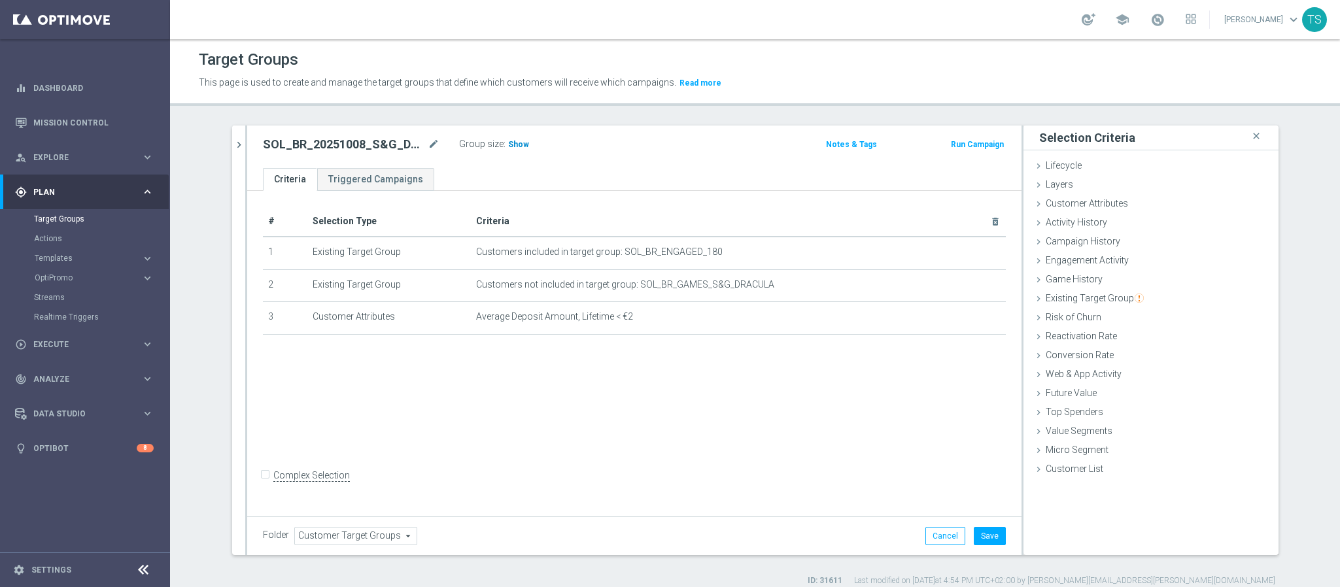
click at [512, 144] on span "Show" at bounding box center [518, 144] width 21 height 9
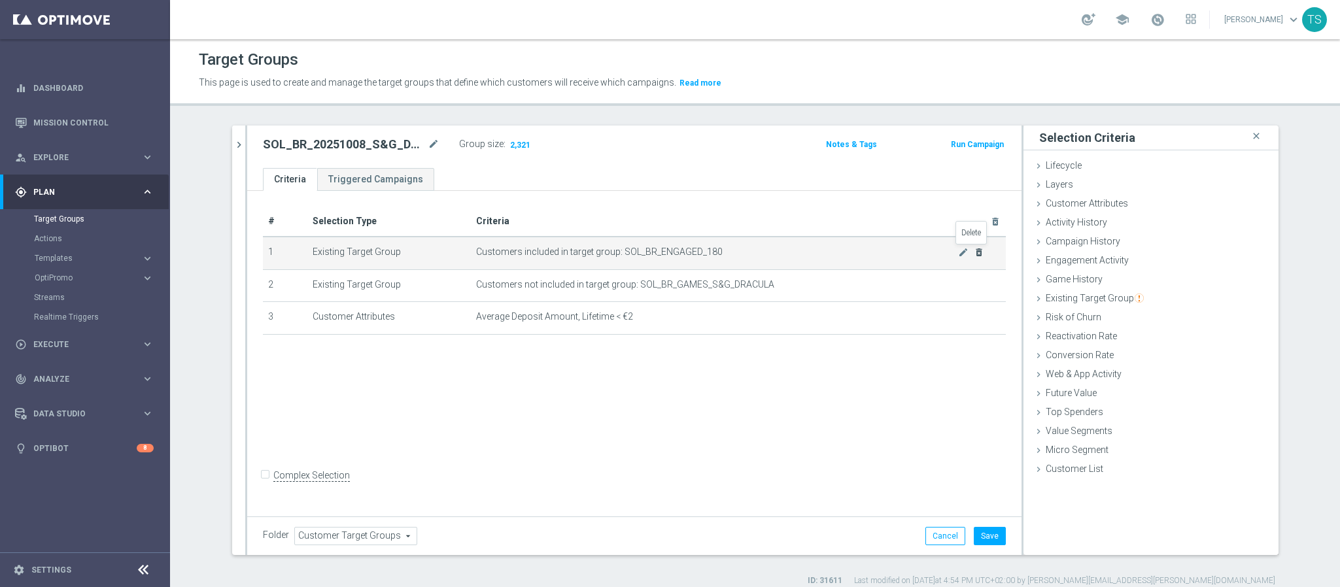
click at [973, 254] on icon "delete_forever" at bounding box center [978, 252] width 10 height 10
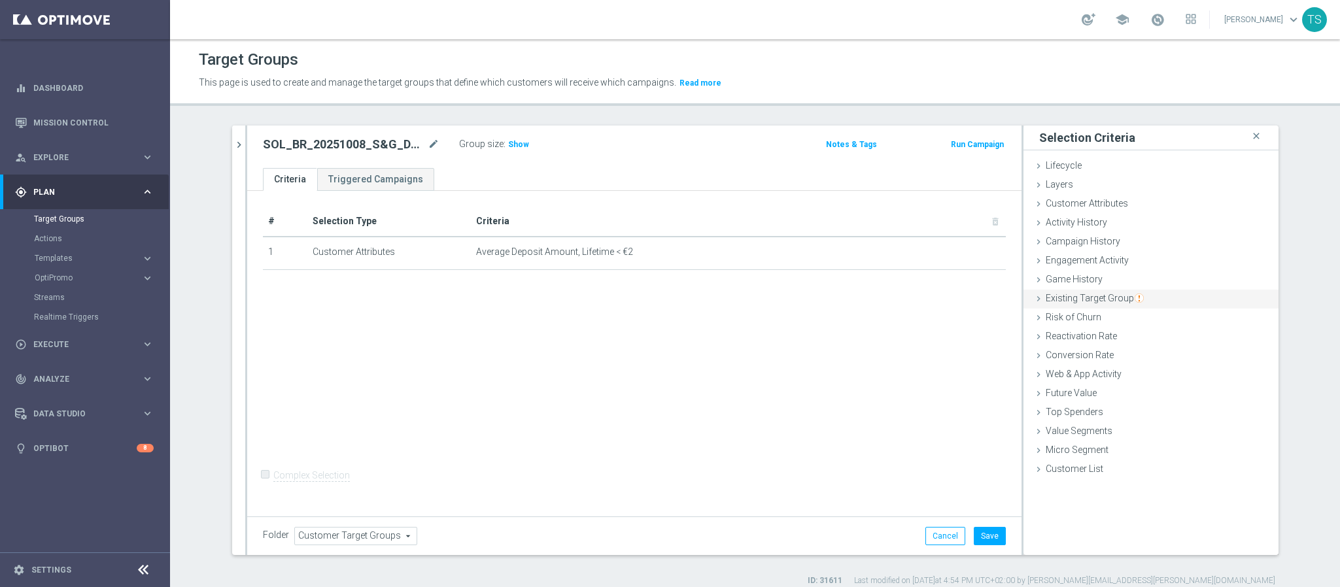
click at [1125, 296] on span "Existing Target Group" at bounding box center [1094, 298] width 98 height 10
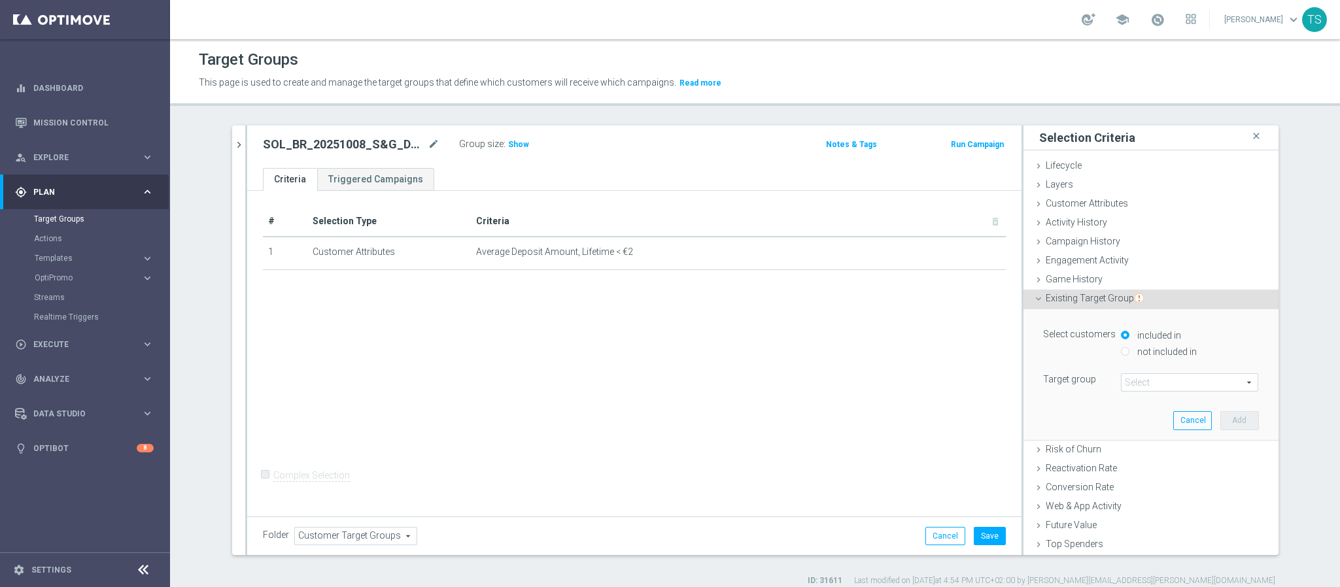
click at [1132, 390] on span at bounding box center [1189, 382] width 136 height 17
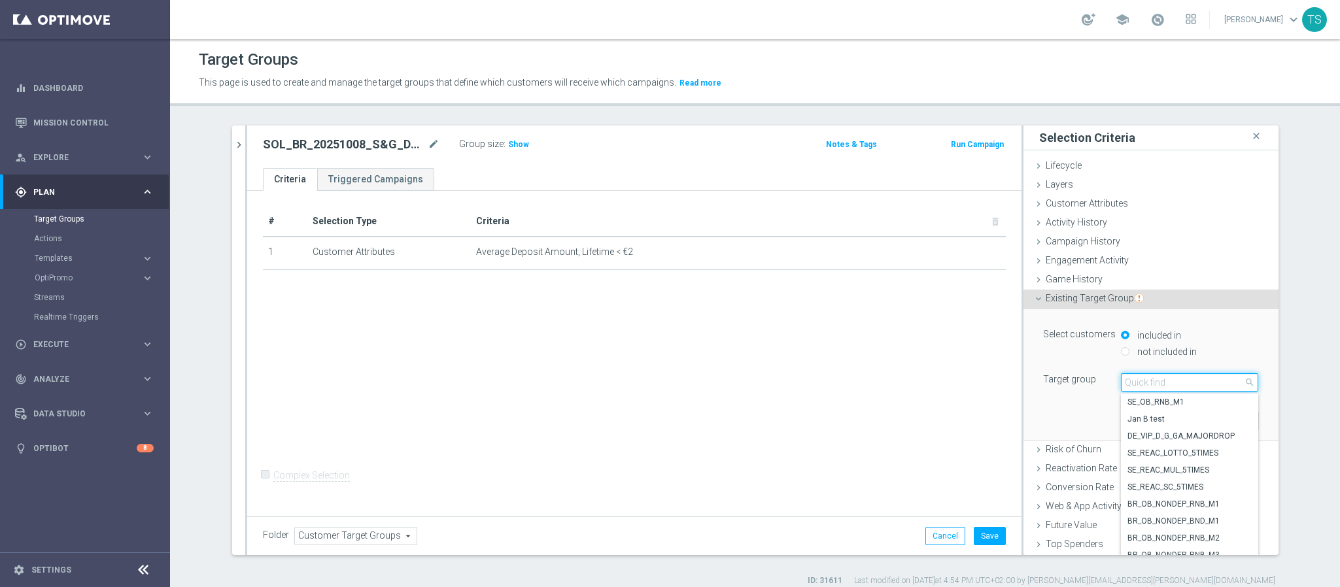
click at [1146, 384] on input "search" at bounding box center [1189, 382] width 137 height 18
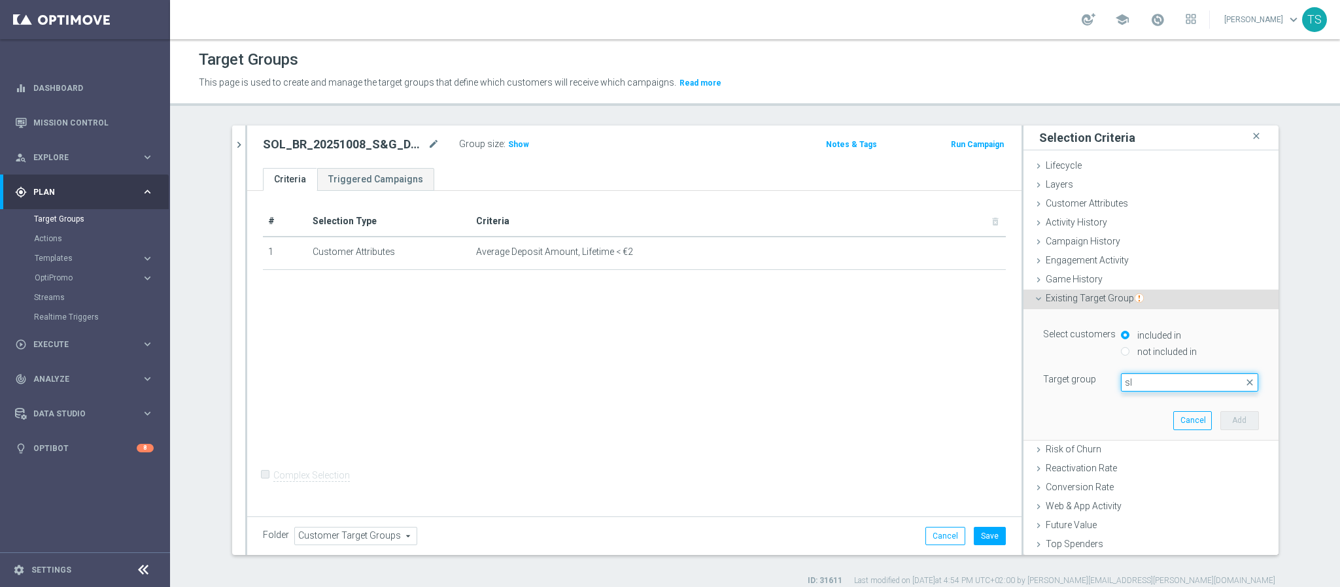
type input "s"
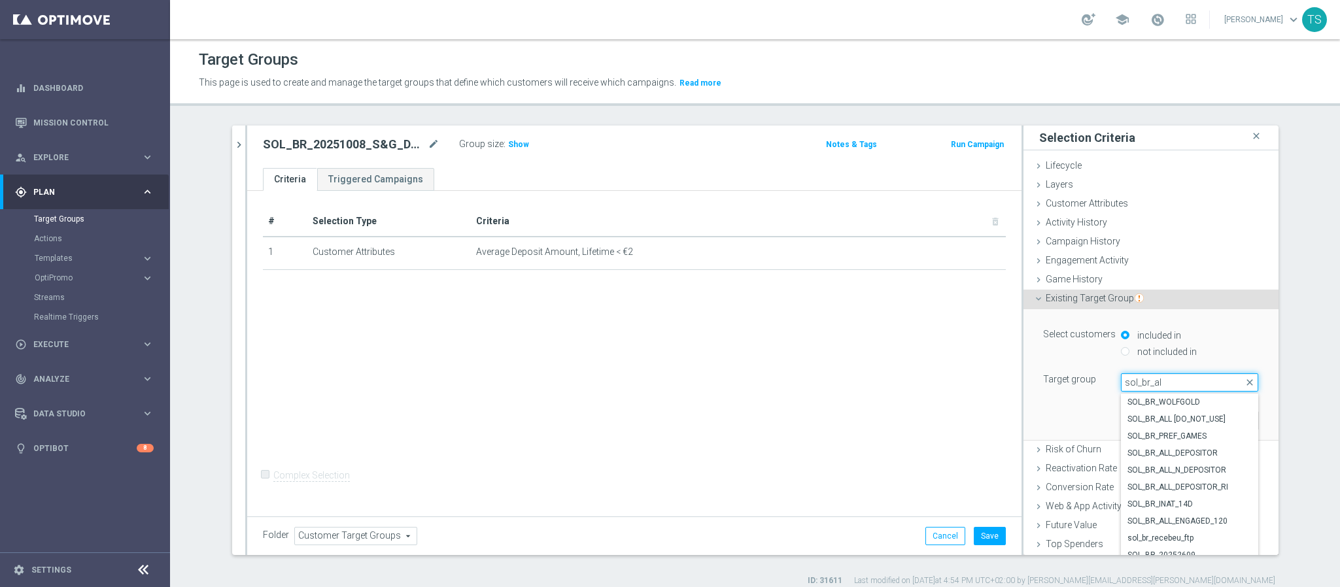
type input "sol_br_all"
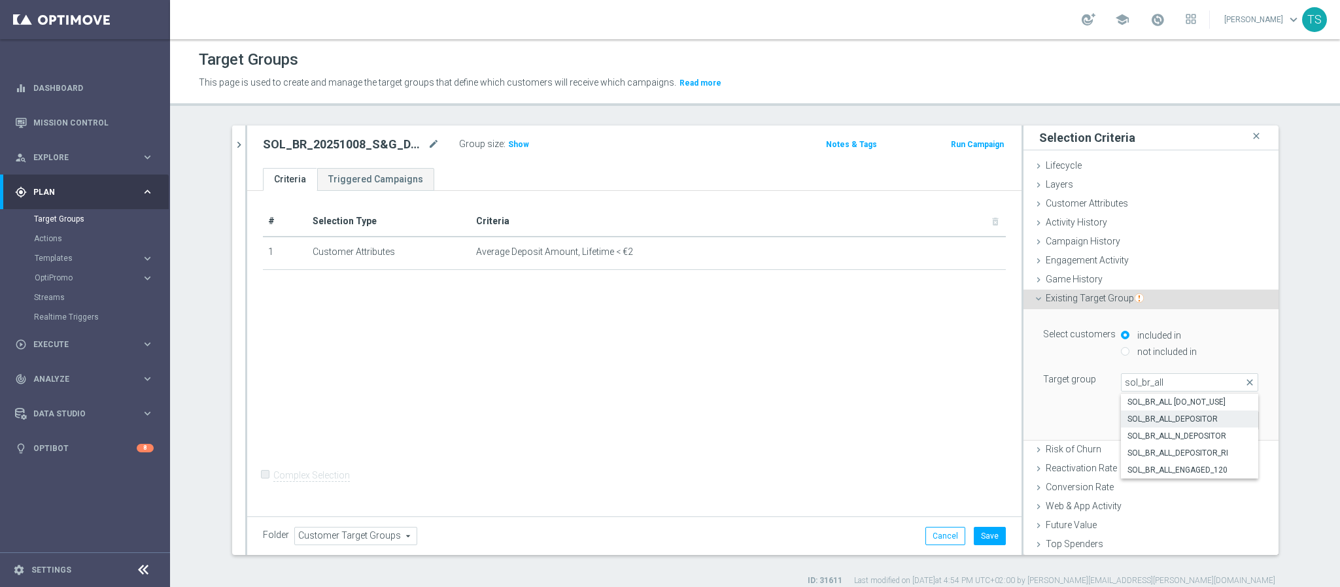
click at [1183, 422] on span "SOL_BR_ALL_DEPOSITOR" at bounding box center [1189, 419] width 124 height 10
type input "SOL_BR_ALL_DEPOSITOR"
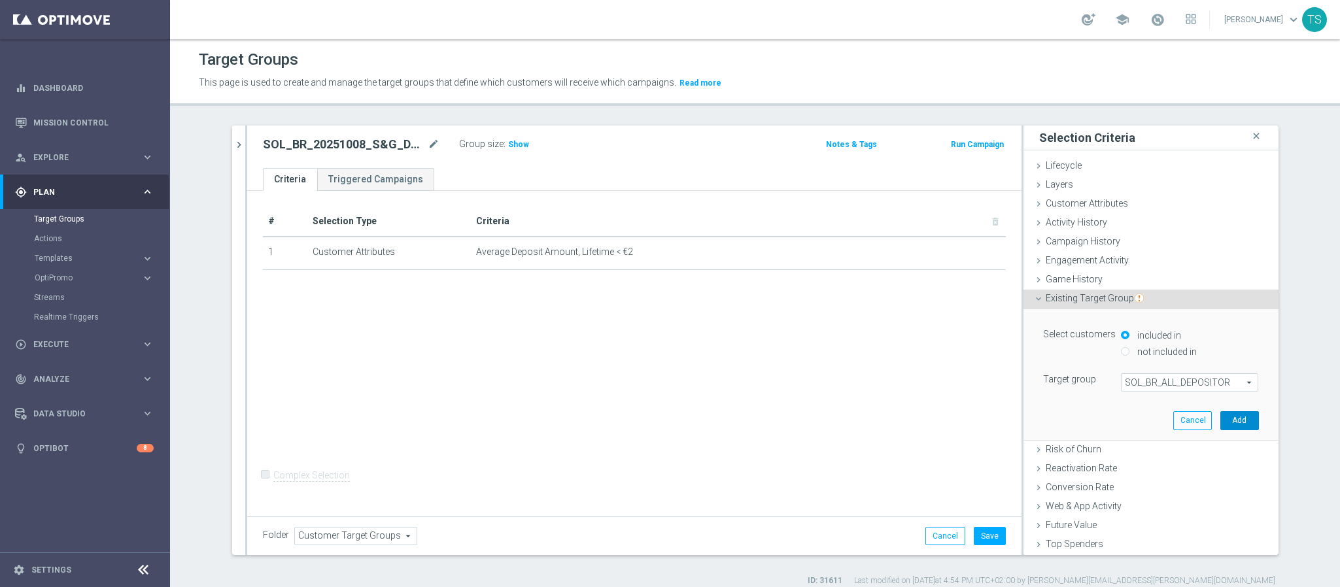
click at [1232, 424] on button "Add" at bounding box center [1239, 420] width 39 height 18
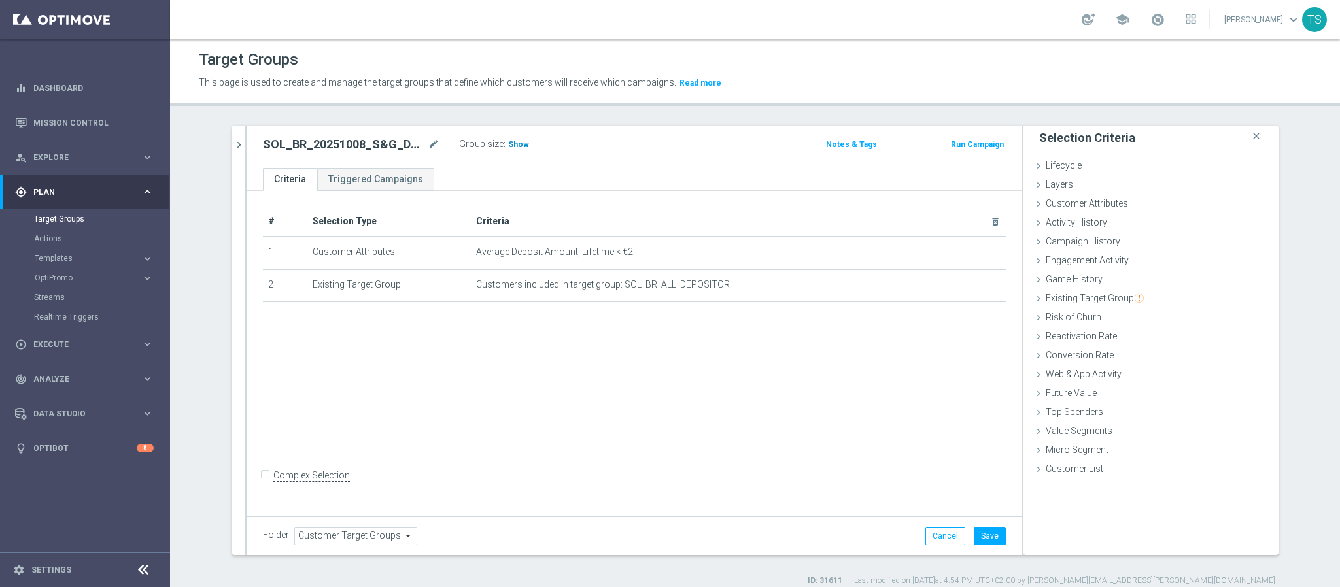
click at [515, 141] on span "Show" at bounding box center [518, 144] width 21 height 9
click at [1134, 299] on img "button" at bounding box center [1138, 298] width 9 height 9
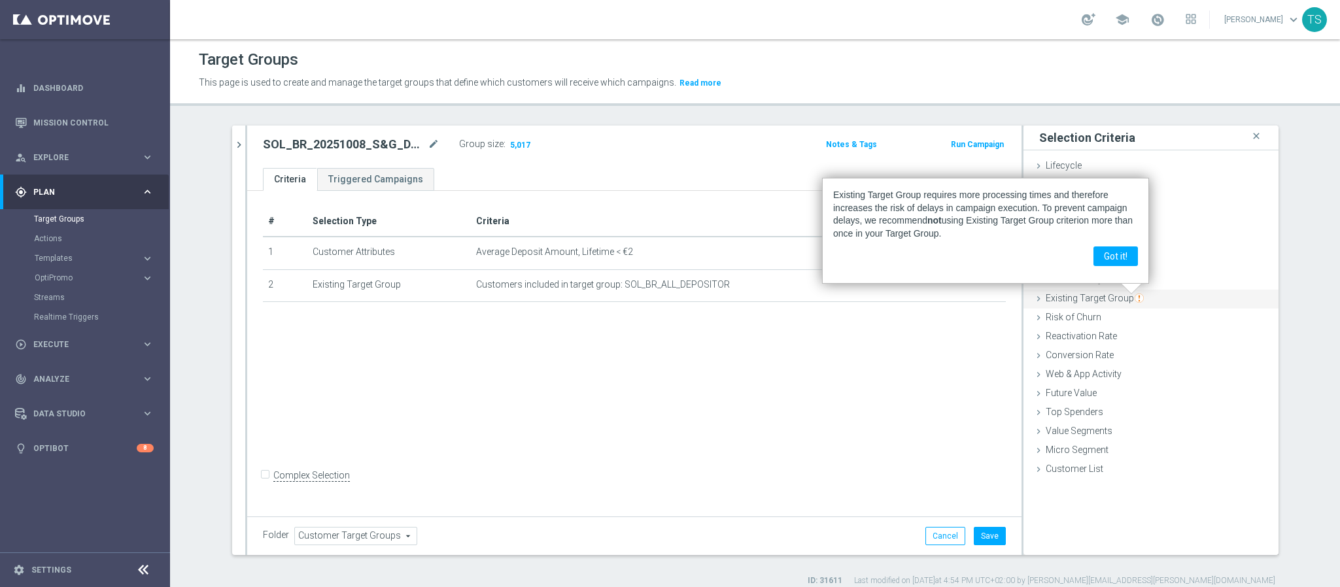
click at [1065, 294] on span "Existing Target Group" at bounding box center [1094, 298] width 98 height 10
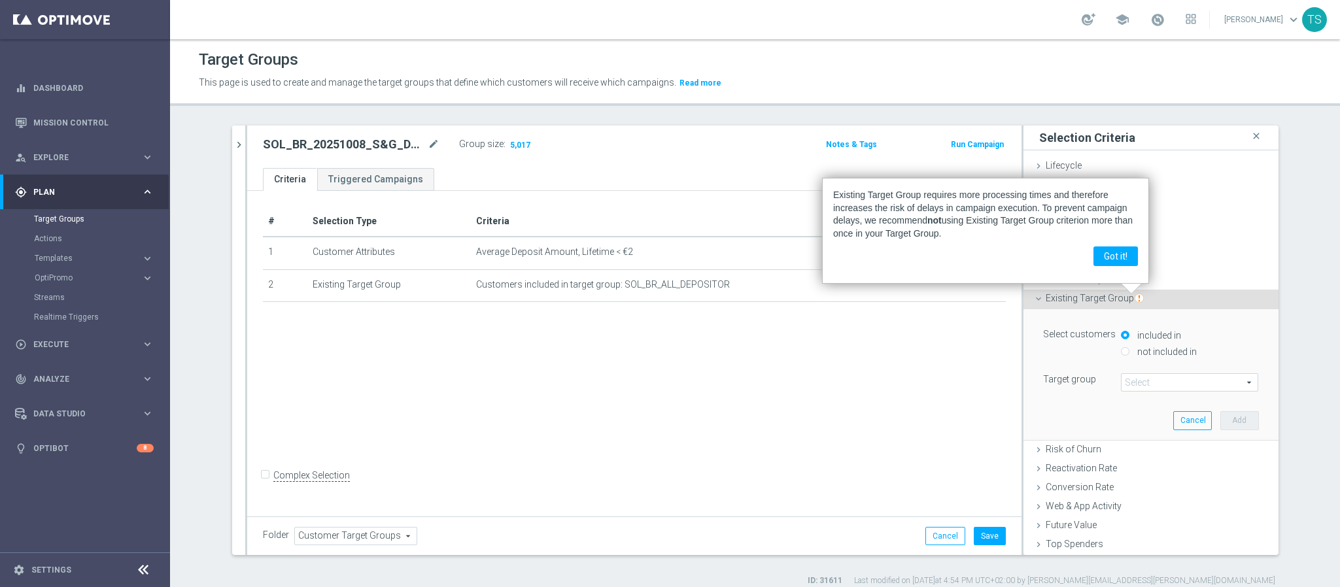
click at [1145, 347] on label "not included in" at bounding box center [1165, 352] width 63 height 12
click at [1129, 347] on input "not included in" at bounding box center [1125, 351] width 8 height 8
radio input "true"
click at [1149, 385] on span at bounding box center [1189, 382] width 136 height 17
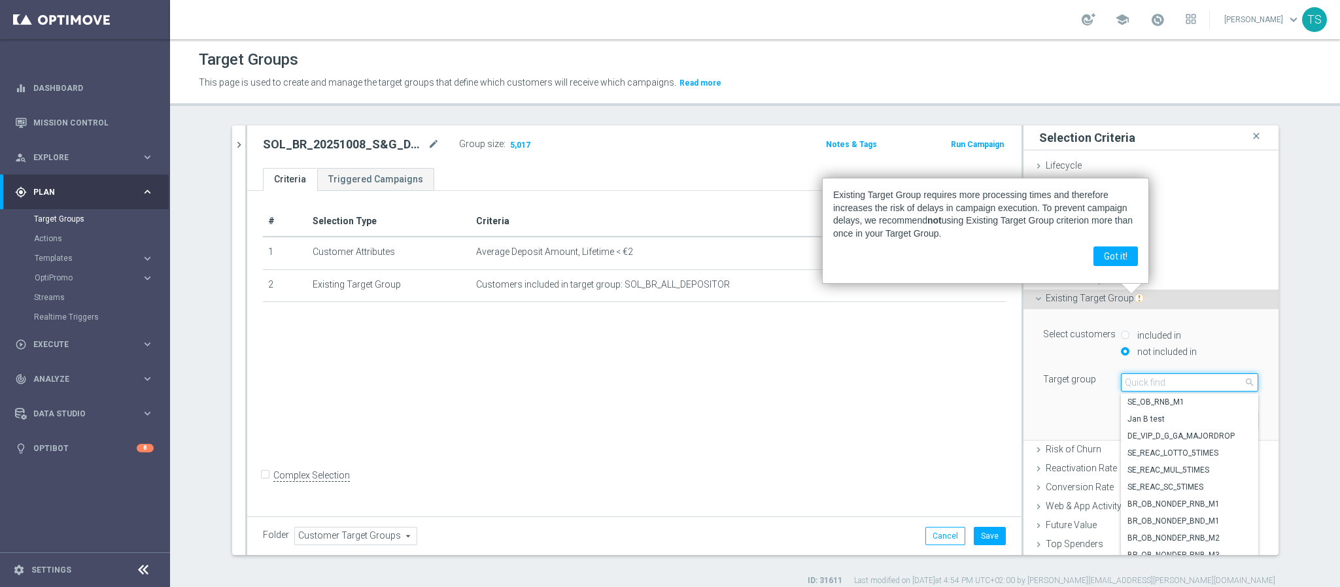
click at [1170, 385] on input "search" at bounding box center [1189, 382] width 137 height 18
type input "sol_br_ga"
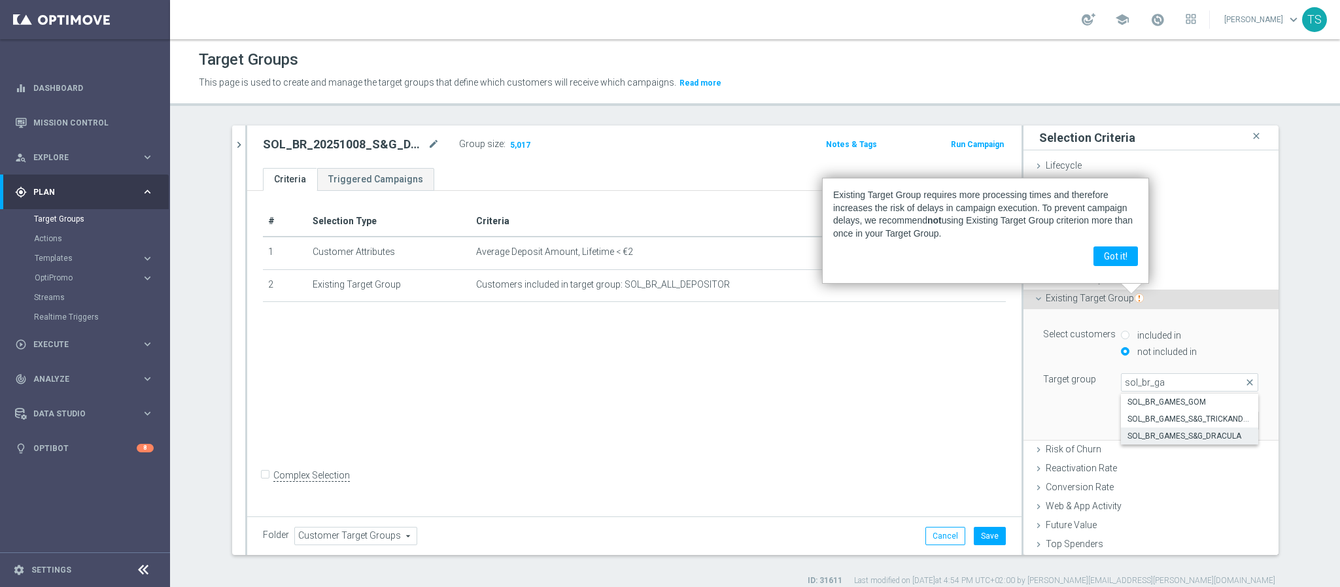
click at [1200, 436] on span "SOL_BR_GAMES_S&G_DRACULA" at bounding box center [1189, 436] width 124 height 10
type input "SOL_BR_GAMES_S&G_DRACULA"
click at [1224, 422] on button "Add" at bounding box center [1239, 420] width 39 height 18
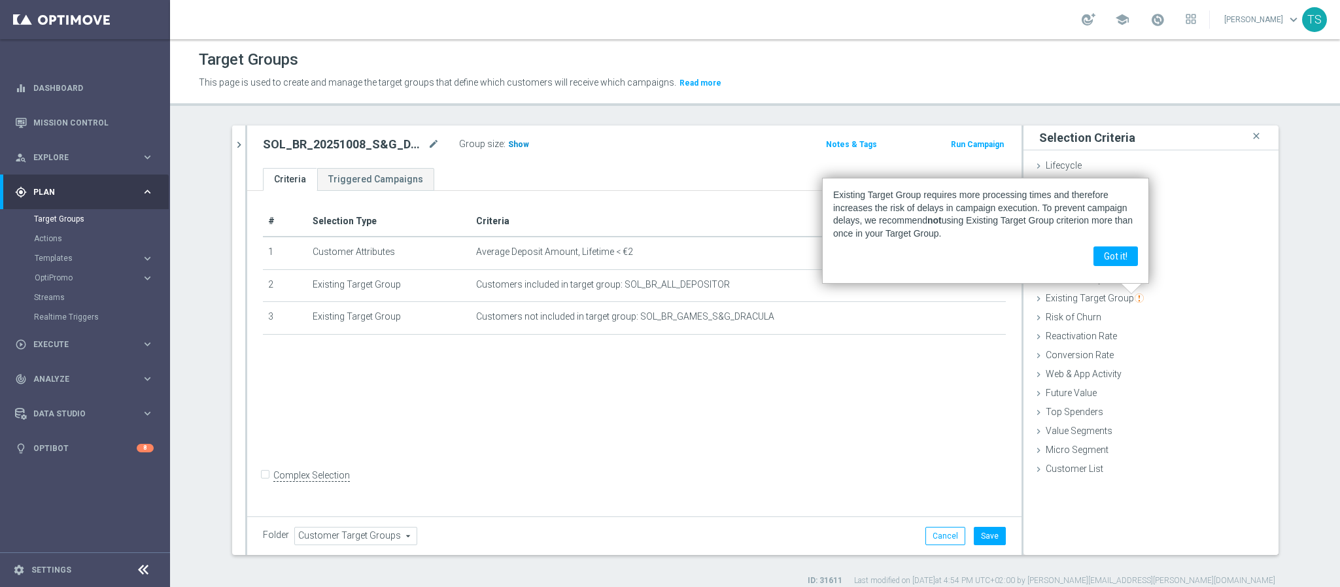
click at [513, 144] on span "Show" at bounding box center [518, 144] width 21 height 9
click at [1102, 250] on button "Got it!" at bounding box center [1115, 256] width 44 height 20
